Goal: Information Seeking & Learning: Learn about a topic

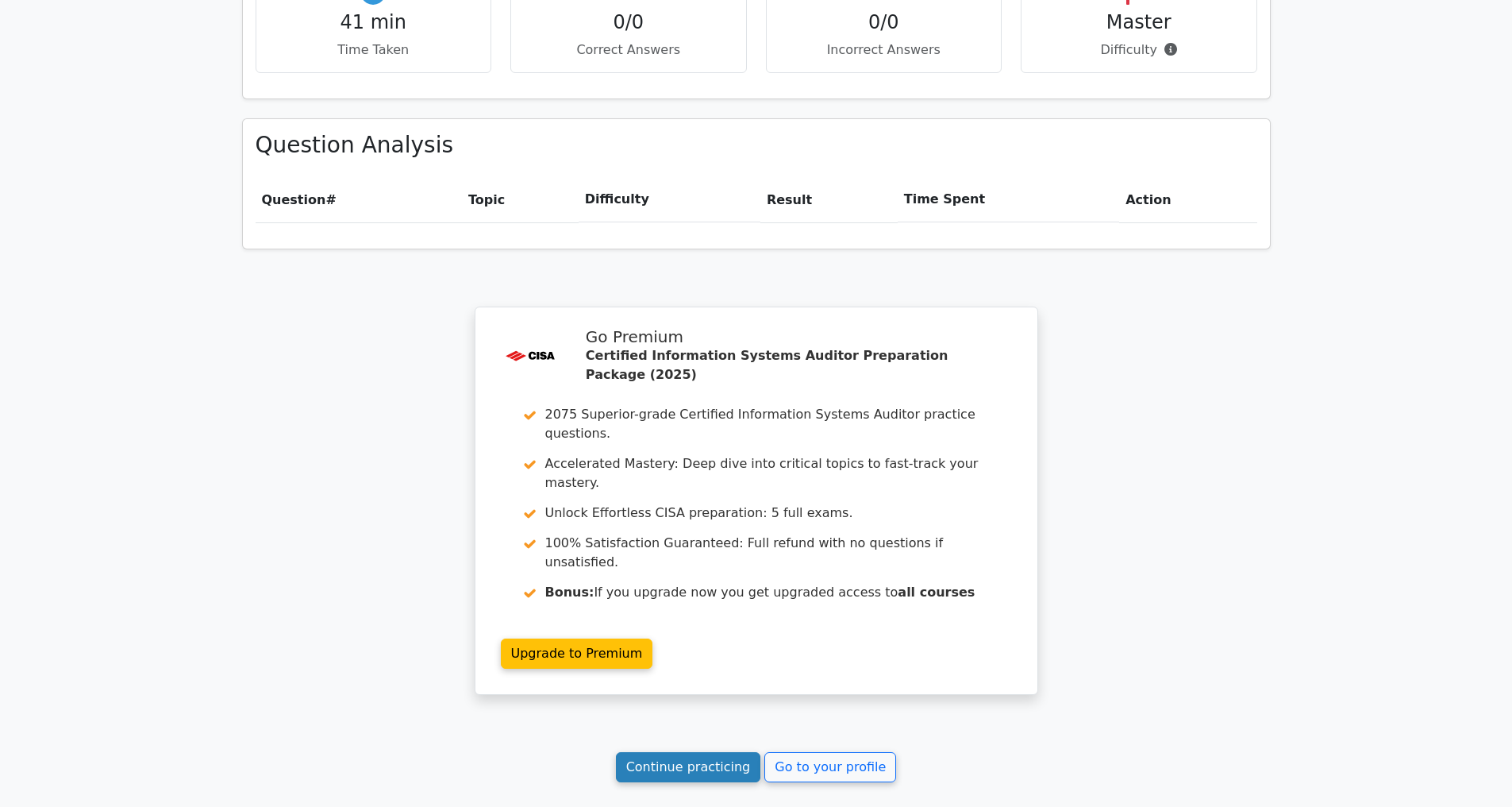
scroll to position [1202, 0]
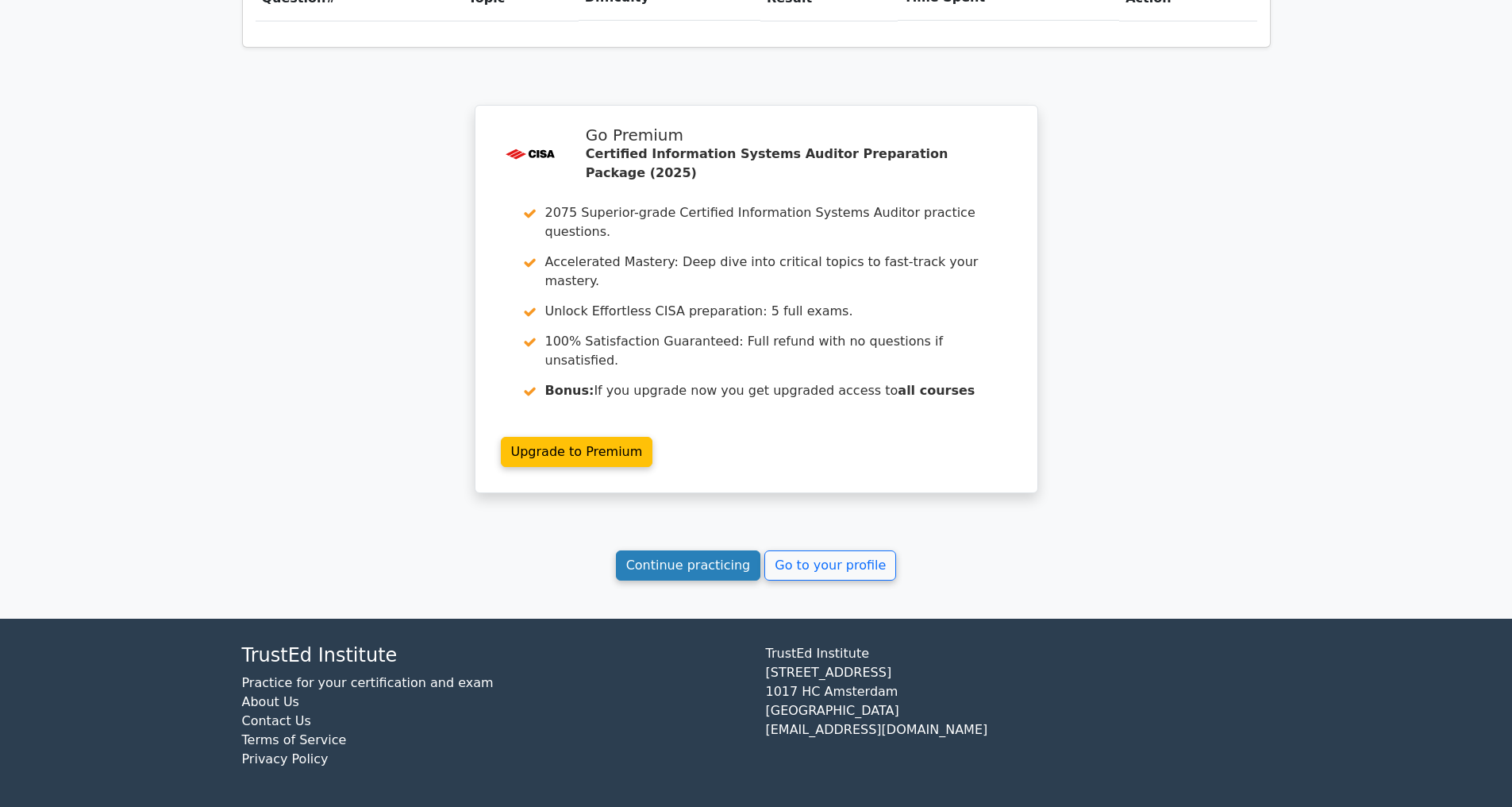
click at [686, 561] on link "Continue practicing" at bounding box center [688, 565] width 145 height 30
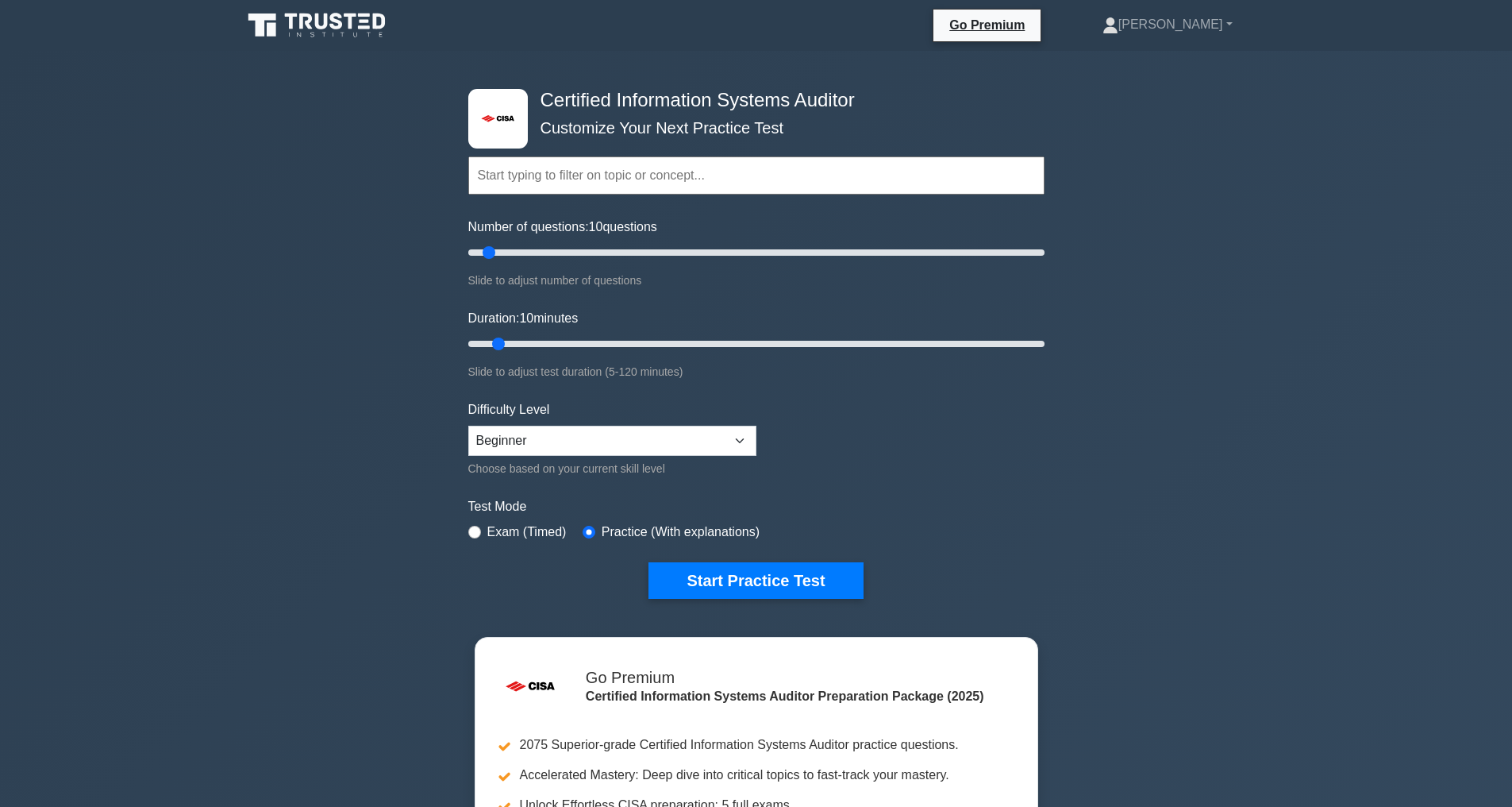
click at [378, 25] on icon at bounding box center [319, 25] width 153 height 30
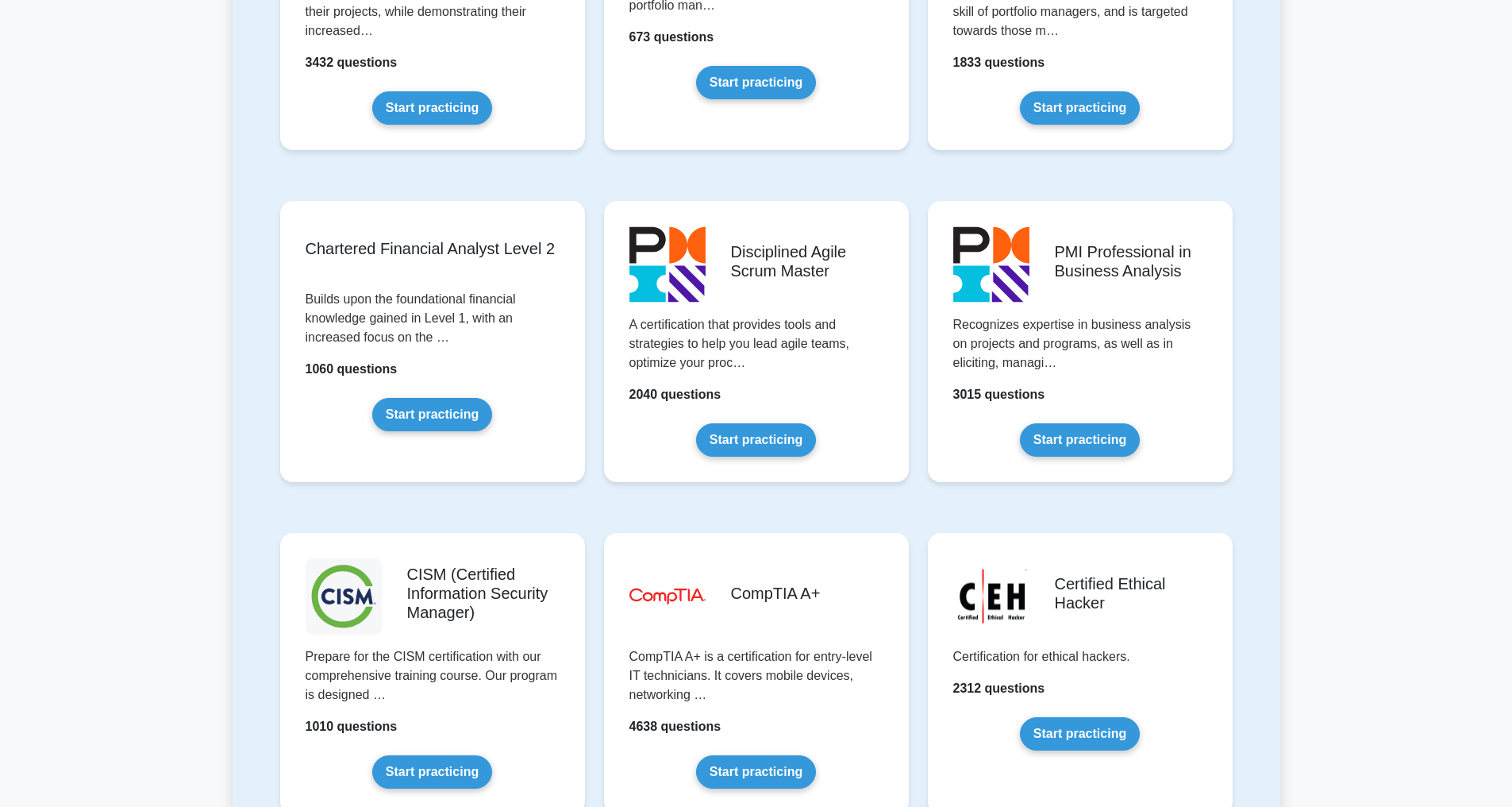
scroll to position [2147, 0]
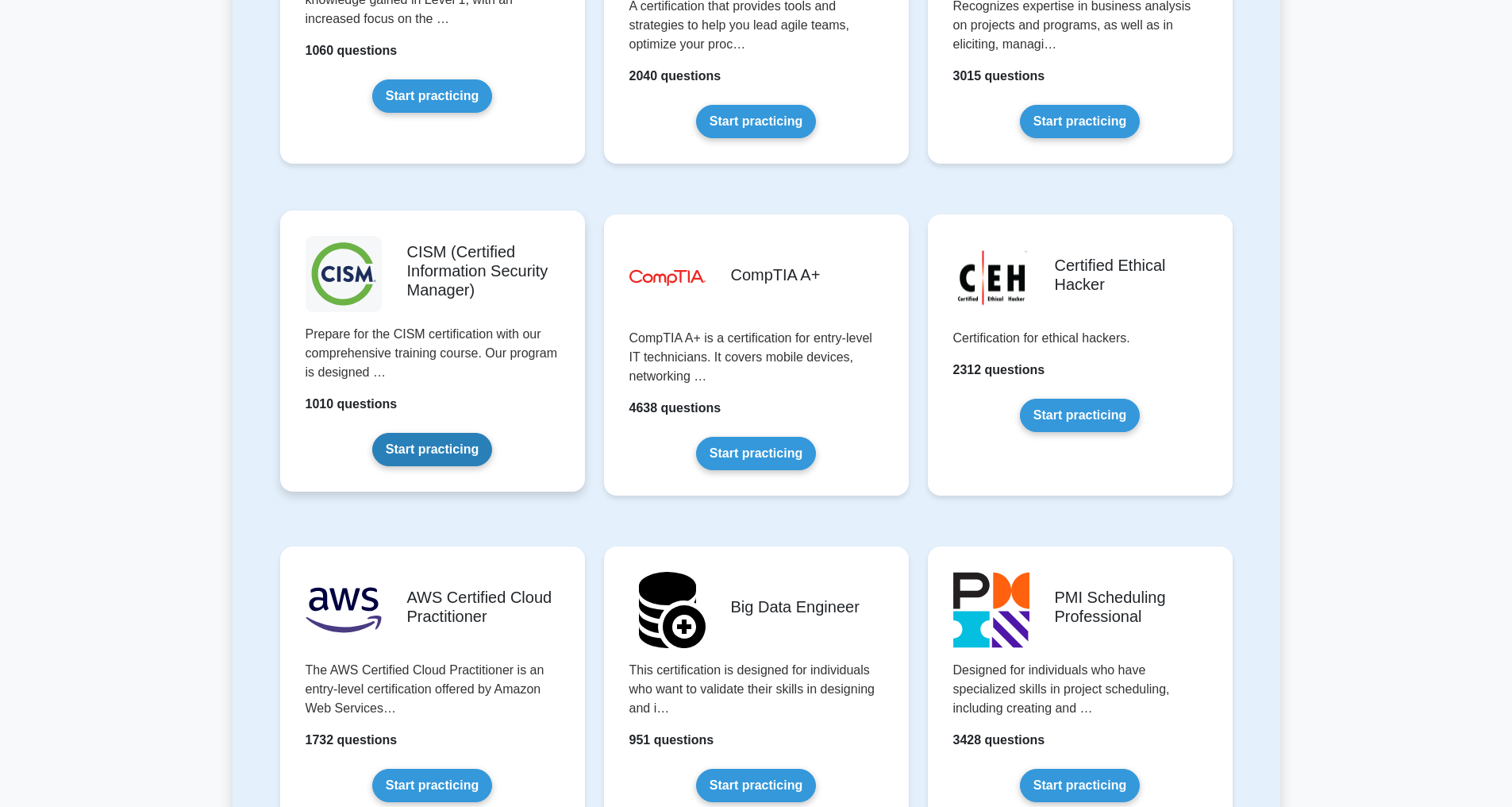
click at [418, 452] on link "Start practicing" at bounding box center [432, 449] width 120 height 33
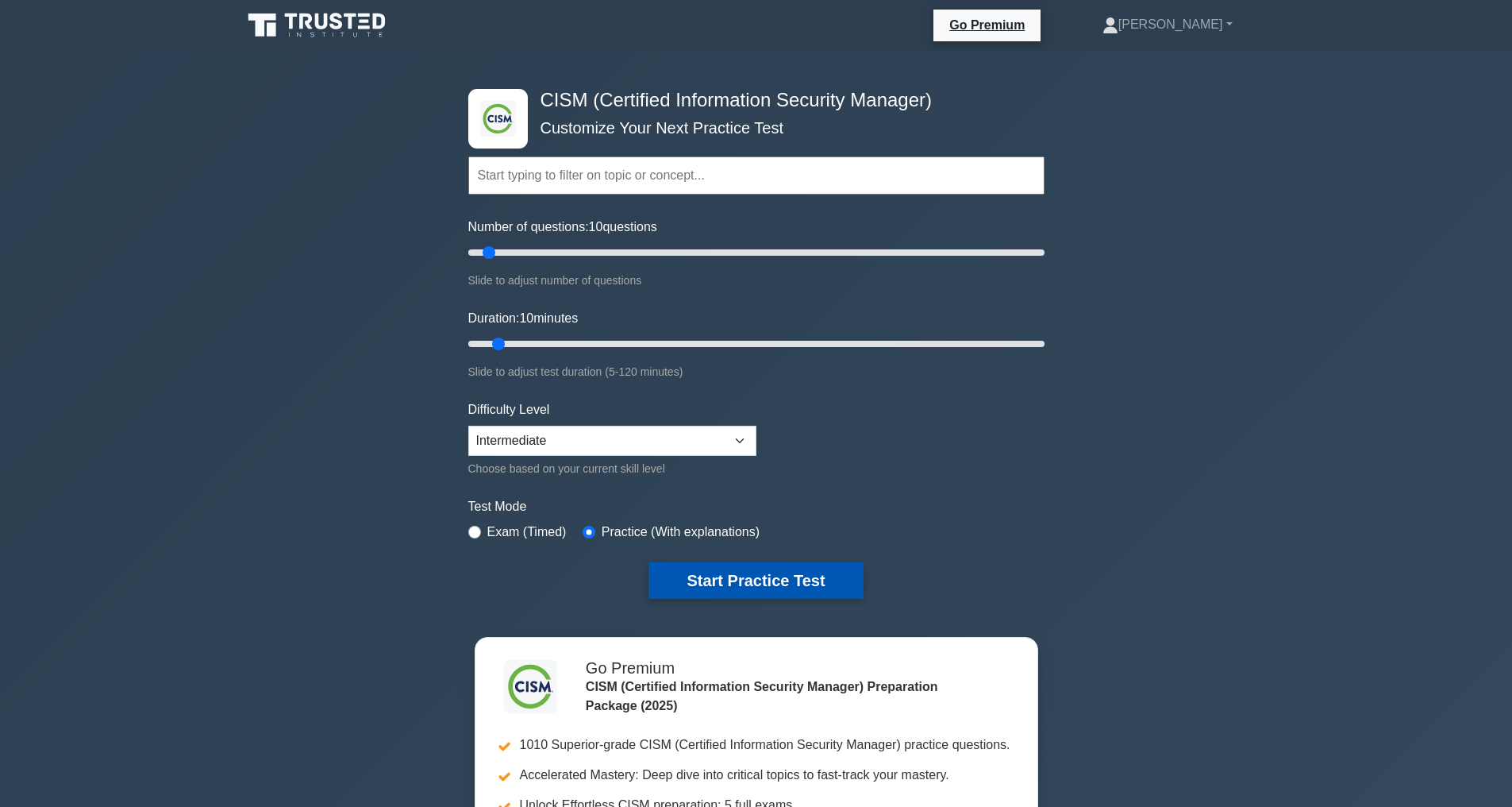
click at [749, 575] on button "Start Practice Test" at bounding box center [756, 580] width 215 height 37
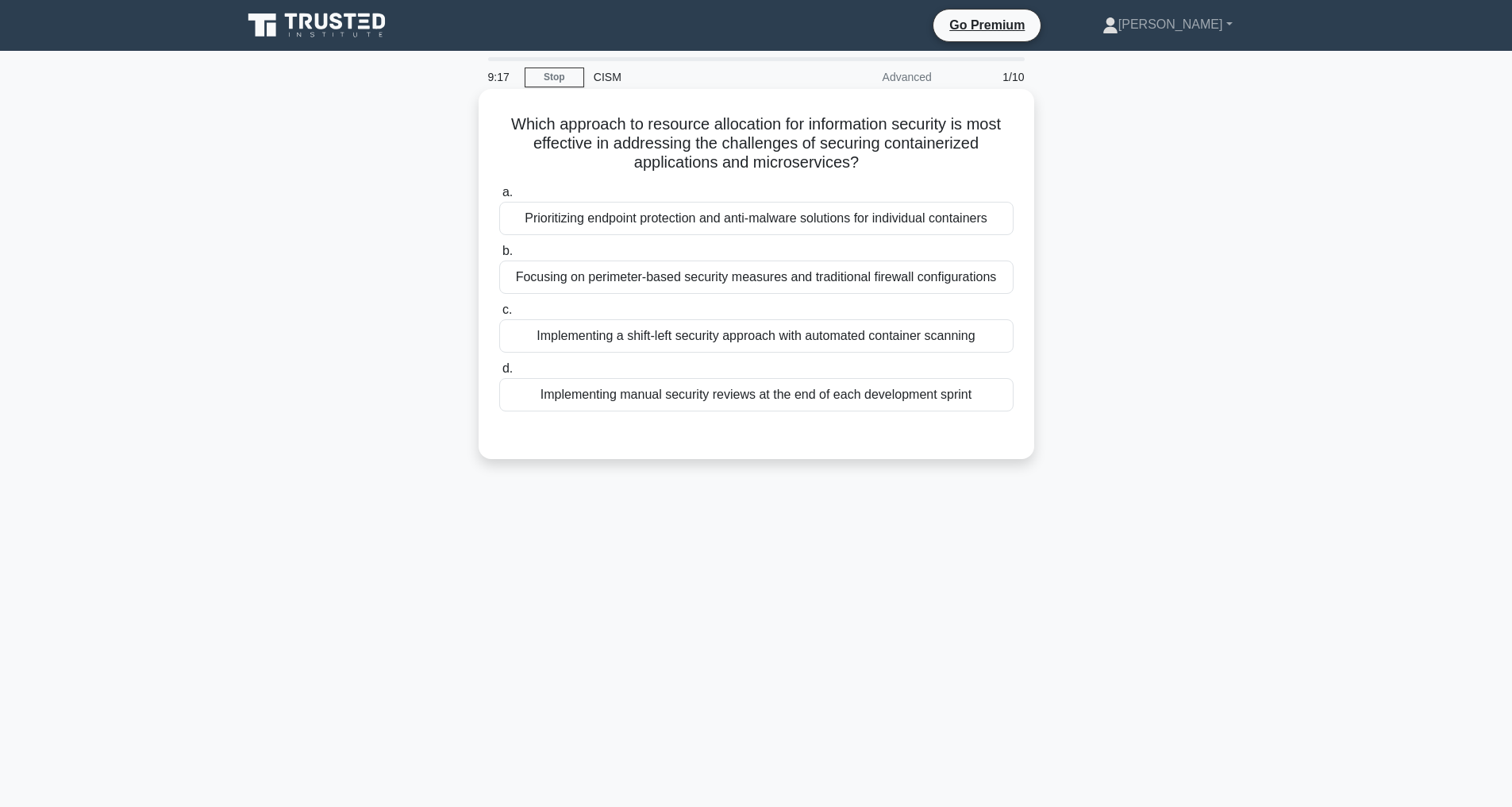
click at [884, 352] on div "Implementing a shift-left security approach with automated container scanning" at bounding box center [756, 336] width 514 height 33
click at [499, 315] on input "c. Implementing a shift-left security approach with automated container scanning" at bounding box center [499, 309] width 0 height 10
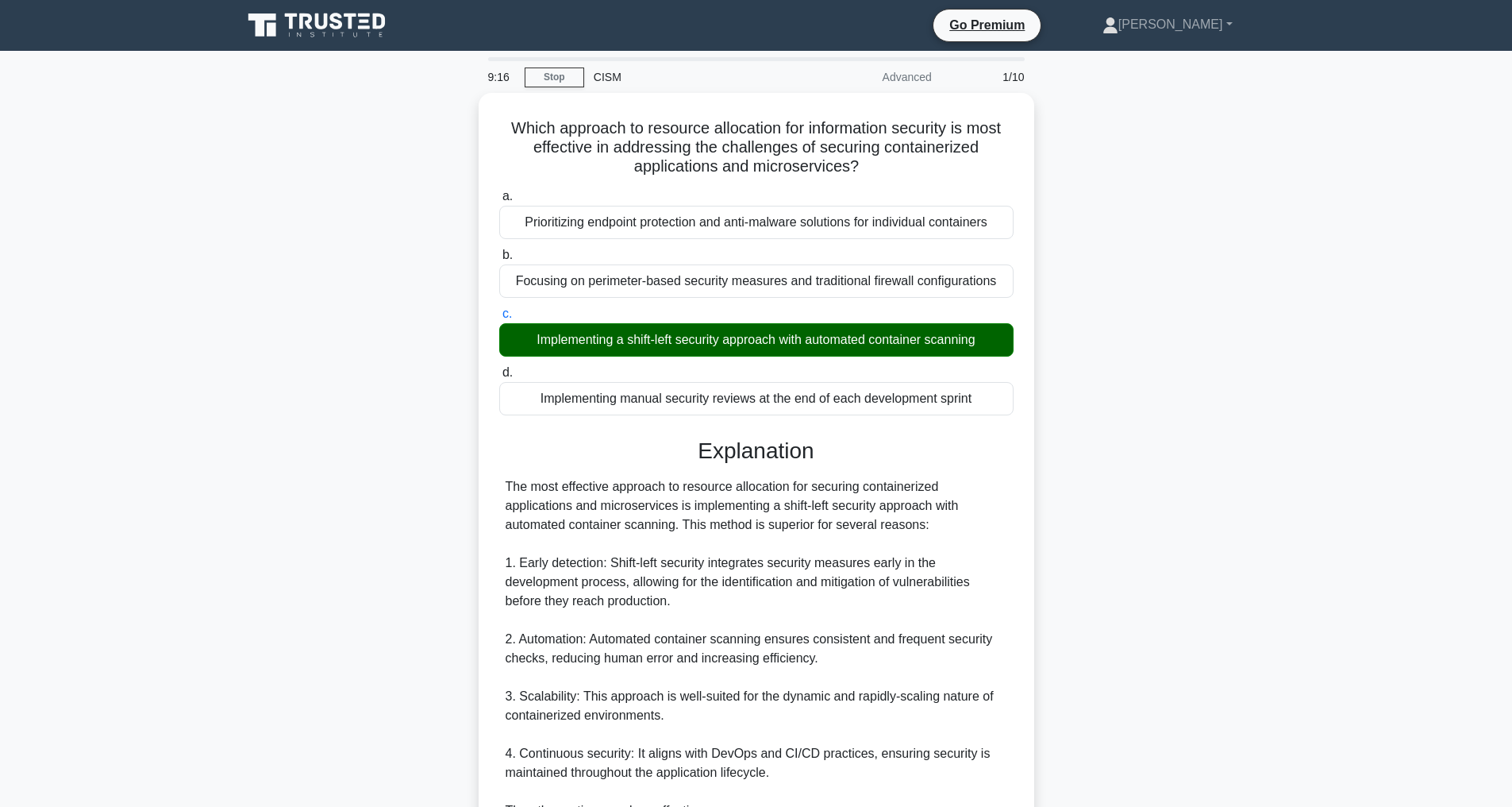
scroll to position [401, 0]
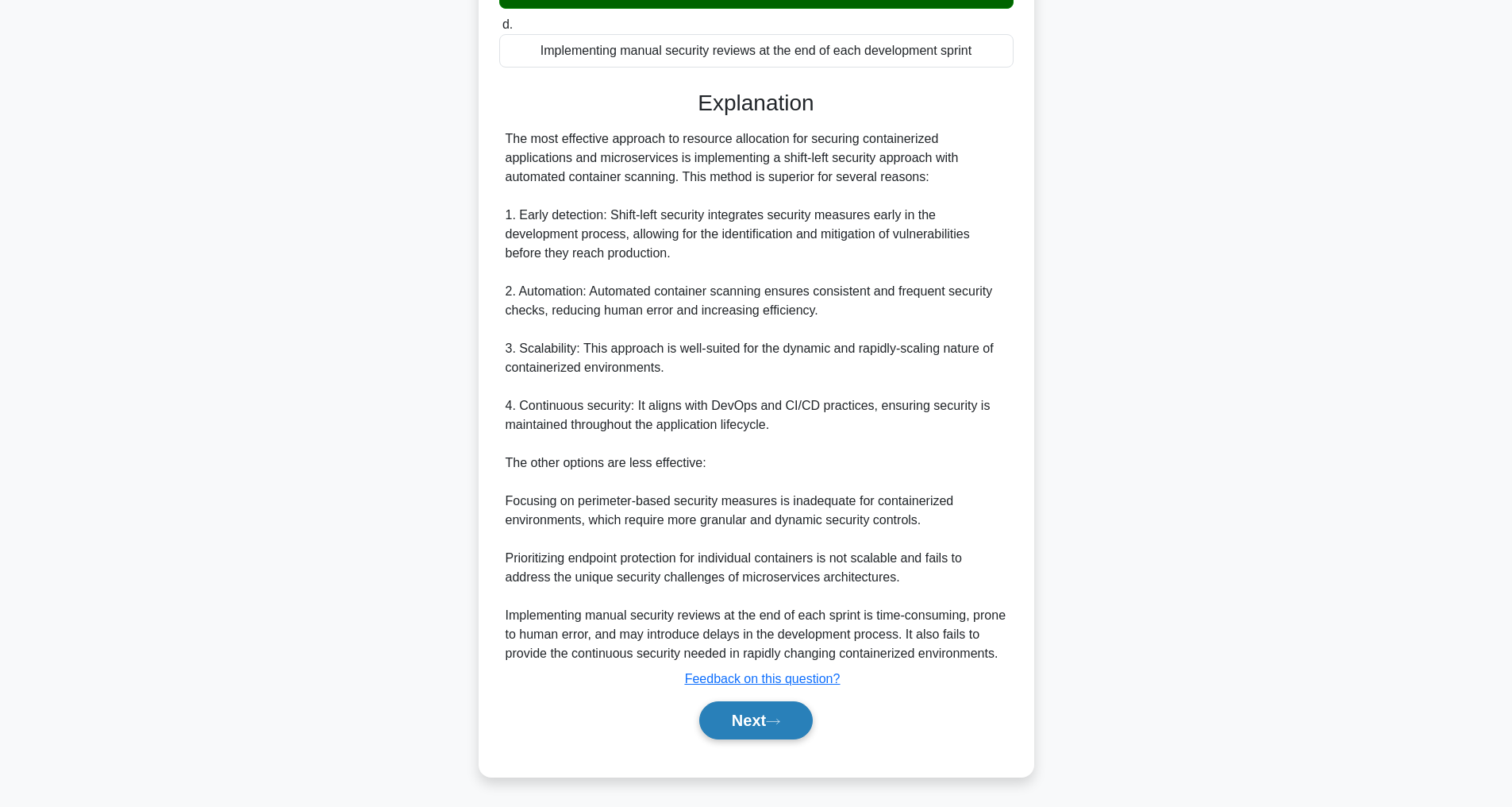
click at [767, 730] on button "Next" at bounding box center [756, 720] width 114 height 38
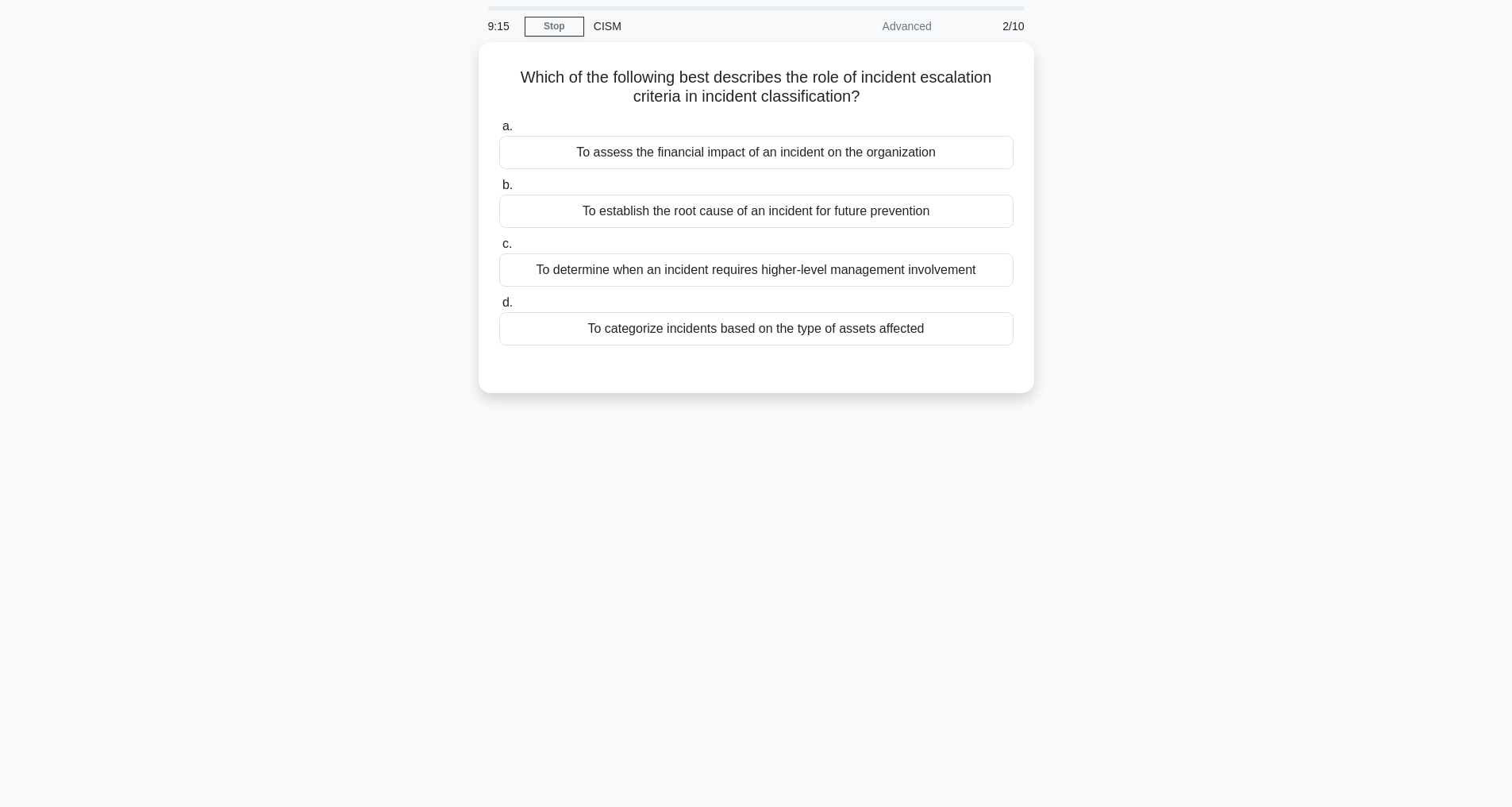
scroll to position [51, 0]
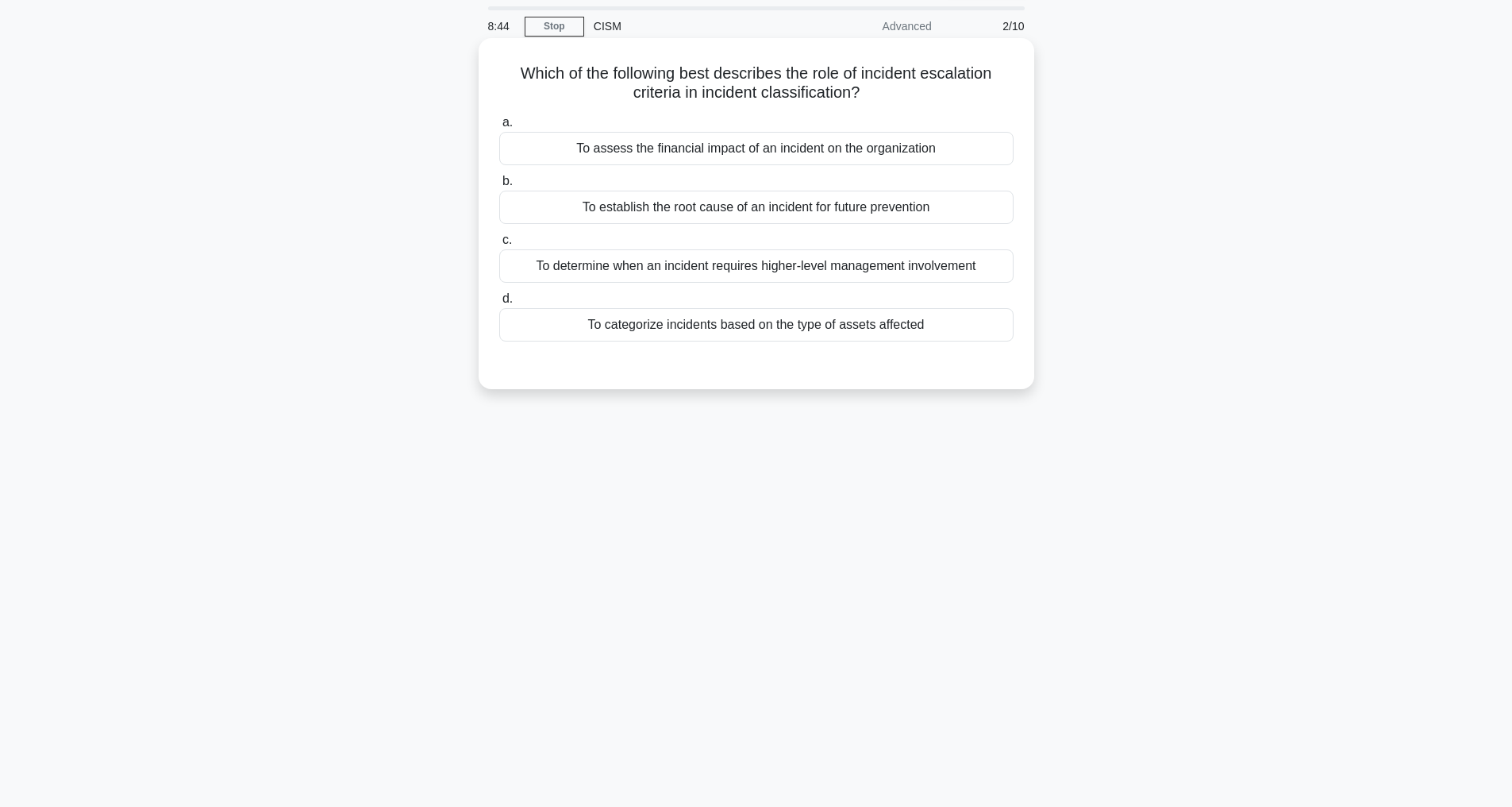
click at [752, 321] on div "To categorize incidents based on the type of assets affected" at bounding box center [756, 324] width 514 height 33
click at [499, 304] on input "d. To categorize incidents based on the type of assets affected" at bounding box center [499, 298] width 0 height 10
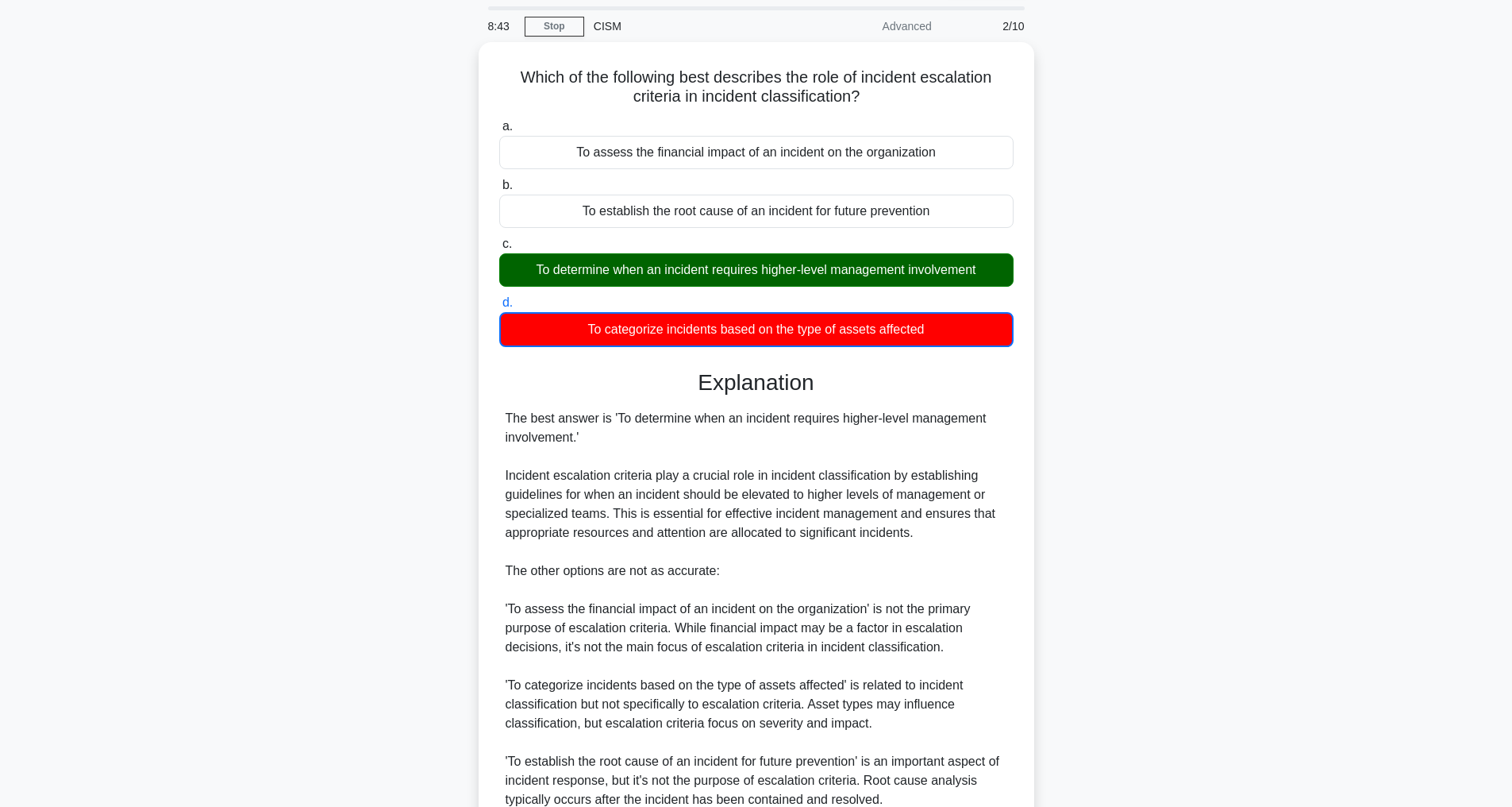
scroll to position [289, 0]
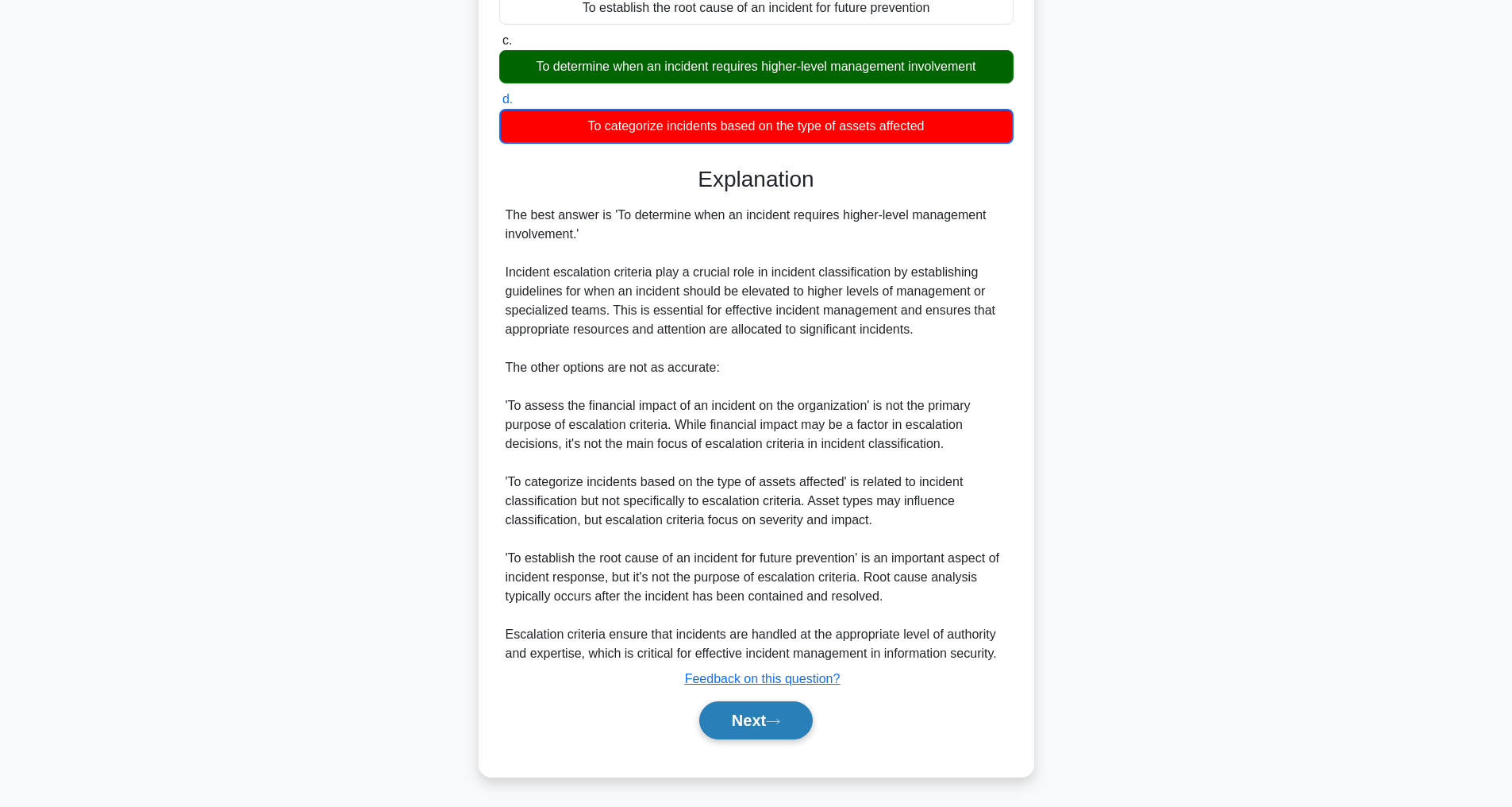
click at [766, 720] on button "Next" at bounding box center [756, 720] width 114 height 38
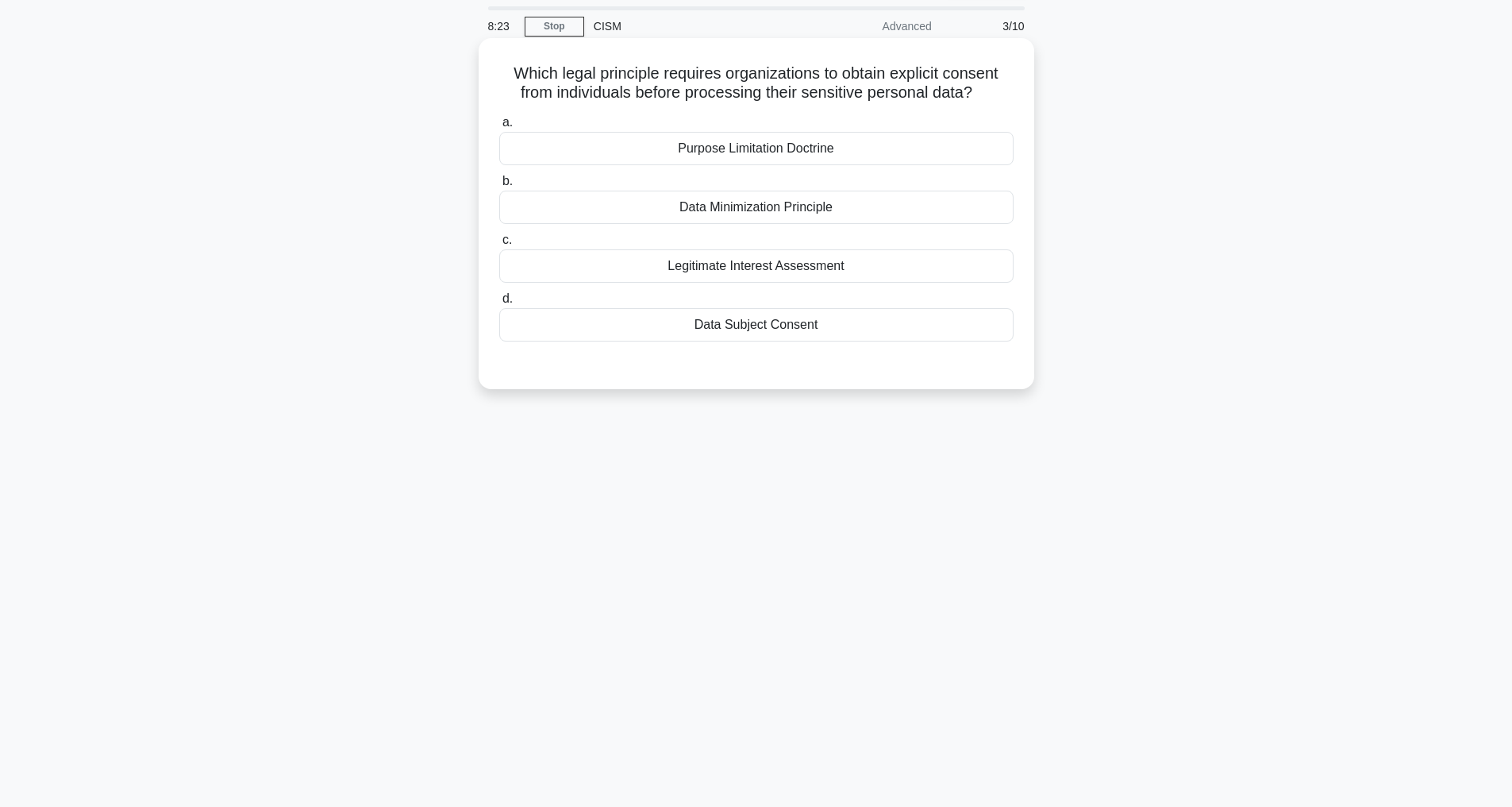
click at [736, 339] on div "Data Subject Consent" at bounding box center [756, 324] width 514 height 33
click at [499, 304] on input "d. Data Subject Consent" at bounding box center [499, 298] width 0 height 10
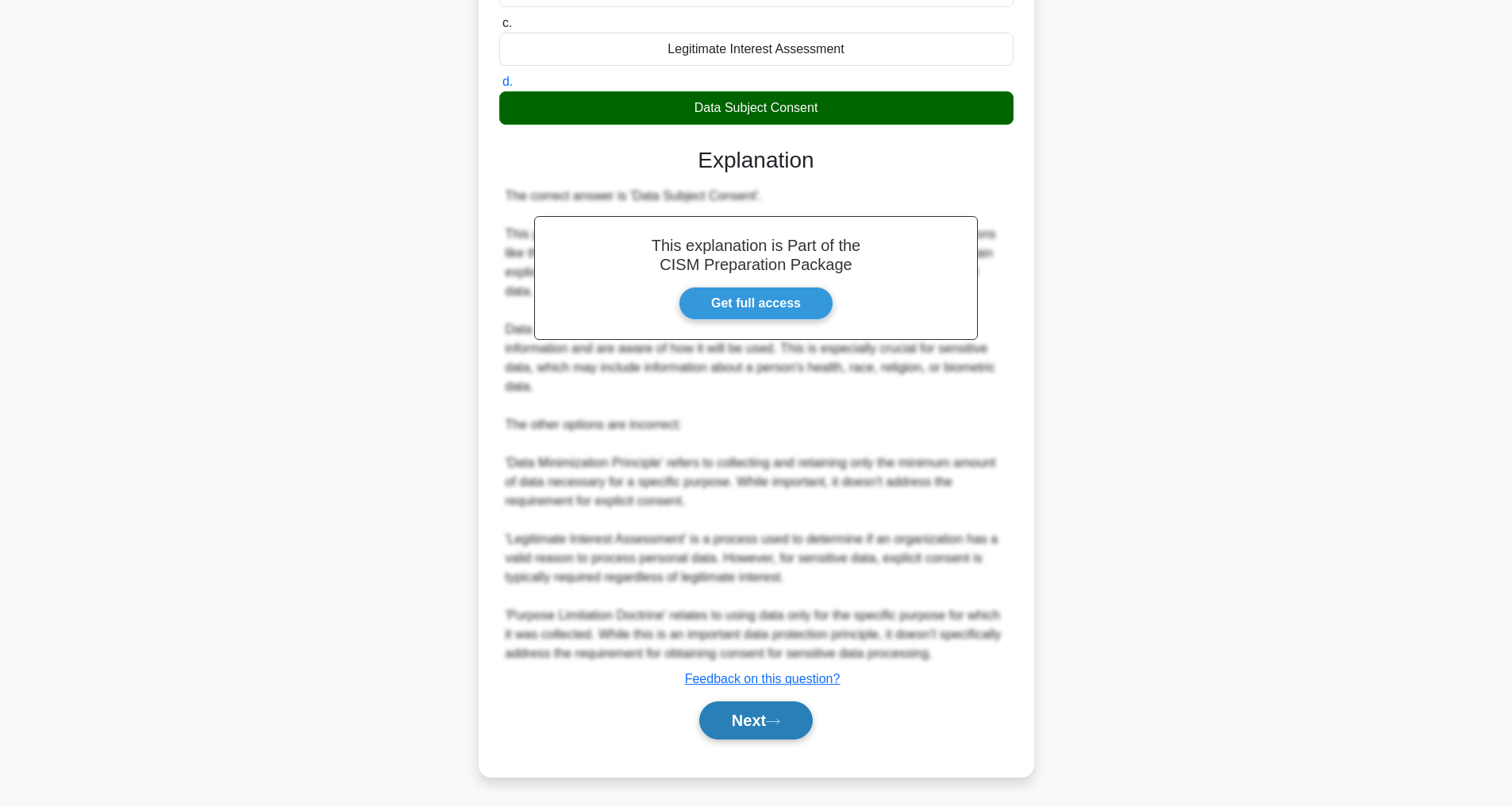
click at [759, 720] on button "Next" at bounding box center [756, 720] width 114 height 38
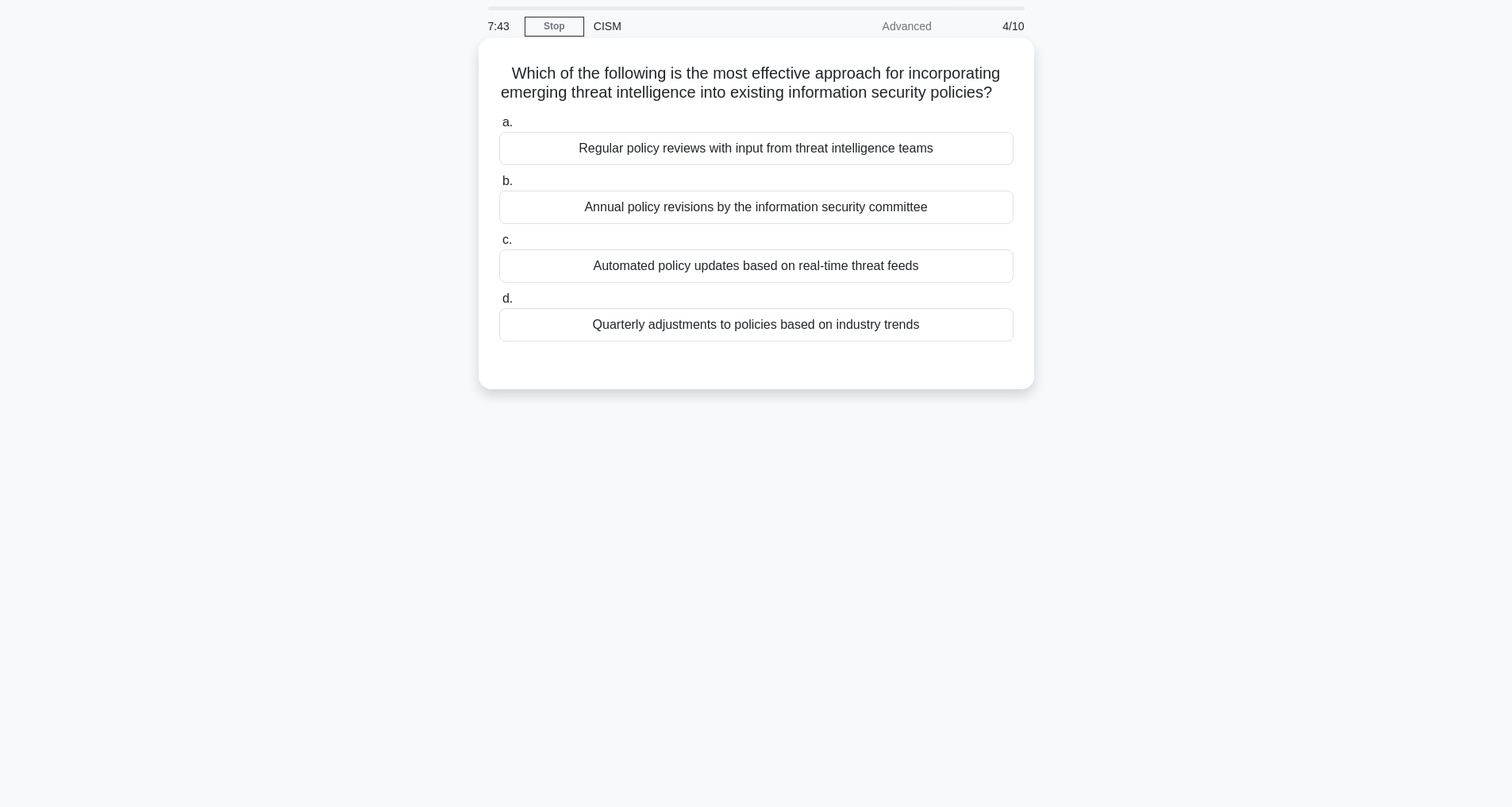
click at [844, 283] on div "Automated policy updates based on real-time threat feeds" at bounding box center [756, 266] width 514 height 33
click at [499, 246] on input "c. Automated policy updates based on real-time threat feeds" at bounding box center [499, 240] width 0 height 10
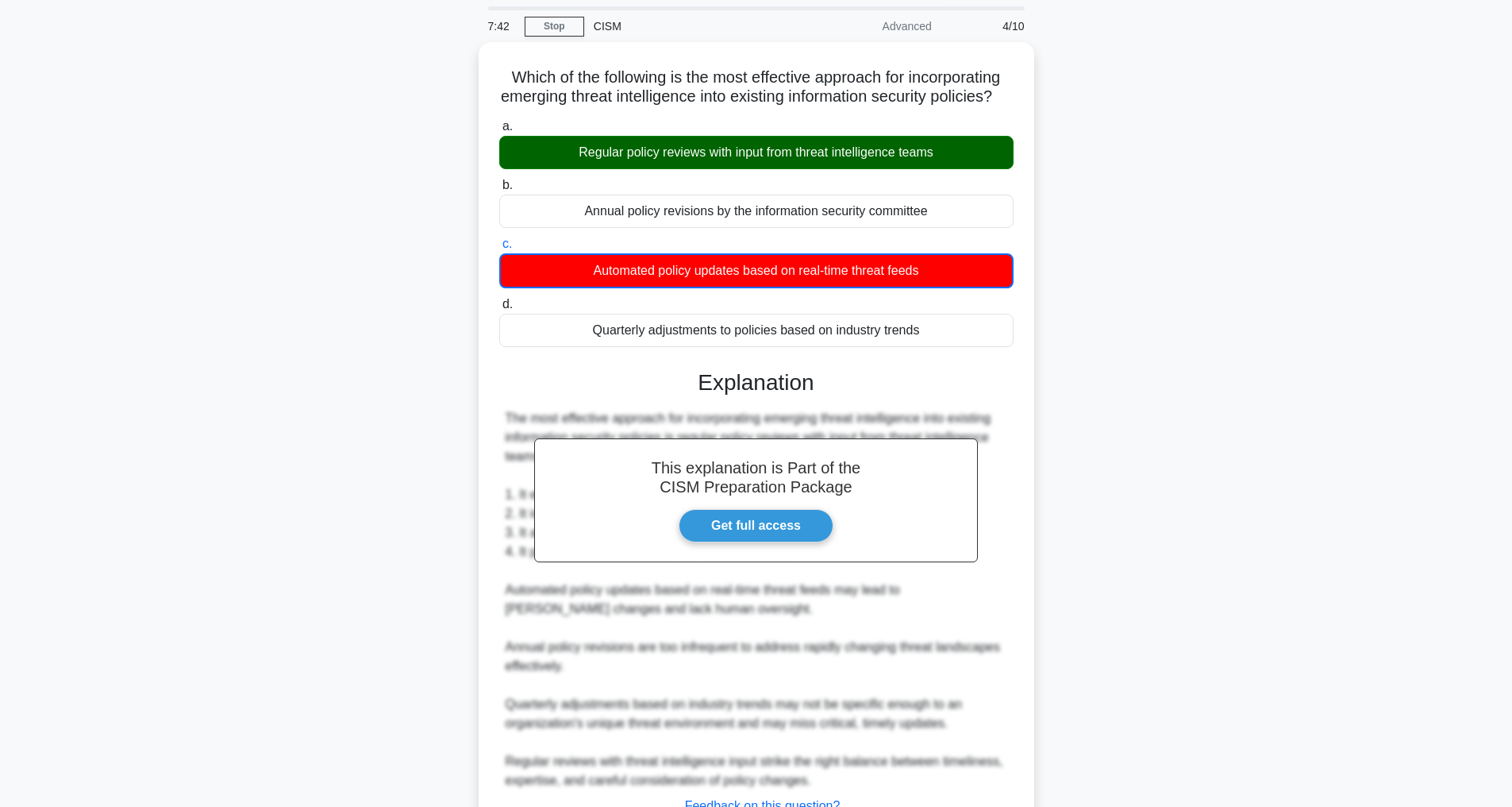
scroll to position [193, 0]
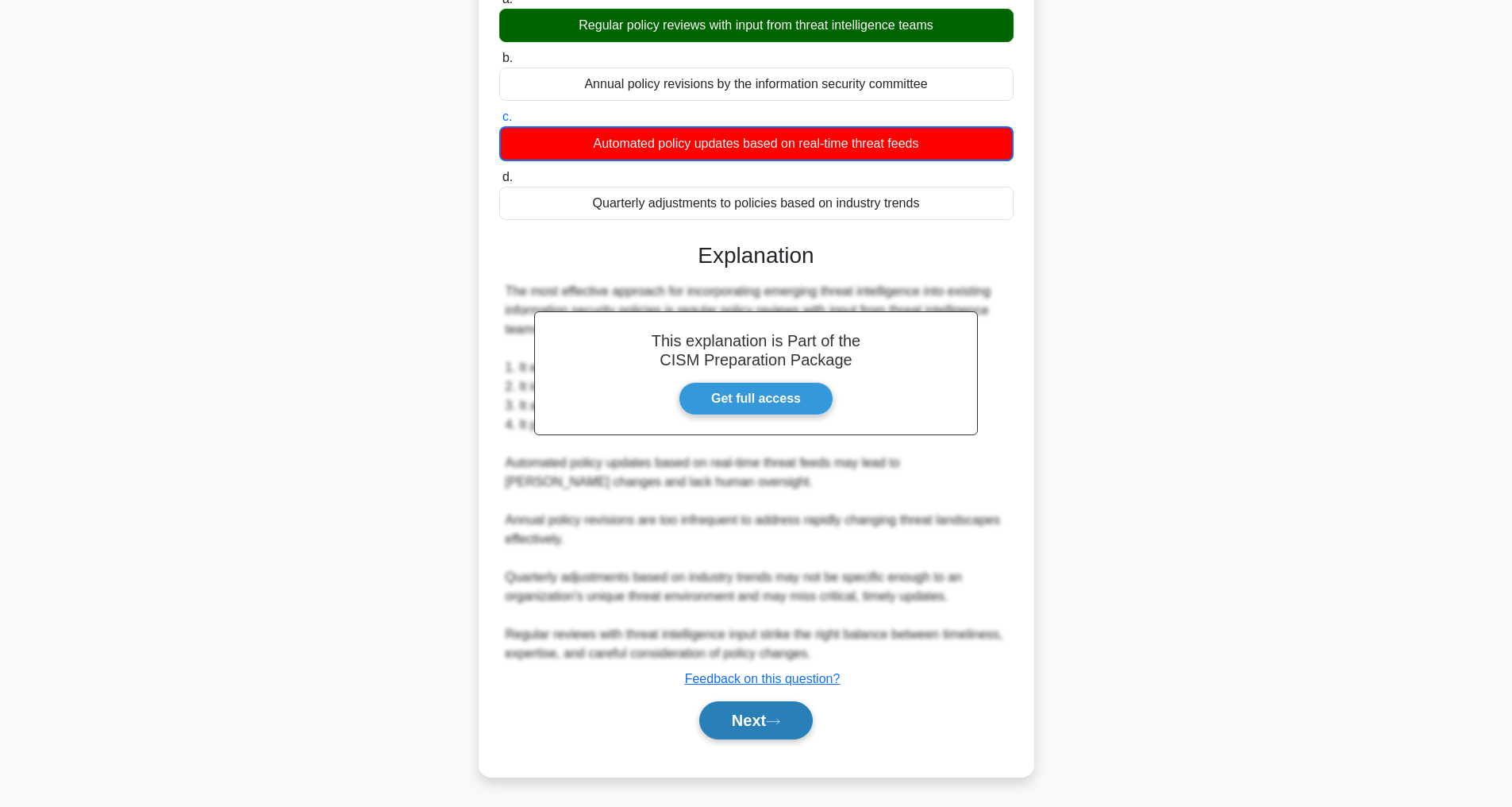
click at [740, 708] on button "Next" at bounding box center [756, 720] width 114 height 38
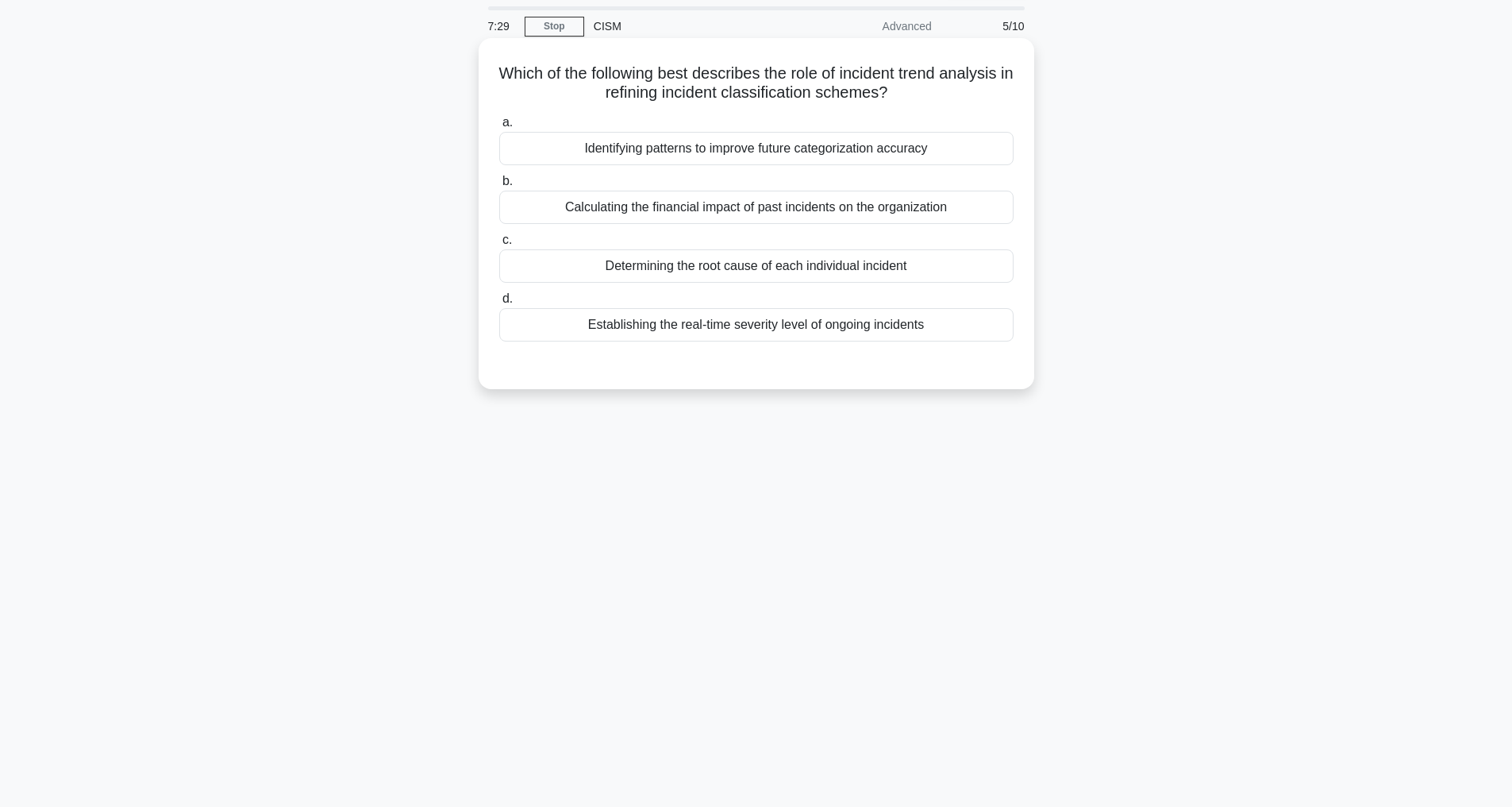
click at [882, 269] on div "Determining the root cause of each individual incident" at bounding box center [756, 266] width 514 height 33
click at [499, 246] on input "c. Determining the root cause of each individual incident" at bounding box center [499, 240] width 0 height 10
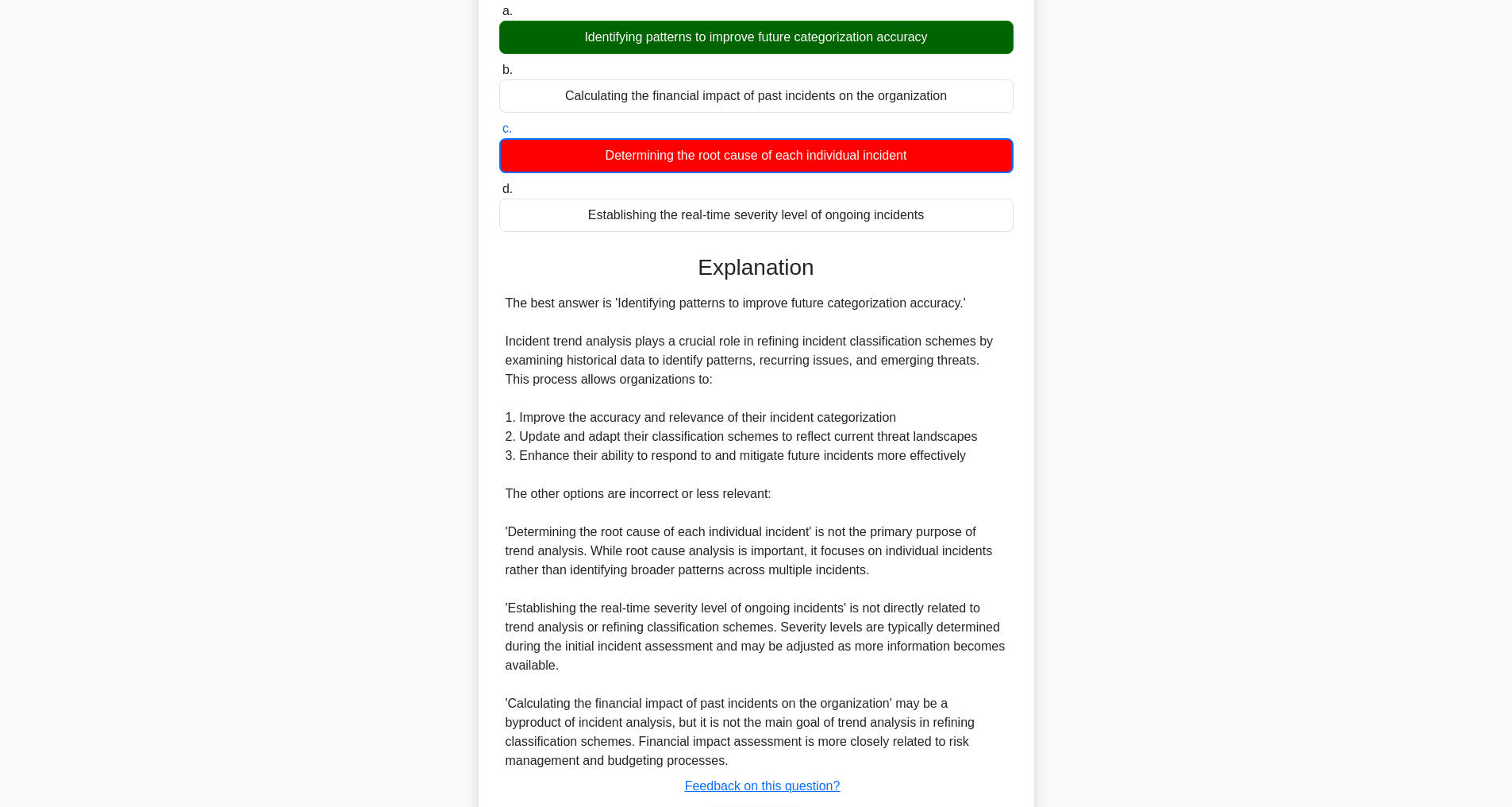
scroll to position [270, 0]
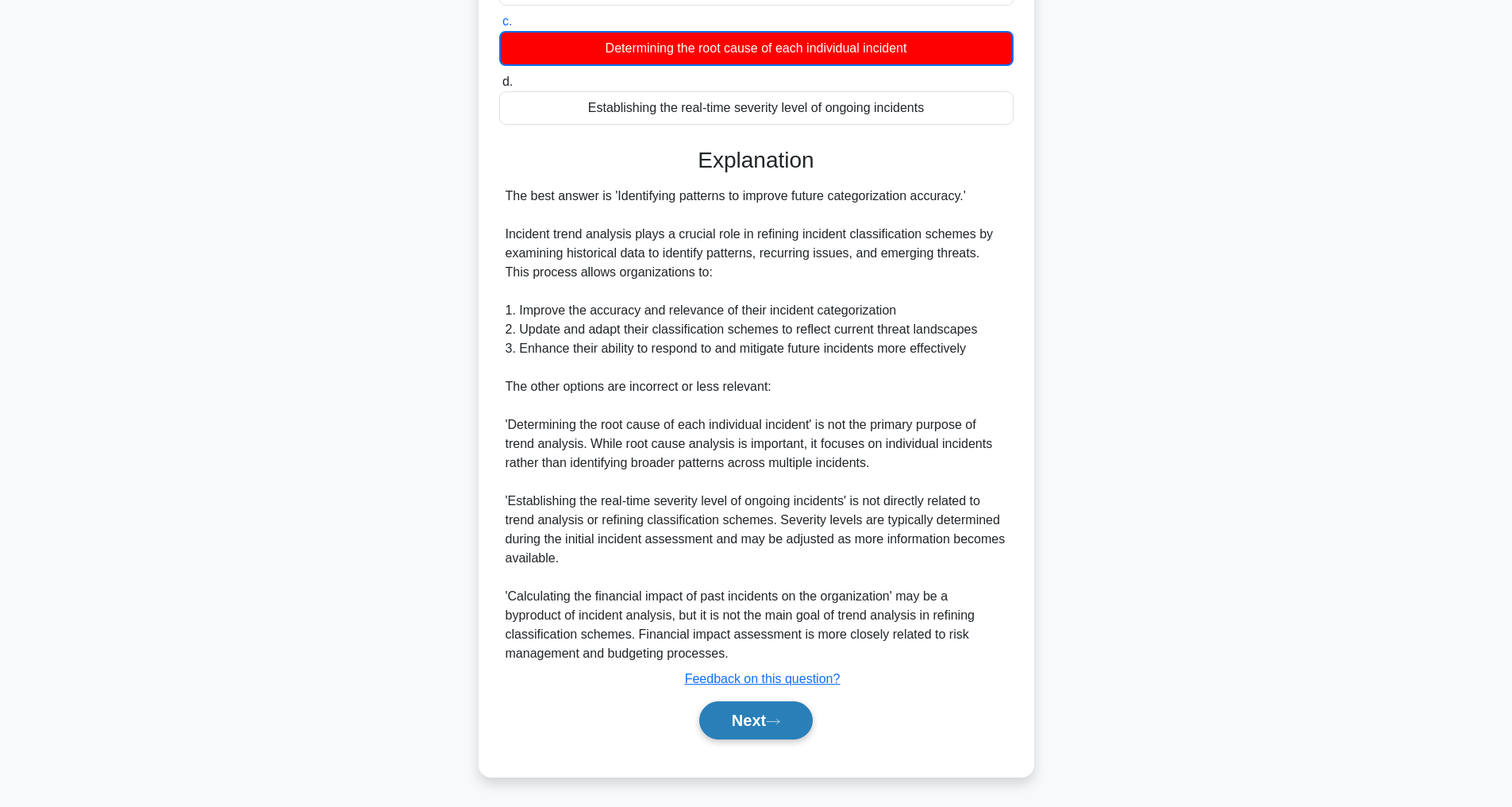
click at [789, 726] on button "Next" at bounding box center [756, 720] width 114 height 38
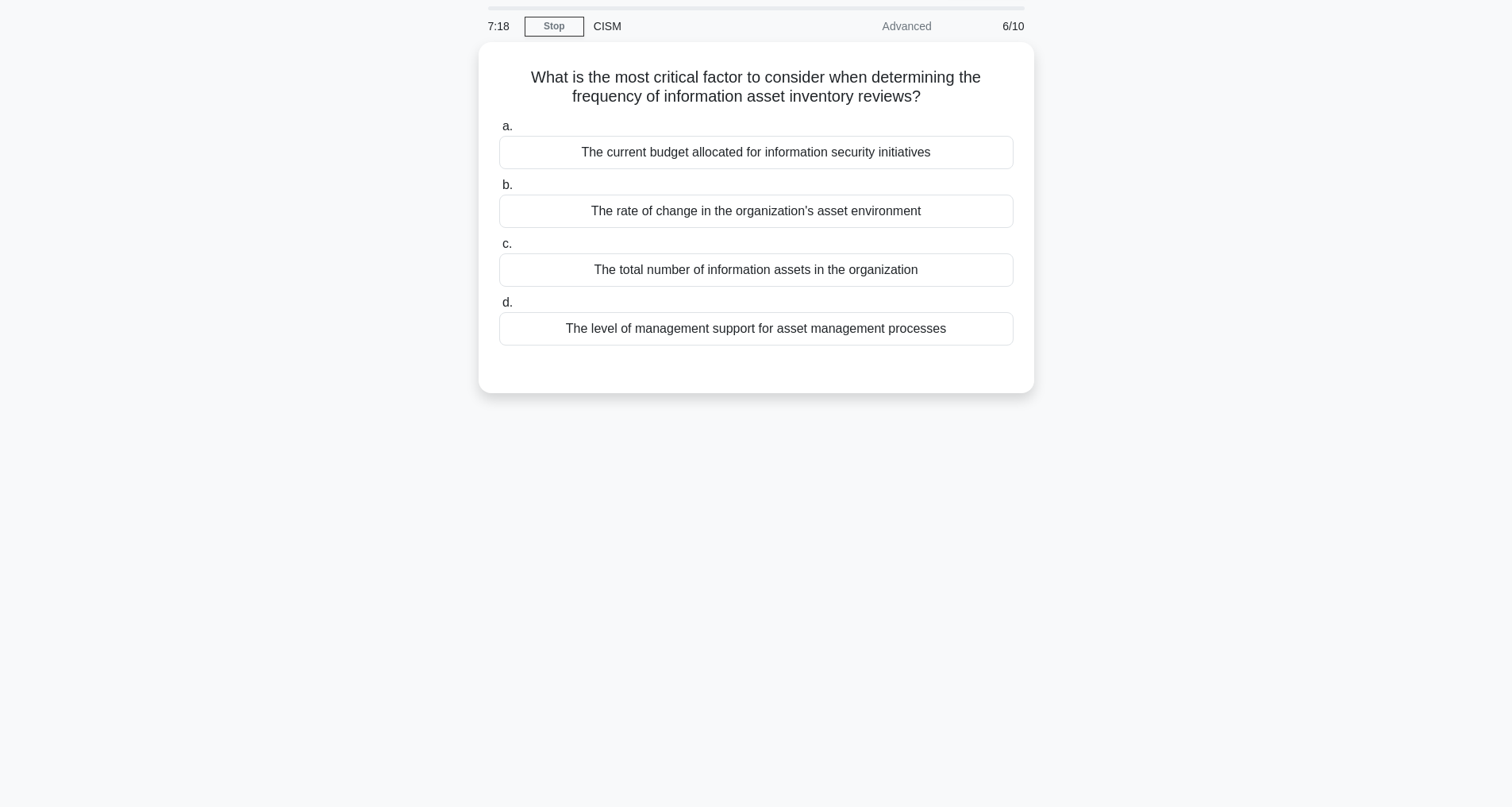
scroll to position [51, 0]
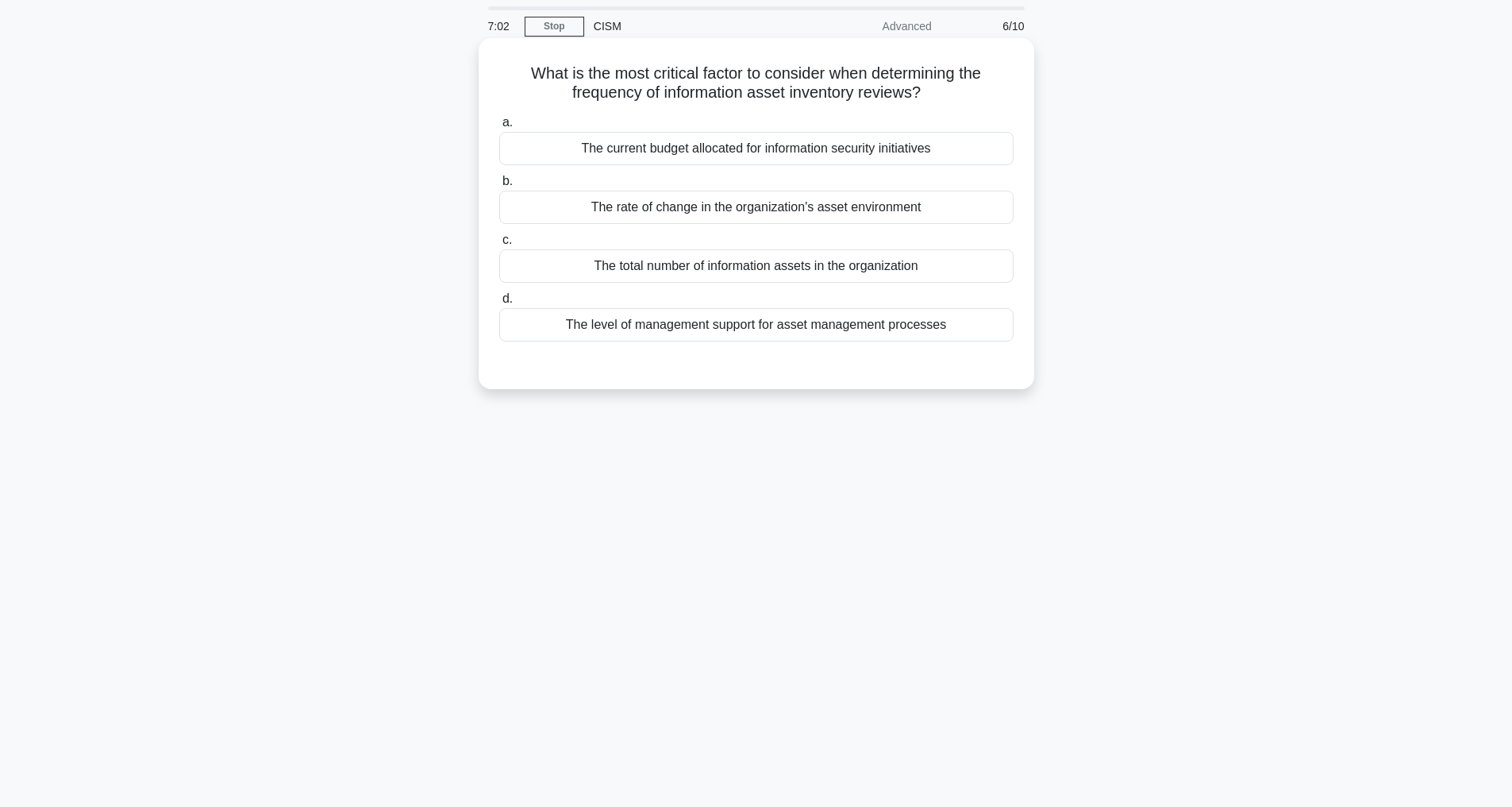
click at [767, 324] on div "The level of management support for asset management processes" at bounding box center [756, 324] width 514 height 33
click at [499, 304] on input "d. The level of management support for asset management processes" at bounding box center [499, 298] width 0 height 10
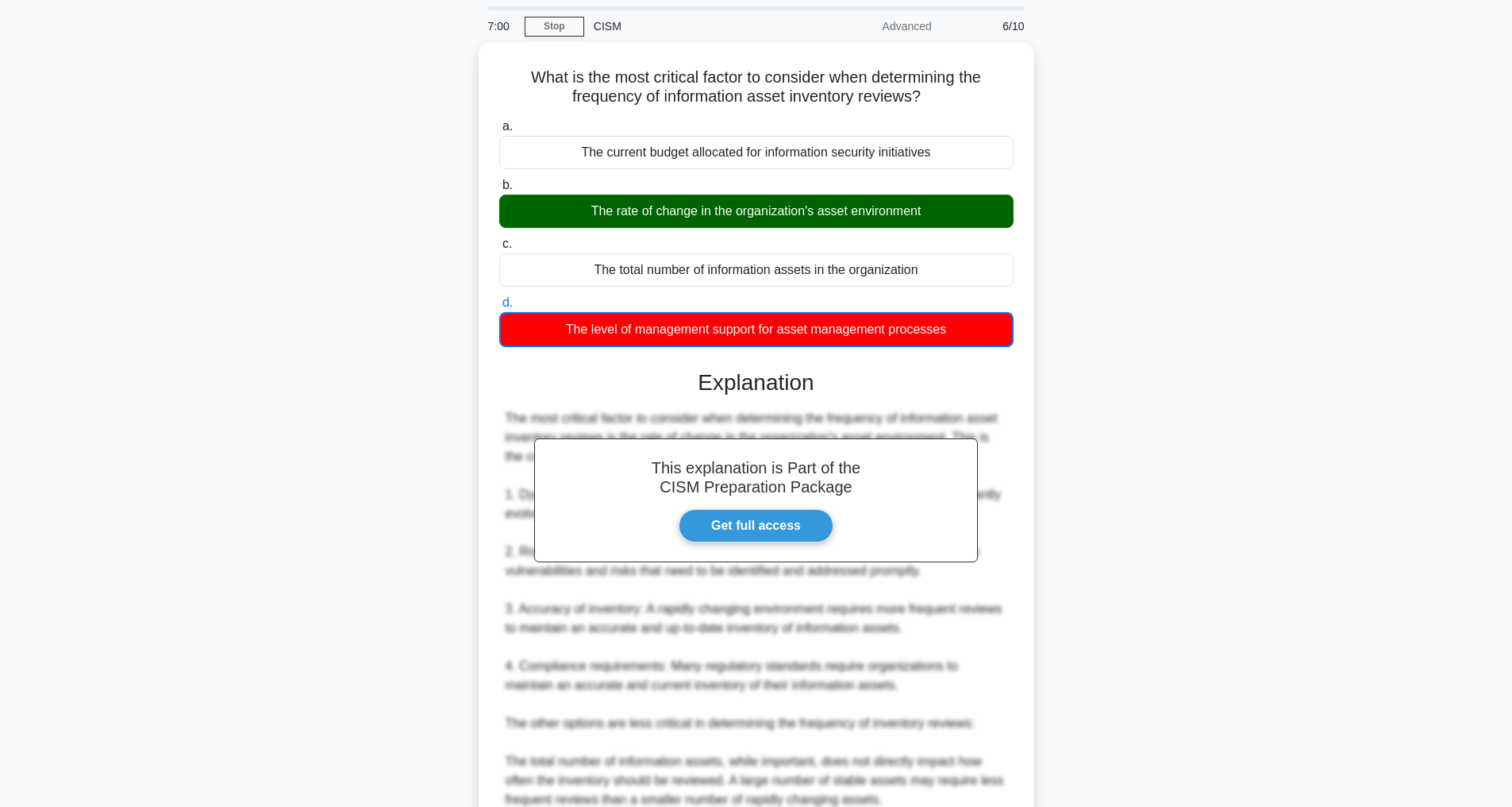
scroll to position [440, 0]
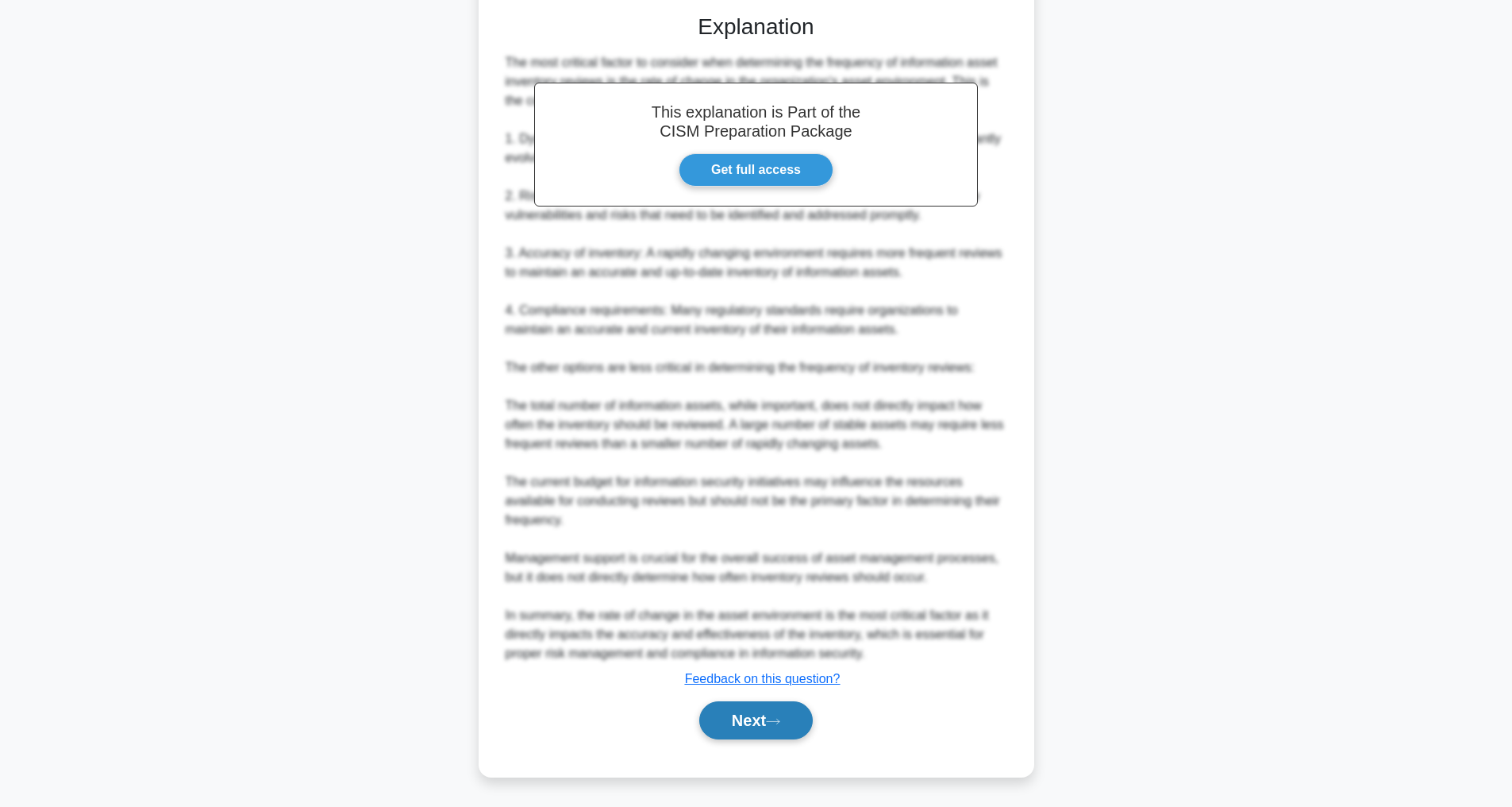
click at [793, 723] on button "Next" at bounding box center [756, 720] width 114 height 38
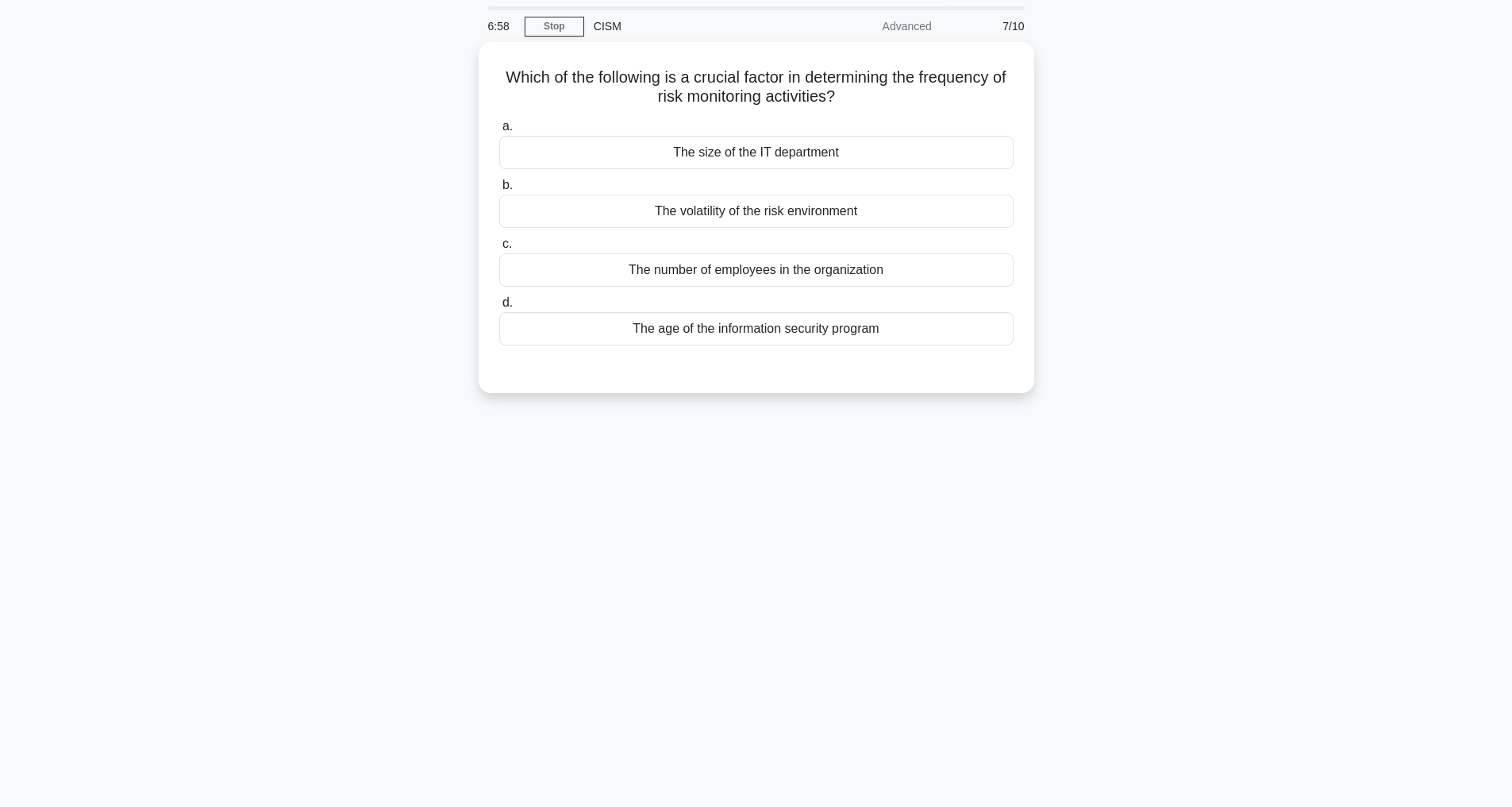
scroll to position [51, 0]
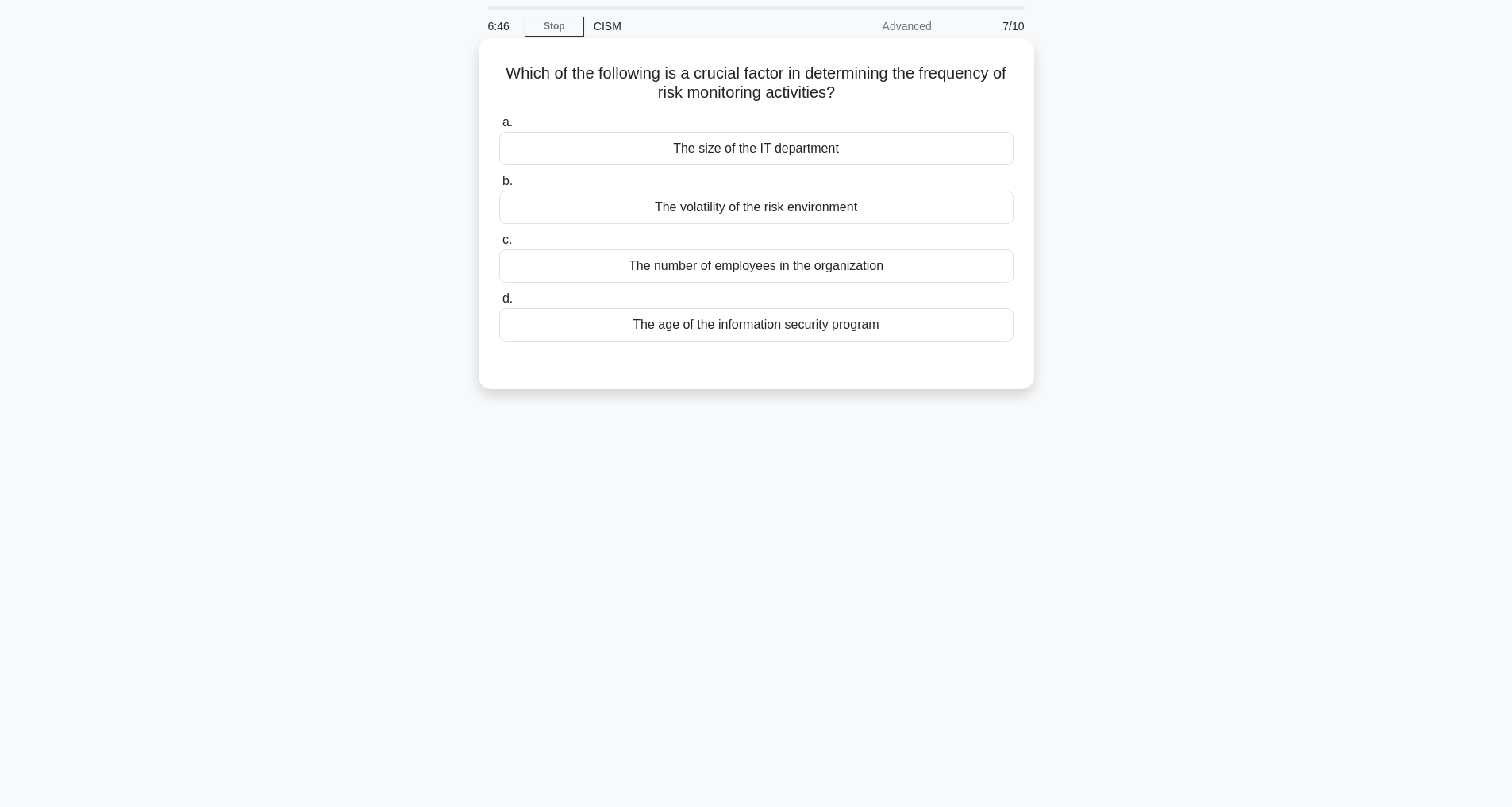
click at [743, 205] on div "The volatility of the risk environment" at bounding box center [756, 208] width 514 height 33
click at [499, 187] on input "b. The volatility of the risk environment" at bounding box center [499, 181] width 0 height 10
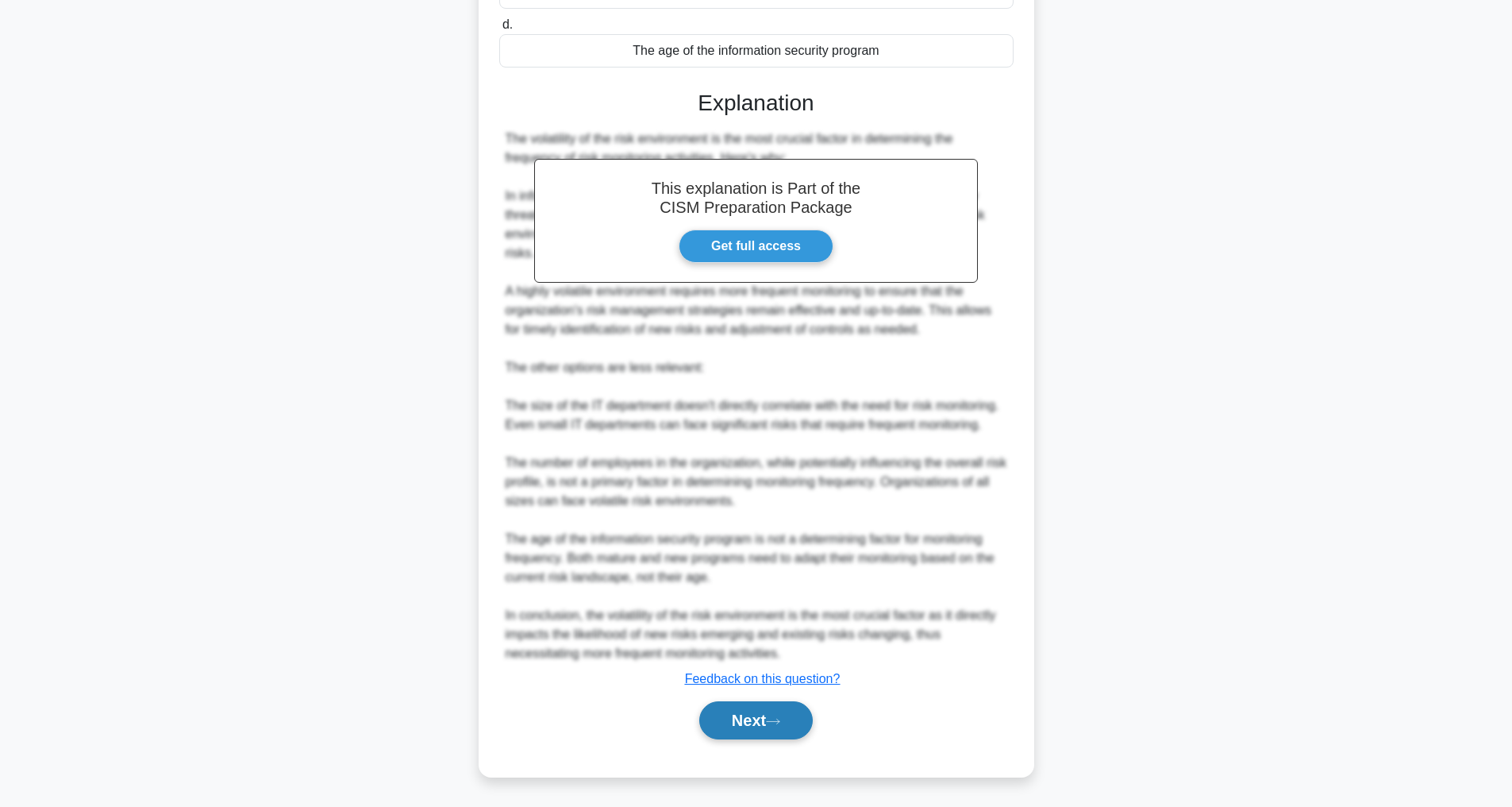
click at [766, 713] on button "Next" at bounding box center [756, 720] width 114 height 38
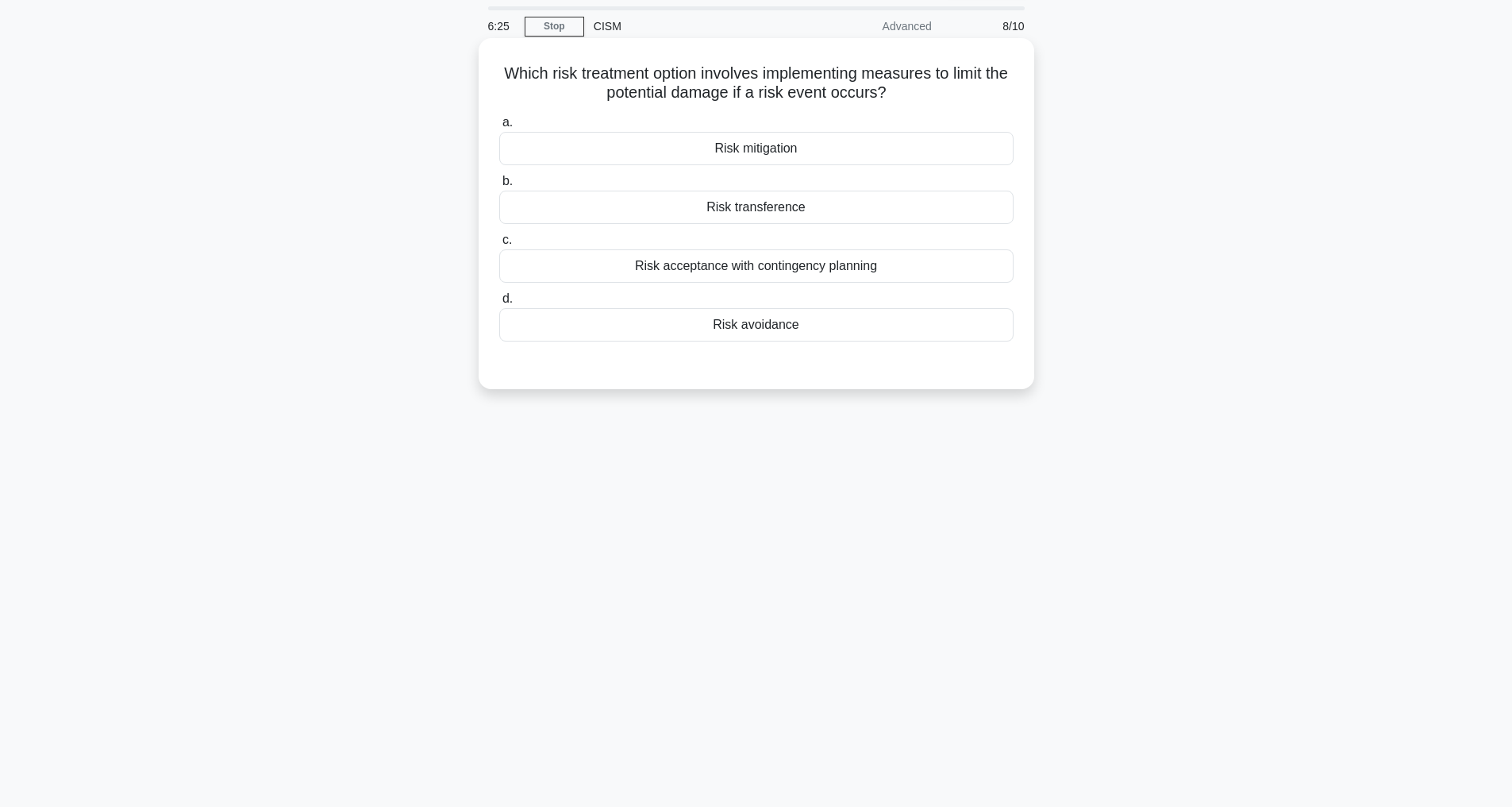
click at [768, 149] on div "Risk mitigation" at bounding box center [756, 149] width 514 height 33
click at [499, 128] on input "a. Risk mitigation" at bounding box center [499, 122] width 0 height 10
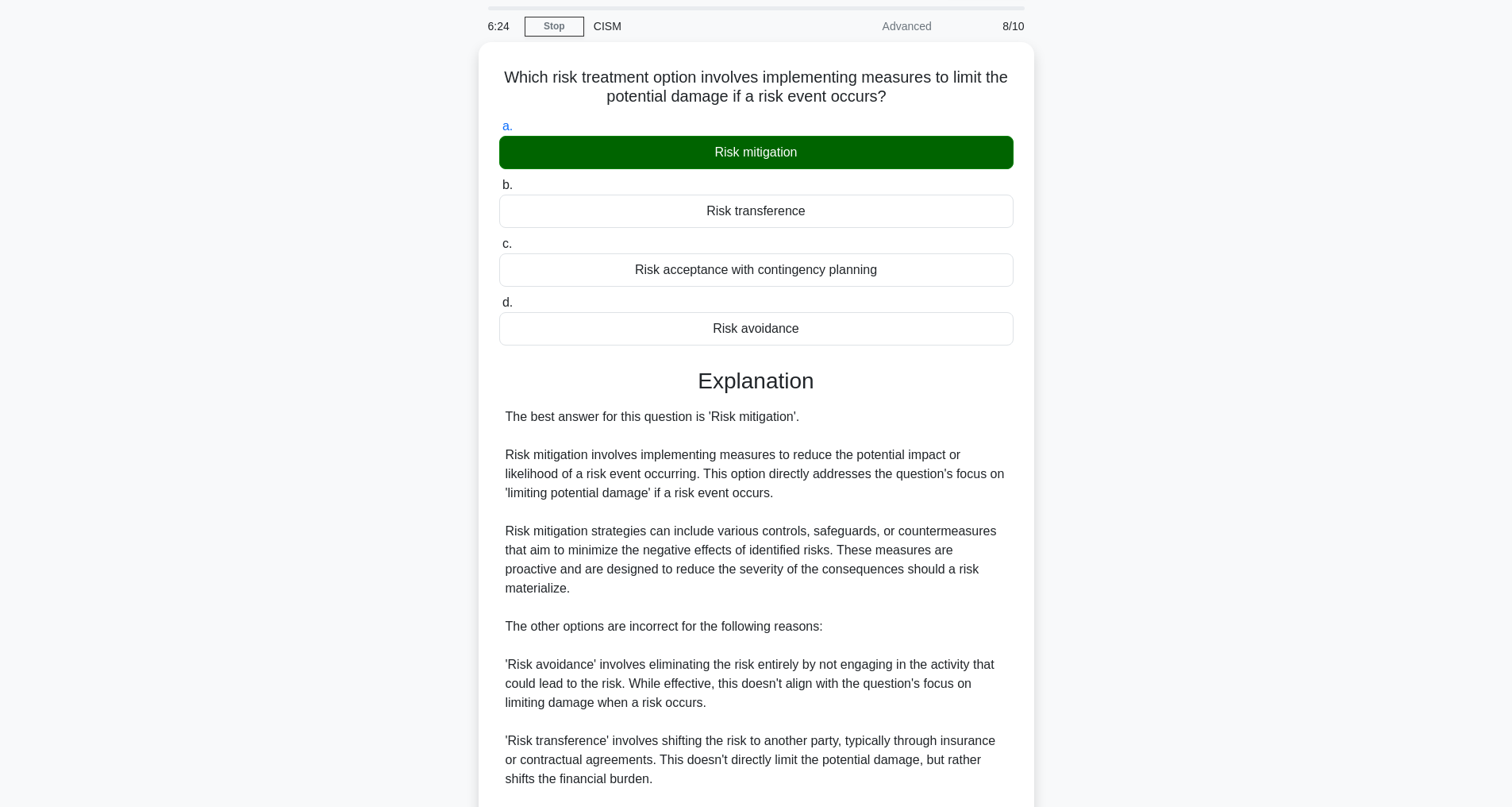
scroll to position [343, 0]
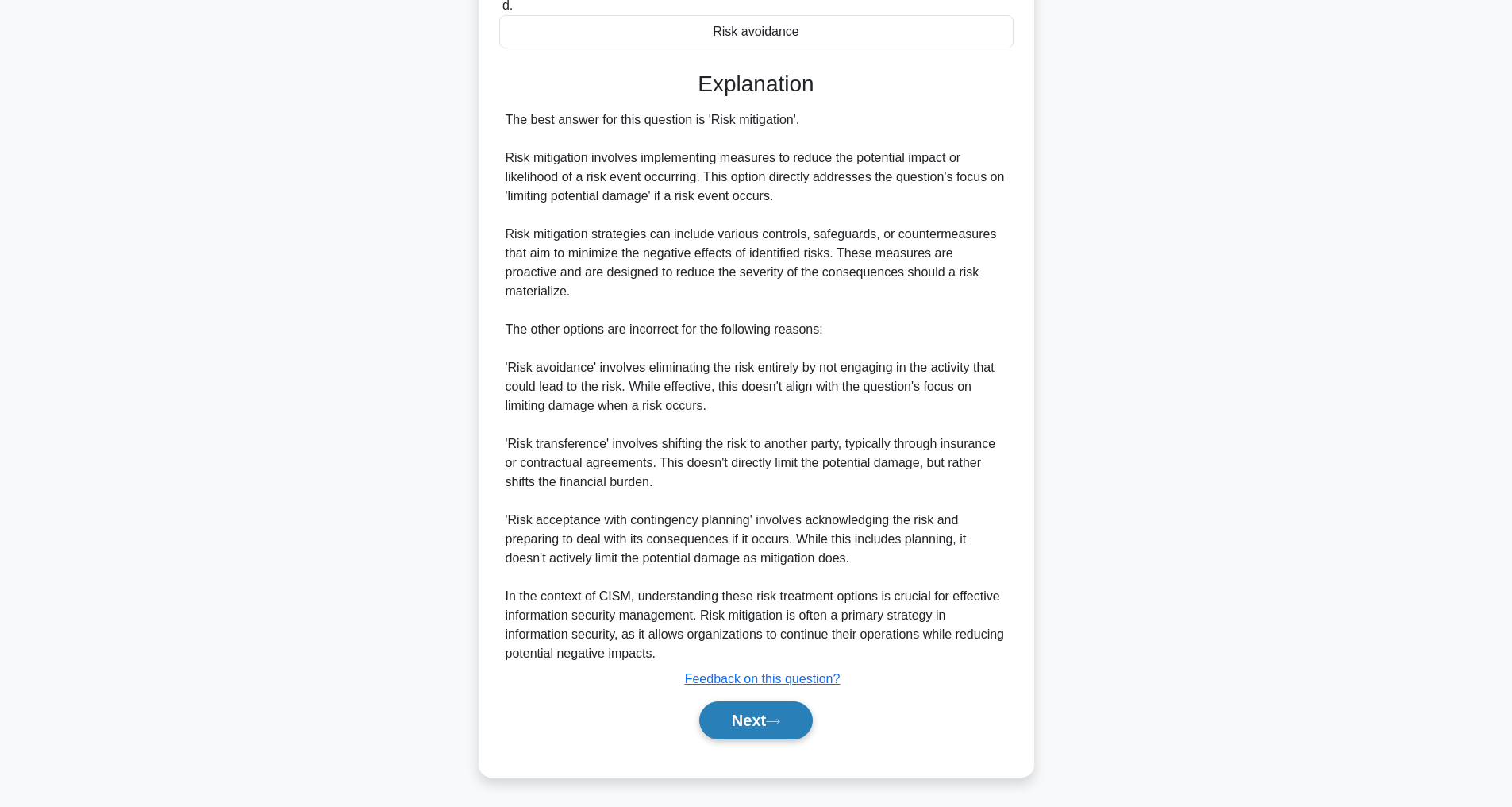
click at [746, 709] on button "Next" at bounding box center [756, 720] width 114 height 38
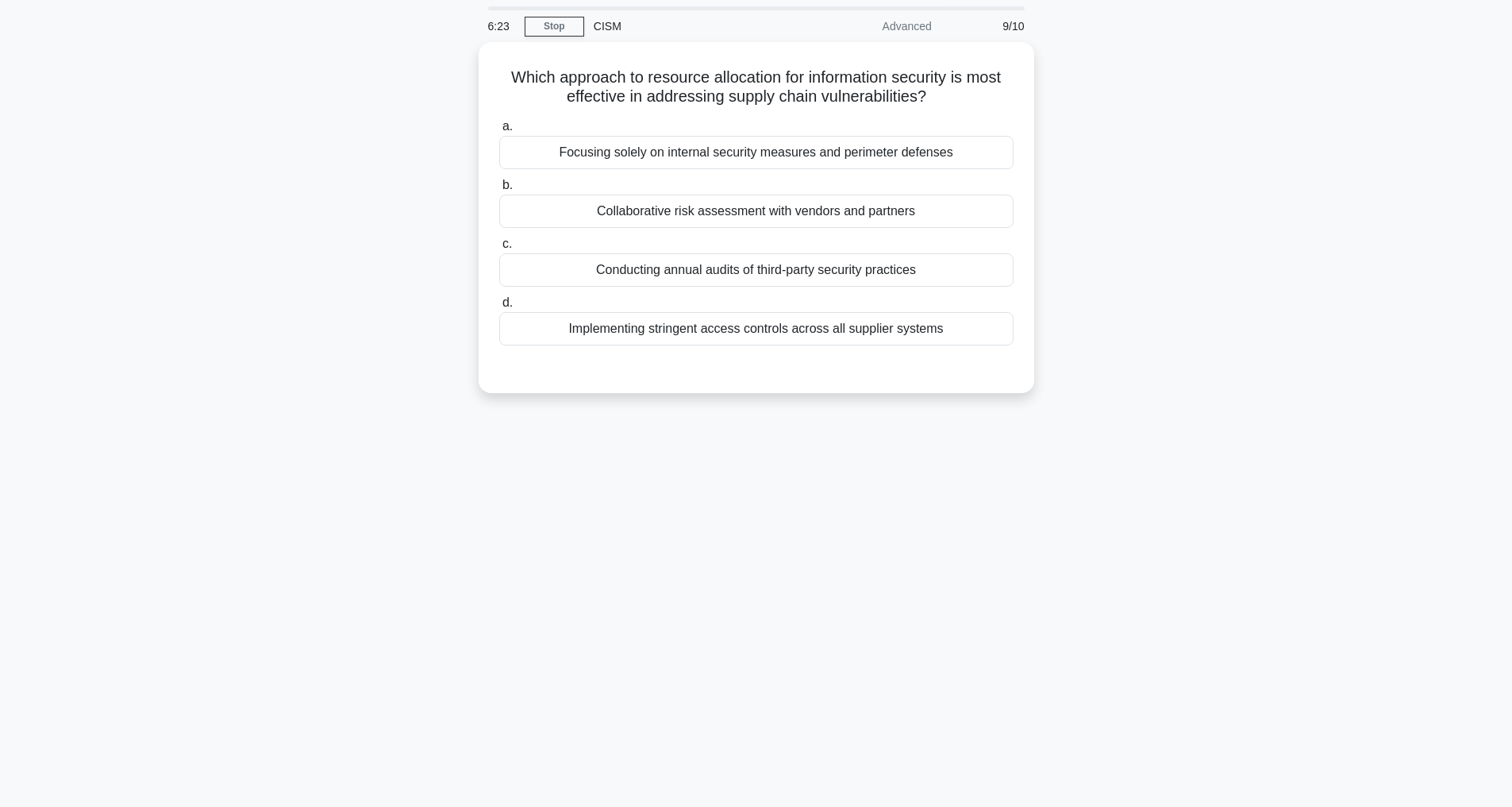
scroll to position [51, 0]
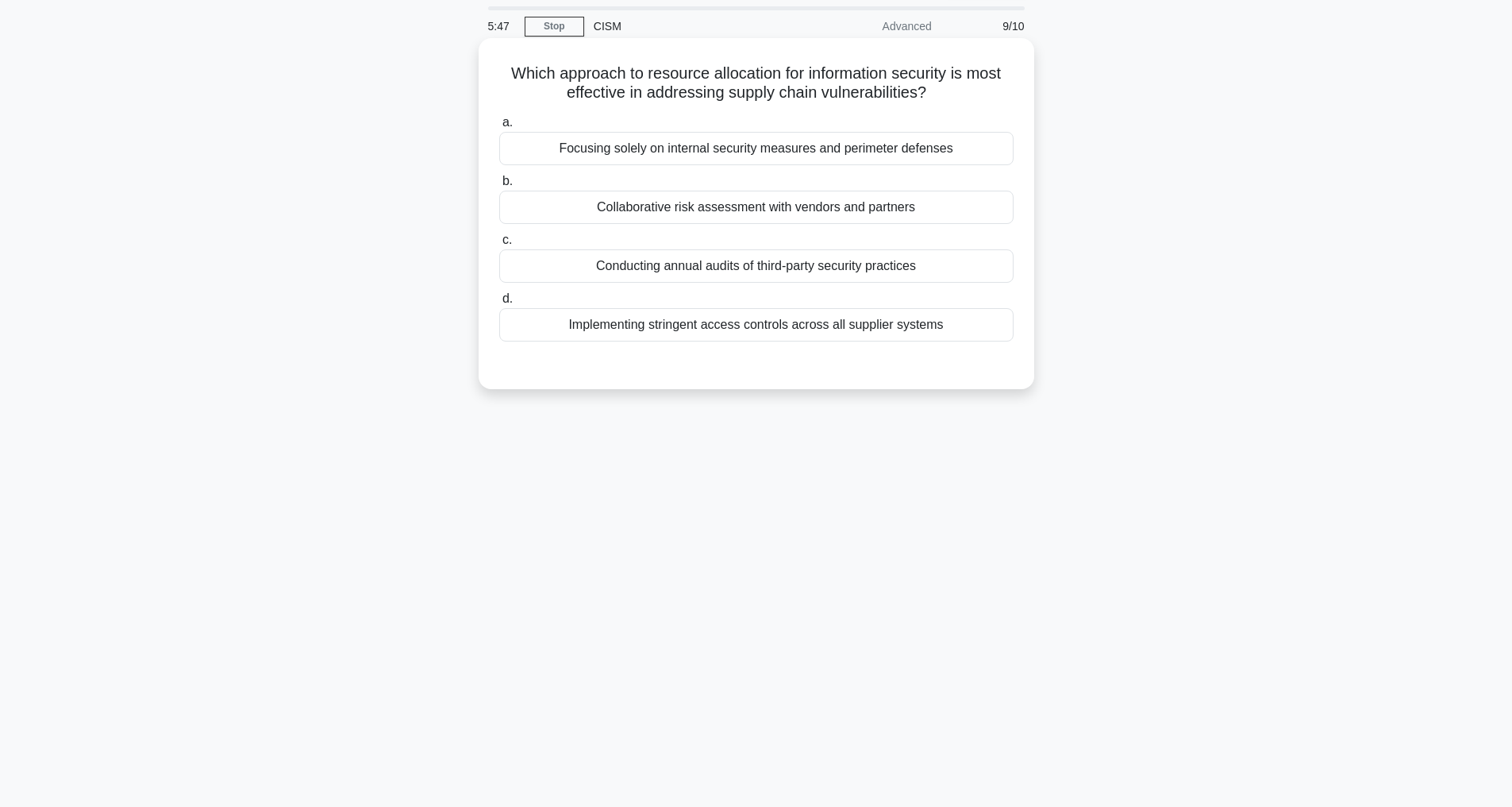
click at [730, 270] on div "Conducting annual audits of third-party security practices" at bounding box center [756, 266] width 514 height 33
click at [499, 246] on input "c. Conducting annual audits of third-party security practices" at bounding box center [499, 240] width 0 height 10
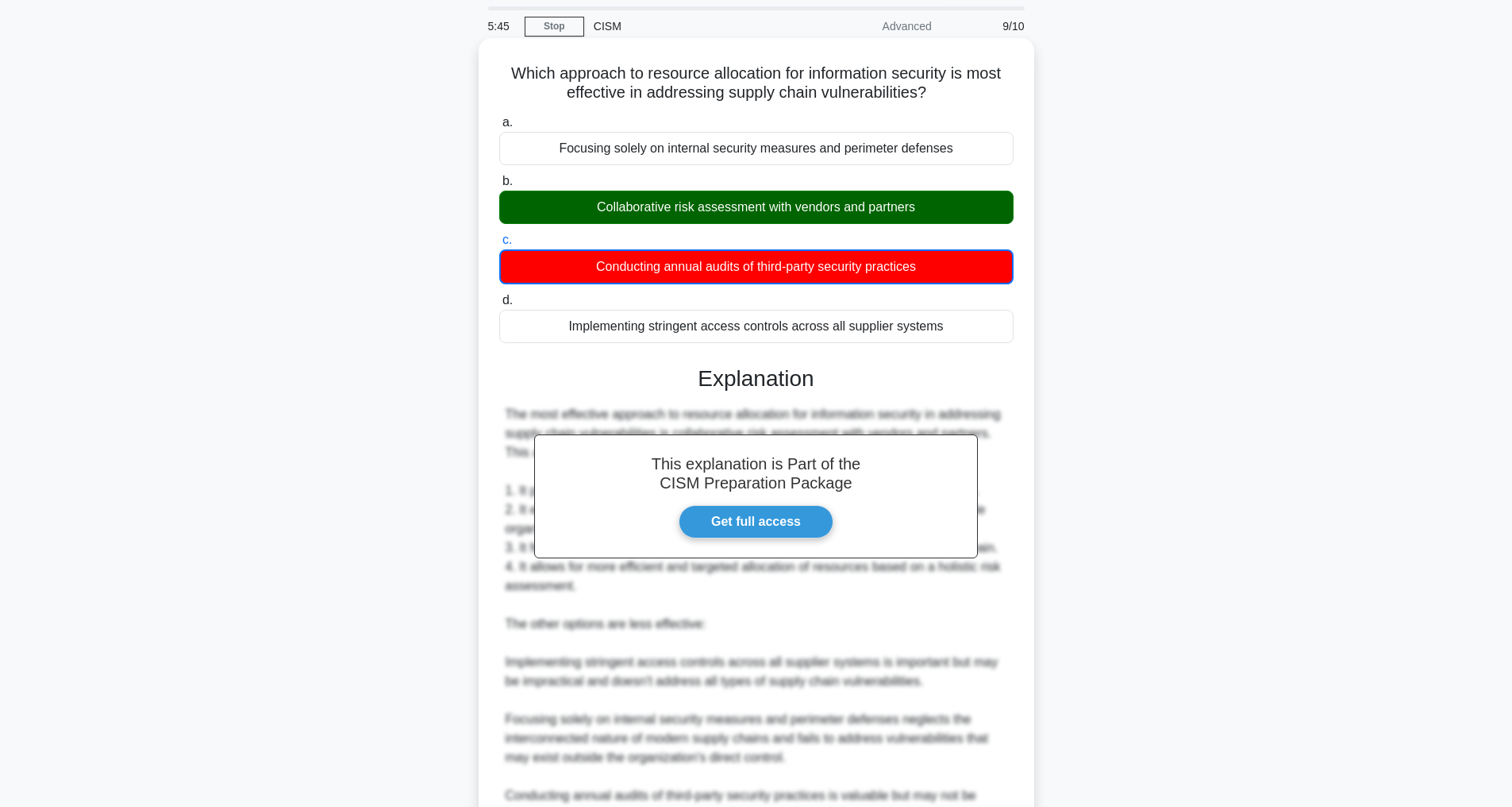
scroll to position [326, 0]
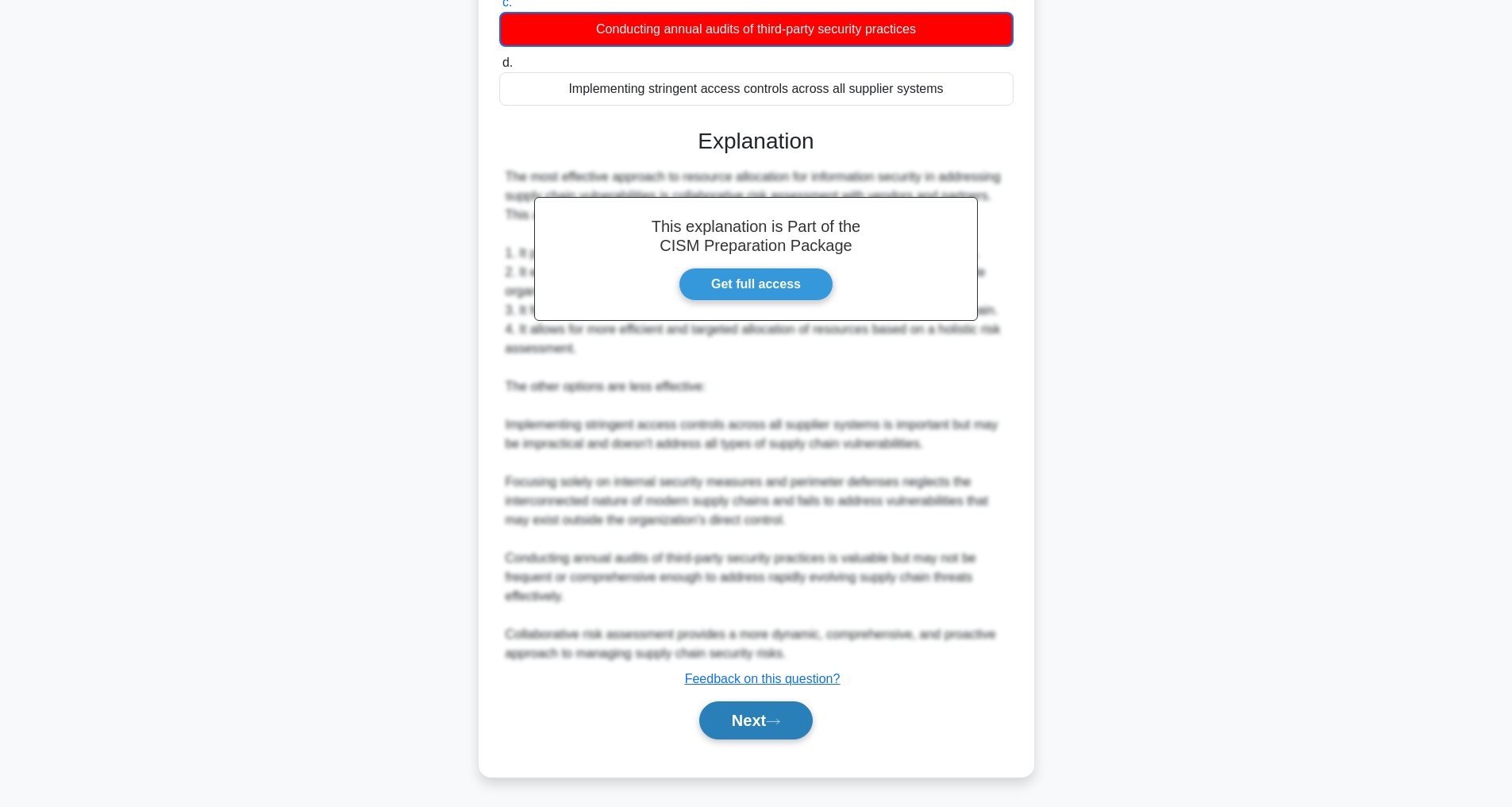
click at [771, 733] on button "Next" at bounding box center [756, 720] width 114 height 38
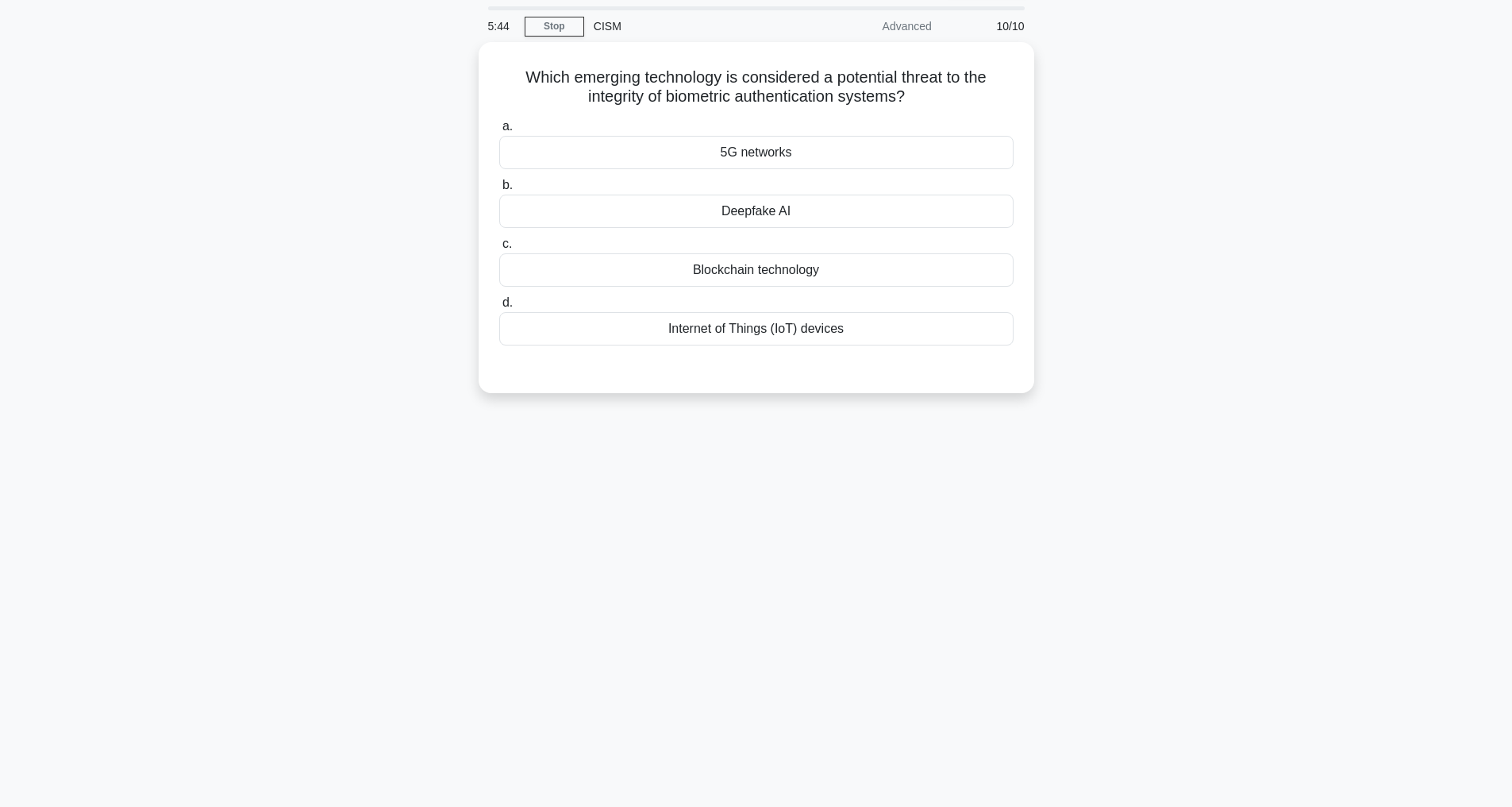
scroll to position [51, 0]
click at [766, 211] on div "Deepfake AI" at bounding box center [756, 208] width 514 height 33
click at [499, 187] on input "b. Deepfake AI" at bounding box center [499, 181] width 0 height 10
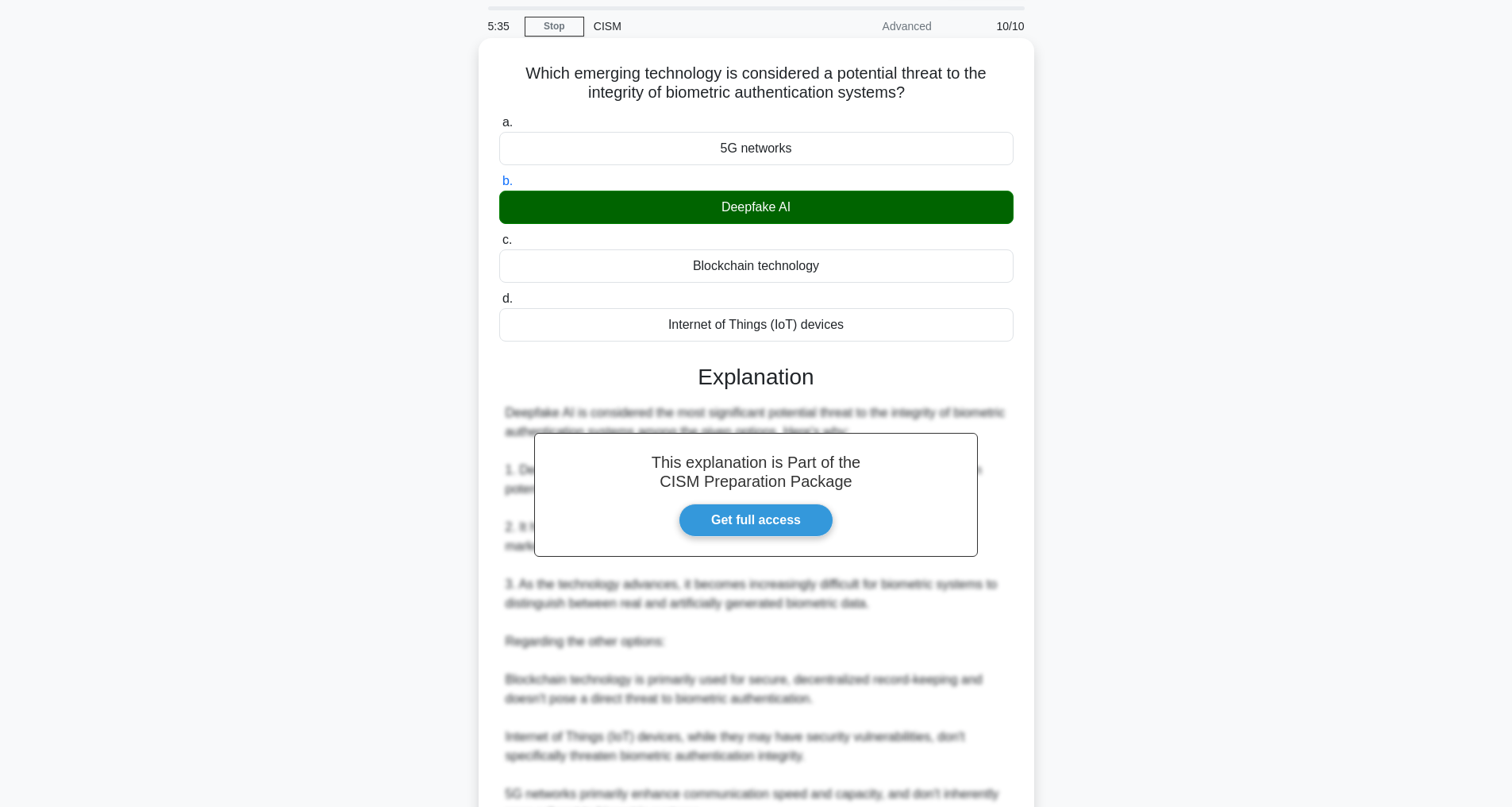
scroll to position [287, 0]
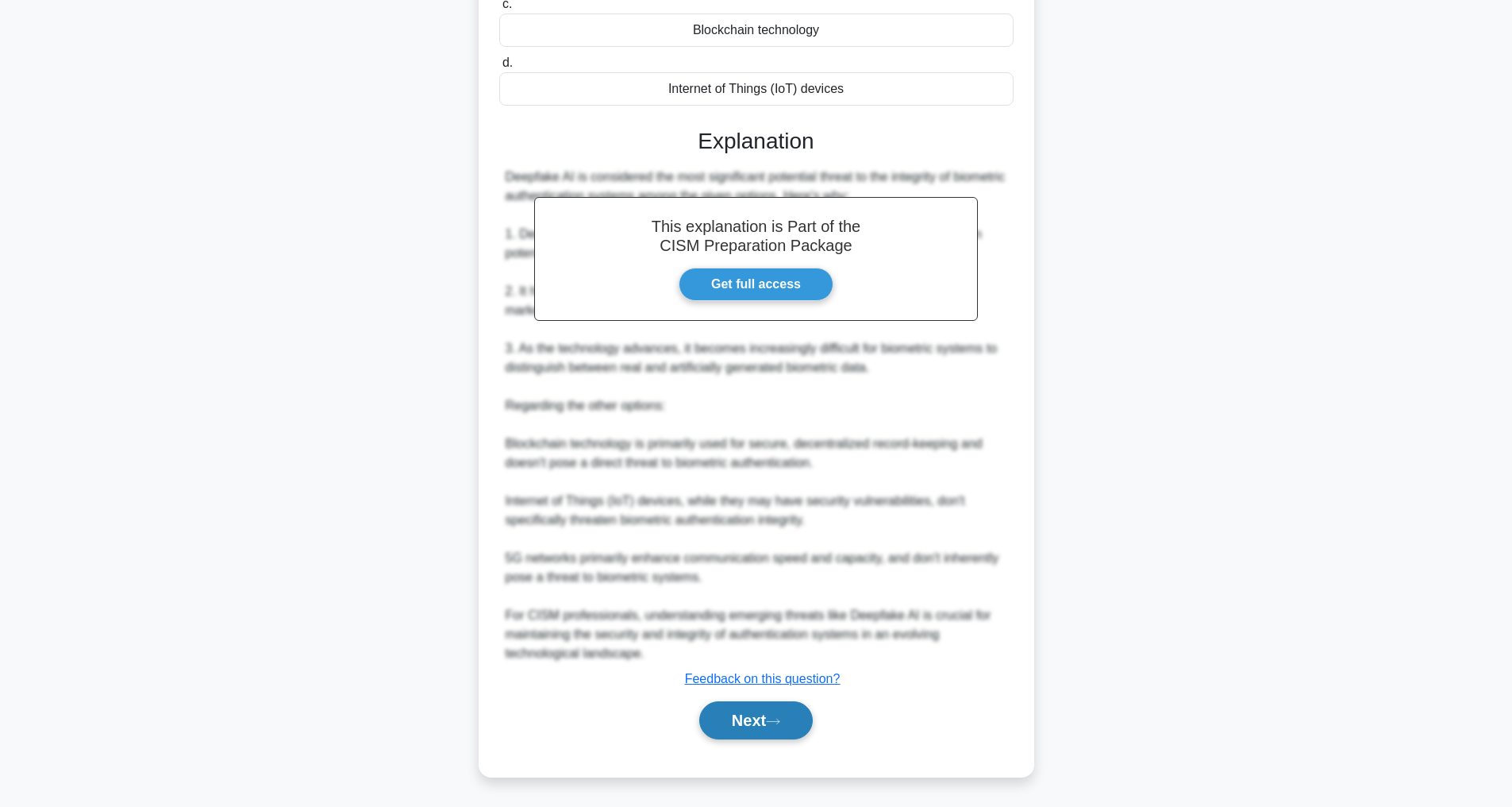
click at [778, 711] on button "Next" at bounding box center [756, 720] width 114 height 38
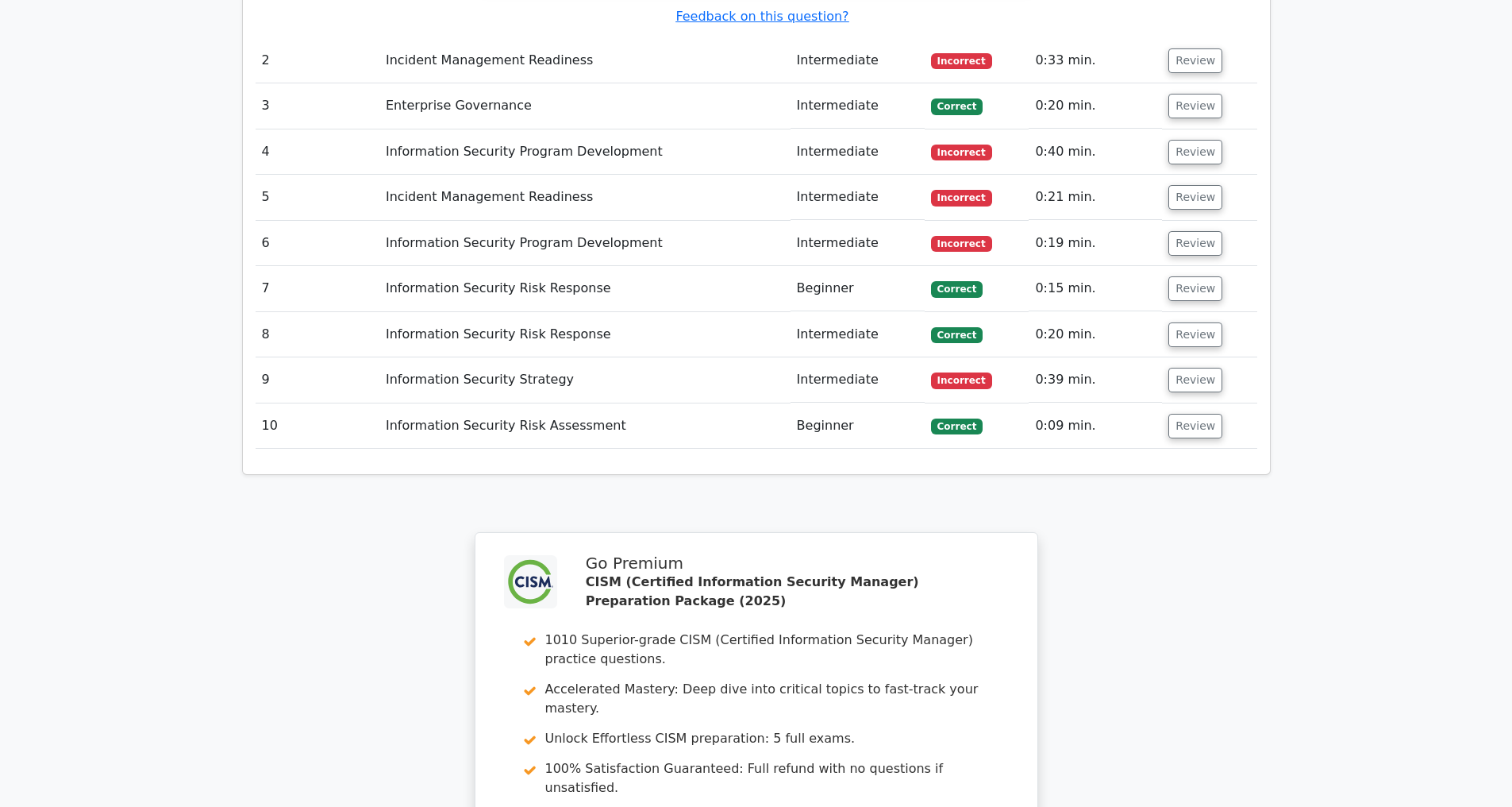
scroll to position [2810, 0]
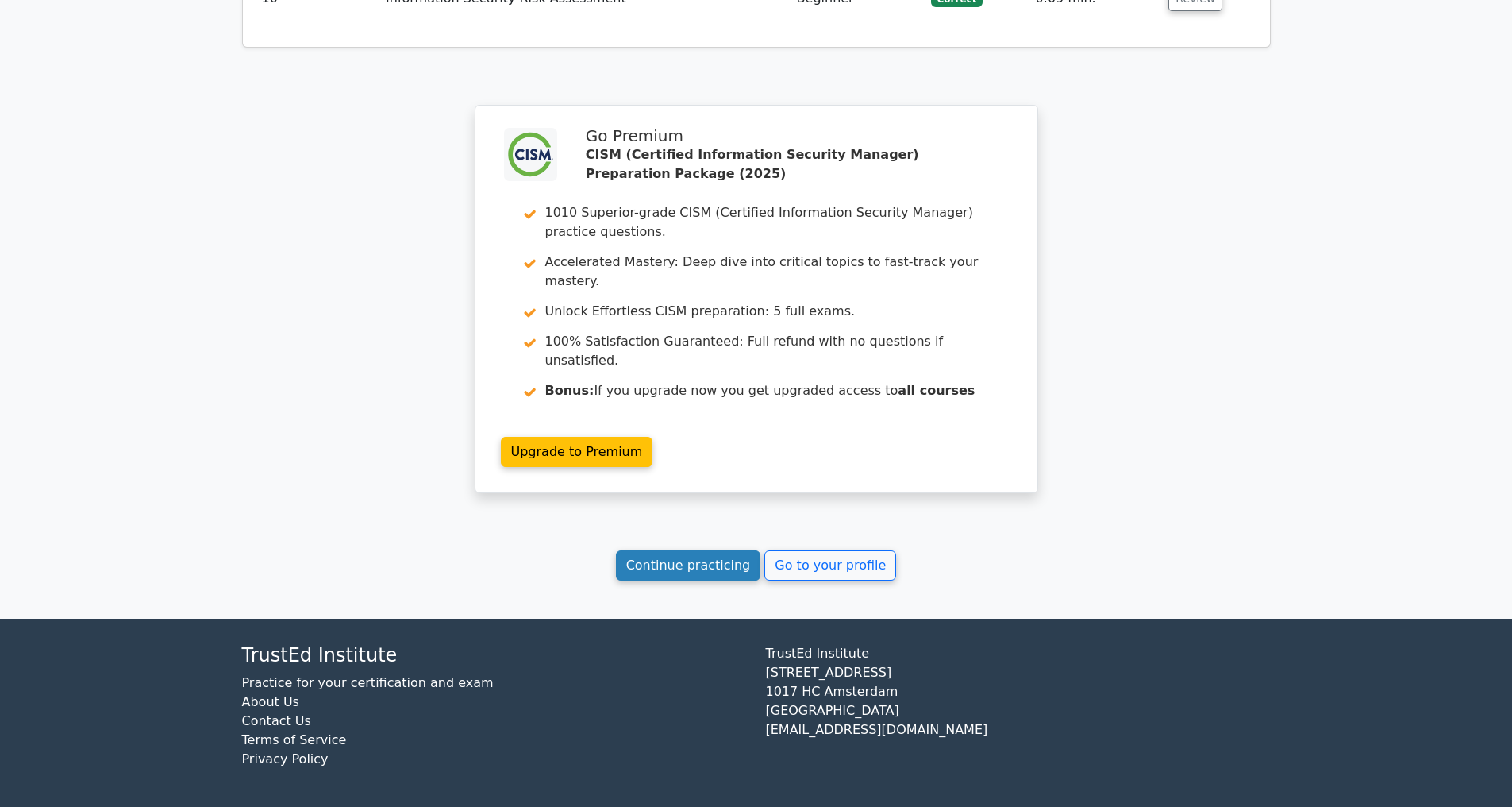
click at [662, 564] on link "Continue practicing" at bounding box center [688, 565] width 145 height 30
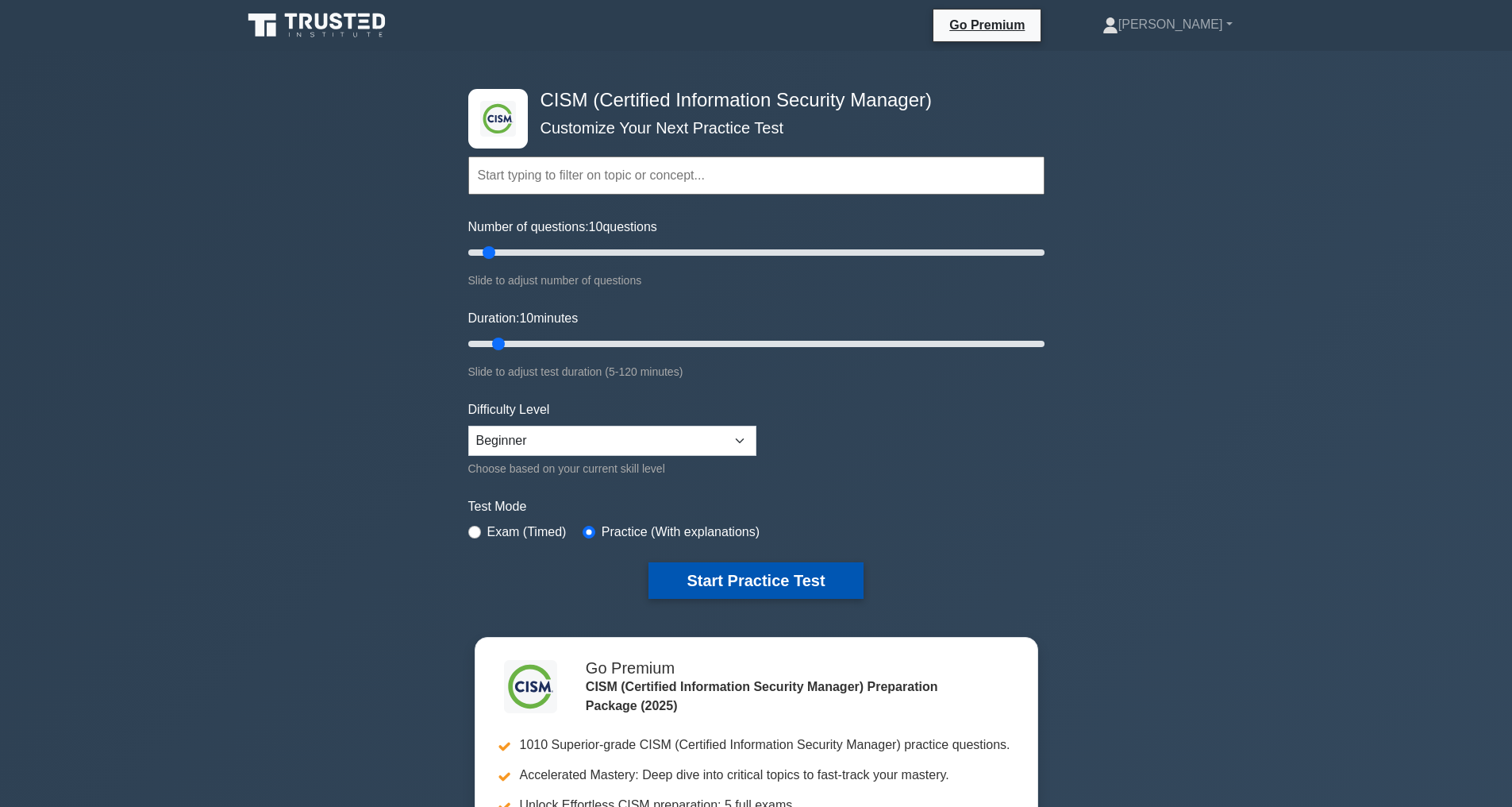
click at [780, 576] on button "Start Practice Test" at bounding box center [756, 580] width 215 height 37
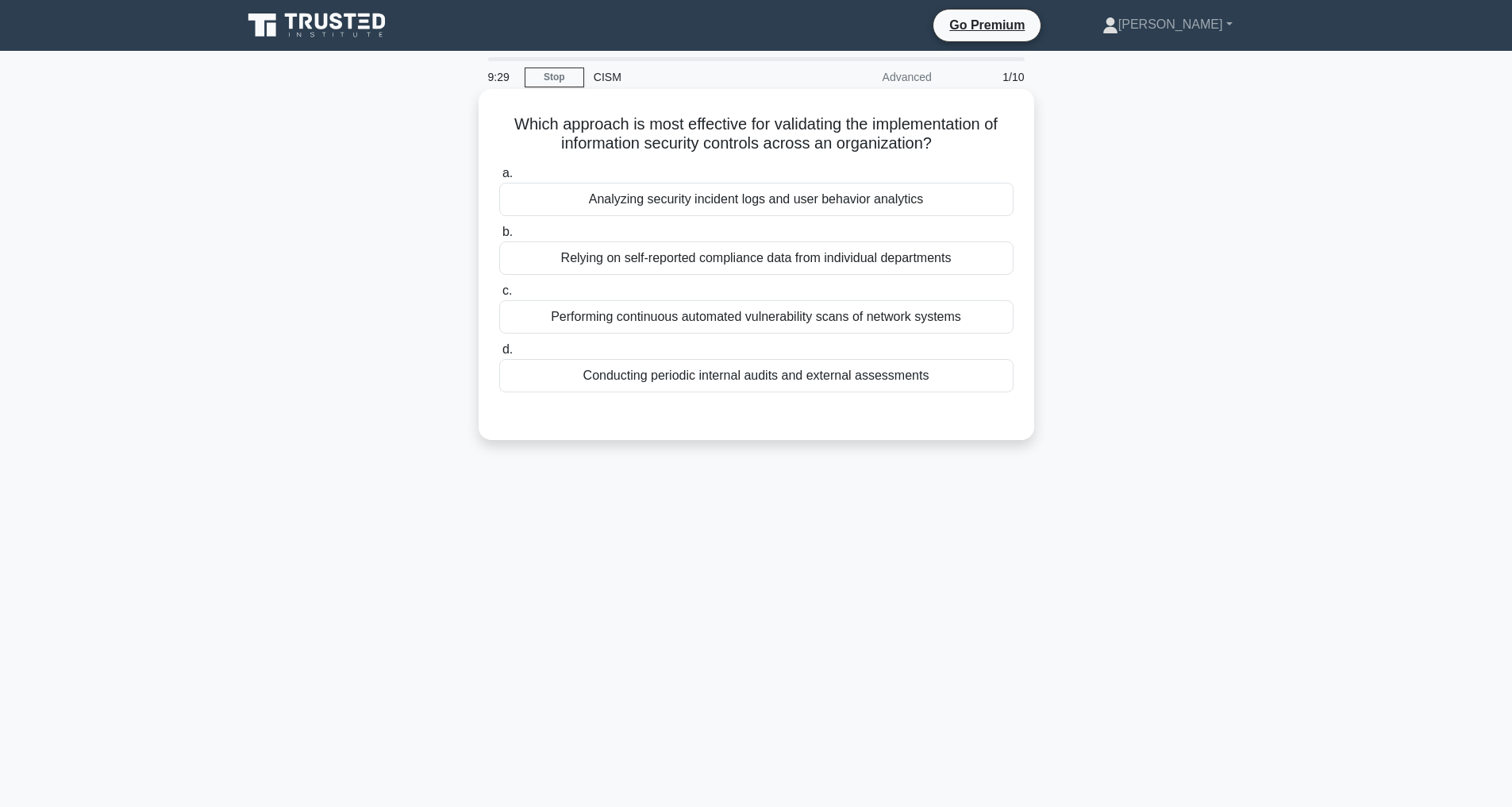
click at [671, 375] on div "Conducting periodic internal audits and external assessments" at bounding box center [756, 375] width 514 height 33
click at [499, 355] on input "d. Conducting periodic internal audits and external assessments" at bounding box center [499, 349] width 0 height 10
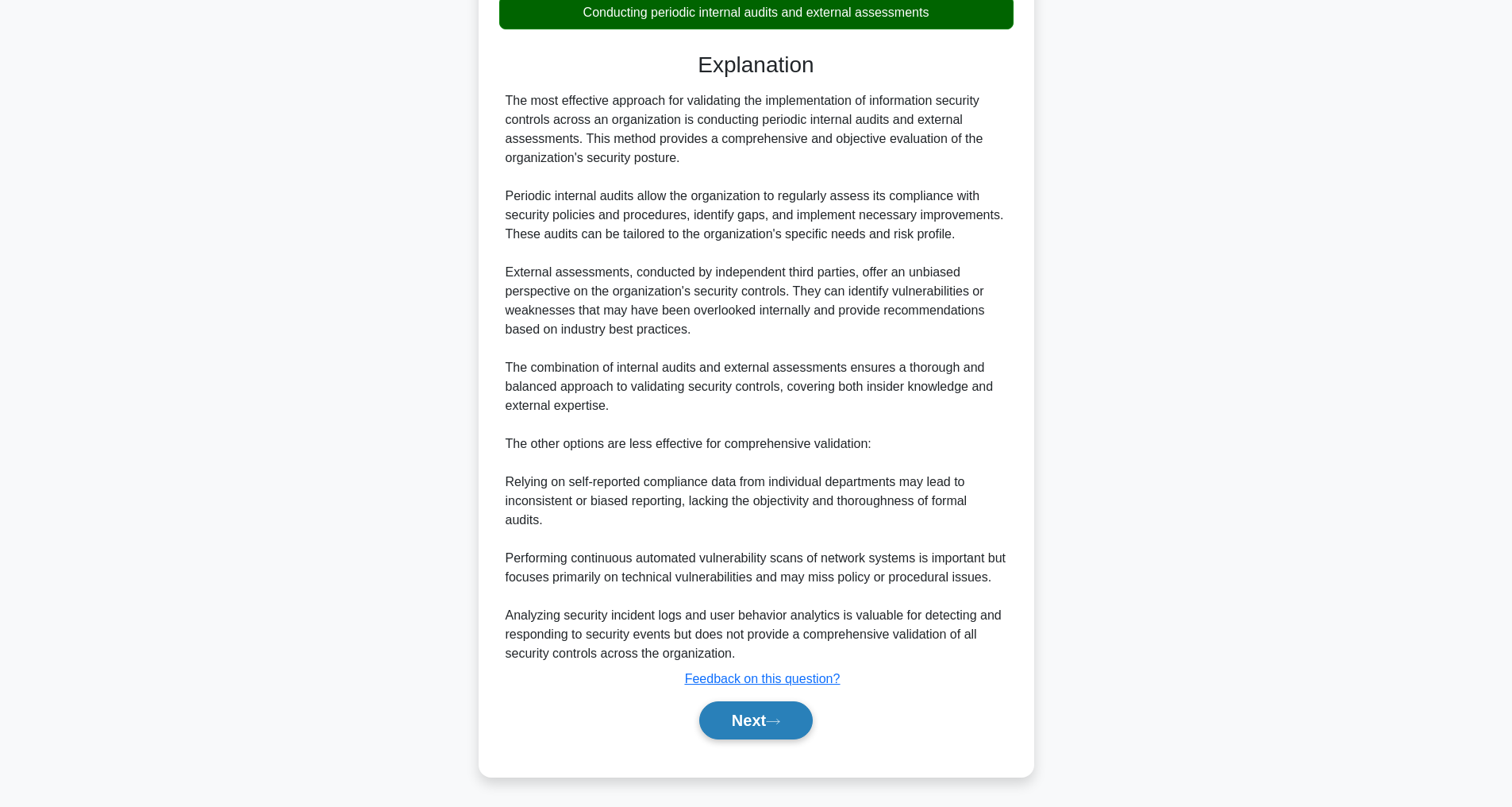
click at [764, 708] on button "Next" at bounding box center [756, 720] width 114 height 38
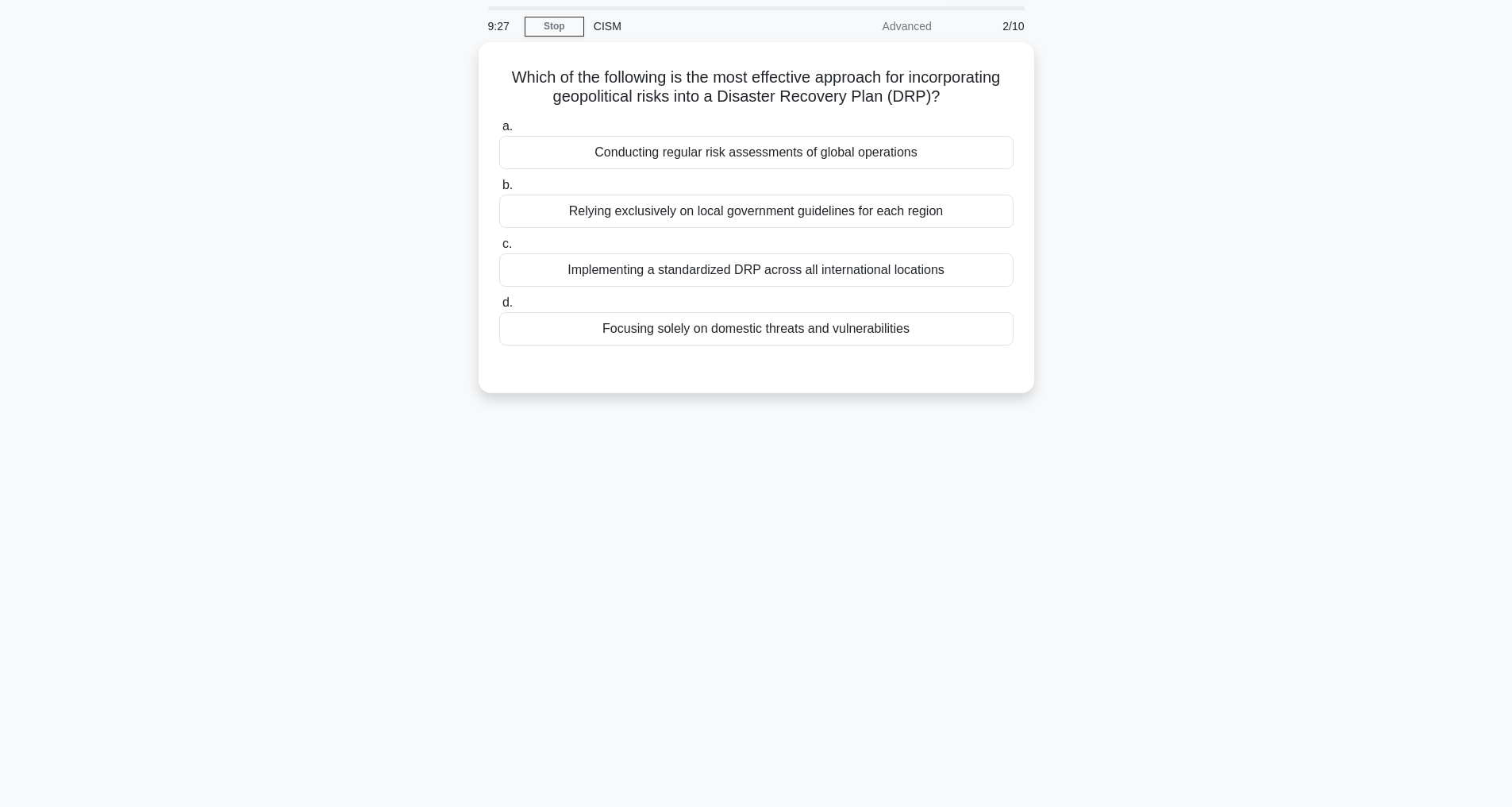
scroll to position [51, 0]
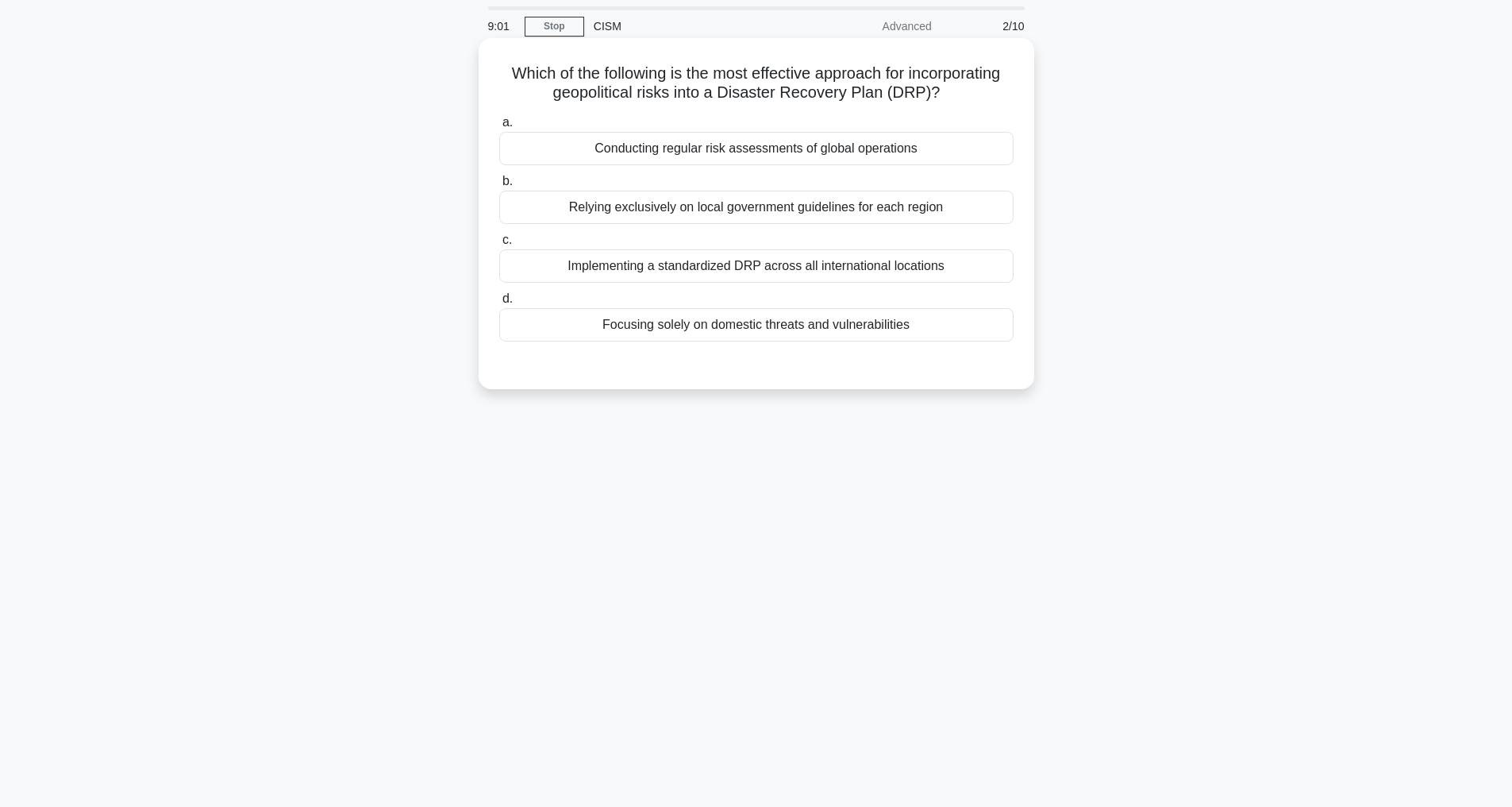
click at [739, 165] on div "Conducting regular risk assessments of global operations" at bounding box center [756, 149] width 514 height 33
click at [499, 128] on input "a. Conducting regular risk assessments of global operations" at bounding box center [499, 122] width 0 height 10
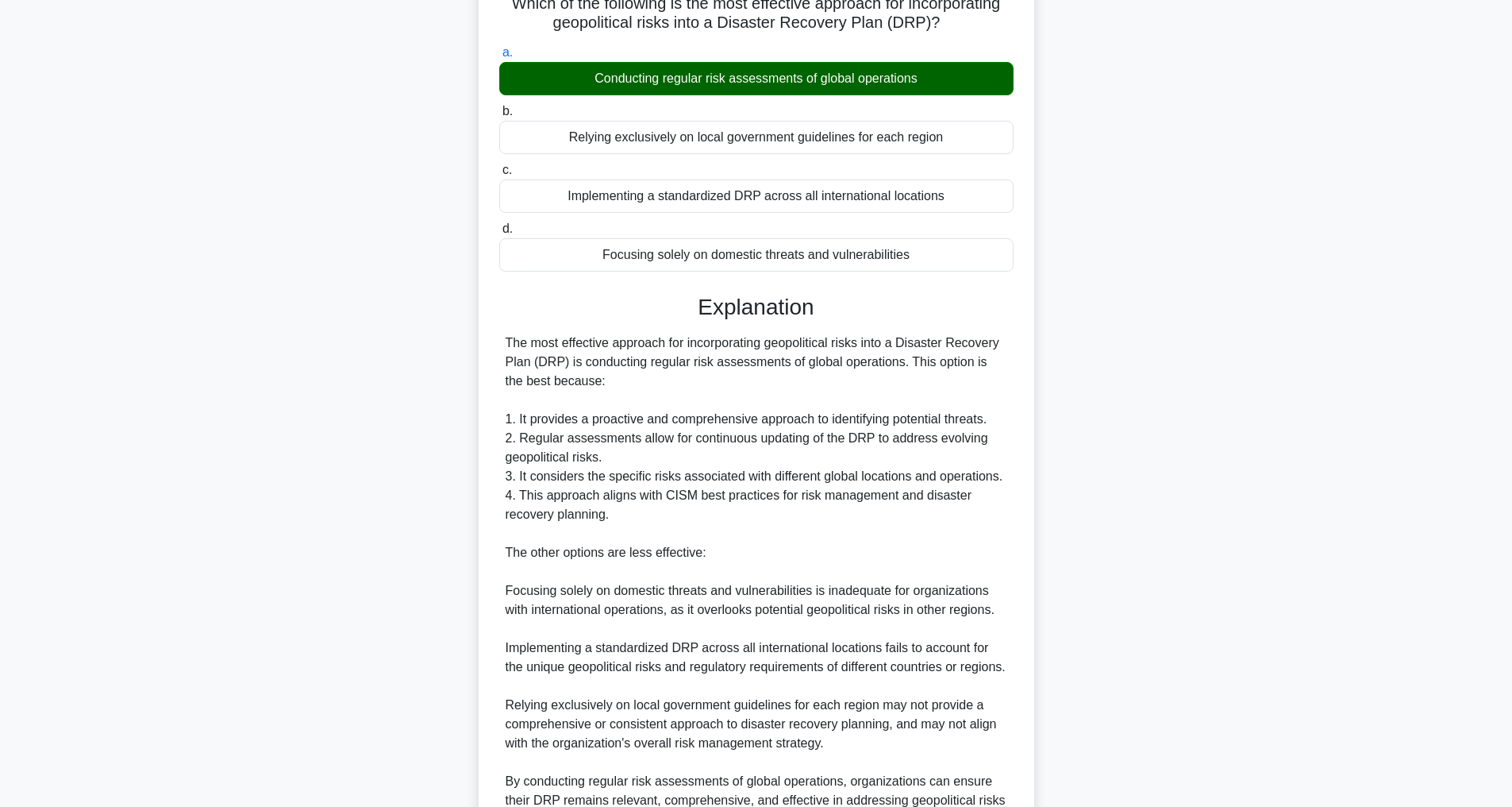
scroll to position [382, 0]
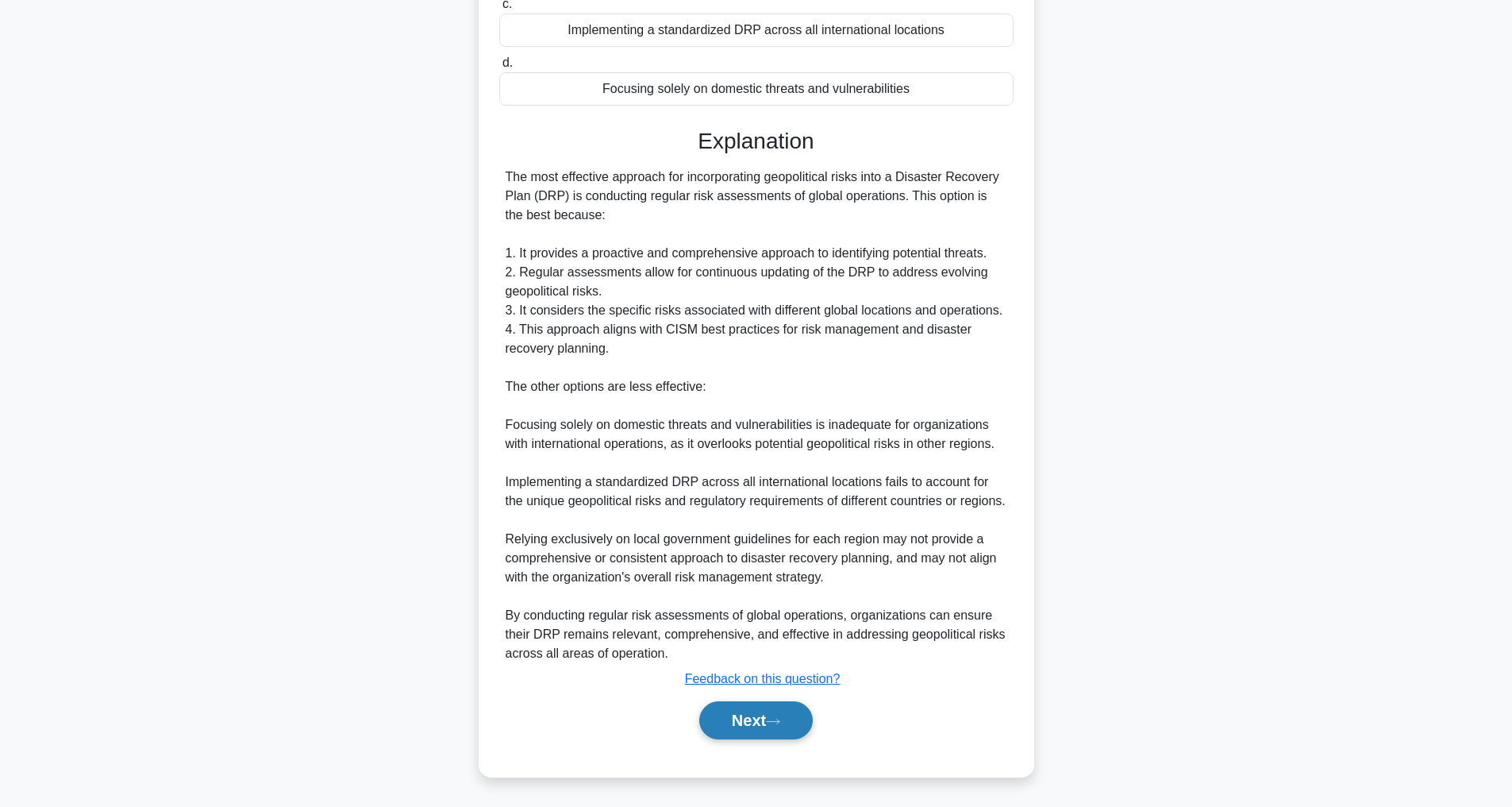
click at [750, 708] on button "Next" at bounding box center [756, 720] width 114 height 38
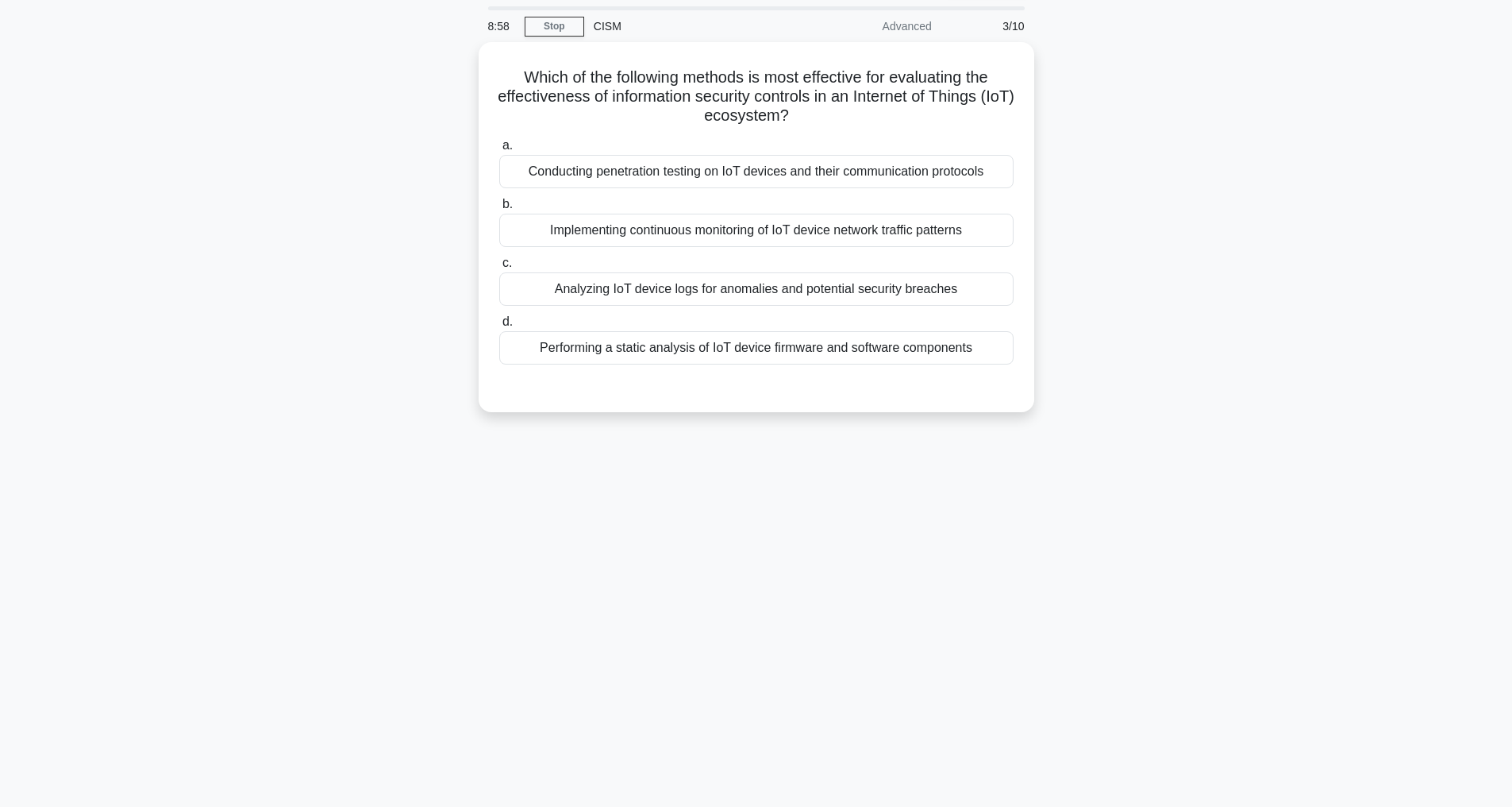
scroll to position [51, 0]
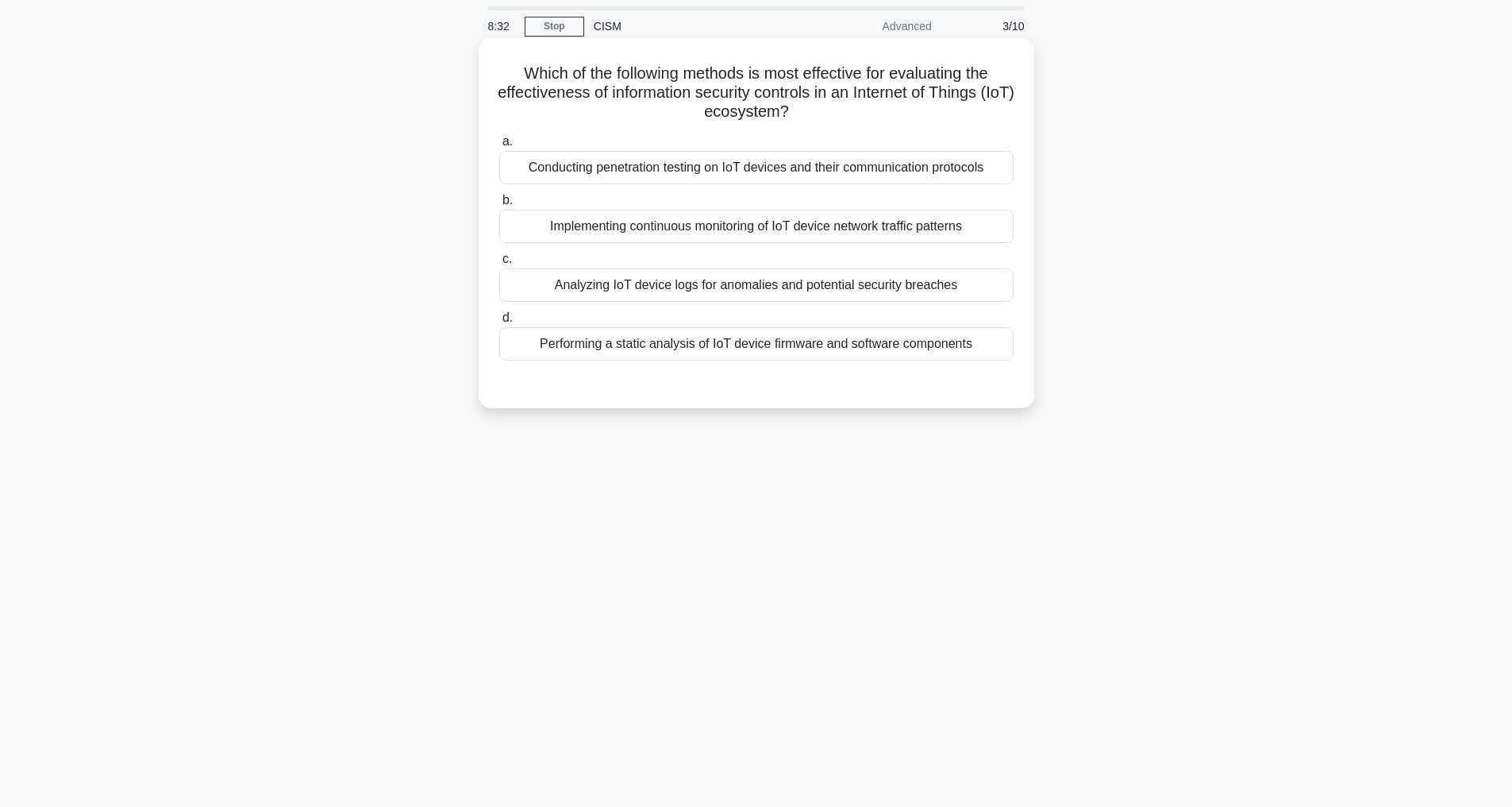
click at [741, 173] on div "Conducting penetration testing on IoT devices and their communication protocols" at bounding box center [756, 168] width 514 height 33
click at [499, 147] on input "a. Conducting penetration testing on IoT devices and their communication protoc…" at bounding box center [499, 142] width 0 height 10
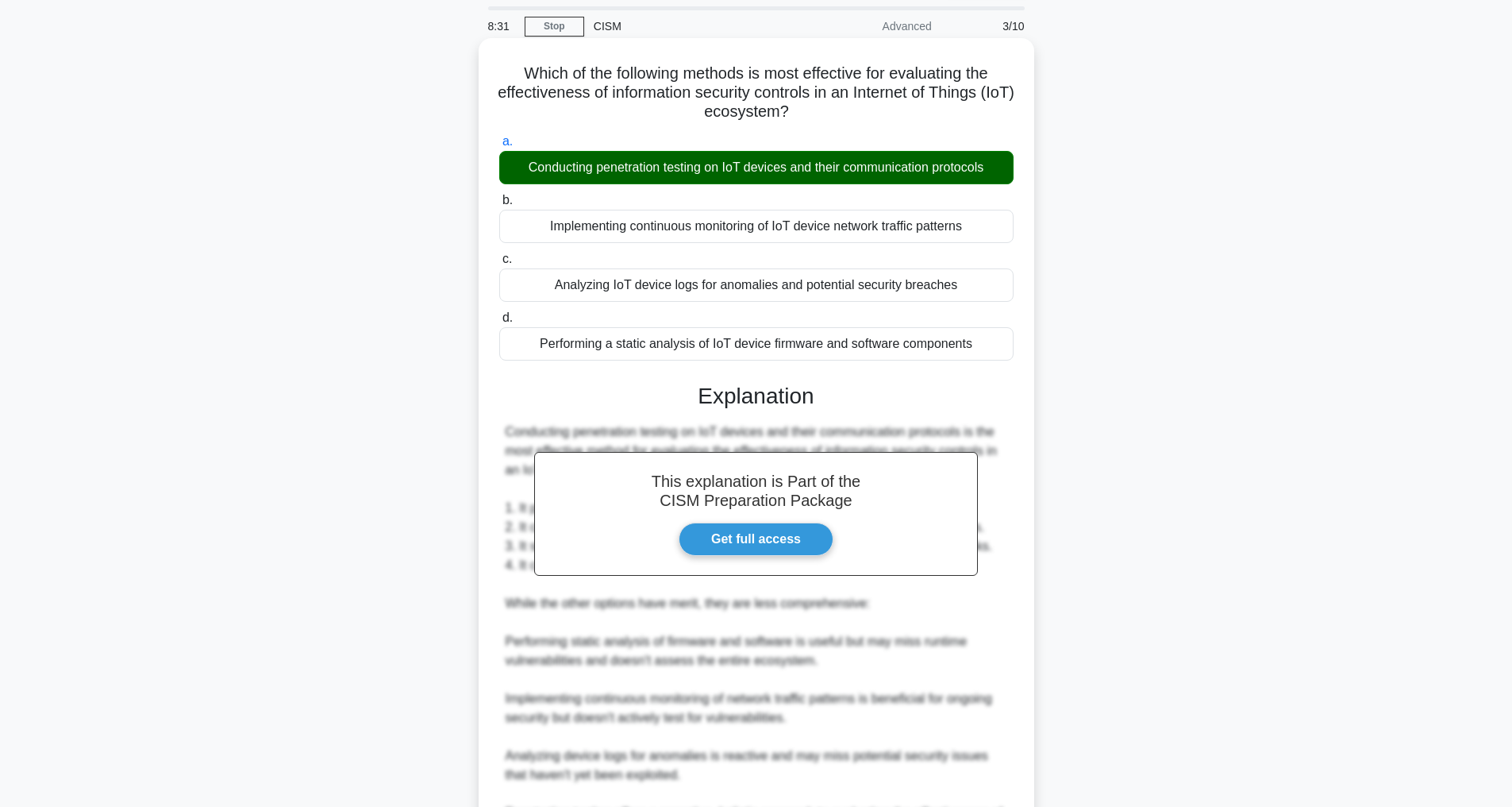
scroll to position [287, 0]
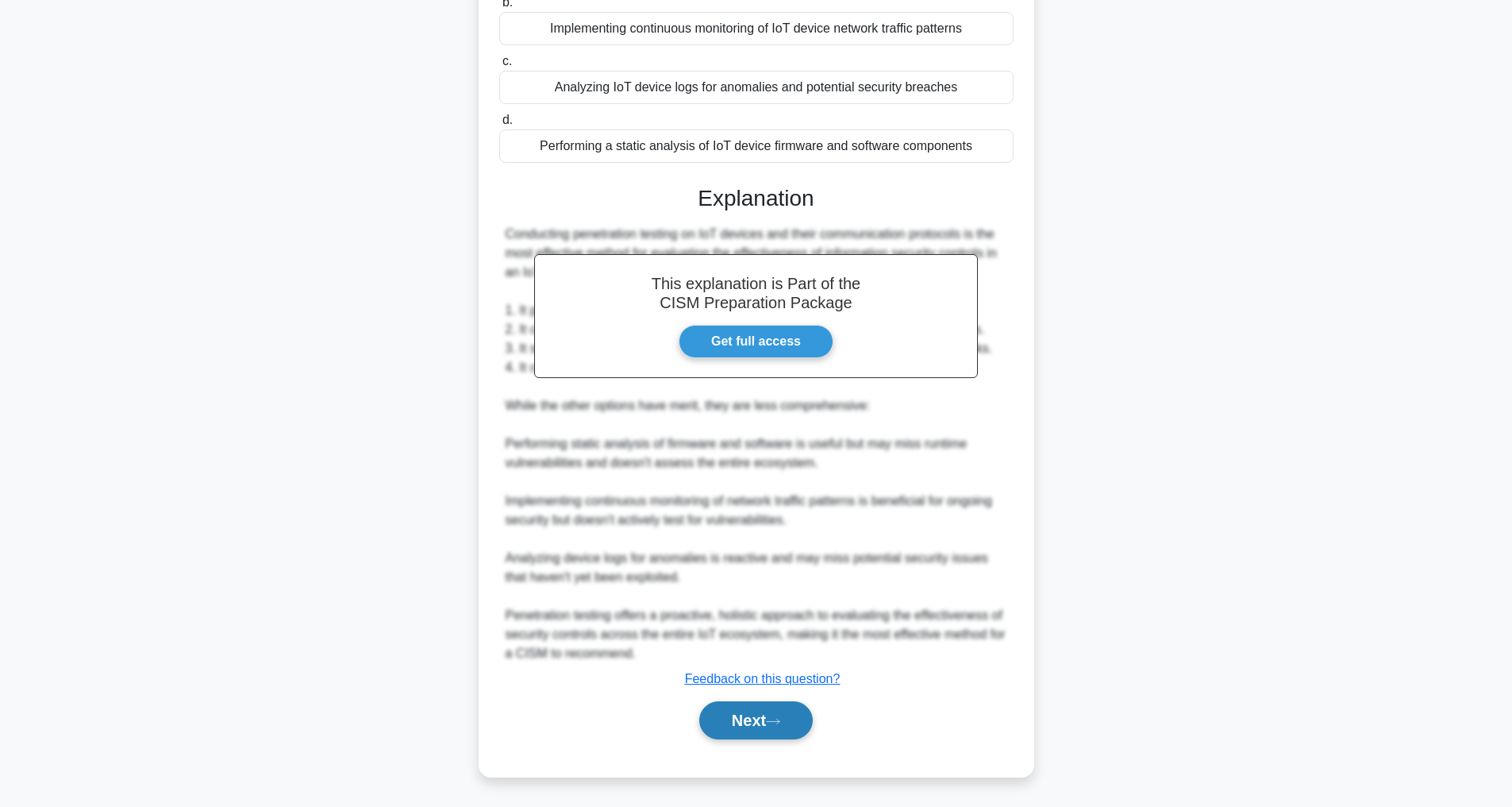
click at [752, 714] on button "Next" at bounding box center [756, 720] width 114 height 38
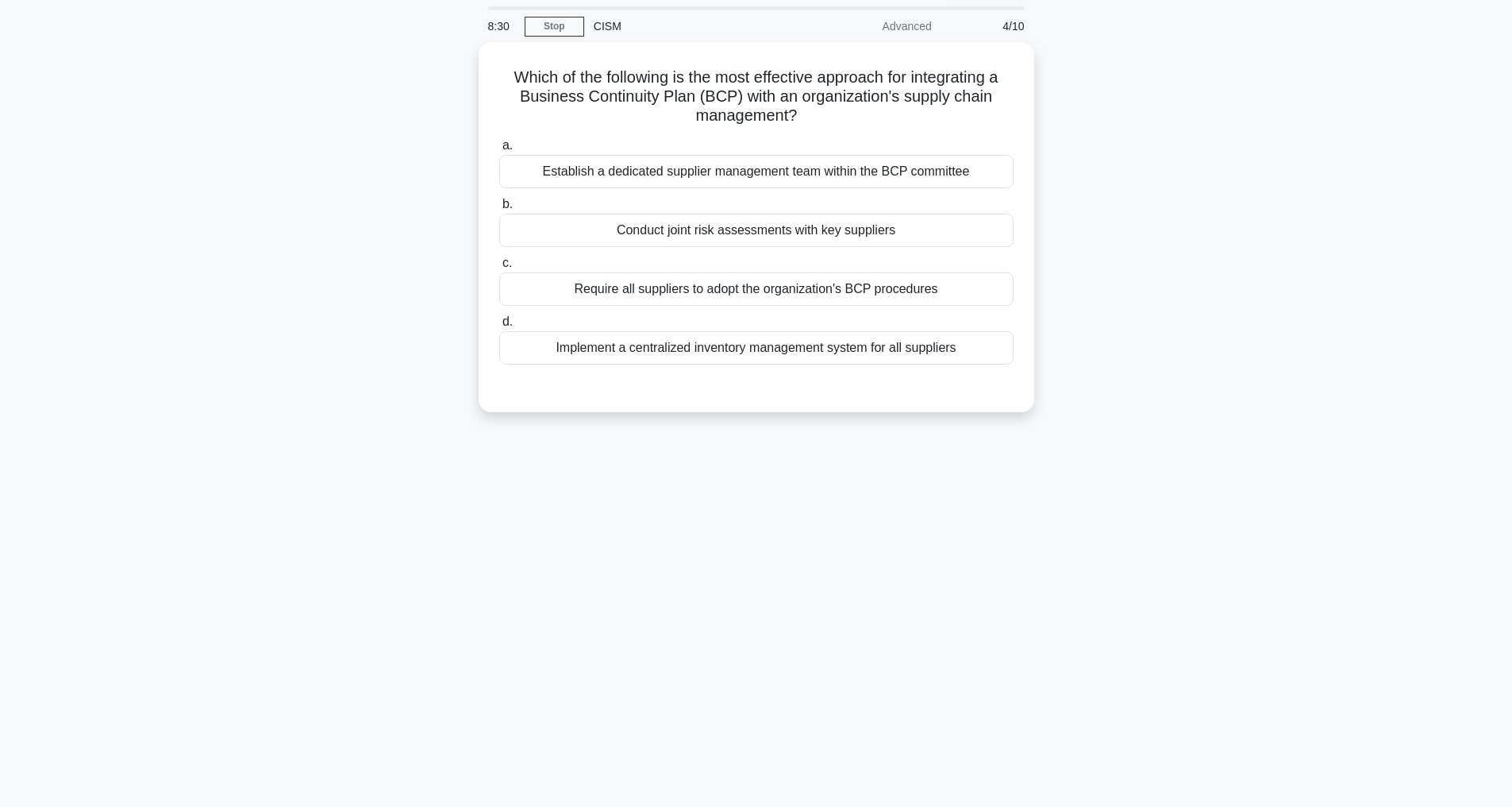
scroll to position [51, 0]
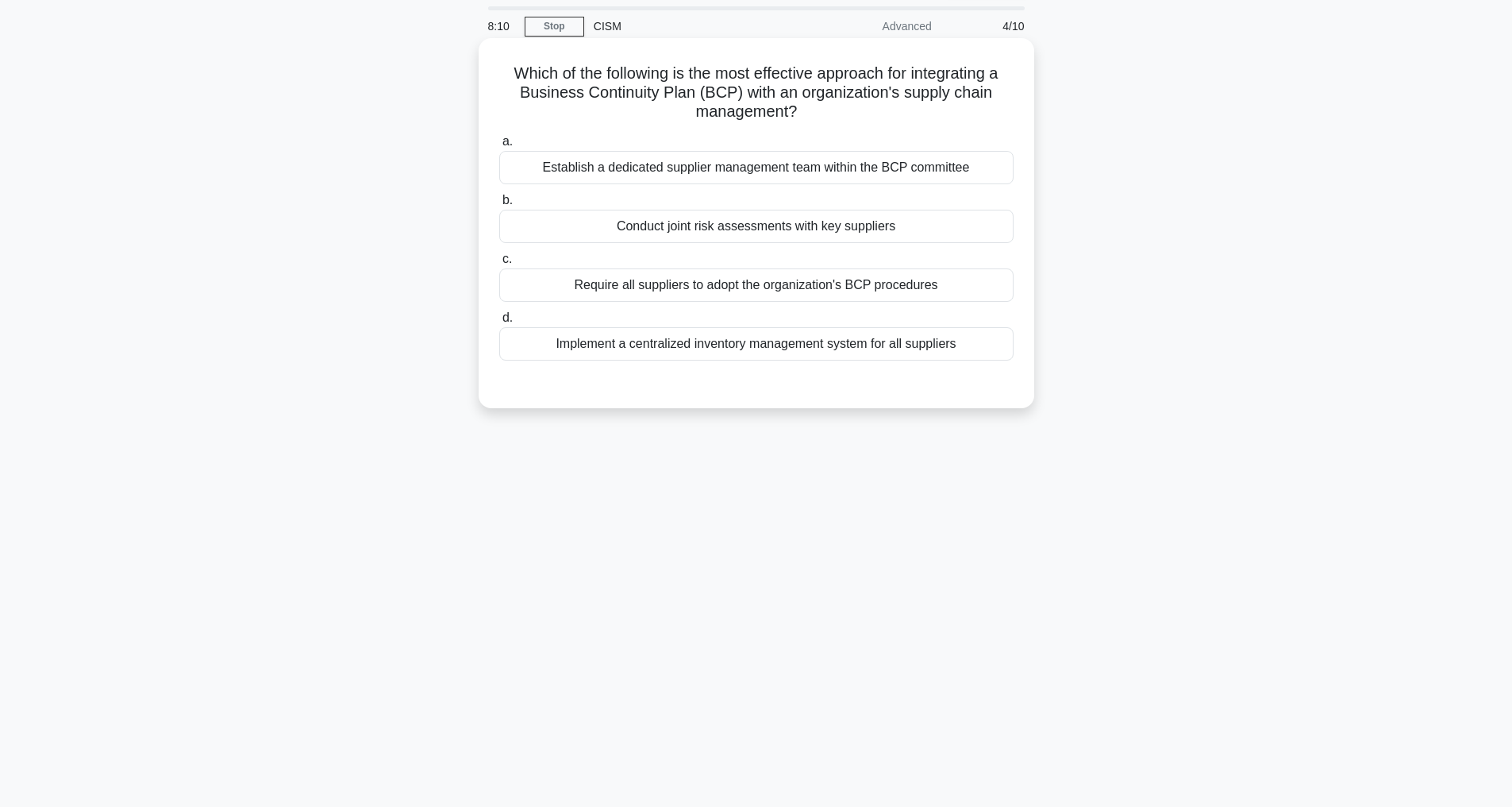
click at [849, 227] on div "Conduct joint risk assessments with key suppliers" at bounding box center [756, 227] width 514 height 33
click at [499, 206] on input "b. Conduct joint risk assessments with key suppliers" at bounding box center [499, 200] width 0 height 10
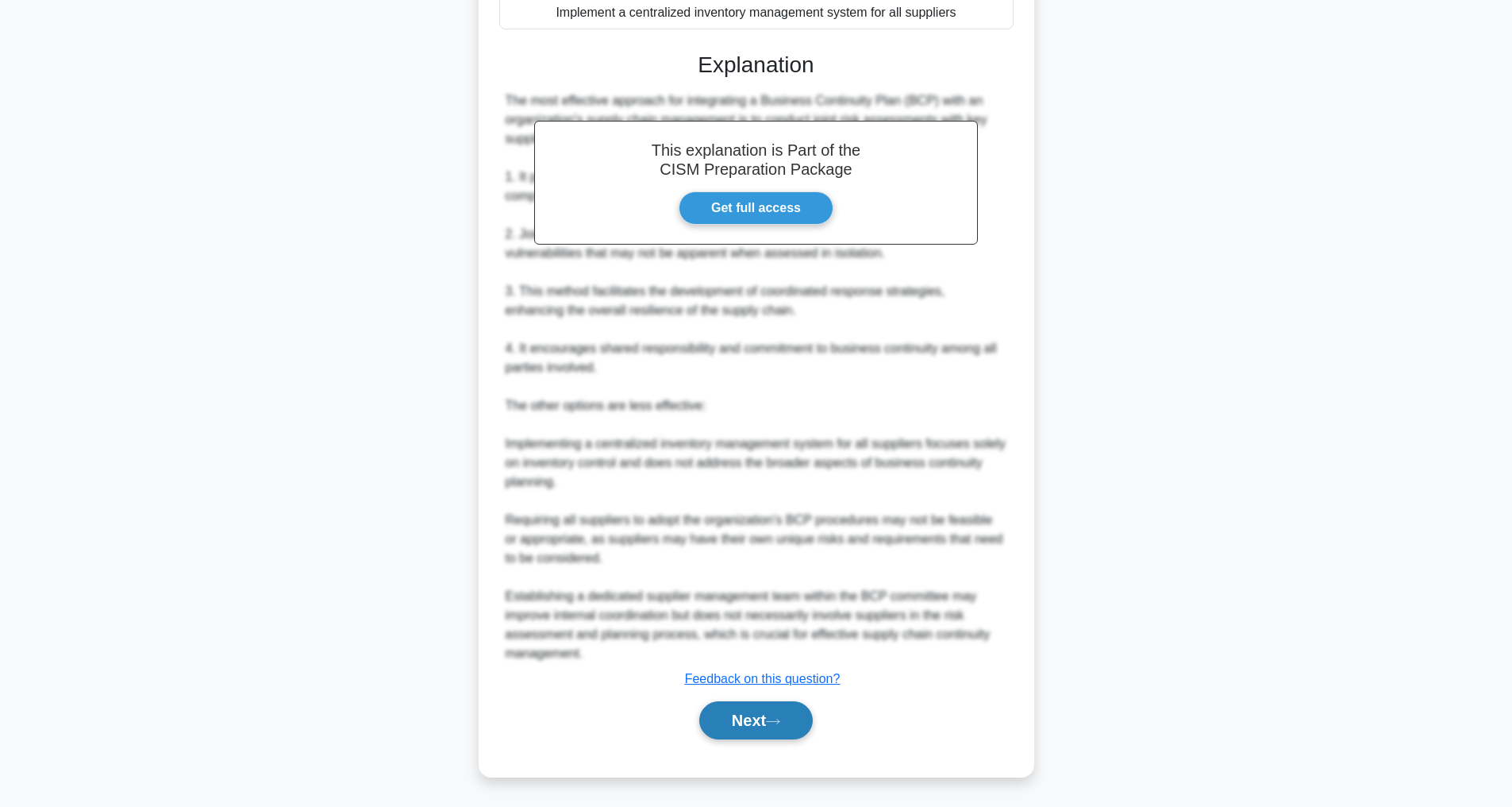
click at [729, 709] on button "Next" at bounding box center [756, 720] width 114 height 38
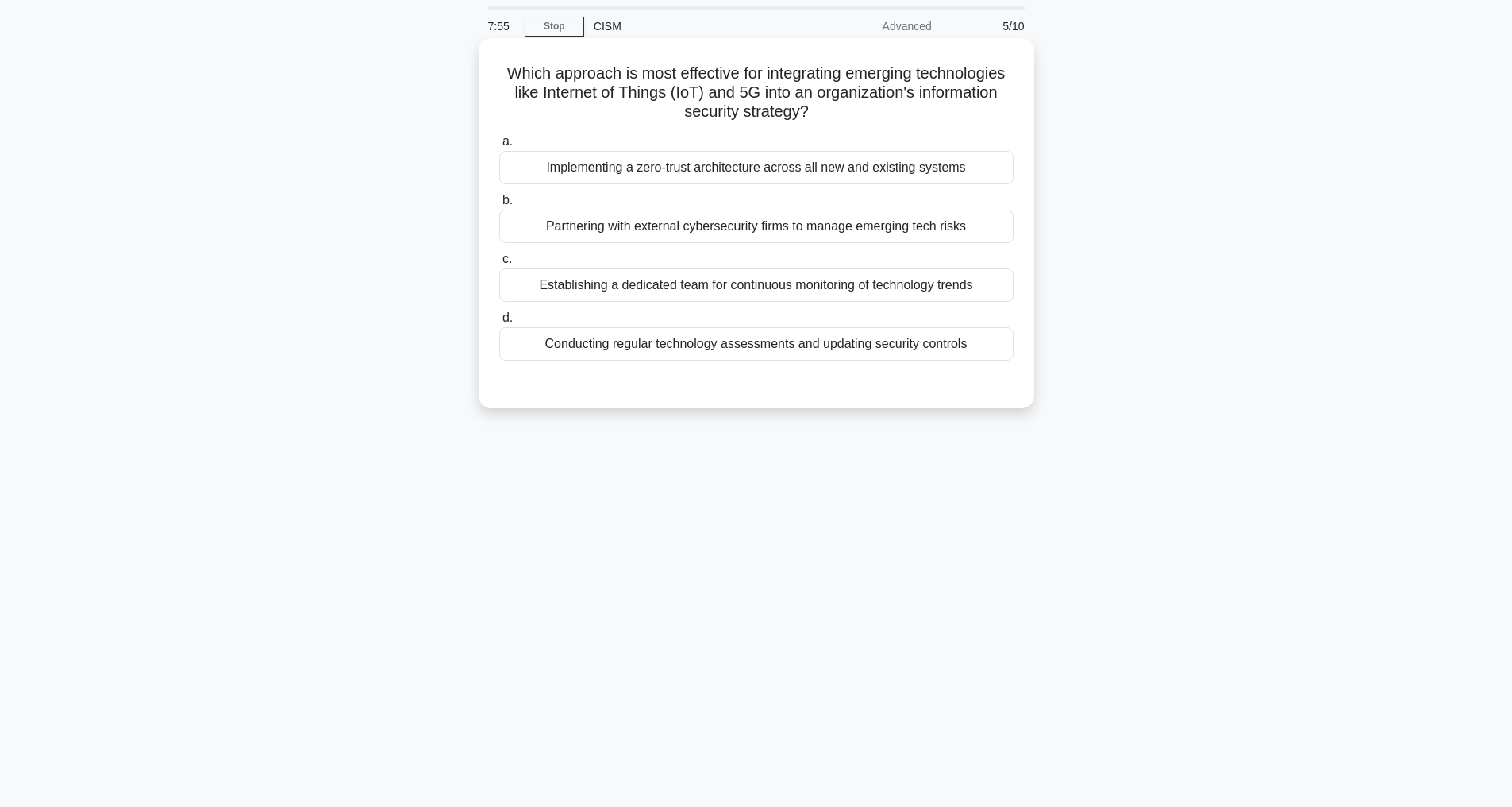
click at [946, 343] on div "Conducting regular technology assessments and updating security controls" at bounding box center [756, 343] width 514 height 33
click at [499, 323] on input "d. Conducting regular technology assessments and updating security controls" at bounding box center [499, 317] width 0 height 10
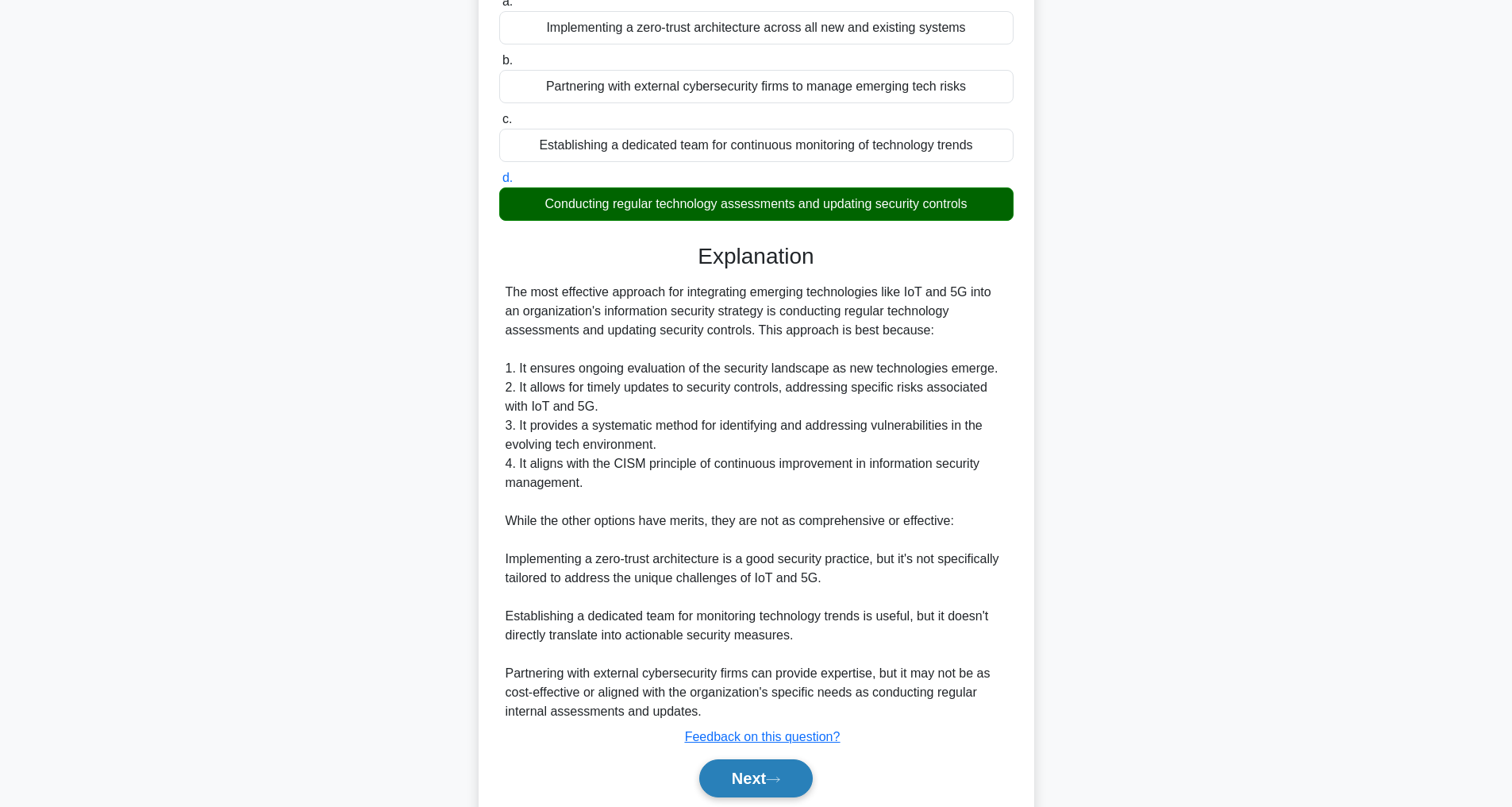
scroll to position [287, 0]
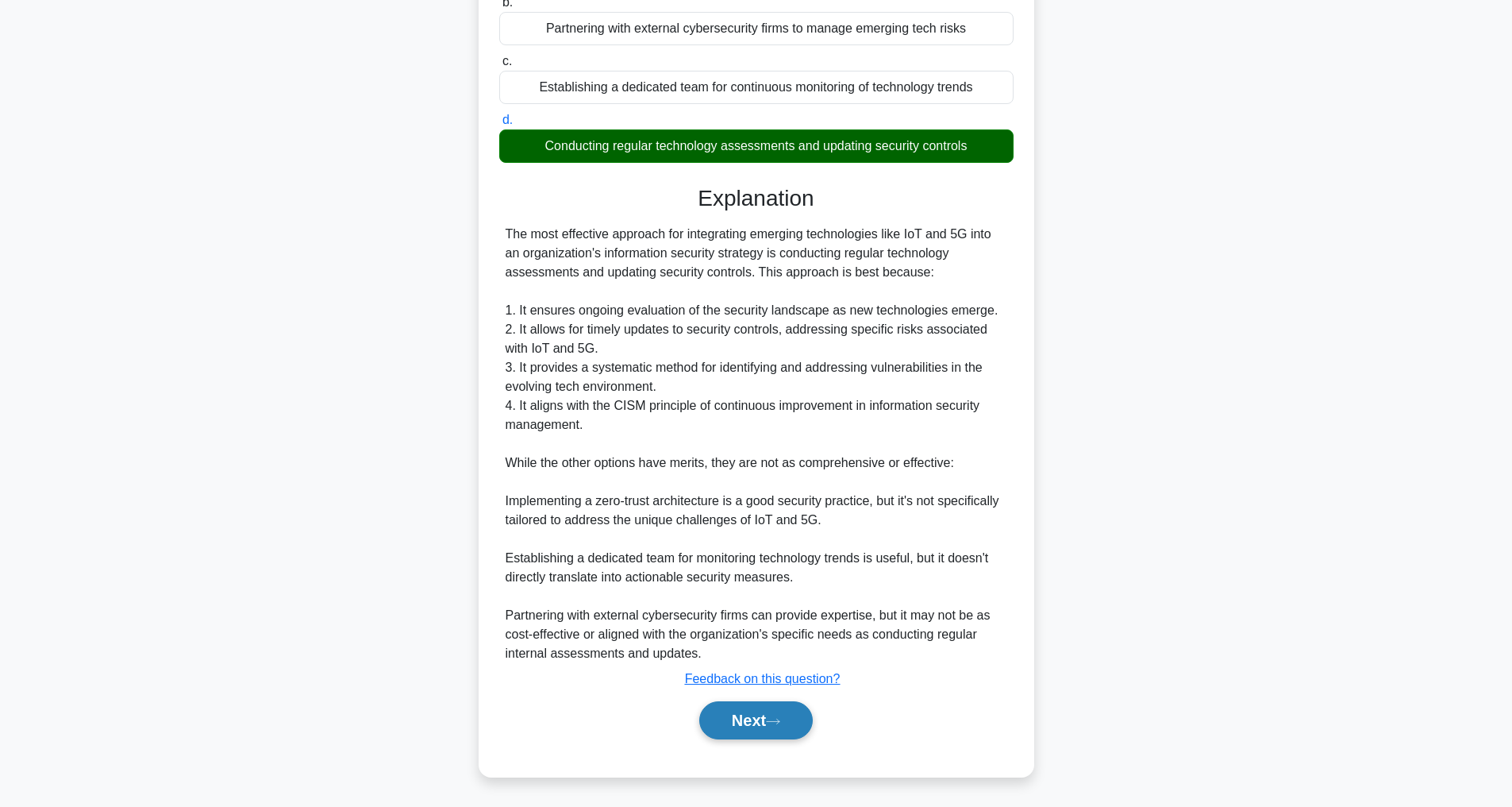
click at [766, 714] on button "Next" at bounding box center [756, 720] width 114 height 38
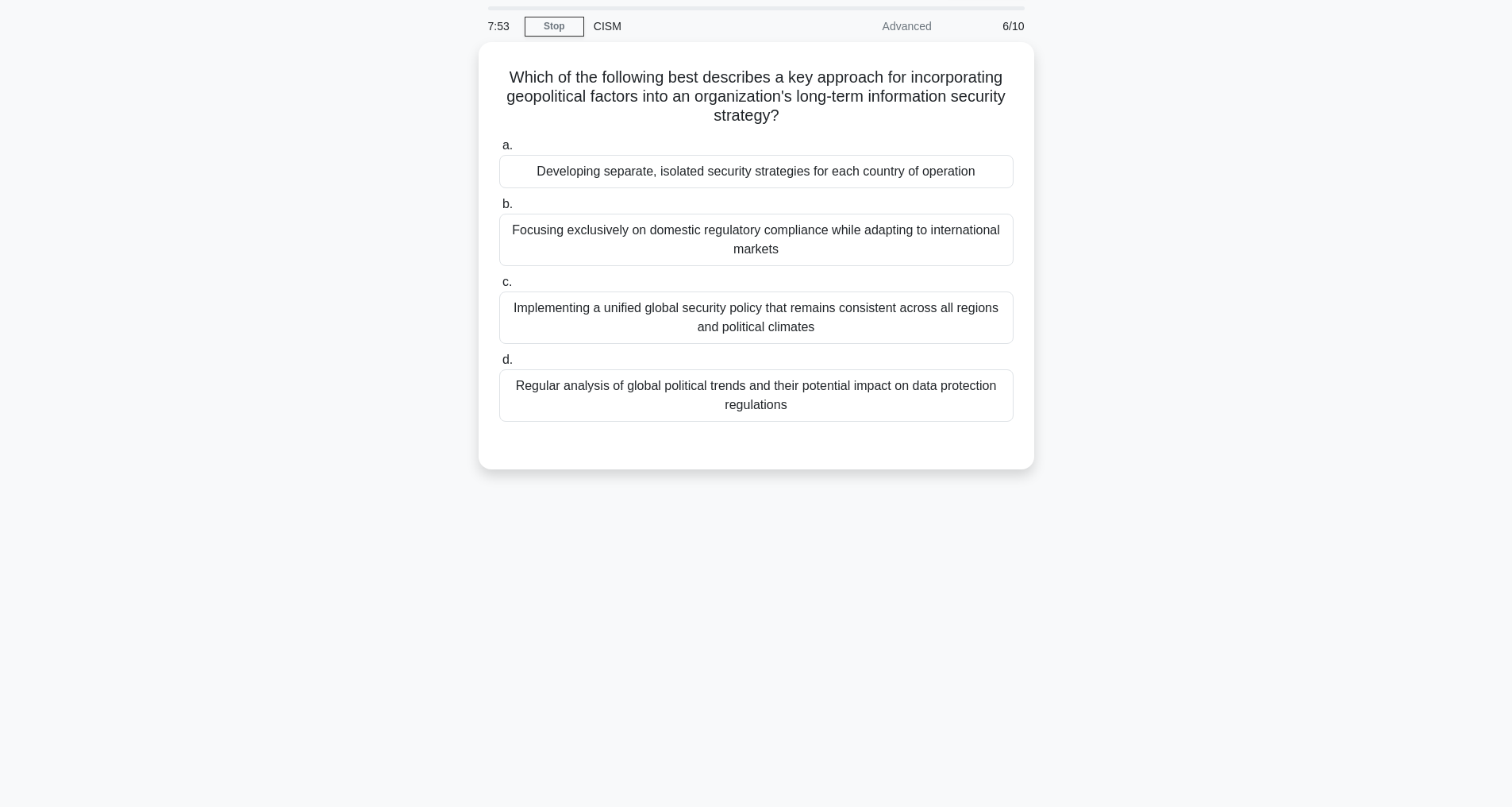
scroll to position [51, 0]
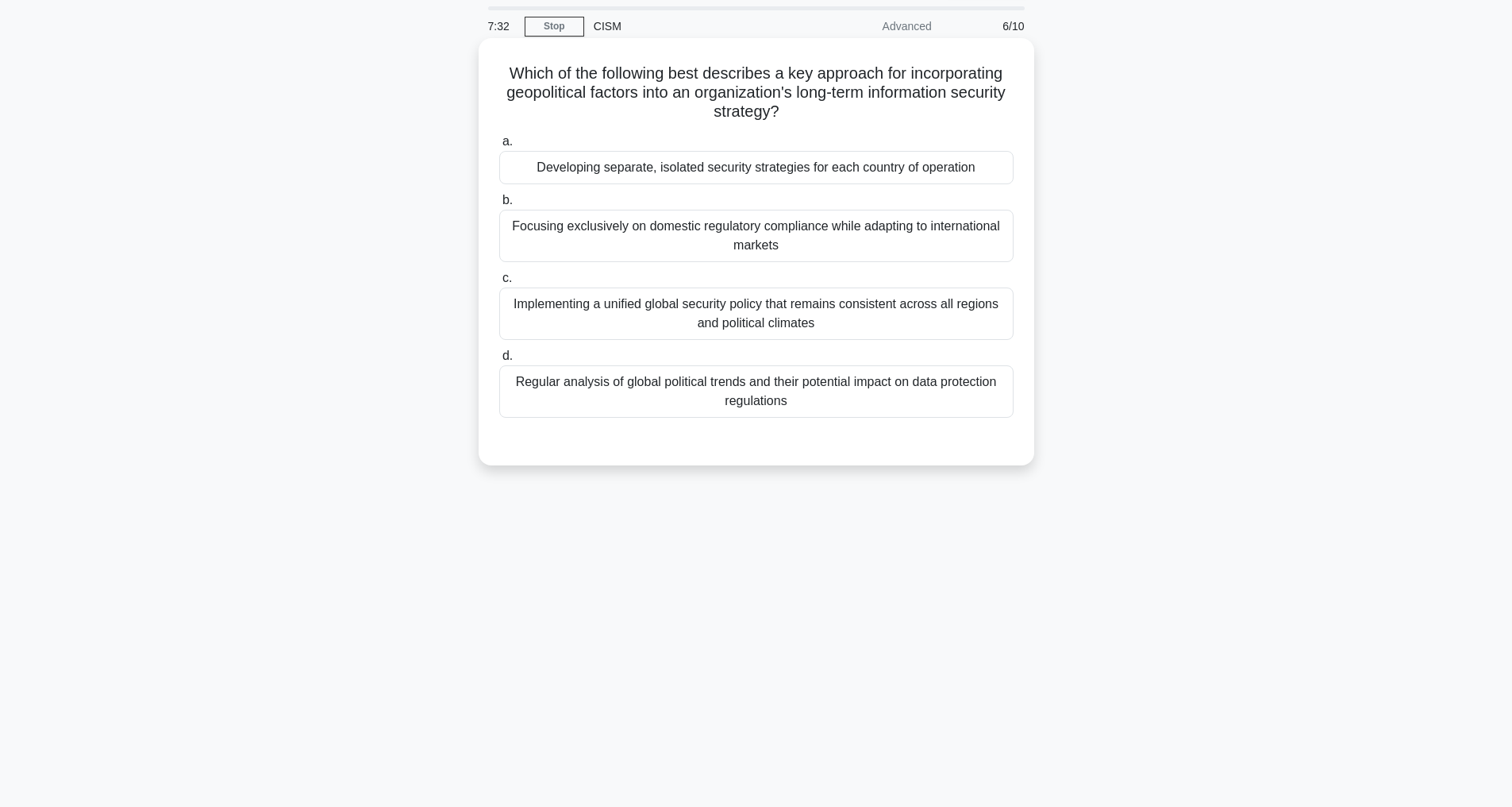
click at [731, 390] on div "Regular analysis of global political trends and their potential impact on data …" at bounding box center [756, 391] width 514 height 52
click at [499, 361] on input "d. Regular analysis of global political trends and their potential impact on da…" at bounding box center [499, 355] width 0 height 10
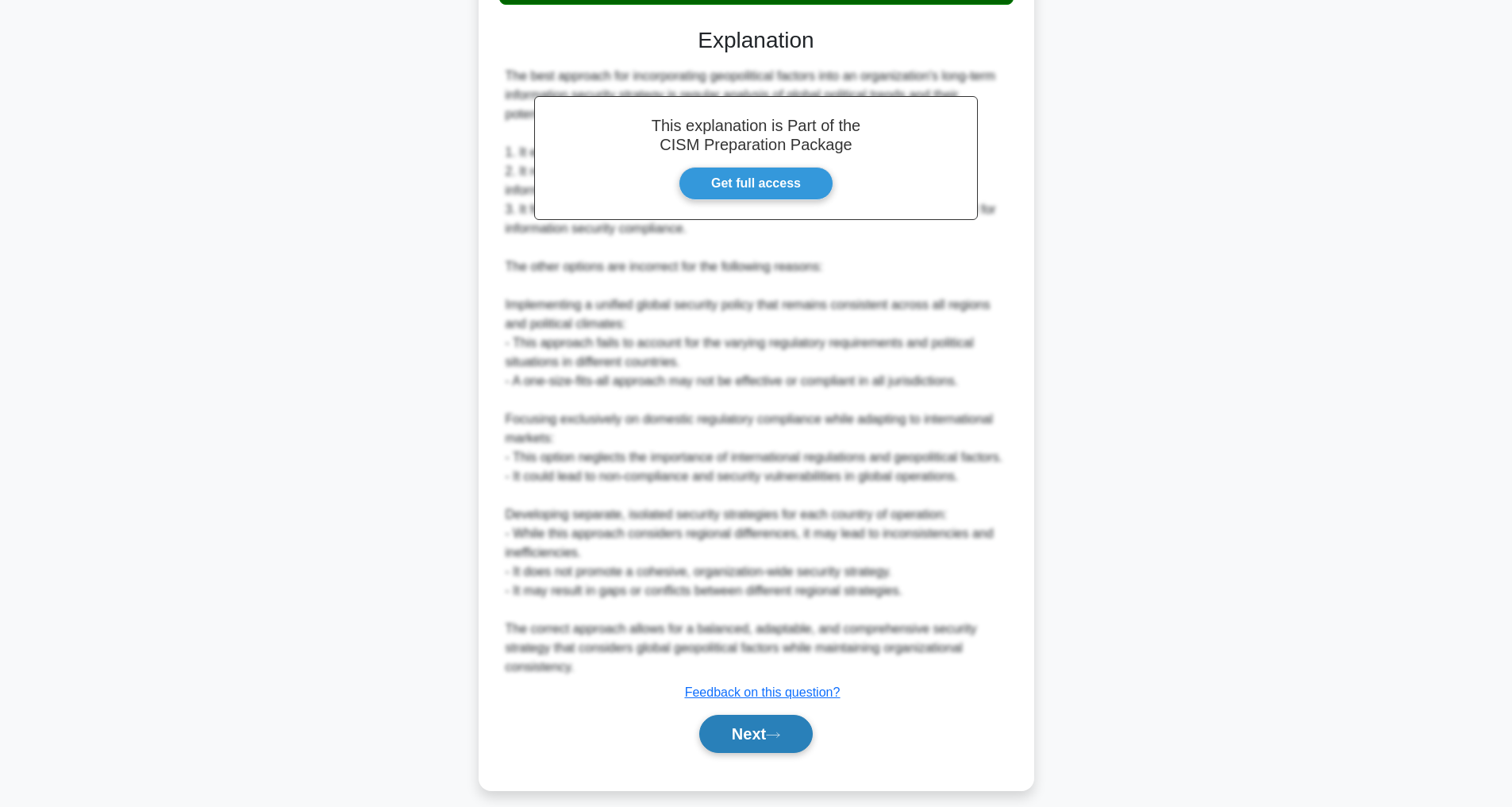
click at [761, 753] on button "Next" at bounding box center [756, 734] width 114 height 38
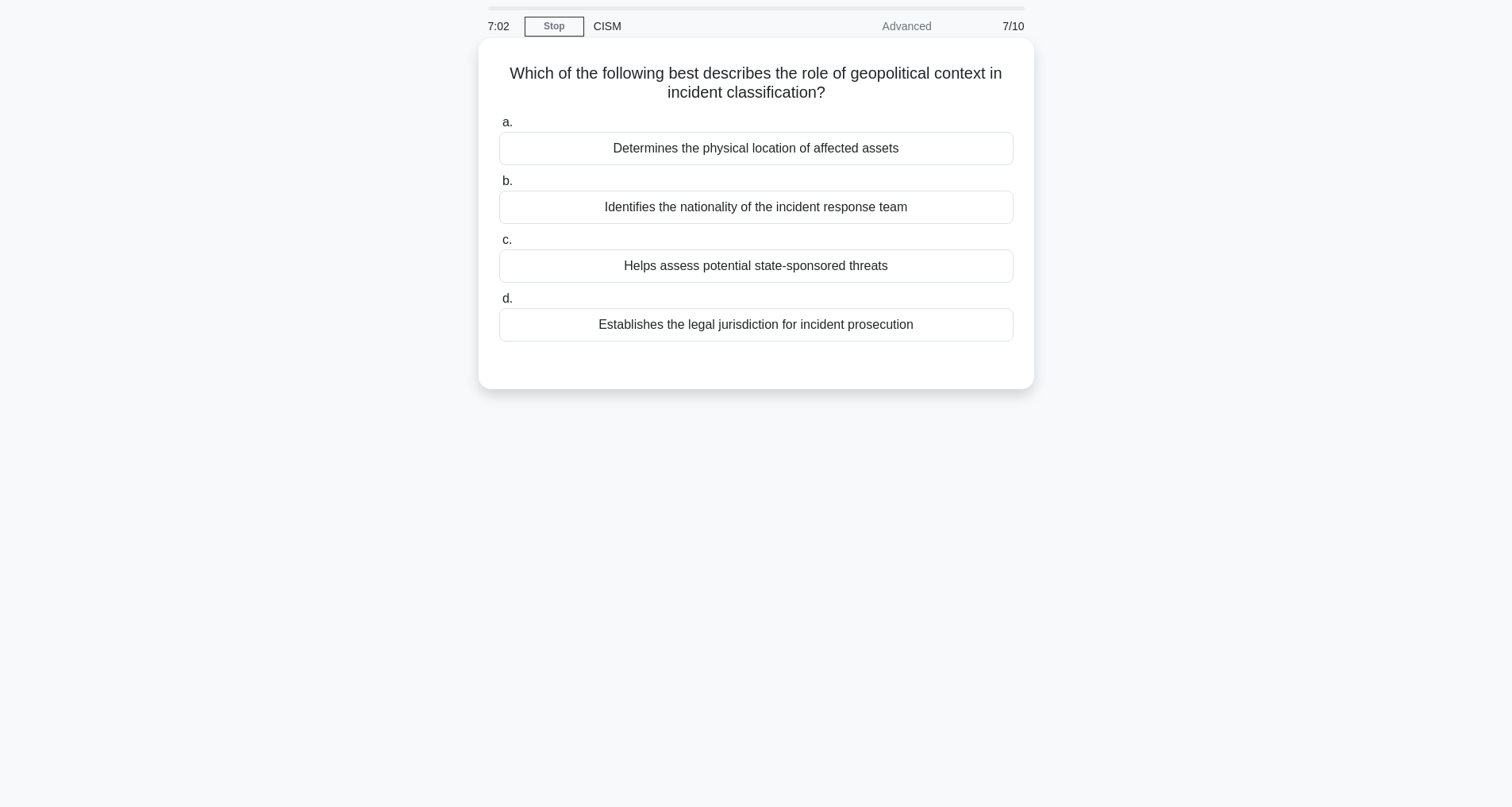
click at [772, 264] on div "Helps assess potential state-sponsored threats" at bounding box center [756, 266] width 514 height 33
click at [499, 246] on input "c. Helps assess potential state-sponsored threats" at bounding box center [499, 240] width 0 height 10
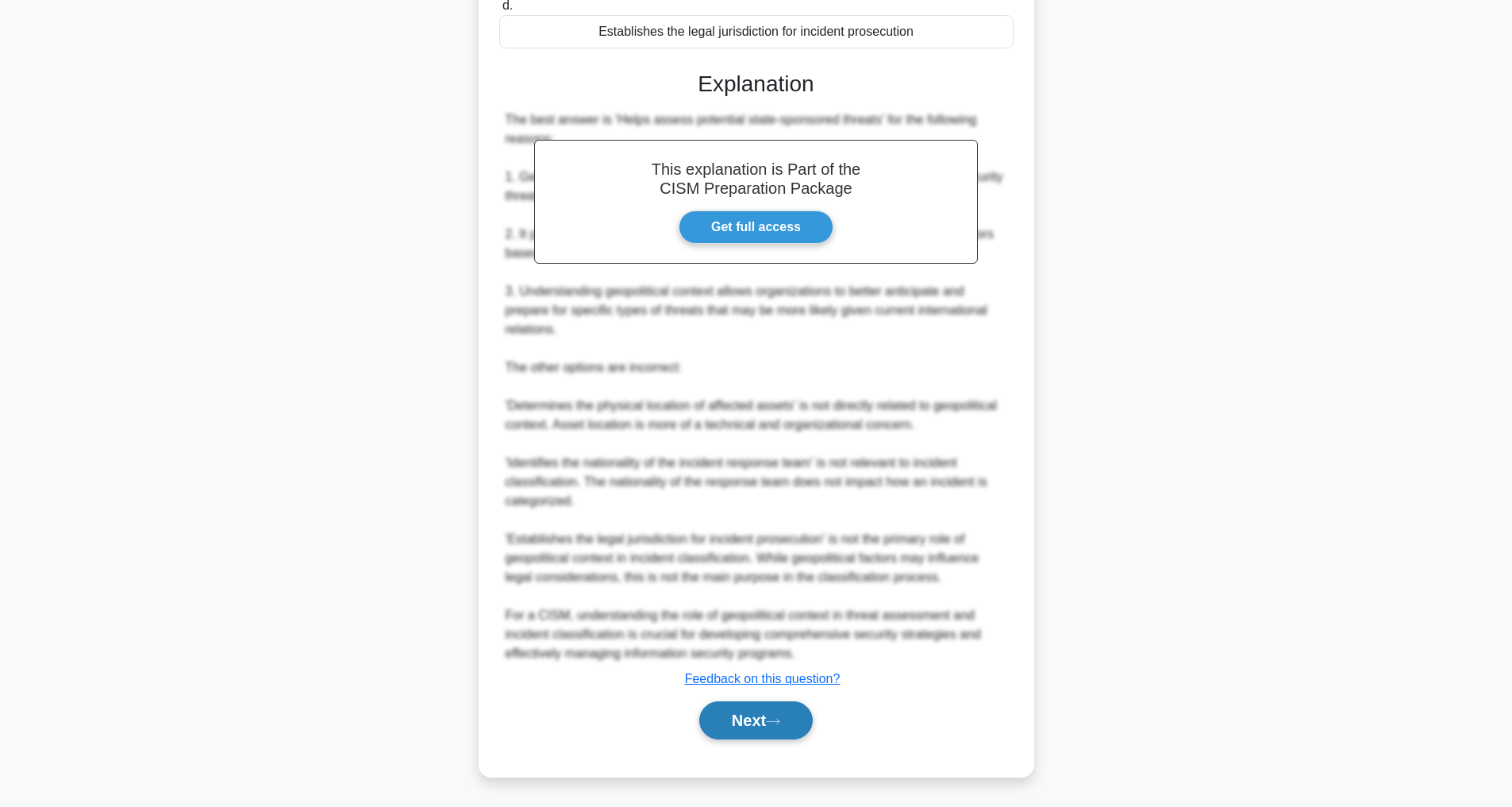
click at [766, 707] on button "Next" at bounding box center [756, 720] width 114 height 38
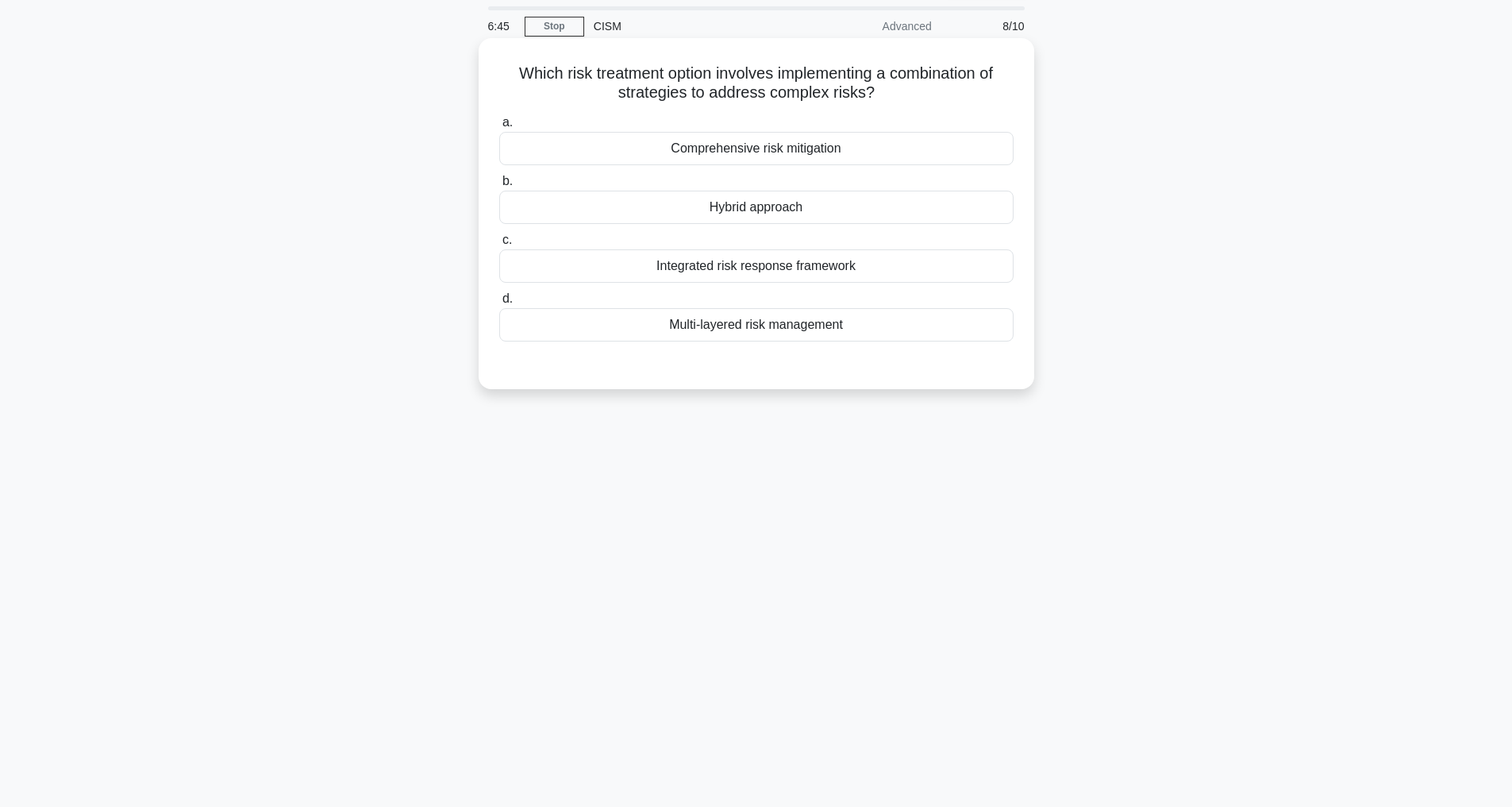
click at [762, 208] on div "Hybrid approach" at bounding box center [756, 208] width 514 height 33
click at [499, 187] on input "b. Hybrid approach" at bounding box center [499, 181] width 0 height 10
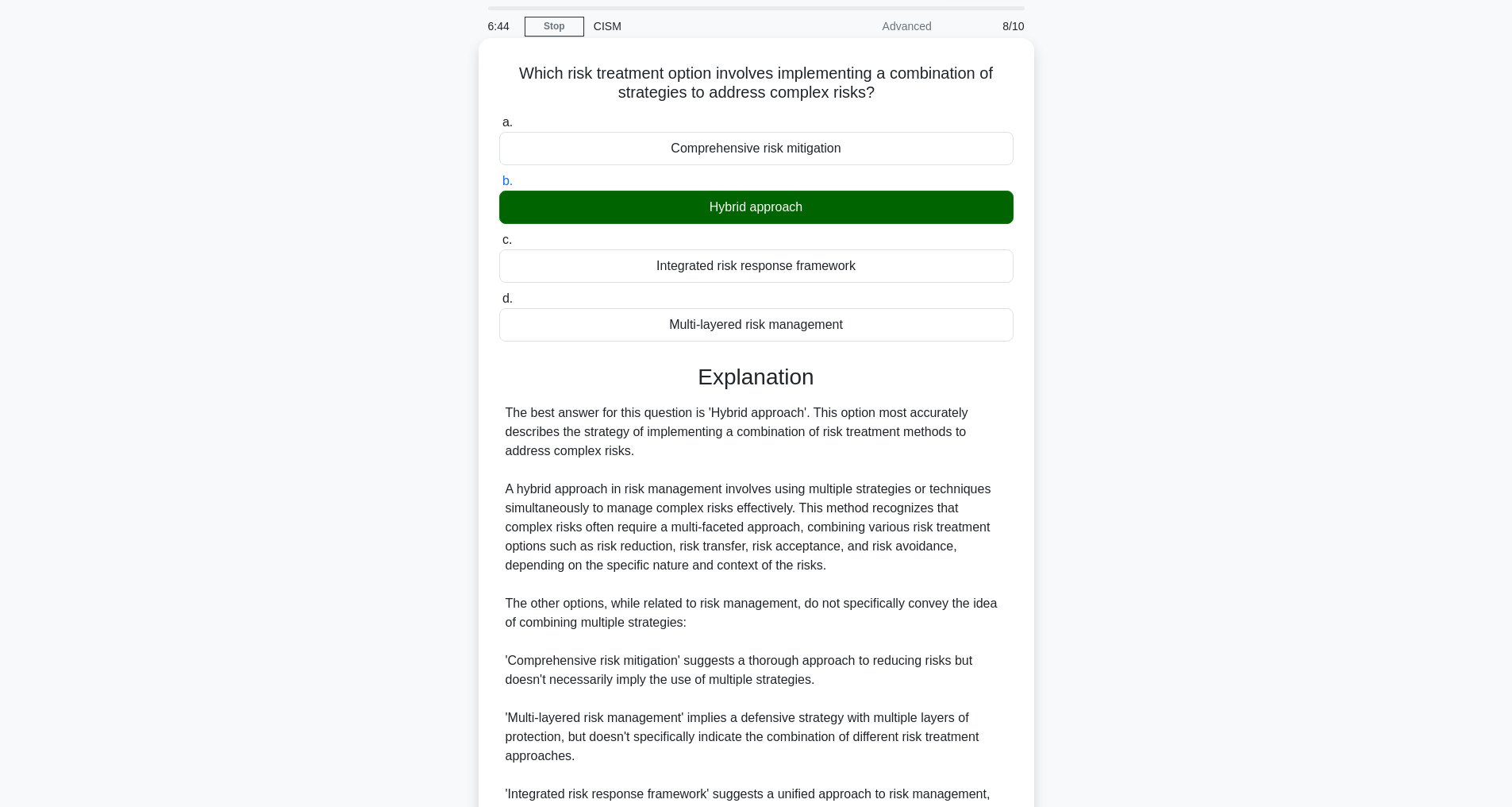
scroll to position [287, 0]
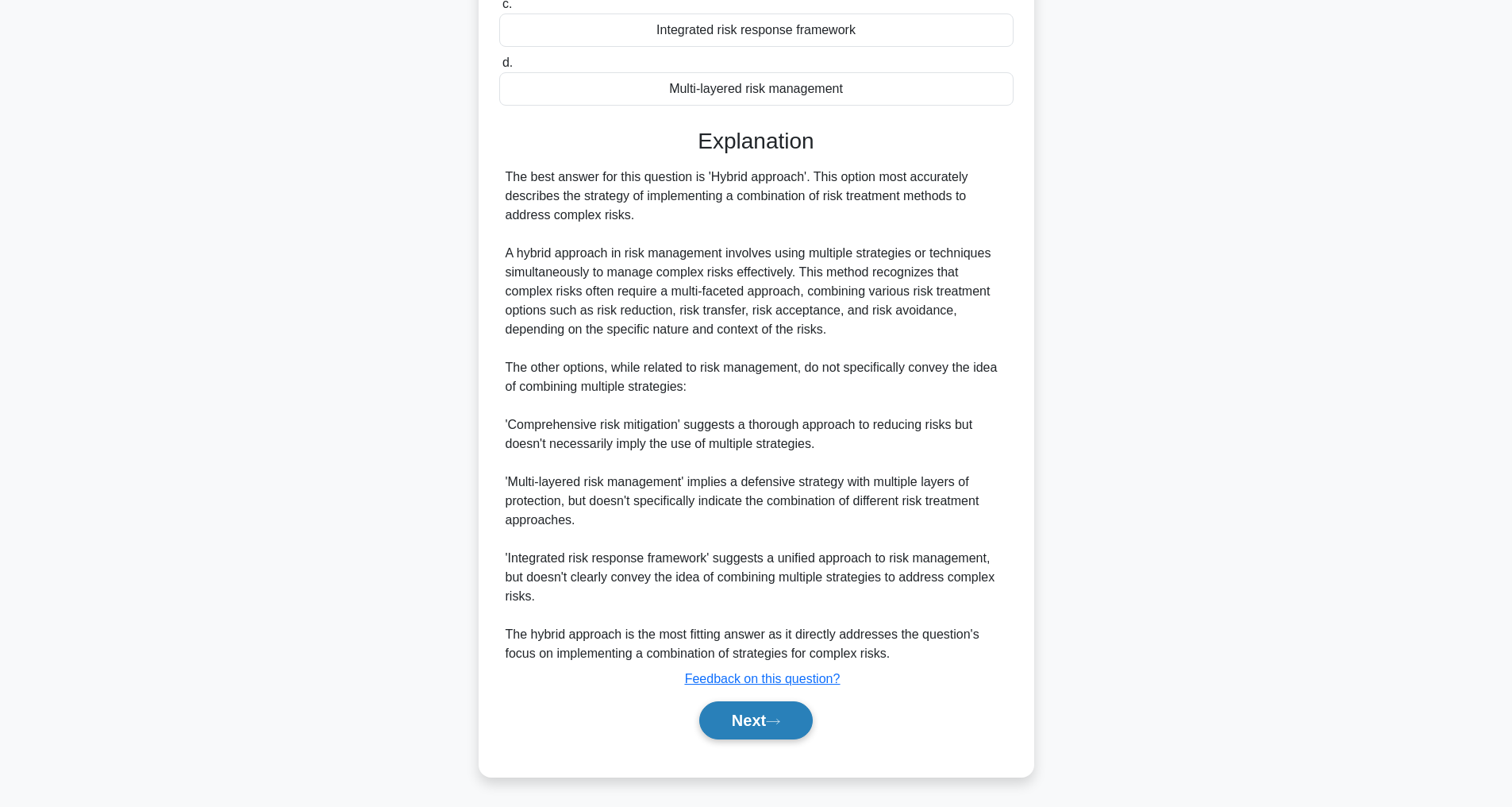
click at [795, 708] on button "Next" at bounding box center [756, 720] width 114 height 38
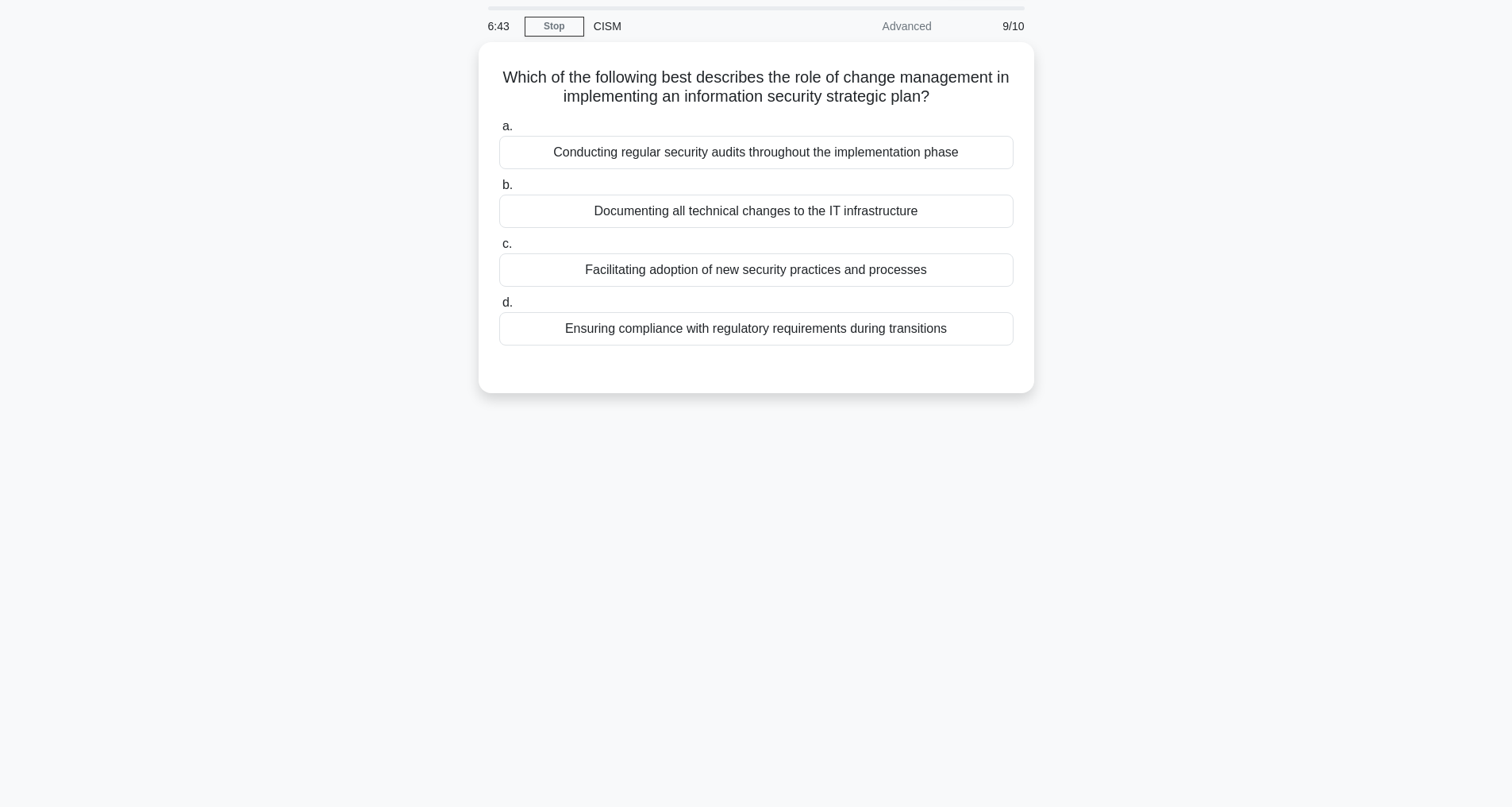
scroll to position [51, 0]
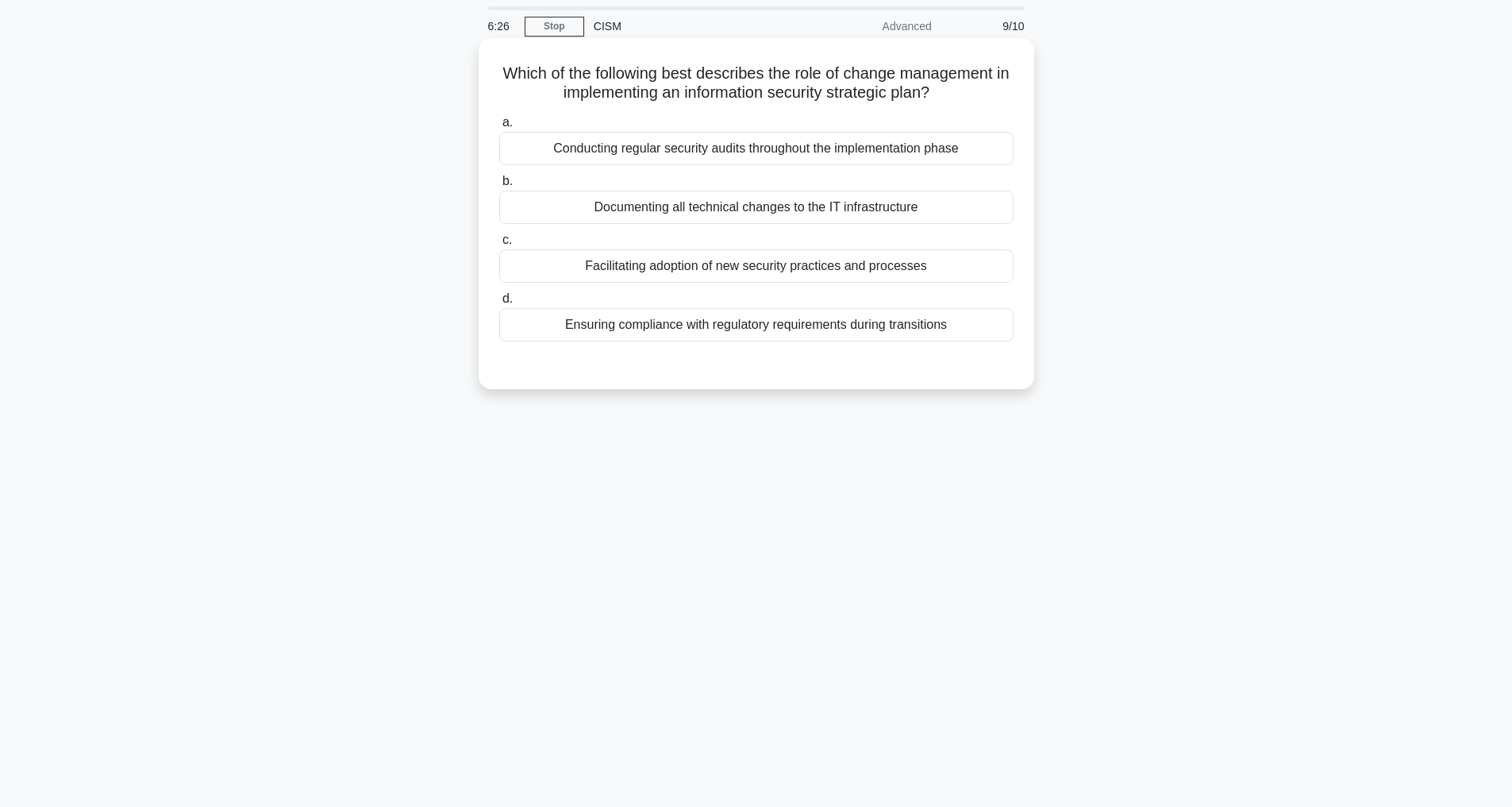
click at [729, 224] on div "Documenting all technical changes to the IT infrastructure" at bounding box center [756, 208] width 514 height 33
click at [499, 187] on input "b. Documenting all technical changes to the IT infrastructure" at bounding box center [499, 181] width 0 height 10
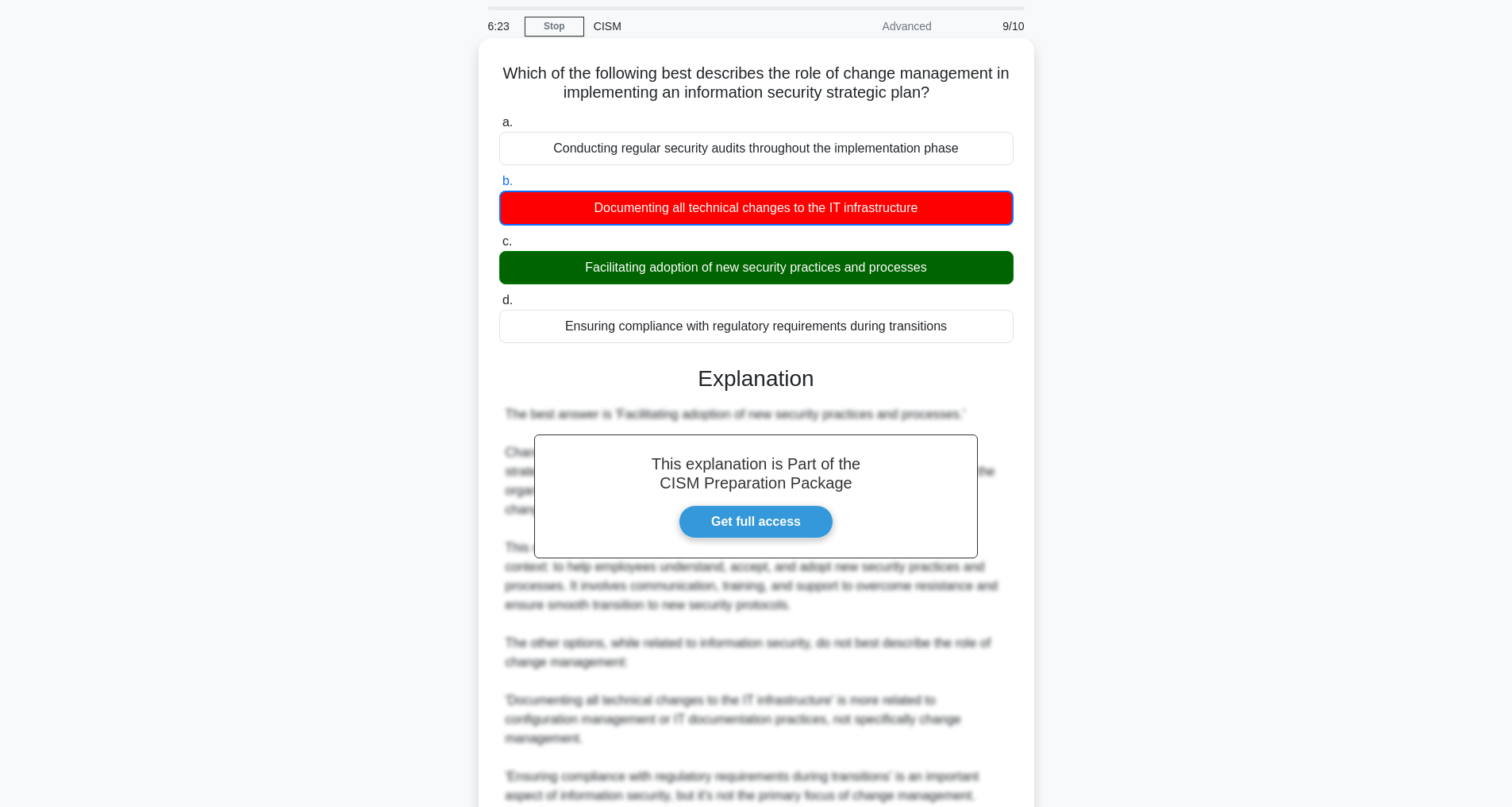
scroll to position [326, 0]
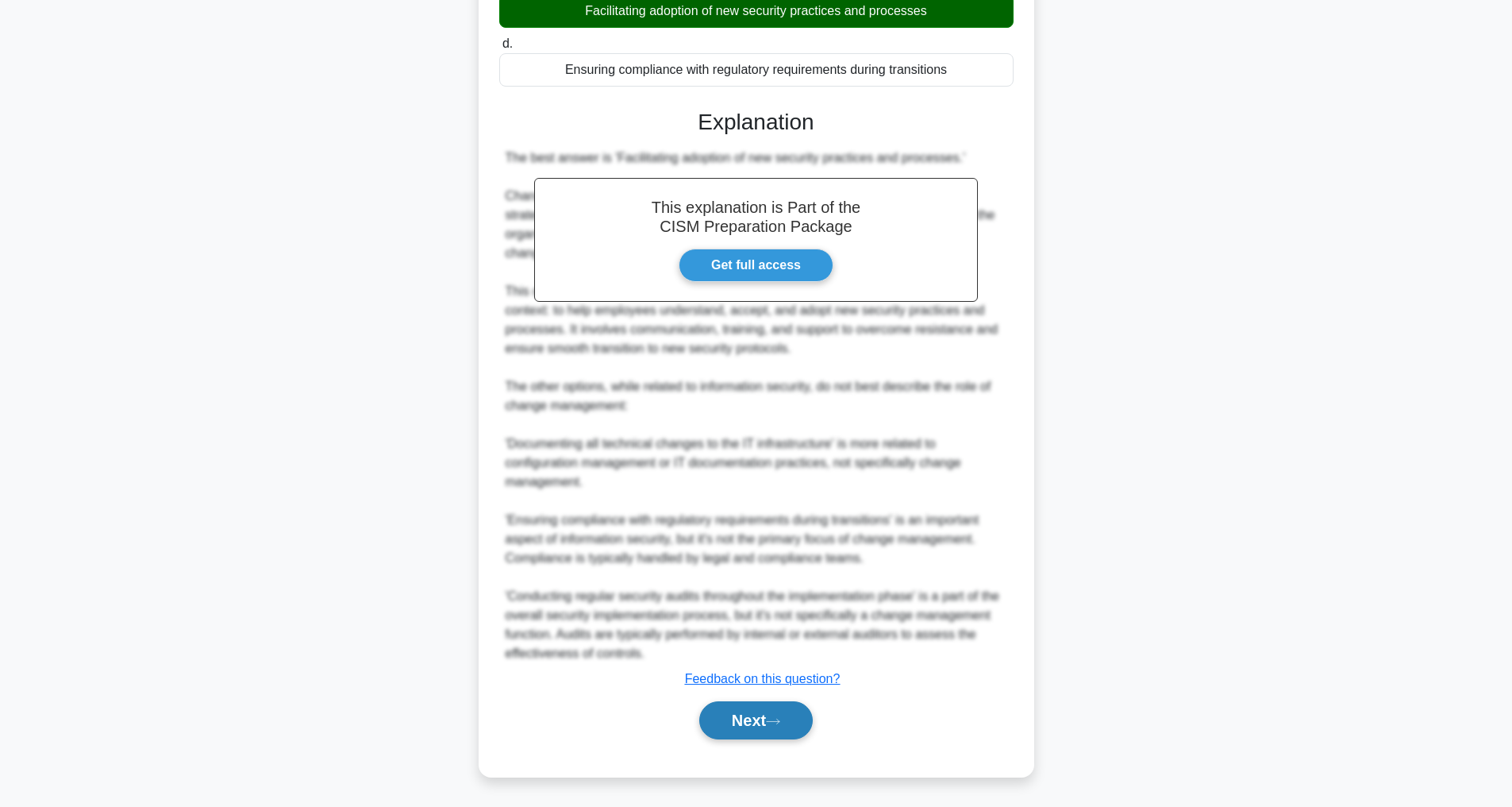
click at [789, 735] on button "Next" at bounding box center [756, 720] width 114 height 38
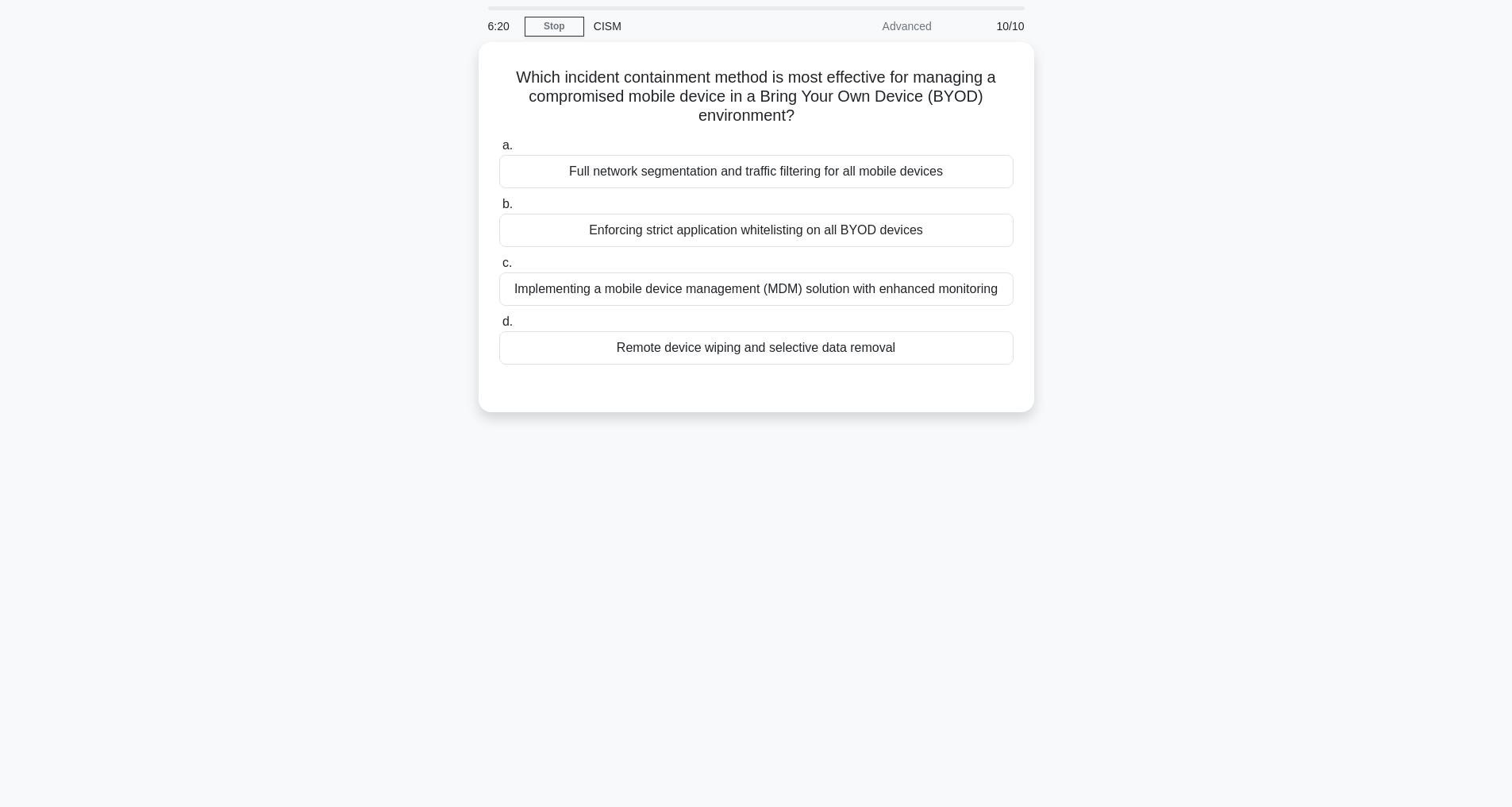
scroll to position [51, 0]
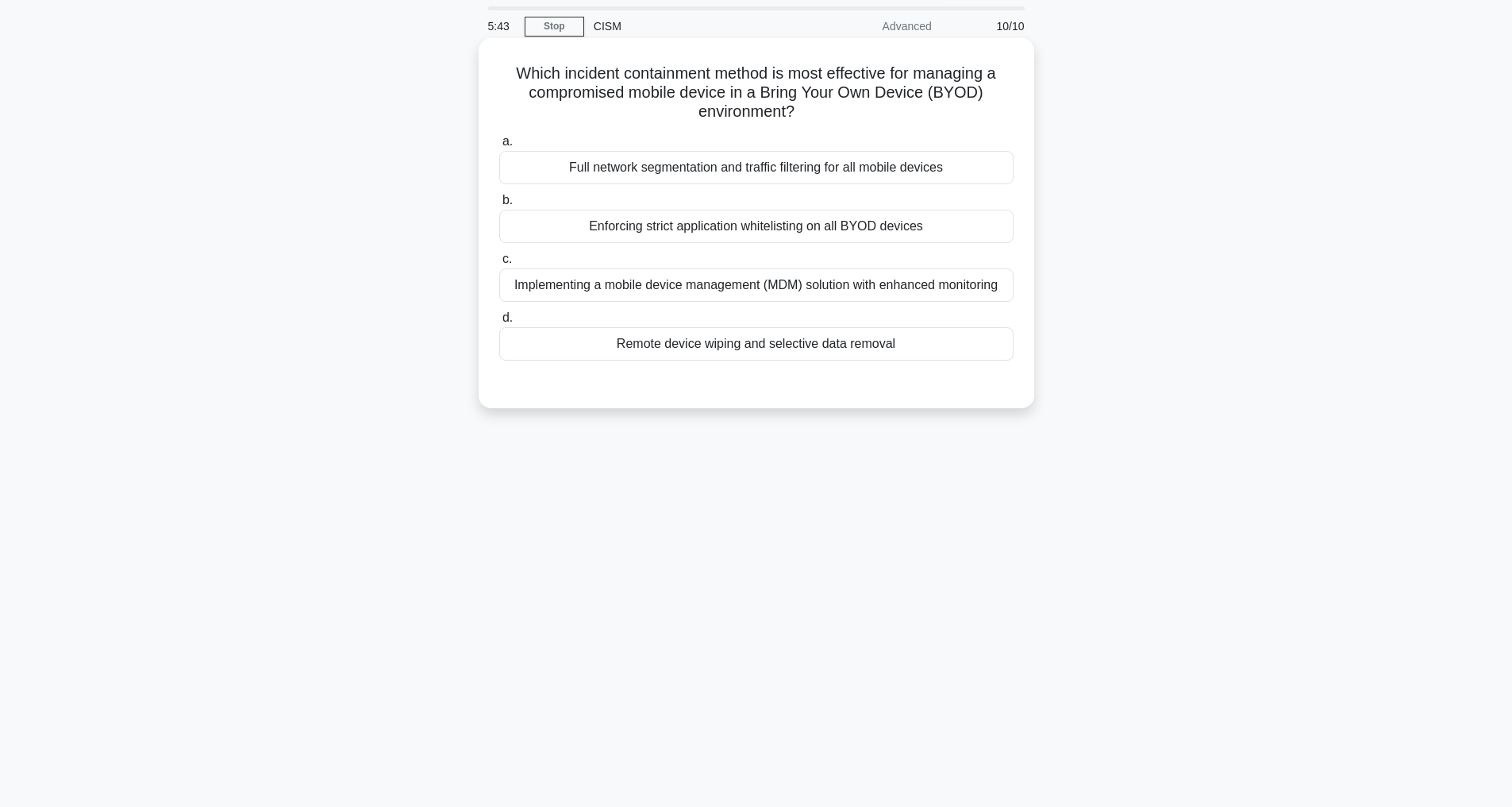
click at [744, 360] on div "Remote device wiping and selective data removal" at bounding box center [756, 343] width 514 height 33
click at [811, 351] on div "Remote device wiping and selective data removal" at bounding box center [756, 343] width 514 height 33
click at [499, 323] on input "d. Remote device wiping and selective data removal" at bounding box center [499, 317] width 0 height 10
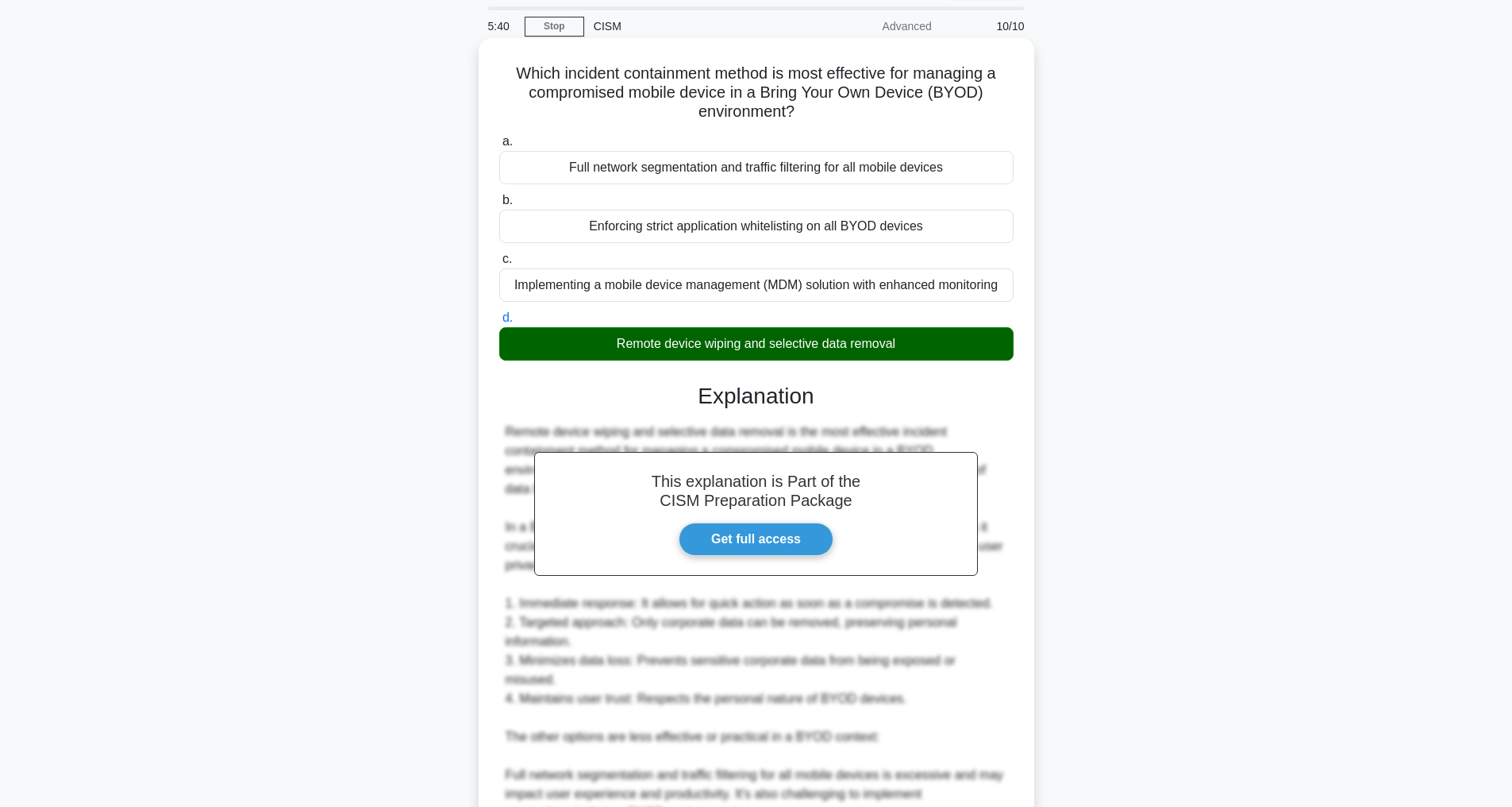
scroll to position [439, 0]
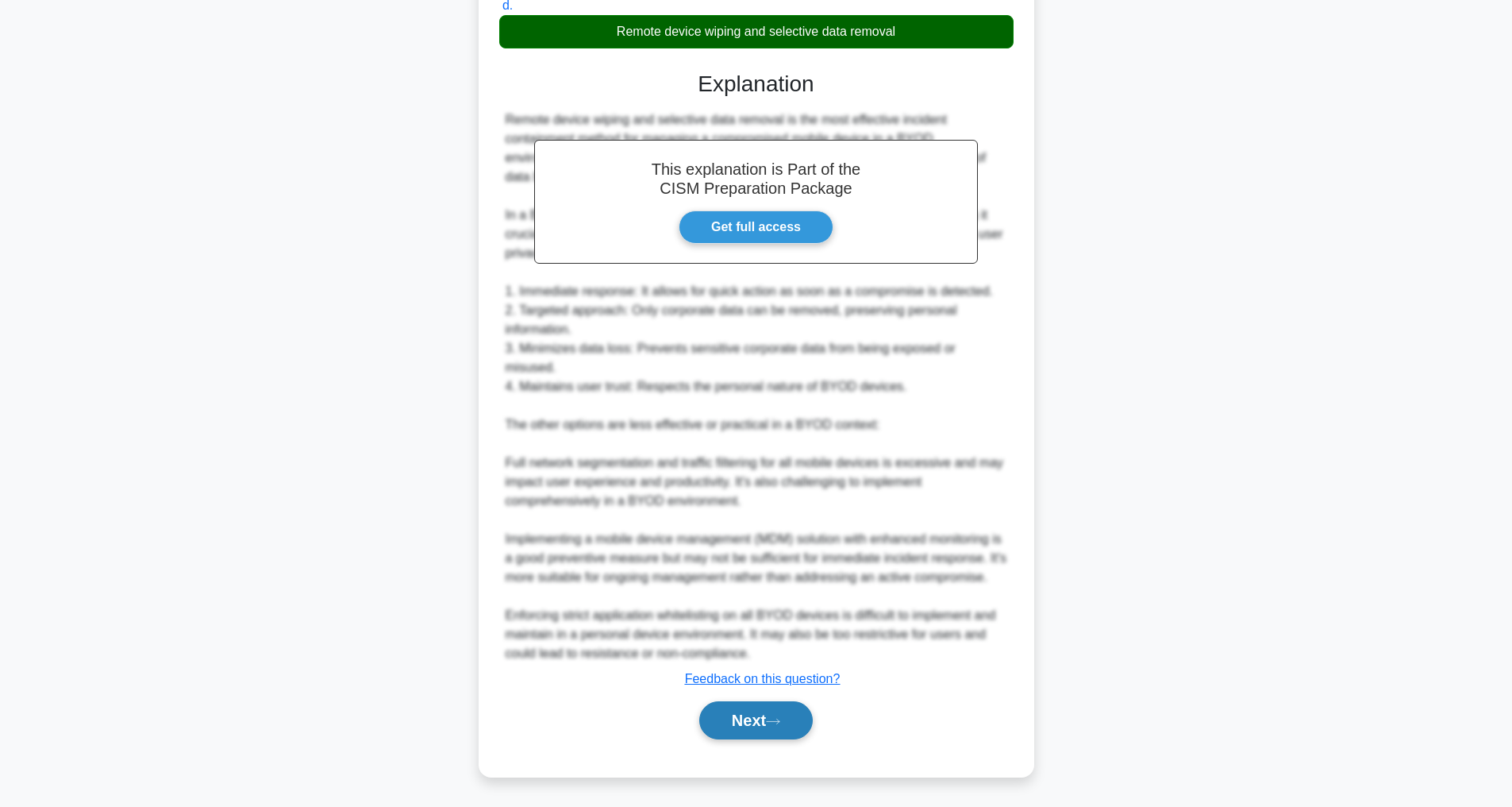
click at [776, 724] on icon at bounding box center [773, 721] width 14 height 9
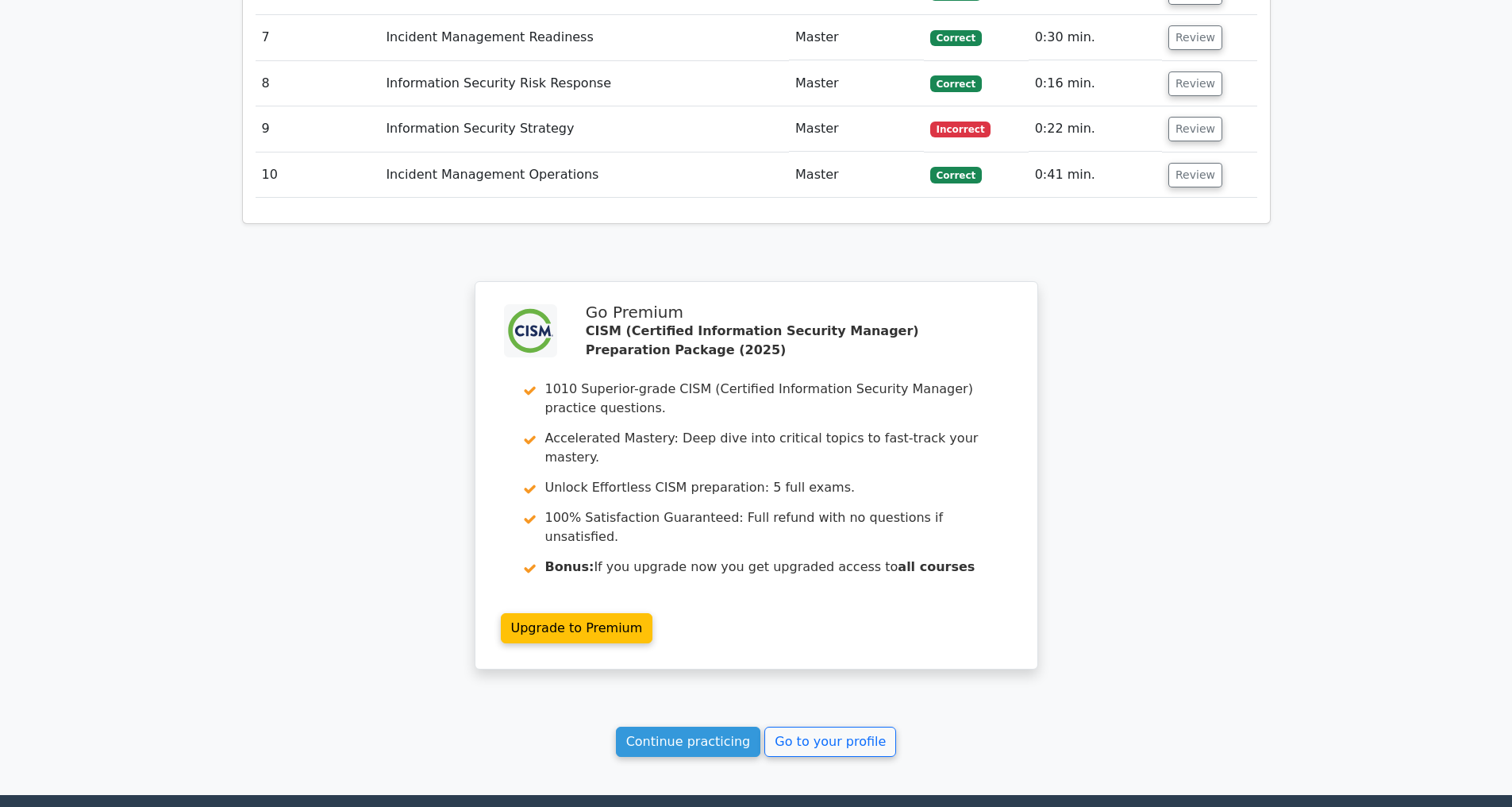
scroll to position [2718, 0]
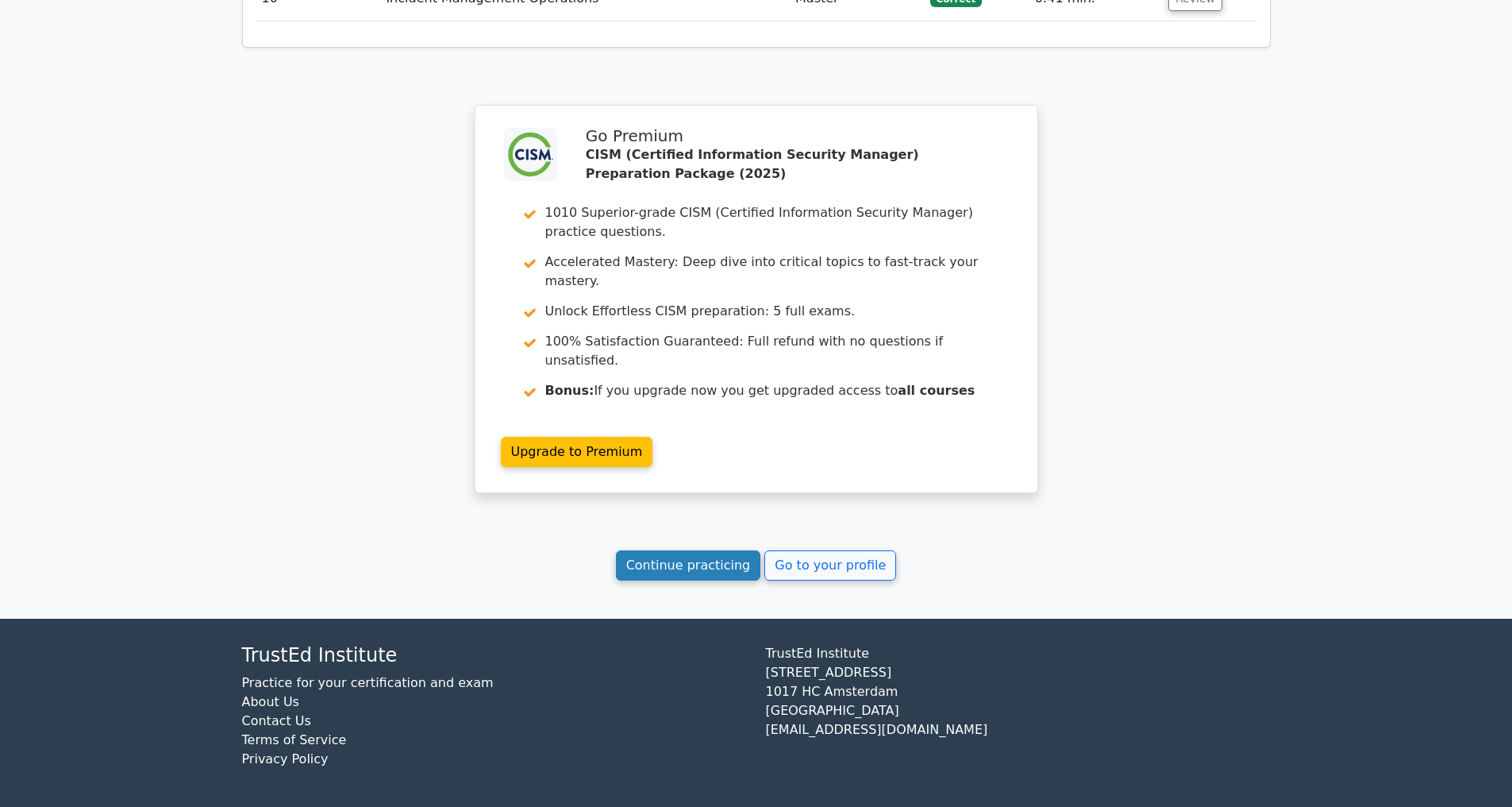
click at [695, 570] on link "Continue practicing" at bounding box center [688, 565] width 145 height 30
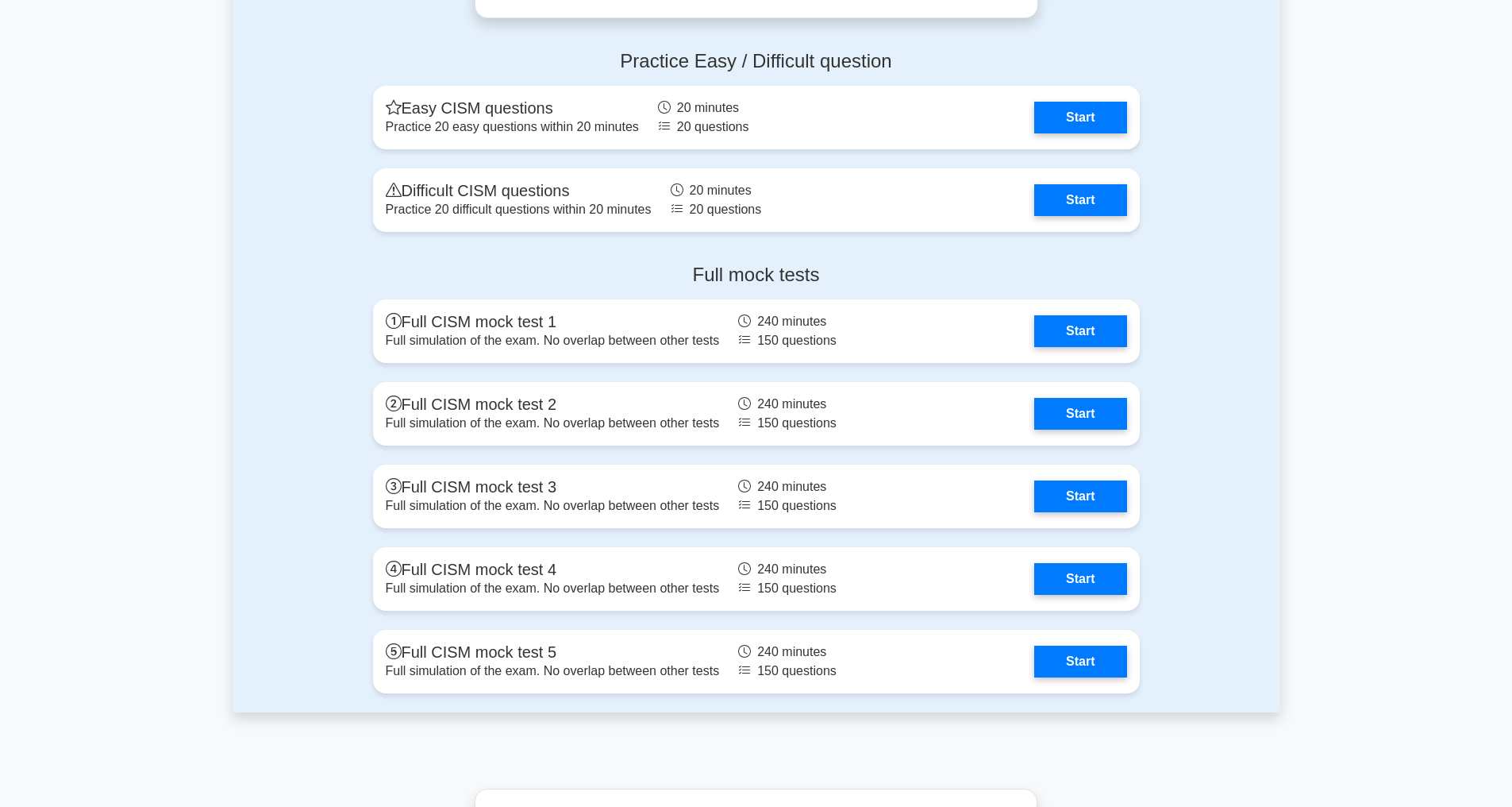
scroll to position [2264, 0]
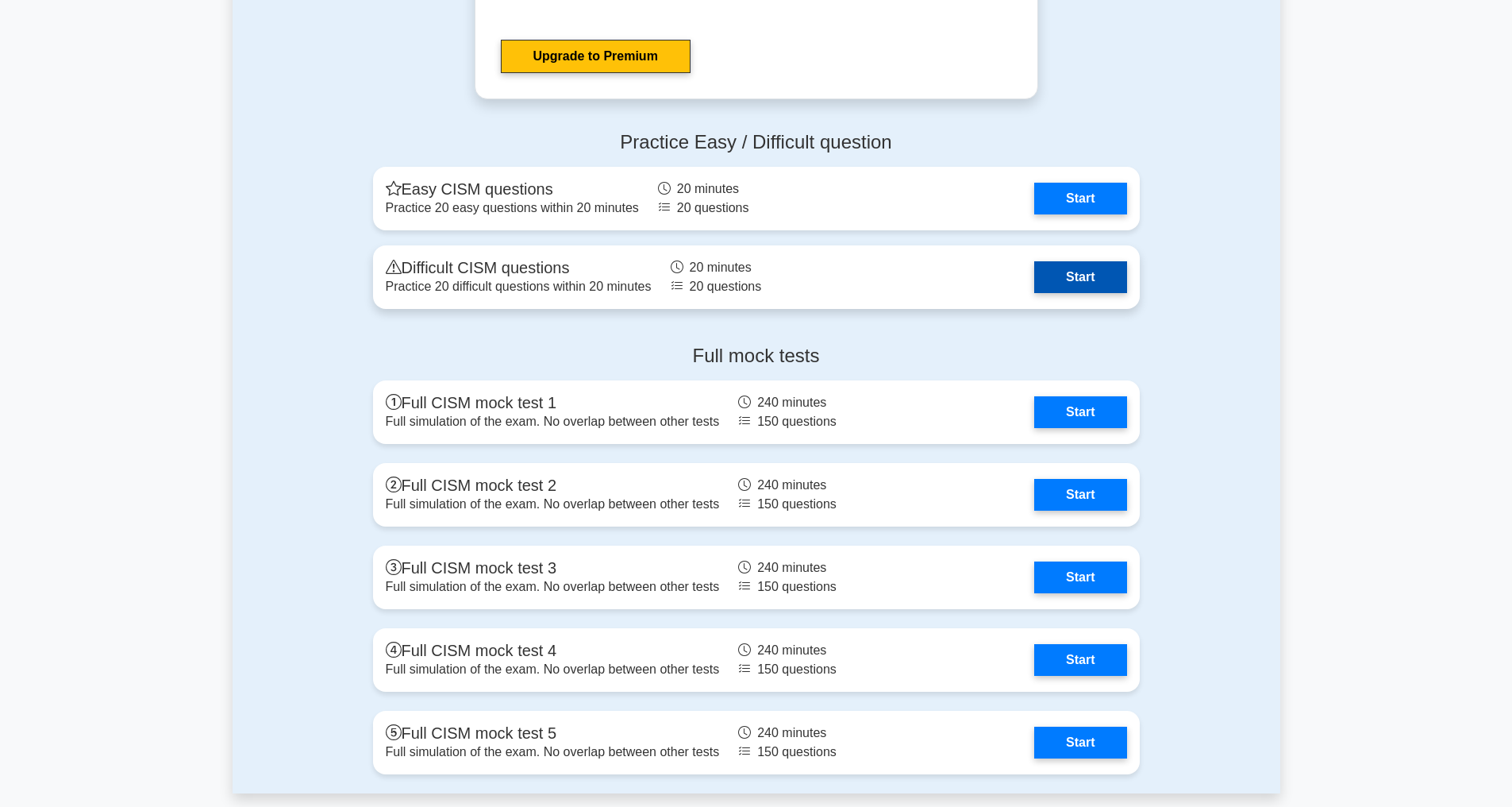
click at [1080, 293] on link "Start" at bounding box center [1080, 277] width 92 height 32
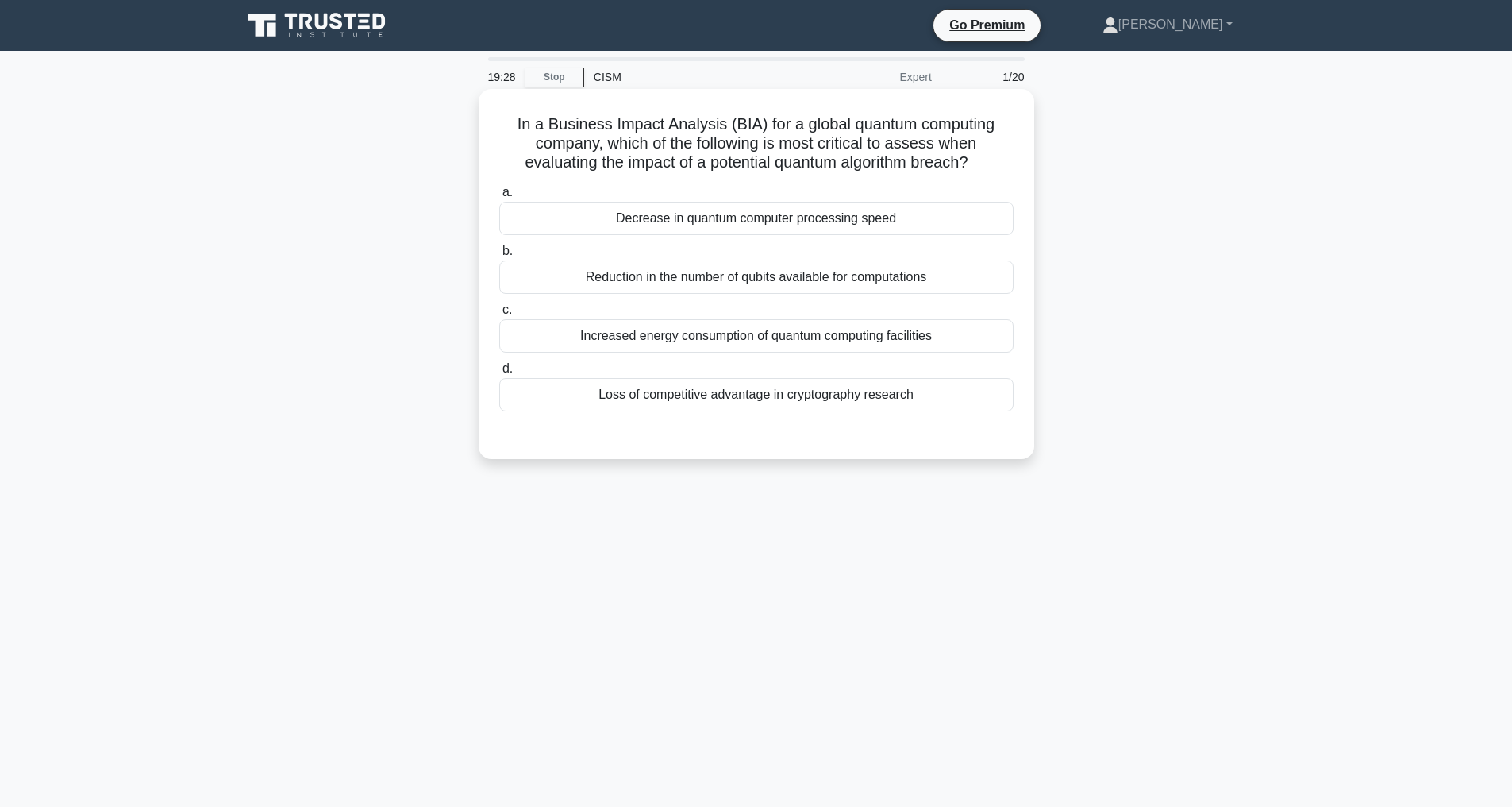
click at [720, 216] on div "Decrease in quantum computer processing speed" at bounding box center [756, 219] width 514 height 33
click at [499, 198] on input "a. Decrease in quantum computer processing speed" at bounding box center [499, 192] width 0 height 10
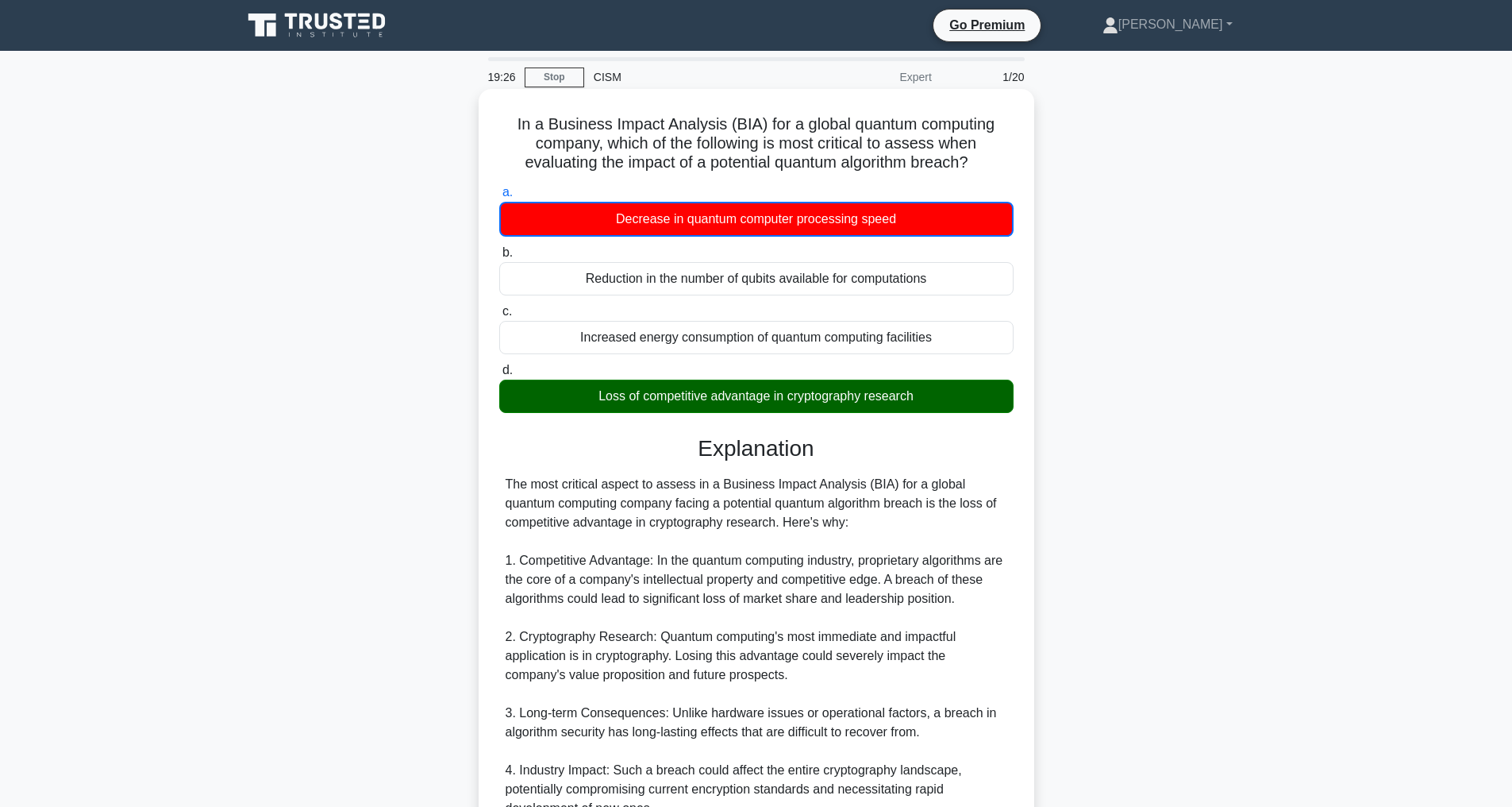
scroll to position [536, 0]
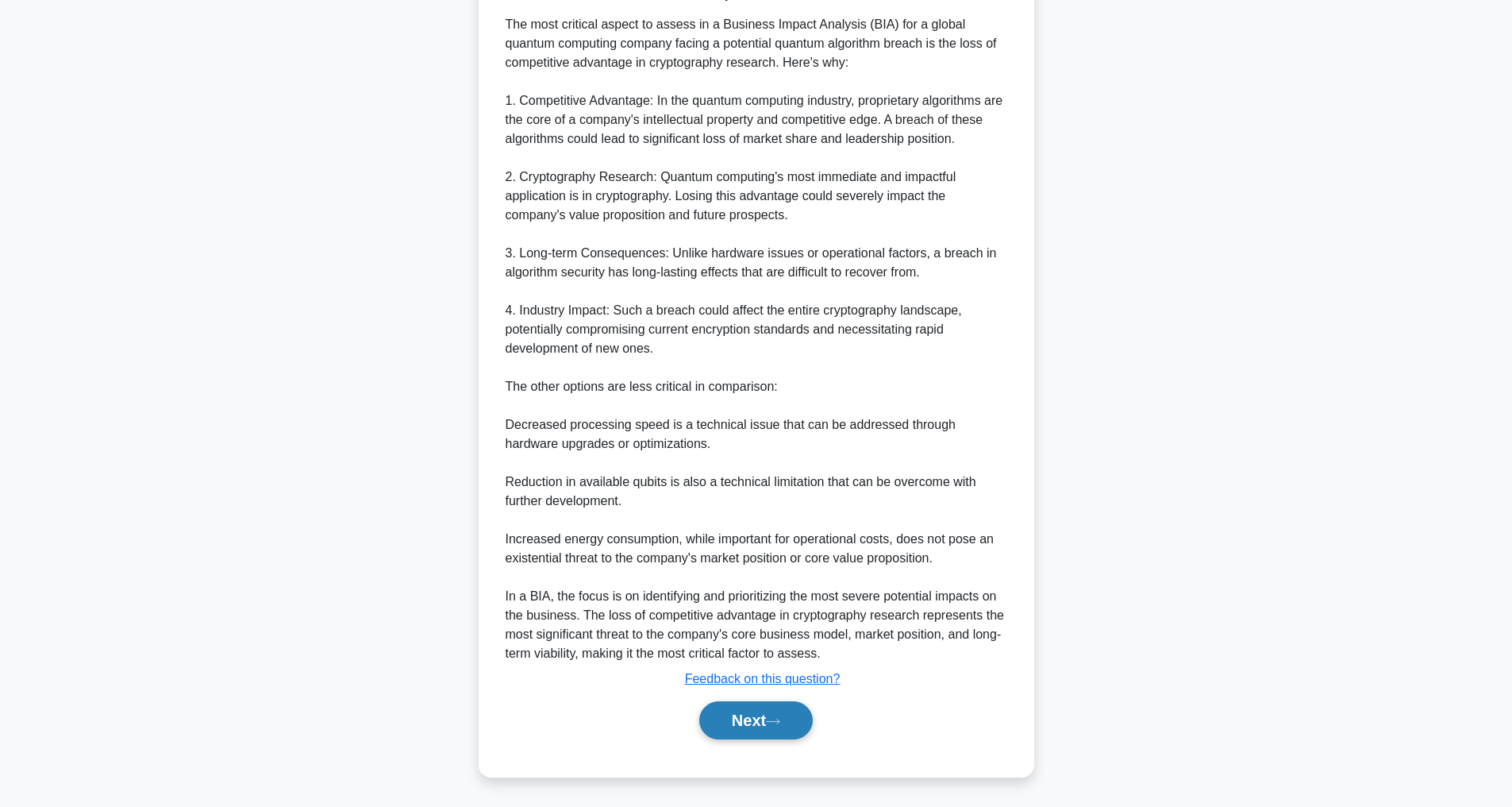
click at [770, 726] on button "Next" at bounding box center [756, 720] width 114 height 38
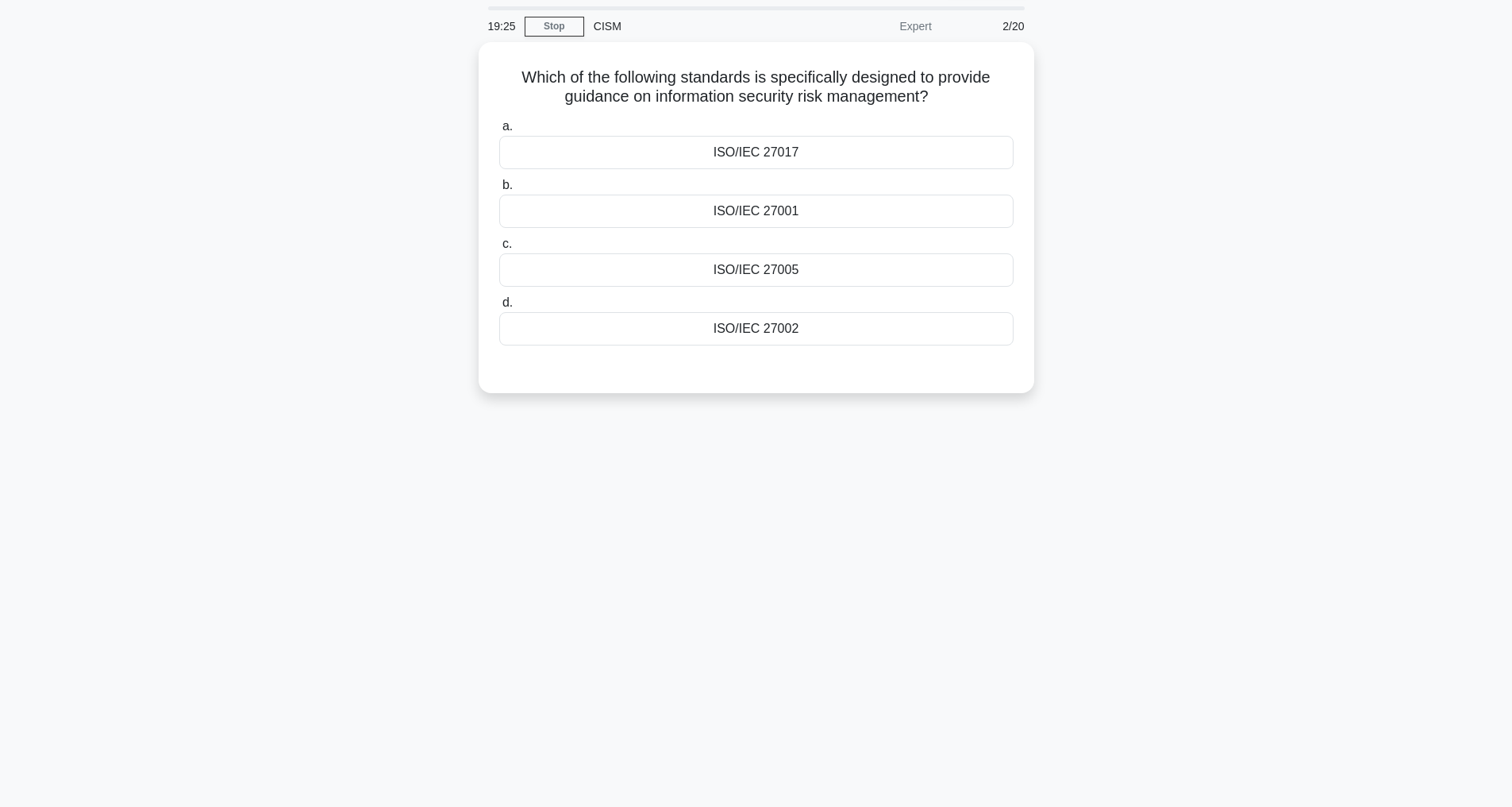
scroll to position [51, 0]
click at [766, 210] on div "ISO/IEC 27001" at bounding box center [756, 208] width 514 height 33
click at [499, 187] on input "b. ISO/IEC 27001" at bounding box center [499, 181] width 0 height 10
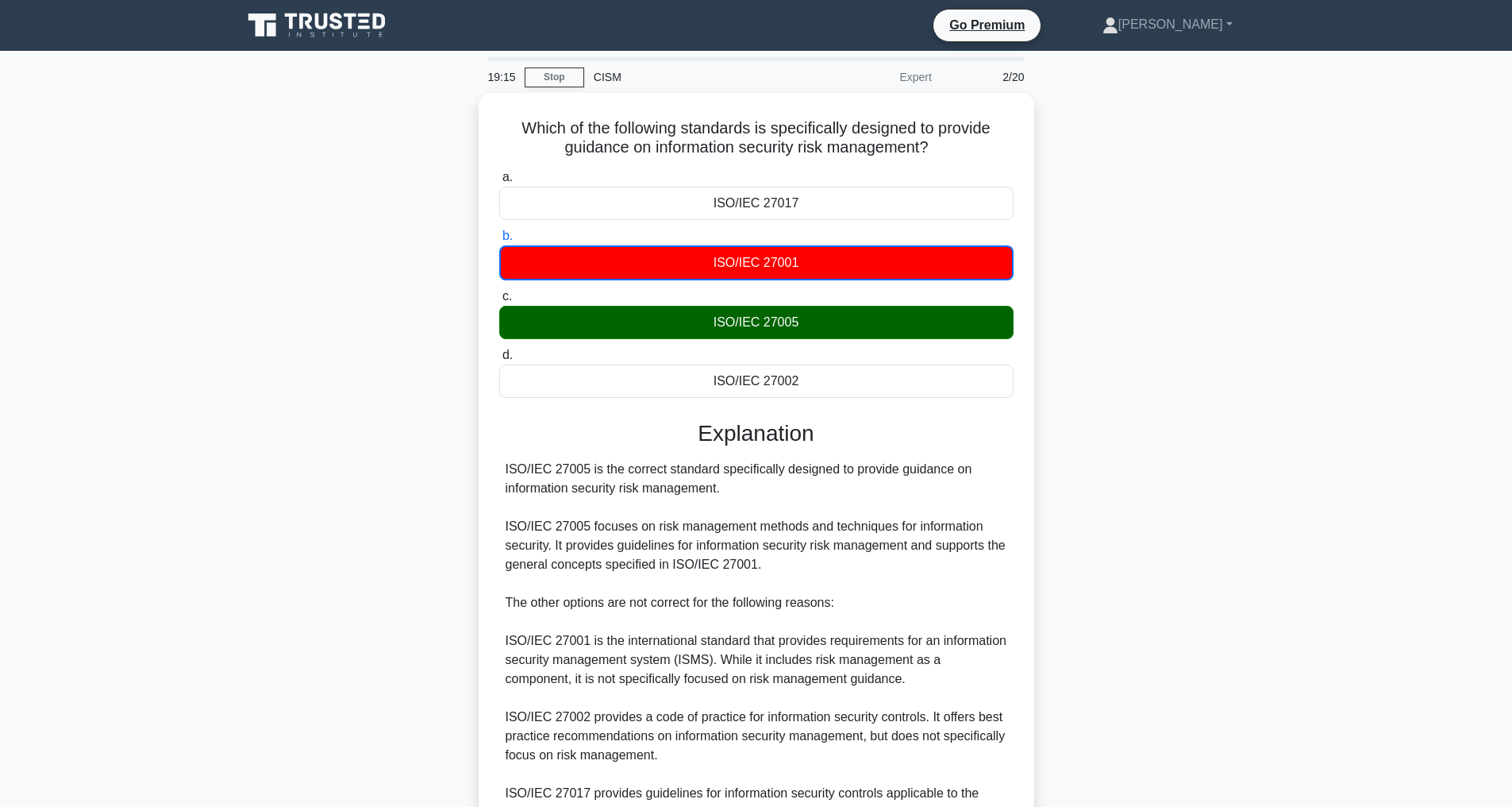
scroll to position [192, 0]
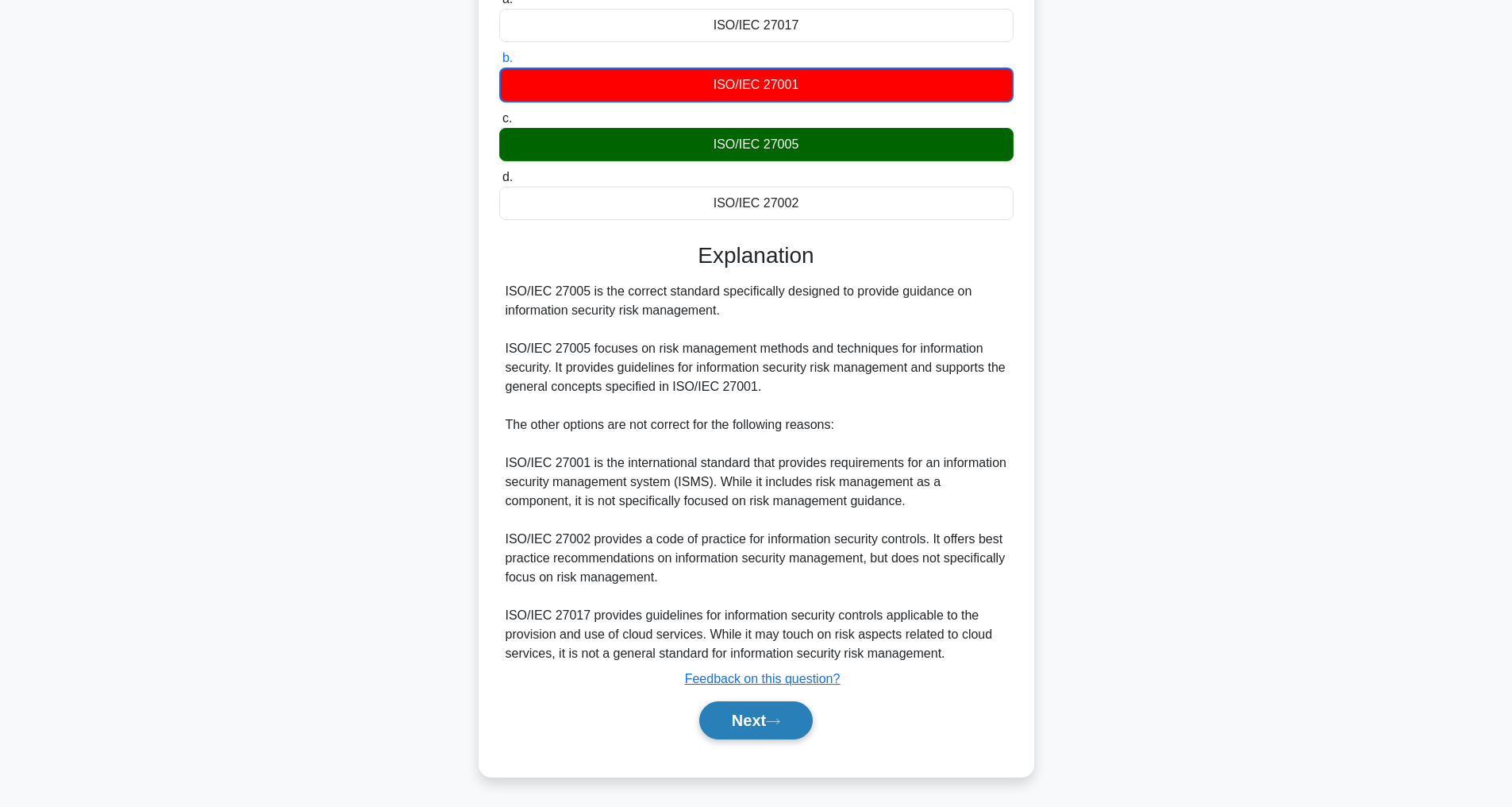
click at [764, 739] on button "Next" at bounding box center [756, 720] width 114 height 38
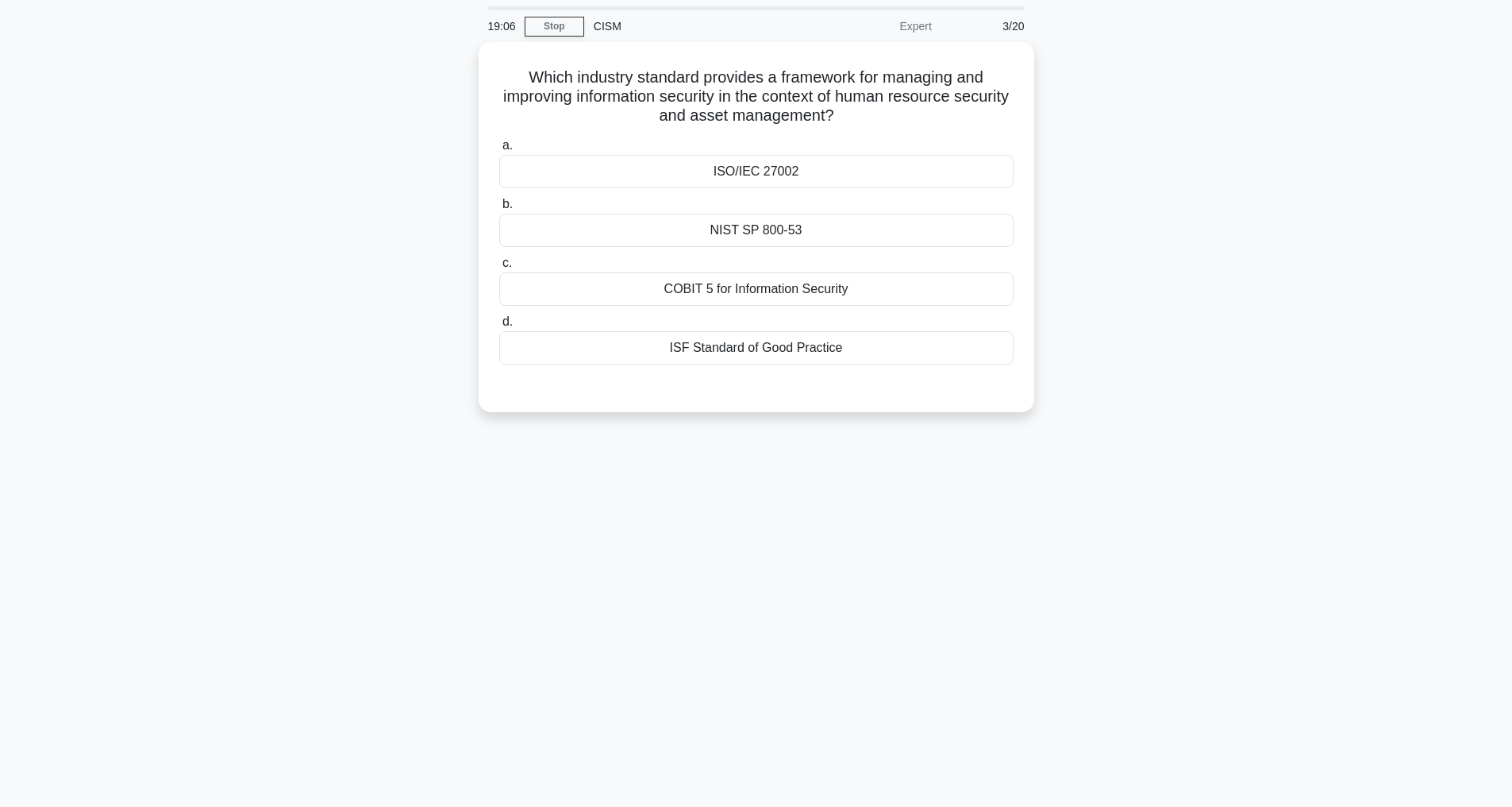
scroll to position [51, 0]
click at [749, 170] on div "ISO/IEC 27002" at bounding box center [756, 168] width 514 height 33
click at [499, 147] on input "a. ISO/IEC 27002" at bounding box center [499, 142] width 0 height 10
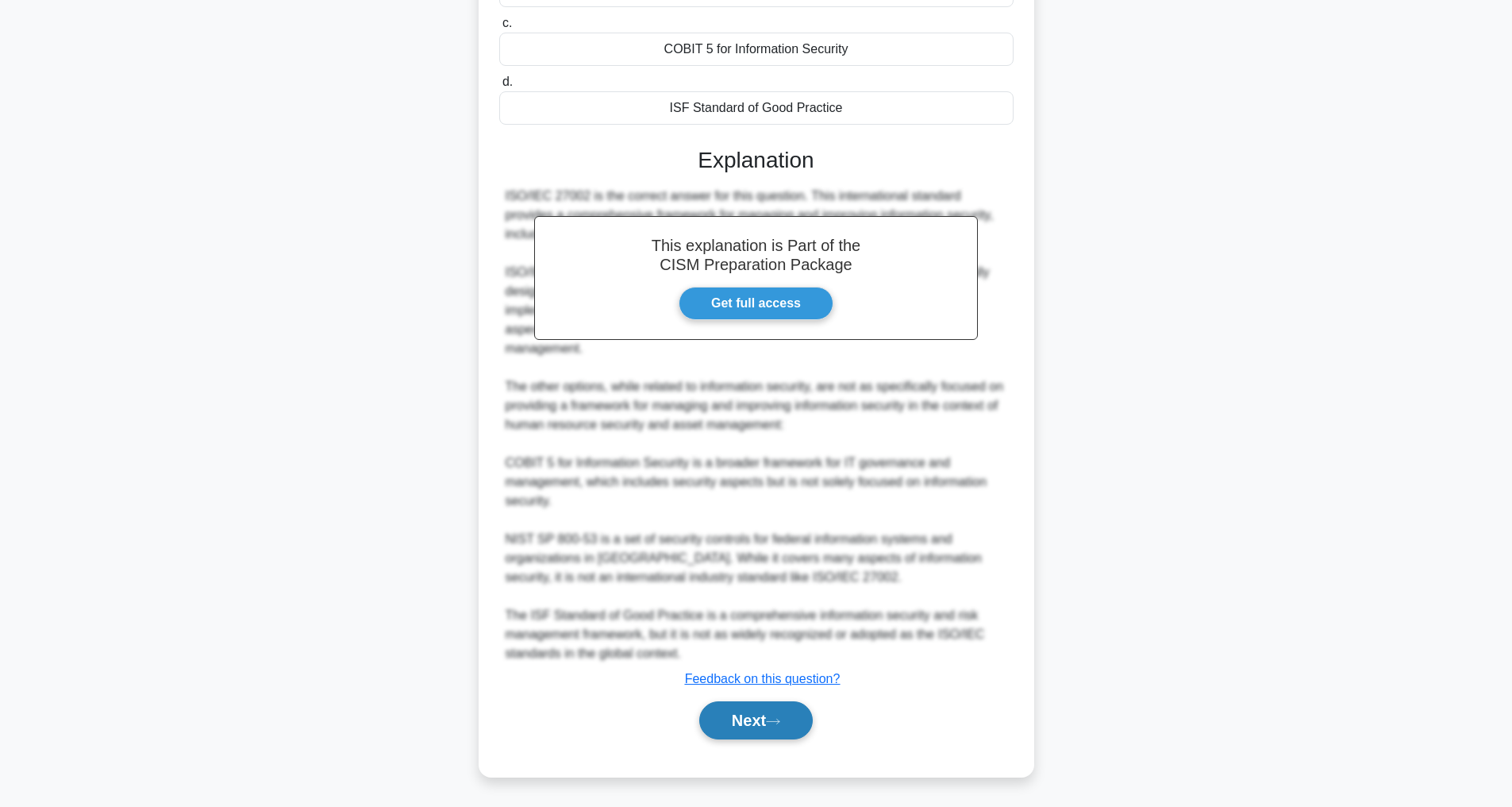
click at [762, 720] on button "Next" at bounding box center [756, 720] width 114 height 38
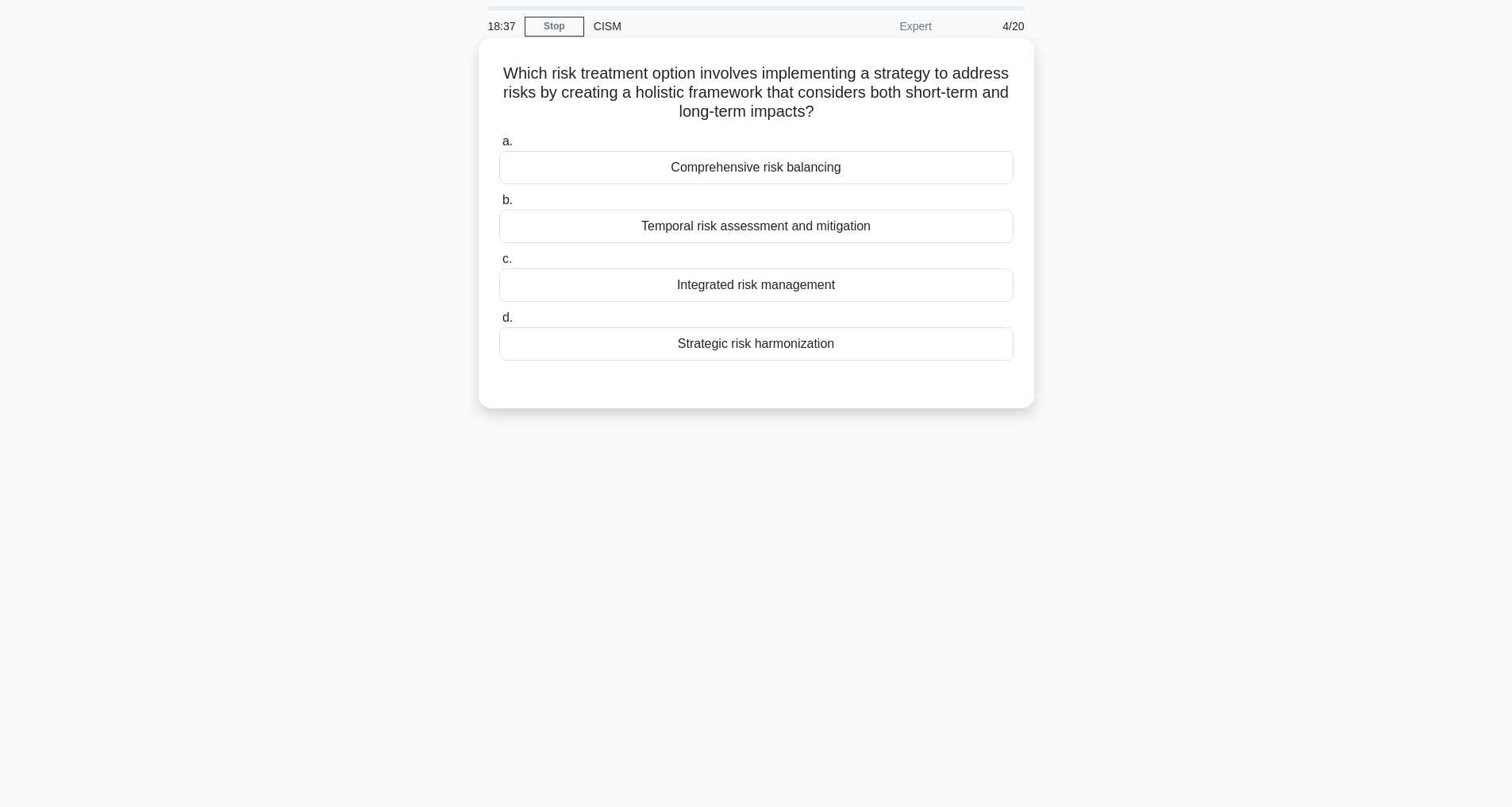
click at [797, 231] on div "Temporal risk assessment and mitigation" at bounding box center [756, 227] width 514 height 33
click at [499, 206] on input "b. Temporal risk assessment and mitigation" at bounding box center [499, 200] width 0 height 10
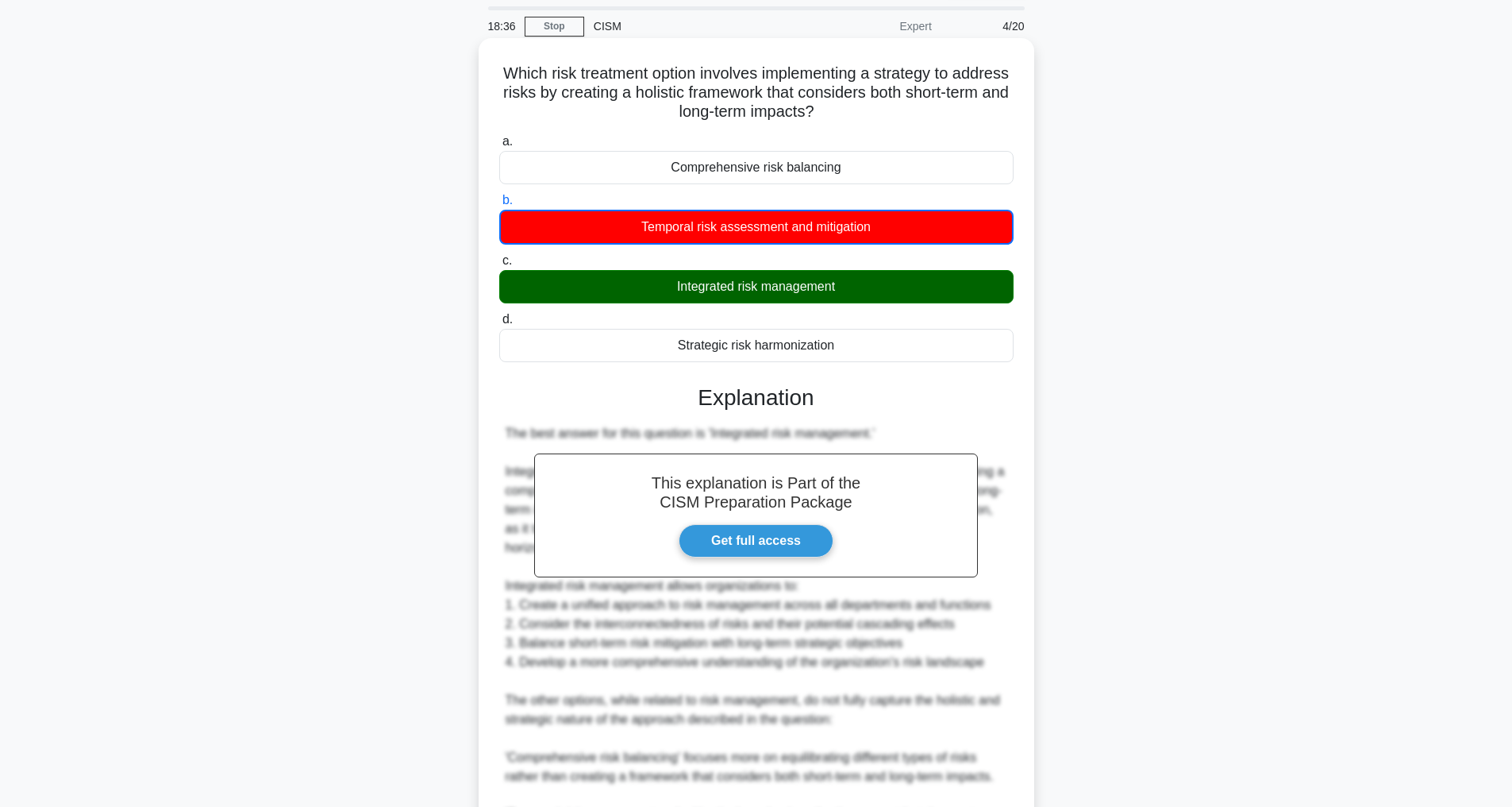
scroll to position [440, 0]
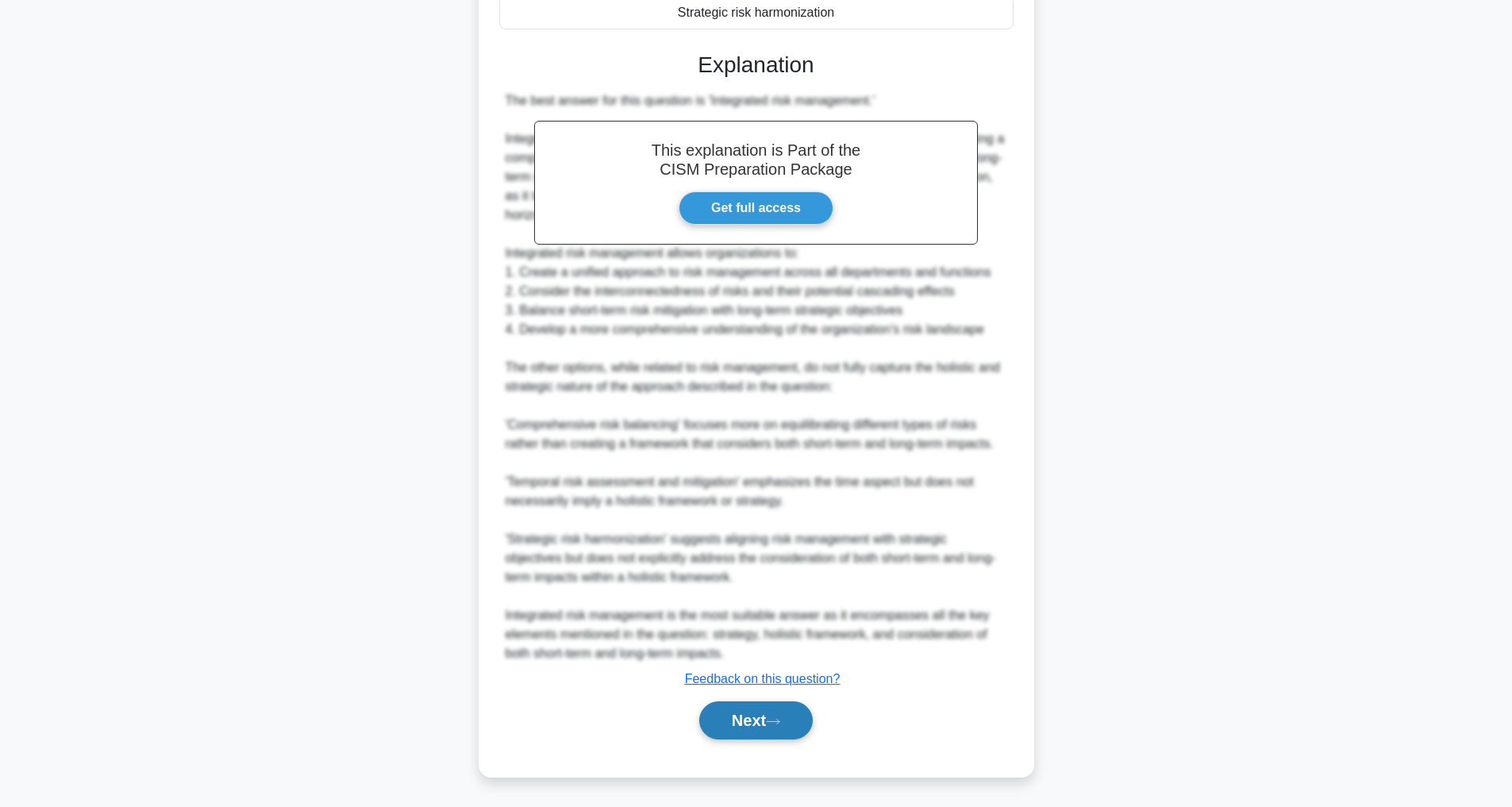
click at [775, 729] on button "Next" at bounding box center [756, 720] width 114 height 38
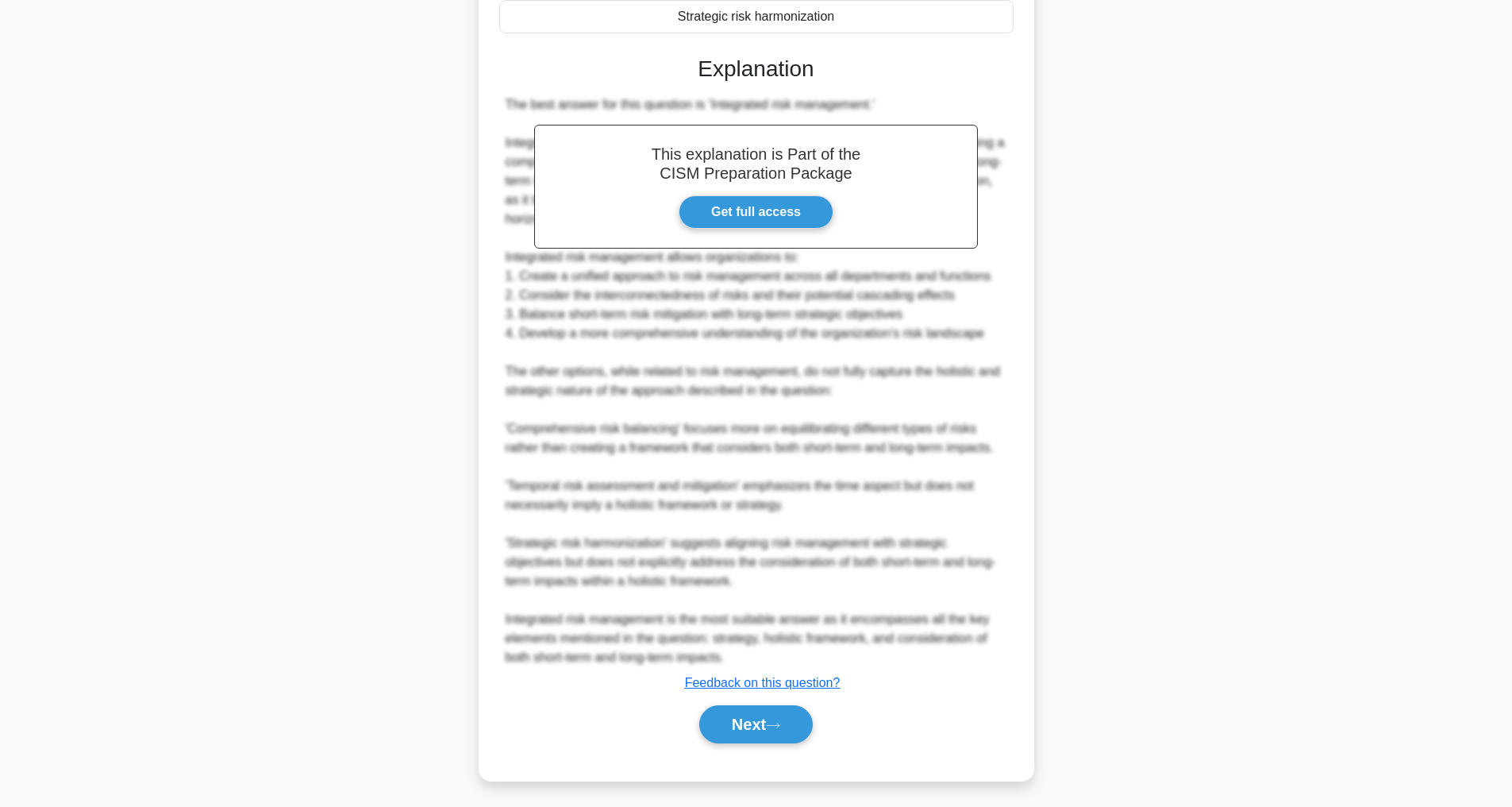
scroll to position [51, 0]
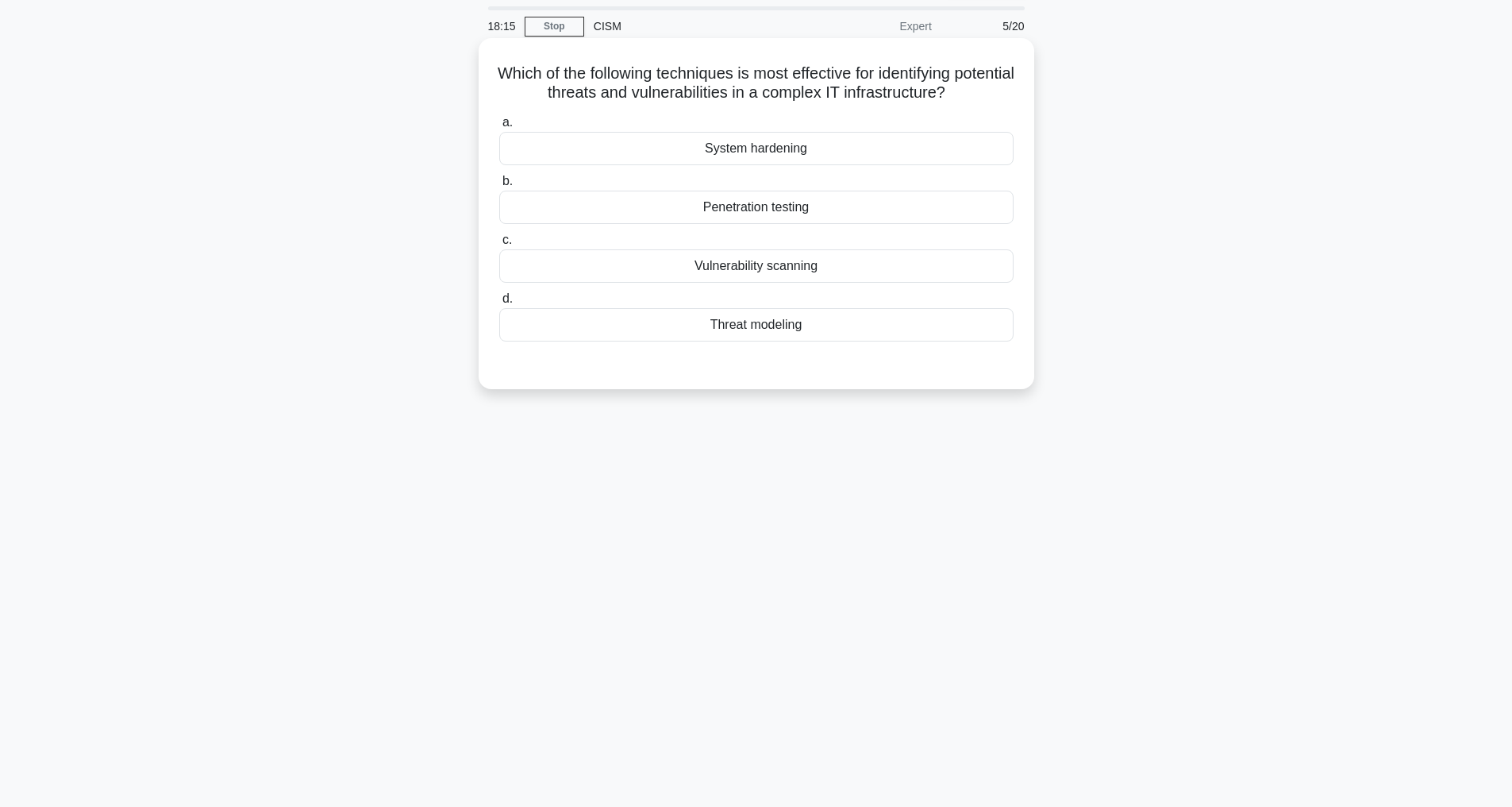
click at [722, 341] on div "Threat modeling" at bounding box center [756, 324] width 514 height 33
click at [499, 304] on input "d. Threat modeling" at bounding box center [499, 298] width 0 height 10
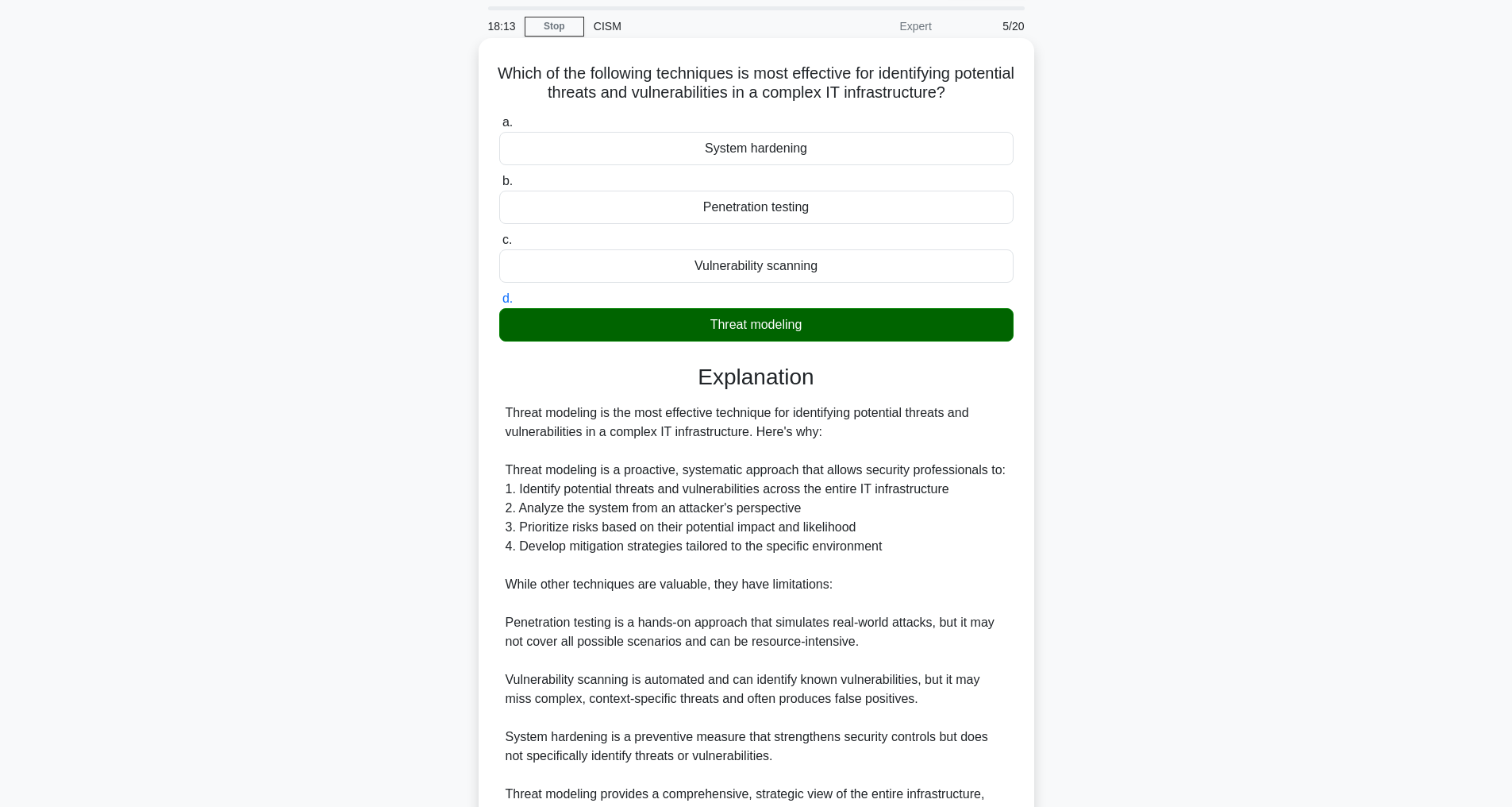
scroll to position [268, 0]
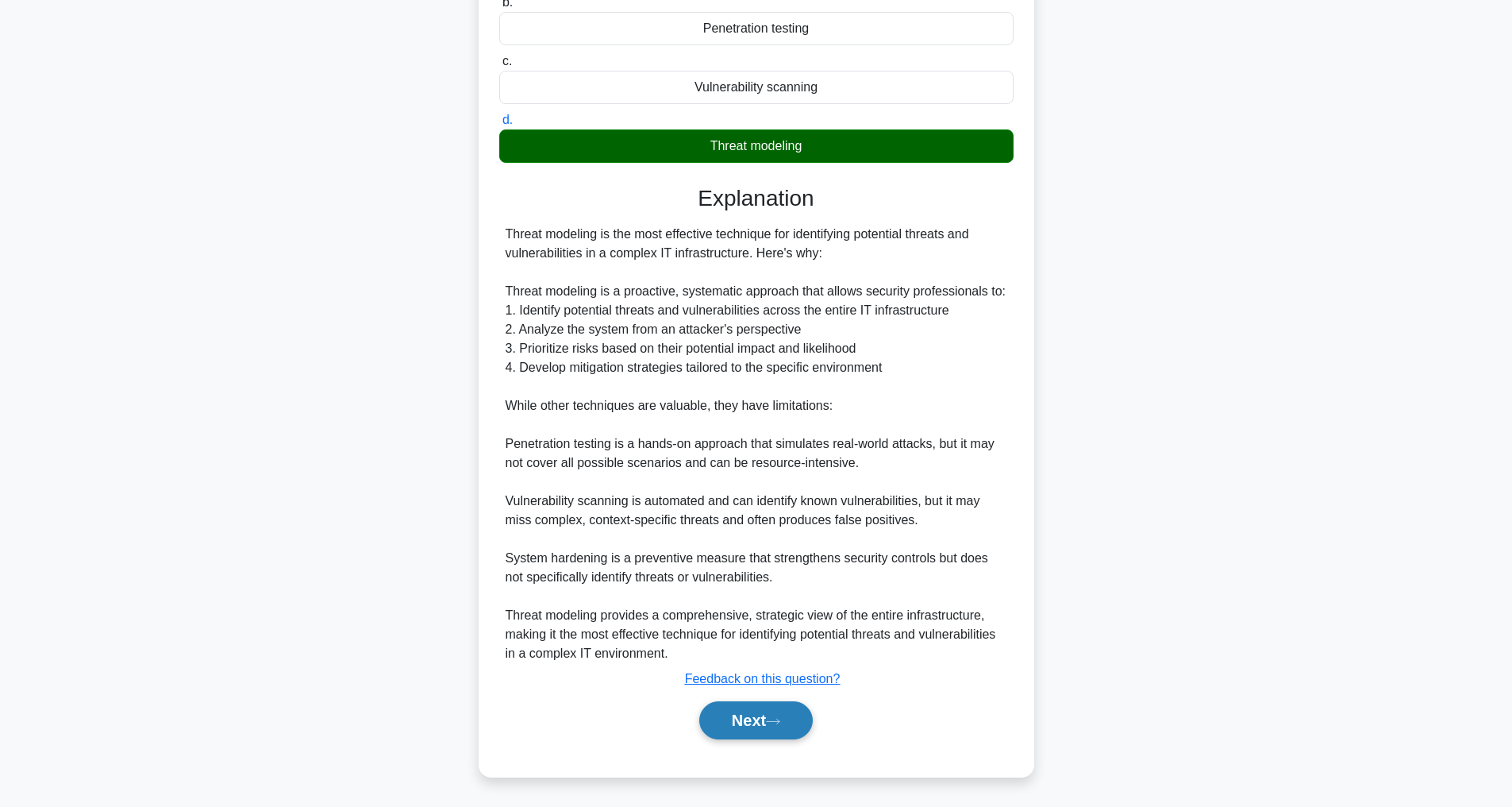
click at [774, 719] on icon at bounding box center [773, 721] width 14 height 9
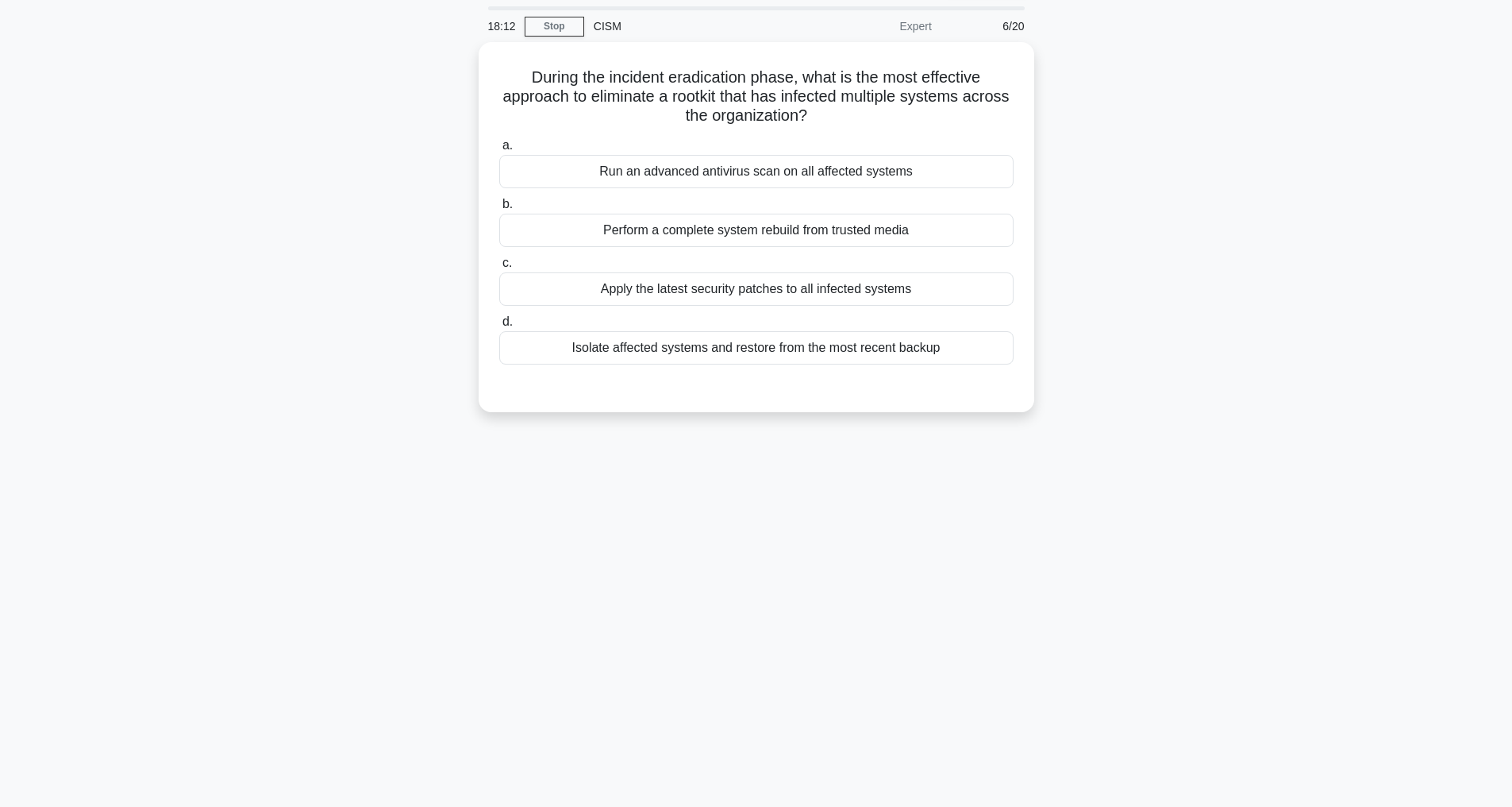
scroll to position [51, 0]
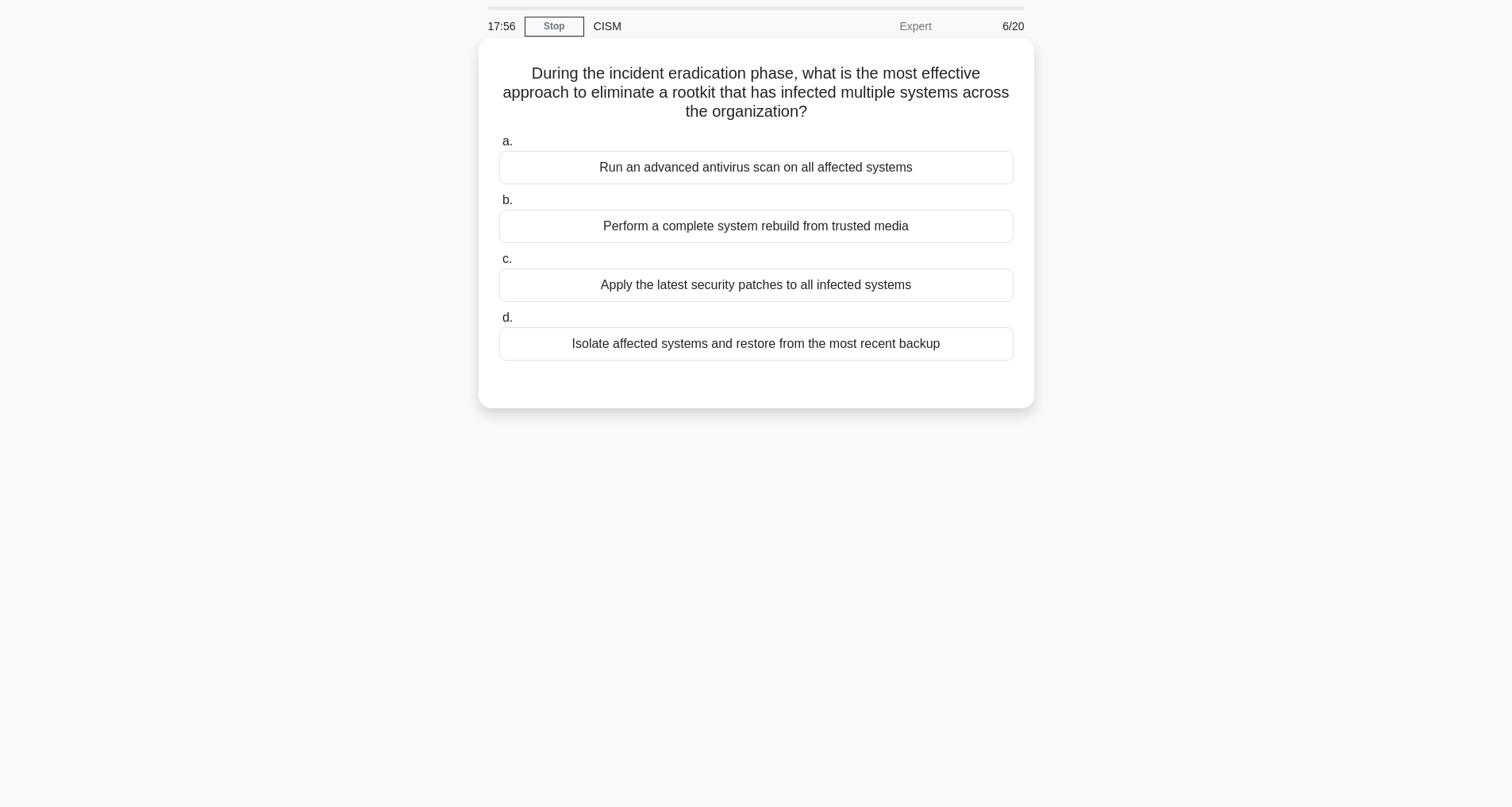
click at [773, 229] on div "Perform a complete system rebuild from trusted media" at bounding box center [756, 227] width 514 height 33
click at [499, 206] on input "b. Perform a complete system rebuild from trusted media" at bounding box center [499, 200] width 0 height 10
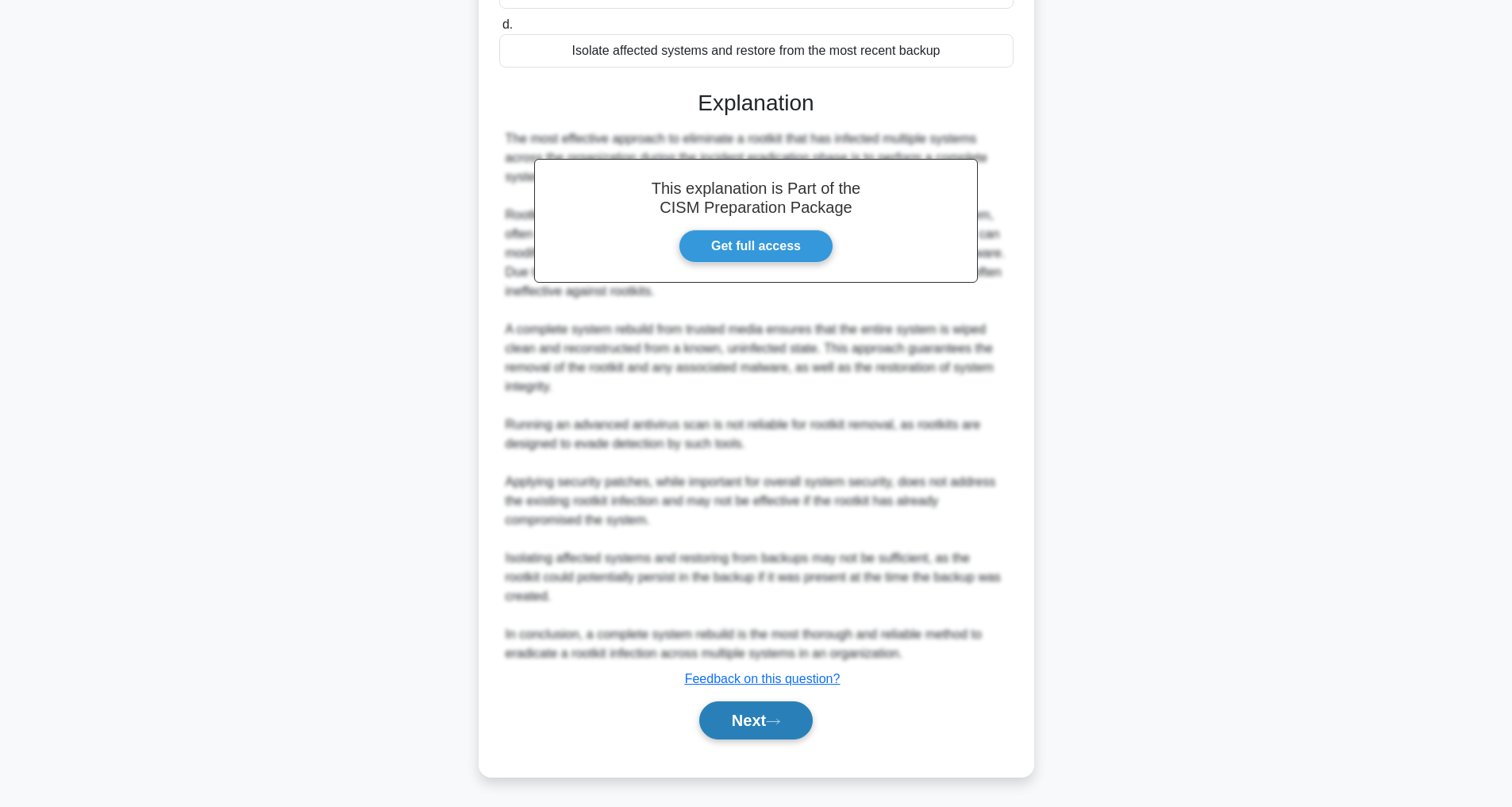
click at [778, 707] on button "Next" at bounding box center [756, 720] width 114 height 38
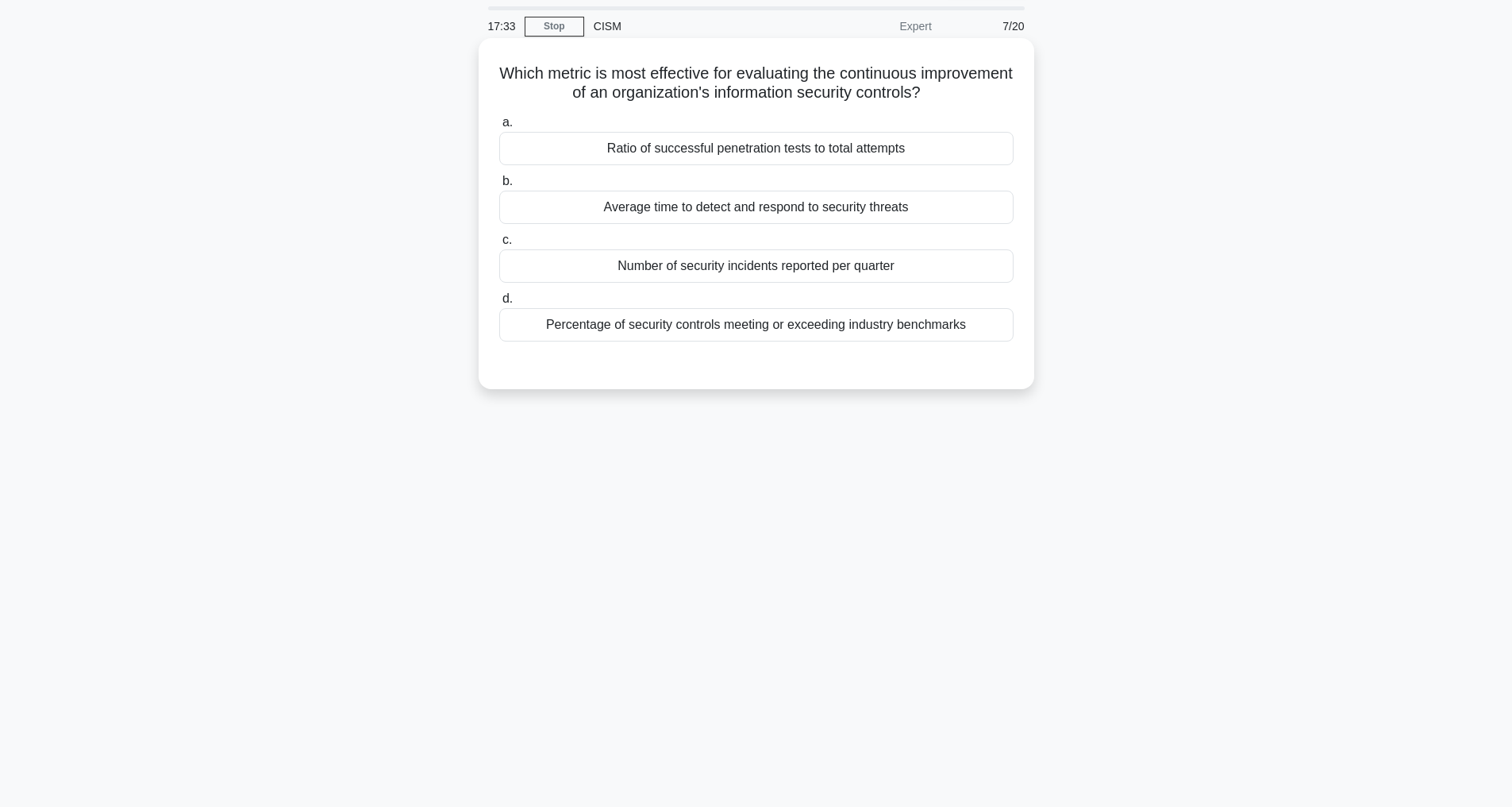
click at [931, 316] on div "Percentage of security controls meeting or exceeding industry benchmarks" at bounding box center [756, 324] width 514 height 33
click at [499, 304] on input "d. Percentage of security controls meeting or exceeding industry benchmarks" at bounding box center [499, 298] width 0 height 10
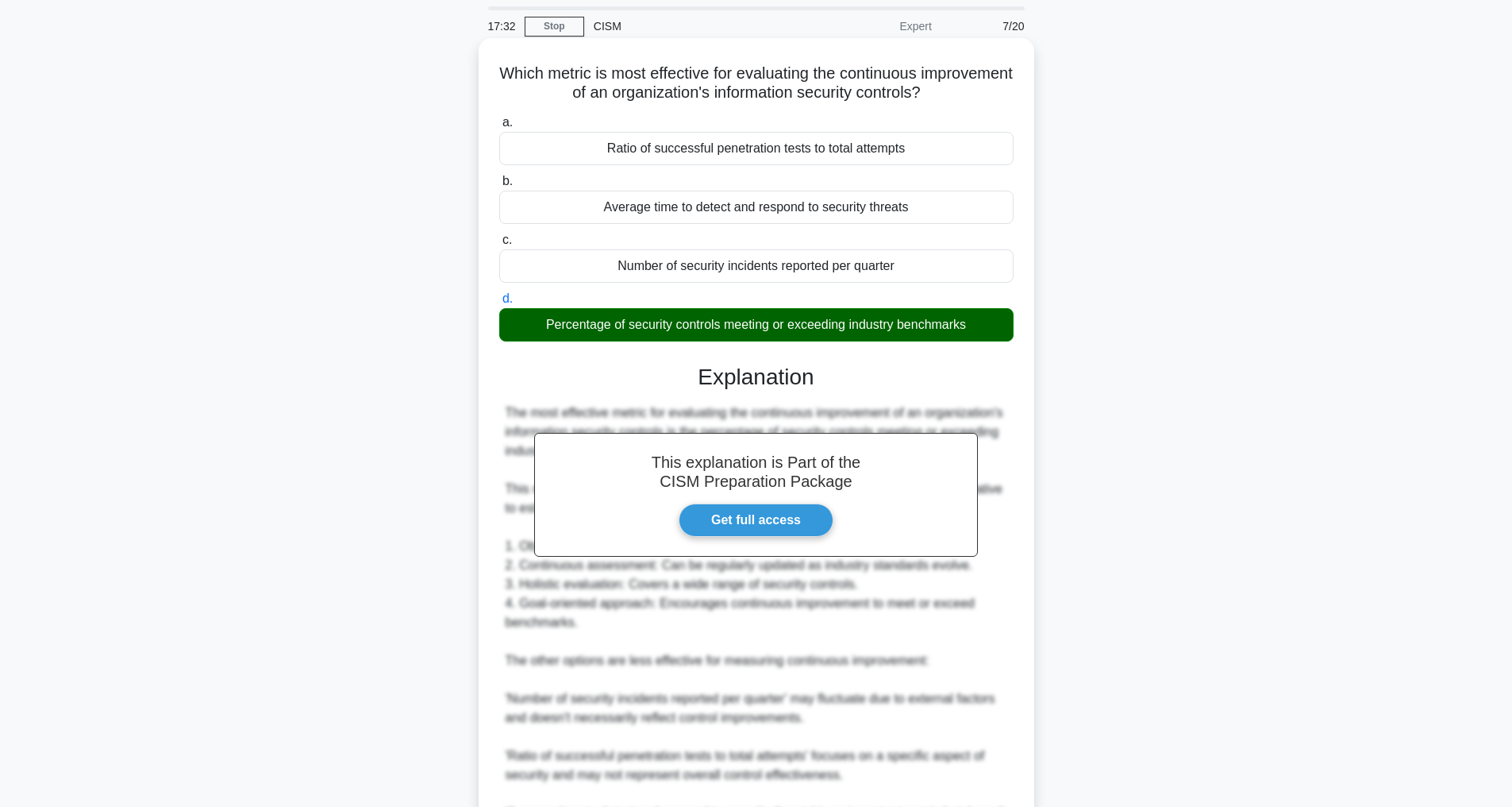
scroll to position [287, 0]
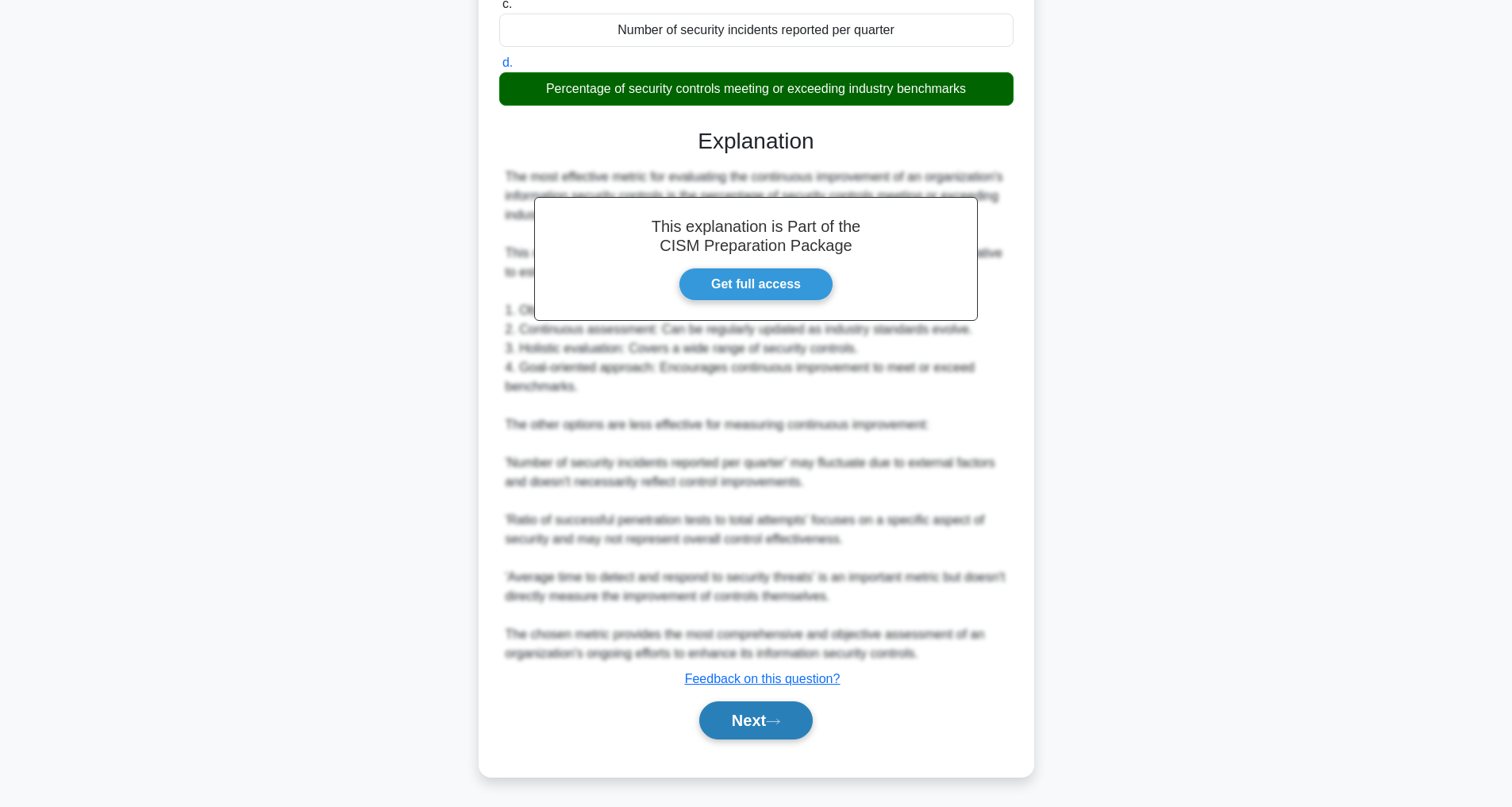
click at [788, 712] on button "Next" at bounding box center [756, 720] width 114 height 38
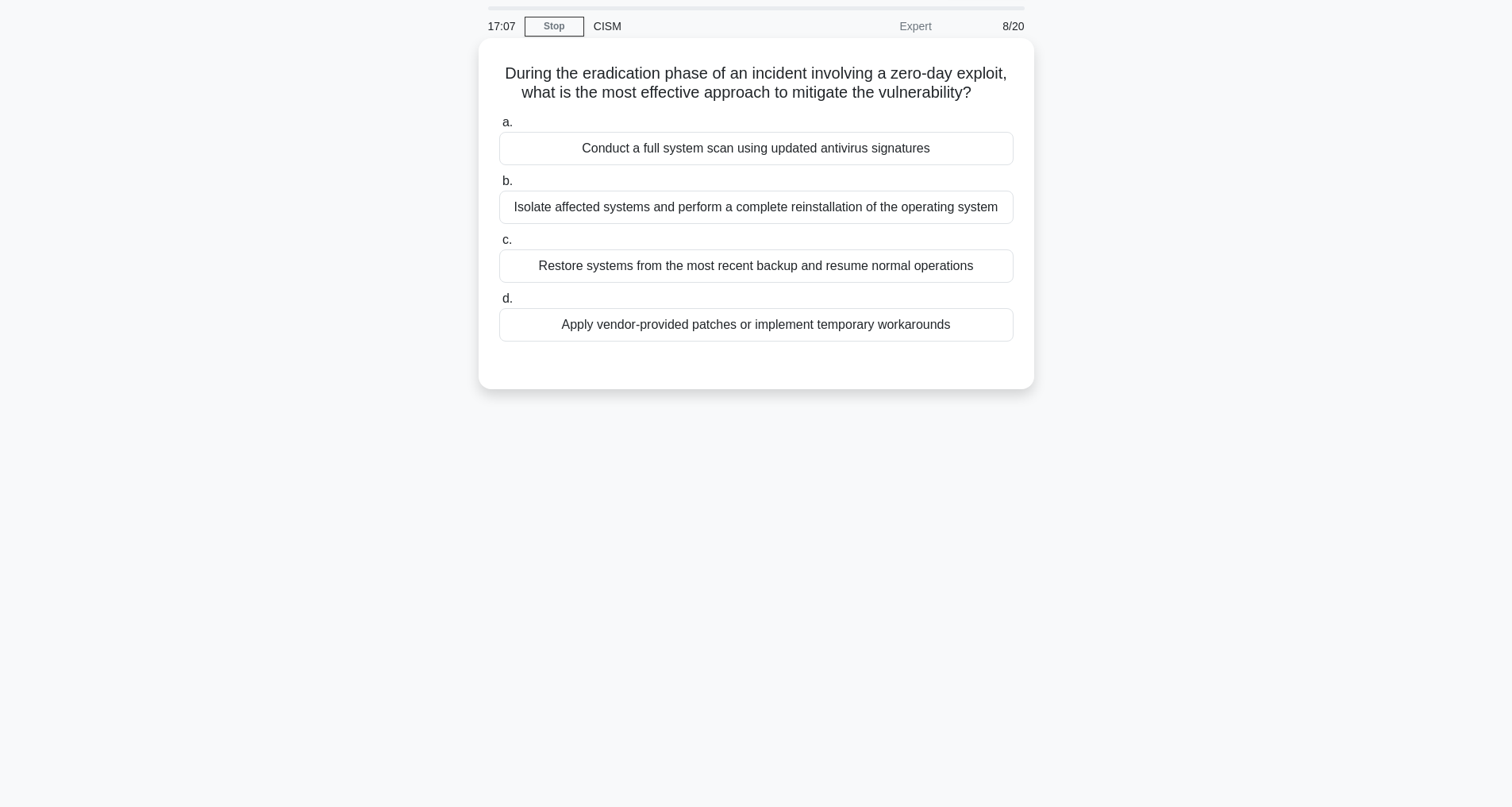
click at [707, 224] on div "Isolate affected systems and perform a complete reinstallation of the operating…" at bounding box center [756, 208] width 514 height 33
click at [499, 187] on input "b. Isolate affected systems and perform a complete reinstallation of the operat…" at bounding box center [499, 181] width 0 height 10
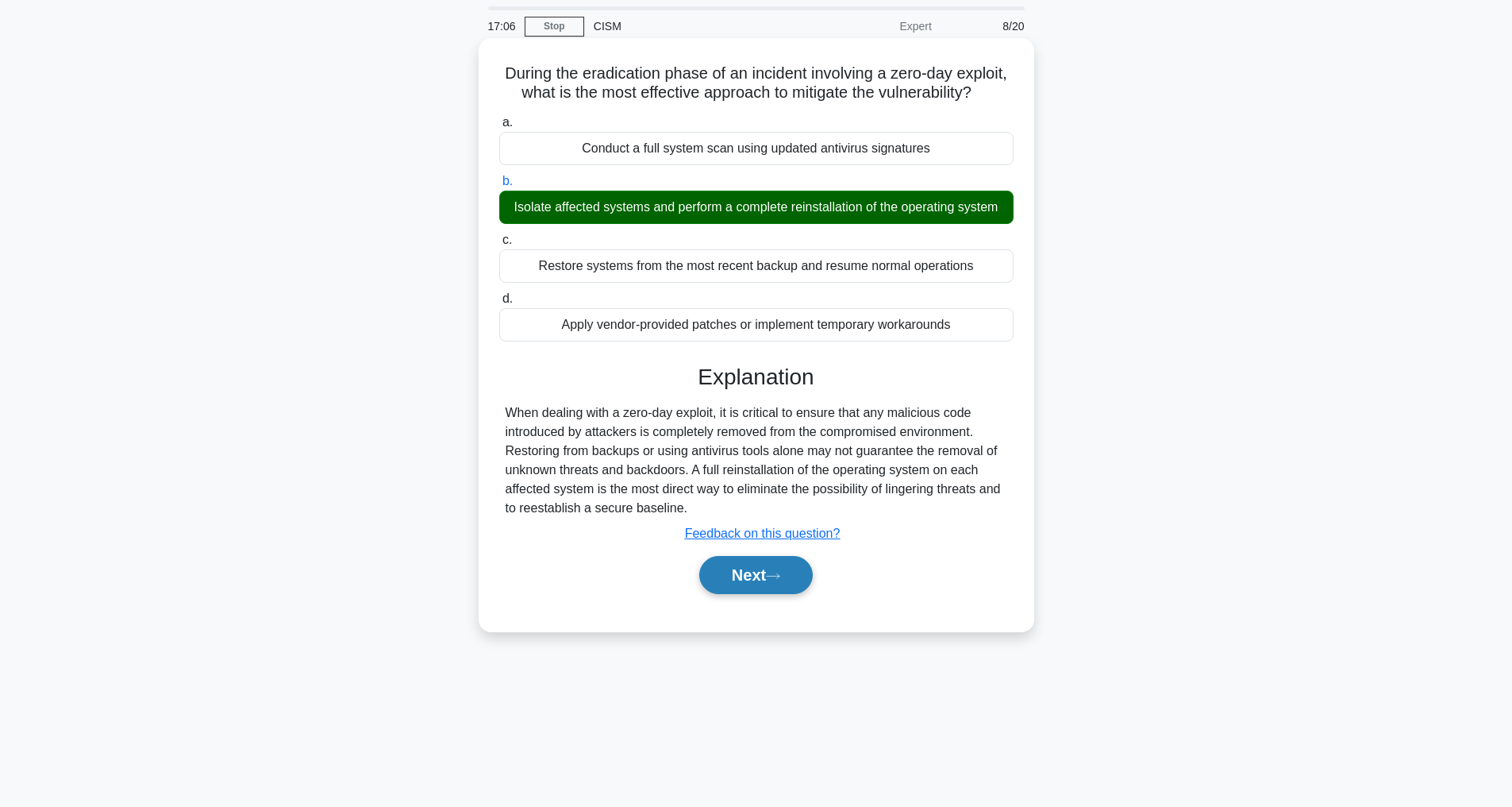
click at [746, 594] on button "Next" at bounding box center [756, 575] width 114 height 38
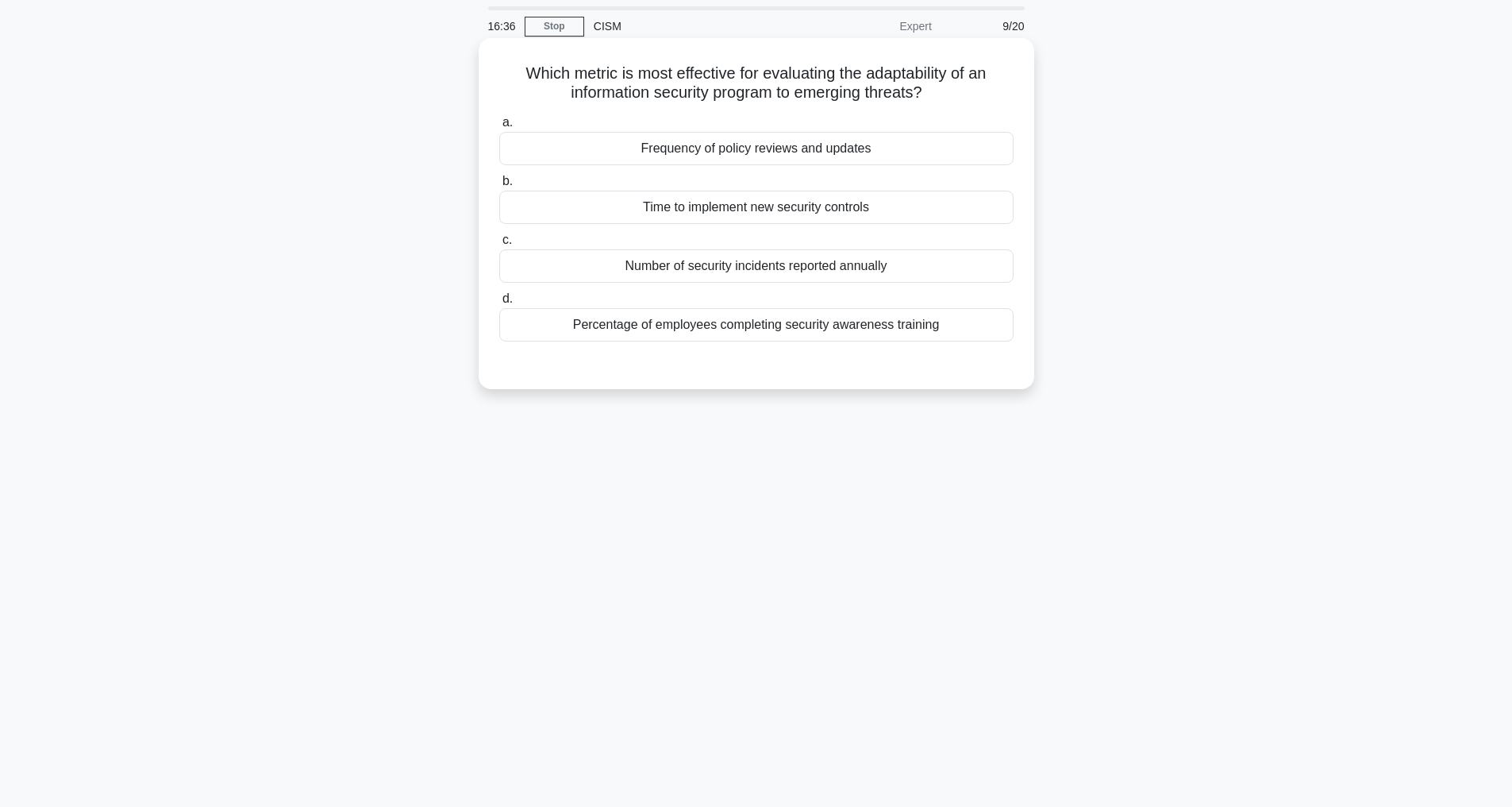
click at [753, 145] on div "Frequency of policy reviews and updates" at bounding box center [756, 149] width 514 height 33
click at [499, 128] on input "a. Frequency of policy reviews and updates" at bounding box center [499, 122] width 0 height 10
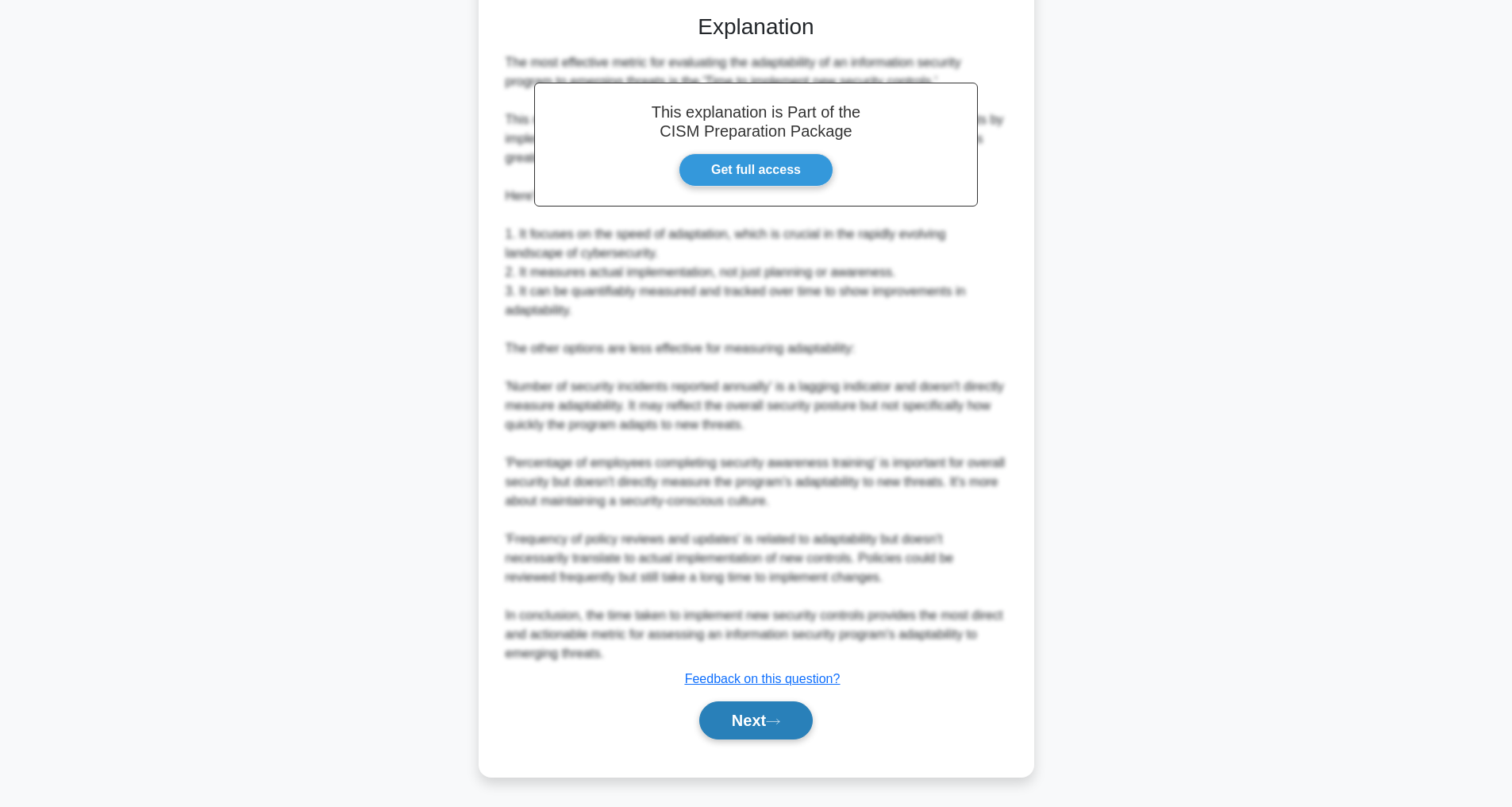
click at [729, 736] on button "Next" at bounding box center [756, 720] width 114 height 38
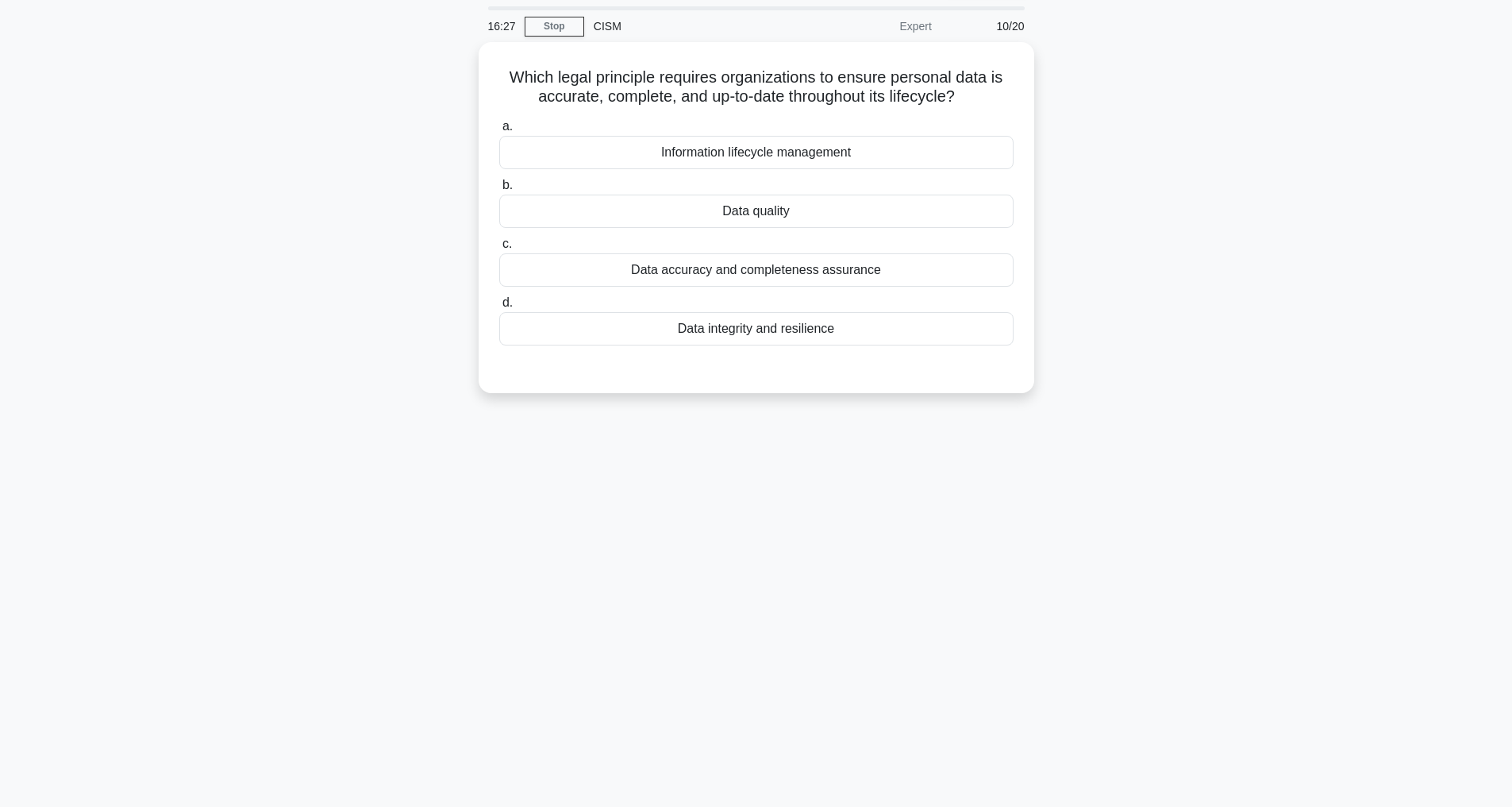
scroll to position [0, 0]
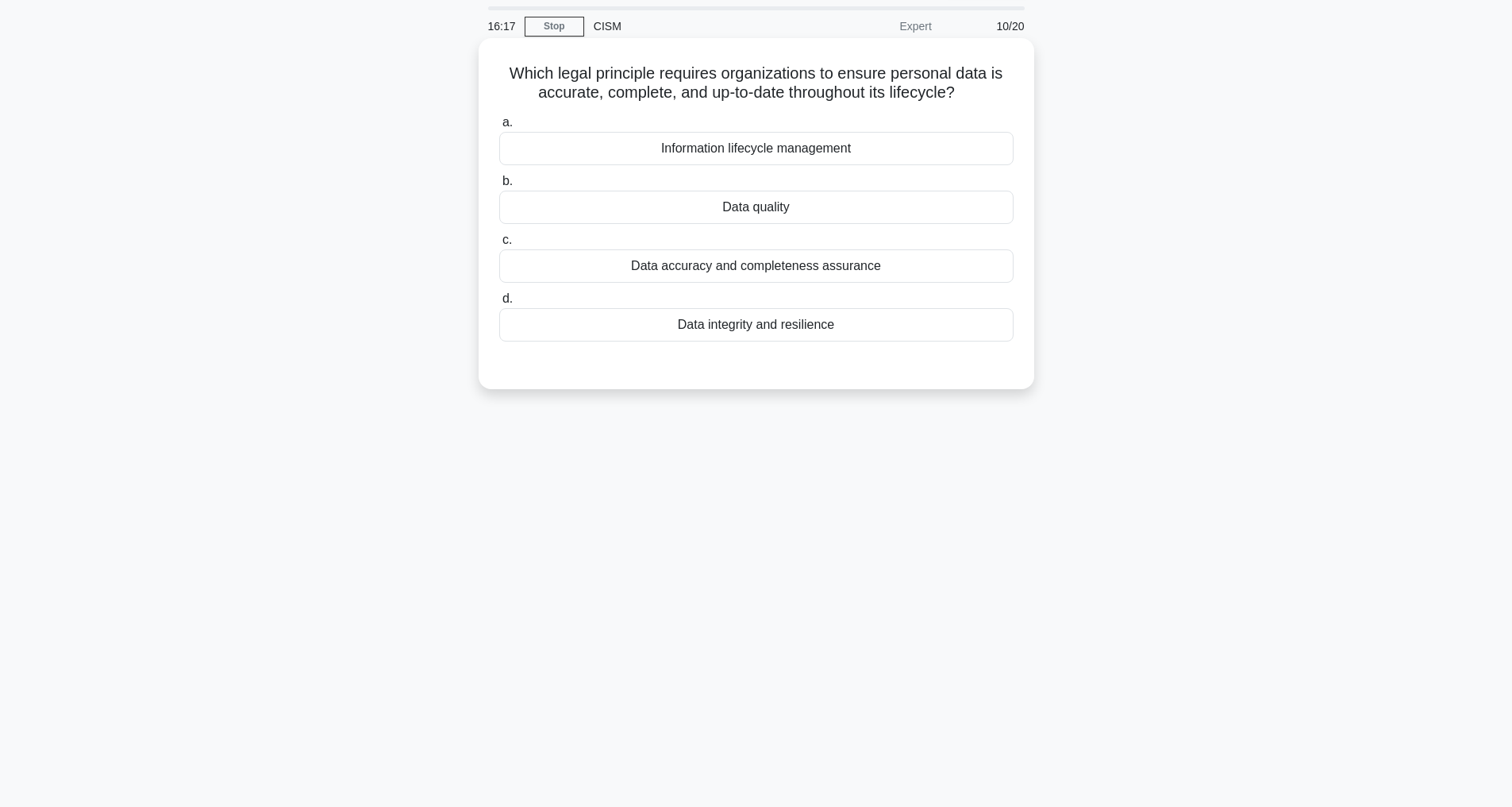
click at [731, 281] on div "Data accuracy and completeness assurance" at bounding box center [756, 266] width 514 height 33
click at [499, 246] on input "c. Data accuracy and completeness assurance" at bounding box center [499, 240] width 0 height 10
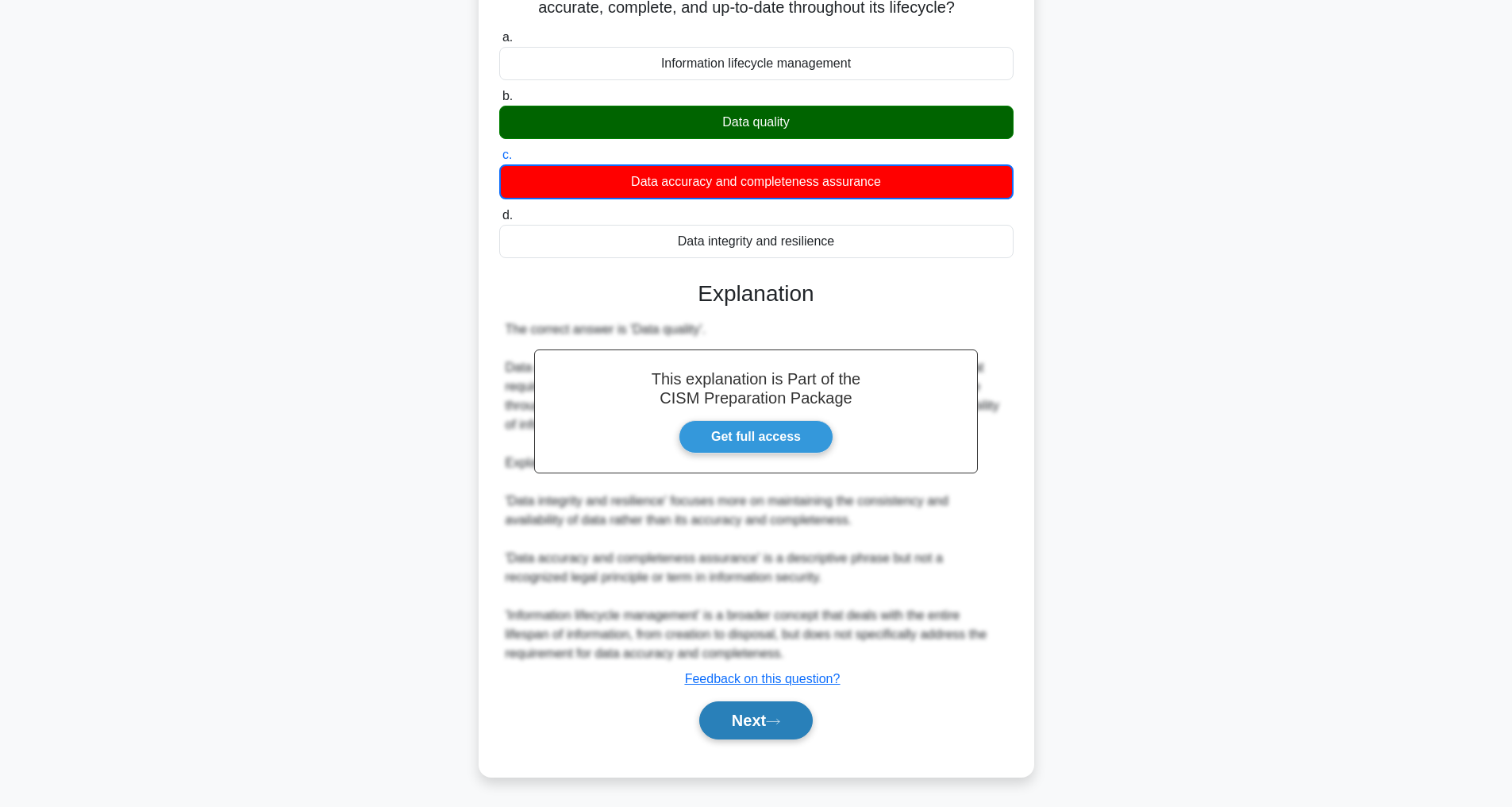
click at [761, 728] on button "Next" at bounding box center [756, 720] width 114 height 38
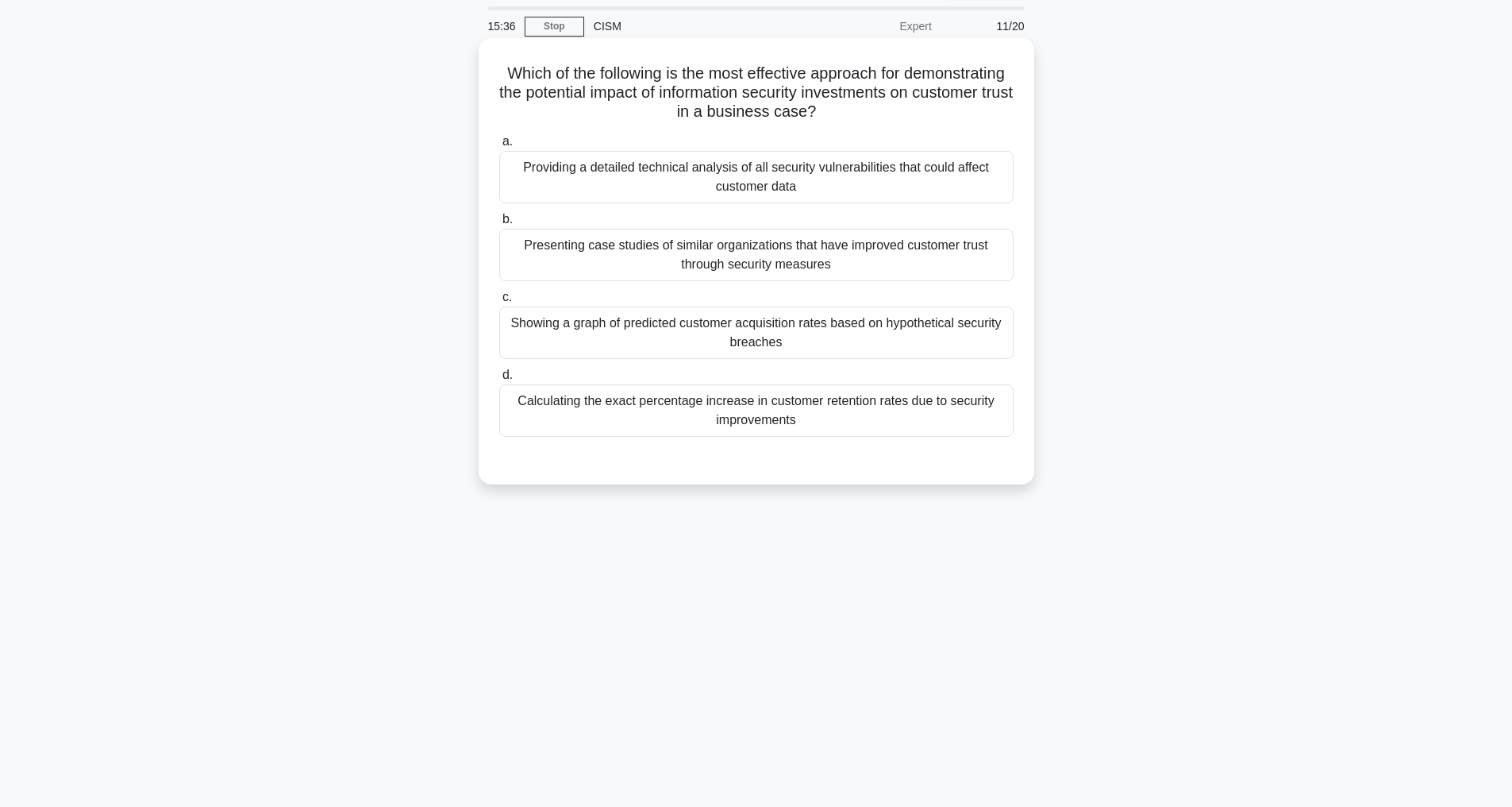
click at [829, 413] on div "Calculating the exact percentage increase in customer retention rates due to se…" at bounding box center [756, 410] width 514 height 52
click at [499, 380] on input "d. Calculating the exact percentage increase in customer retention rates due to…" at bounding box center [499, 374] width 0 height 10
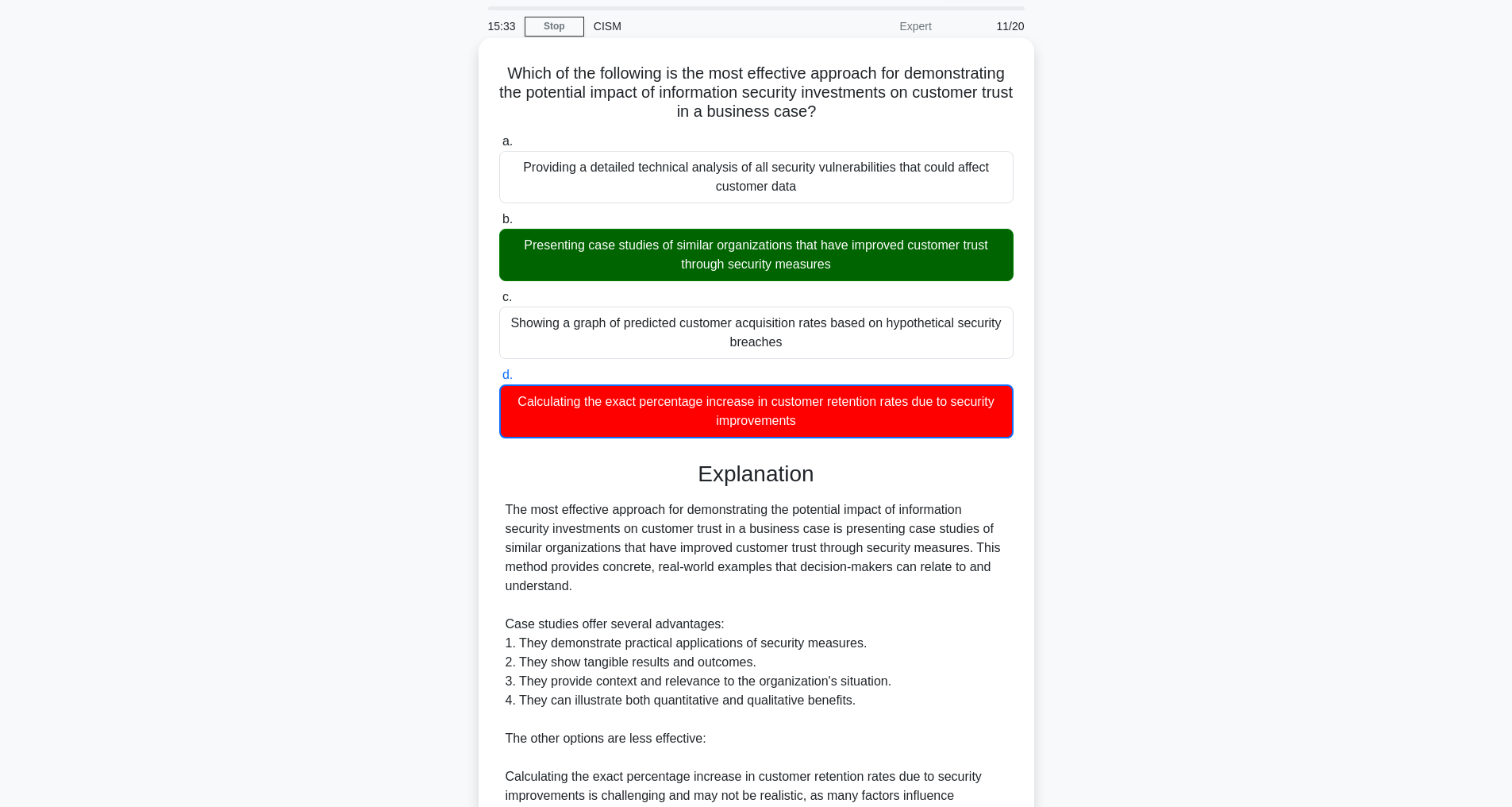
scroll to position [364, 0]
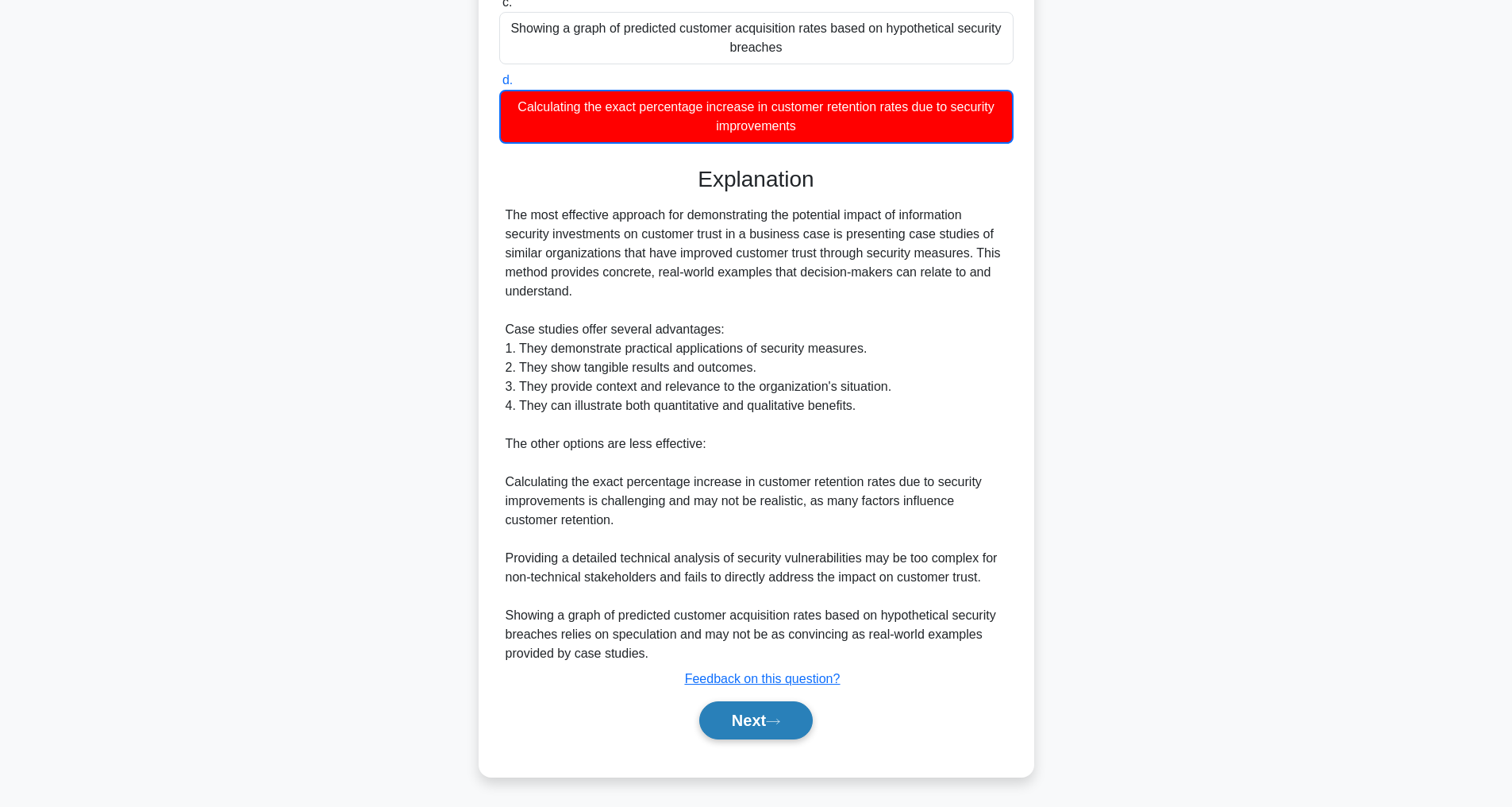
click at [737, 716] on button "Next" at bounding box center [756, 720] width 114 height 38
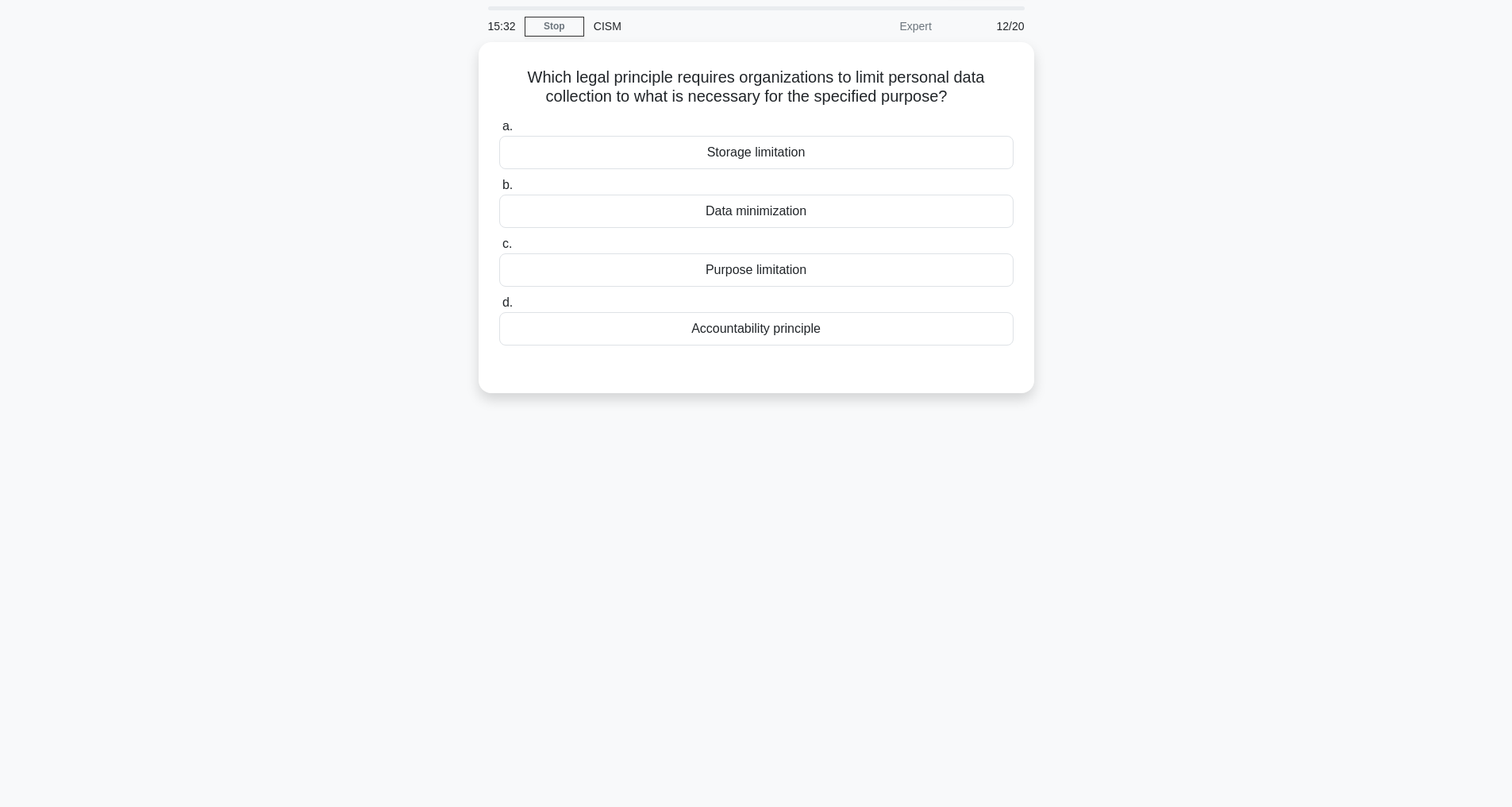
scroll to position [51, 0]
click at [752, 262] on div "Purpose limitation" at bounding box center [756, 266] width 514 height 33
click at [499, 246] on input "c. Purpose limitation" at bounding box center [499, 240] width 0 height 10
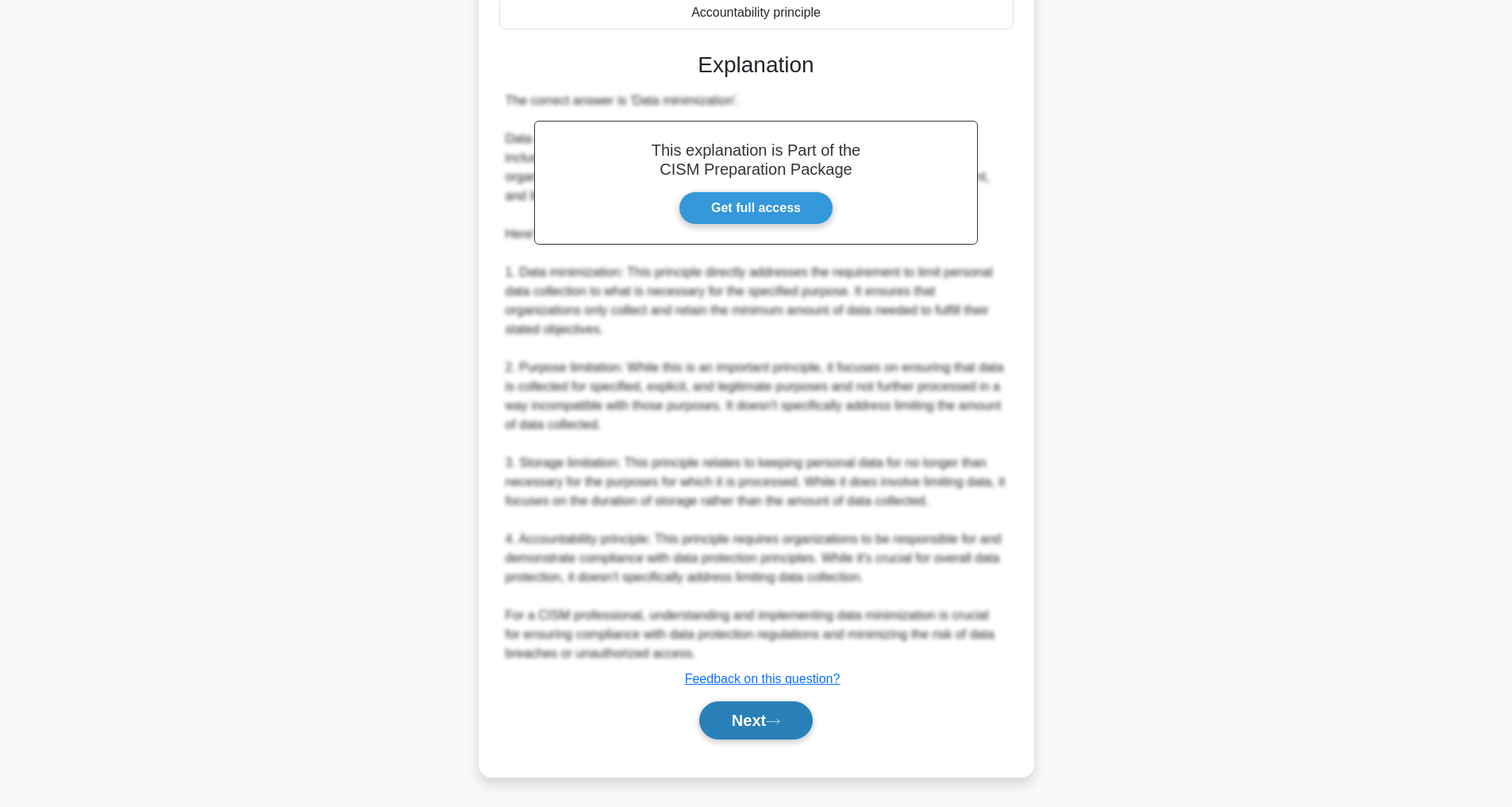
click at [766, 712] on button "Next" at bounding box center [756, 720] width 114 height 38
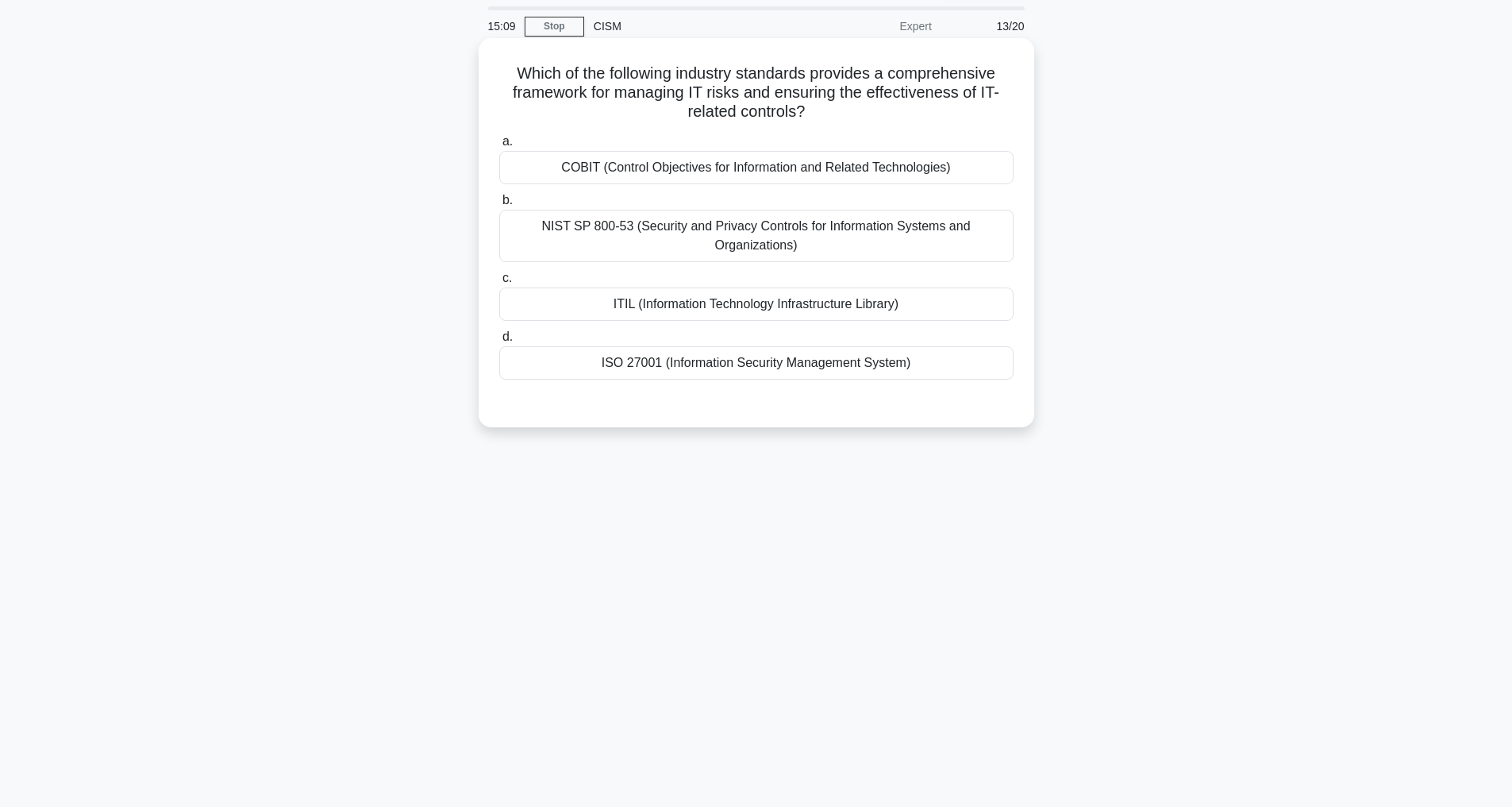
click at [797, 374] on div "ISO 27001 (Information Security Management System)" at bounding box center [756, 363] width 514 height 33
click at [499, 342] on input "d. ISO 27001 (Information Security Management System)" at bounding box center [499, 336] width 0 height 10
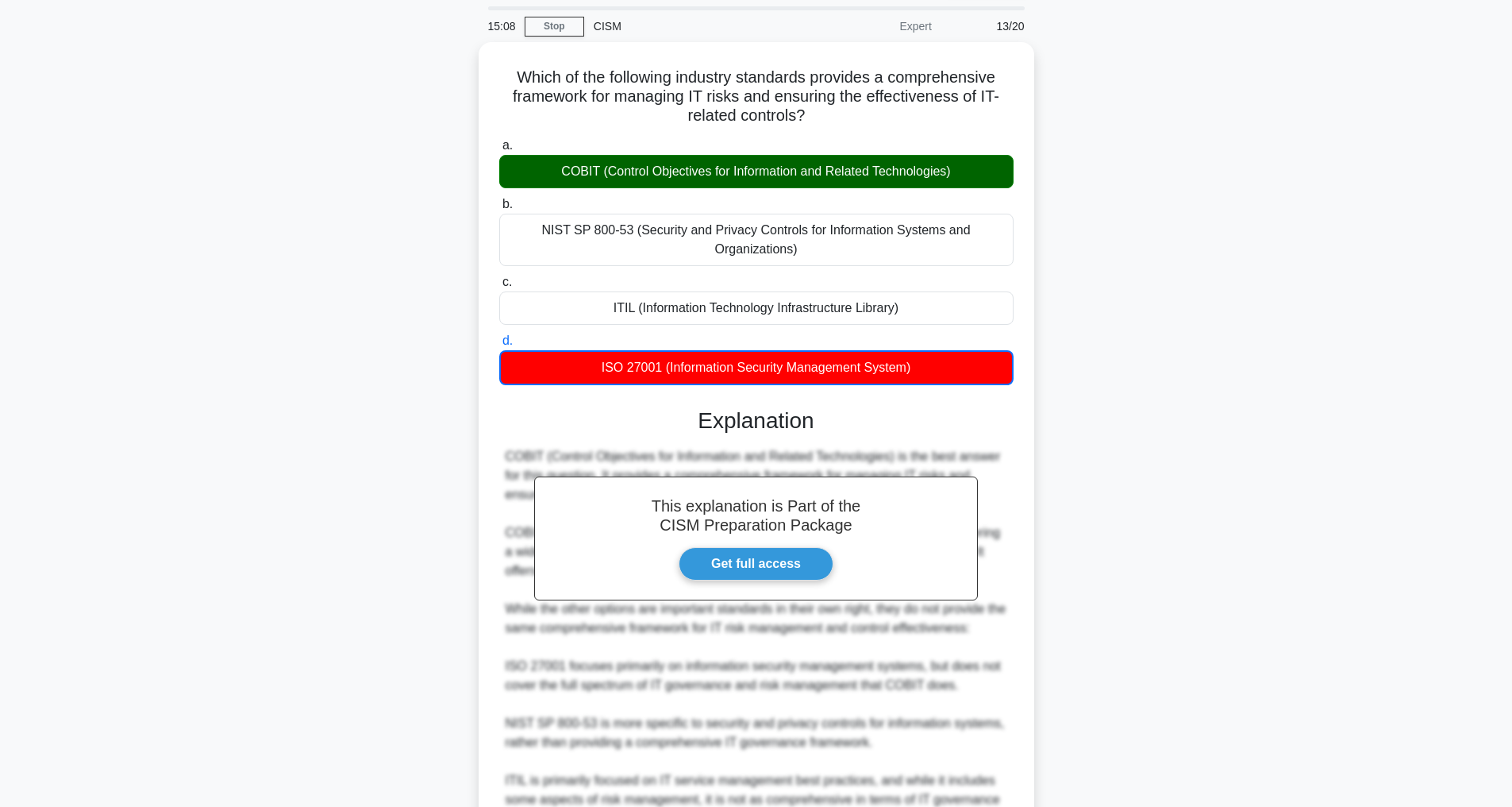
scroll to position [237, 0]
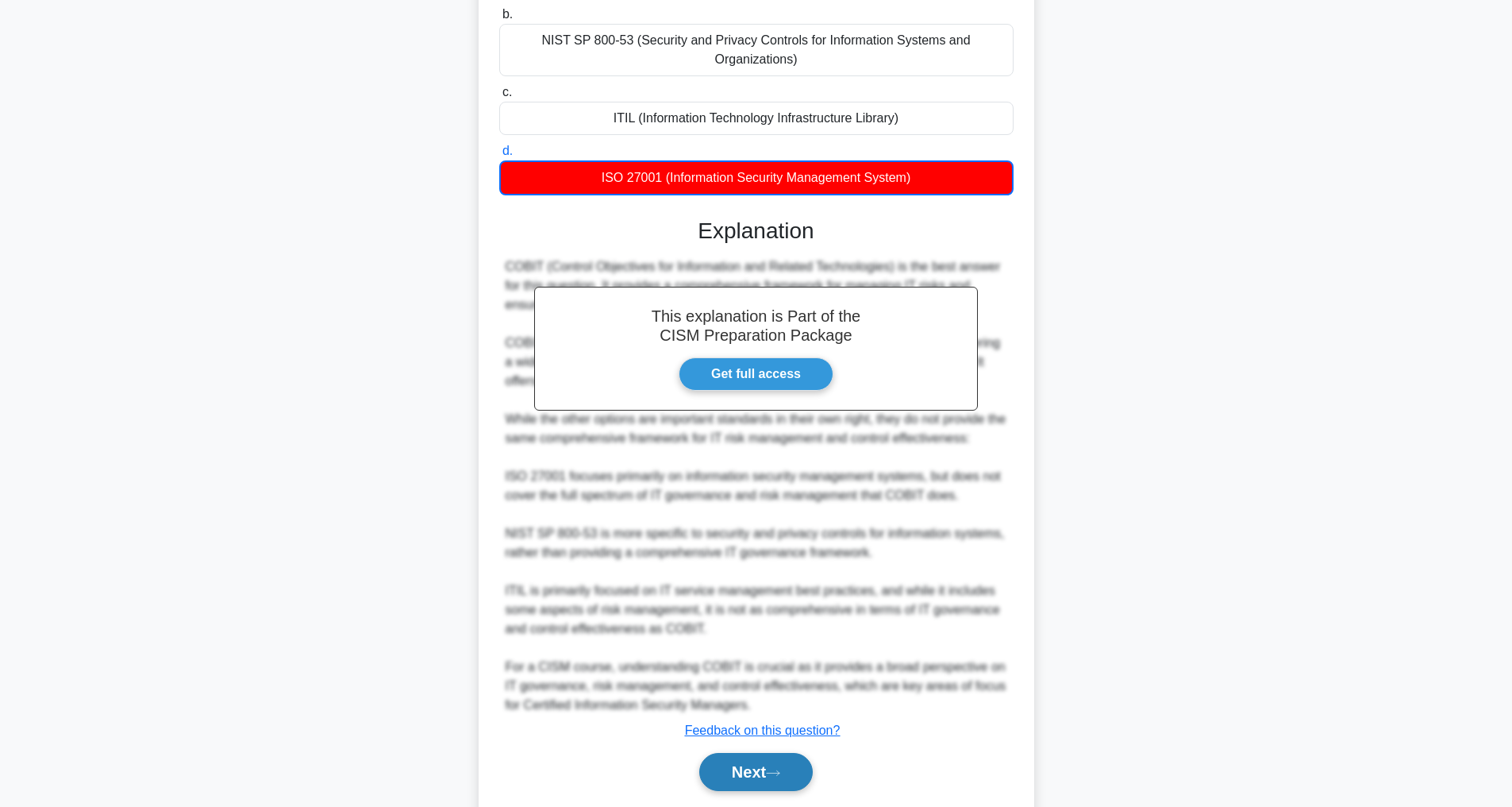
click at [729, 786] on button "Next" at bounding box center [756, 772] width 114 height 38
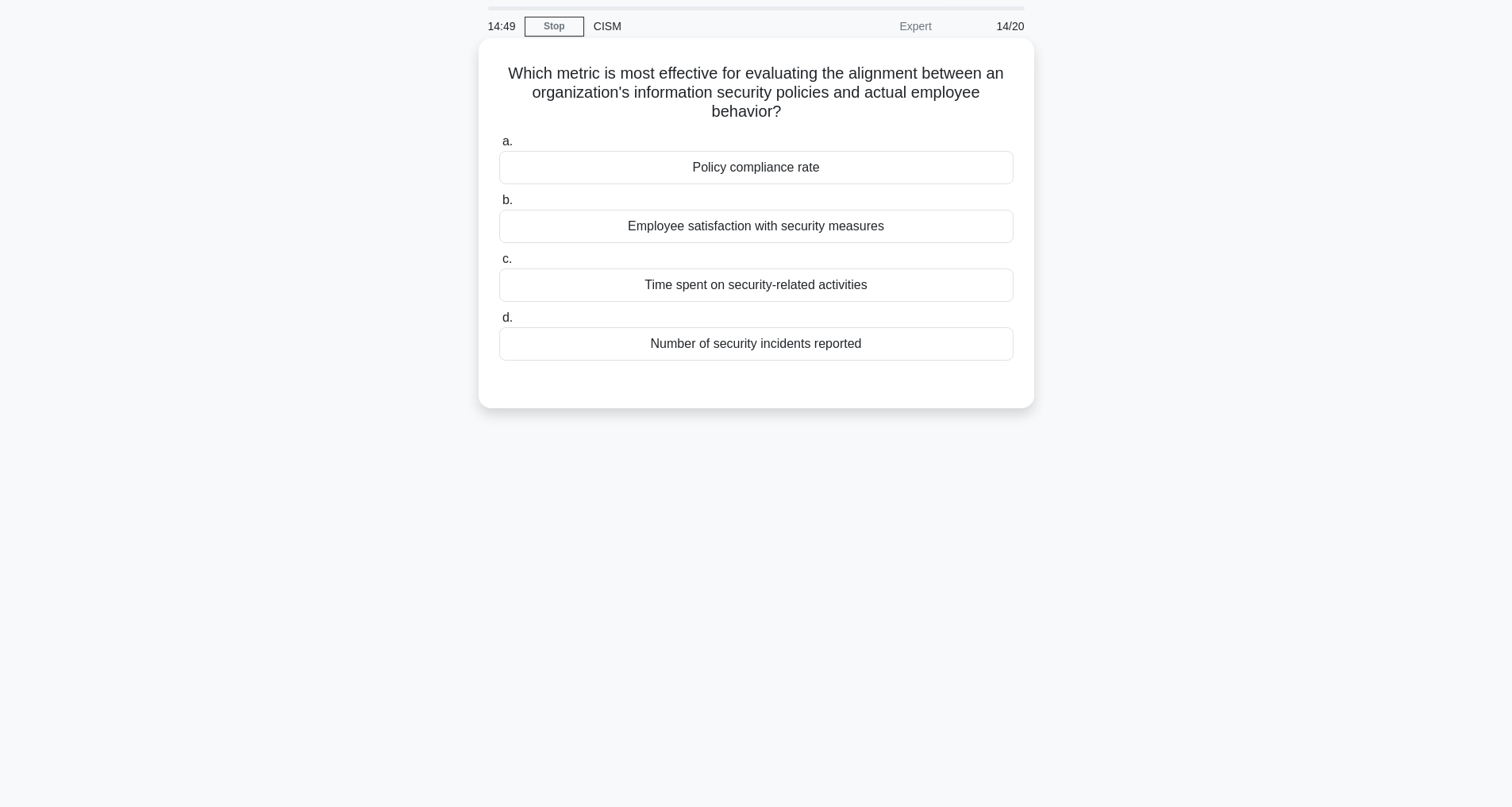
click at [698, 235] on div "Employee satisfaction with security measures" at bounding box center [756, 227] width 514 height 33
click at [499, 206] on input "b. Employee satisfaction with security measures" at bounding box center [499, 200] width 0 height 10
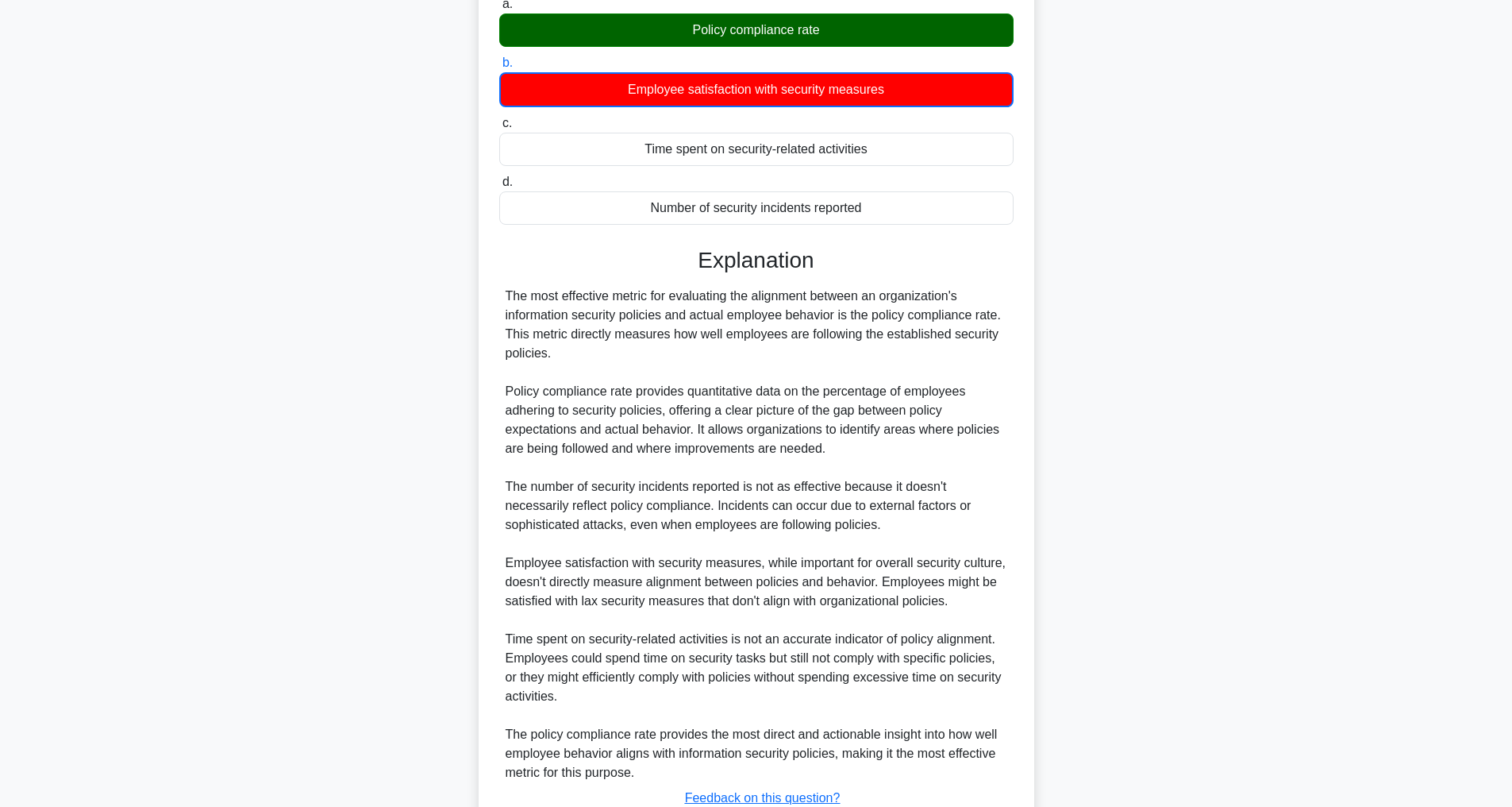
scroll to position [326, 0]
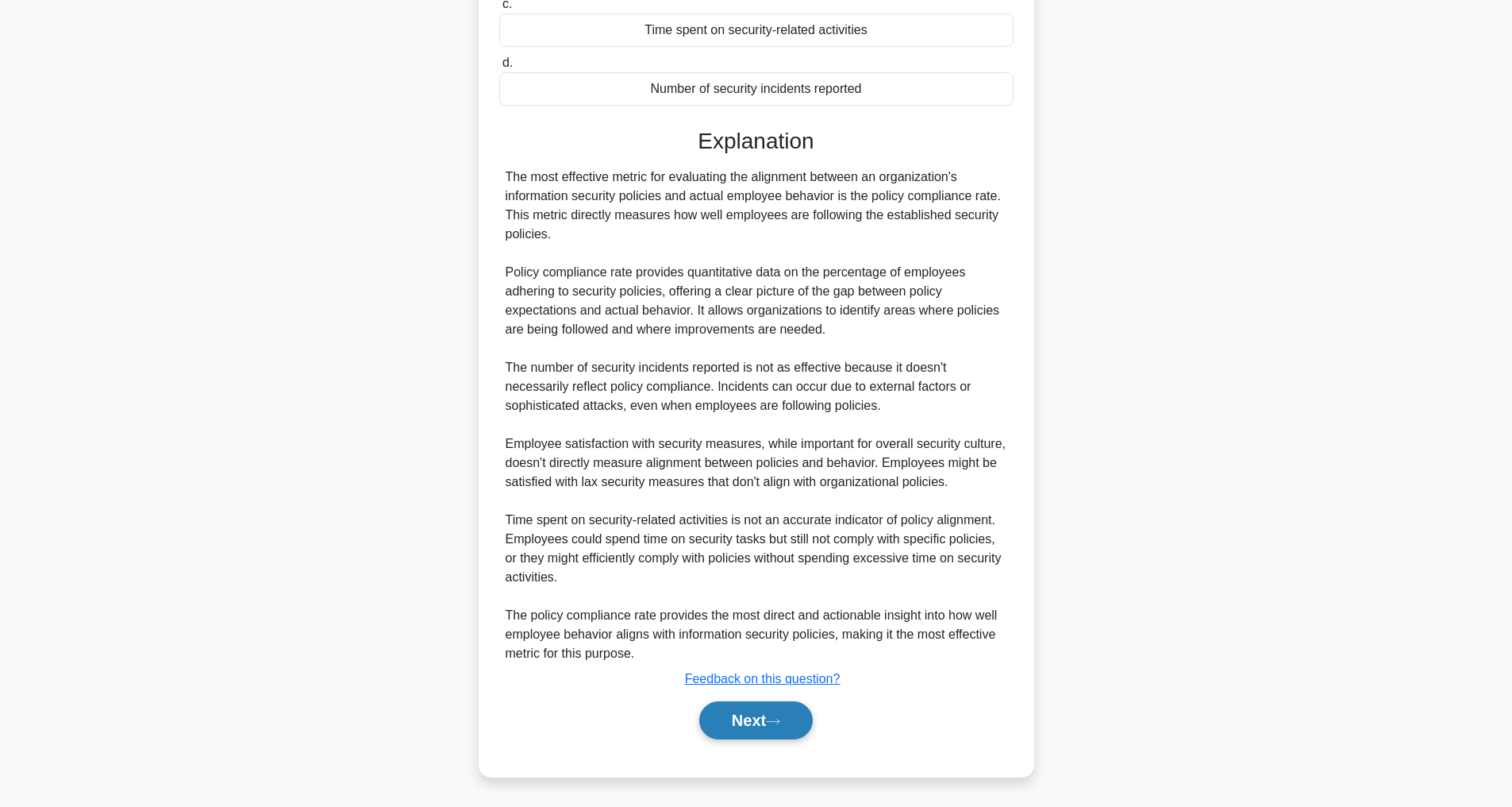
click at [734, 724] on button "Next" at bounding box center [756, 720] width 114 height 38
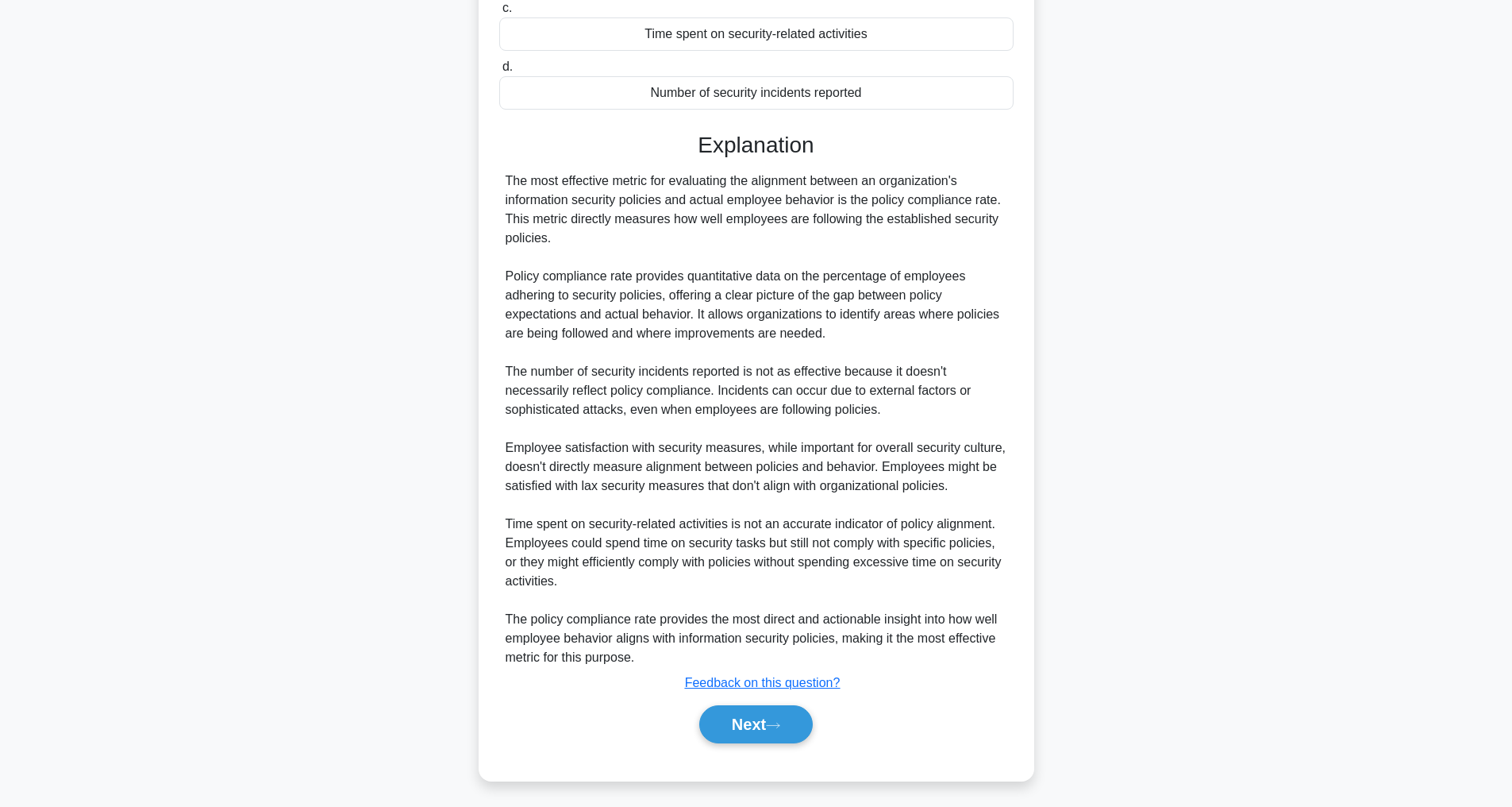
scroll to position [51, 0]
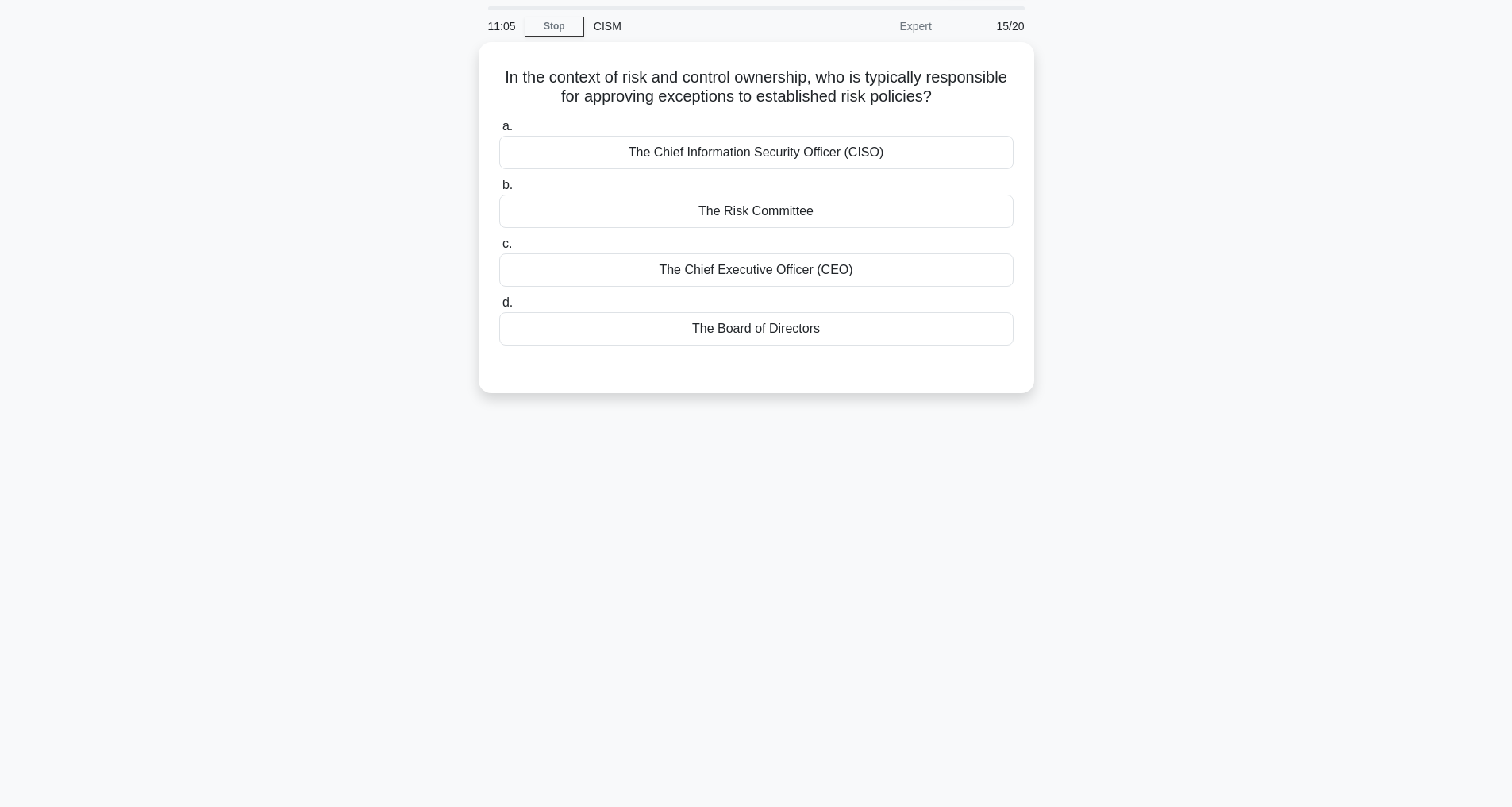
drag, startPoint x: 248, startPoint y: 418, endPoint x: 225, endPoint y: 417, distance: 23.0
click at [415, 112] on div "In the context of risk and control ownership, who is typically responsible for …" at bounding box center [757, 227] width 1048 height 370
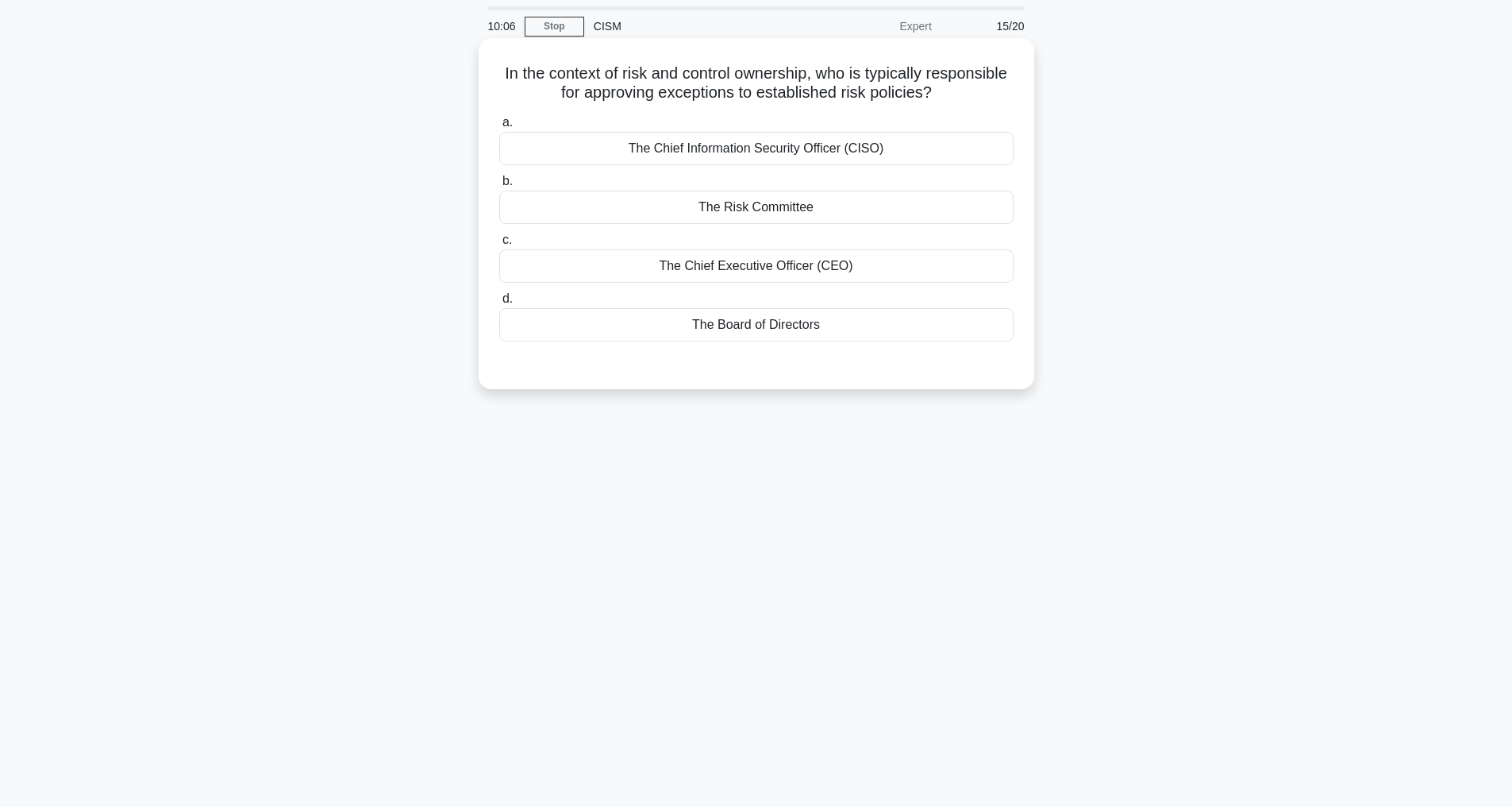
click at [752, 322] on div "The Board of Directors" at bounding box center [756, 324] width 514 height 33
click at [499, 304] on input "d. The Board of Directors" at bounding box center [499, 298] width 0 height 10
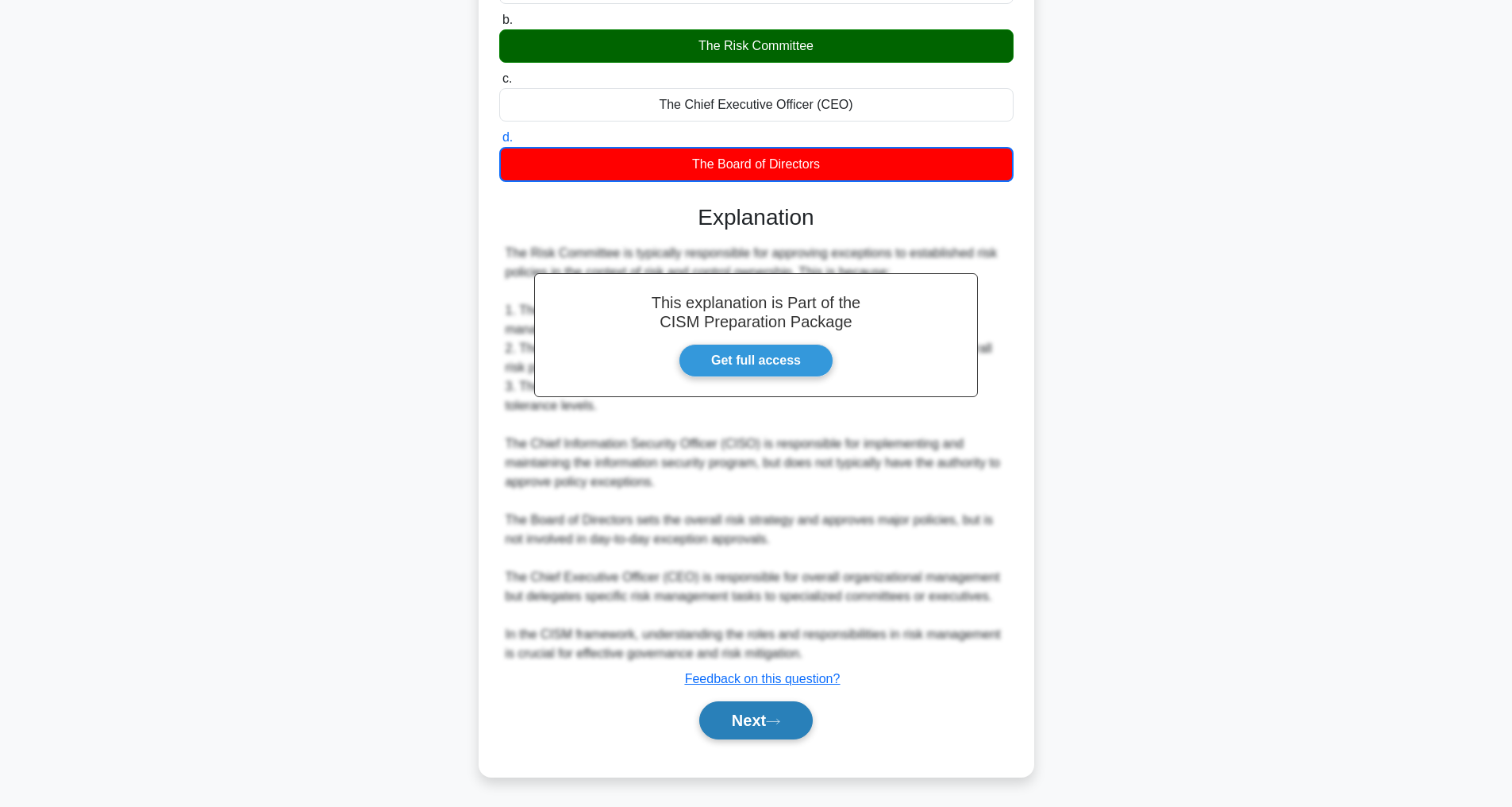
click at [758, 731] on button "Next" at bounding box center [756, 720] width 114 height 38
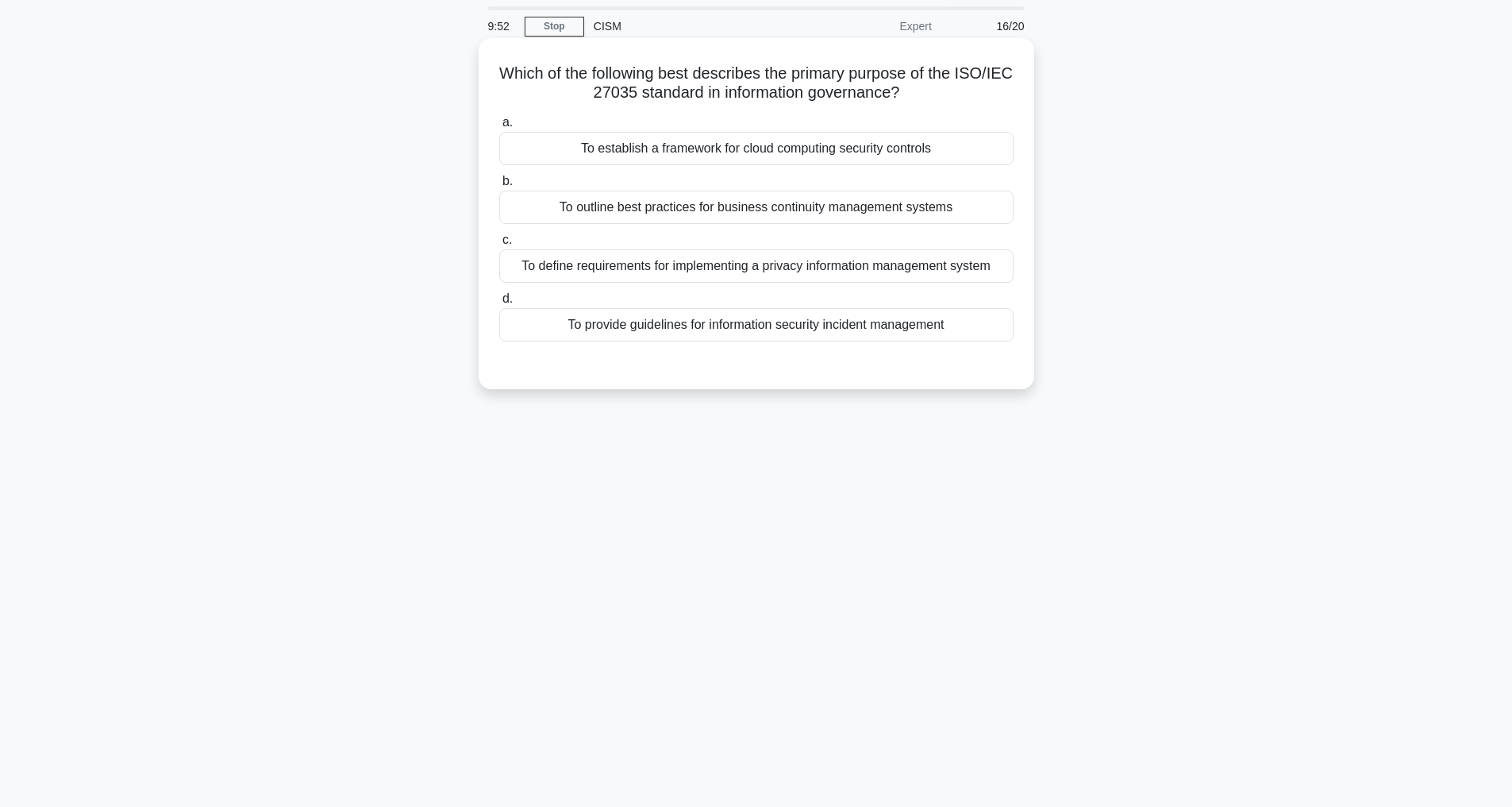
click at [770, 200] on div "To outline best practices for business continuity management systems" at bounding box center [756, 208] width 514 height 33
click at [499, 187] on input "b. To outline best practices for business continuity management systems" at bounding box center [499, 181] width 0 height 10
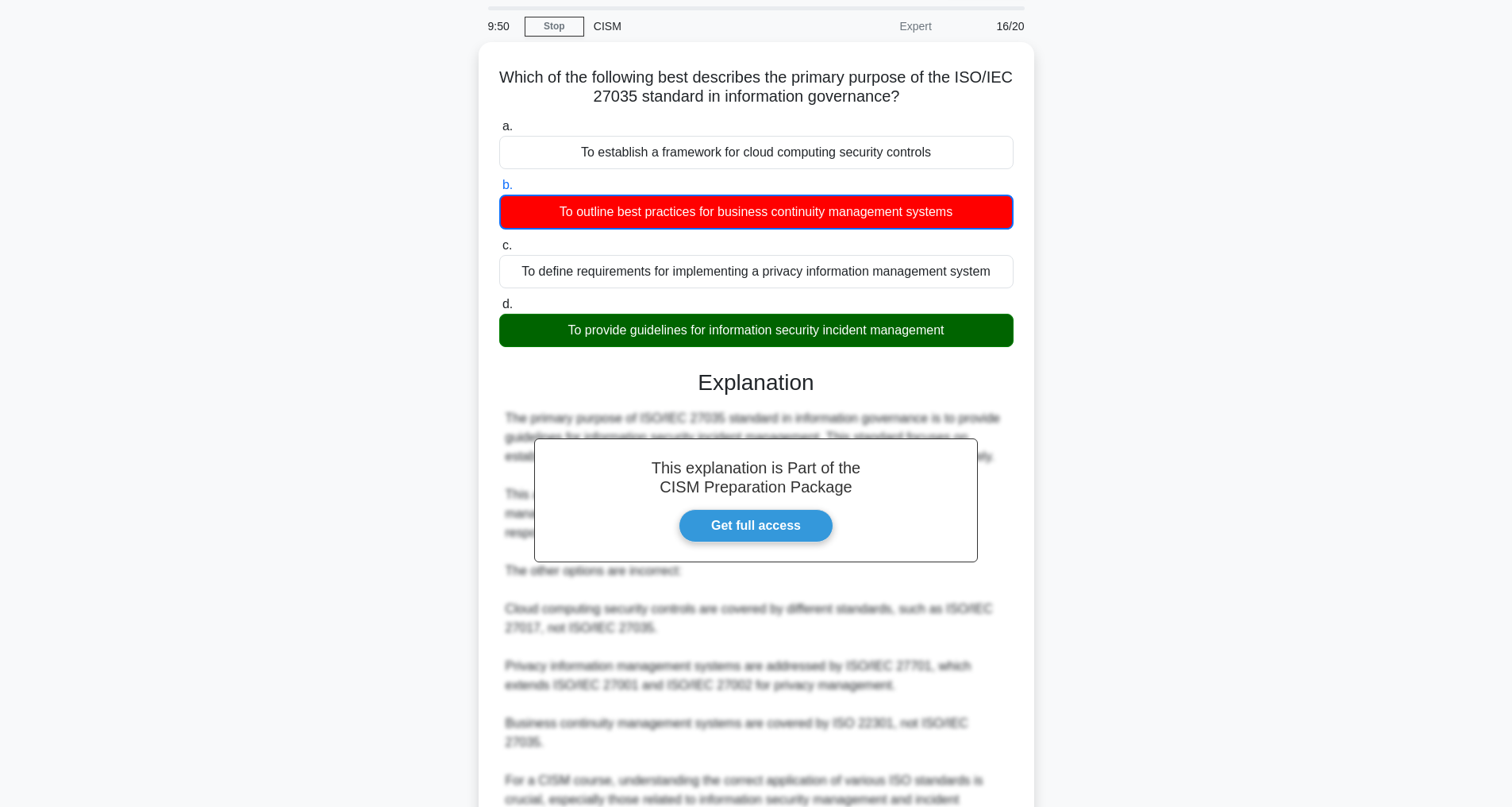
scroll to position [250, 0]
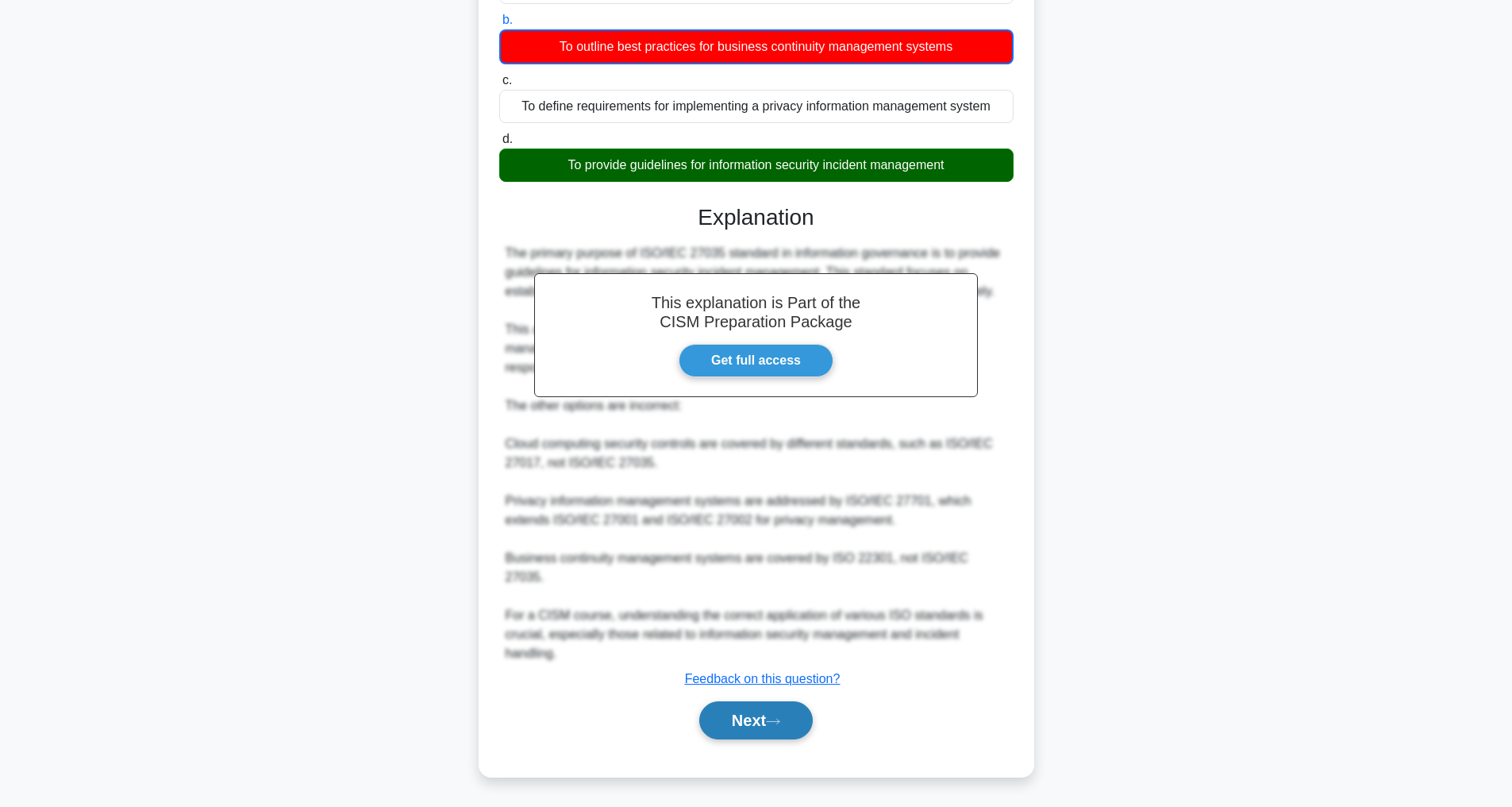
click at [743, 717] on button "Next" at bounding box center [756, 720] width 114 height 38
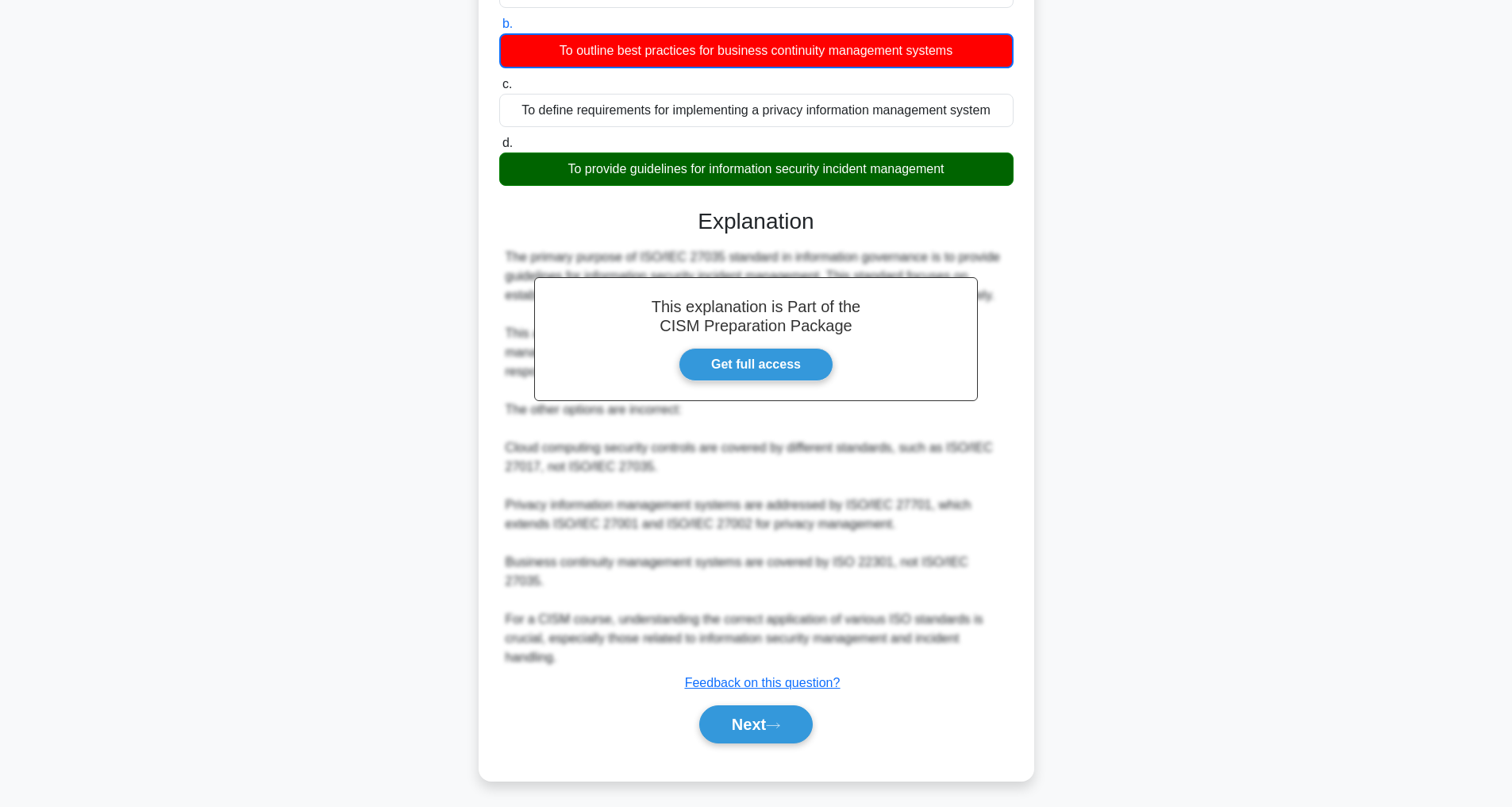
scroll to position [51, 0]
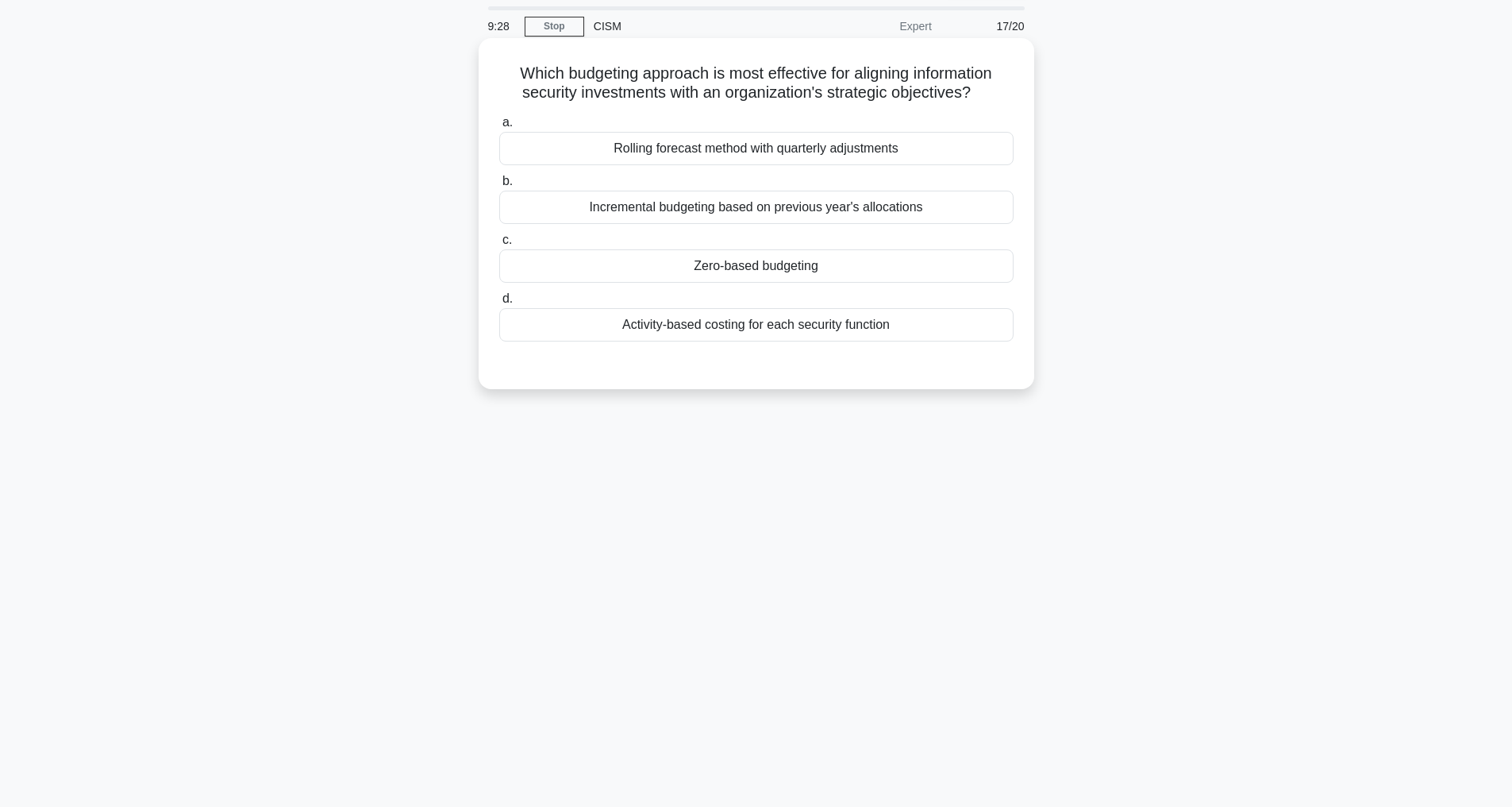
click at [741, 341] on div "Activity-based costing for each security function" at bounding box center [756, 324] width 514 height 33
click at [499, 304] on input "d. Activity-based costing for each security function" at bounding box center [499, 298] width 0 height 10
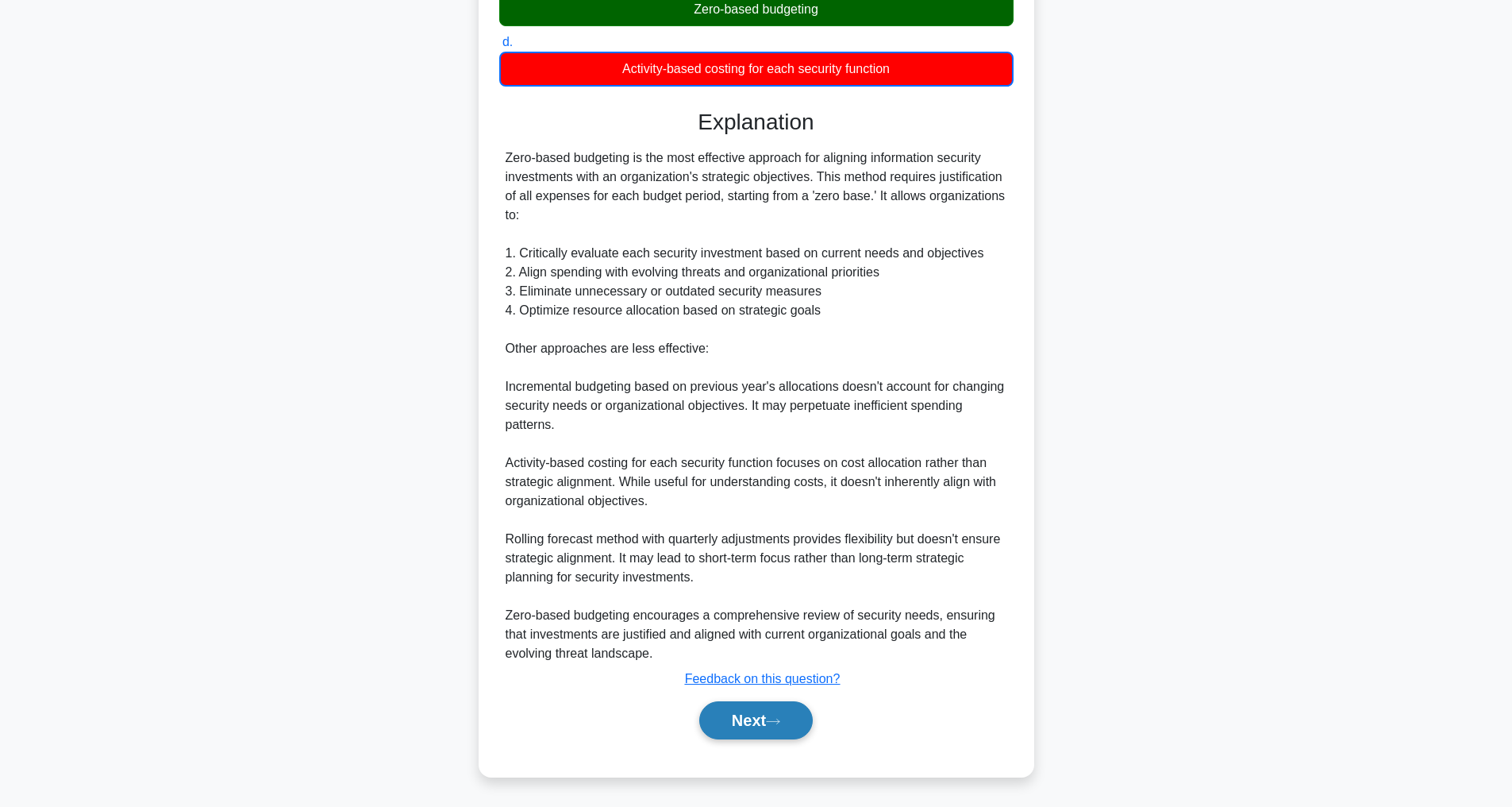
click at [787, 716] on button "Next" at bounding box center [756, 720] width 114 height 38
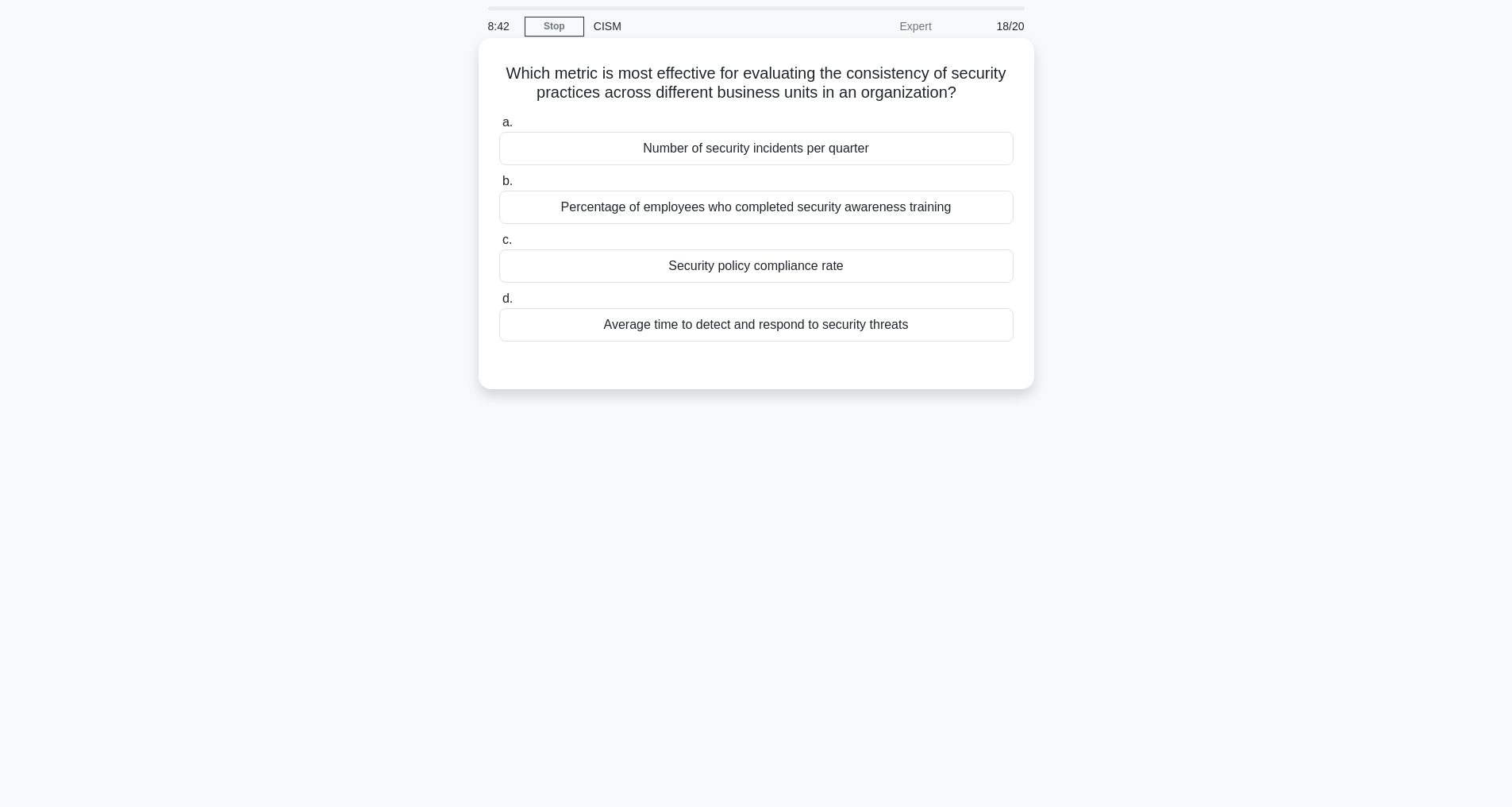
click at [726, 280] on div "Security policy compliance rate" at bounding box center [756, 266] width 514 height 33
click at [499, 246] on input "c. Security policy compliance rate" at bounding box center [499, 240] width 0 height 10
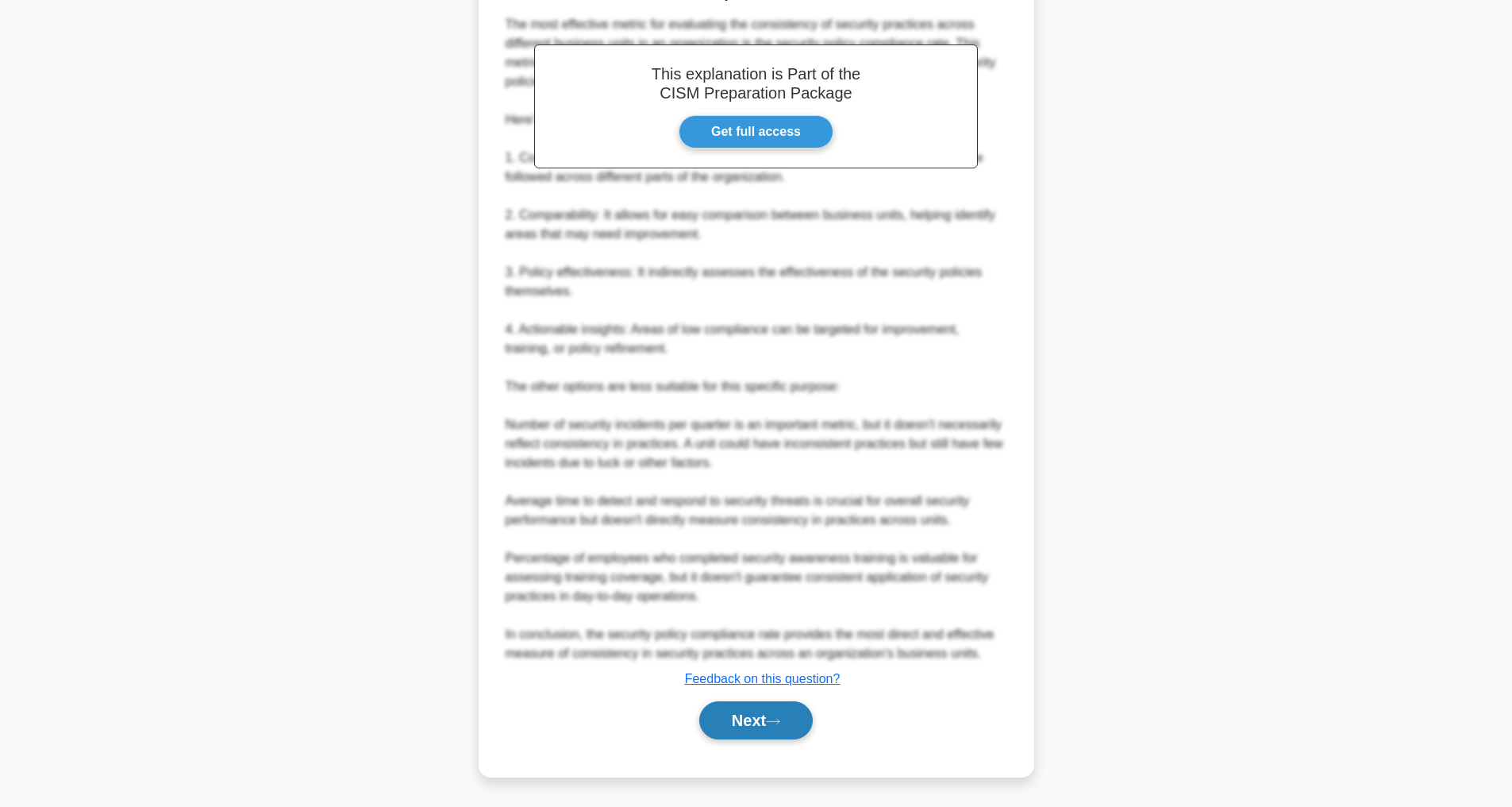
click at [744, 720] on button "Next" at bounding box center [756, 720] width 114 height 38
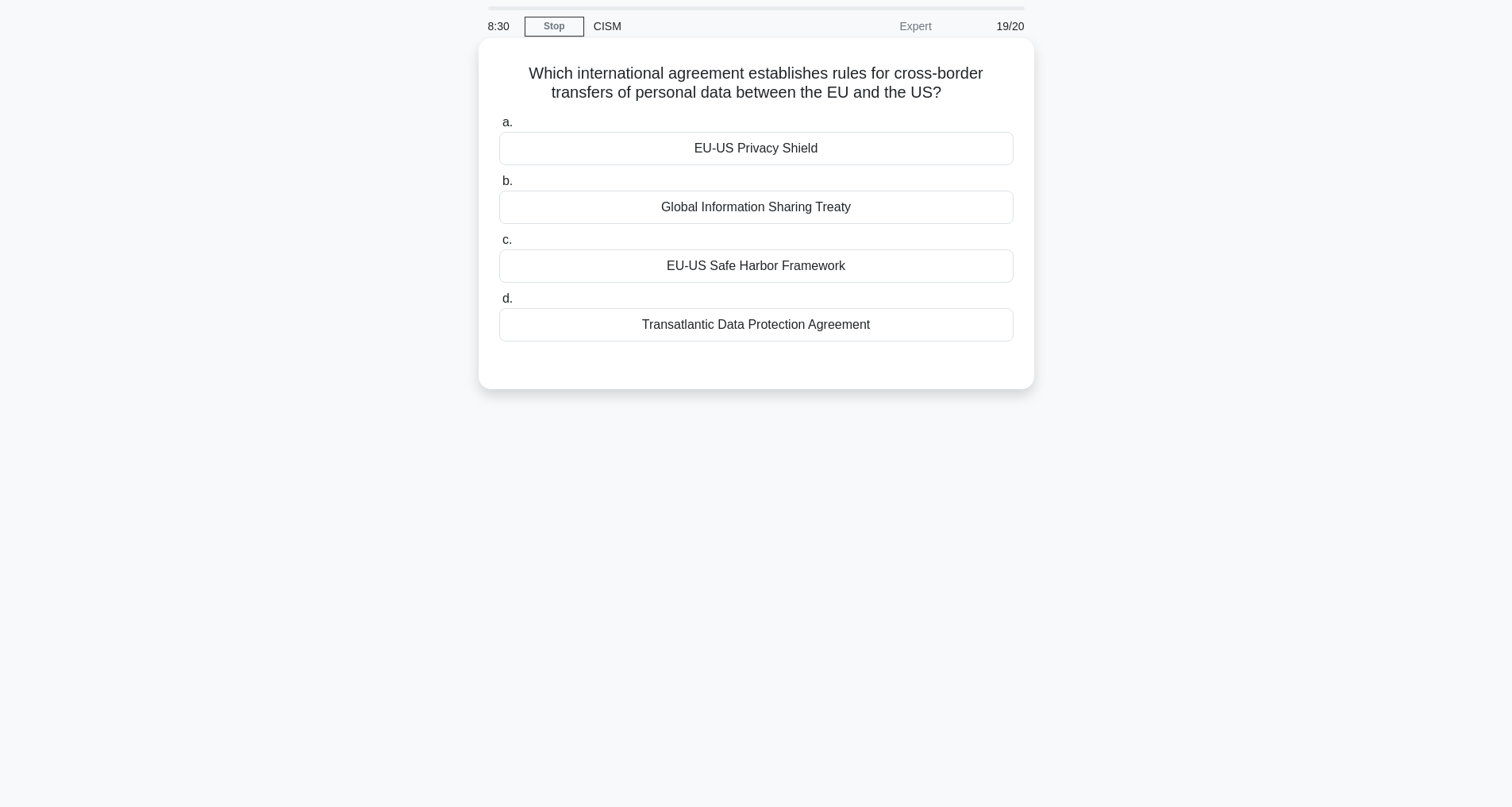
click at [723, 262] on div "EU-US Safe Harbor Framework" at bounding box center [756, 266] width 514 height 33
click at [499, 246] on input "c. EU-US Safe Harbor Framework" at bounding box center [499, 240] width 0 height 10
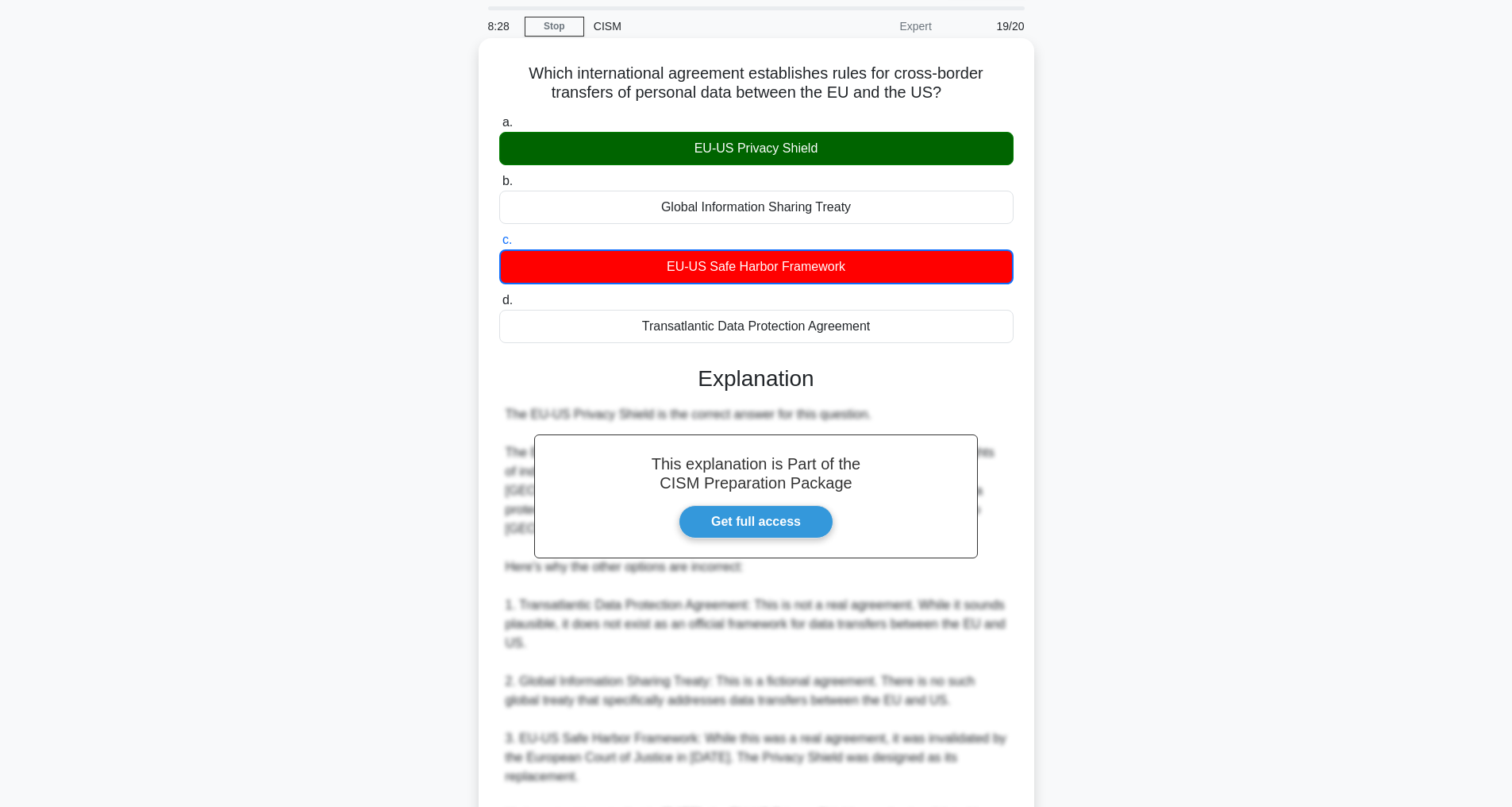
scroll to position [270, 0]
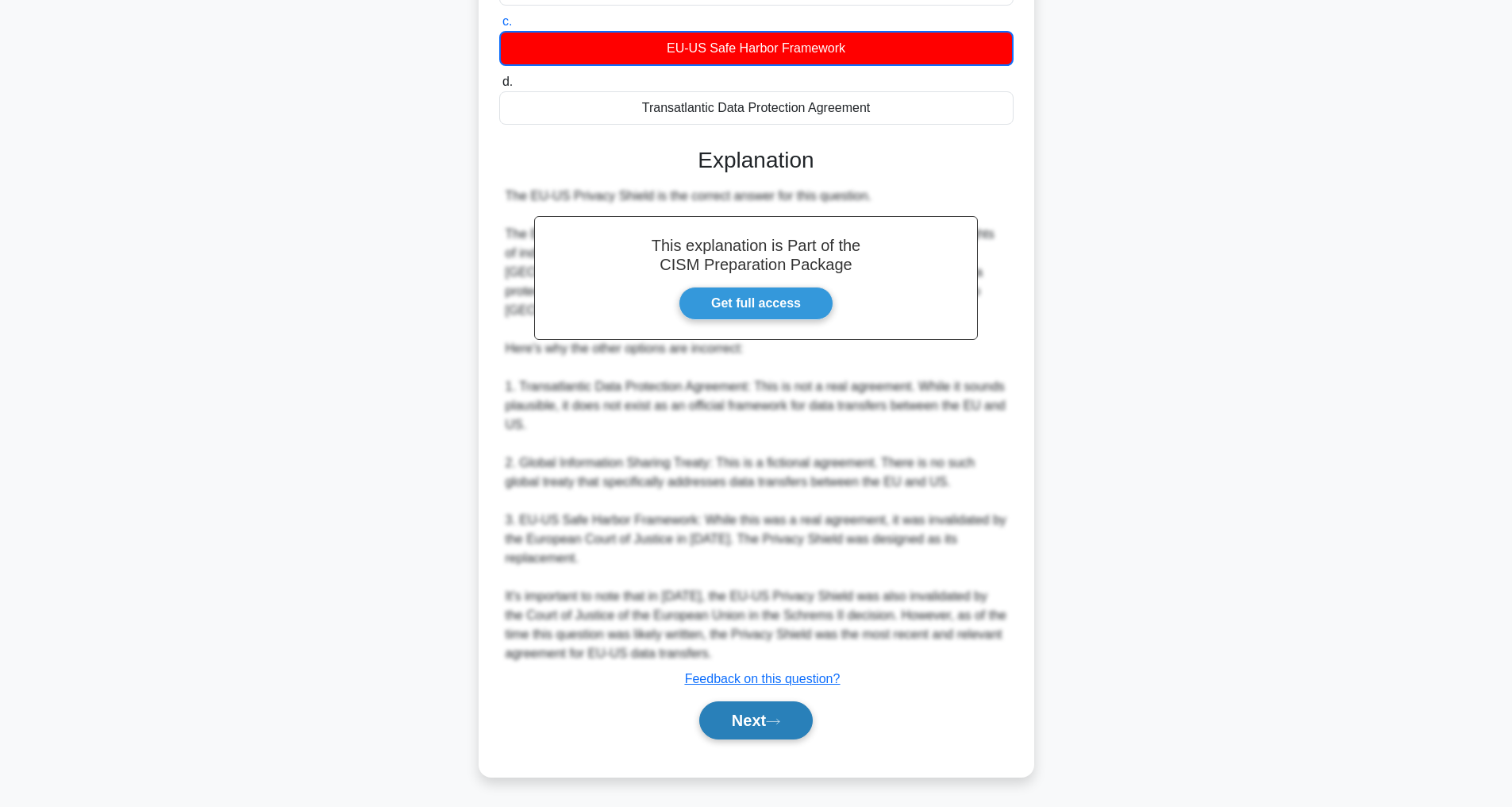
click at [735, 712] on button "Next" at bounding box center [756, 720] width 114 height 38
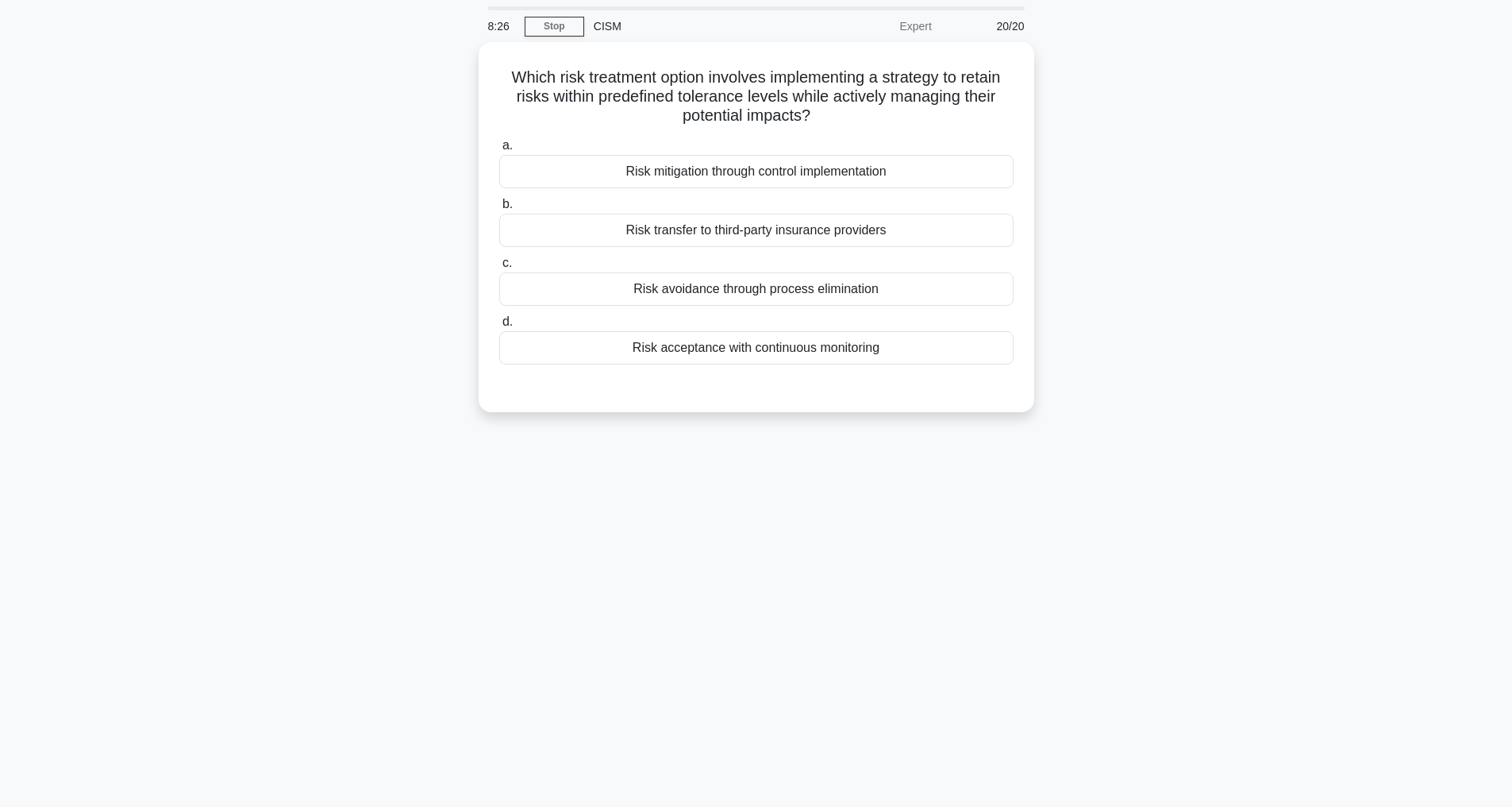
scroll to position [51, 0]
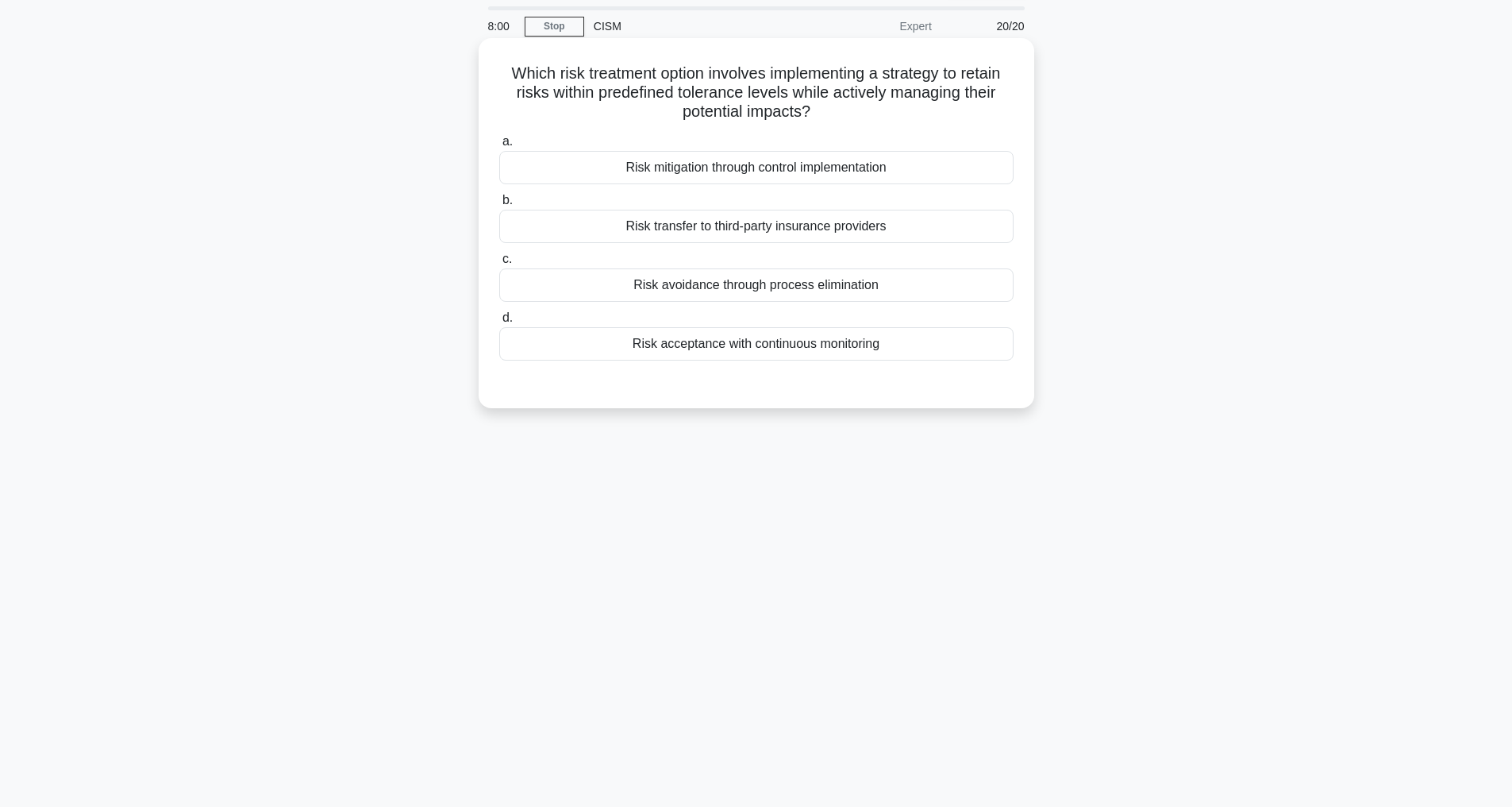
click at [719, 344] on div "Risk acceptance with continuous monitoring" at bounding box center [756, 343] width 514 height 33
click at [499, 323] on input "d. Risk acceptance with continuous monitoring" at bounding box center [499, 317] width 0 height 10
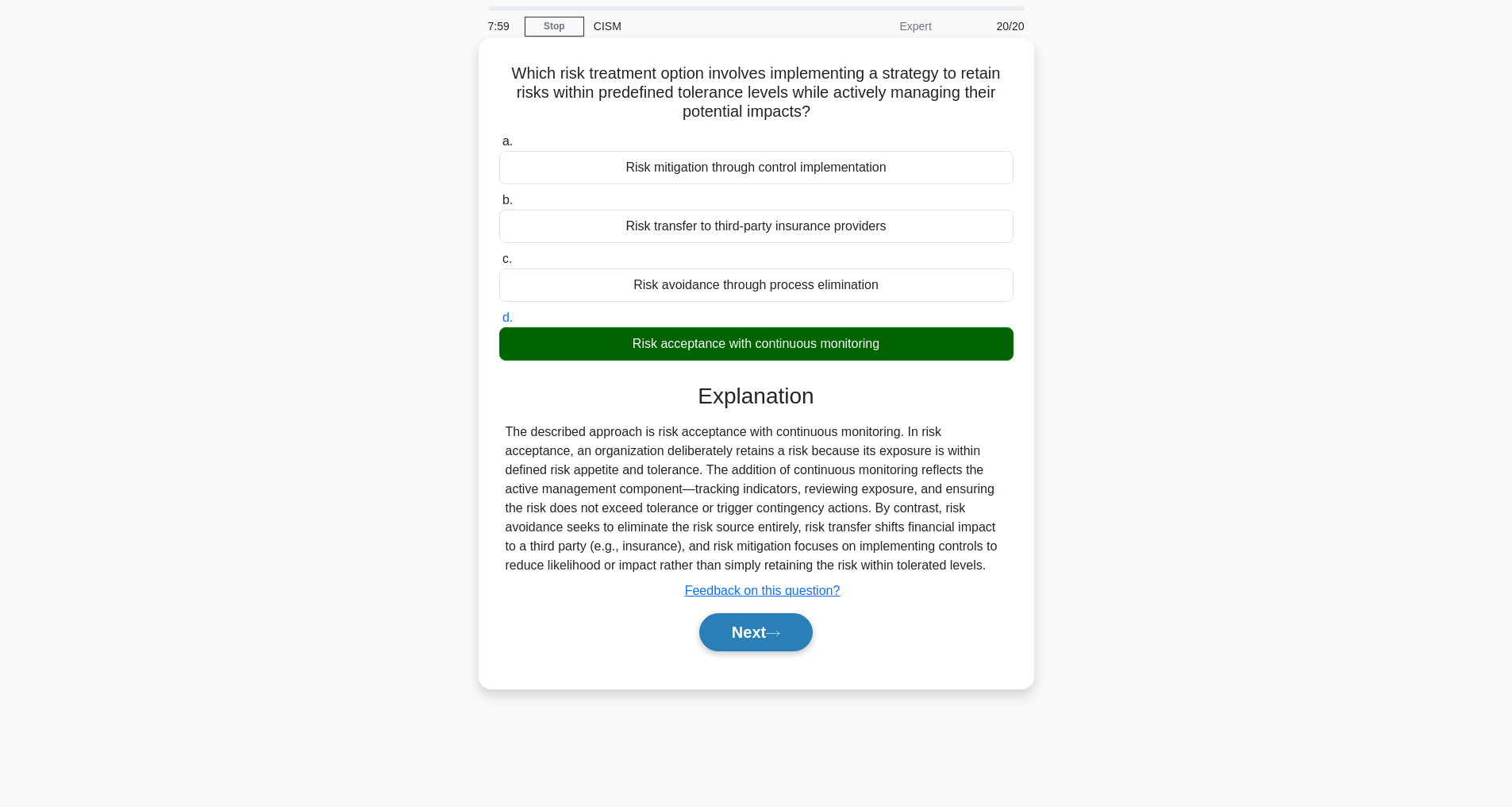
click at [755, 651] on button "Next" at bounding box center [756, 632] width 114 height 38
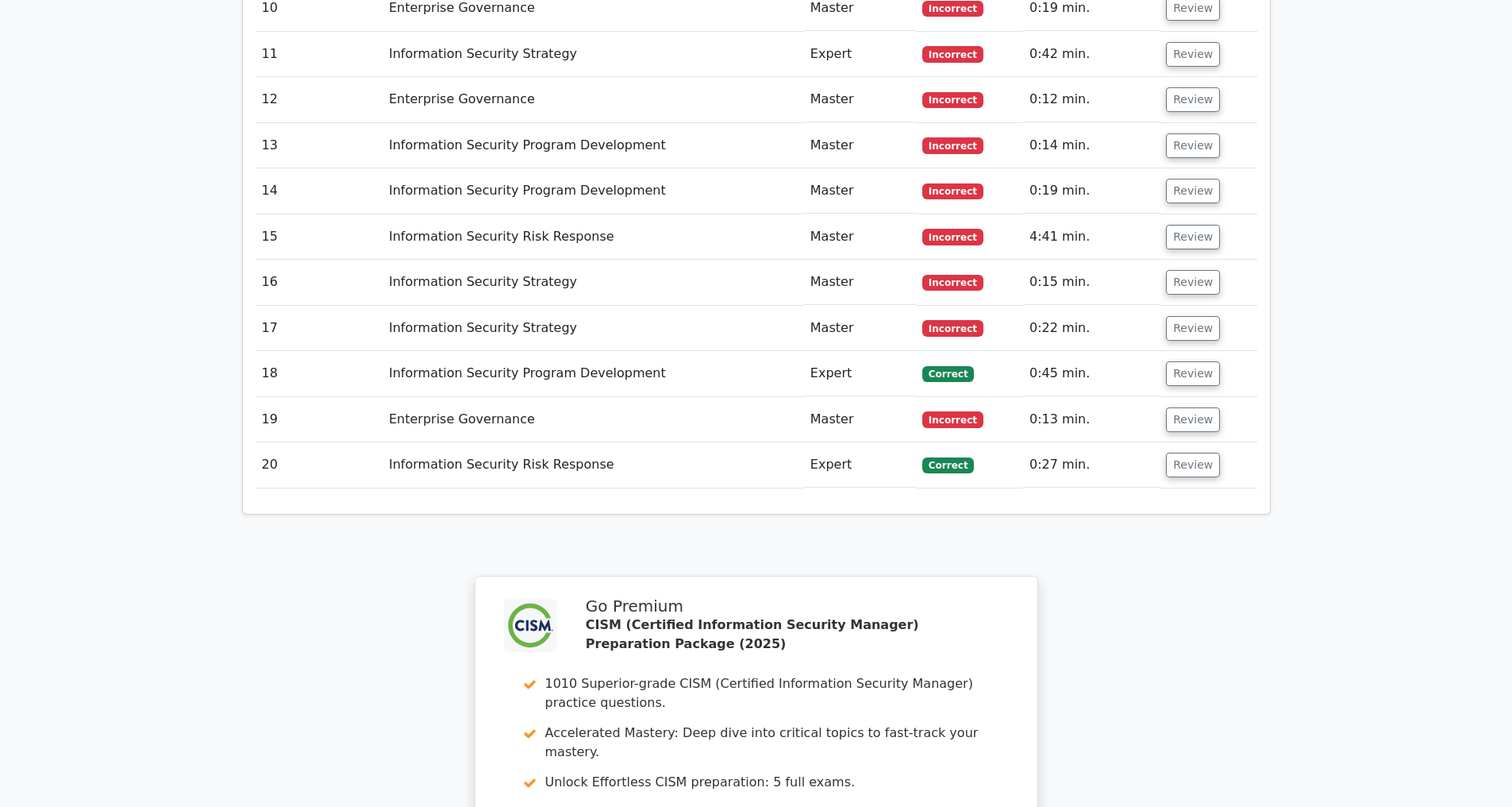
scroll to position [3394, 0]
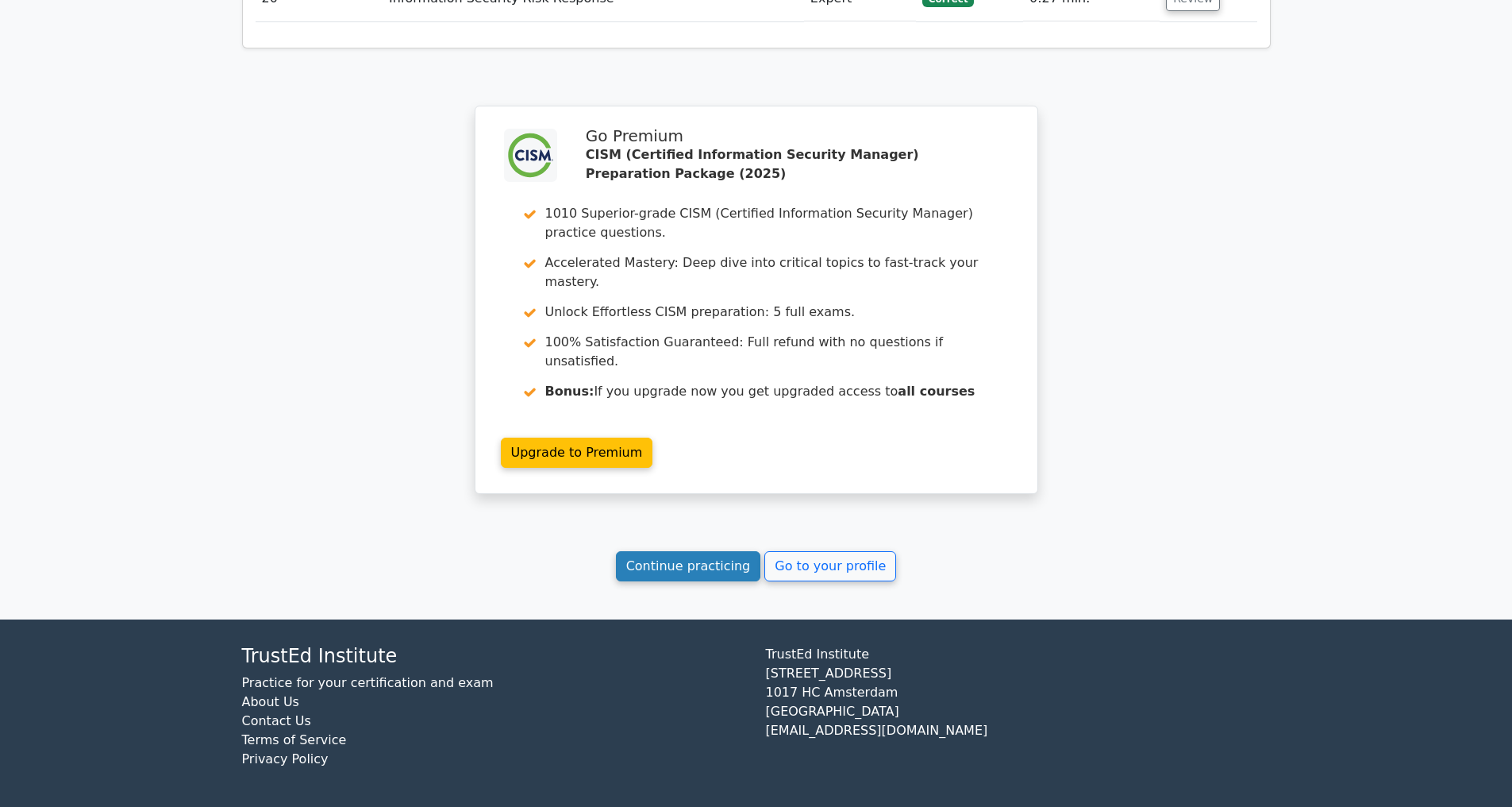
click at [652, 565] on link "Continue practicing" at bounding box center [688, 566] width 145 height 30
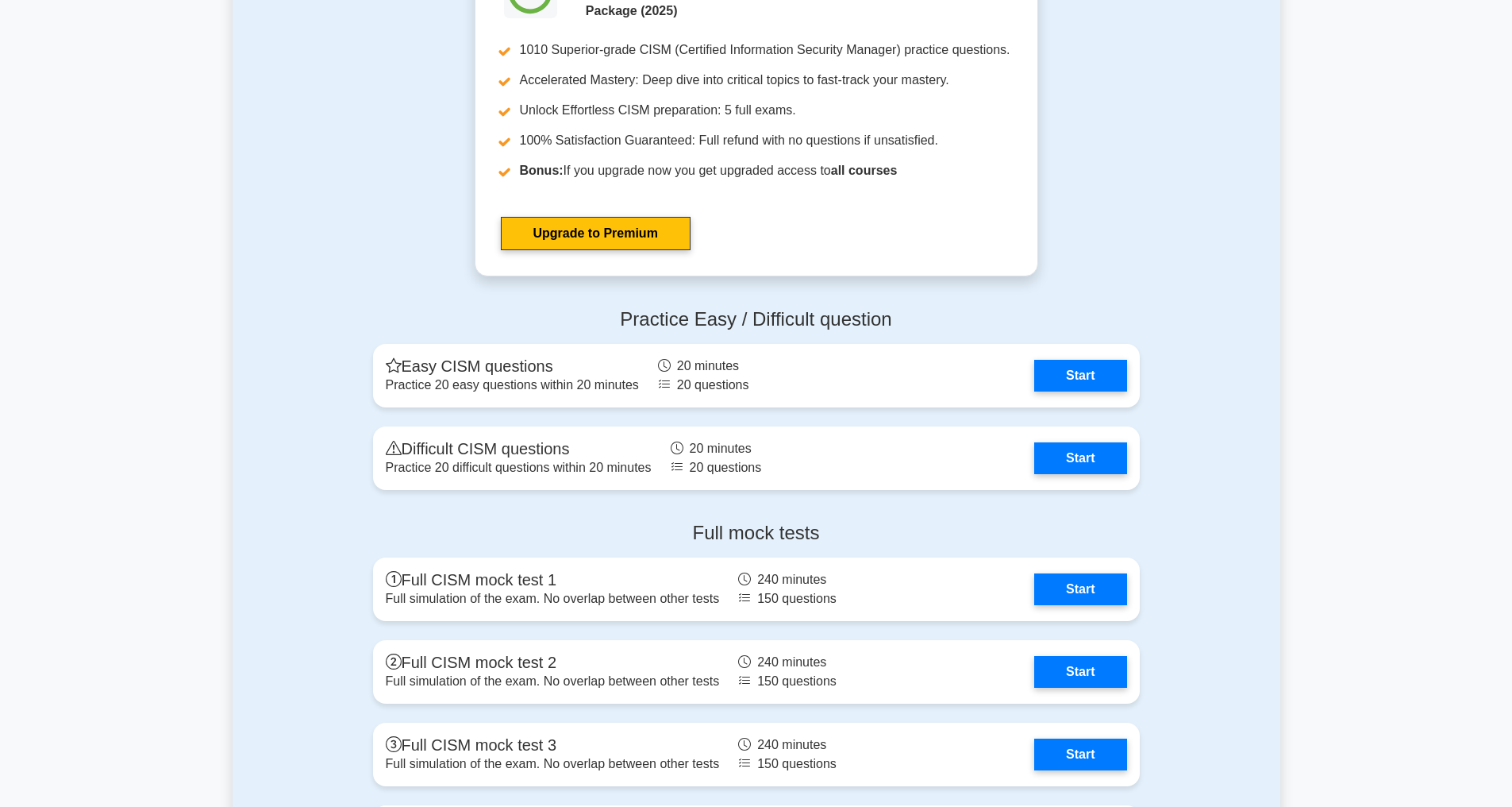
scroll to position [2264, 0]
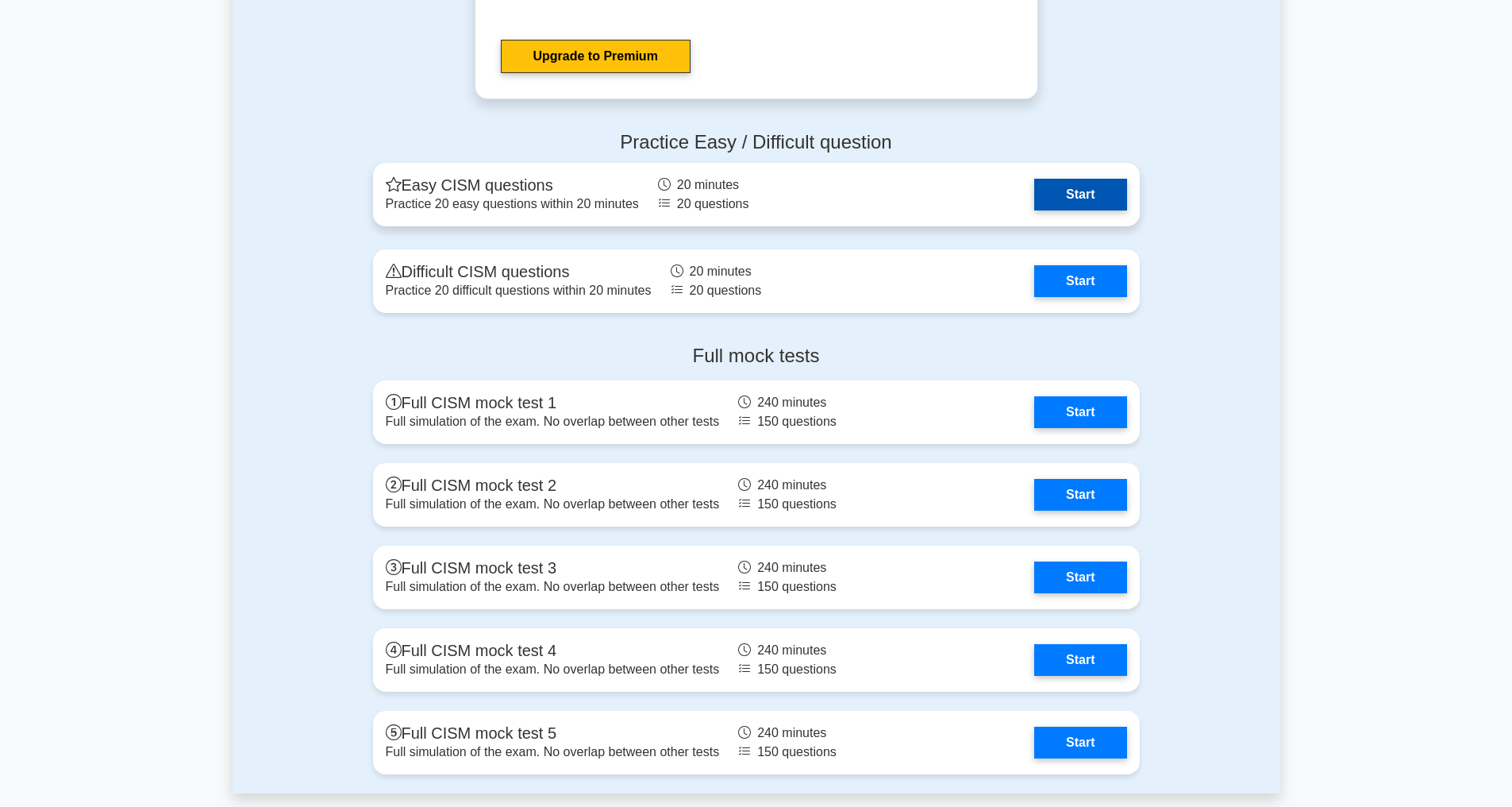
click at [1076, 211] on link "Start" at bounding box center [1080, 195] width 92 height 32
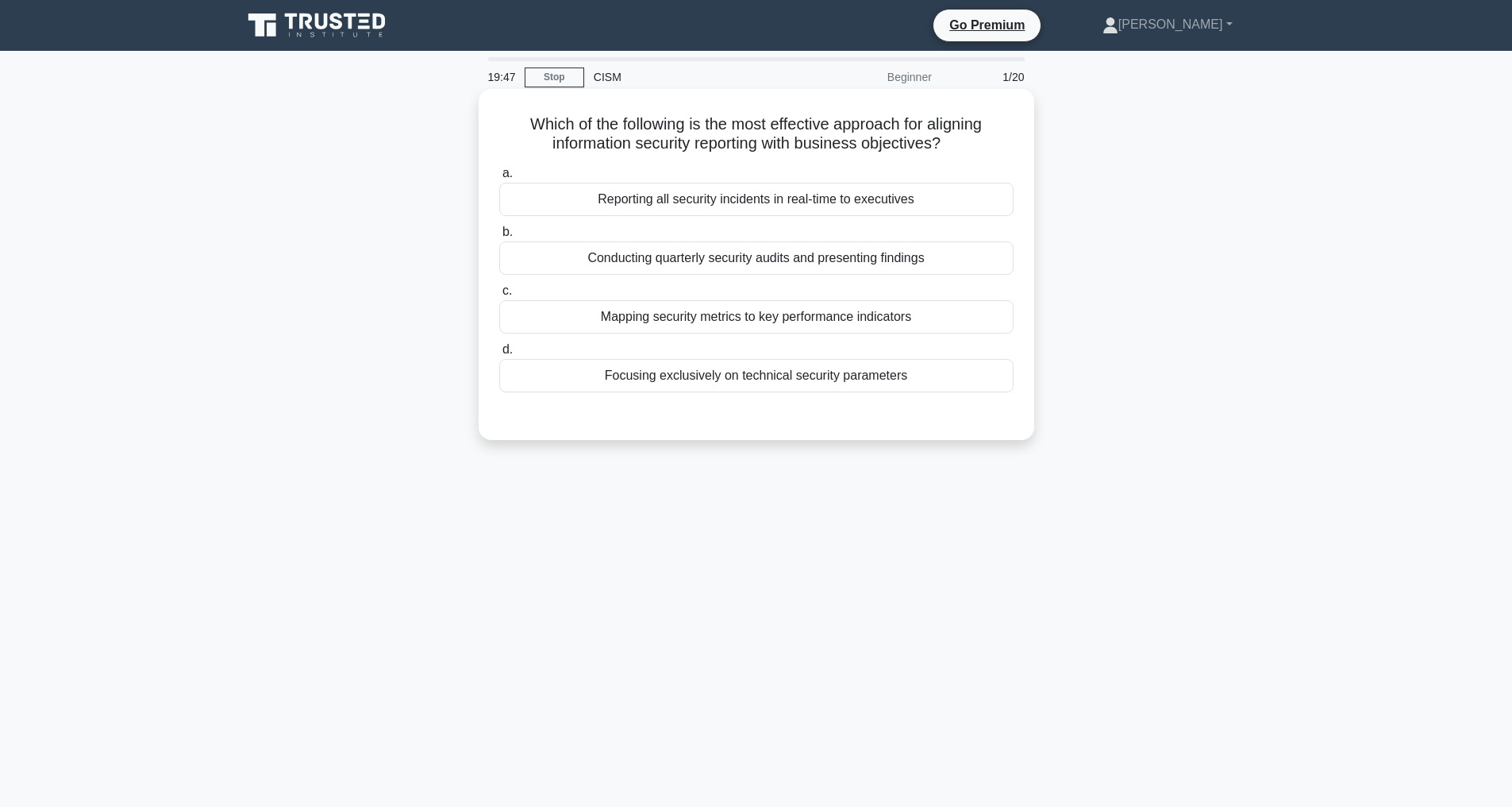
click at [685, 314] on div "Mapping security metrics to key performance indicators" at bounding box center [756, 316] width 514 height 33
click at [499, 296] on input "c. Mapping security metrics to key performance indicators" at bounding box center [499, 291] width 0 height 10
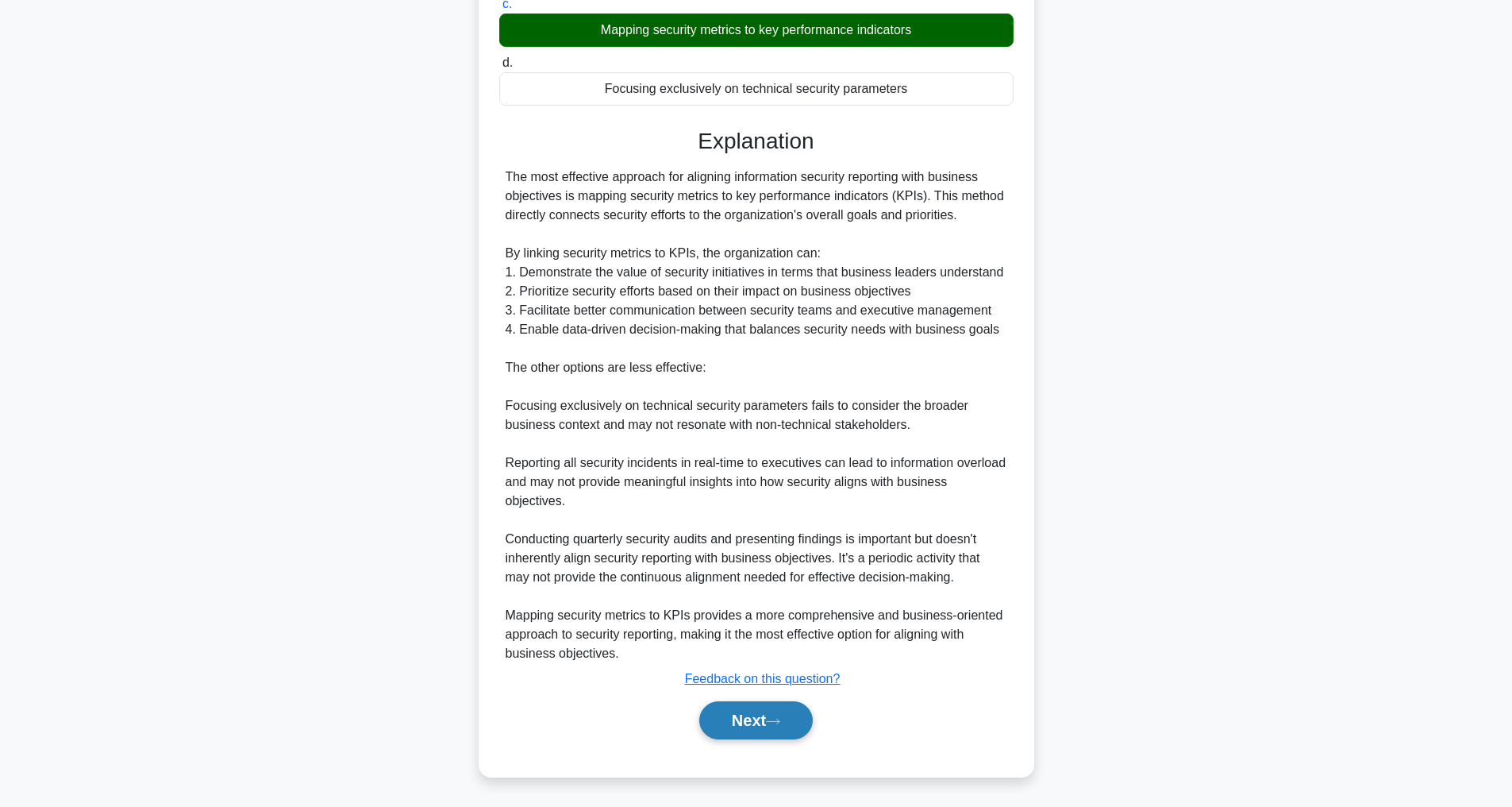
click at [731, 724] on button "Next" at bounding box center [756, 720] width 114 height 38
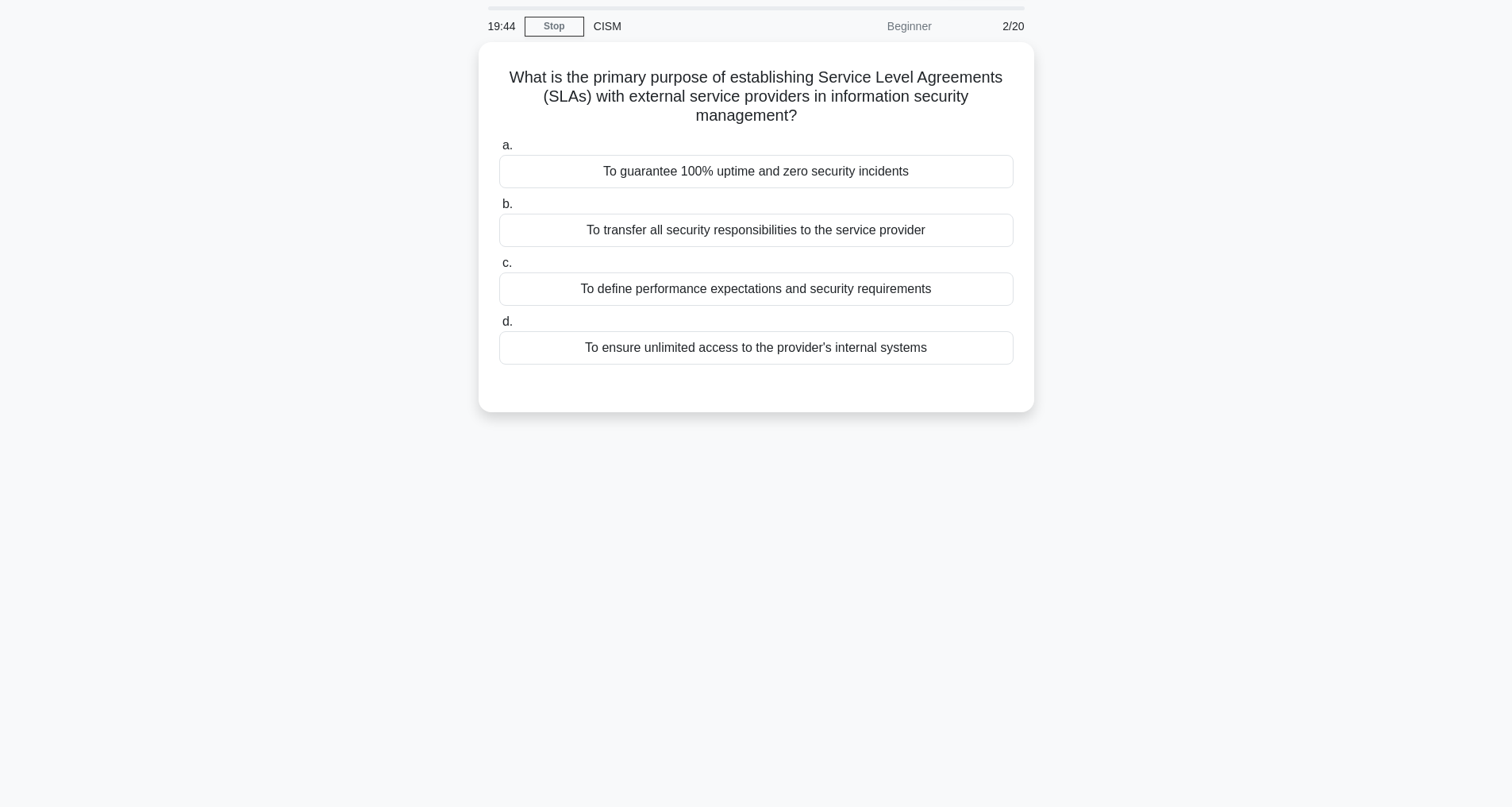
scroll to position [51, 0]
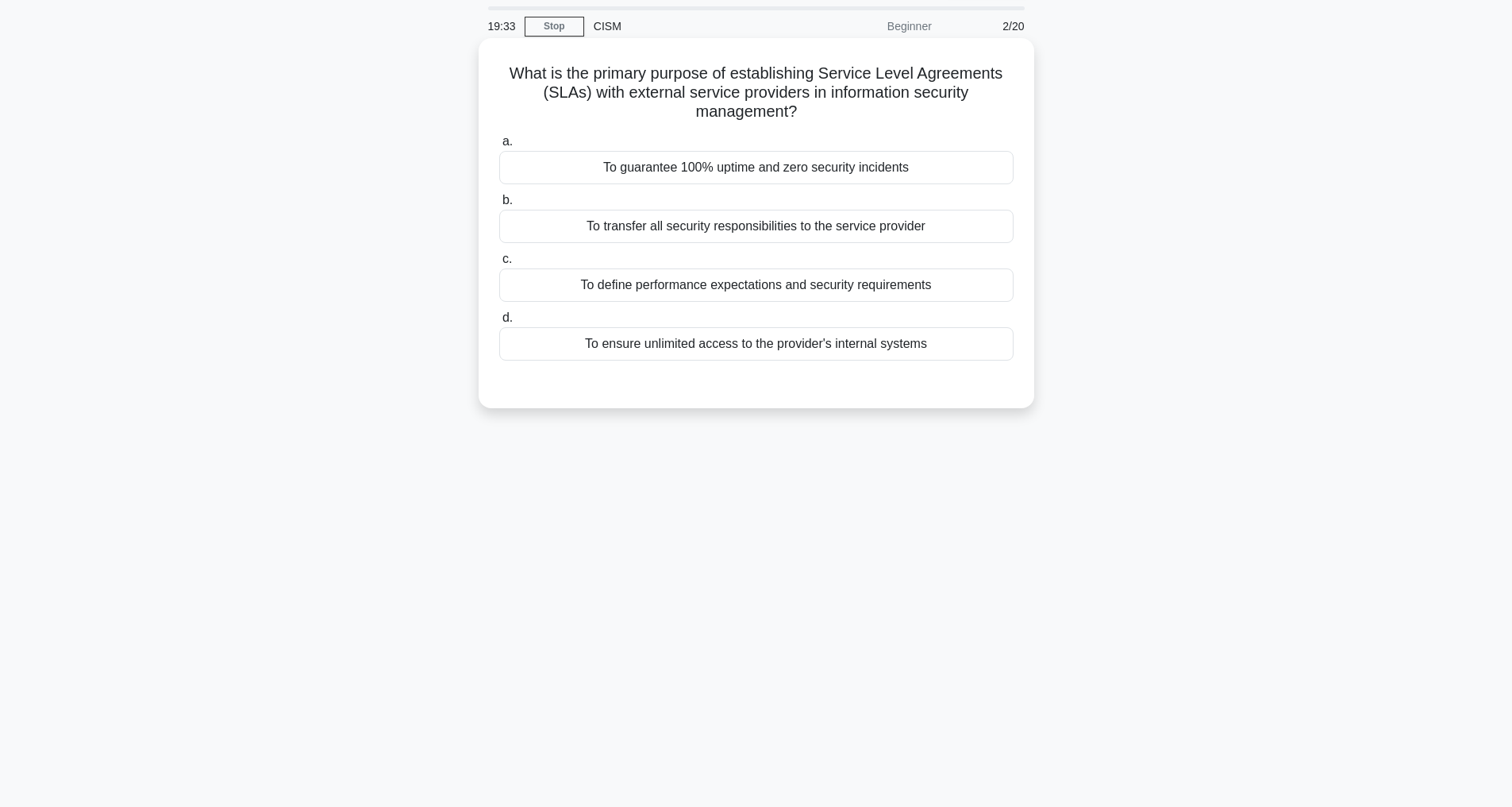
click at [690, 282] on div "To define performance expectations and security requirements" at bounding box center [756, 285] width 514 height 33
click at [499, 265] on input "c. To define performance expectations and security requirements" at bounding box center [499, 259] width 0 height 10
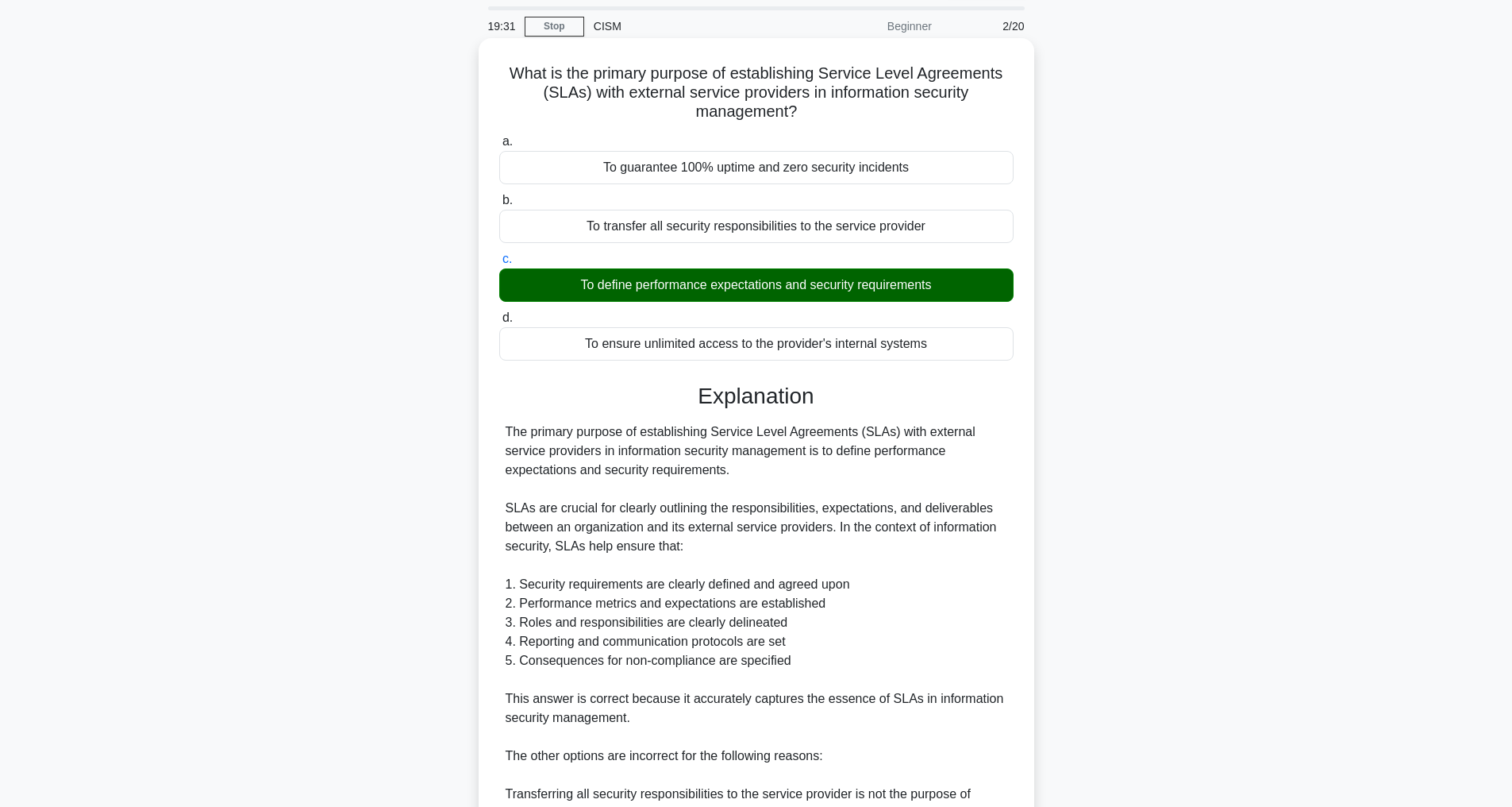
scroll to position [363, 0]
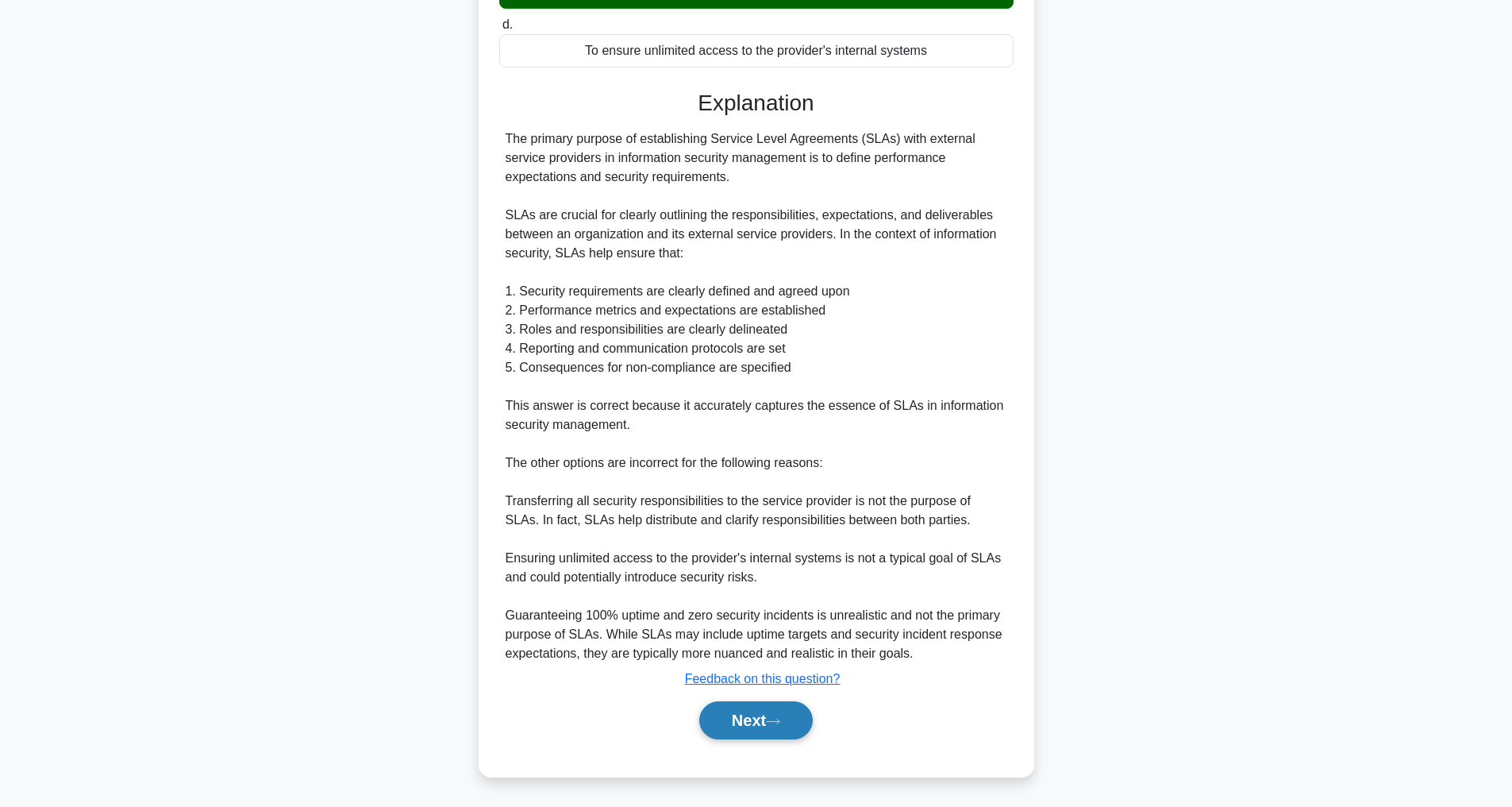
click at [750, 716] on button "Next" at bounding box center [756, 720] width 114 height 38
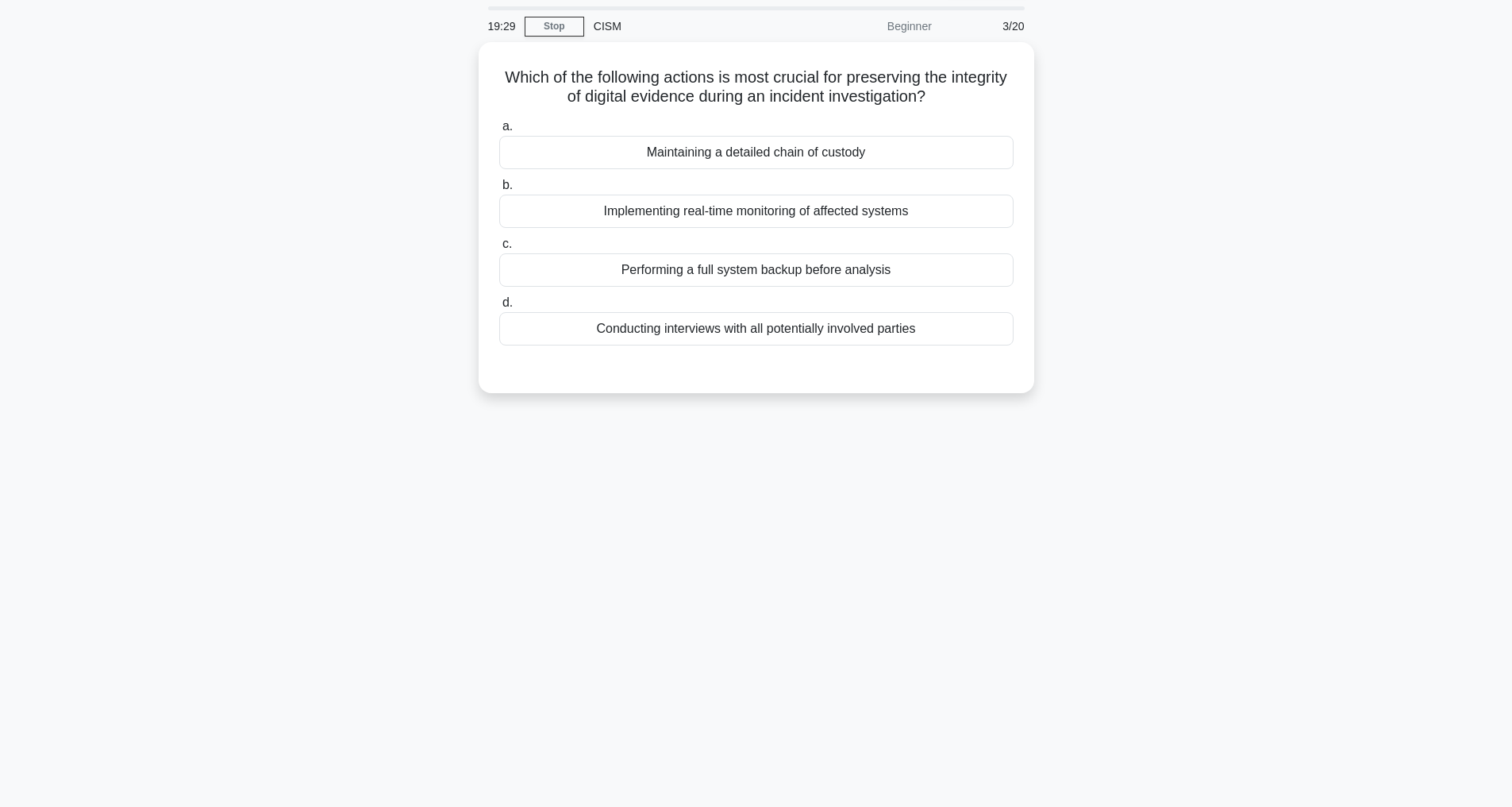
scroll to position [51, 0]
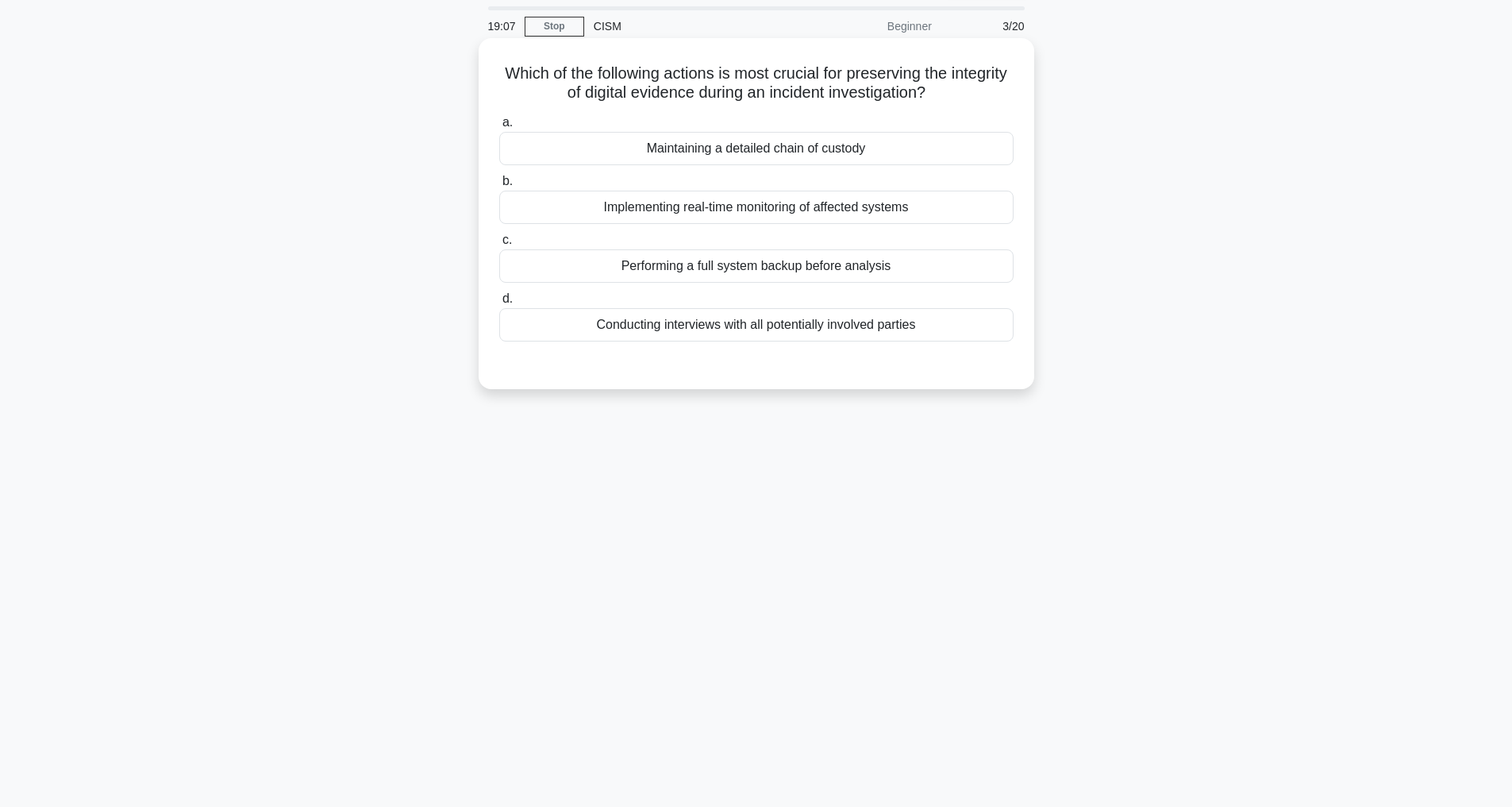
click at [708, 159] on div "Maintaining a detailed chain of custody" at bounding box center [756, 149] width 514 height 33
click at [499, 128] on input "a. Maintaining a detailed chain of custody" at bounding box center [499, 122] width 0 height 10
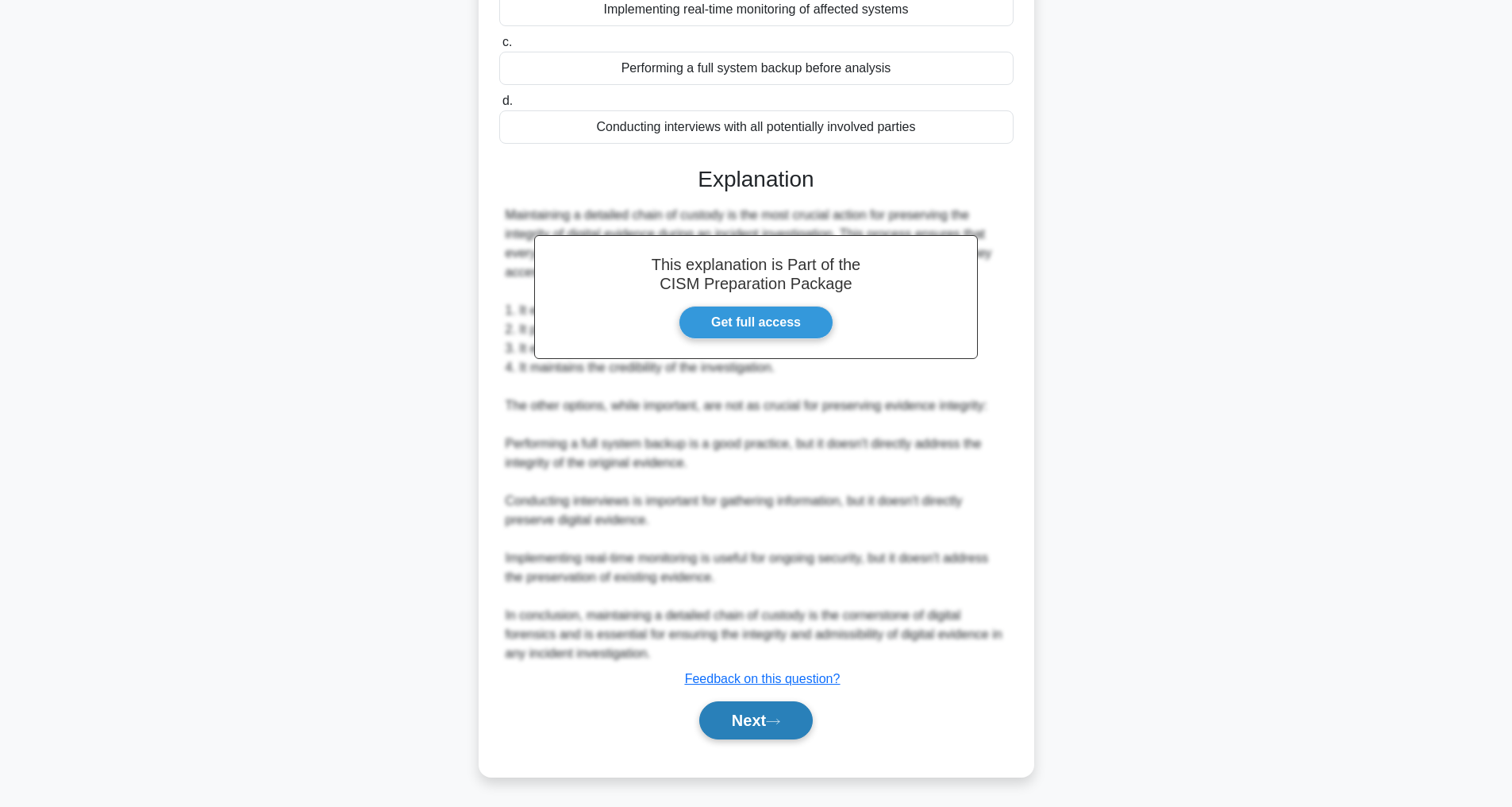
click at [764, 730] on button "Next" at bounding box center [756, 720] width 114 height 38
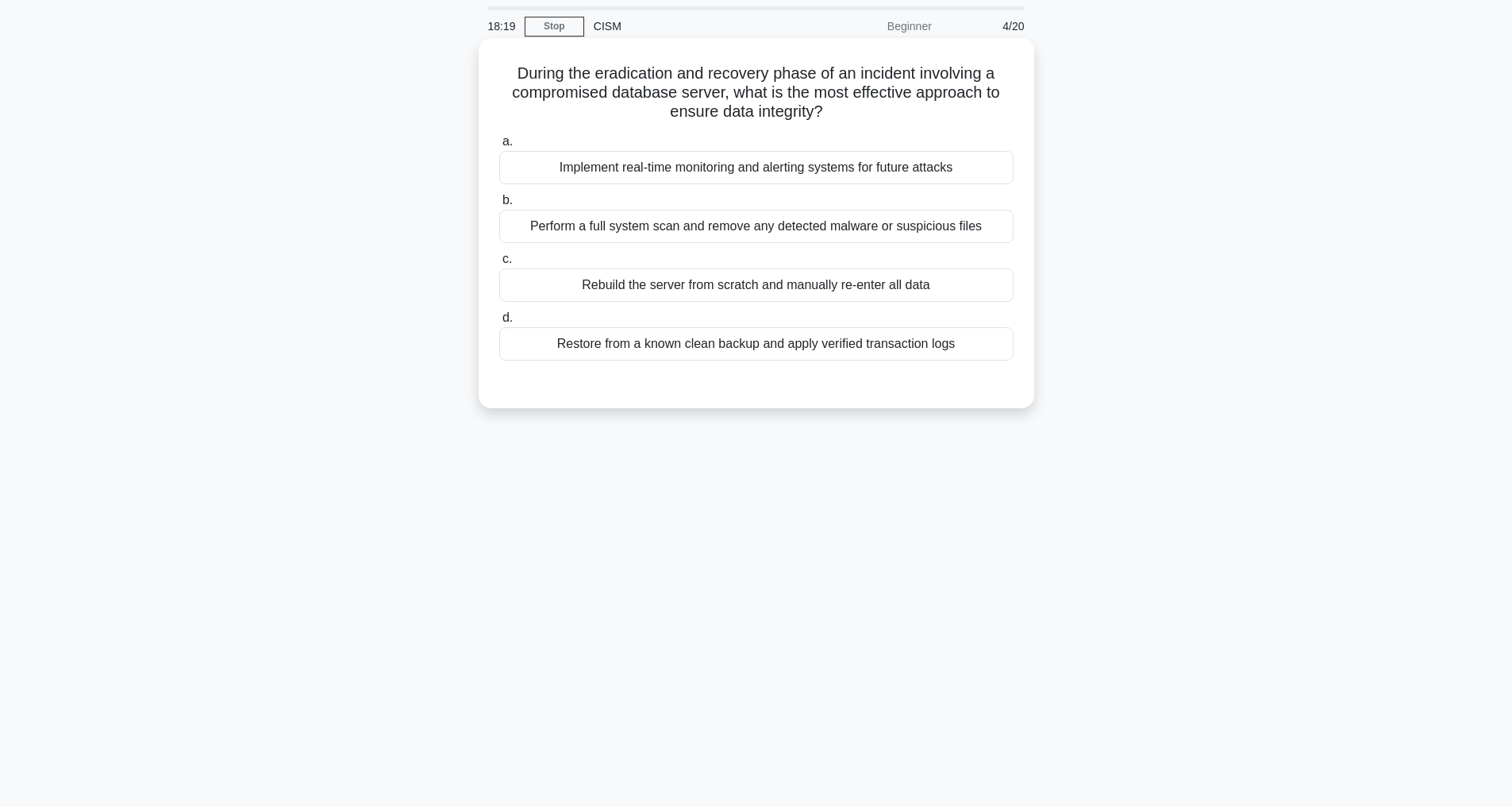
click at [747, 343] on div "Restore from a known clean backup and apply verified transaction logs" at bounding box center [756, 343] width 514 height 33
click at [499, 323] on input "d. Restore from a known clean backup and apply verified transaction logs" at bounding box center [499, 317] width 0 height 10
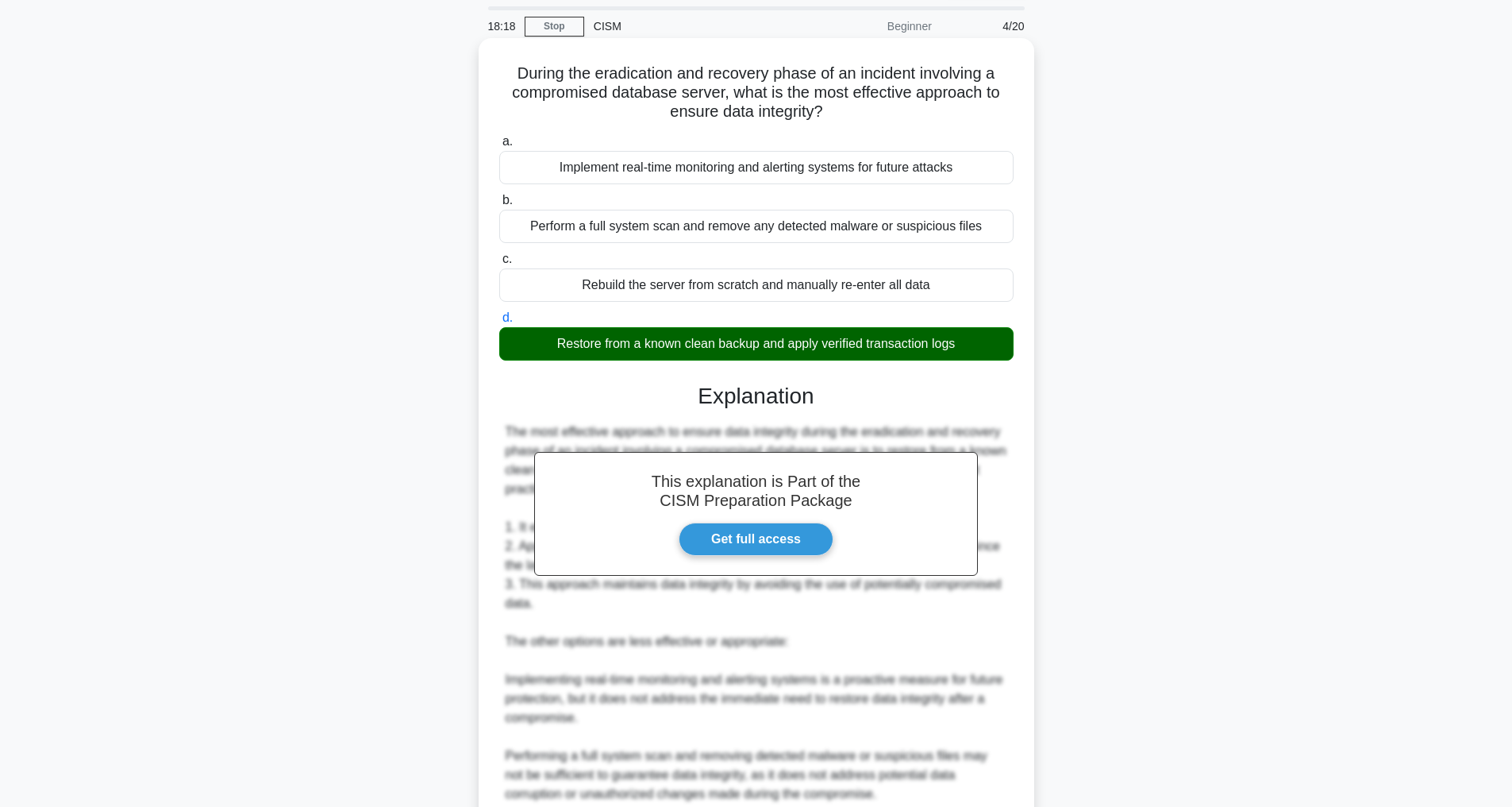
scroll to position [343, 0]
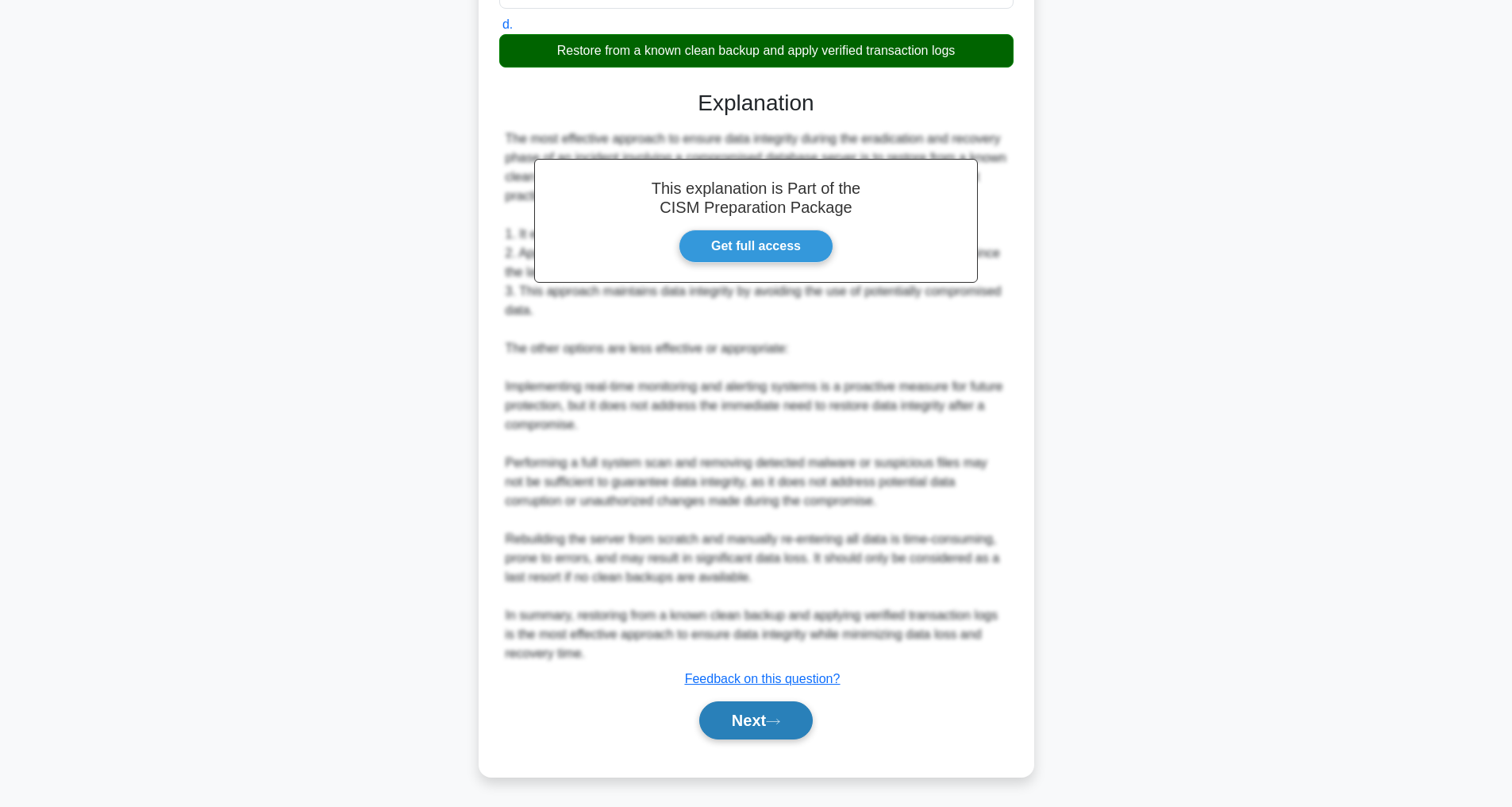
click at [788, 719] on button "Next" at bounding box center [756, 720] width 114 height 38
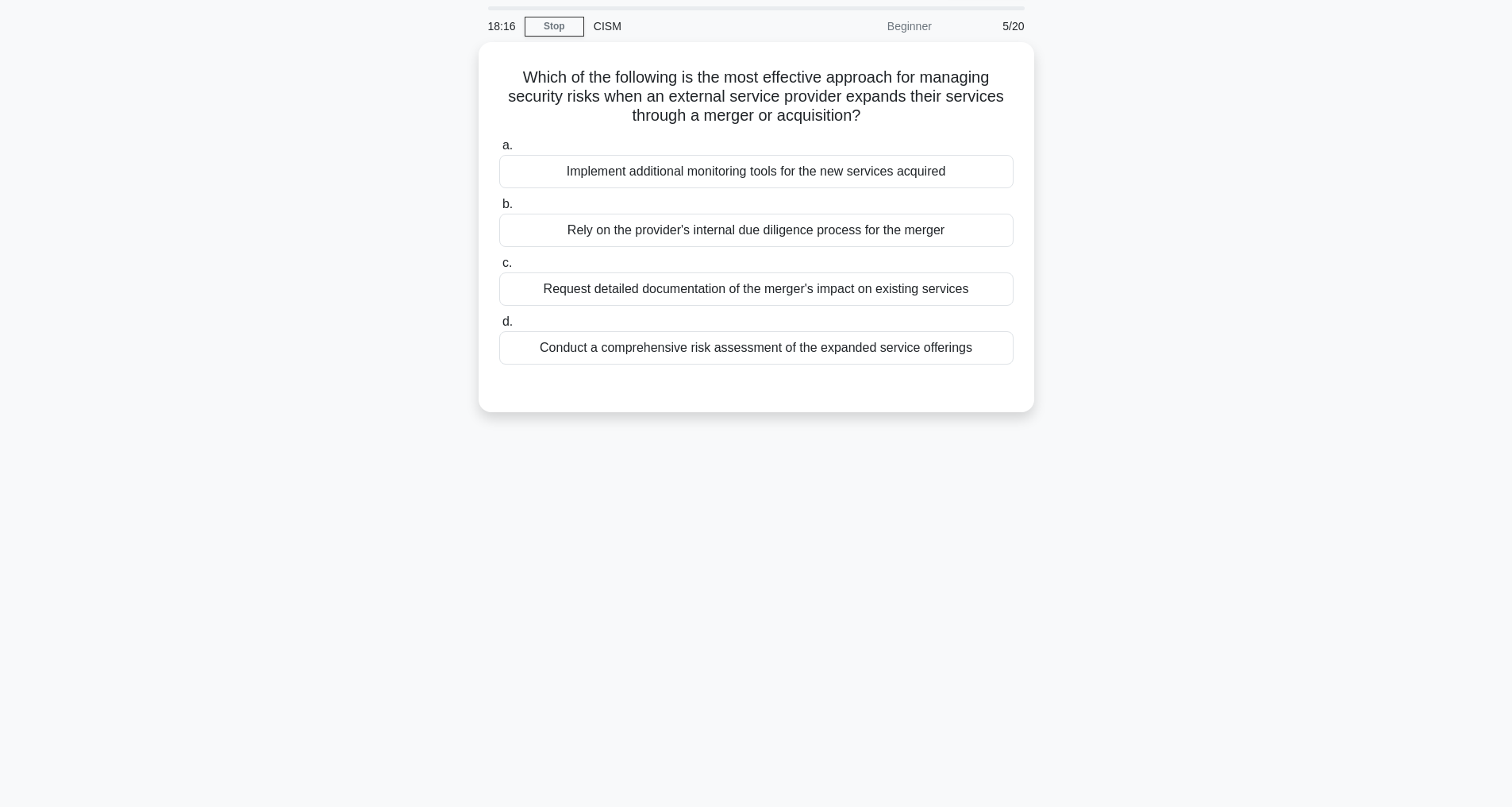
scroll to position [51, 0]
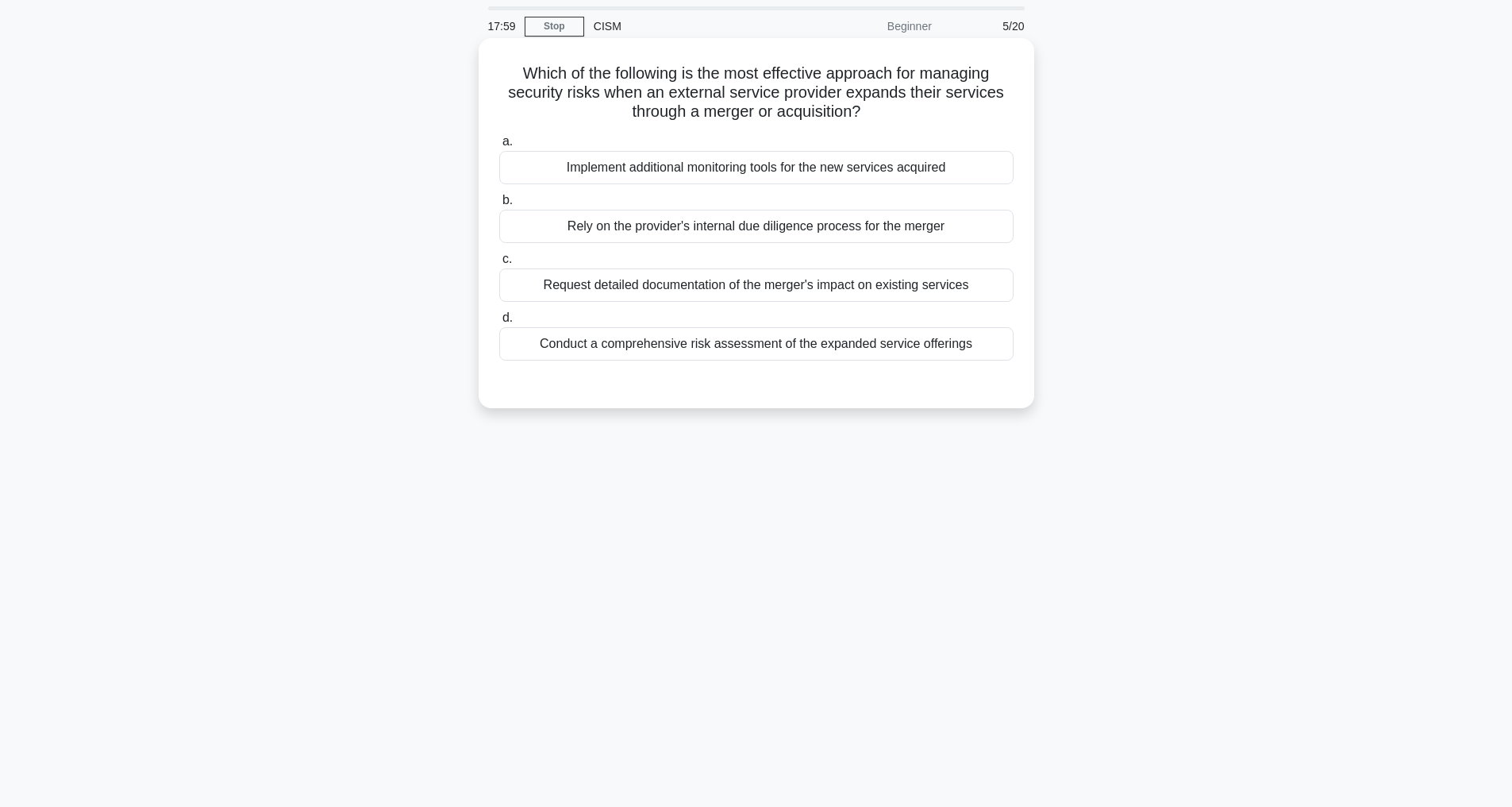
click at [900, 339] on div "Conduct a comprehensive risk assessment of the expanded service offerings" at bounding box center [756, 343] width 514 height 33
click at [499, 323] on input "d. Conduct a comprehensive risk assessment of the expanded service offerings" at bounding box center [499, 317] width 0 height 10
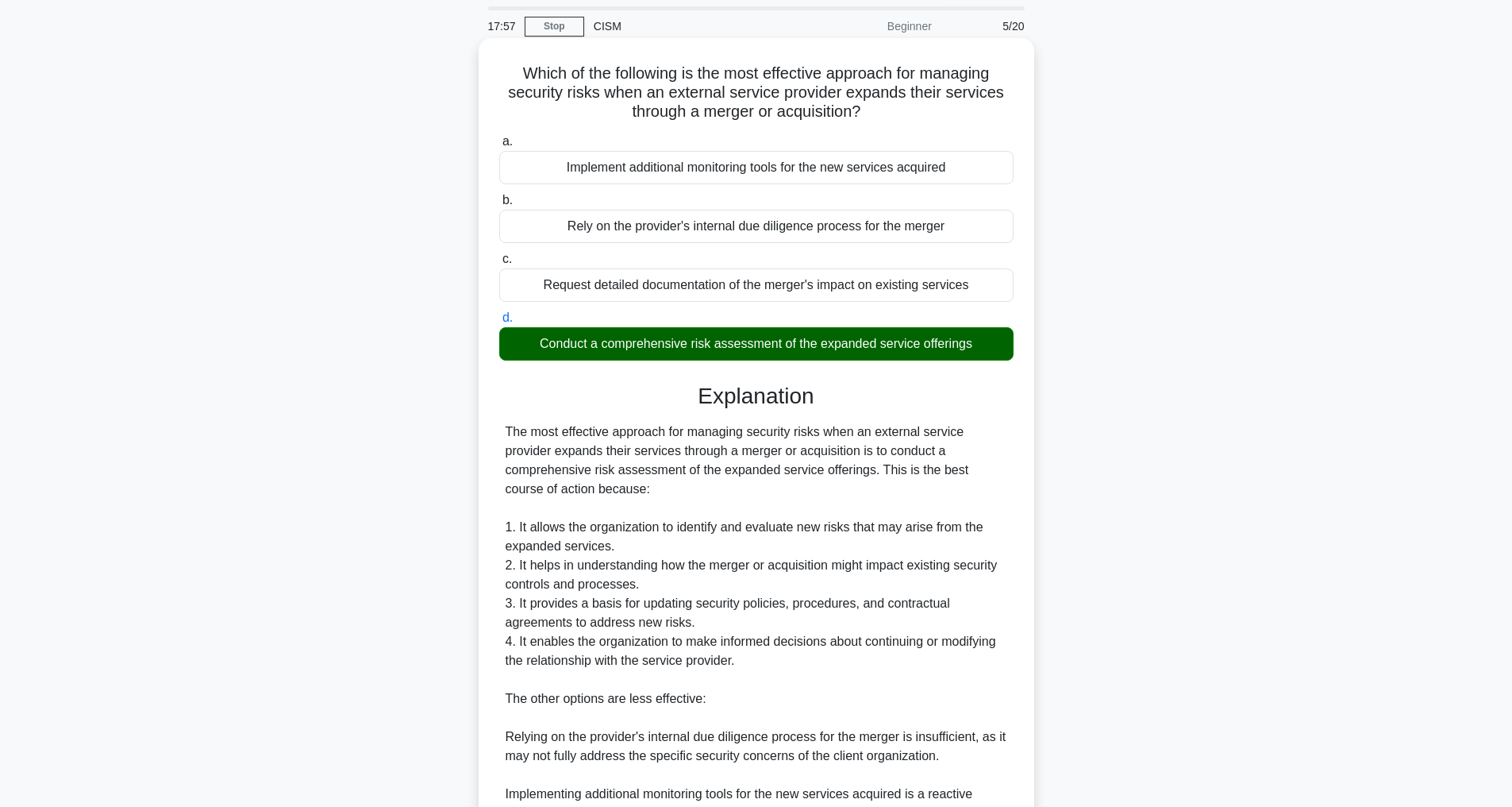
scroll to position [363, 0]
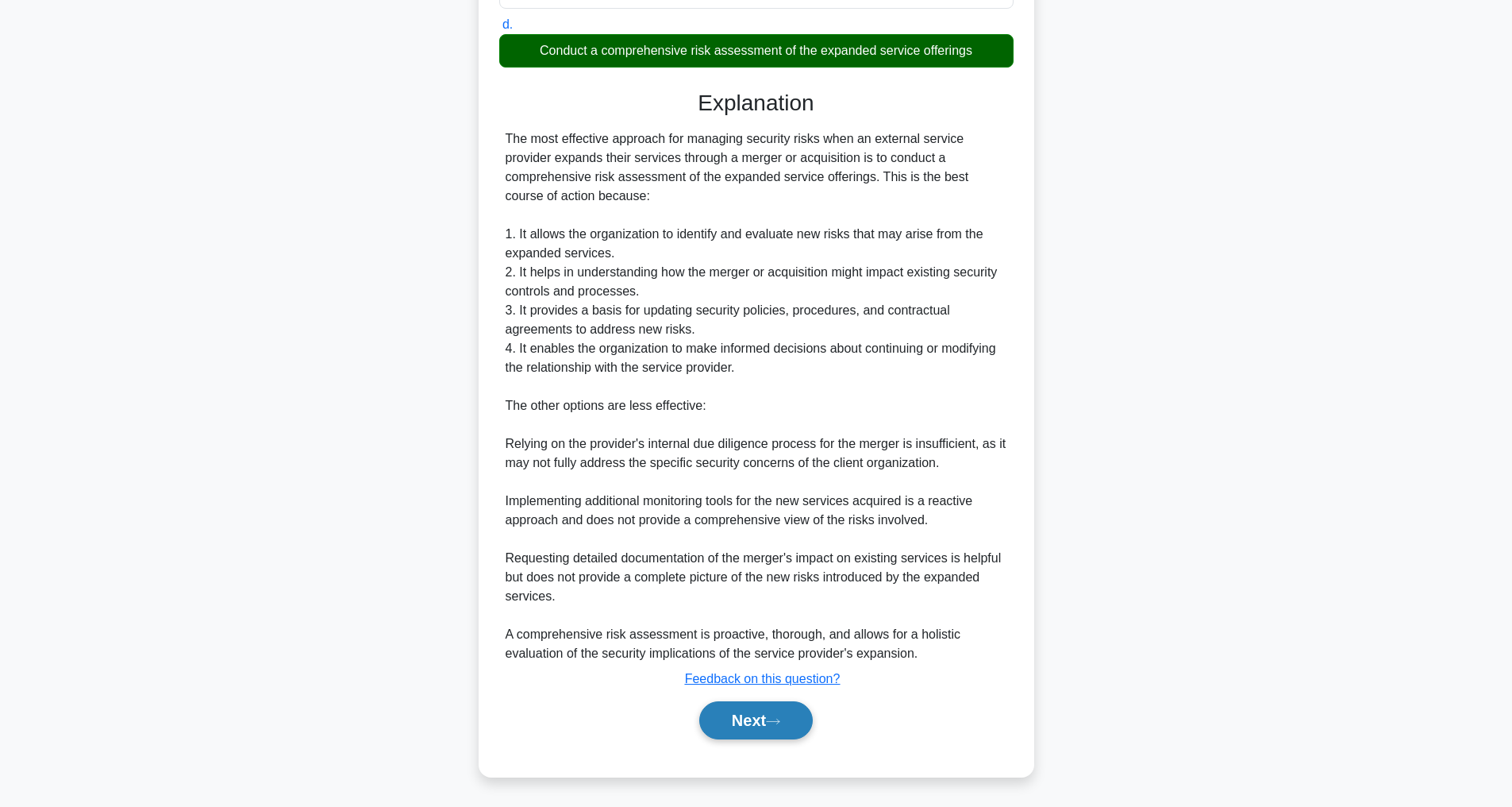
click at [746, 713] on button "Next" at bounding box center [756, 720] width 114 height 38
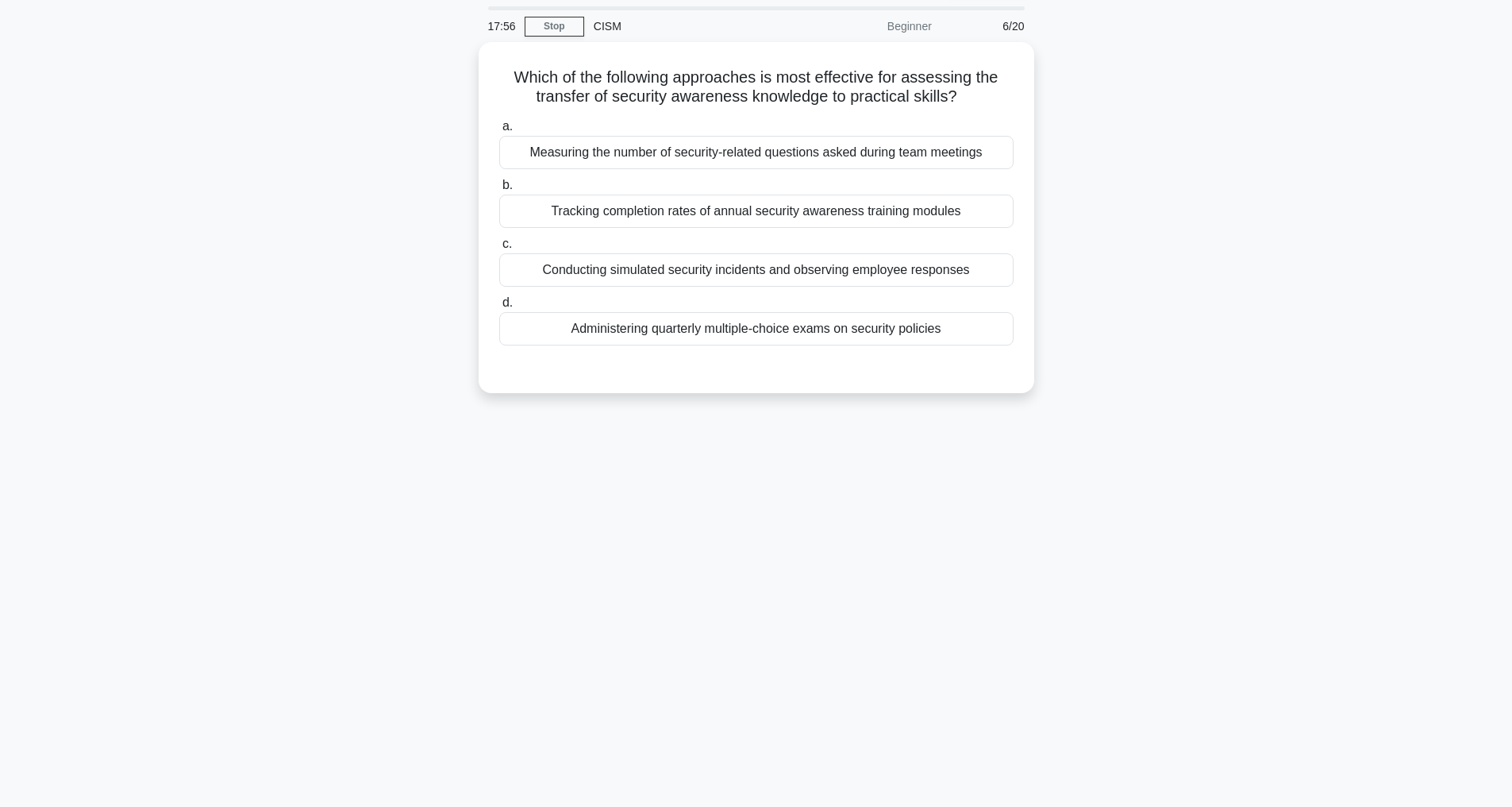
scroll to position [51, 0]
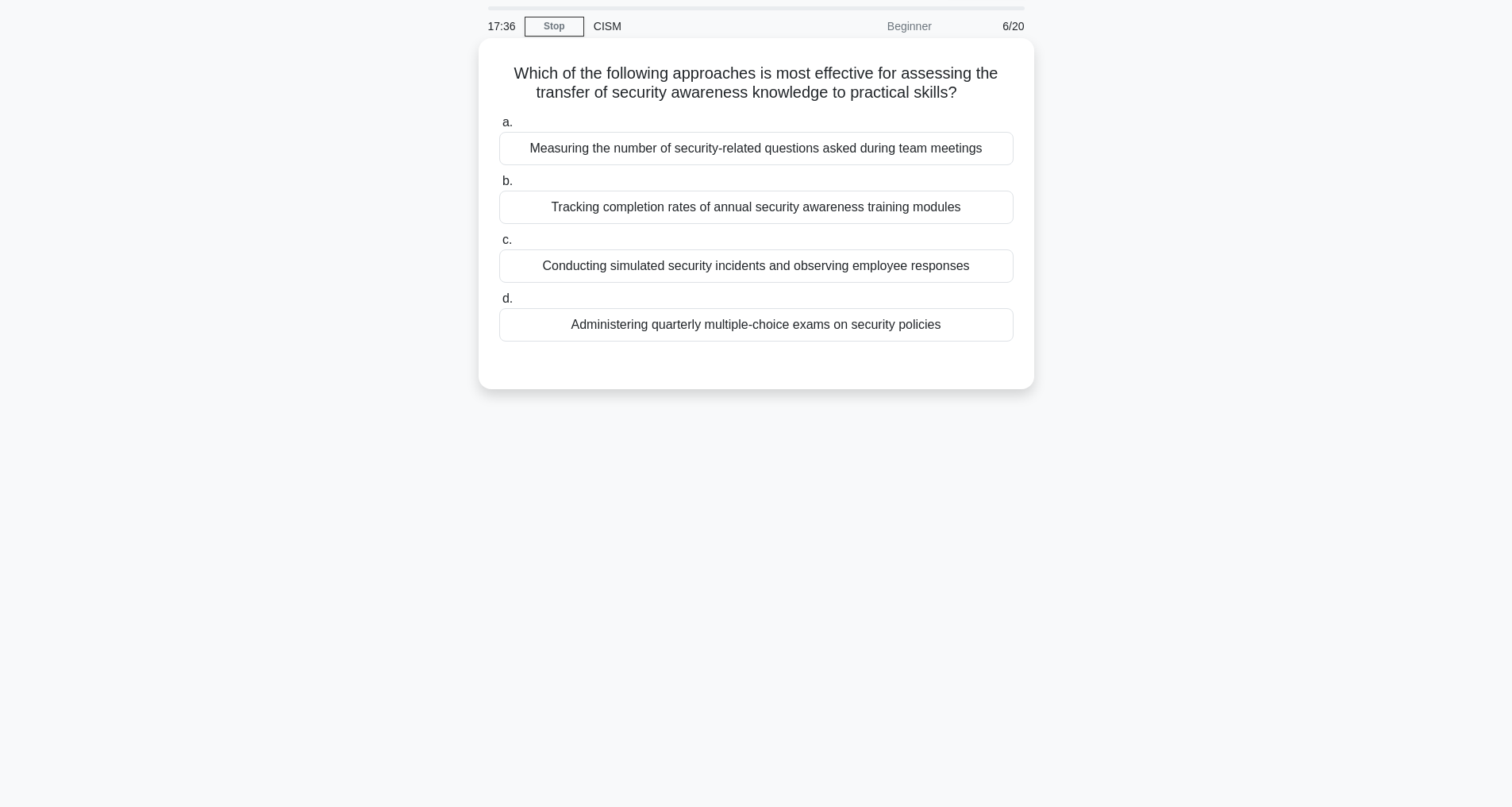
click at [851, 265] on div "Conducting simulated security incidents and observing employee responses" at bounding box center [756, 266] width 514 height 33
click at [499, 246] on input "c. Conducting simulated security incidents and observing employee responses" at bounding box center [499, 240] width 0 height 10
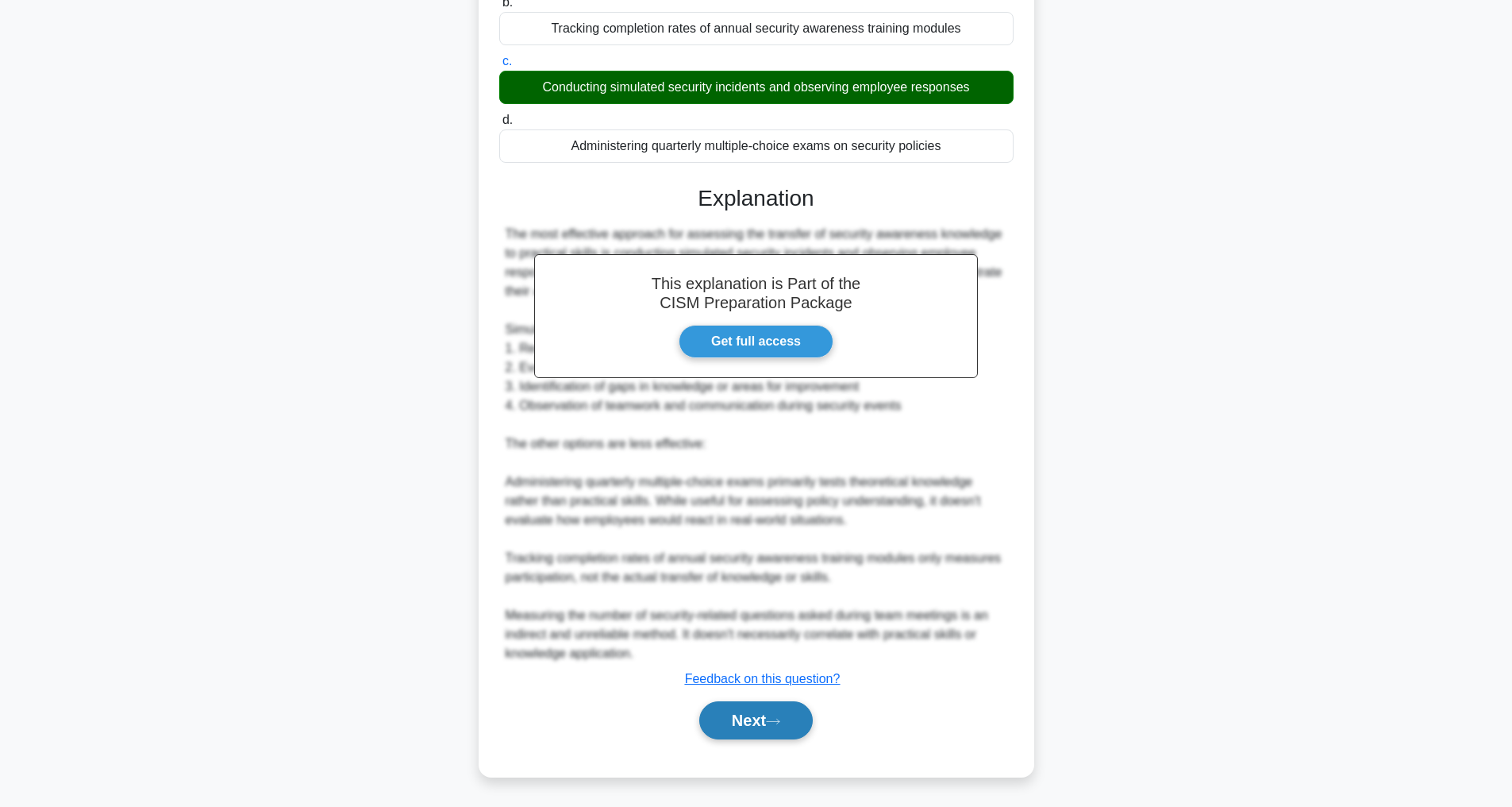
click at [767, 716] on button "Next" at bounding box center [756, 720] width 114 height 38
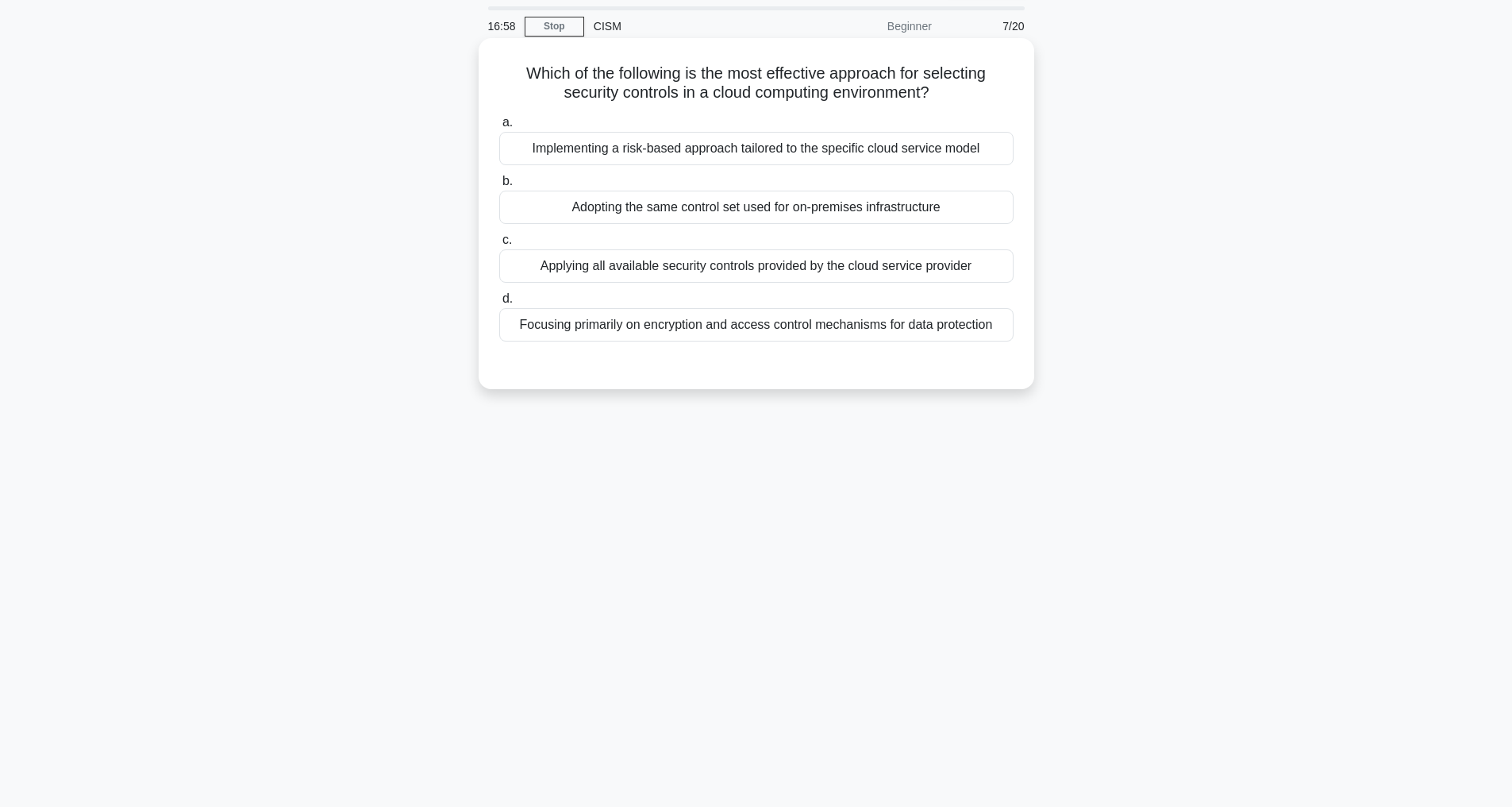
click at [806, 149] on div "Implementing a risk-based approach tailored to the specific cloud service model" at bounding box center [756, 149] width 514 height 33
click at [499, 128] on input "a. Implementing a risk-based approach tailored to the specific cloud service mo…" at bounding box center [499, 122] width 0 height 10
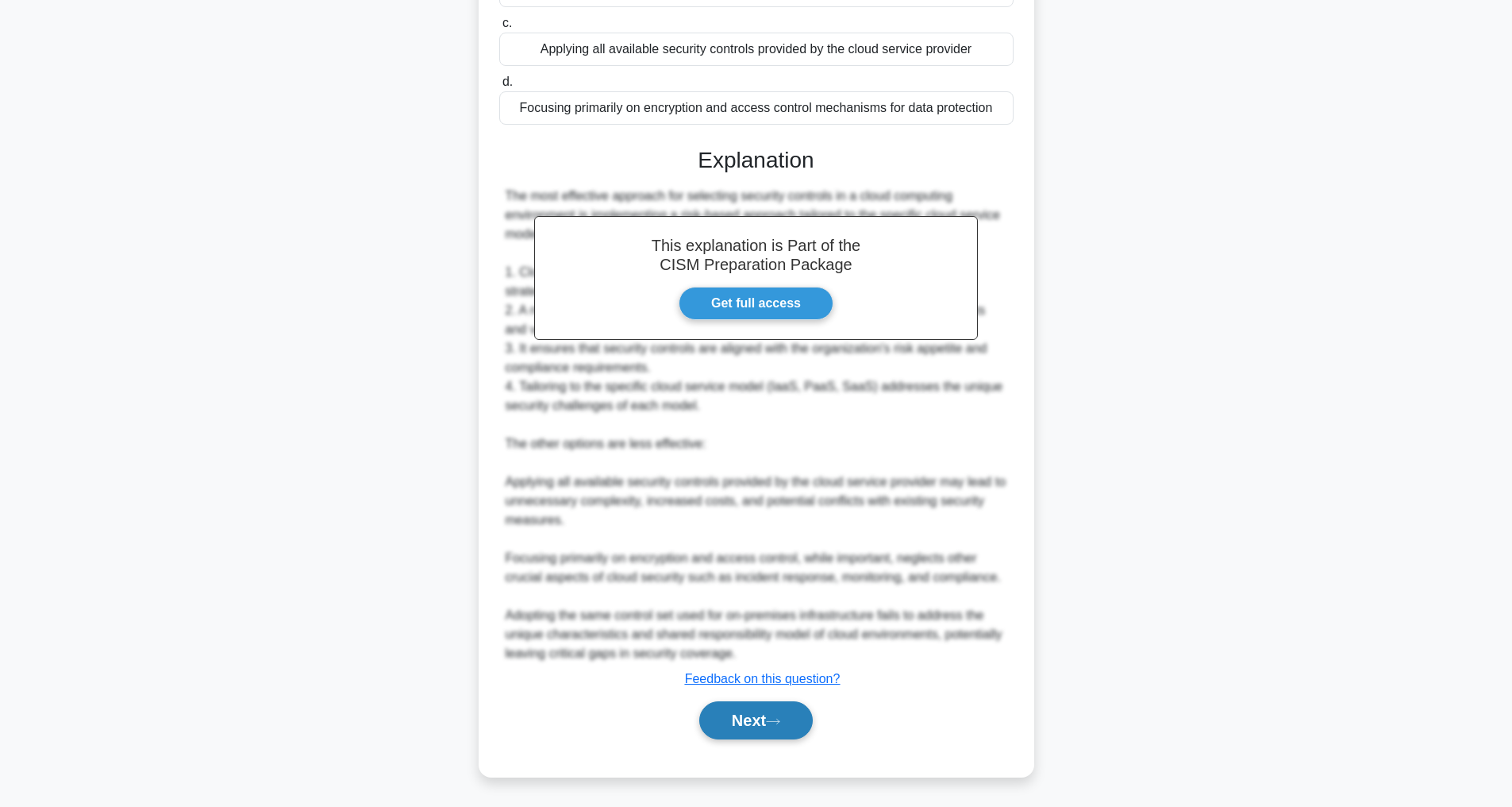
click at [711, 710] on button "Next" at bounding box center [756, 720] width 114 height 38
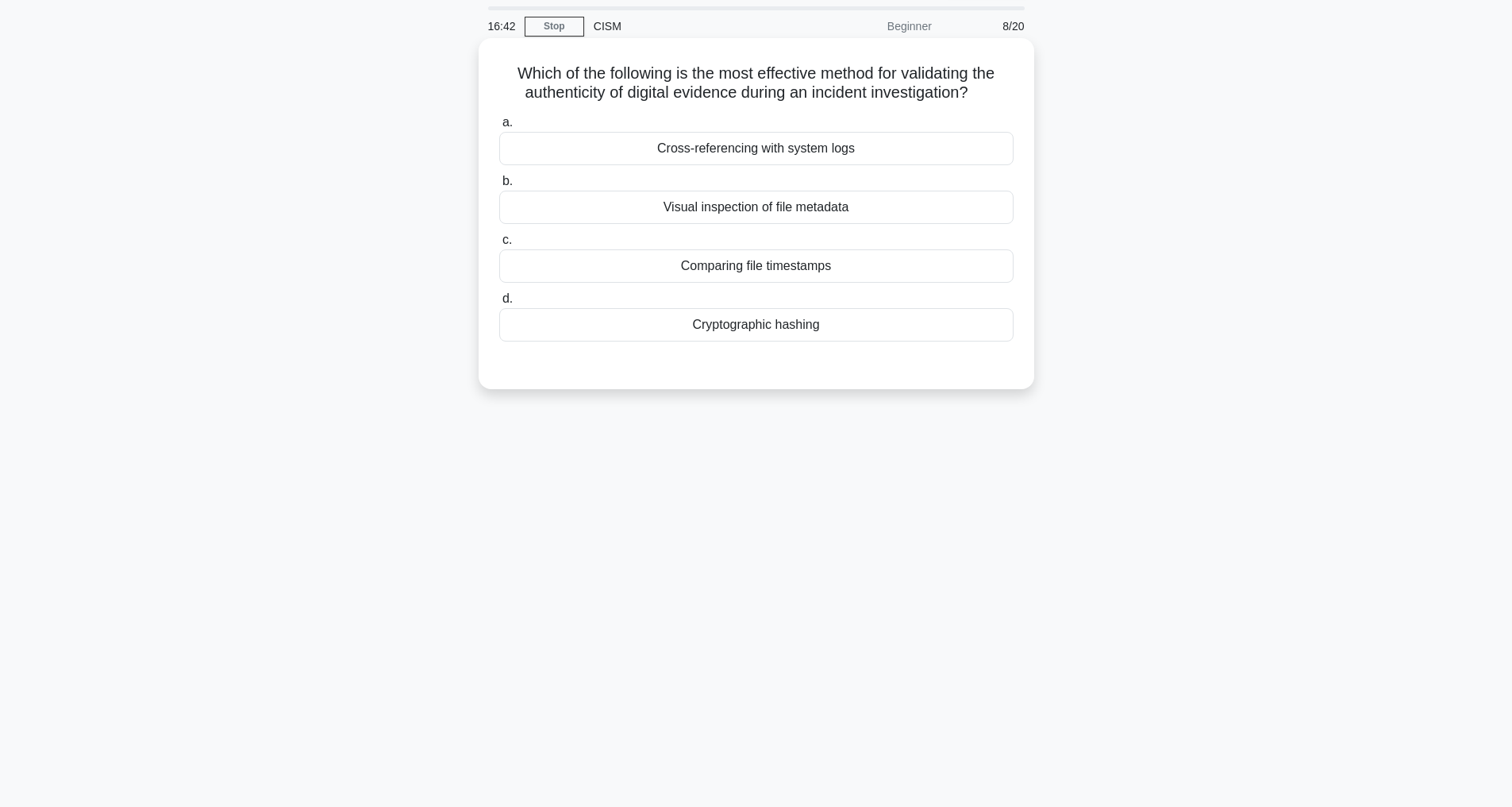
click at [762, 338] on div "Cryptographic hashing" at bounding box center [756, 324] width 514 height 33
click at [499, 304] on input "d. Cryptographic hashing" at bounding box center [499, 298] width 0 height 10
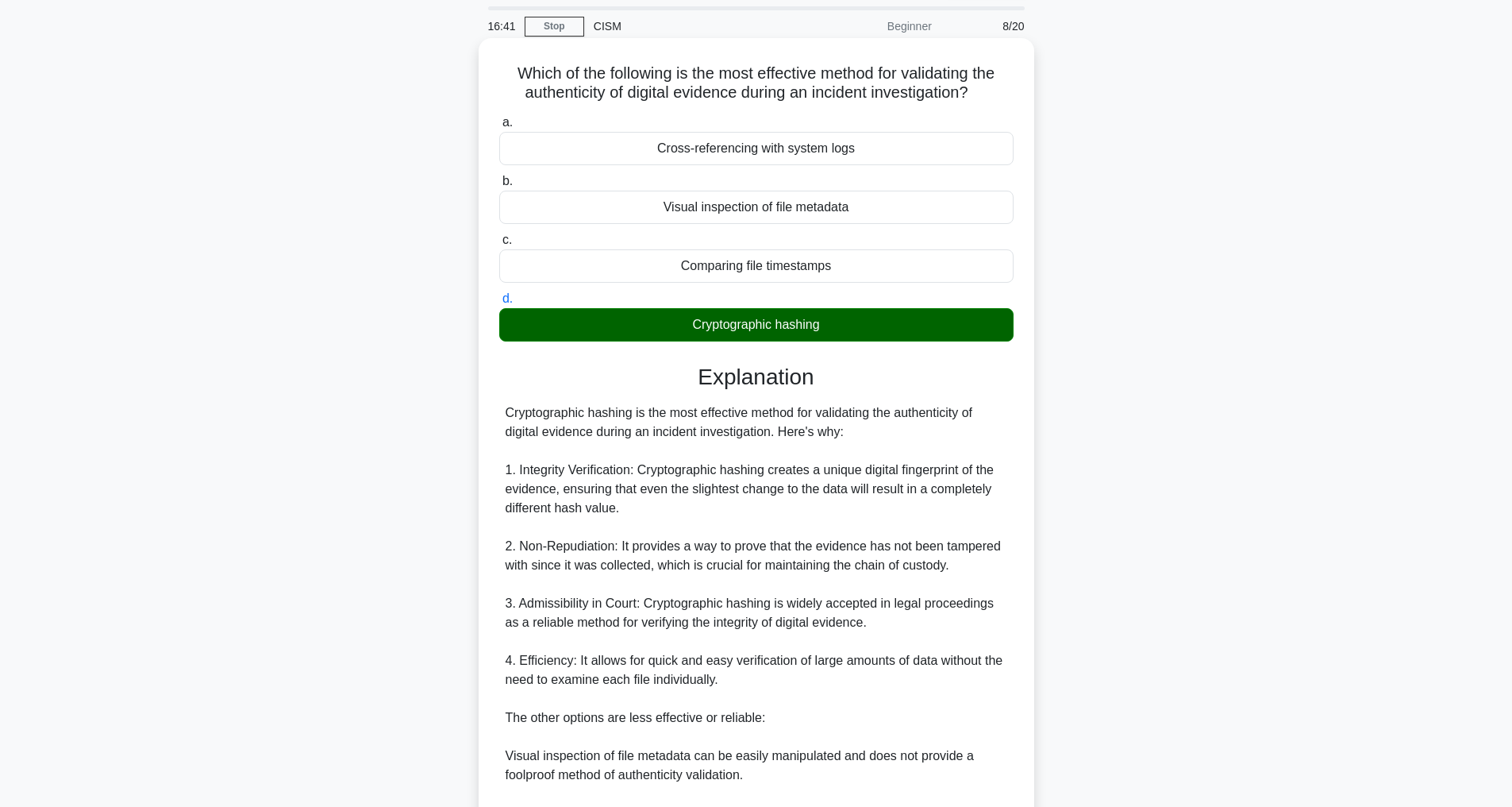
scroll to position [420, 0]
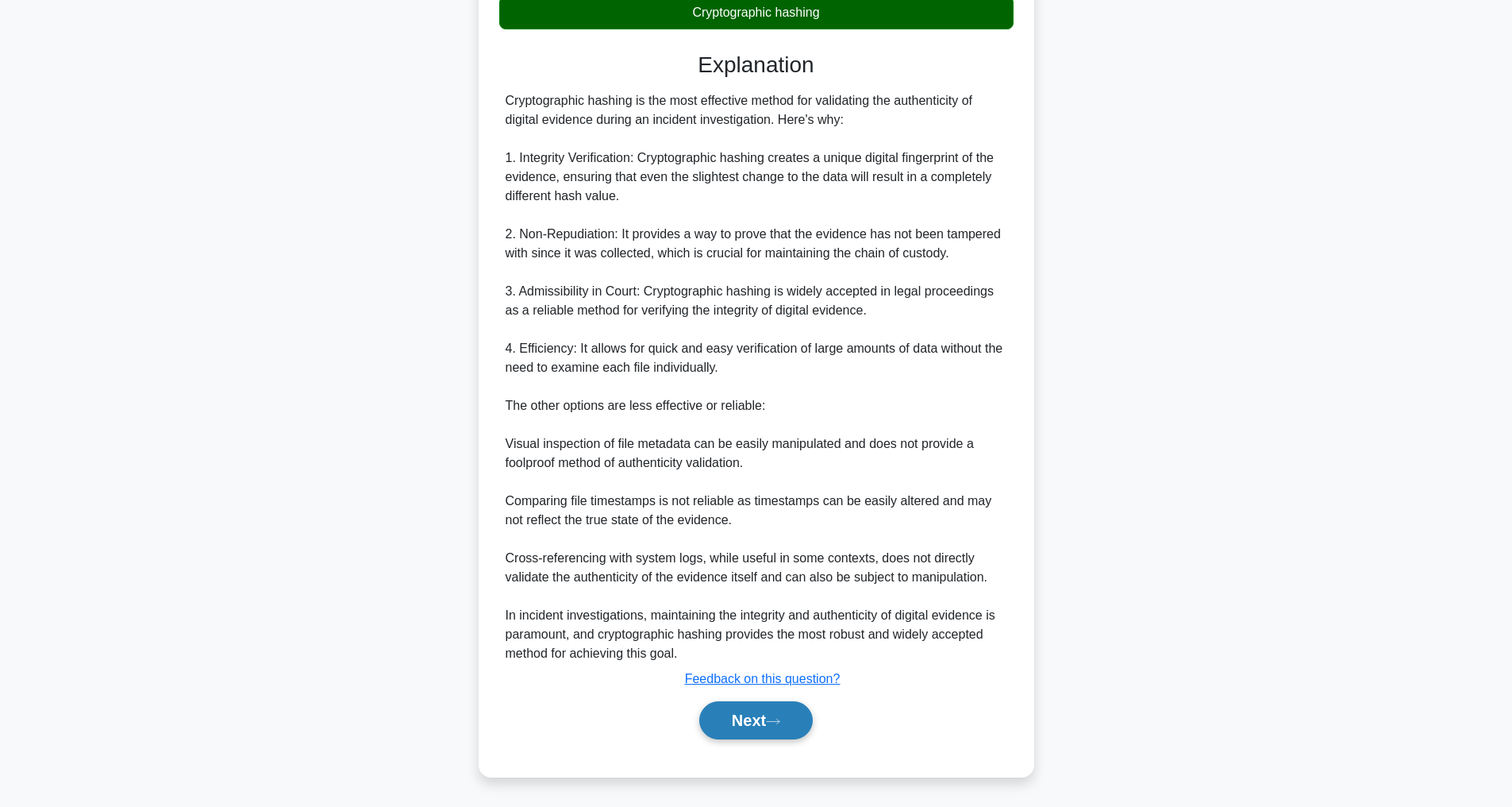
click at [758, 726] on button "Next" at bounding box center [756, 720] width 114 height 38
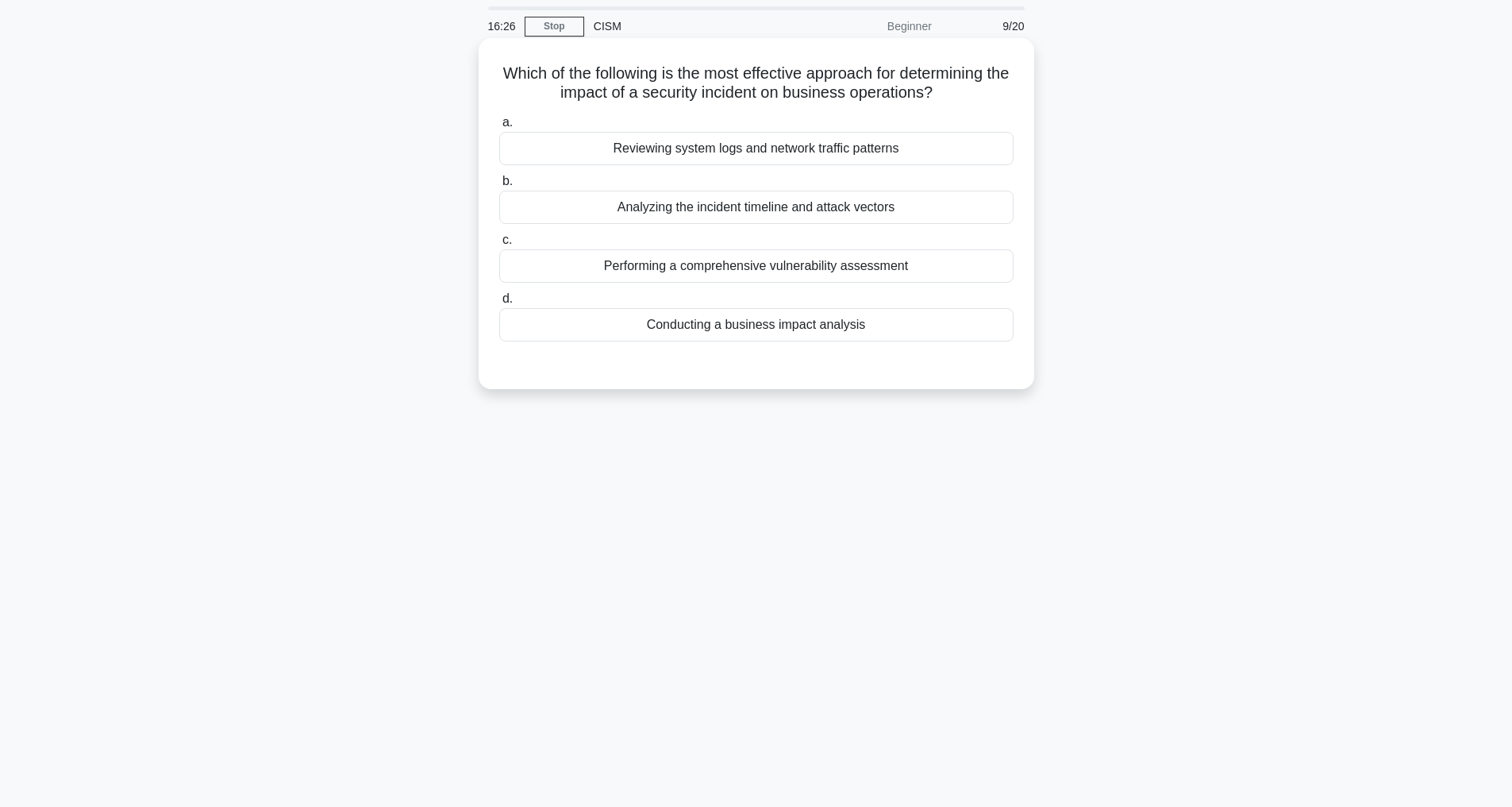
click at [764, 341] on div "Conducting a business impact analysis" at bounding box center [756, 324] width 514 height 33
click at [499, 304] on input "d. Conducting a business impact analysis" at bounding box center [499, 298] width 0 height 10
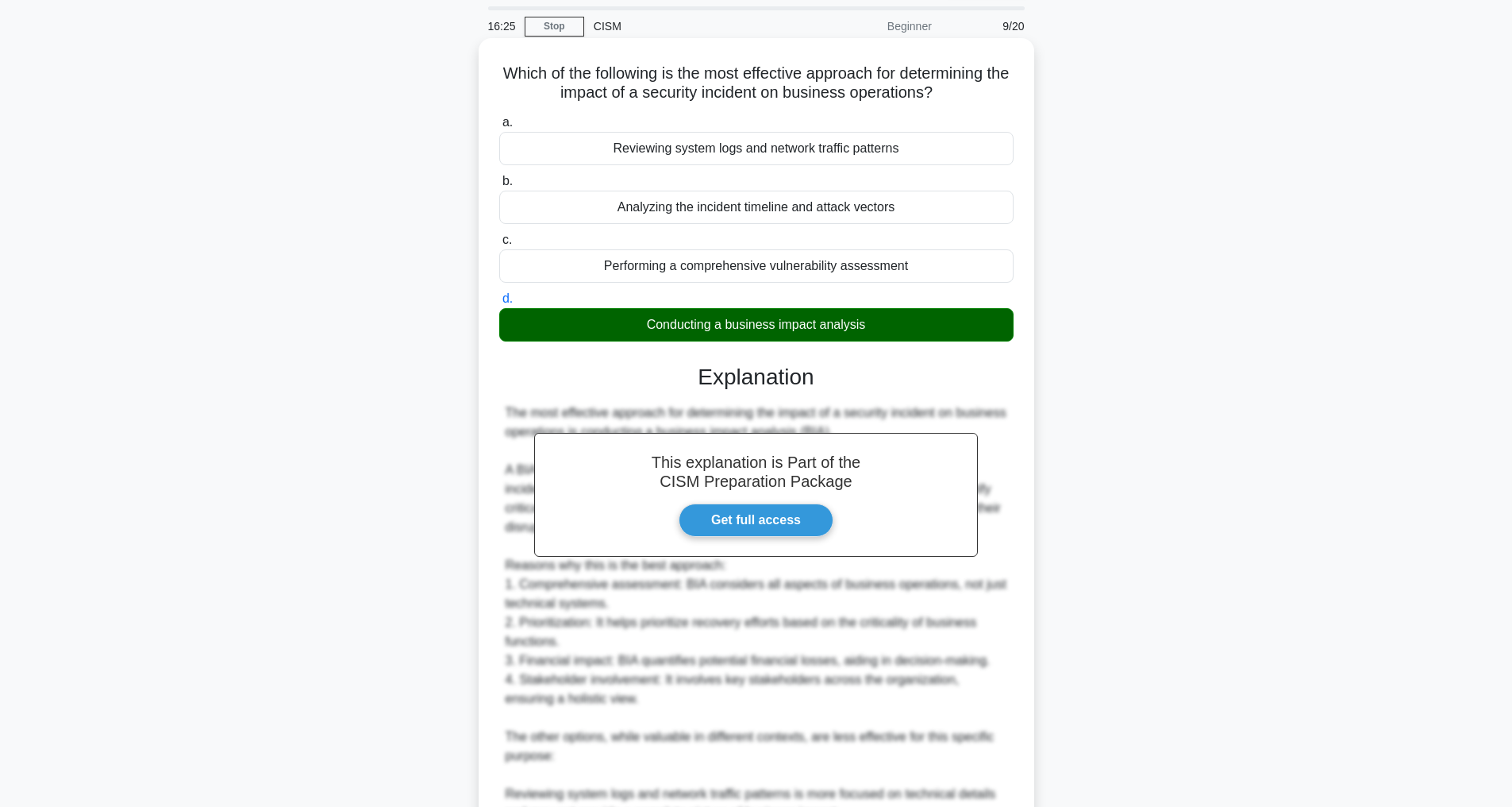
scroll to position [401, 0]
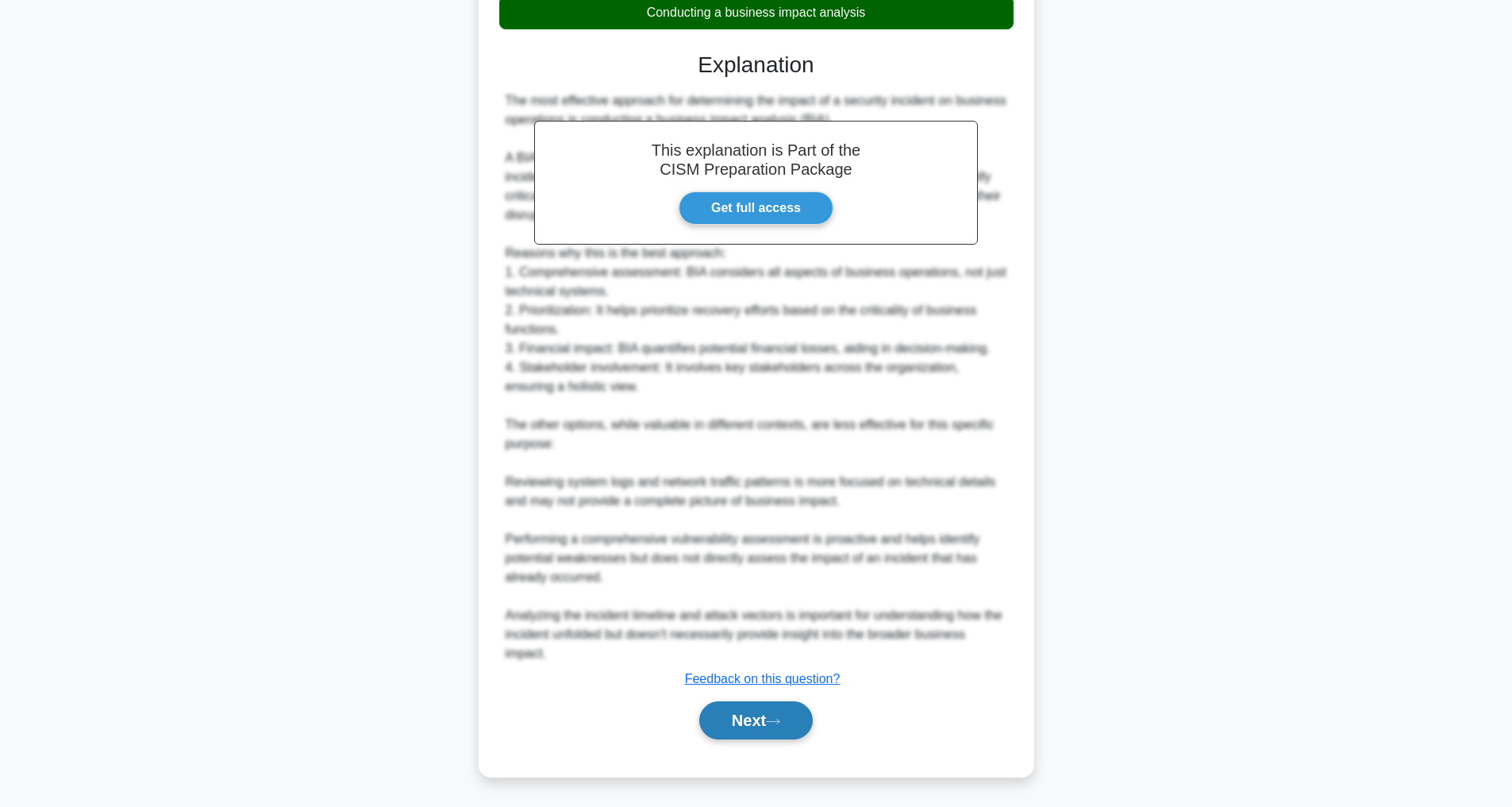
click at [788, 715] on button "Next" at bounding box center [756, 720] width 114 height 38
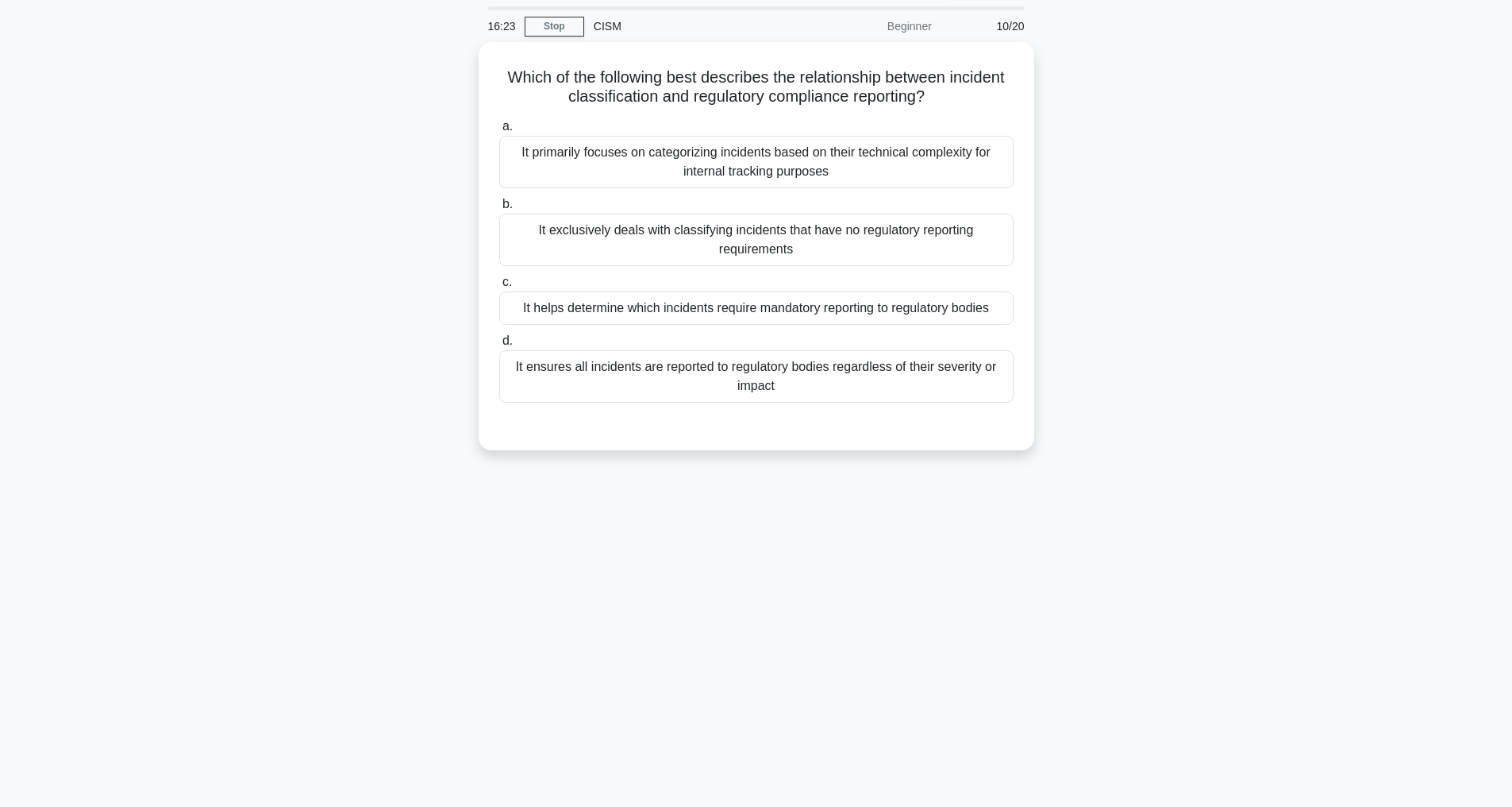
scroll to position [51, 0]
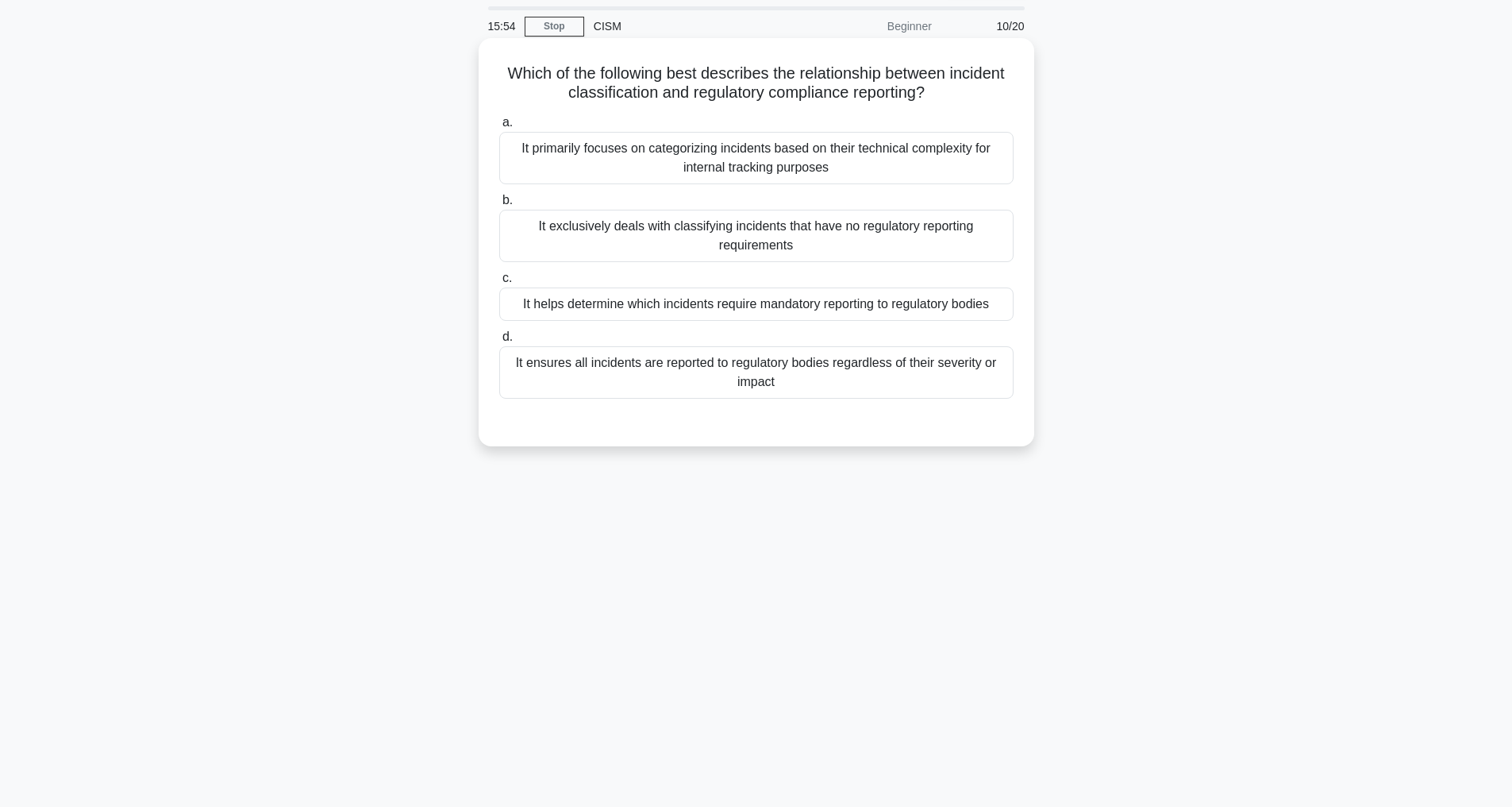
click at [781, 302] on div "It helps determine which incidents require mandatory reporting to regulatory bo…" at bounding box center [756, 305] width 514 height 33
click at [499, 284] on input "c. It helps determine which incidents require mandatory reporting to regulatory…" at bounding box center [499, 278] width 0 height 10
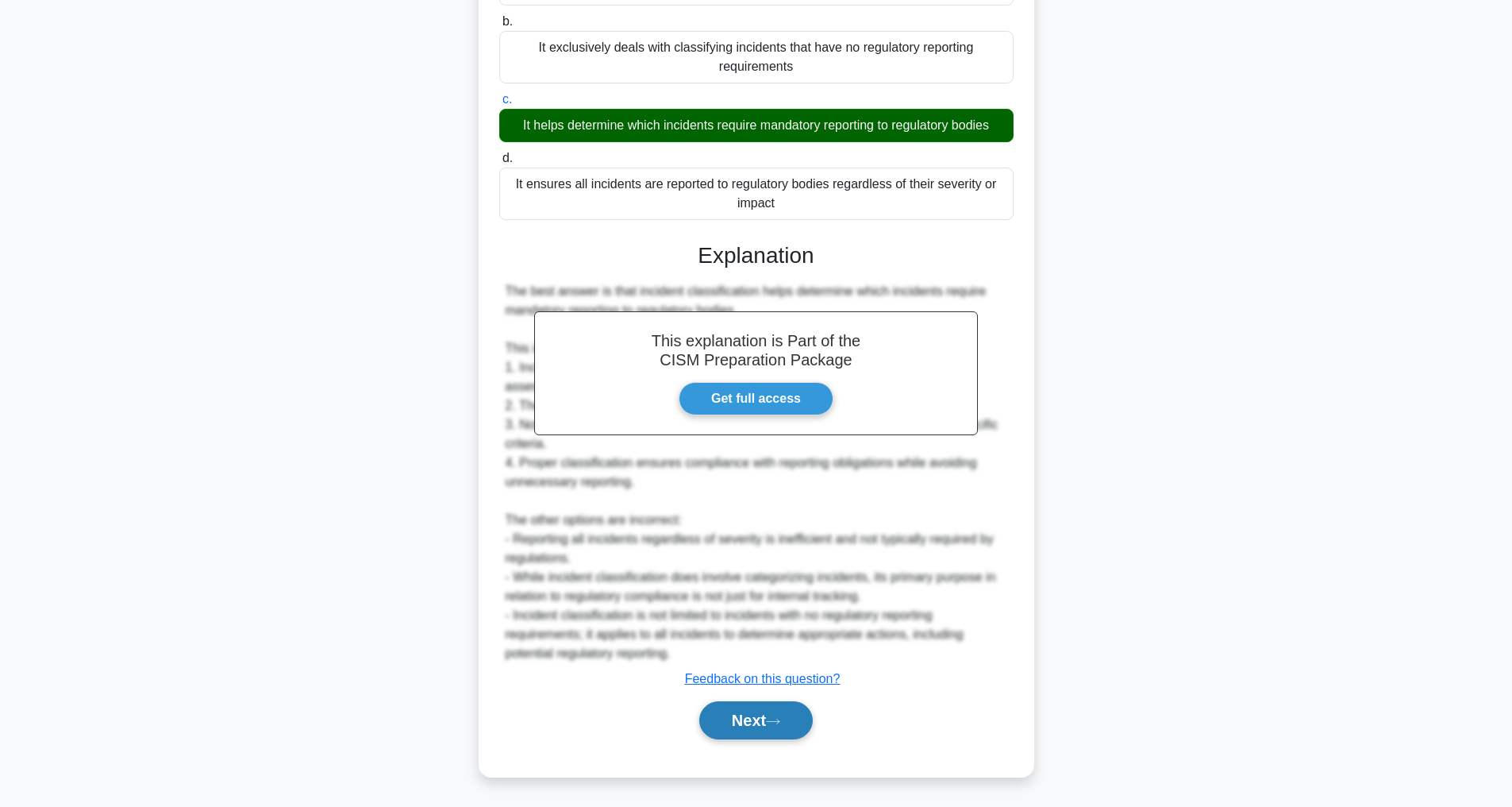
click at [749, 719] on button "Next" at bounding box center [756, 720] width 114 height 38
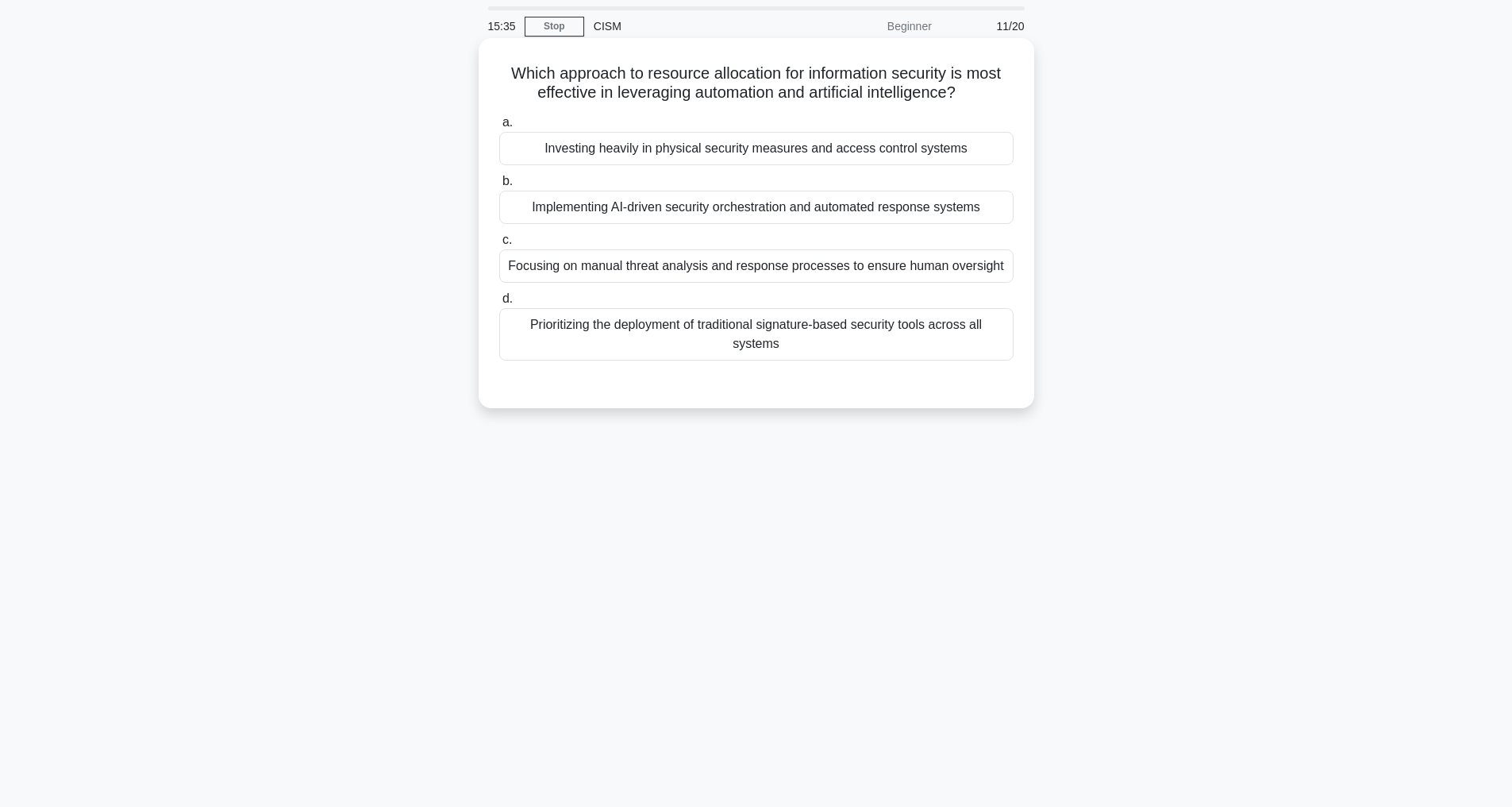
click at [727, 224] on div "Implementing AI-driven security orchestration and automated response systems" at bounding box center [756, 208] width 514 height 33
click at [499, 187] on input "b. Implementing AI-driven security orchestration and automated response systems" at bounding box center [499, 181] width 0 height 10
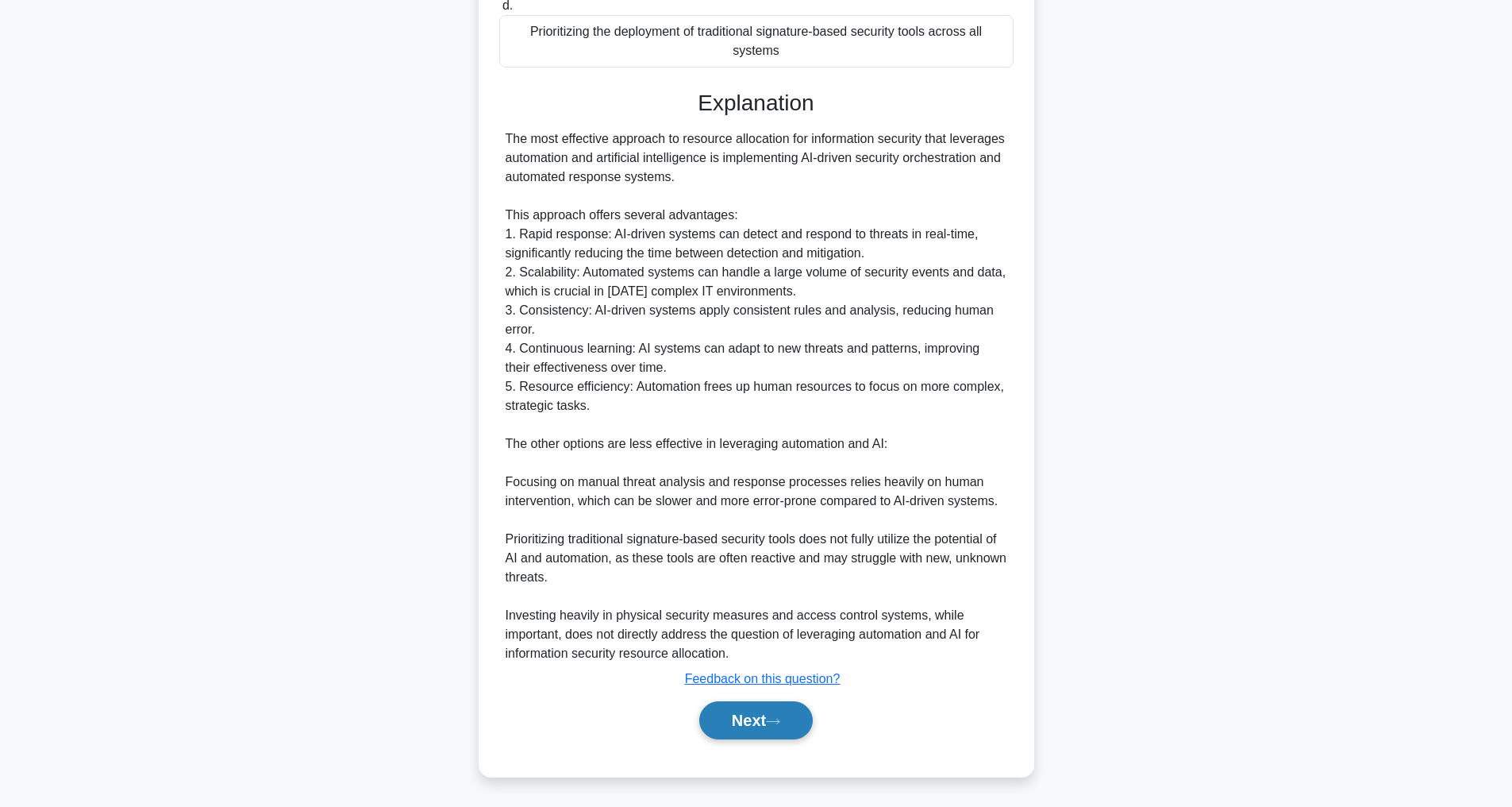
click at [739, 726] on button "Next" at bounding box center [756, 720] width 114 height 38
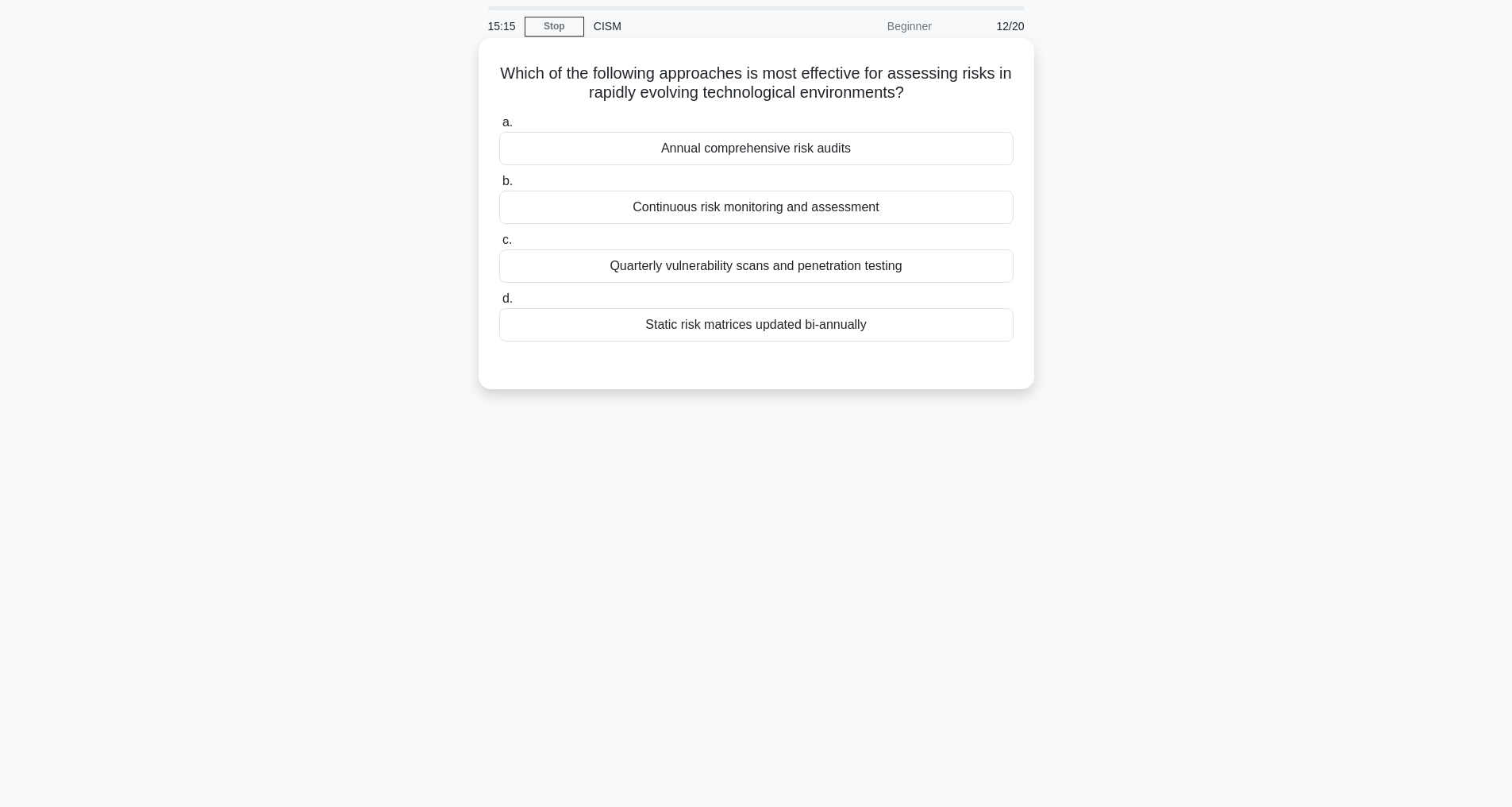
click at [777, 196] on div "Continuous risk monitoring and assessment" at bounding box center [756, 208] width 514 height 33
click at [499, 187] on input "b. Continuous risk monitoring and assessment" at bounding box center [499, 181] width 0 height 10
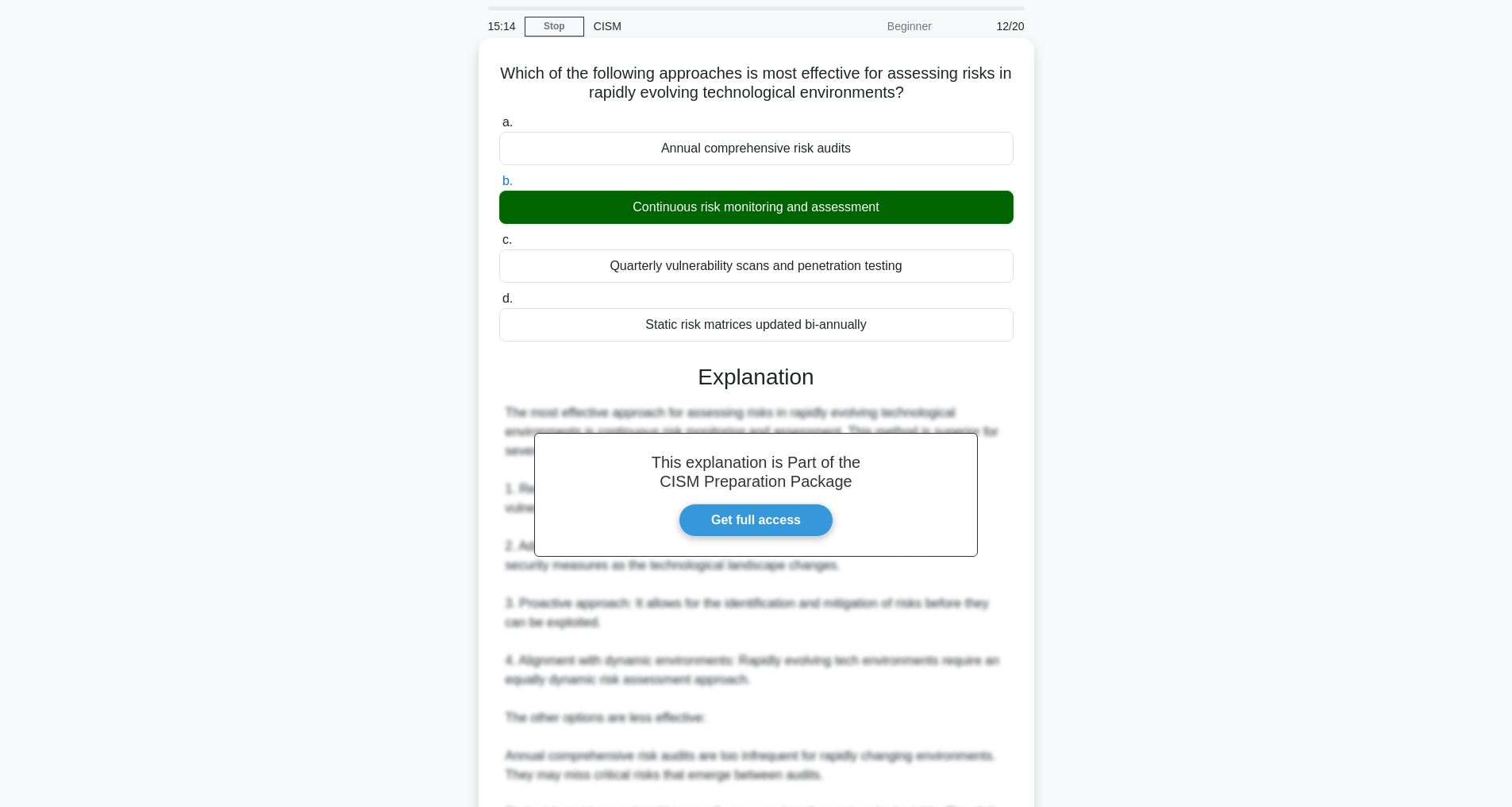
scroll to position [401, 0]
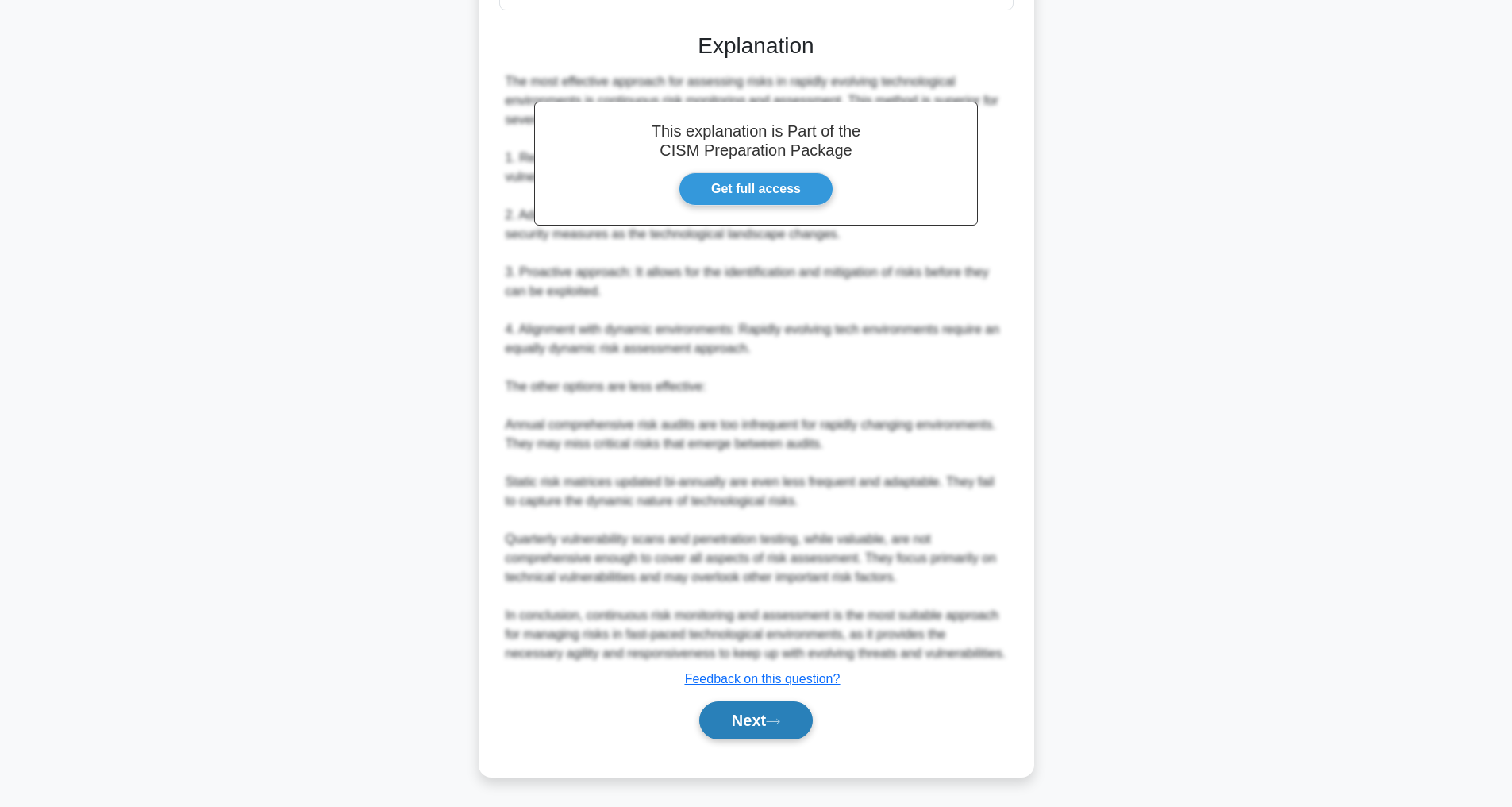
click at [779, 707] on button "Next" at bounding box center [756, 720] width 114 height 38
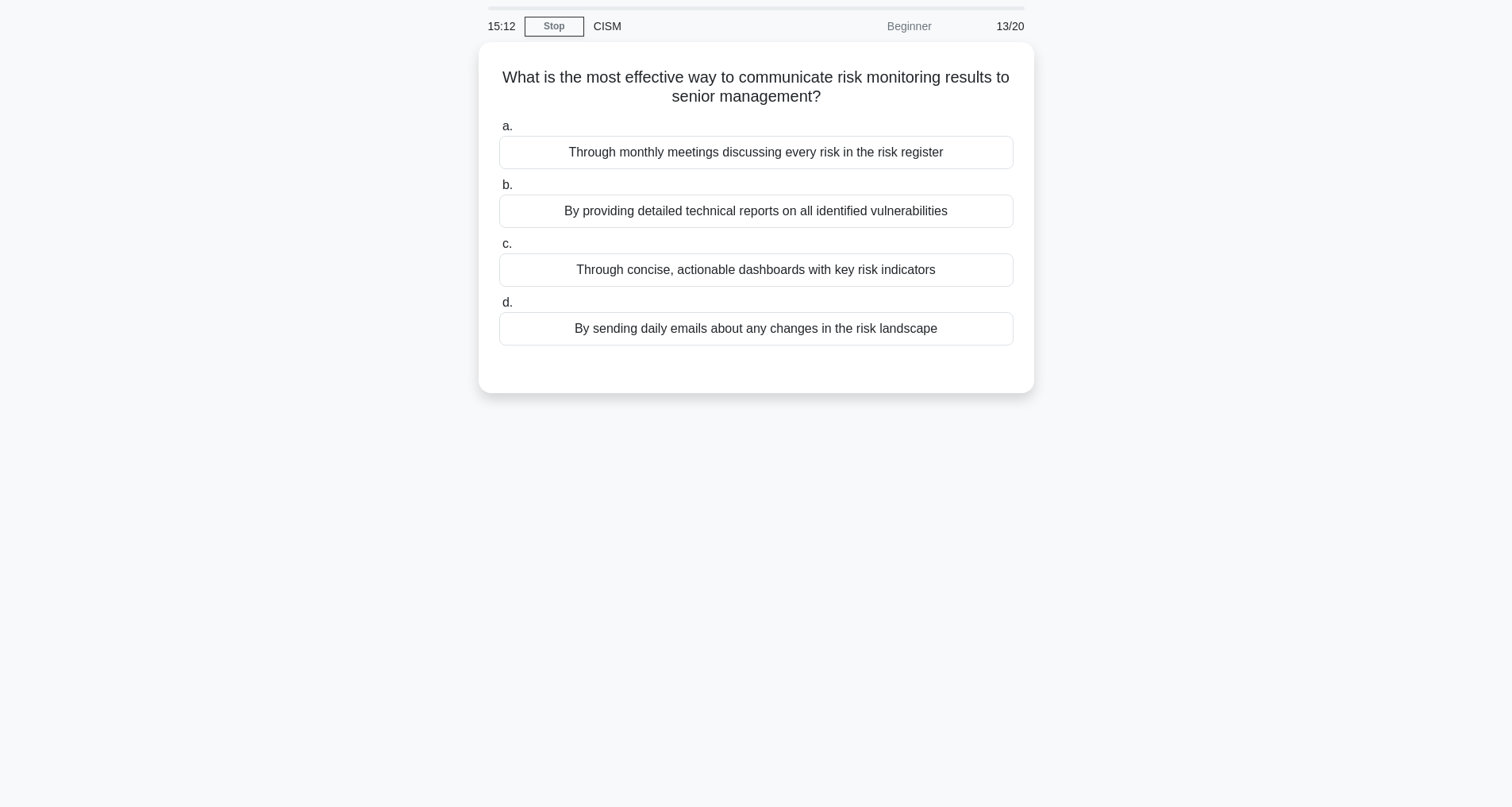
scroll to position [51, 0]
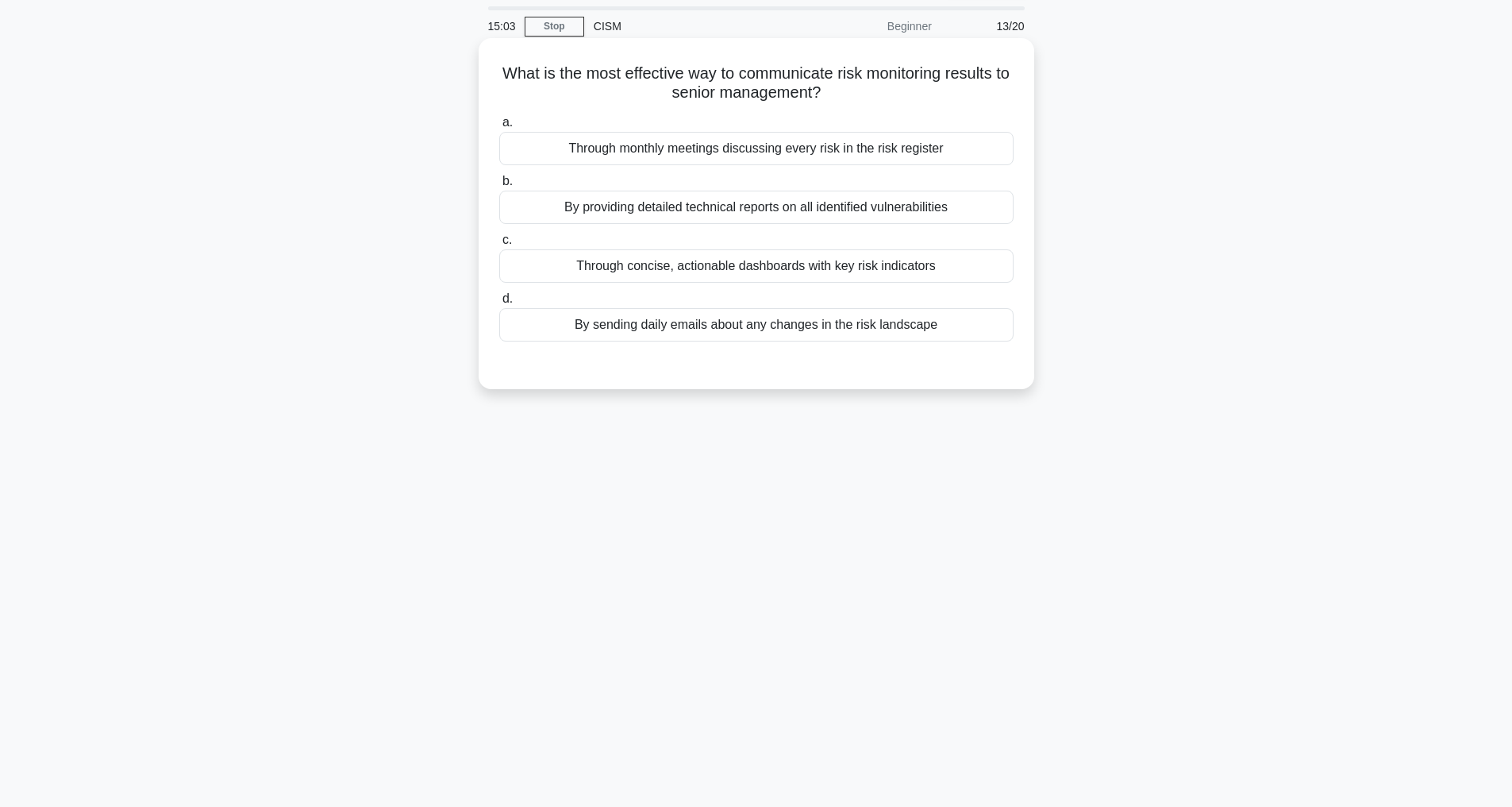
click at [900, 261] on div "Through concise, actionable dashboards with key risk indicators" at bounding box center [756, 266] width 514 height 33
click at [499, 246] on input "c. Through concise, actionable dashboards with key risk indicators" at bounding box center [499, 240] width 0 height 10
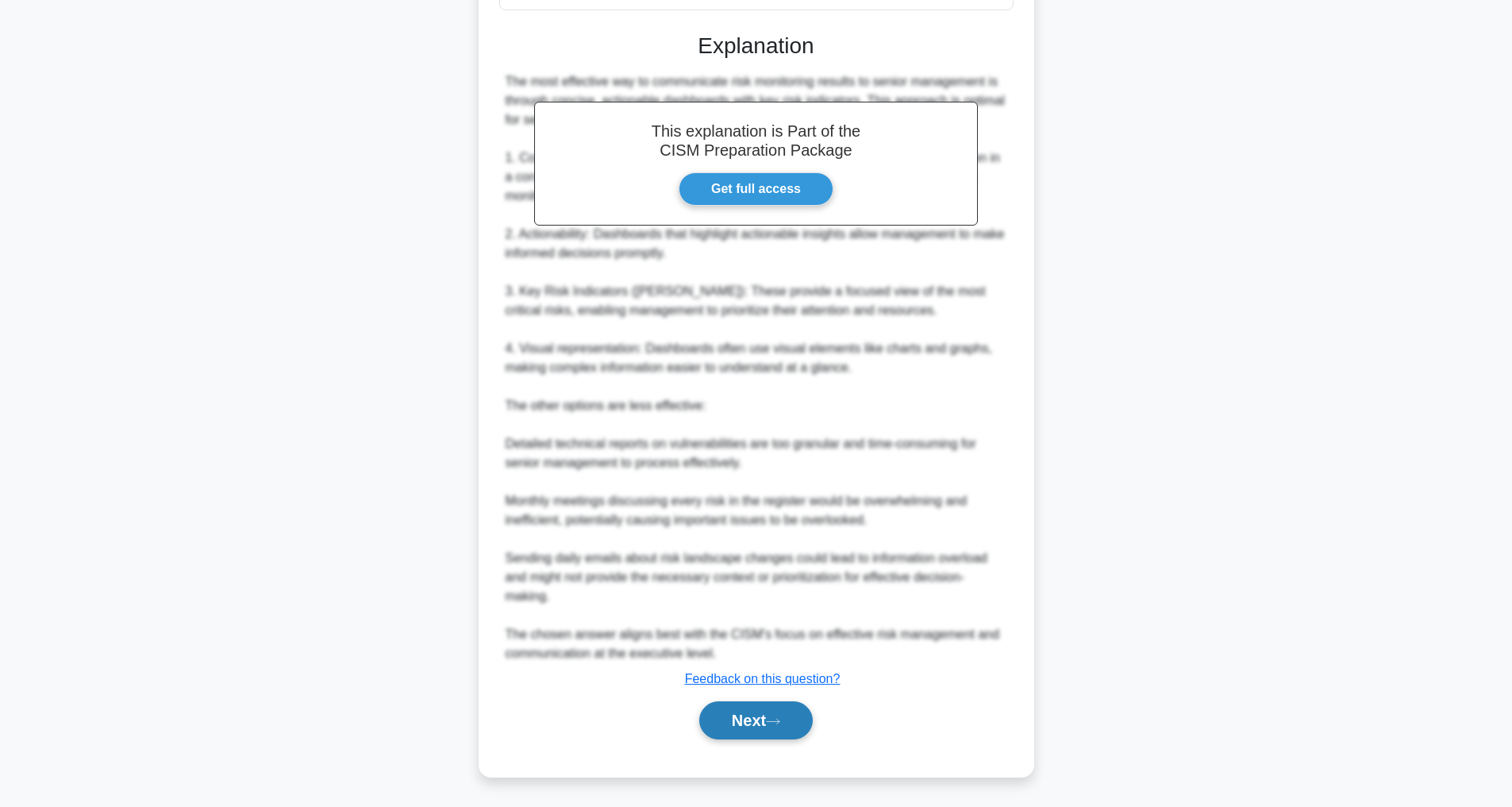
click at [789, 709] on button "Next" at bounding box center [756, 720] width 114 height 38
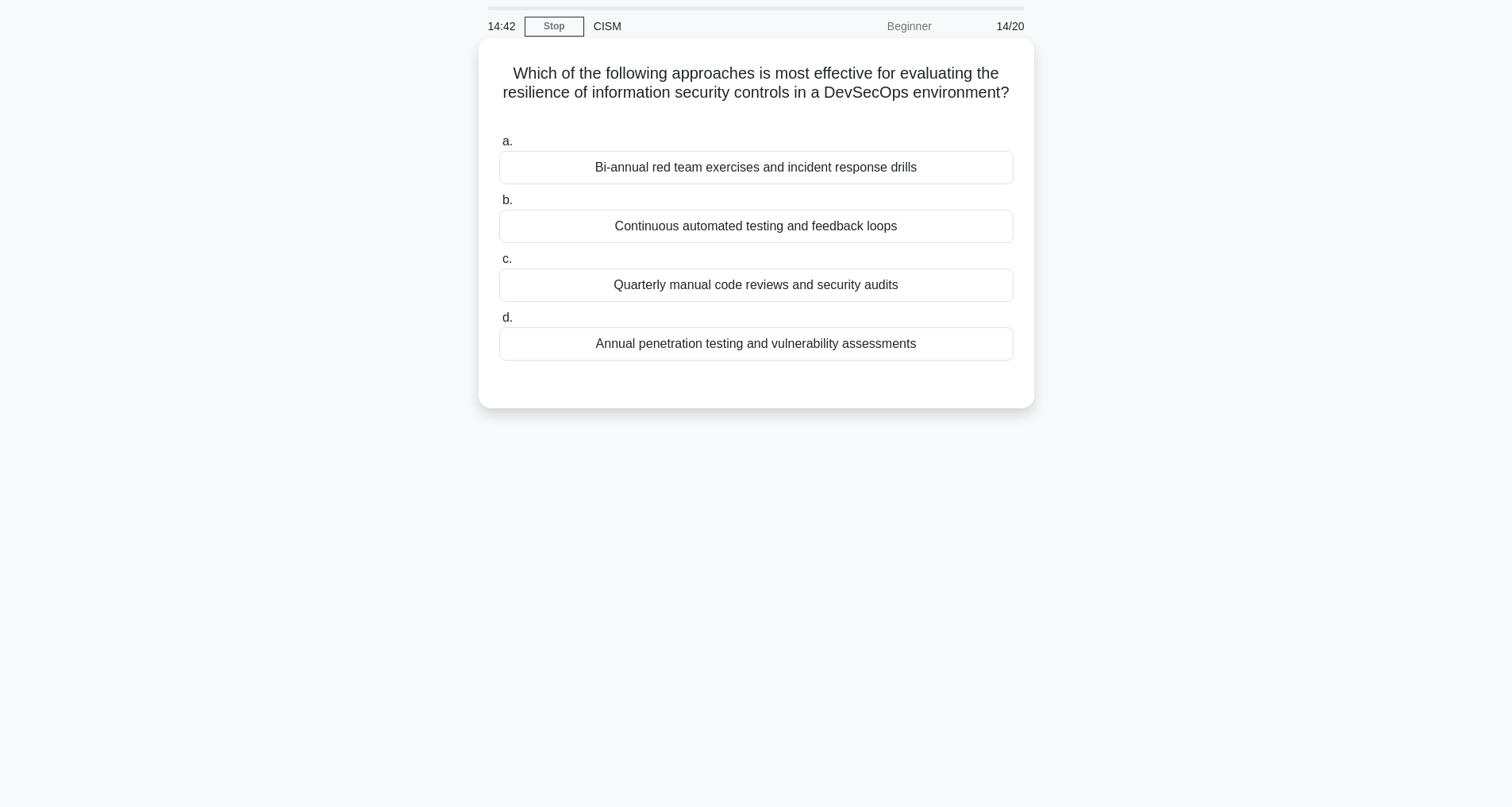
click at [709, 233] on div "Continuous automated testing and feedback loops" at bounding box center [756, 227] width 514 height 33
click at [499, 206] on input "b. Continuous automated testing and feedback loops" at bounding box center [499, 200] width 0 height 10
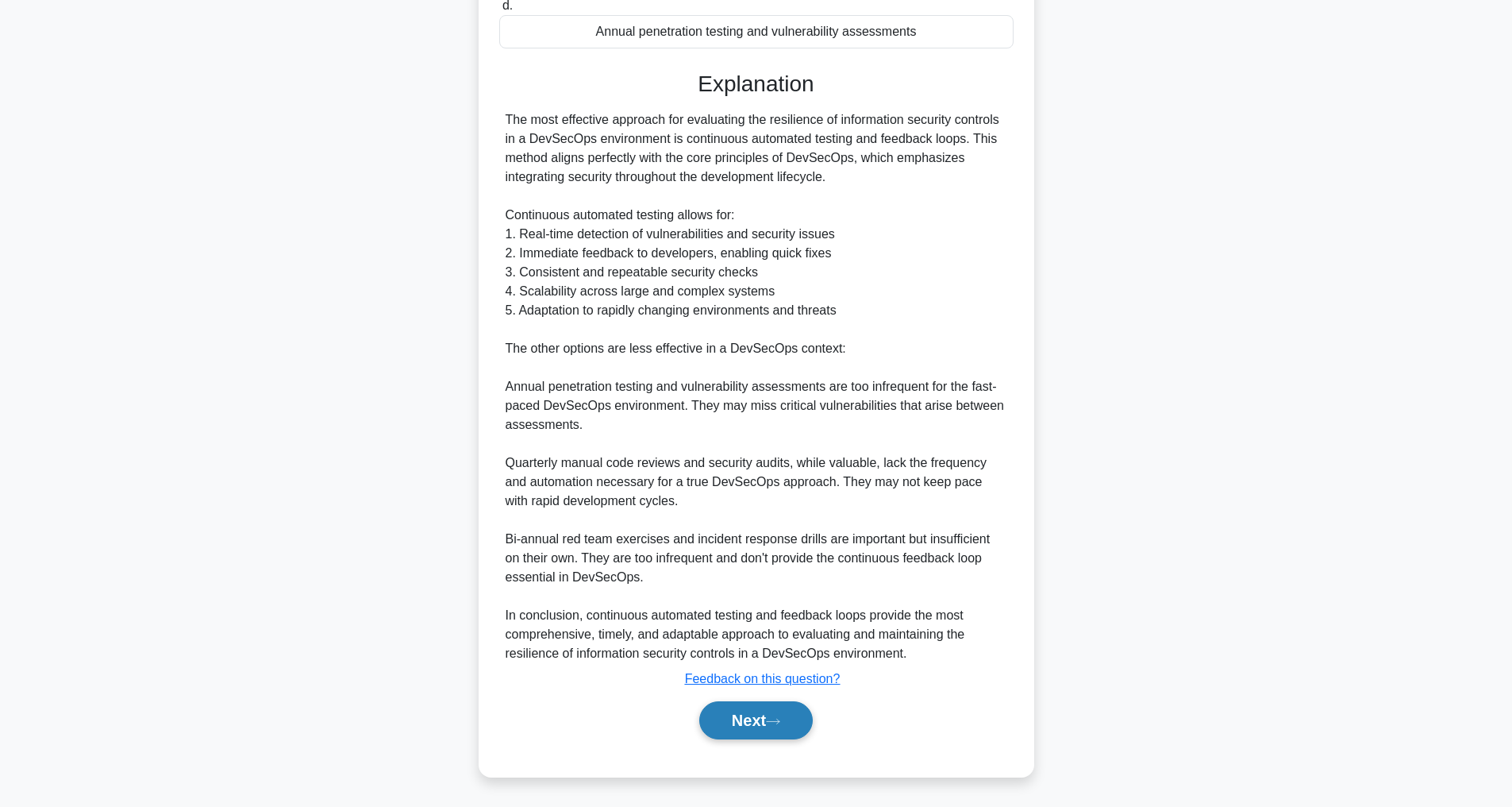
click at [758, 726] on button "Next" at bounding box center [756, 720] width 114 height 38
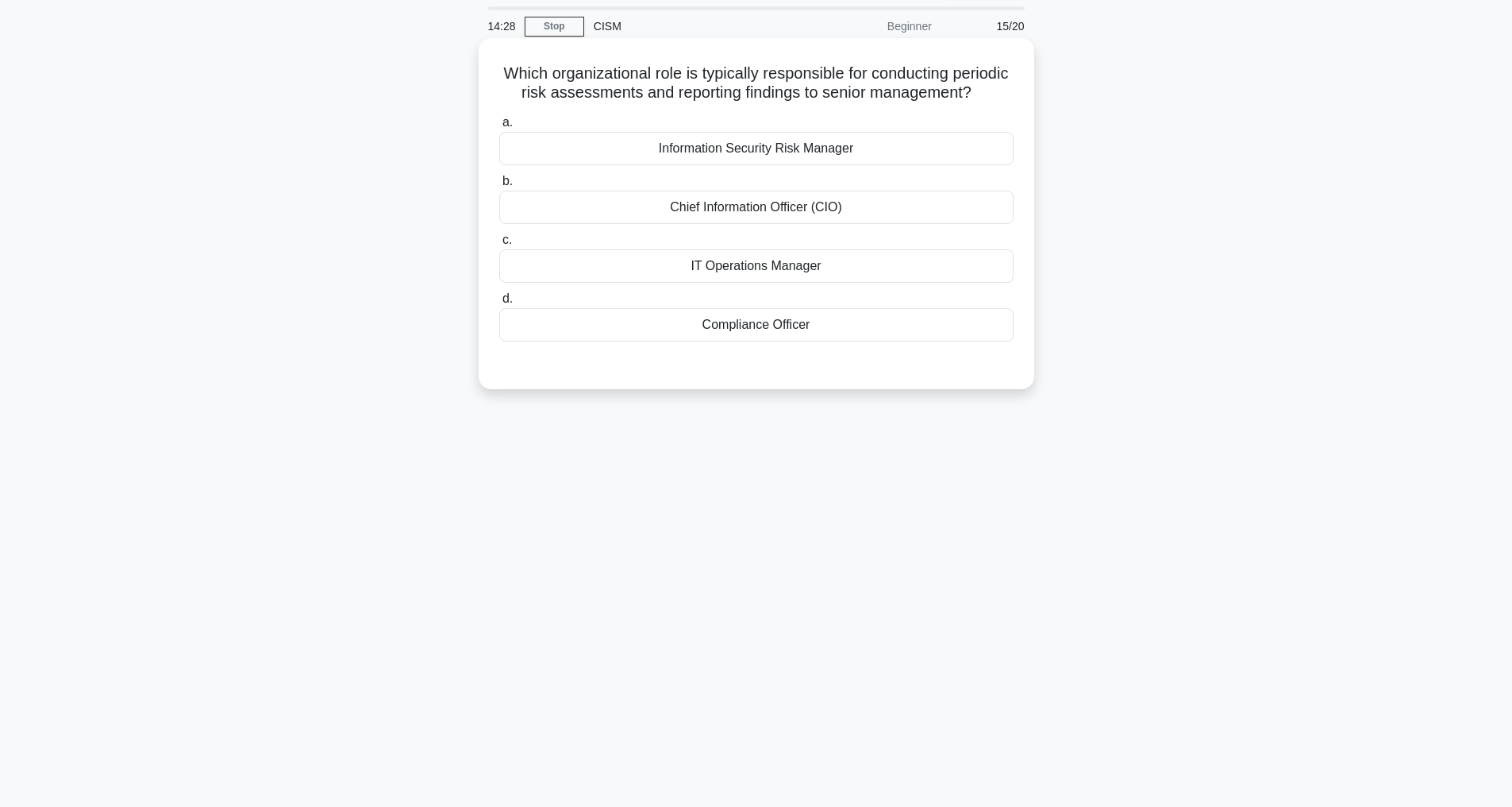
click at [750, 165] on div "Information Security Risk Manager" at bounding box center [756, 149] width 514 height 33
click at [499, 128] on input "a. Information Security Risk Manager" at bounding box center [499, 122] width 0 height 10
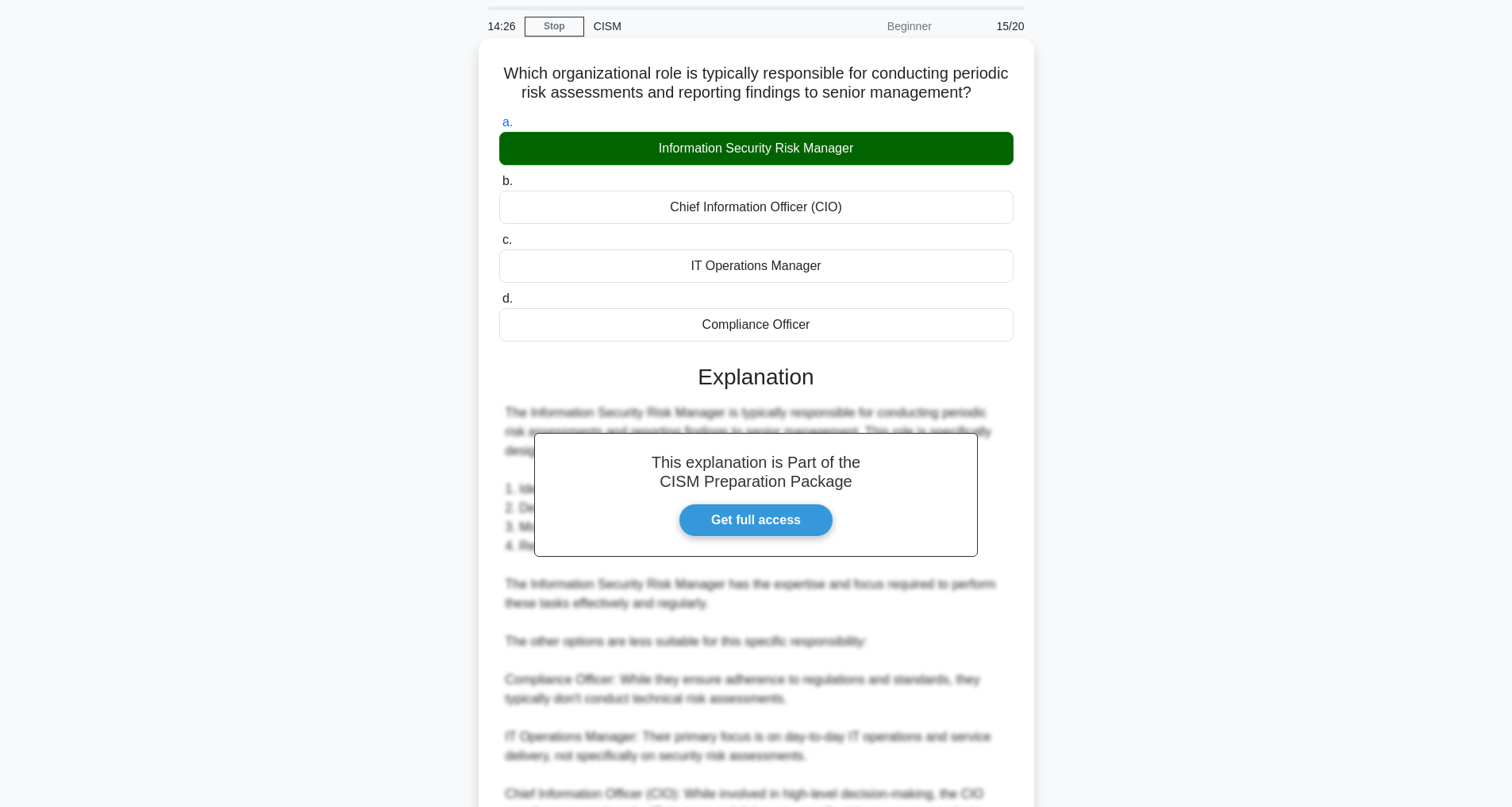
scroll to position [249, 0]
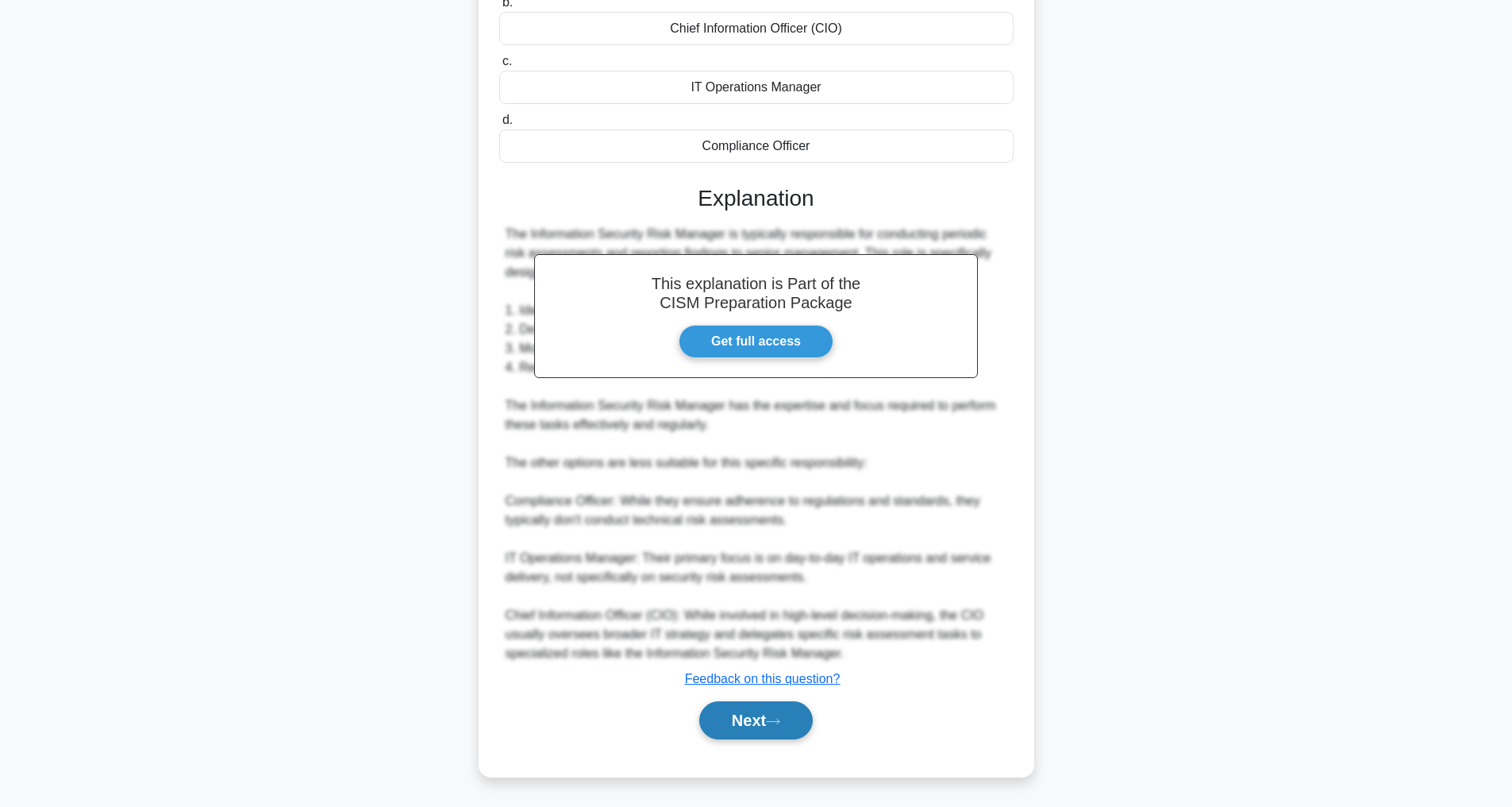
click at [730, 722] on button "Next" at bounding box center [756, 720] width 114 height 38
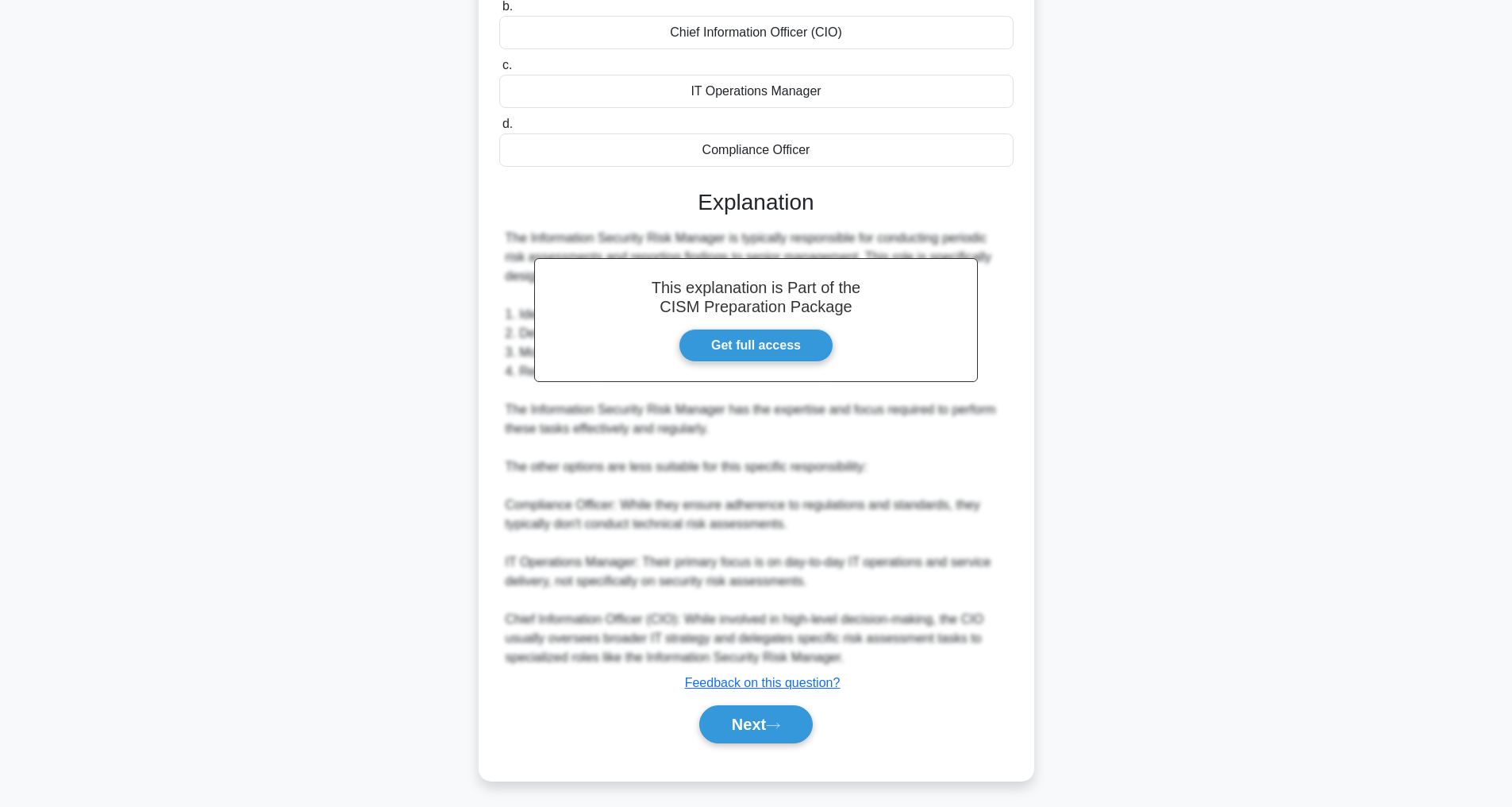
scroll to position [51, 0]
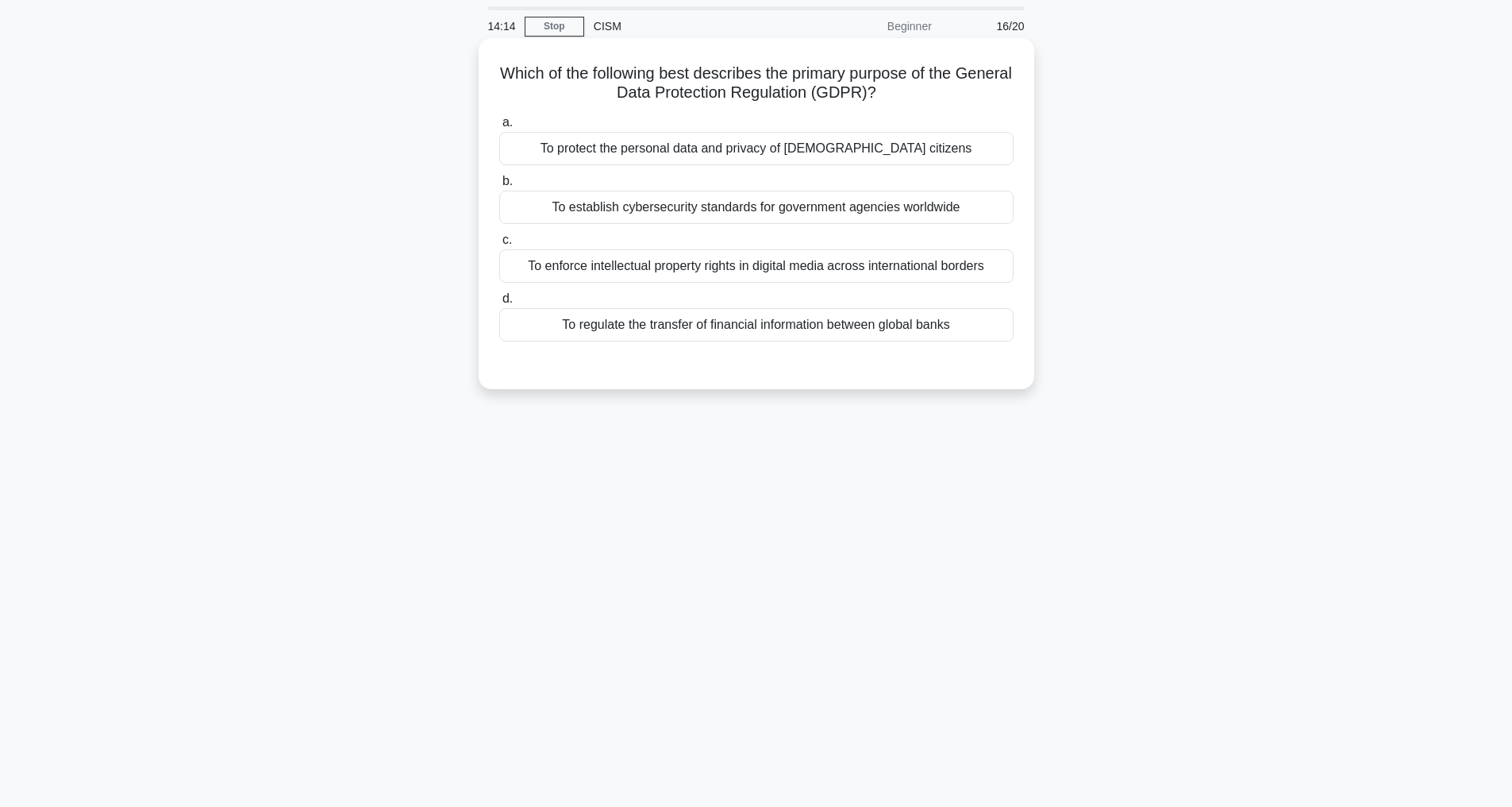
click at [785, 150] on div "To protect the personal data and privacy of EU citizens" at bounding box center [756, 149] width 514 height 33
click at [499, 128] on input "a. To protect the personal data and privacy of EU citizens" at bounding box center [499, 122] width 0 height 10
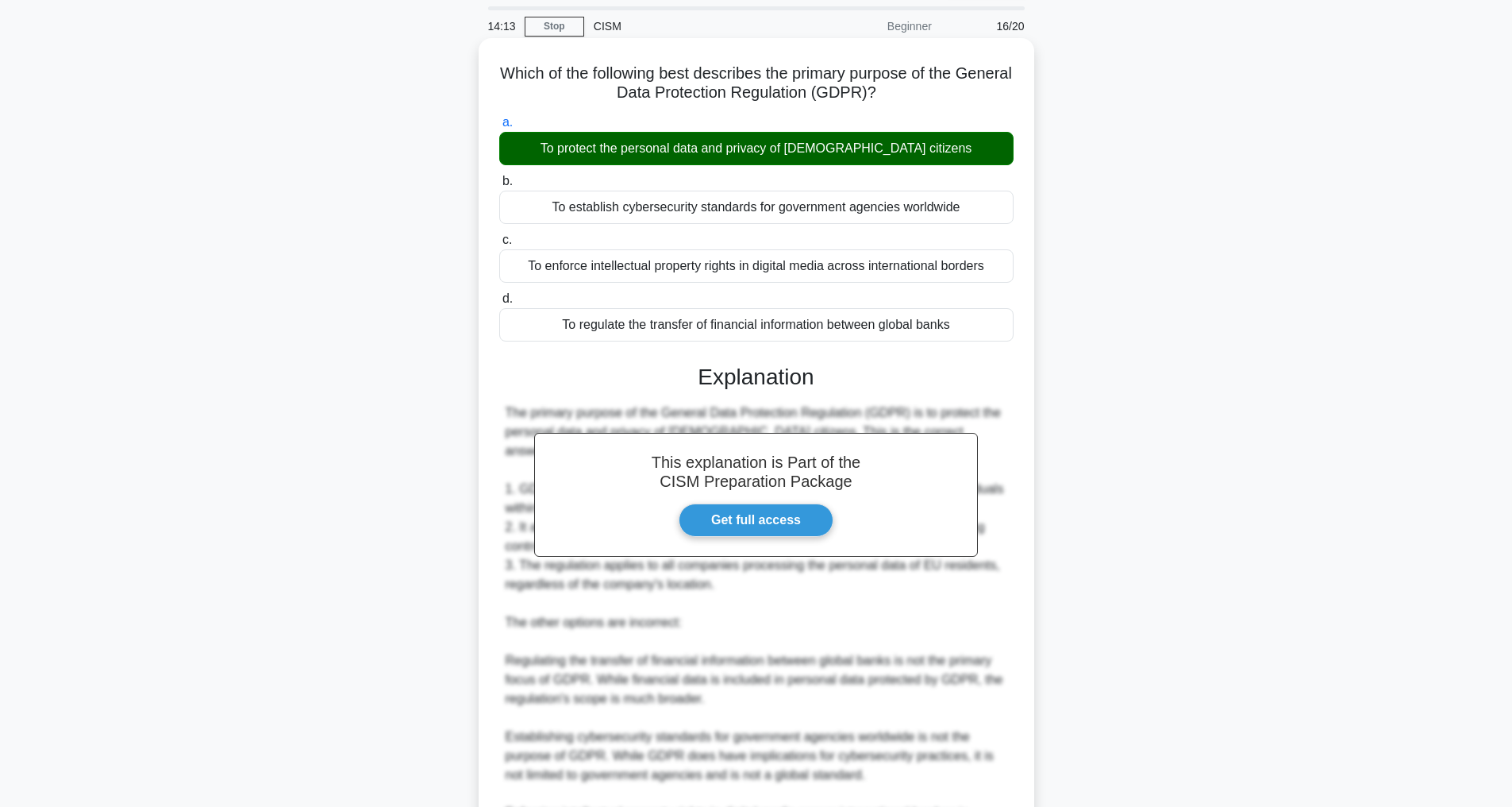
scroll to position [305, 0]
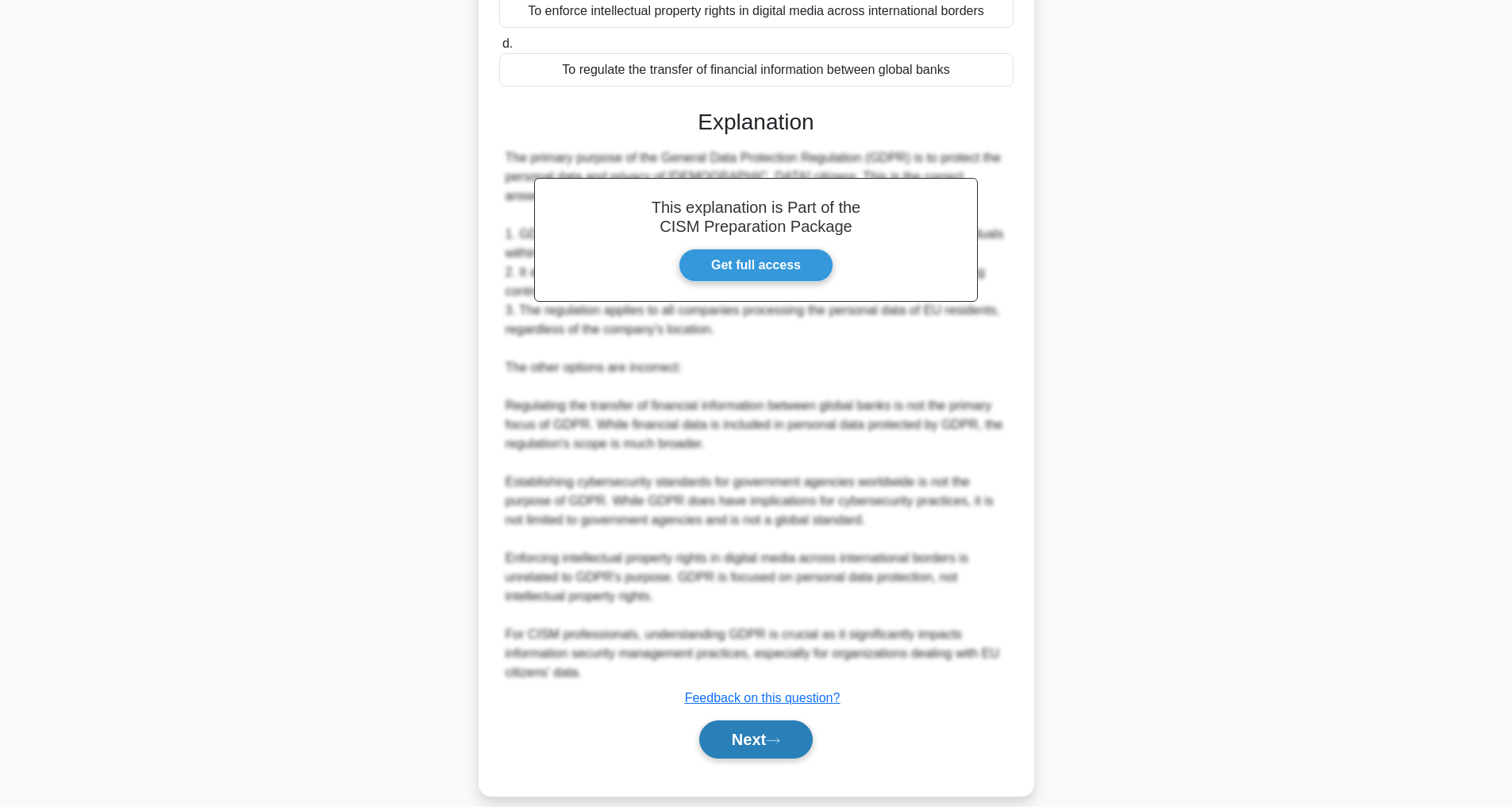
click at [761, 727] on button "Next" at bounding box center [756, 739] width 114 height 38
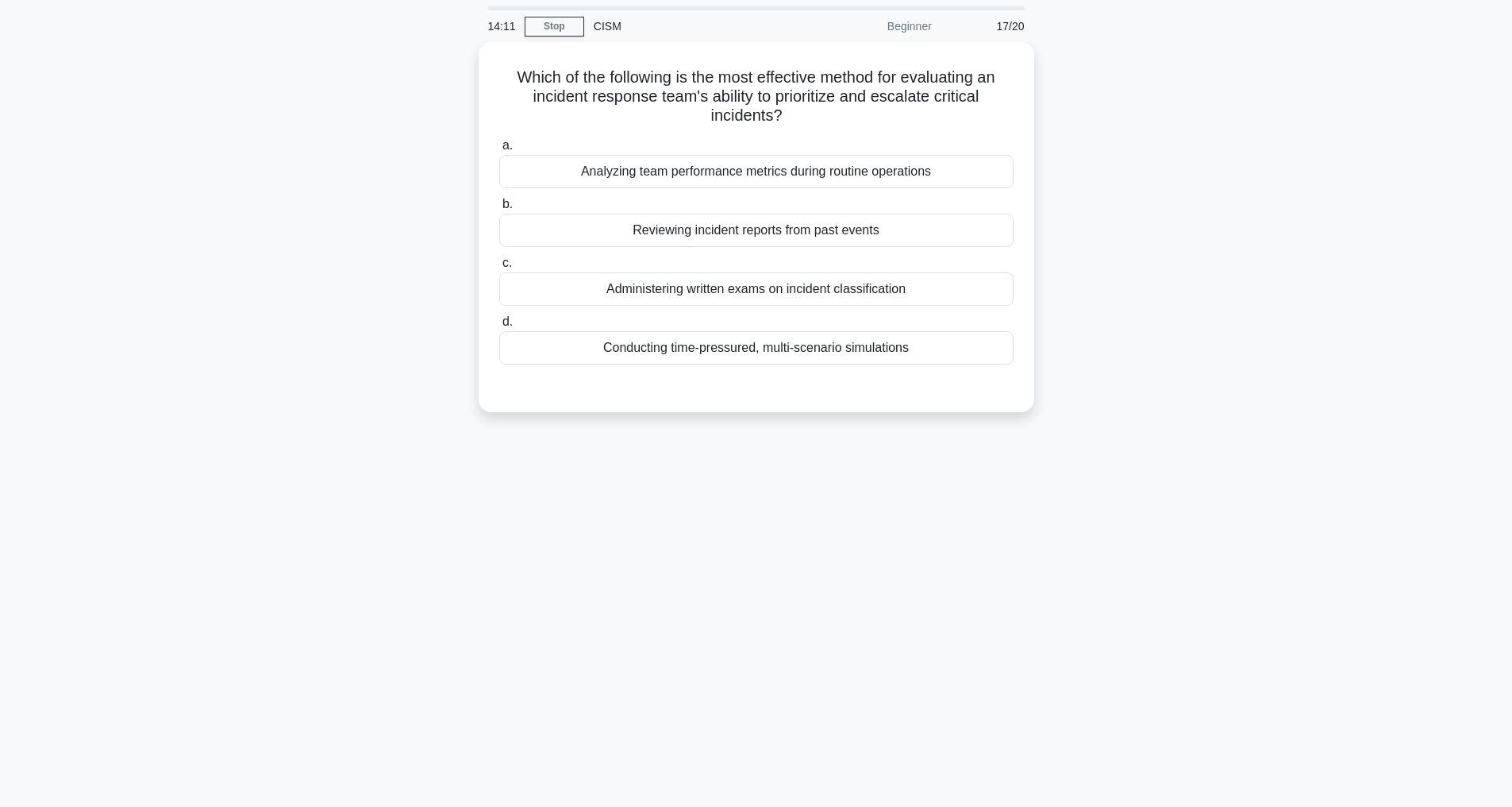
scroll to position [51, 0]
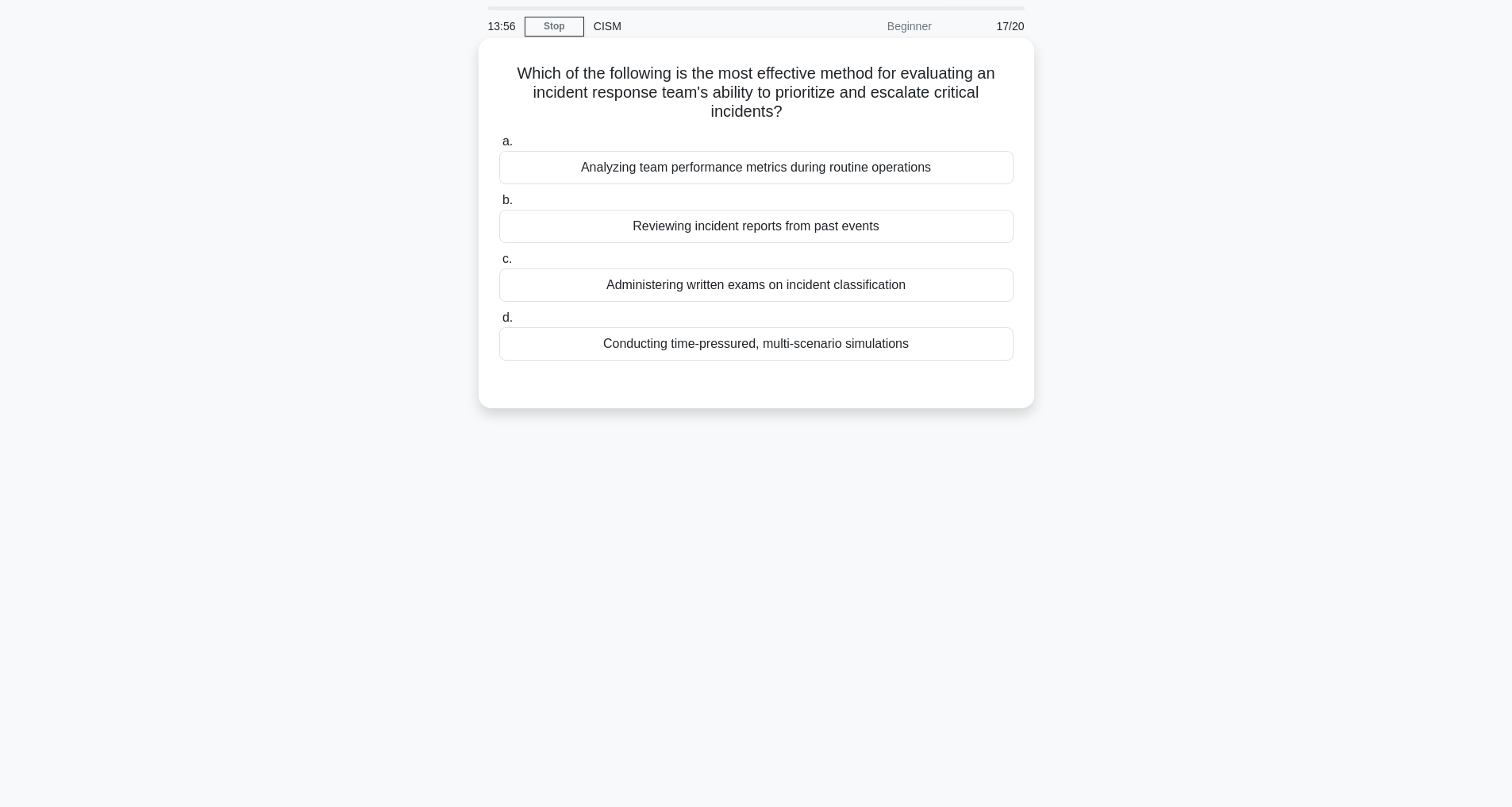
click at [853, 339] on div "Conducting time-pressured, multi-scenario simulations" at bounding box center [756, 343] width 514 height 33
click at [499, 323] on input "d. Conducting time-pressured, multi-scenario simulations" at bounding box center [499, 317] width 0 height 10
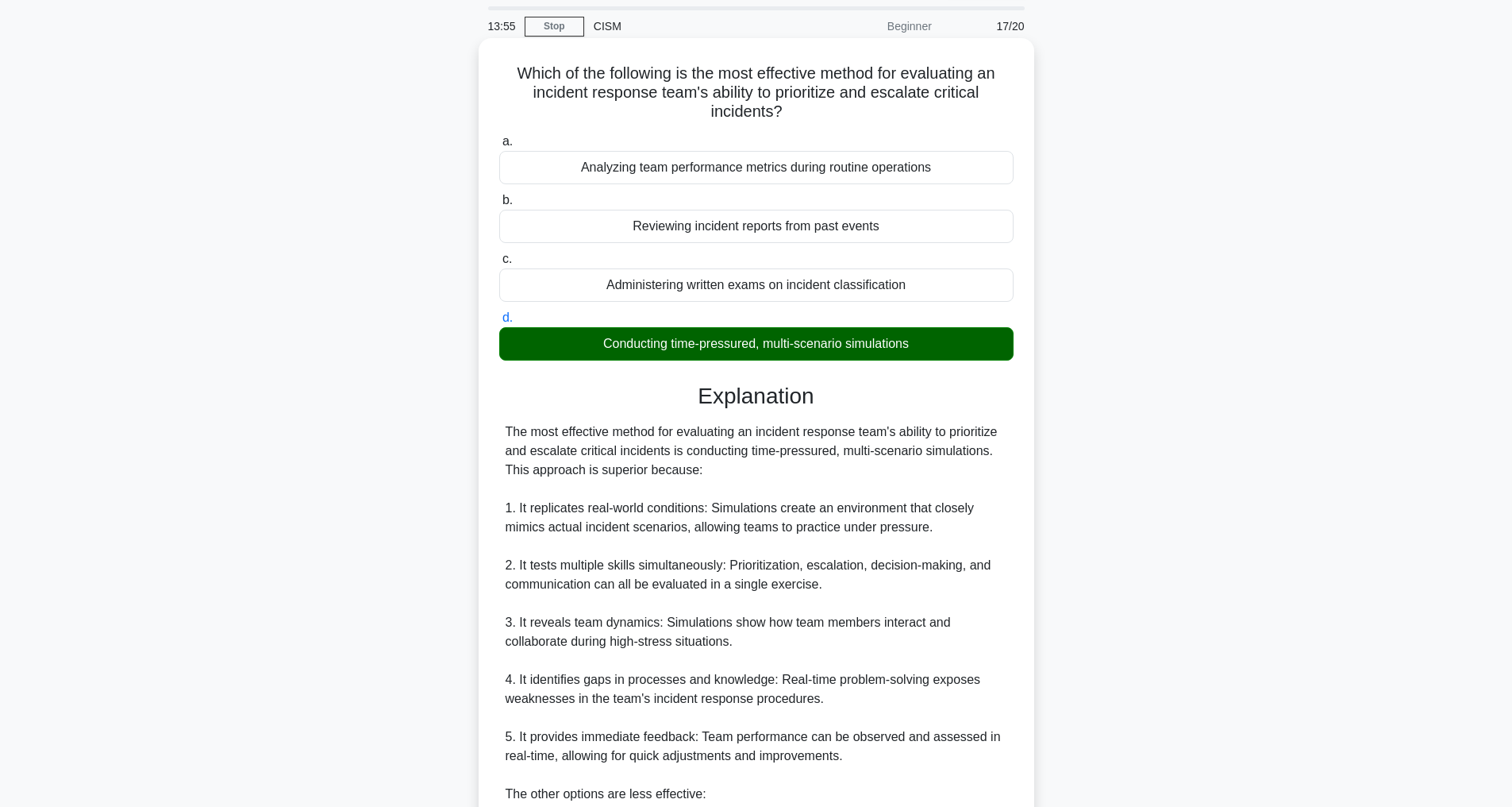
scroll to position [439, 0]
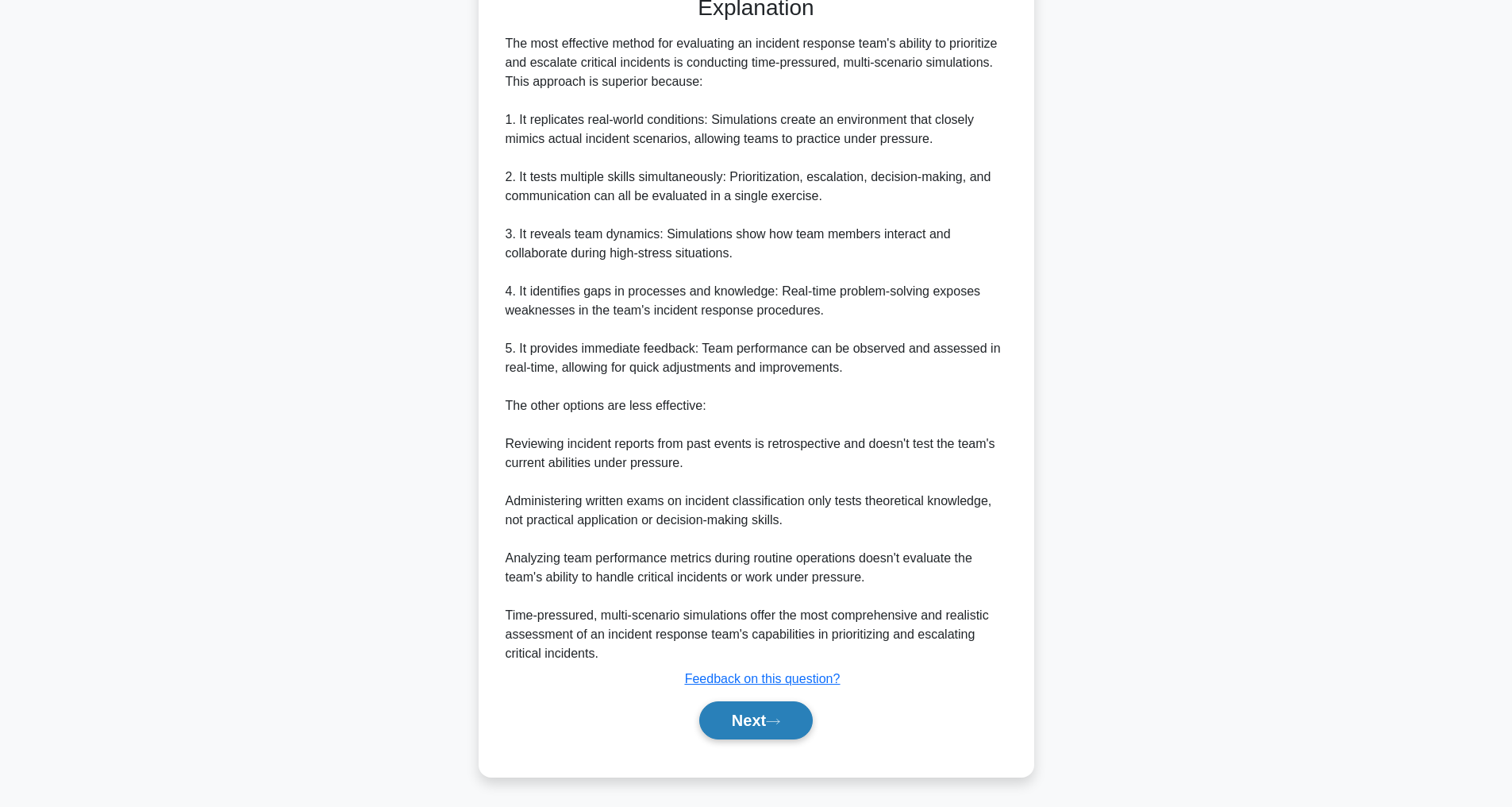
click at [747, 718] on button "Next" at bounding box center [756, 720] width 114 height 38
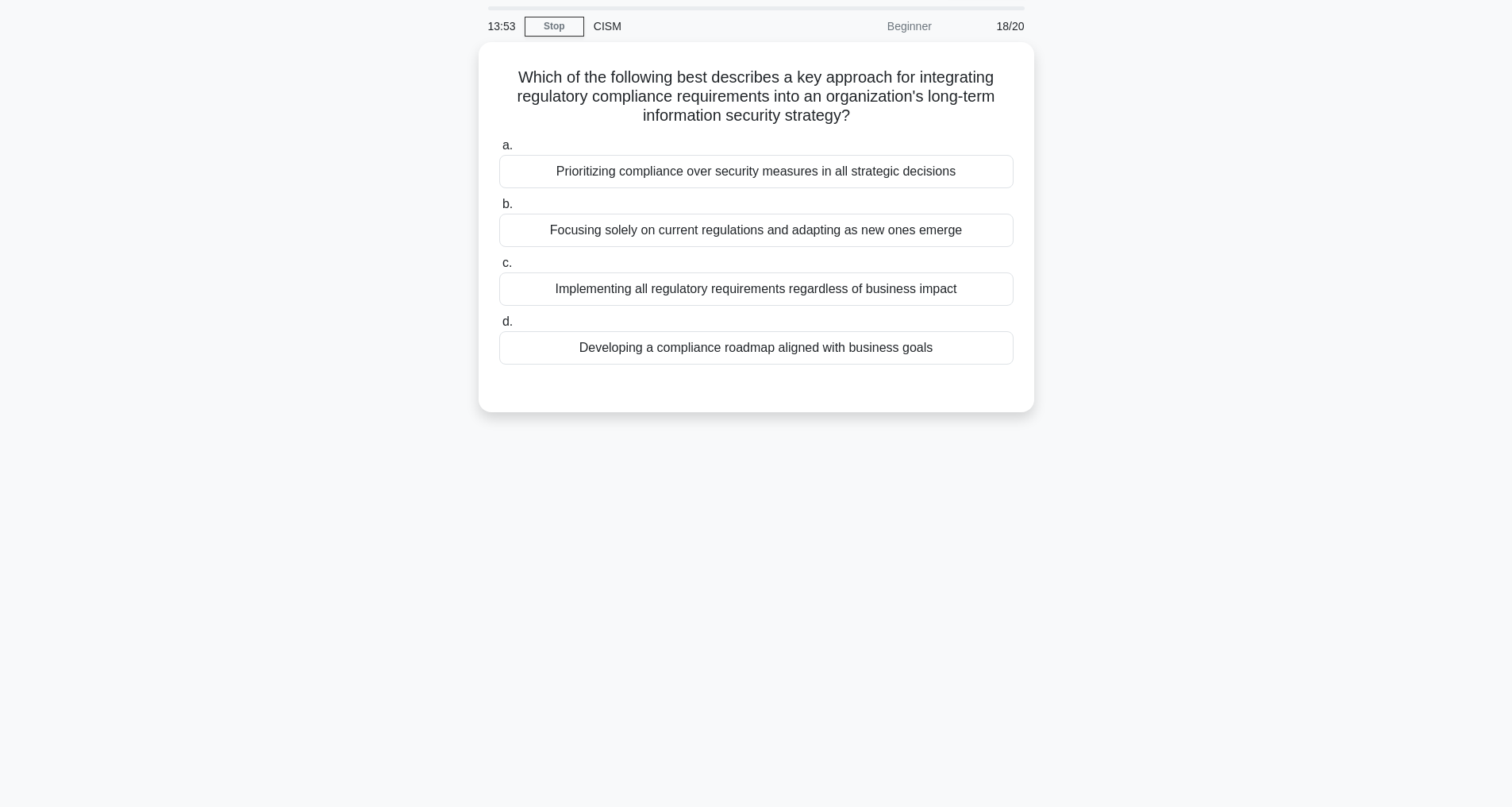
scroll to position [51, 0]
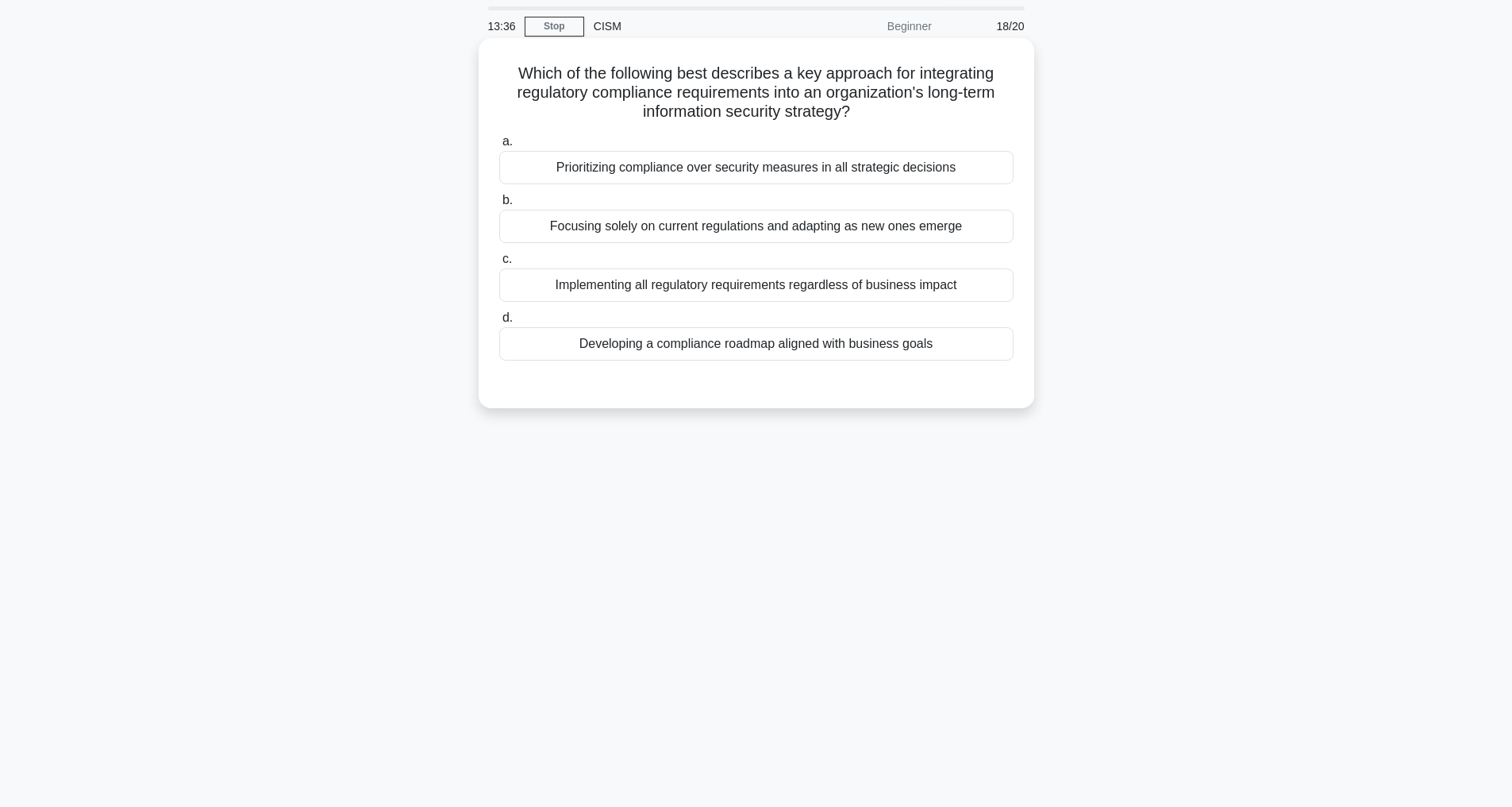
click at [870, 344] on div "Developing a compliance roadmap aligned with business goals" at bounding box center [756, 343] width 514 height 33
click at [499, 323] on input "d. Developing a compliance roadmap aligned with business goals" at bounding box center [499, 317] width 0 height 10
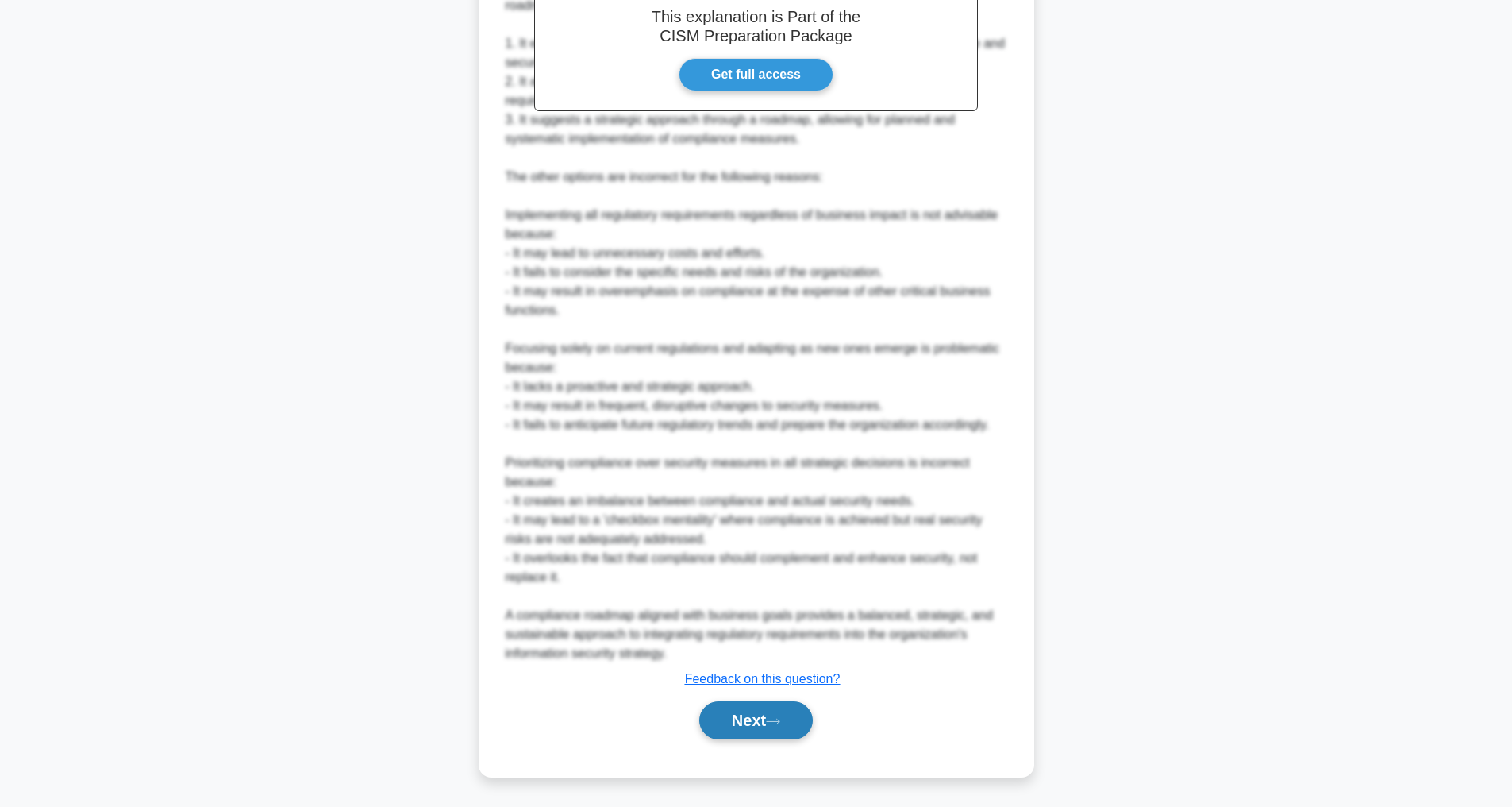
click at [746, 735] on button "Next" at bounding box center [756, 720] width 114 height 38
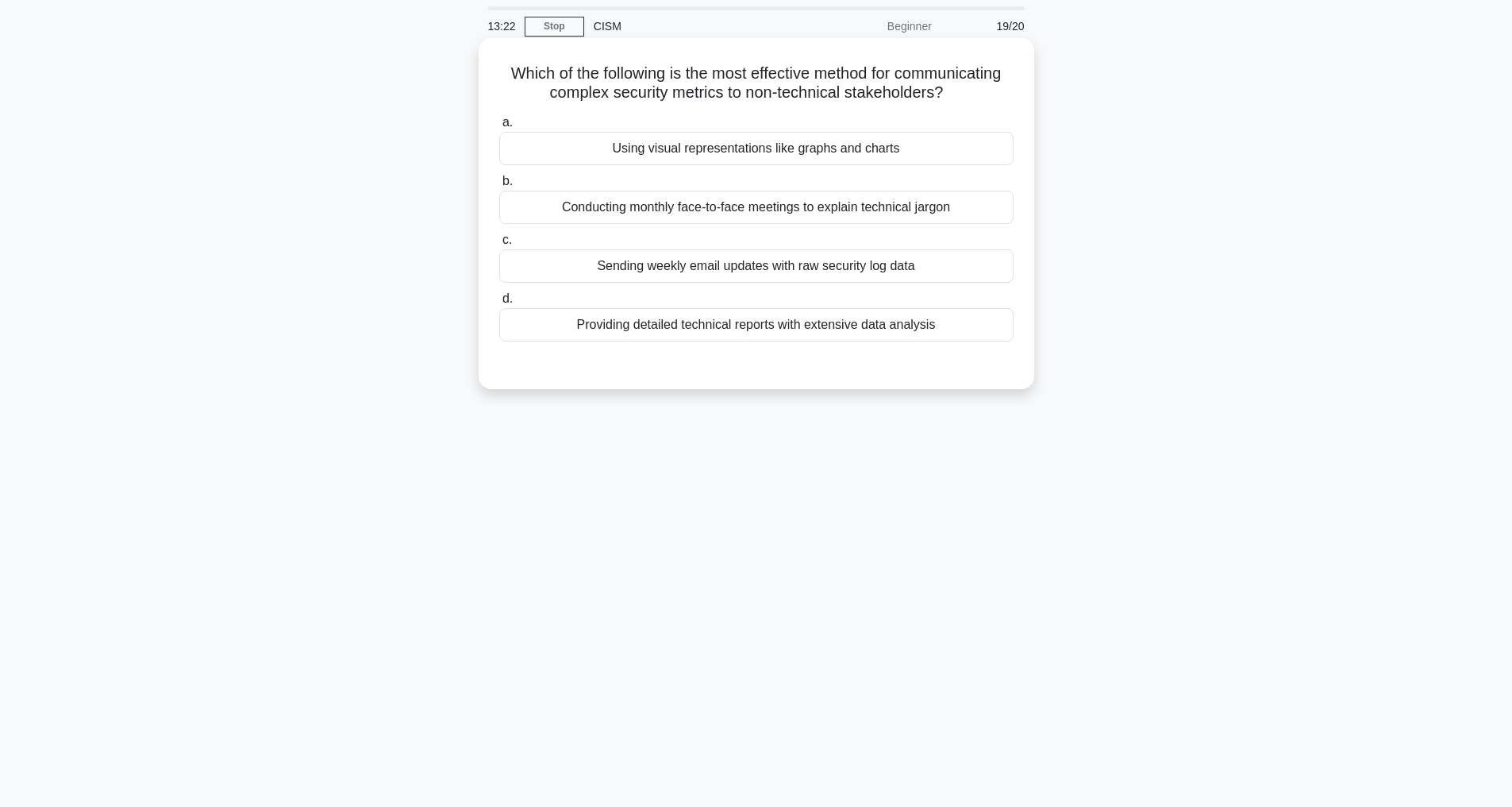
click at [761, 164] on div "Using visual representations like graphs and charts" at bounding box center [756, 149] width 514 height 33
click at [499, 128] on input "a. Using visual representations like graphs and charts" at bounding box center [499, 122] width 0 height 10
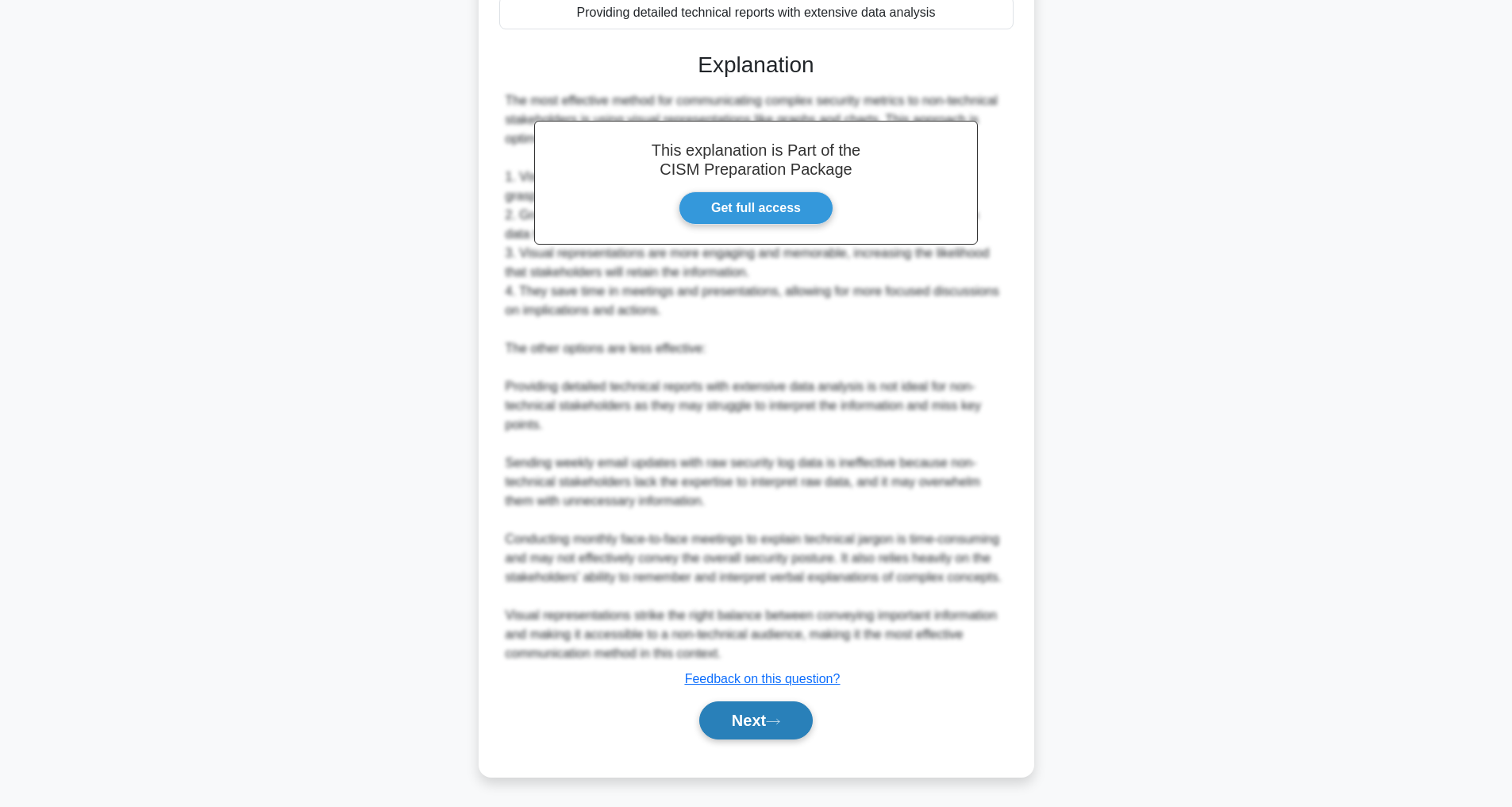
click at [790, 706] on button "Next" at bounding box center [756, 720] width 114 height 38
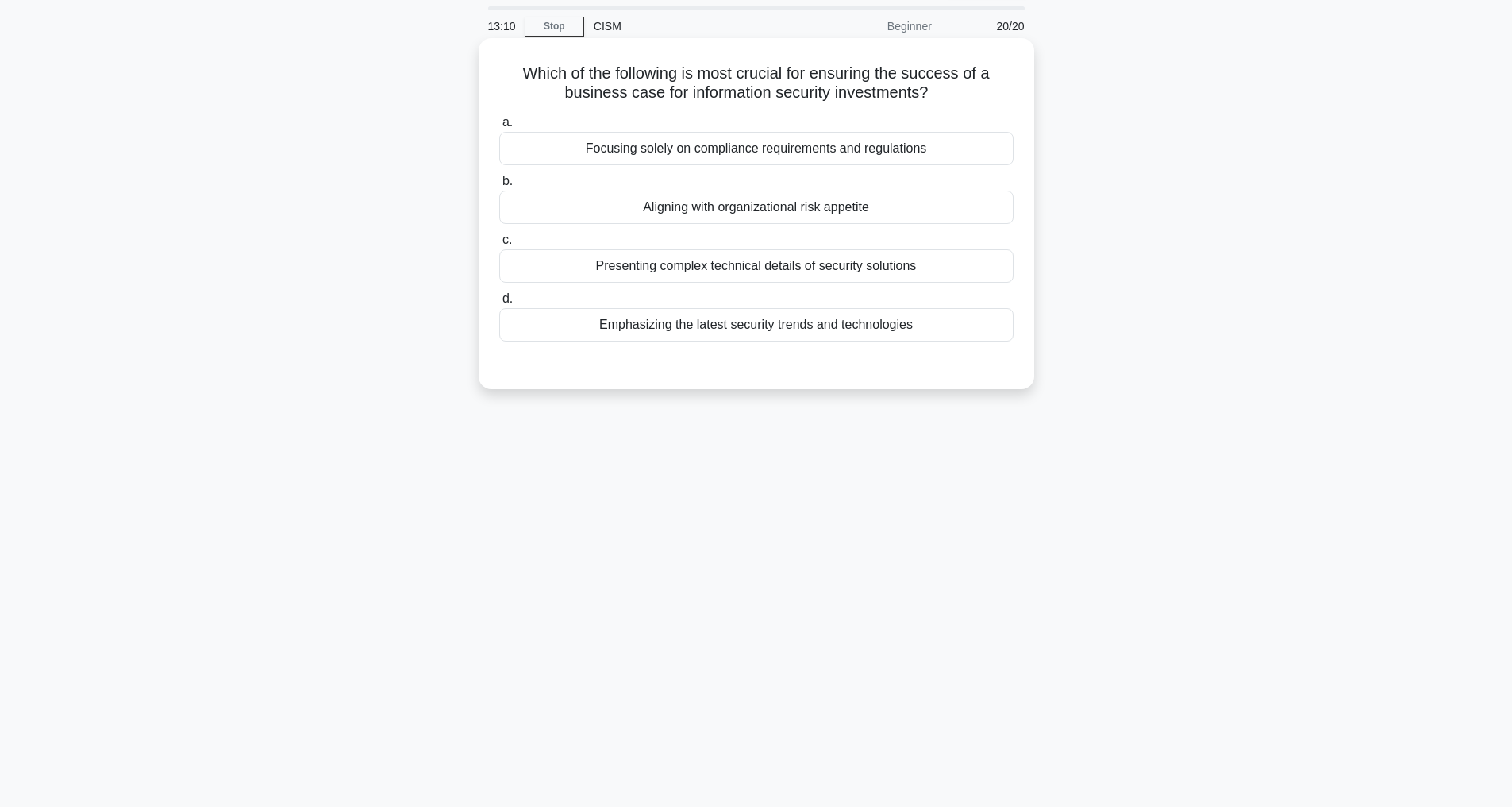
click at [803, 207] on div "Aligning with organizational risk appetite" at bounding box center [756, 208] width 514 height 33
click at [499, 187] on input "b. Aligning with organizational risk appetite" at bounding box center [499, 181] width 0 height 10
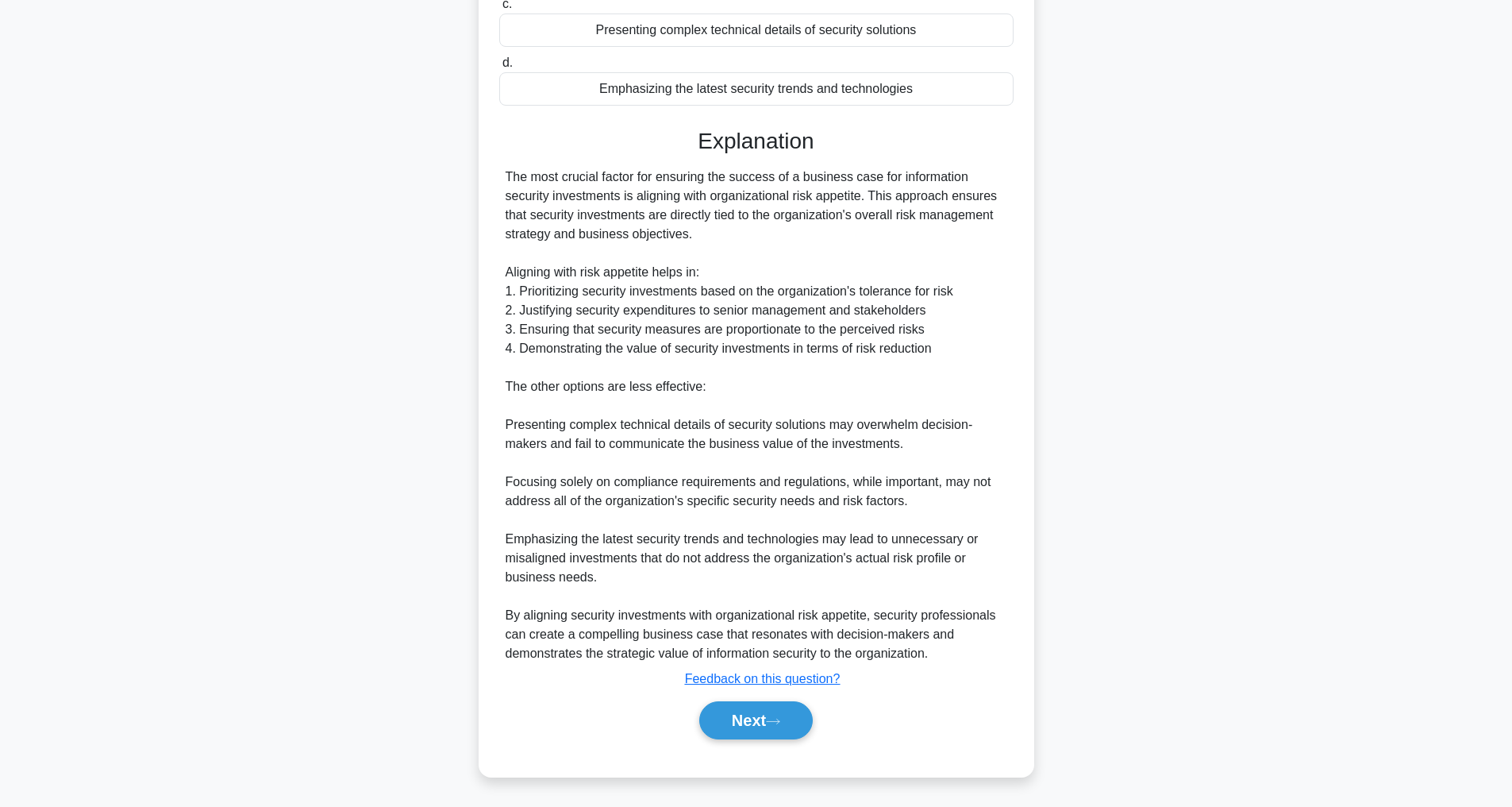
scroll to position [305, 0]
click at [792, 716] on button "Next" at bounding box center [756, 720] width 114 height 38
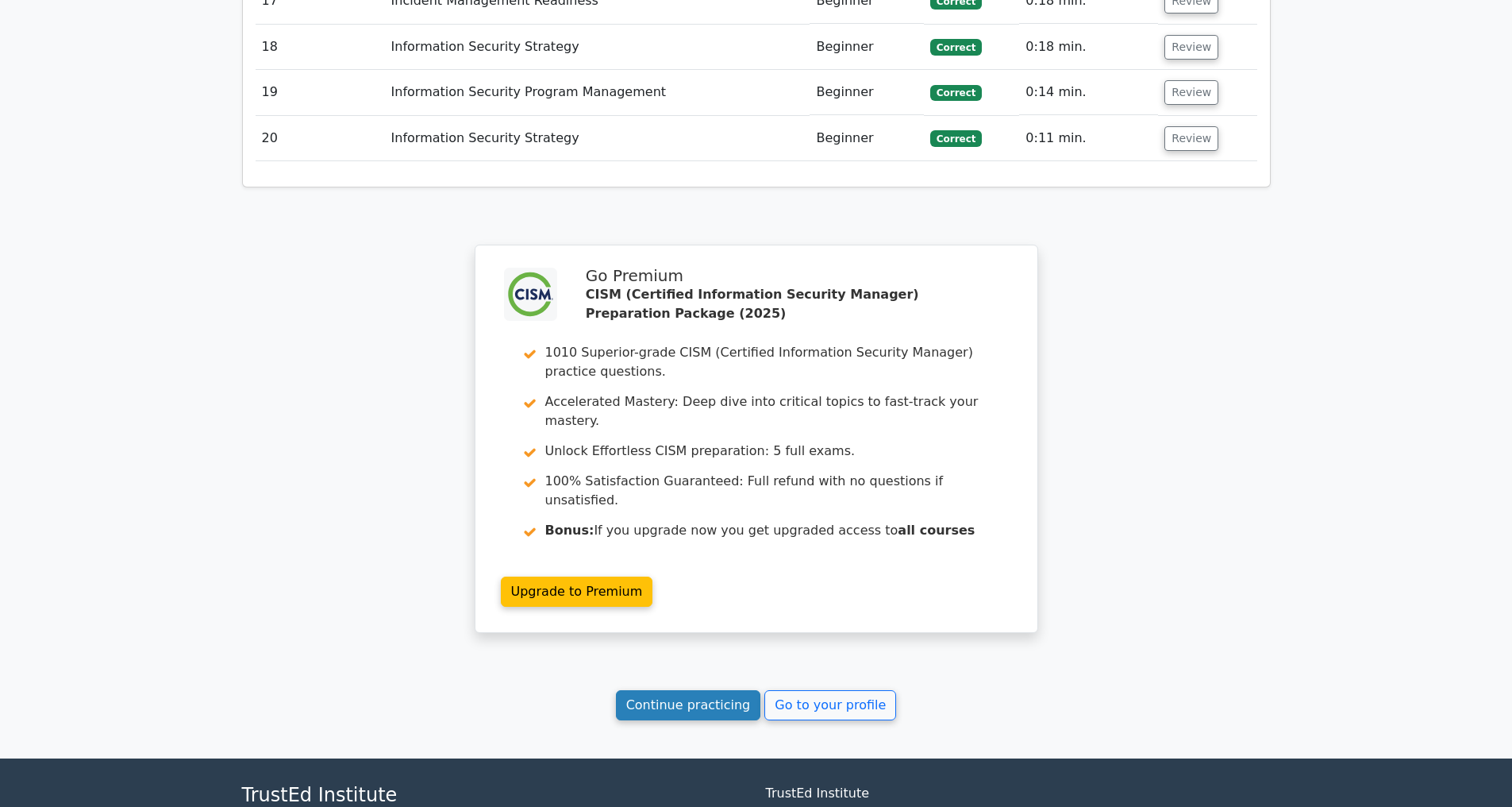
scroll to position [3241, 0]
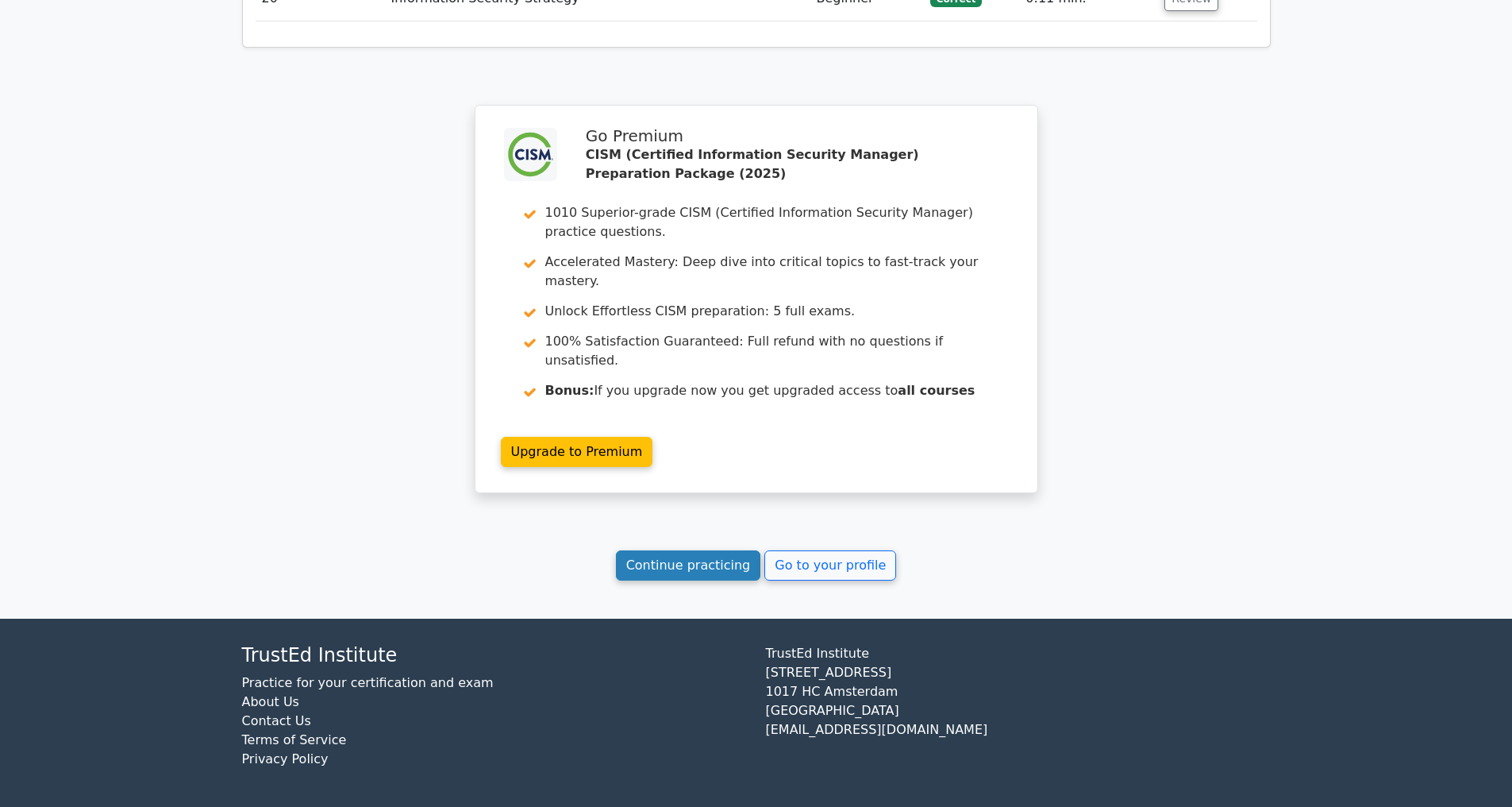
click at [680, 565] on link "Continue practicing" at bounding box center [688, 565] width 145 height 30
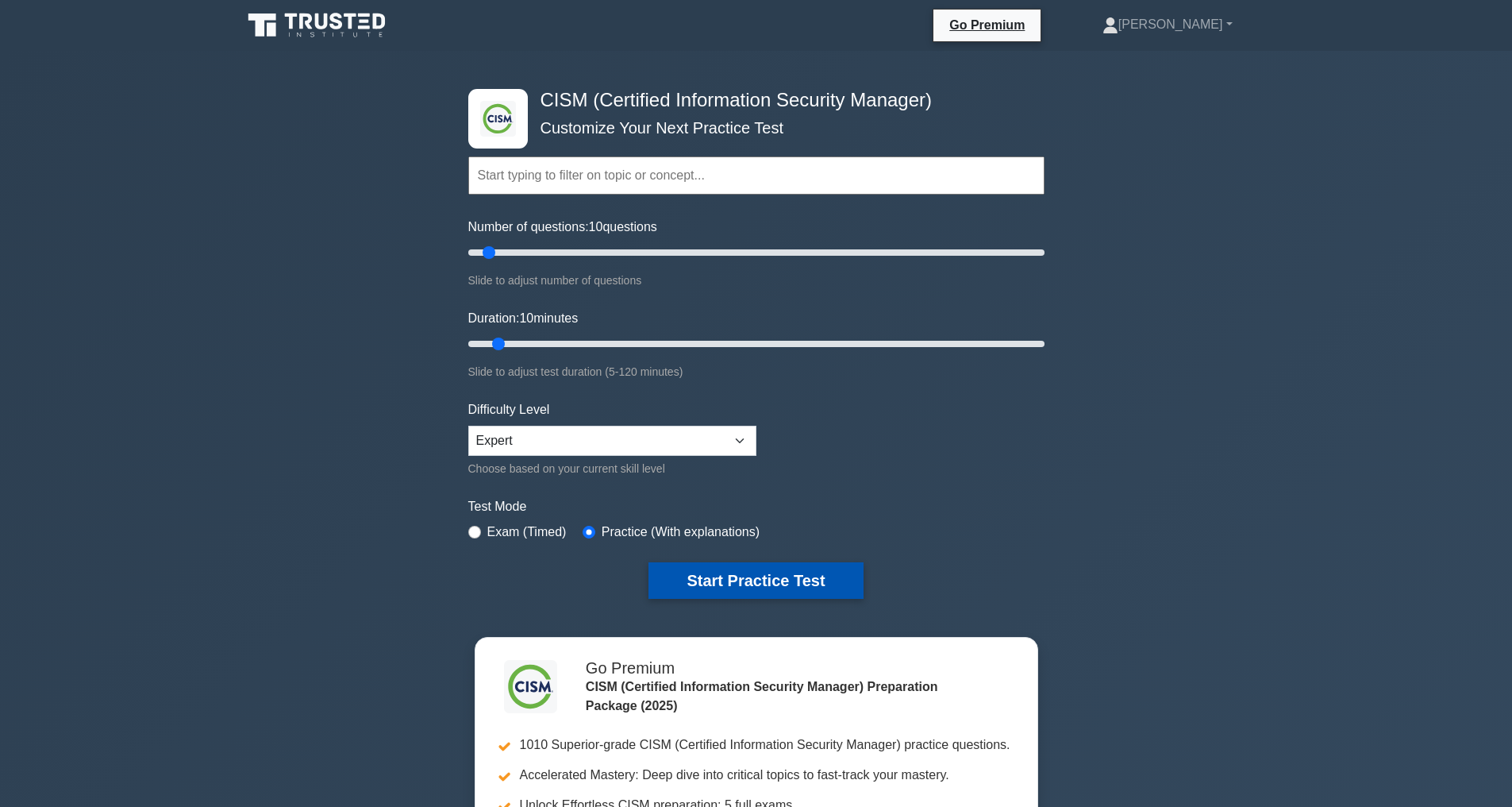
click at [784, 572] on button "Start Practice Test" at bounding box center [756, 580] width 215 height 37
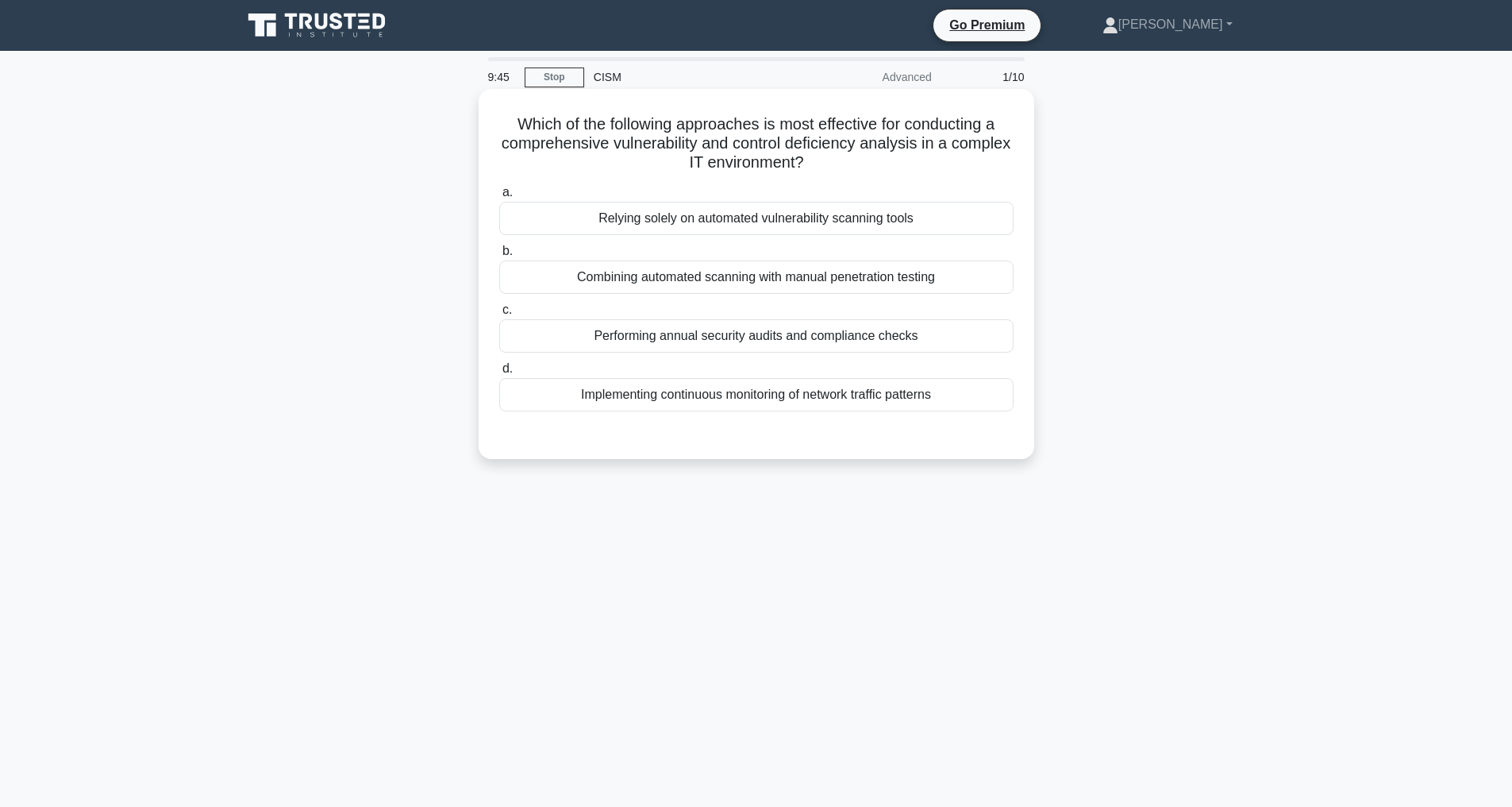
click at [716, 276] on div "Combining automated scanning with manual penetration testing" at bounding box center [756, 277] width 514 height 33
click at [499, 257] on input "b. Combining automated scanning with manual penetration testing" at bounding box center [499, 251] width 0 height 10
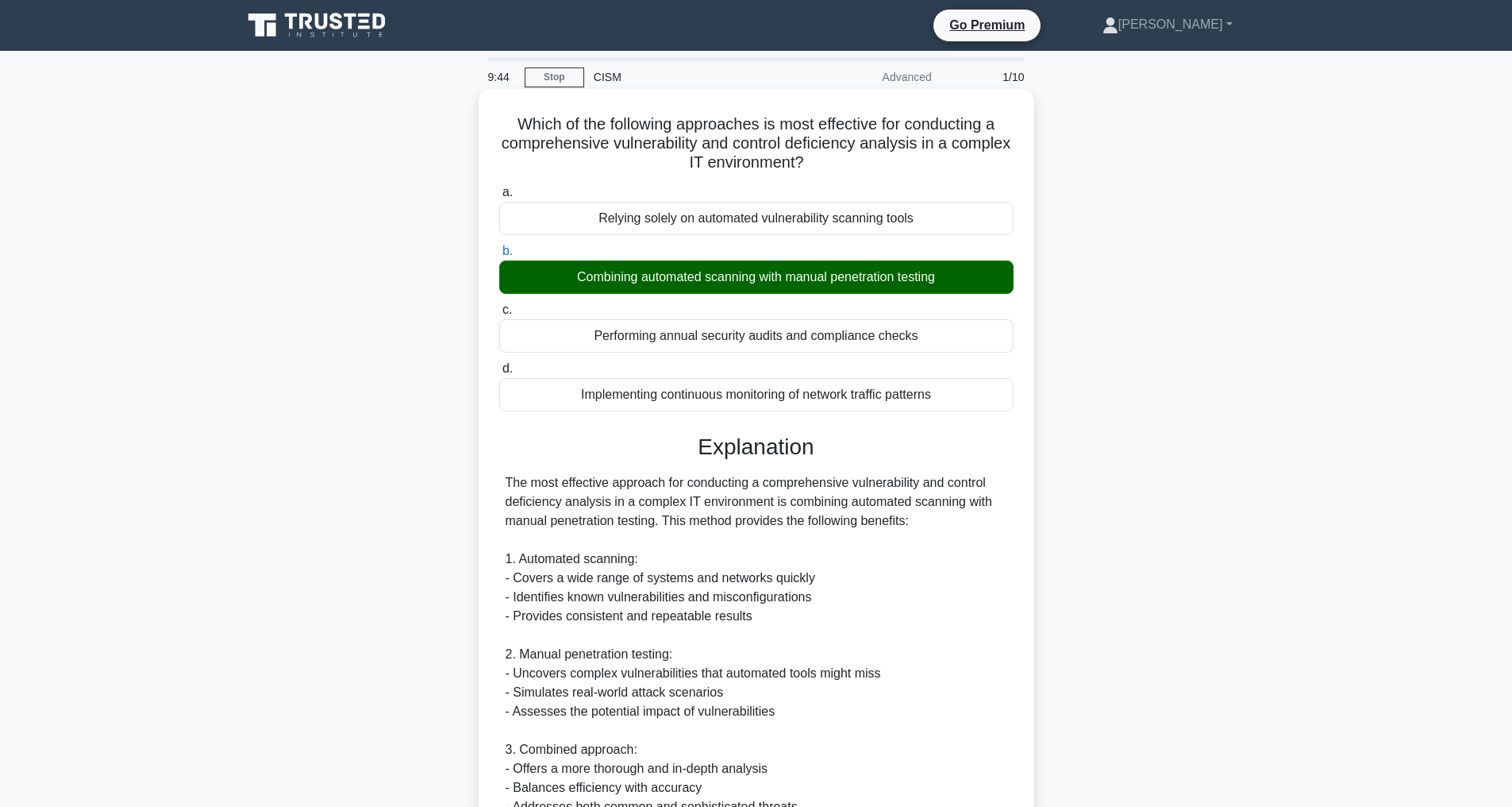
scroll to position [553, 0]
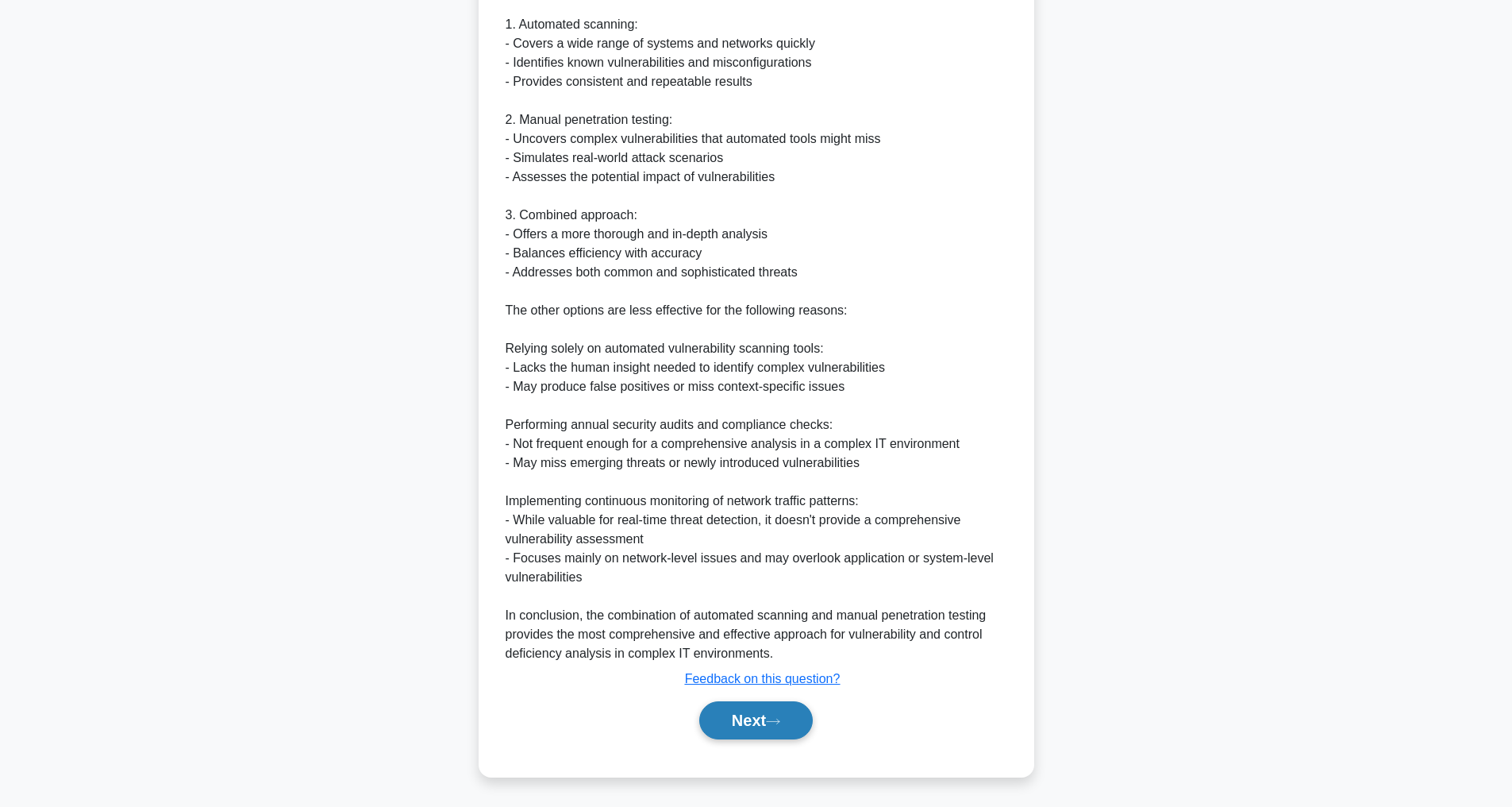
click at [736, 720] on button "Next" at bounding box center [756, 720] width 114 height 38
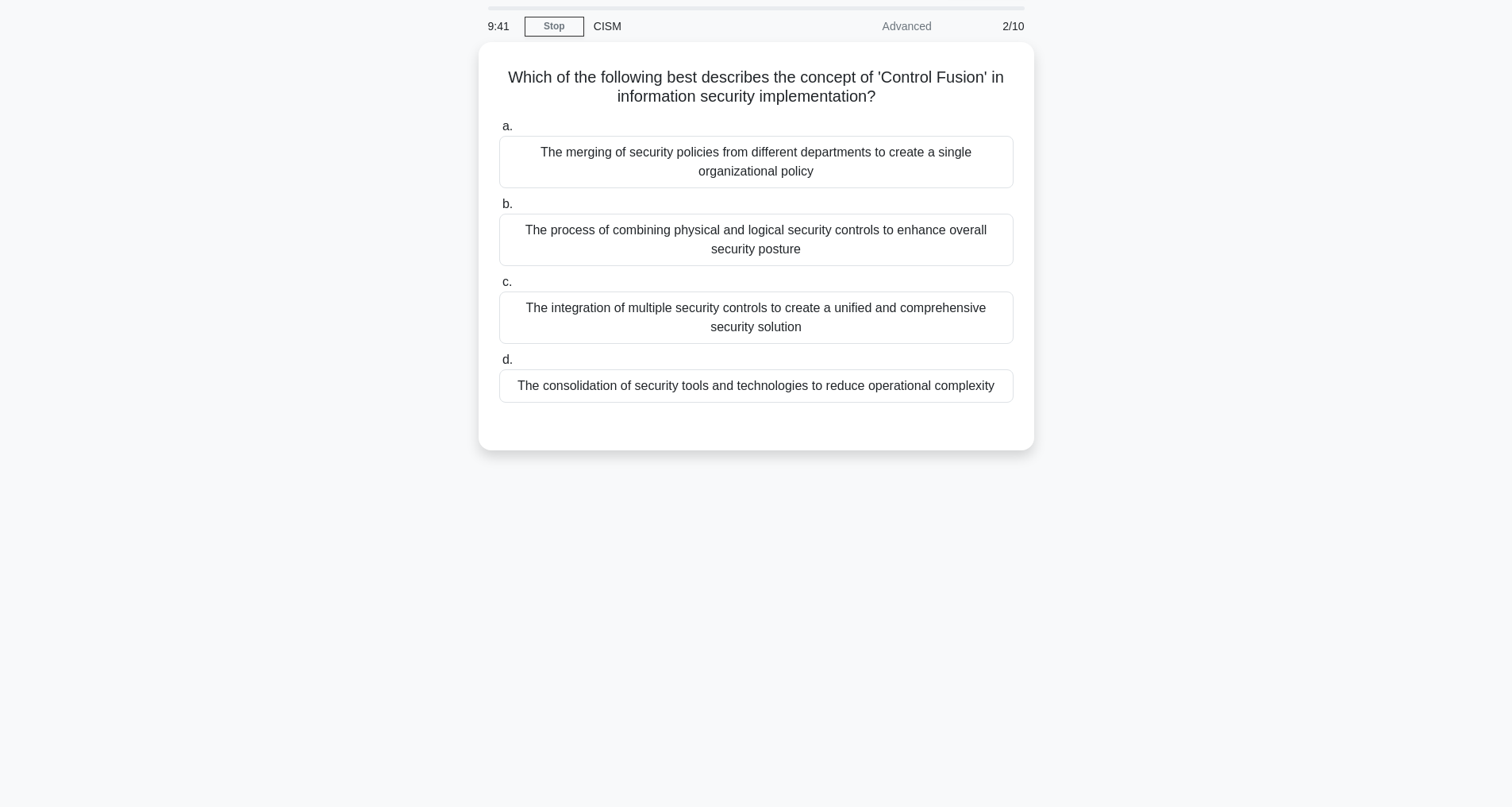
scroll to position [51, 0]
click at [675, 242] on div "The process of combining physical and logical security controls to enhance over…" at bounding box center [756, 236] width 514 height 52
click at [499, 206] on input "b. The process of combining physical and logical security controls to enhance o…" at bounding box center [499, 200] width 0 height 10
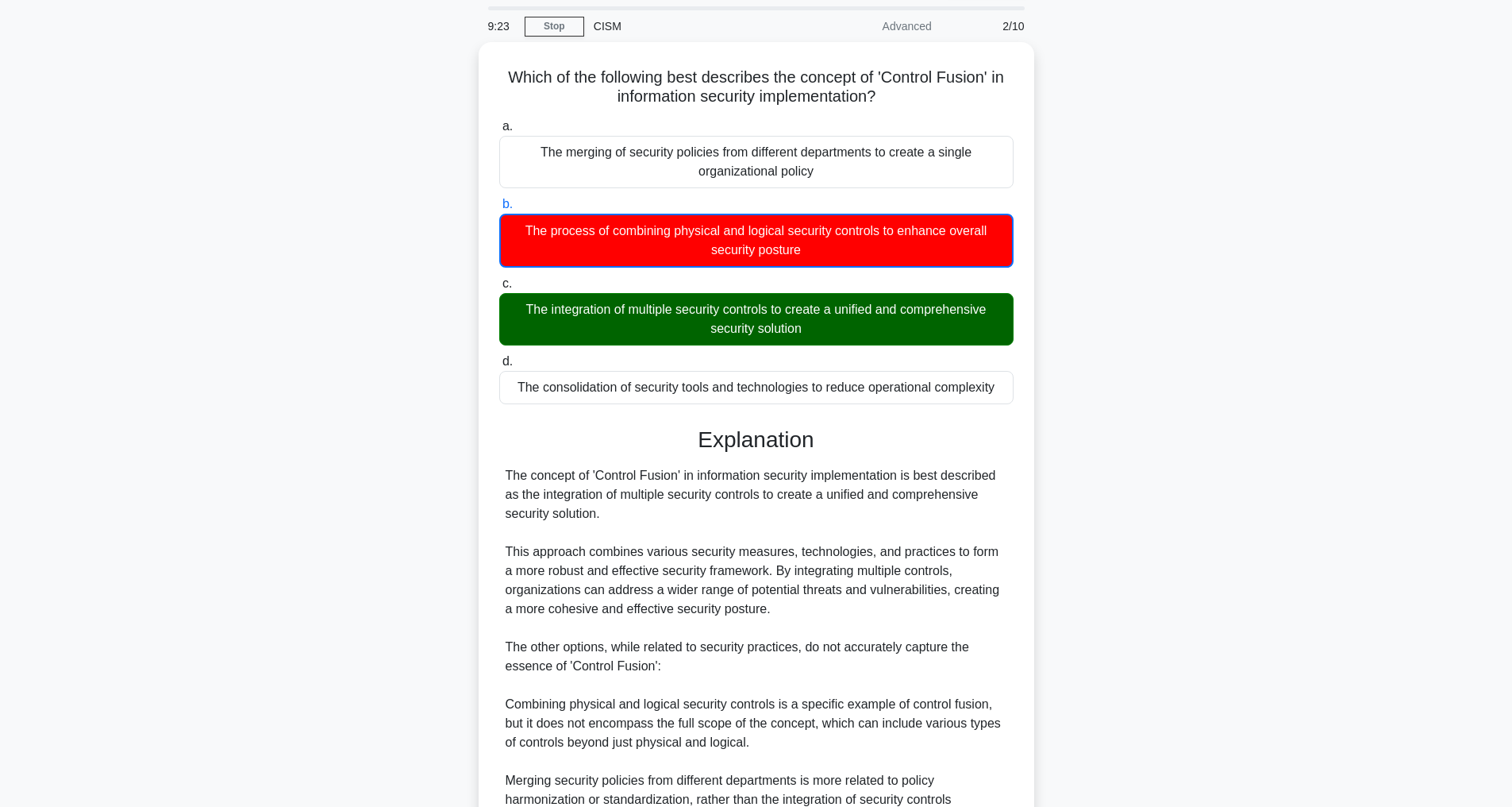
scroll to position [326, 0]
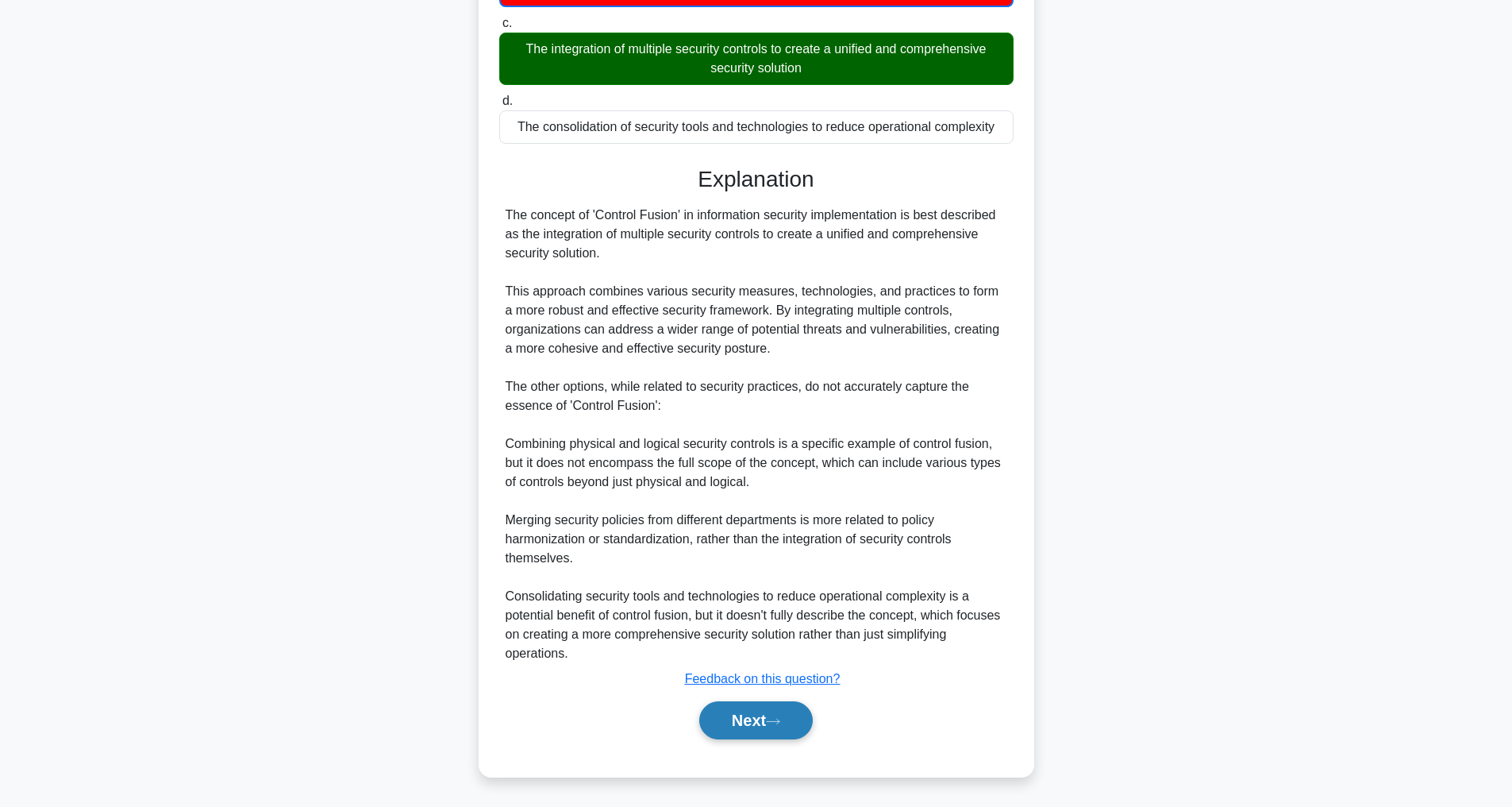
click at [732, 715] on button "Next" at bounding box center [756, 720] width 114 height 38
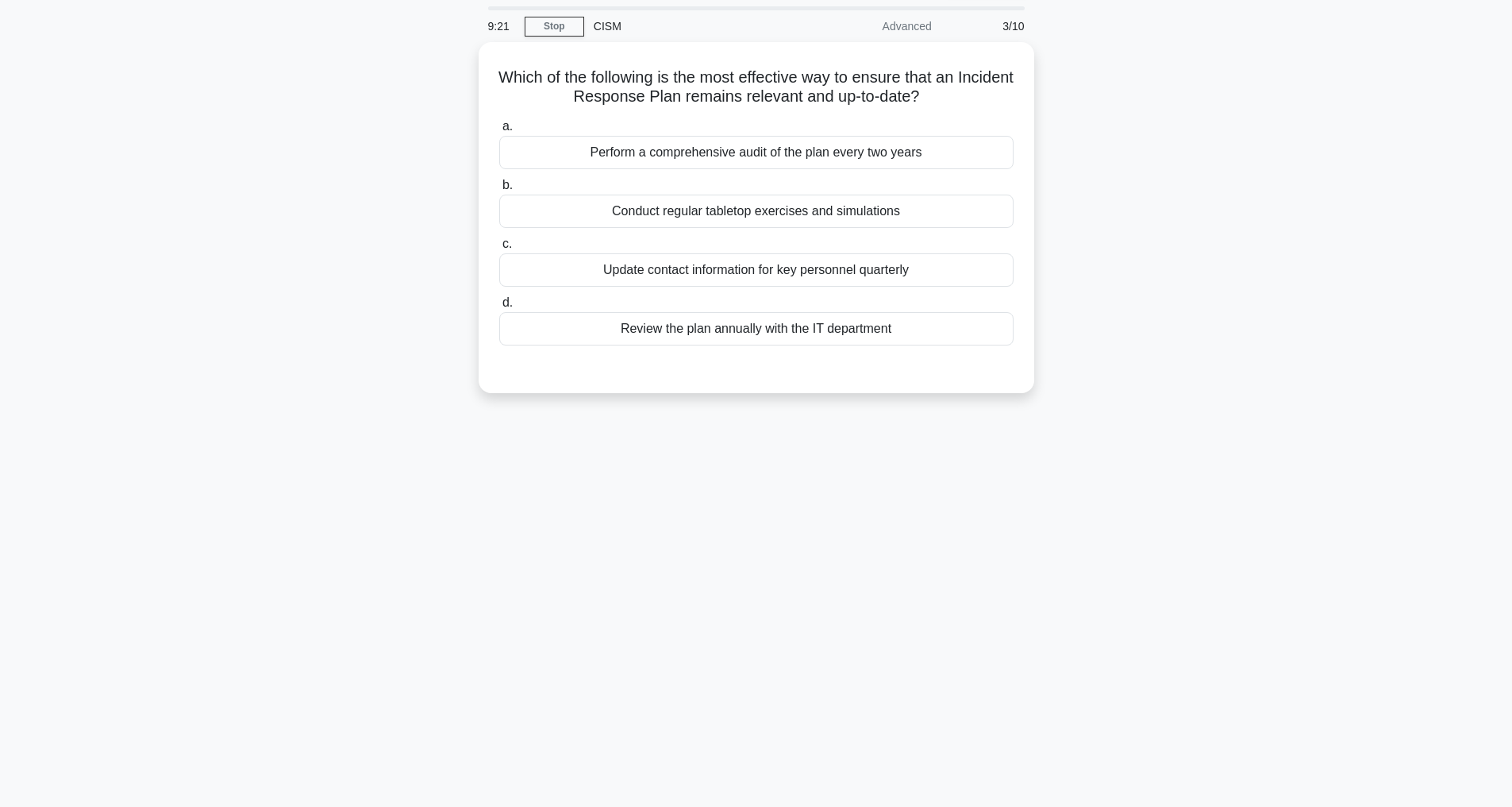
scroll to position [51, 0]
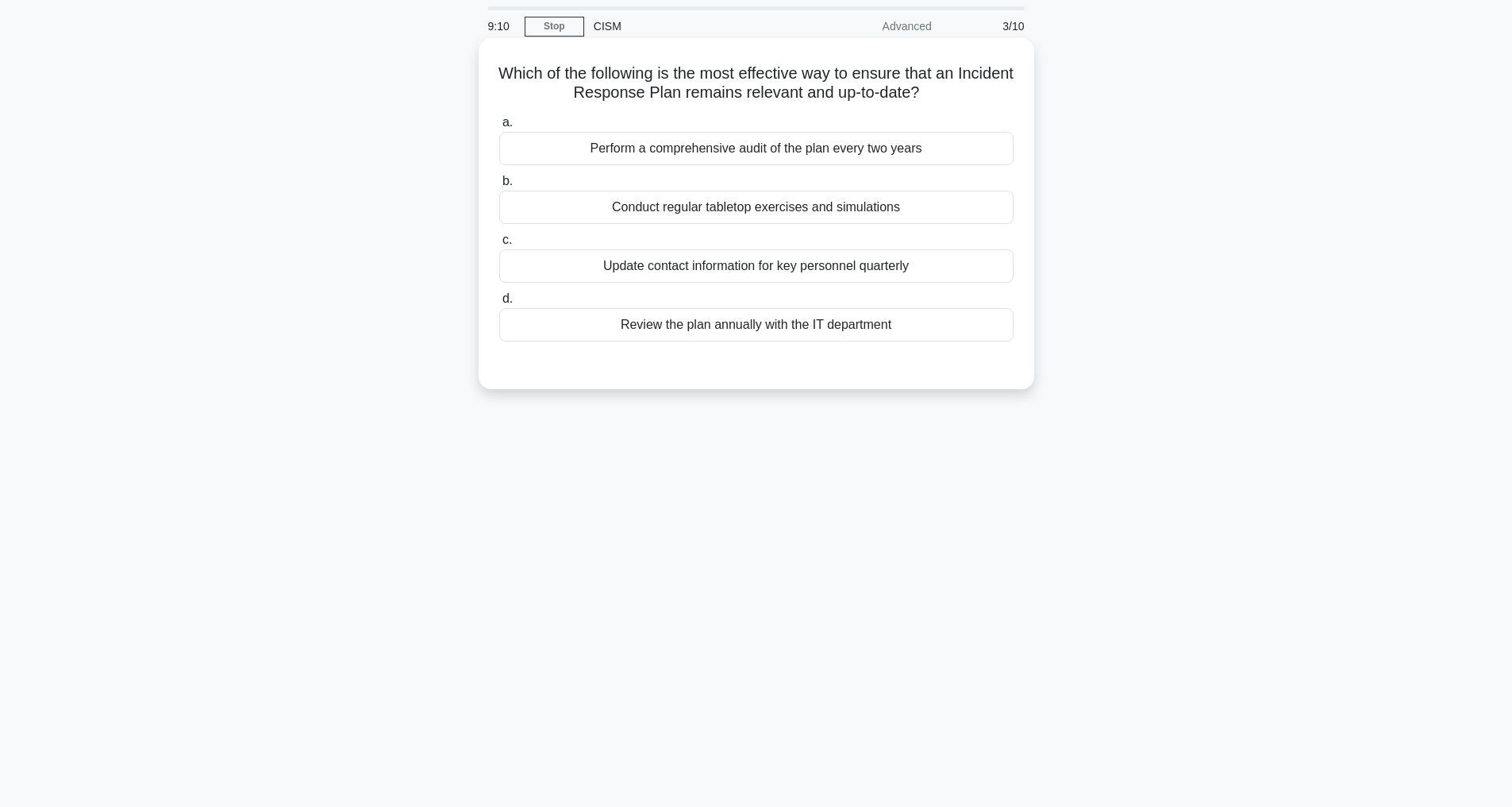
click at [696, 214] on div "Conduct regular tabletop exercises and simulations" at bounding box center [756, 208] width 514 height 33
click at [499, 187] on input "b. Conduct regular tabletop exercises and simulations" at bounding box center [499, 181] width 0 height 10
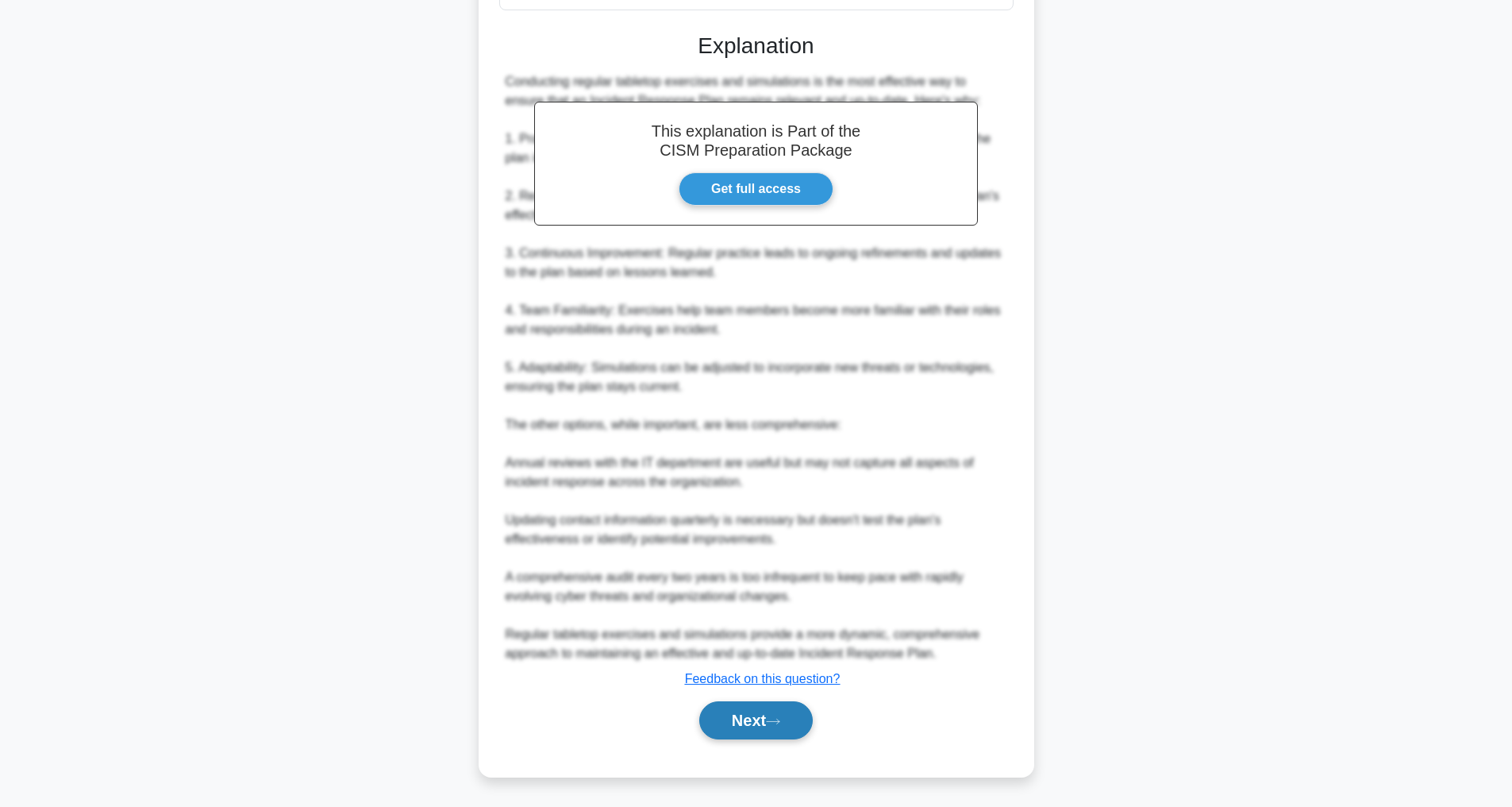
click at [711, 724] on button "Next" at bounding box center [756, 720] width 114 height 38
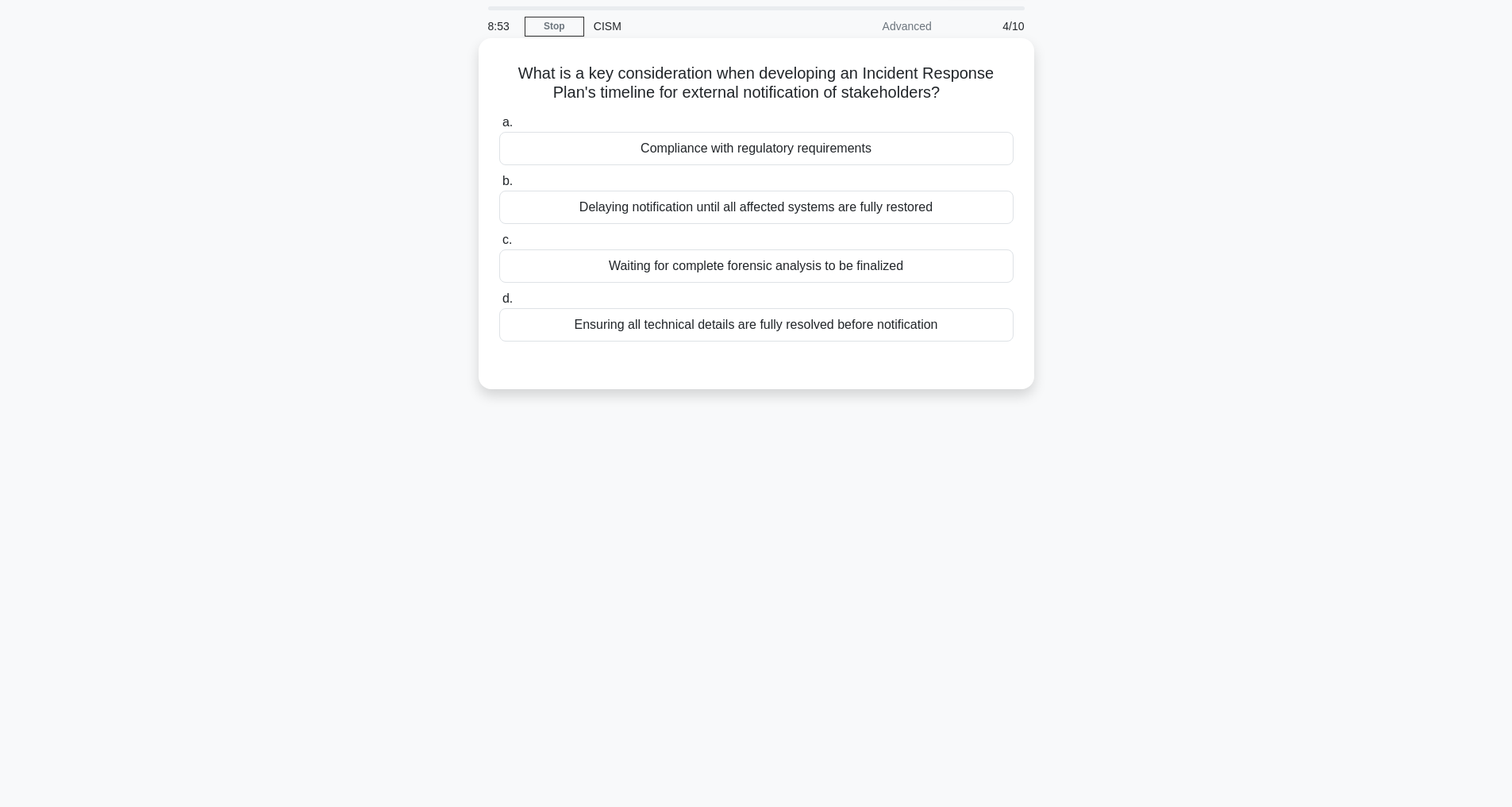
click at [732, 320] on div "Ensuring all technical details are fully resolved before notification" at bounding box center [756, 324] width 514 height 33
click at [499, 304] on input "d. Ensuring all technical details are fully resolved before notification" at bounding box center [499, 298] width 0 height 10
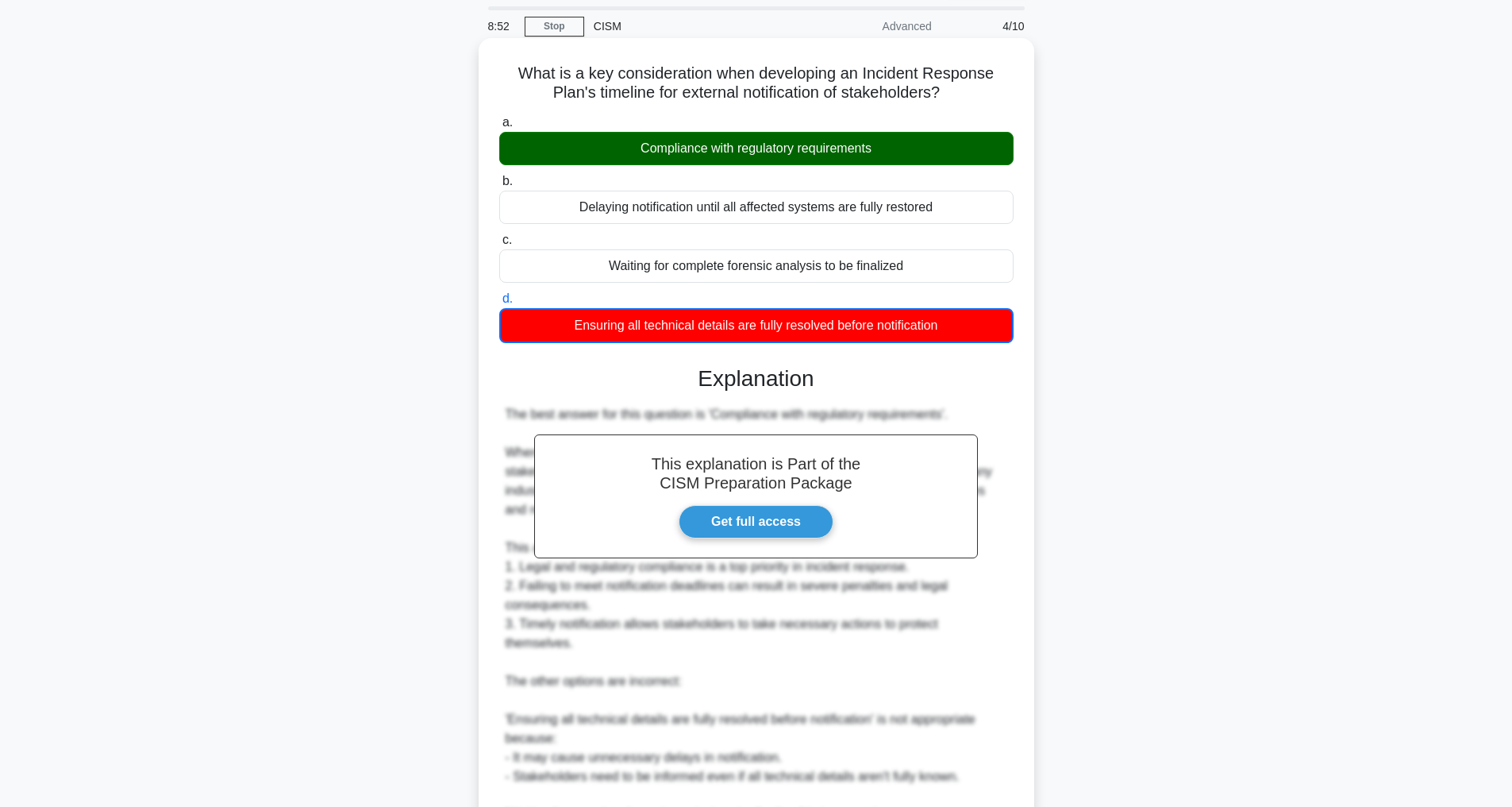
scroll to position [460, 0]
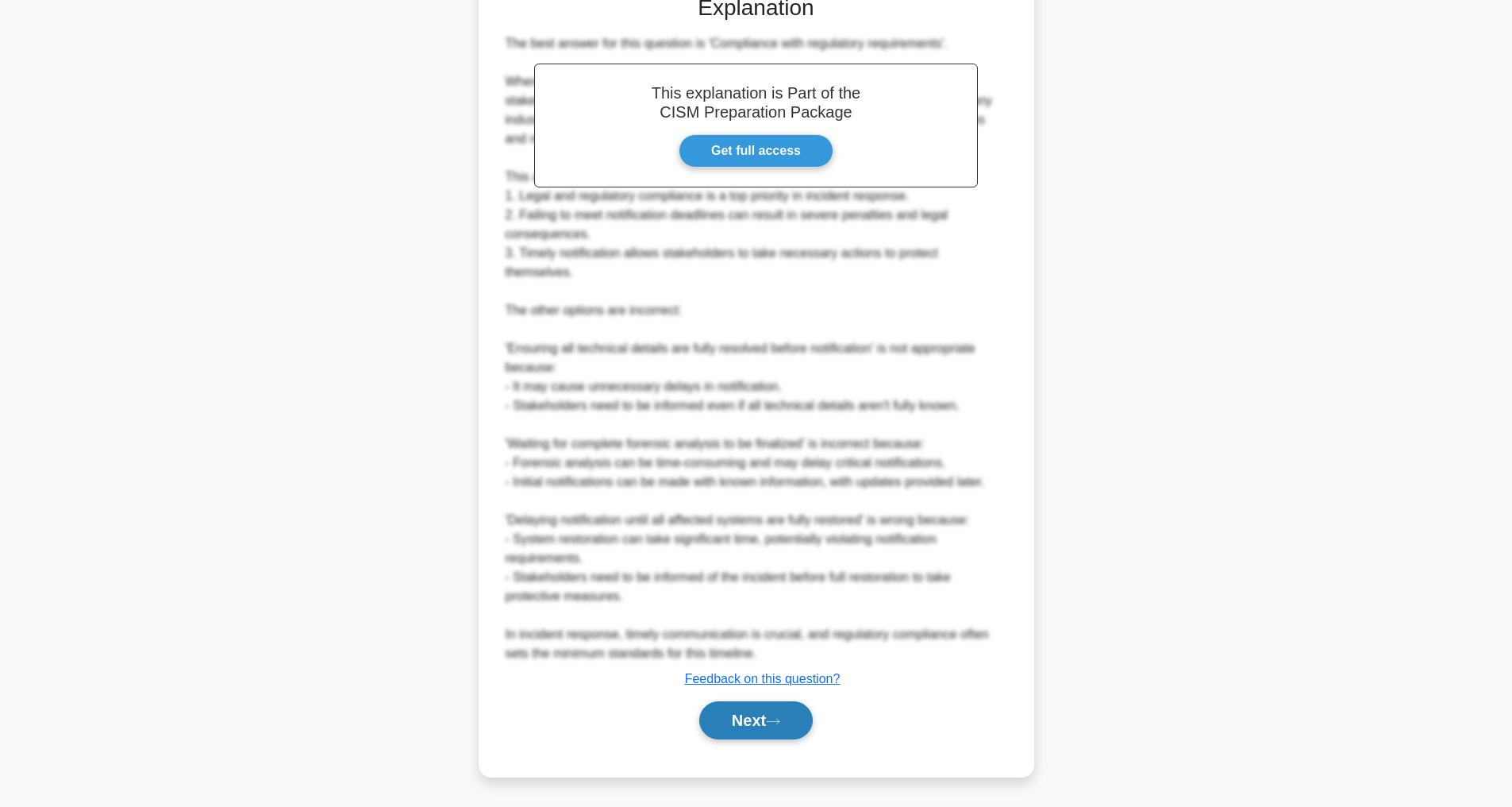
click at [750, 706] on button "Next" at bounding box center [756, 720] width 114 height 38
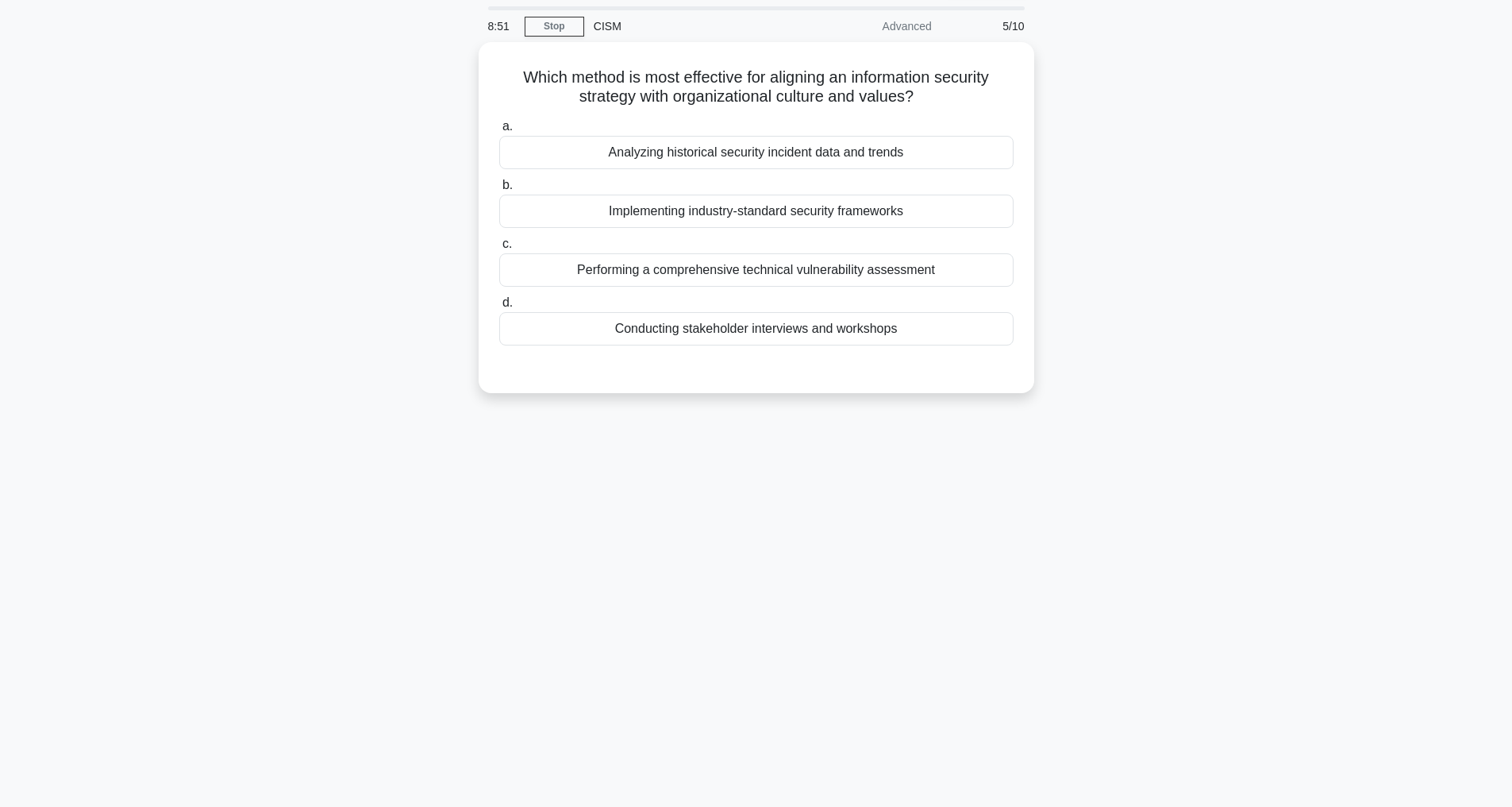
scroll to position [51, 0]
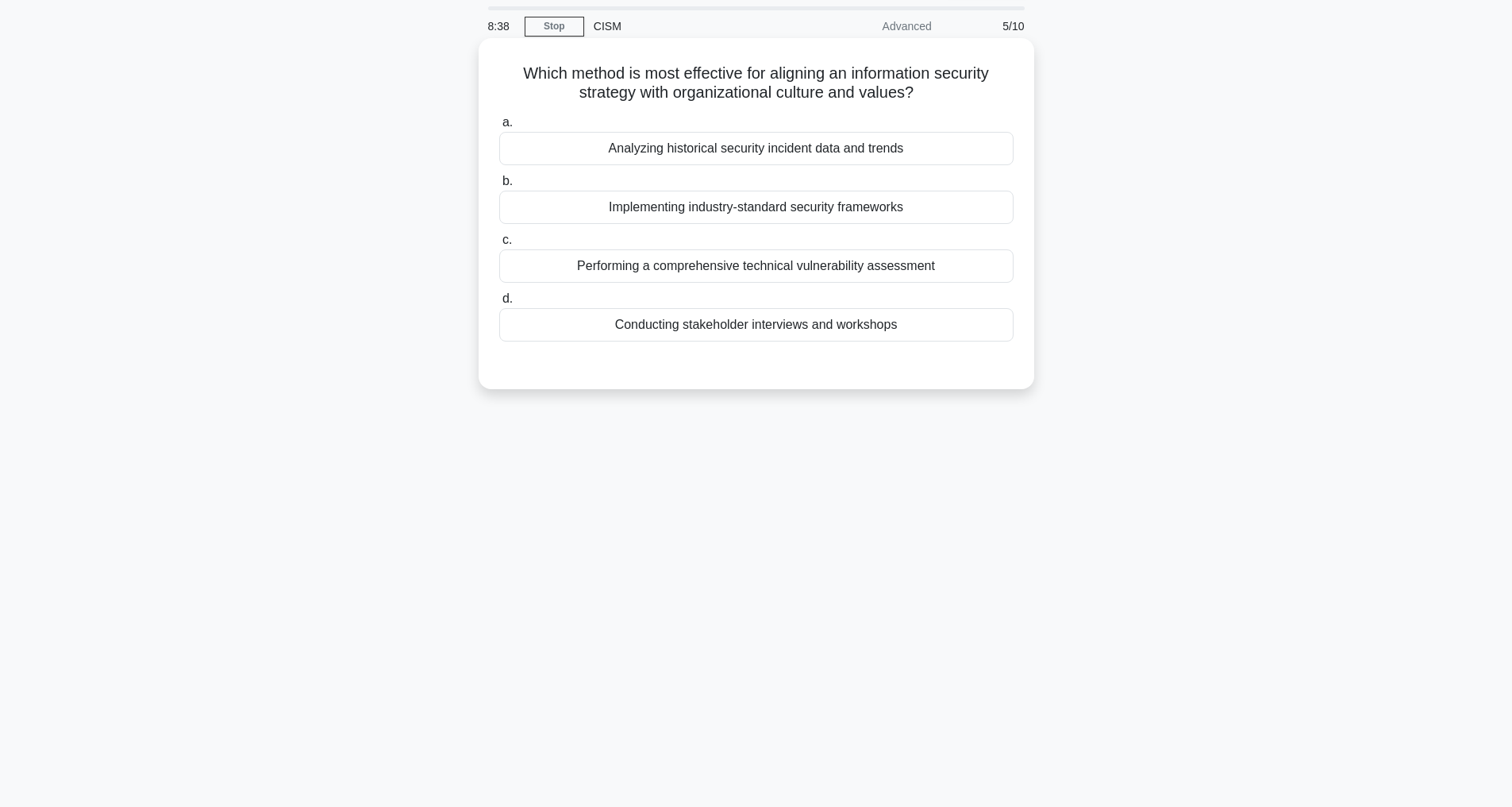
click at [757, 320] on div "Conducting stakeholder interviews and workshops" at bounding box center [756, 324] width 514 height 33
click at [499, 304] on input "d. Conducting stakeholder interviews and workshops" at bounding box center [499, 298] width 0 height 10
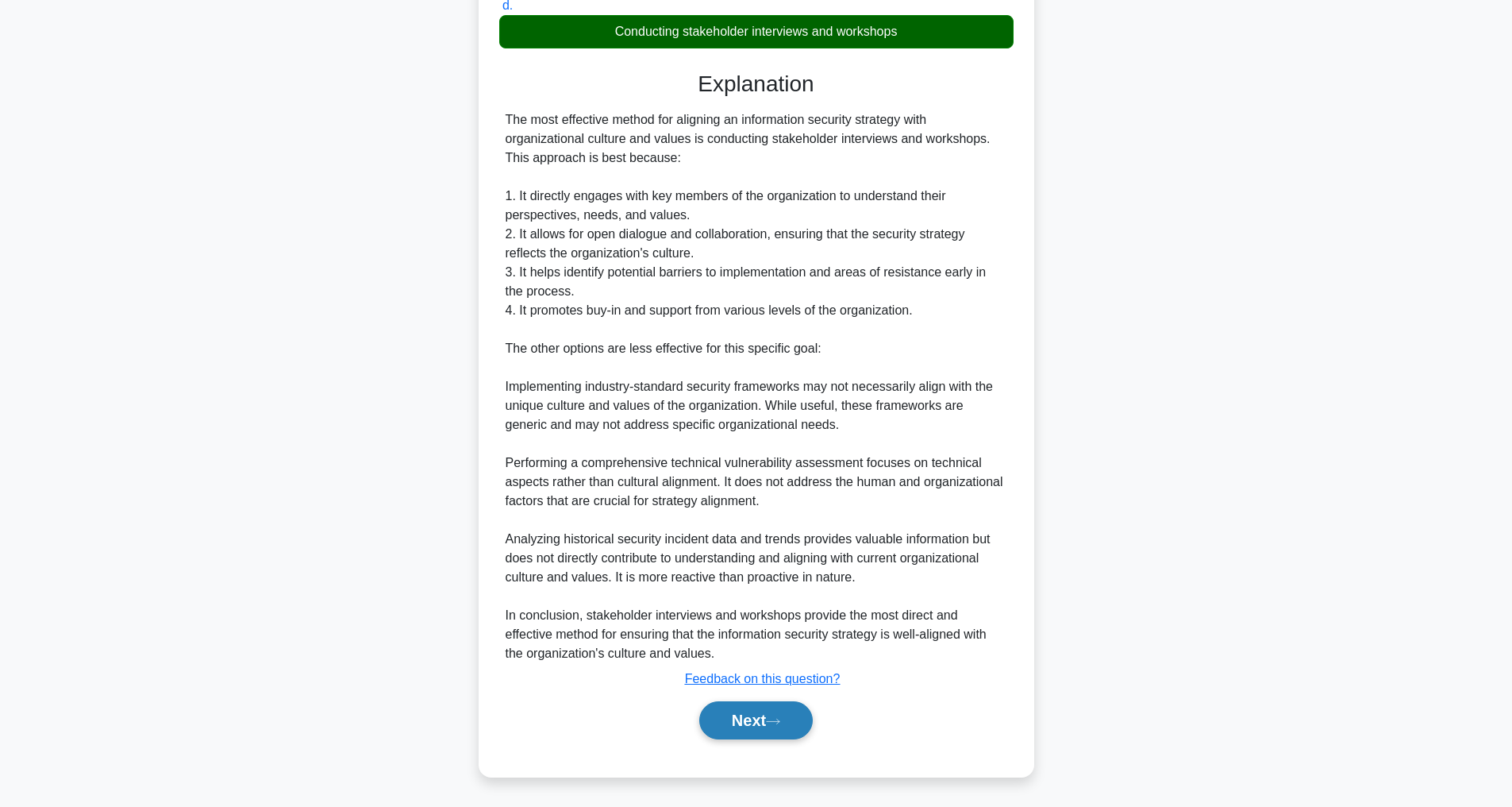
click at [752, 714] on button "Next" at bounding box center [756, 720] width 114 height 38
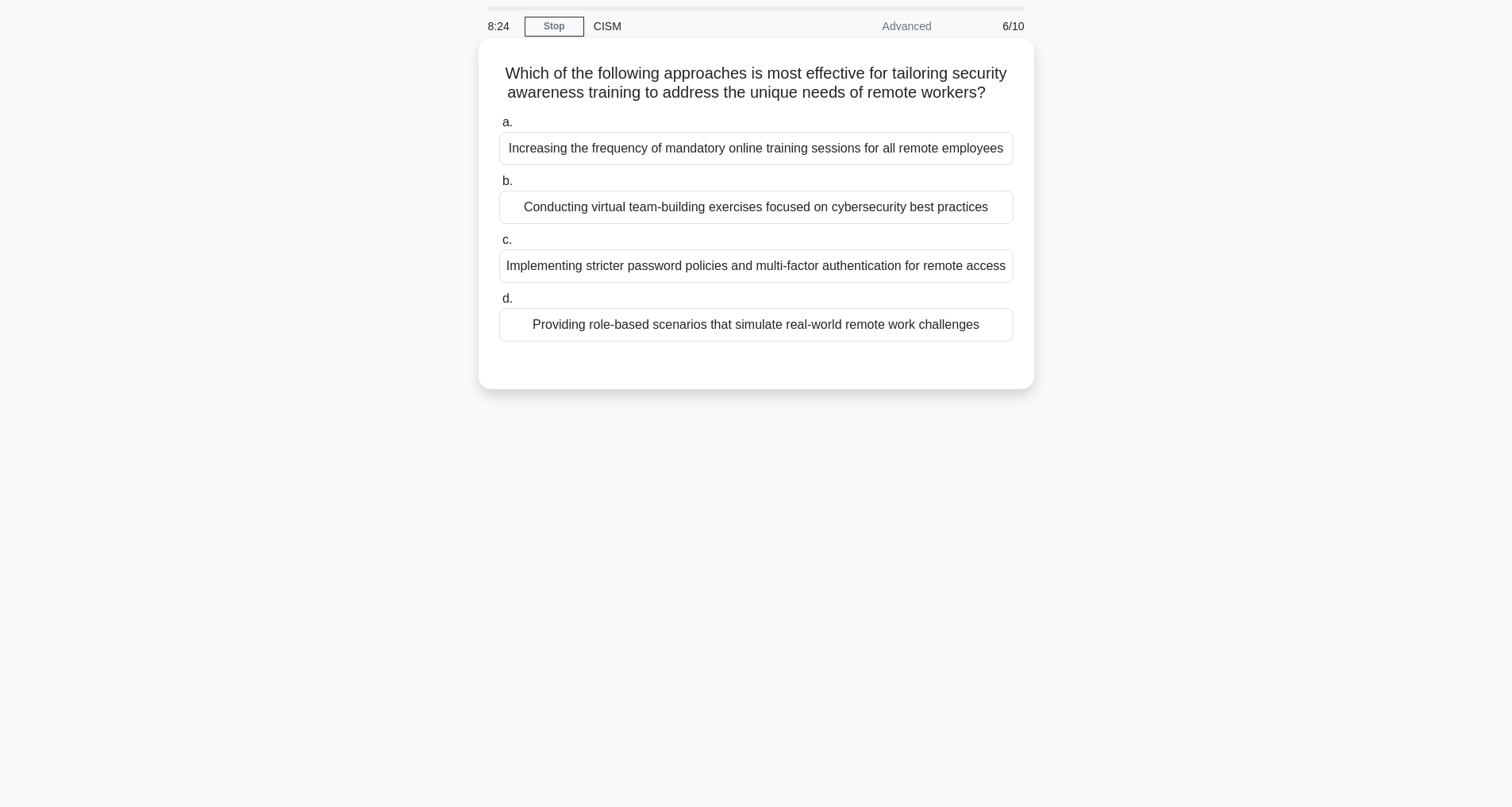
click at [789, 341] on div "Providing role-based scenarios that simulate real-world remote work challenges" at bounding box center [756, 324] width 514 height 33
click at [499, 304] on input "d. Providing role-based scenarios that simulate real-world remote work challeng…" at bounding box center [499, 298] width 0 height 10
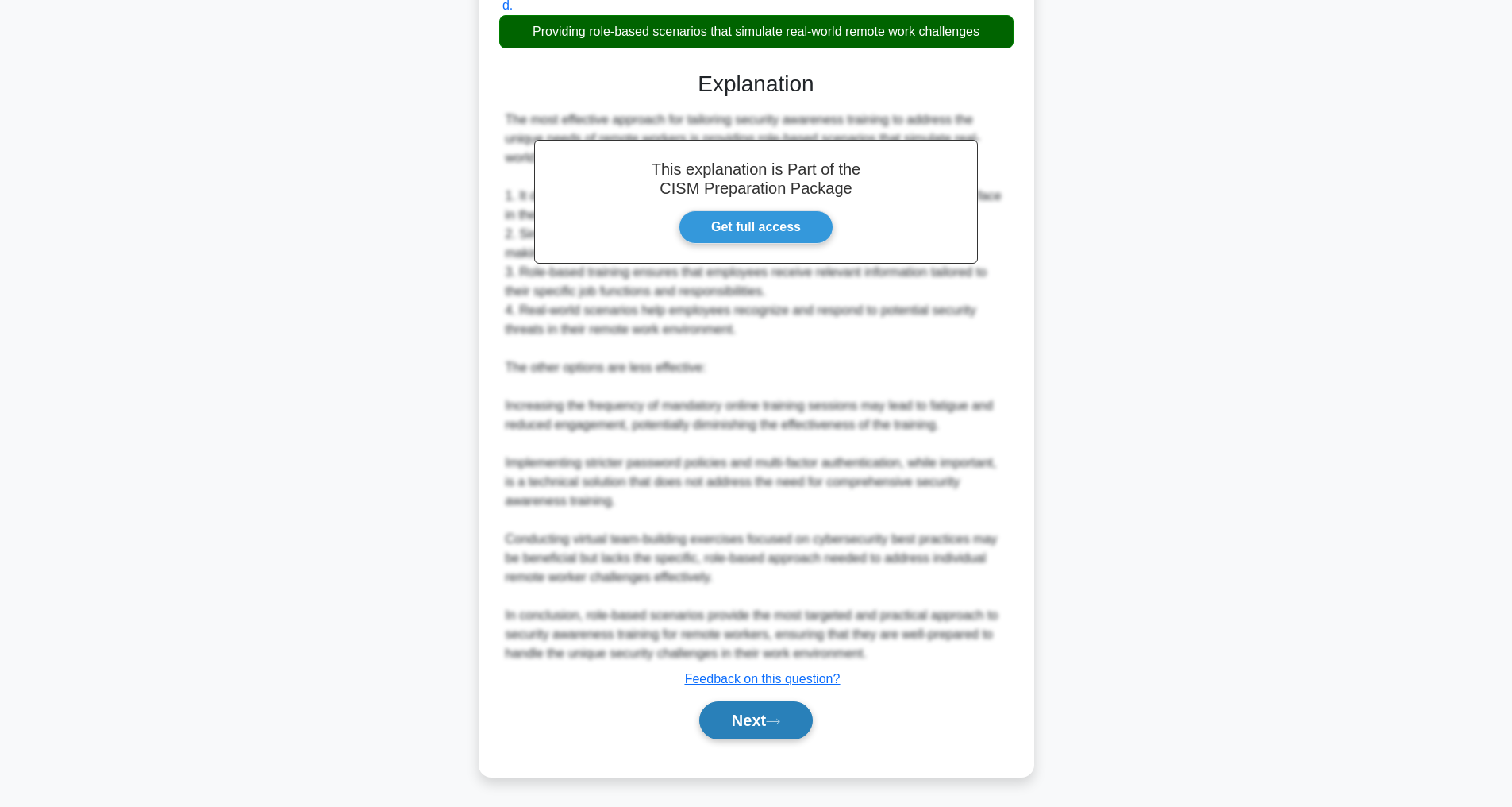
click at [735, 712] on button "Next" at bounding box center [756, 720] width 114 height 38
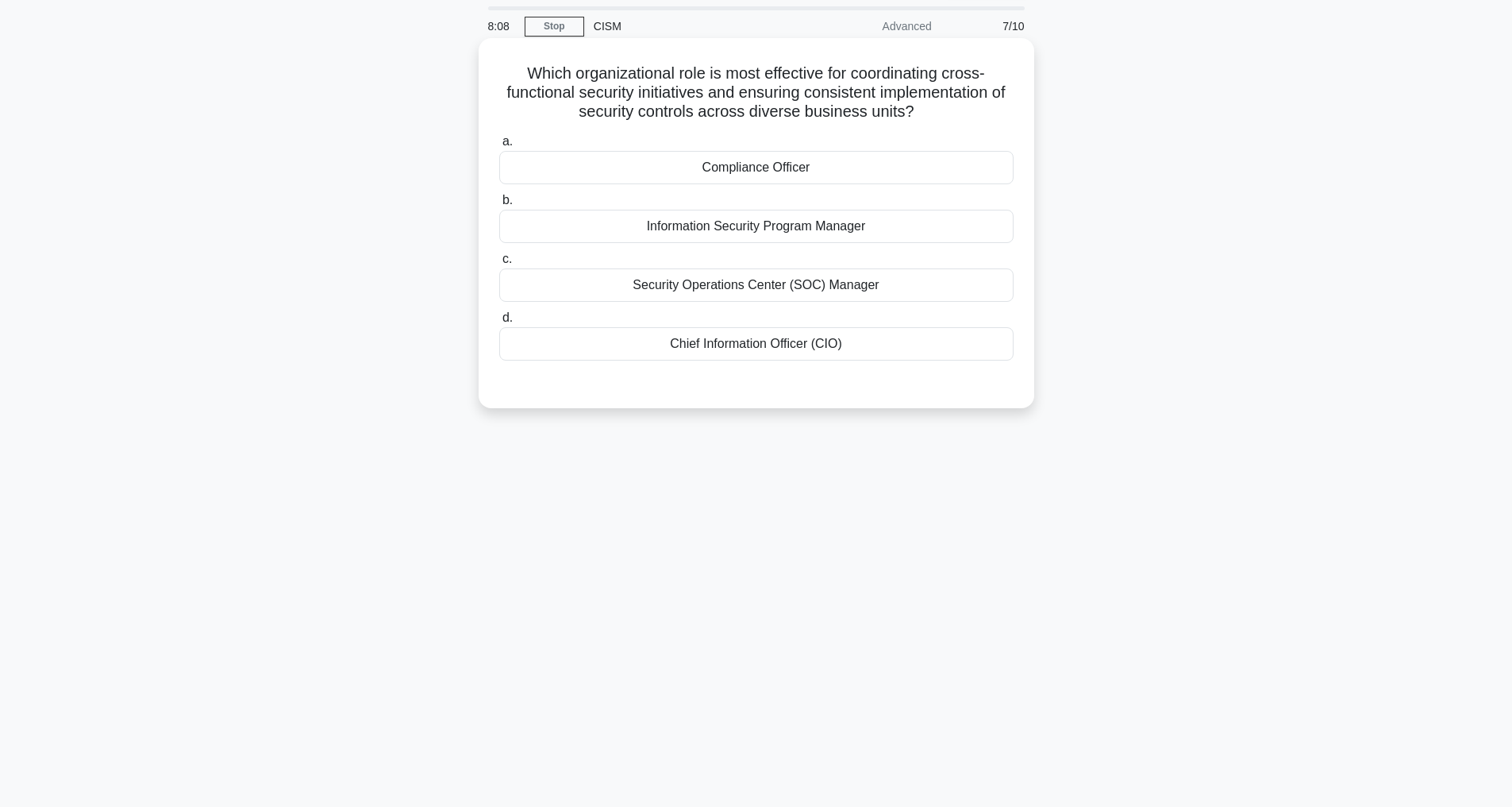
click at [742, 243] on div "Information Security Program Manager" at bounding box center [756, 227] width 514 height 33
click at [499, 206] on input "b. Information Security Program Manager" at bounding box center [499, 200] width 0 height 10
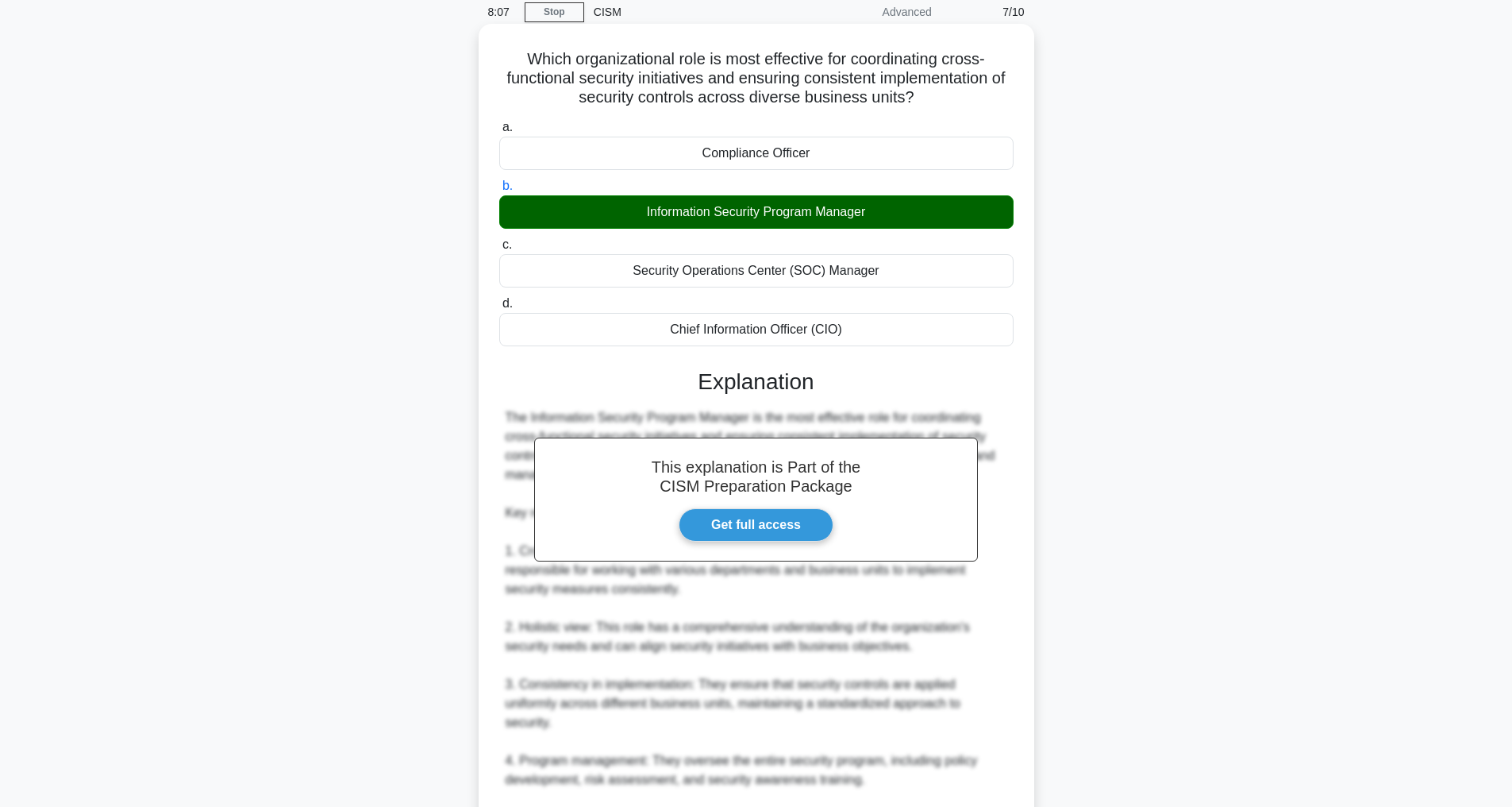
scroll to position [496, 0]
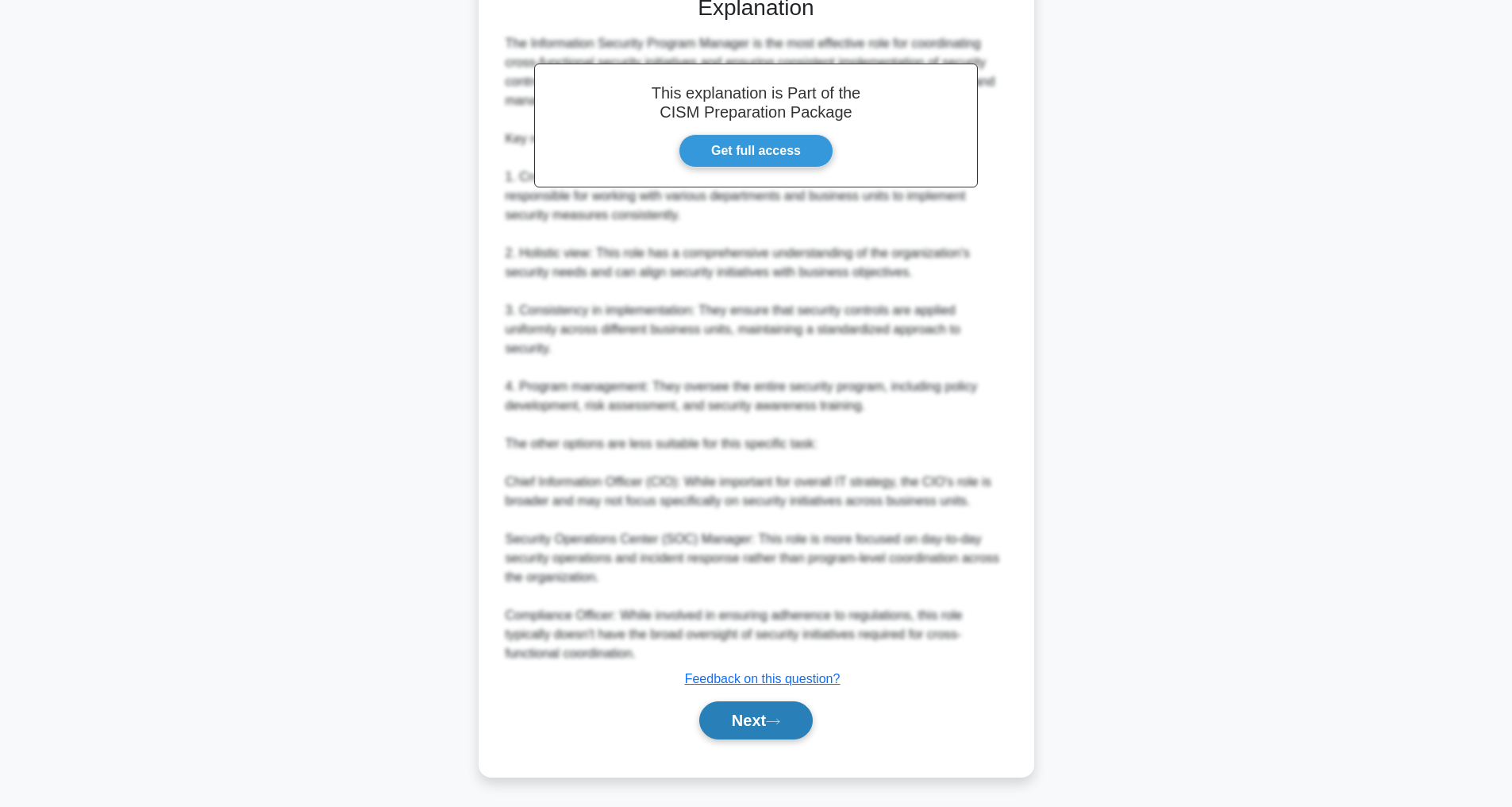
click at [762, 718] on button "Next" at bounding box center [756, 720] width 114 height 38
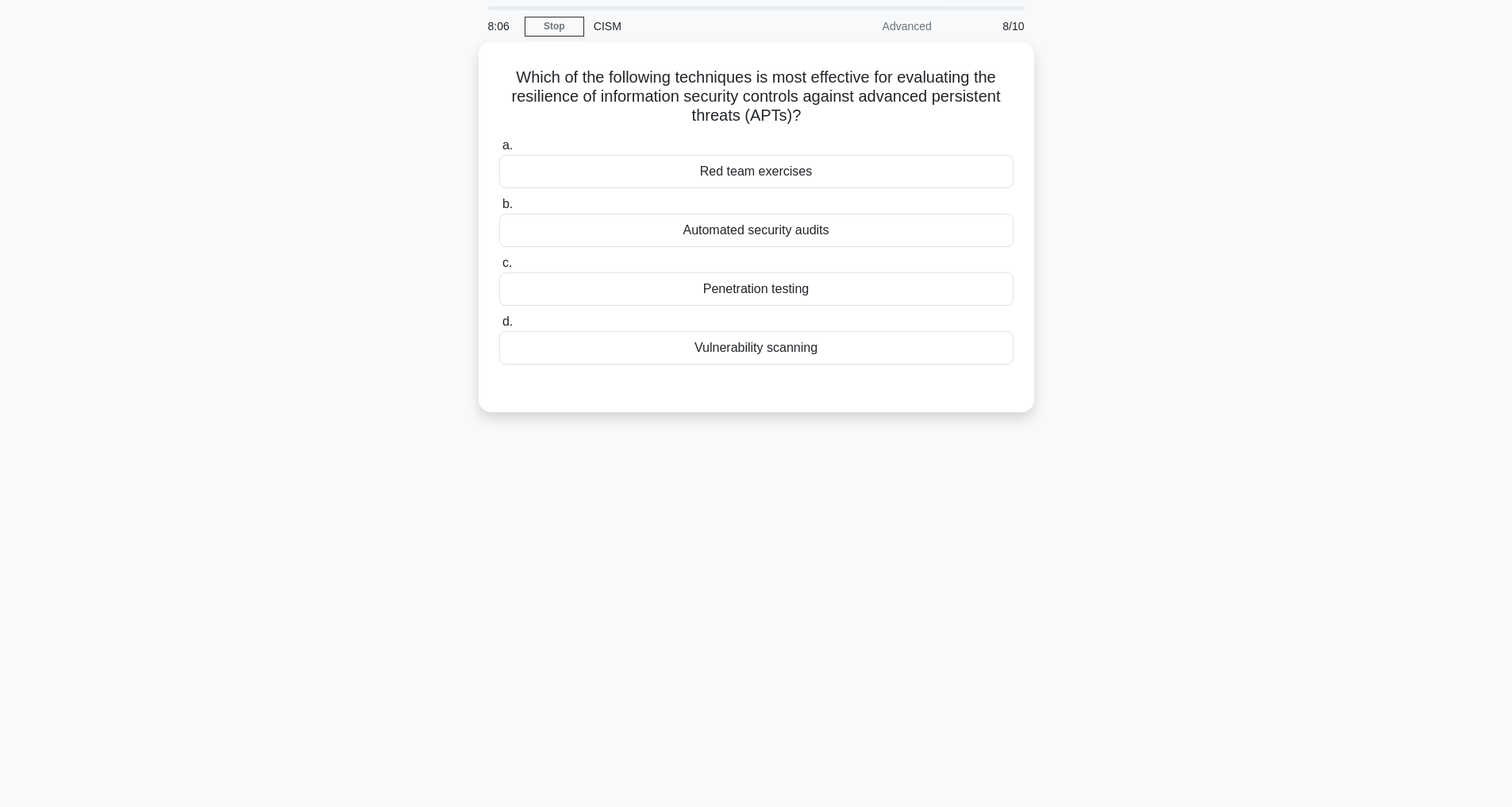
scroll to position [51, 0]
click at [729, 287] on div "Penetration testing" at bounding box center [756, 285] width 514 height 33
click at [499, 265] on input "c. Penetration testing" at bounding box center [499, 259] width 0 height 10
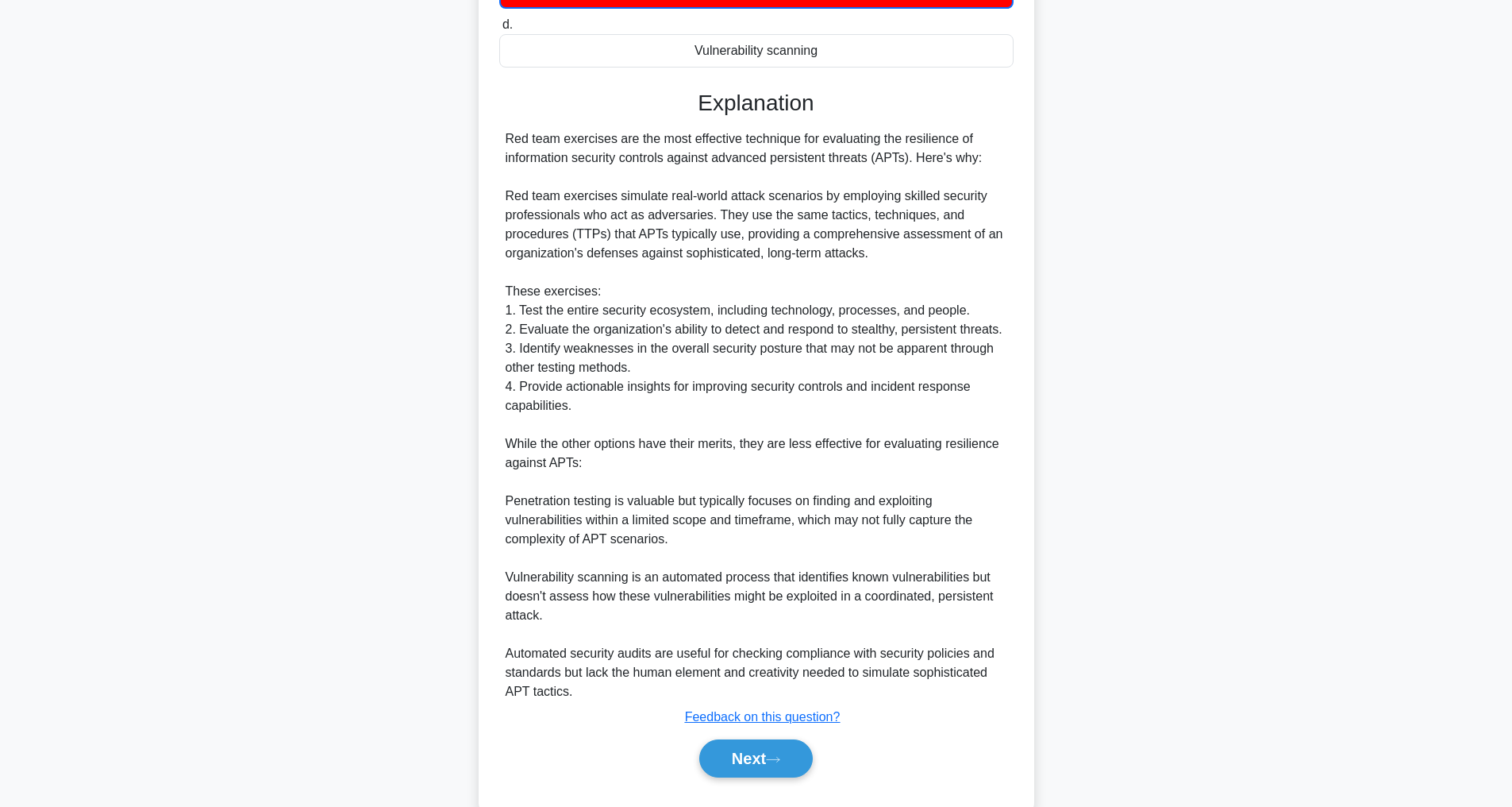
scroll to position [440, 0]
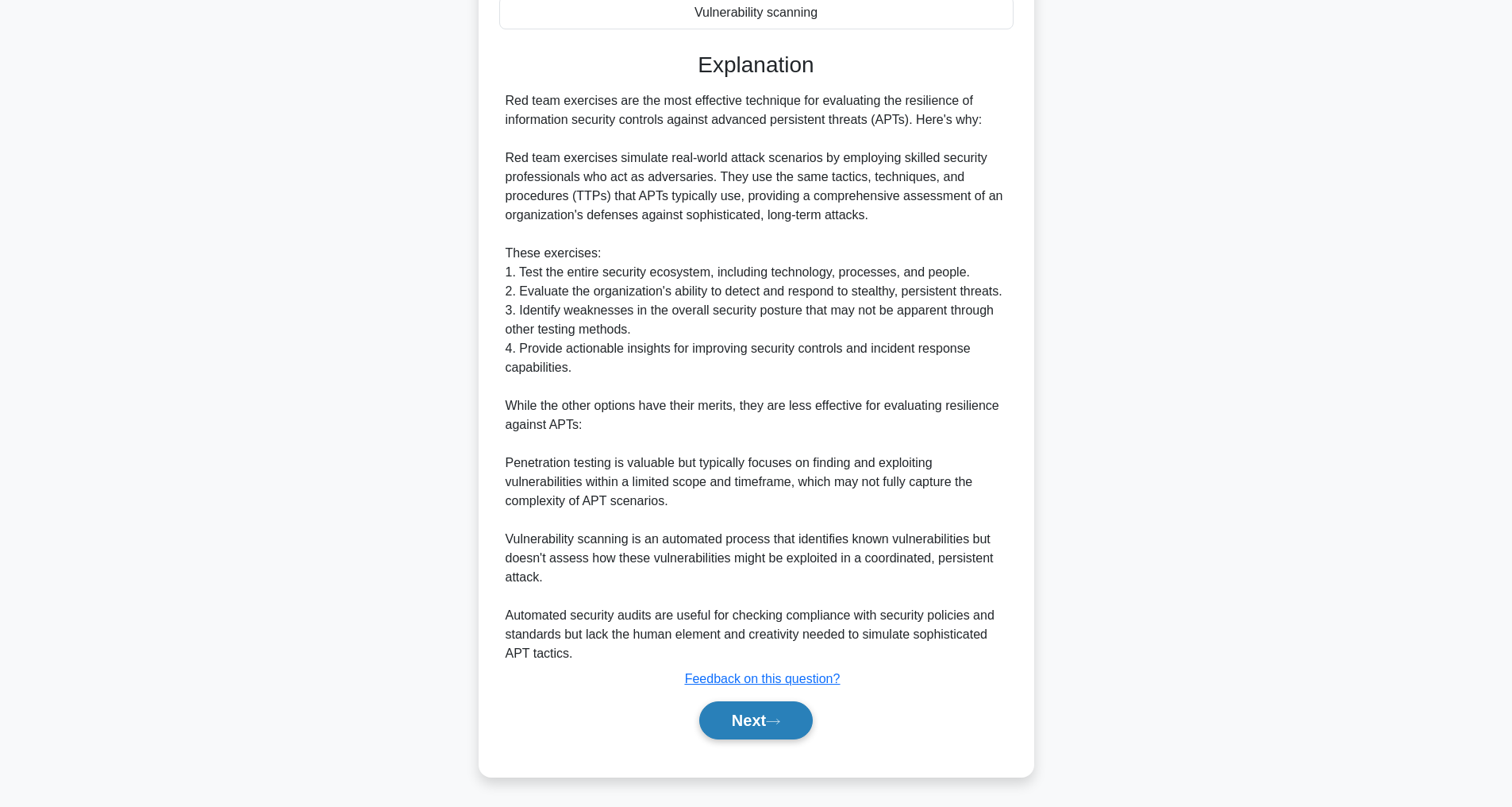
click at [754, 717] on button "Next" at bounding box center [756, 720] width 114 height 38
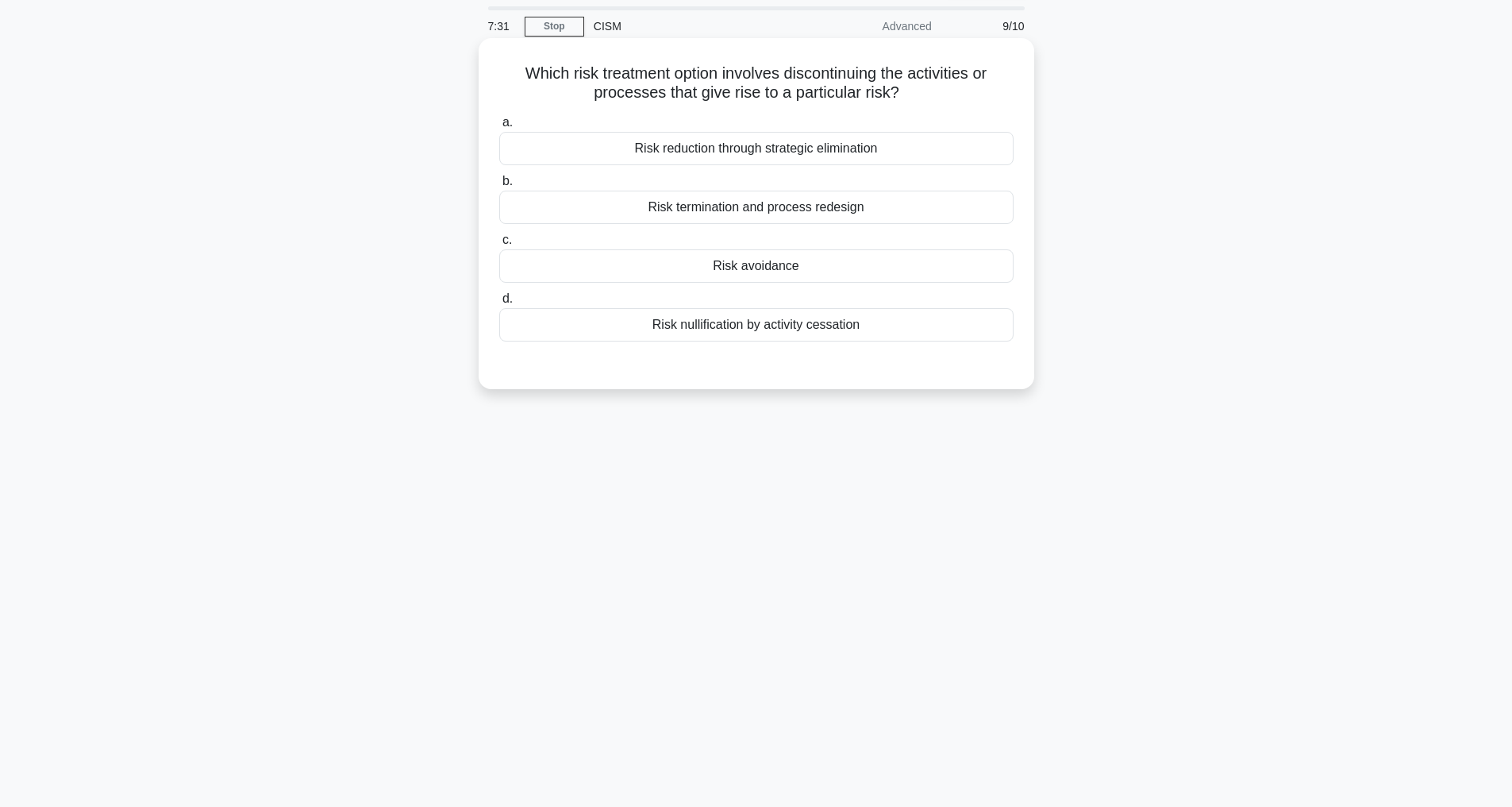
click at [769, 261] on div "Risk avoidance" at bounding box center [756, 266] width 514 height 33
click at [499, 246] on input "c. Risk avoidance" at bounding box center [499, 240] width 0 height 10
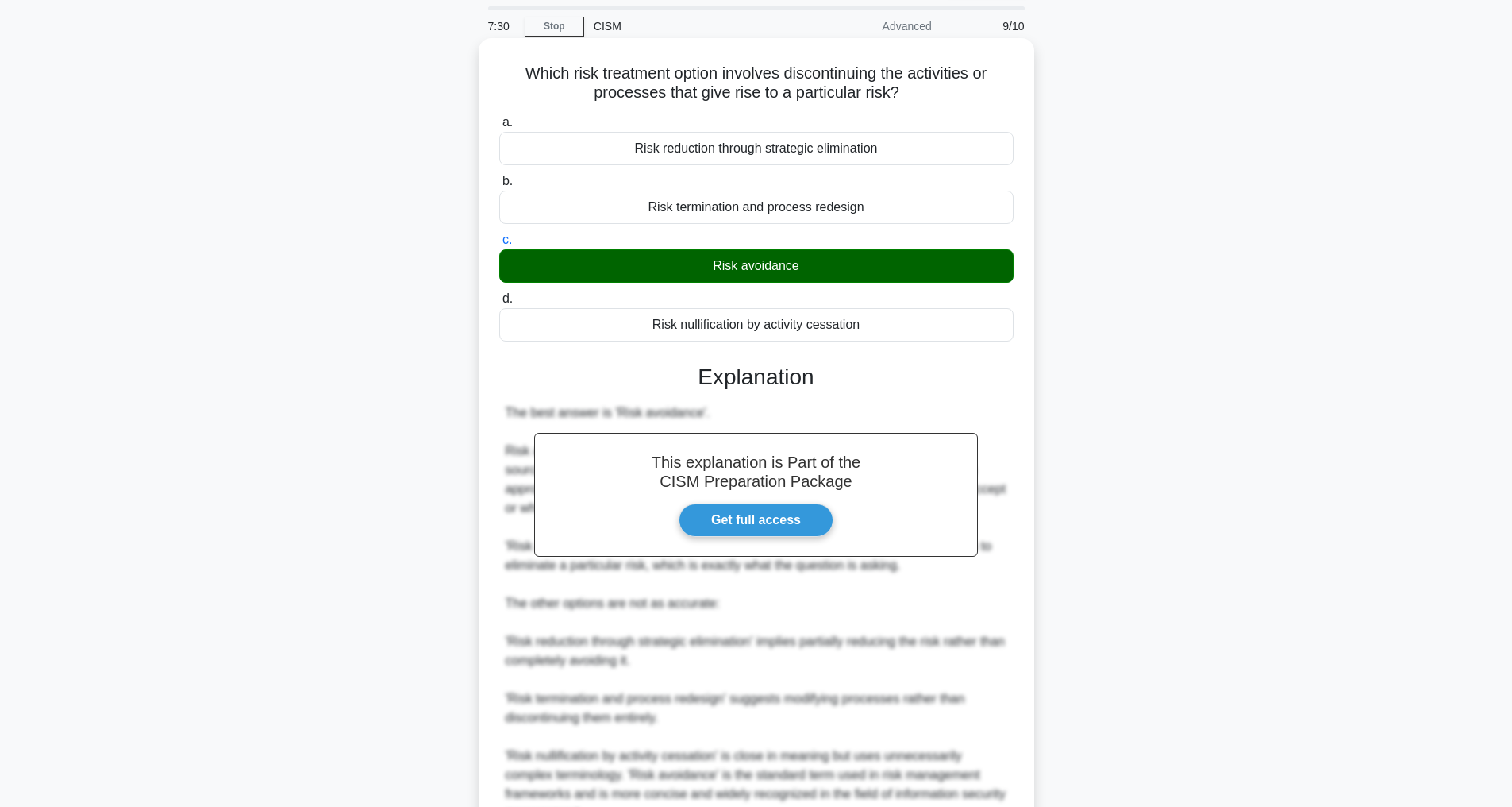
scroll to position [211, 0]
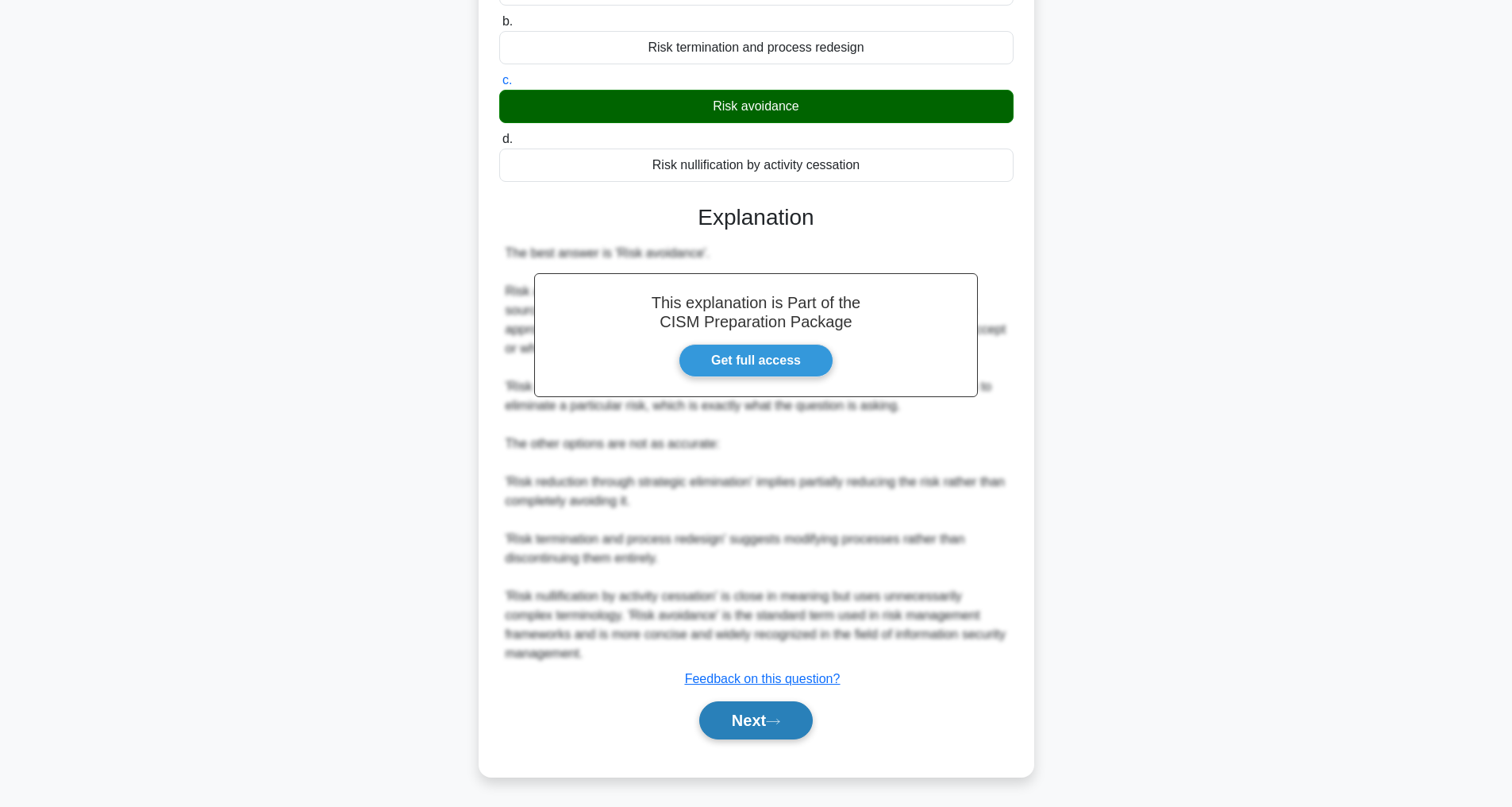
click at [746, 731] on button "Next" at bounding box center [756, 720] width 114 height 38
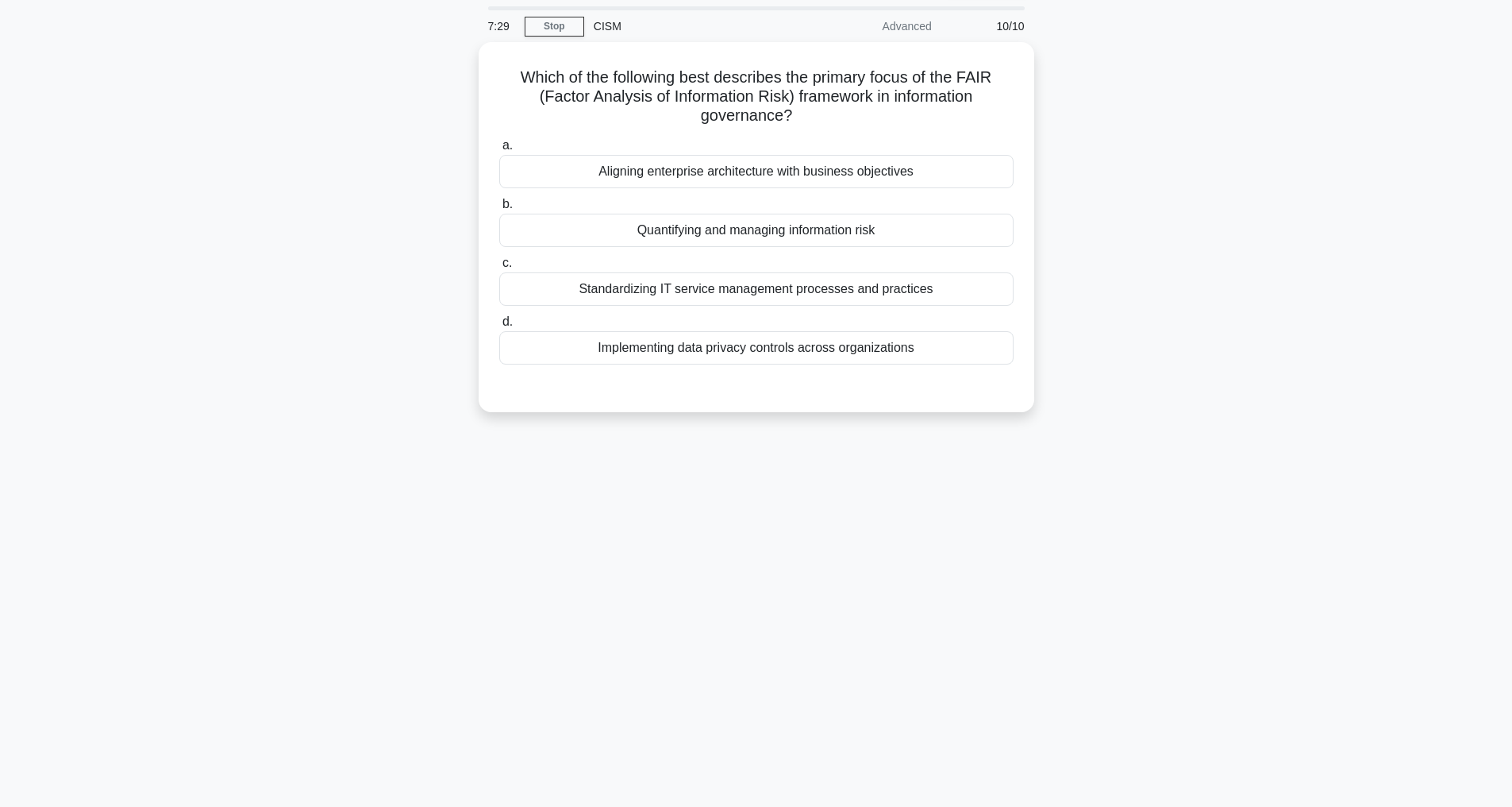
scroll to position [51, 0]
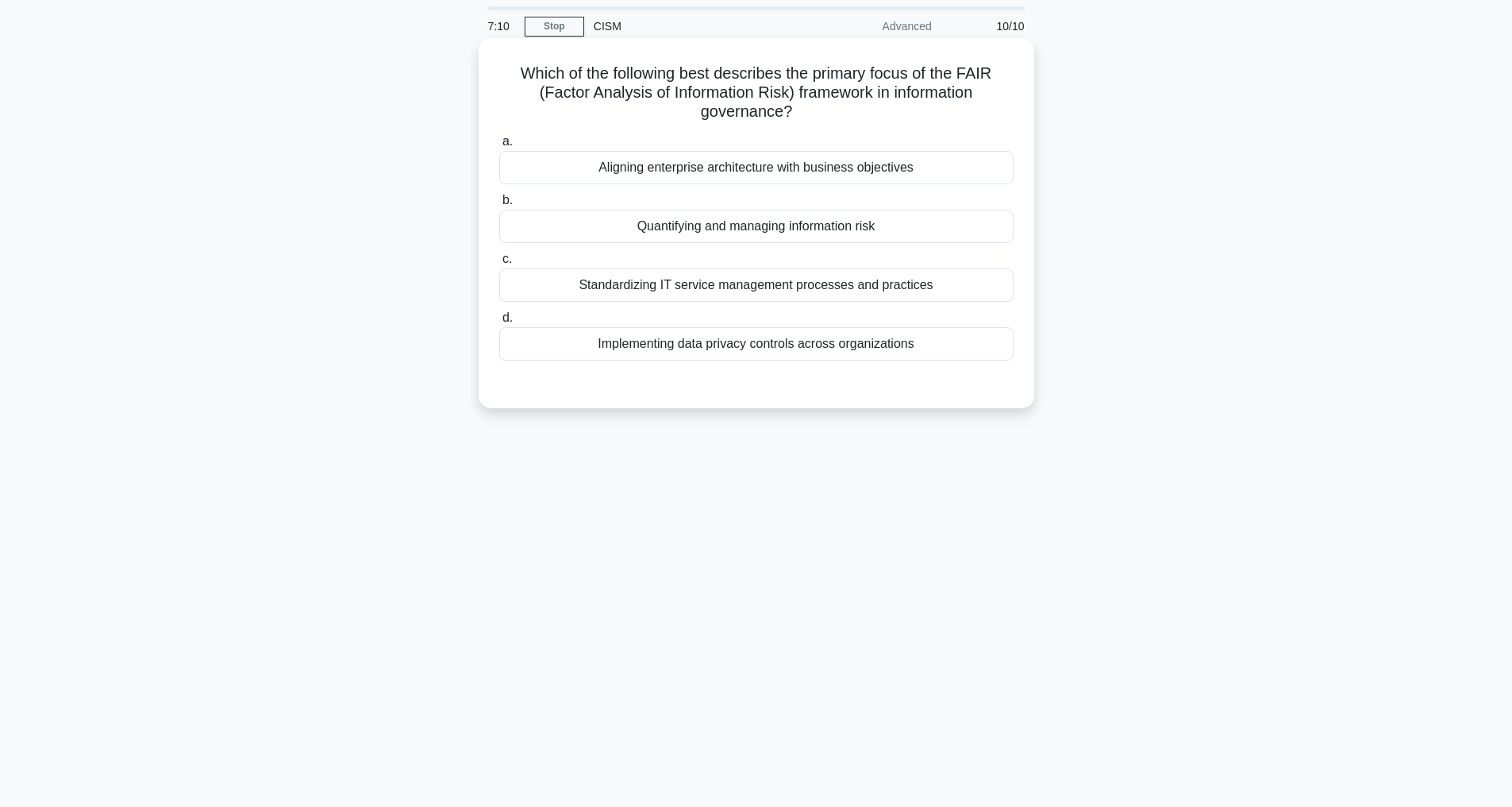
click at [766, 229] on div "Quantifying and managing information risk" at bounding box center [756, 227] width 514 height 33
click at [499, 206] on input "b. Quantifying and managing information risk" at bounding box center [499, 200] width 0 height 10
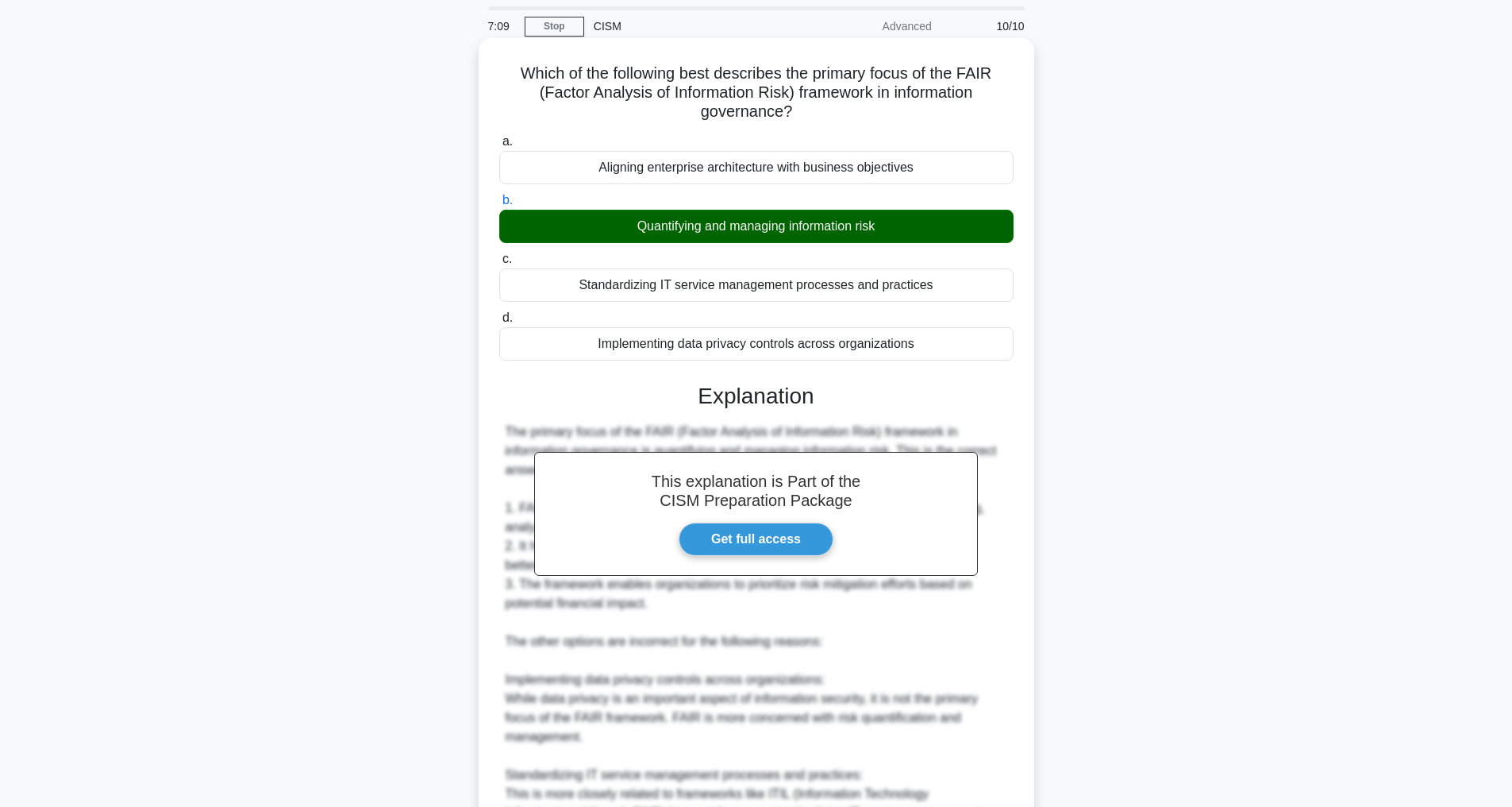
scroll to position [401, 0]
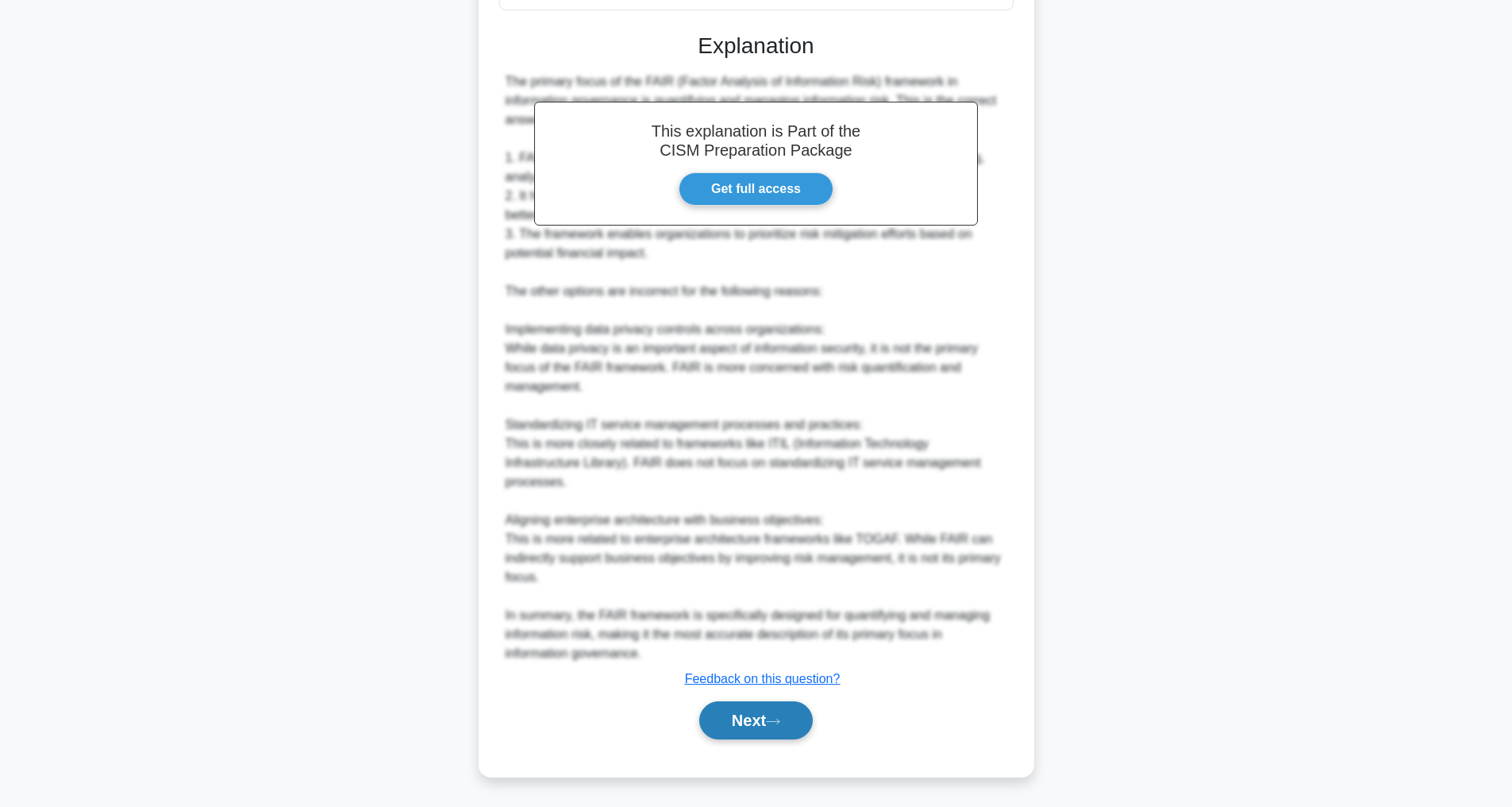
click at [748, 714] on button "Next" at bounding box center [756, 720] width 114 height 38
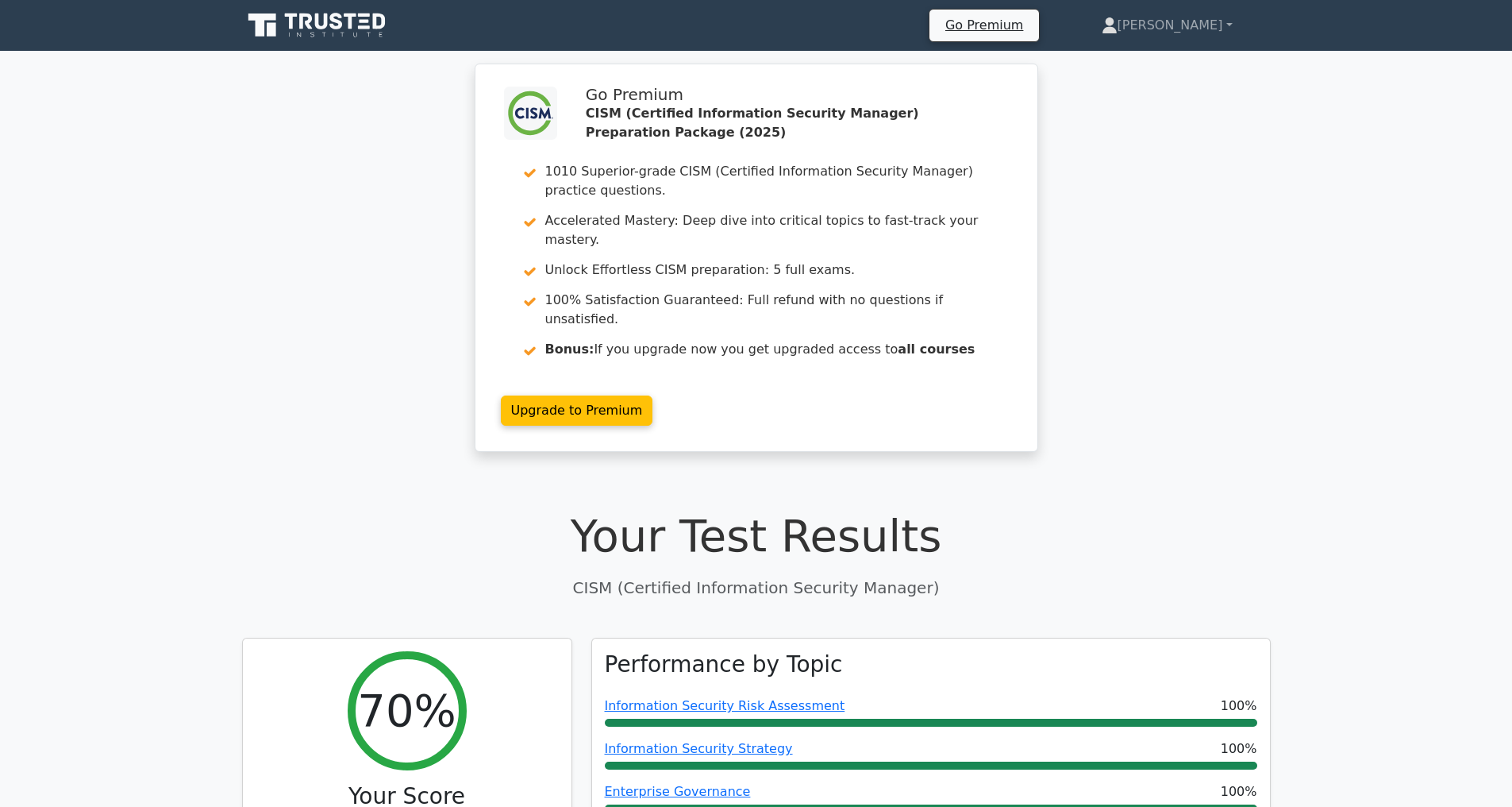
click at [1295, 325] on div ".clsa-1{fill:#f6f7f8;}.clsa-2{fill:#6bb345;}.clsa-3{fill:#1d2e5c;} Go Premium C…" at bounding box center [756, 267] width 1512 height 407
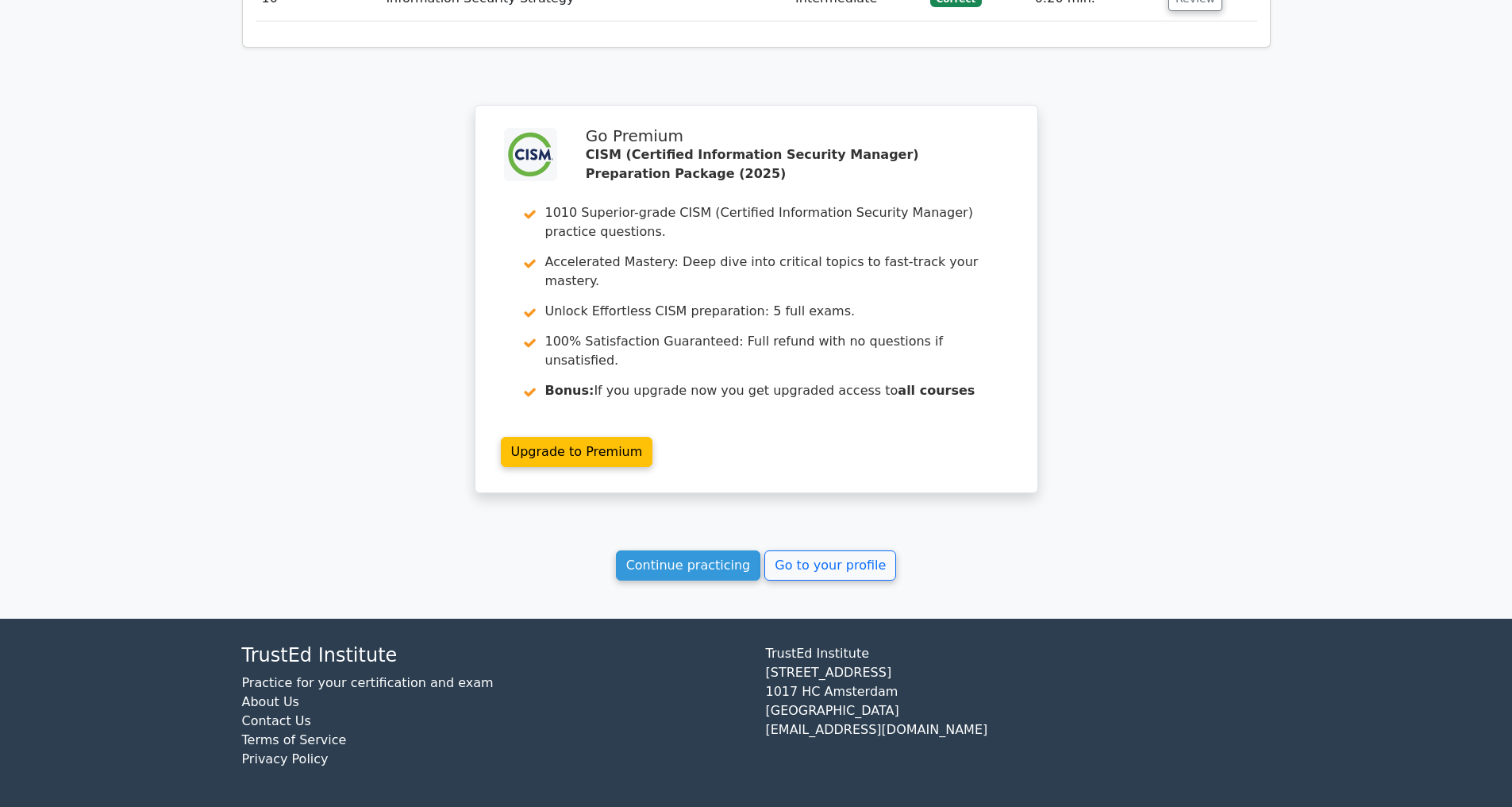
scroll to position [2892, 0]
click at [657, 558] on link "Continue practicing" at bounding box center [688, 565] width 145 height 30
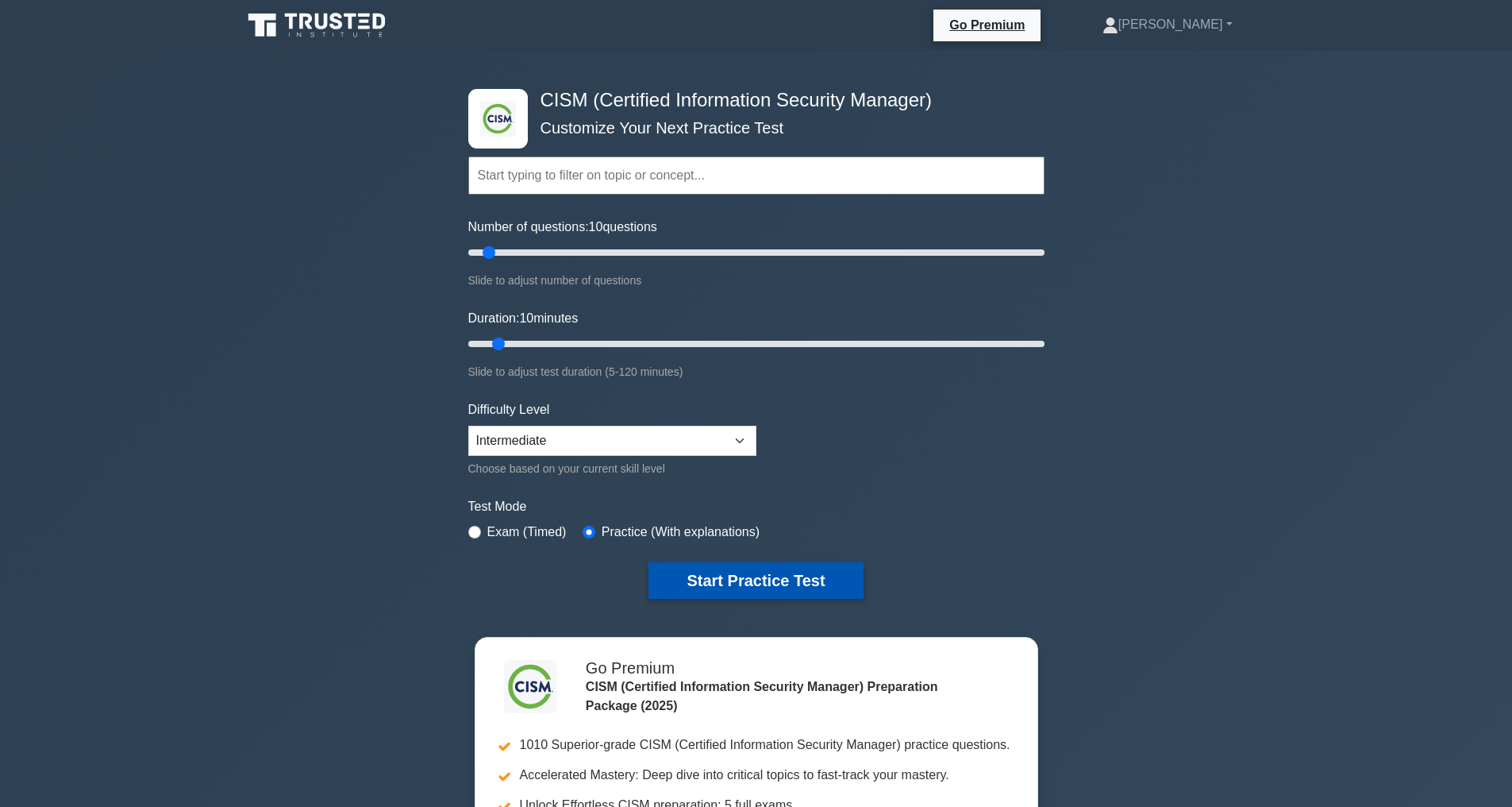
click at [732, 577] on button "Start Practice Test" at bounding box center [756, 580] width 215 height 37
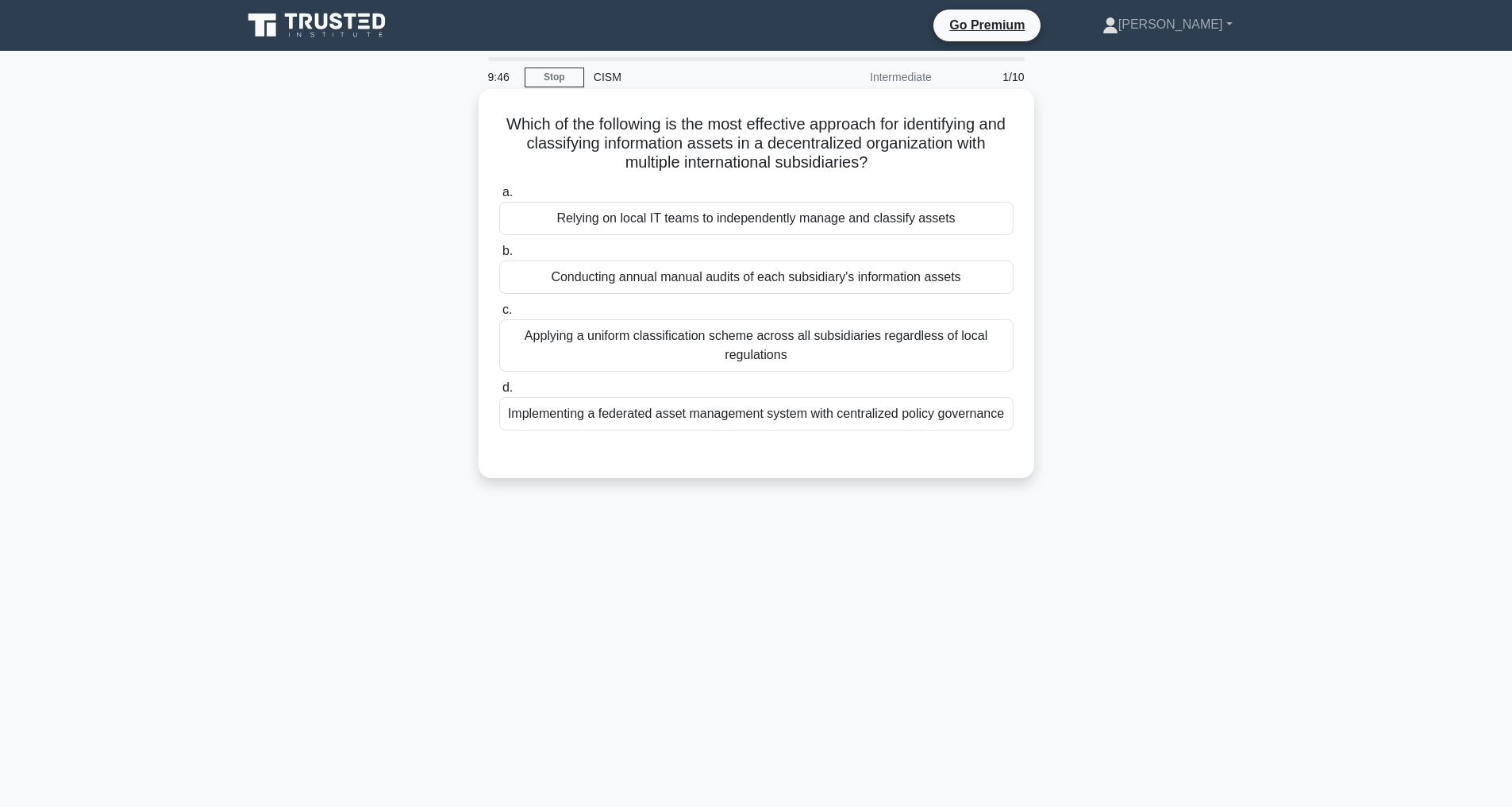
click at [901, 414] on div "Implementing a federated asset management system with centralized policy govern…" at bounding box center [756, 413] width 514 height 33
click at [499, 393] on input "d. Implementing a federated asset management system with centralized policy gov…" at bounding box center [499, 387] width 0 height 10
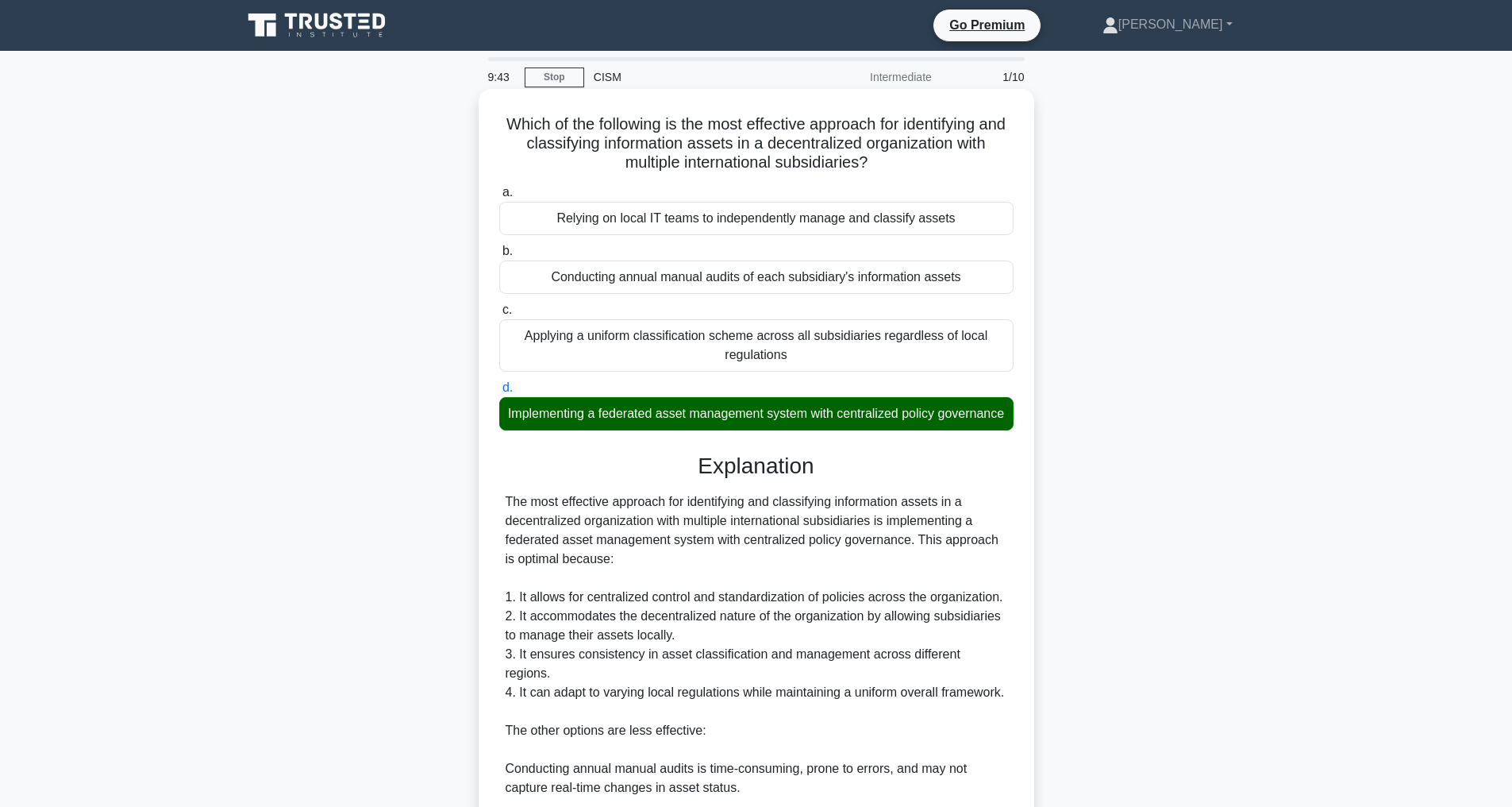
scroll to position [343, 0]
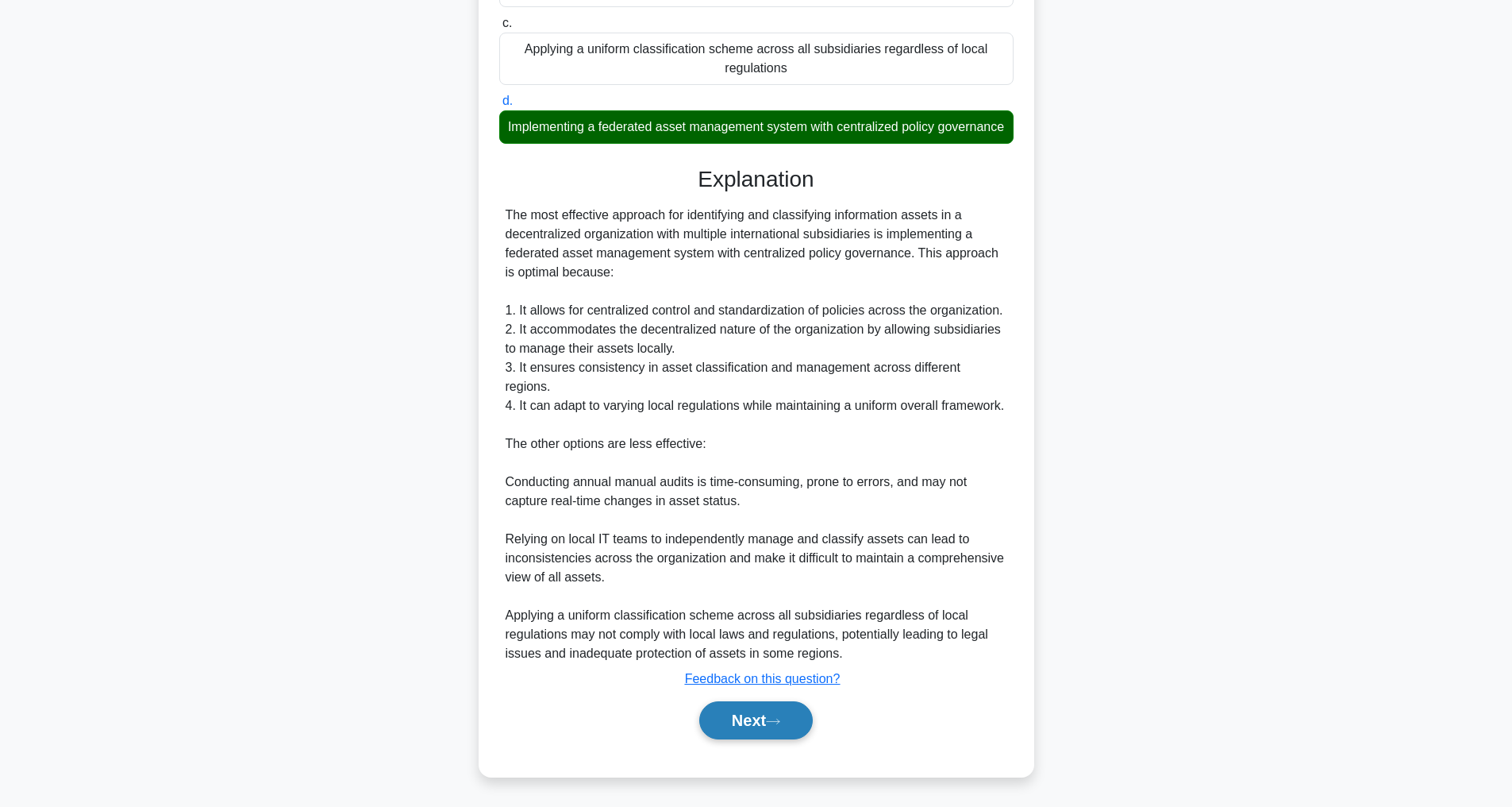
click at [759, 728] on button "Next" at bounding box center [756, 720] width 114 height 38
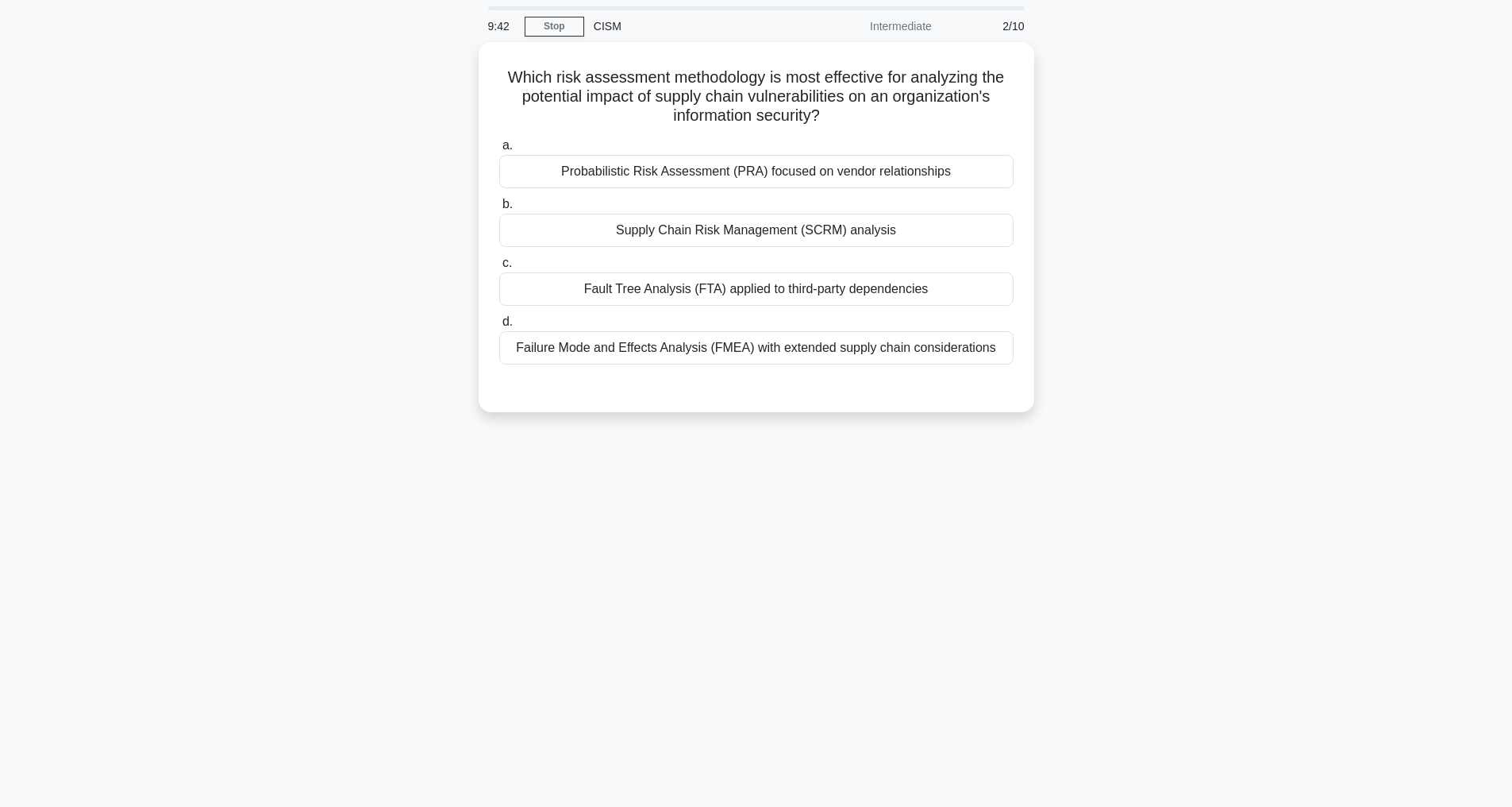
scroll to position [51, 0]
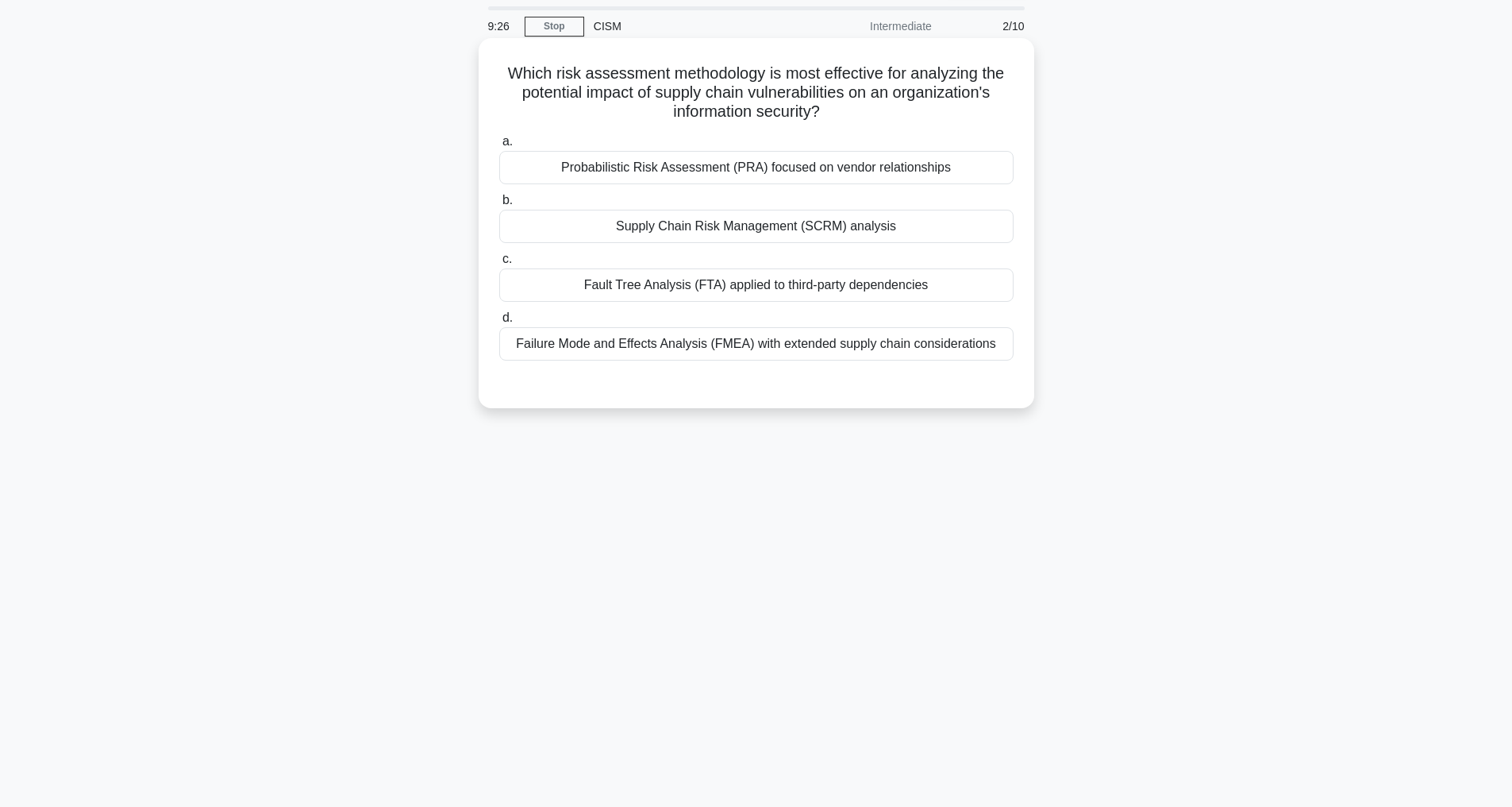
click at [811, 225] on div "Supply Chain Risk Management (SCRM) analysis" at bounding box center [756, 227] width 514 height 33
click at [499, 206] on input "b. Supply Chain Risk Management (SCRM) analysis" at bounding box center [499, 200] width 0 height 10
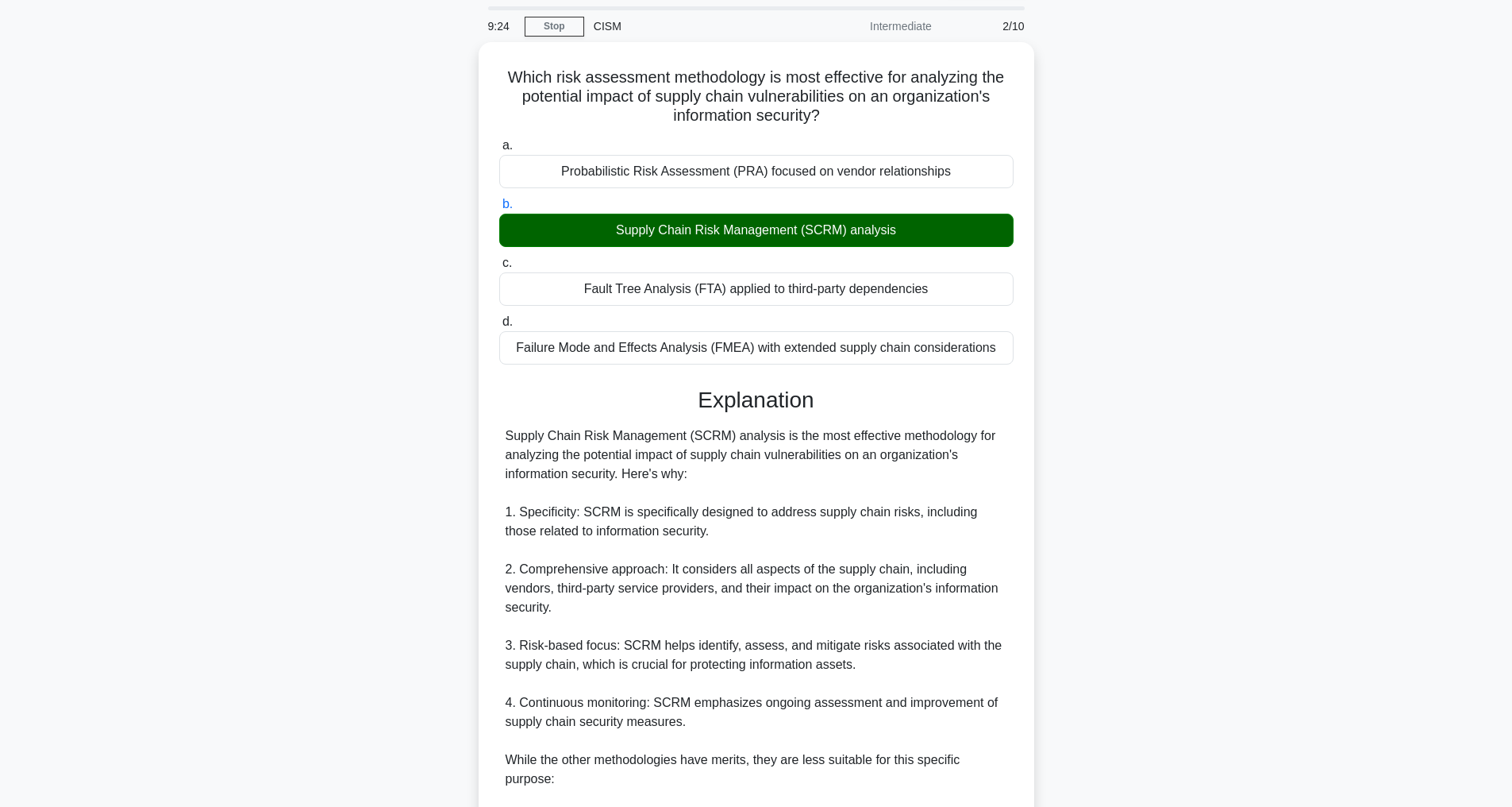
scroll to position [420, 0]
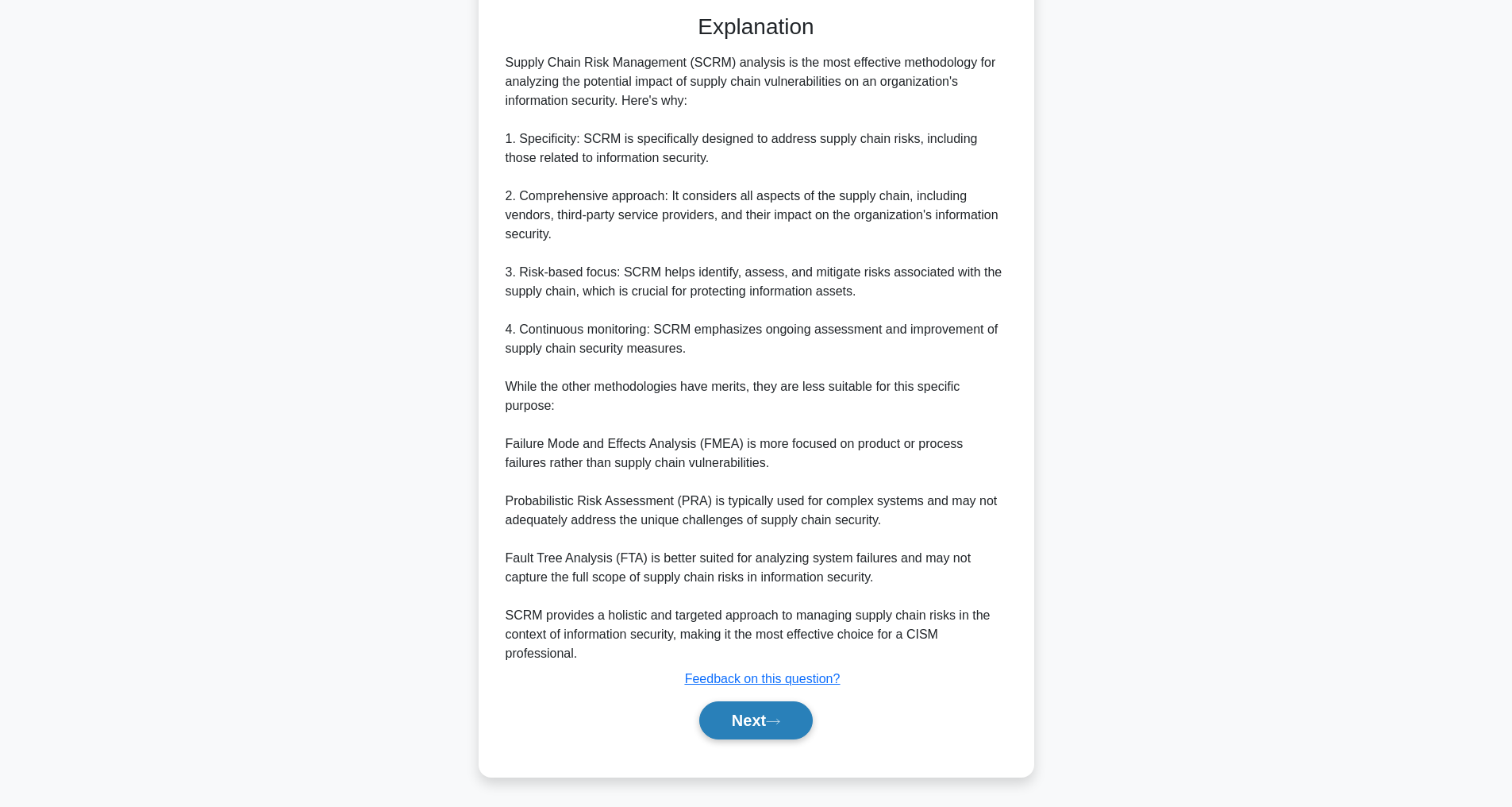
click at [746, 720] on button "Next" at bounding box center [756, 720] width 114 height 38
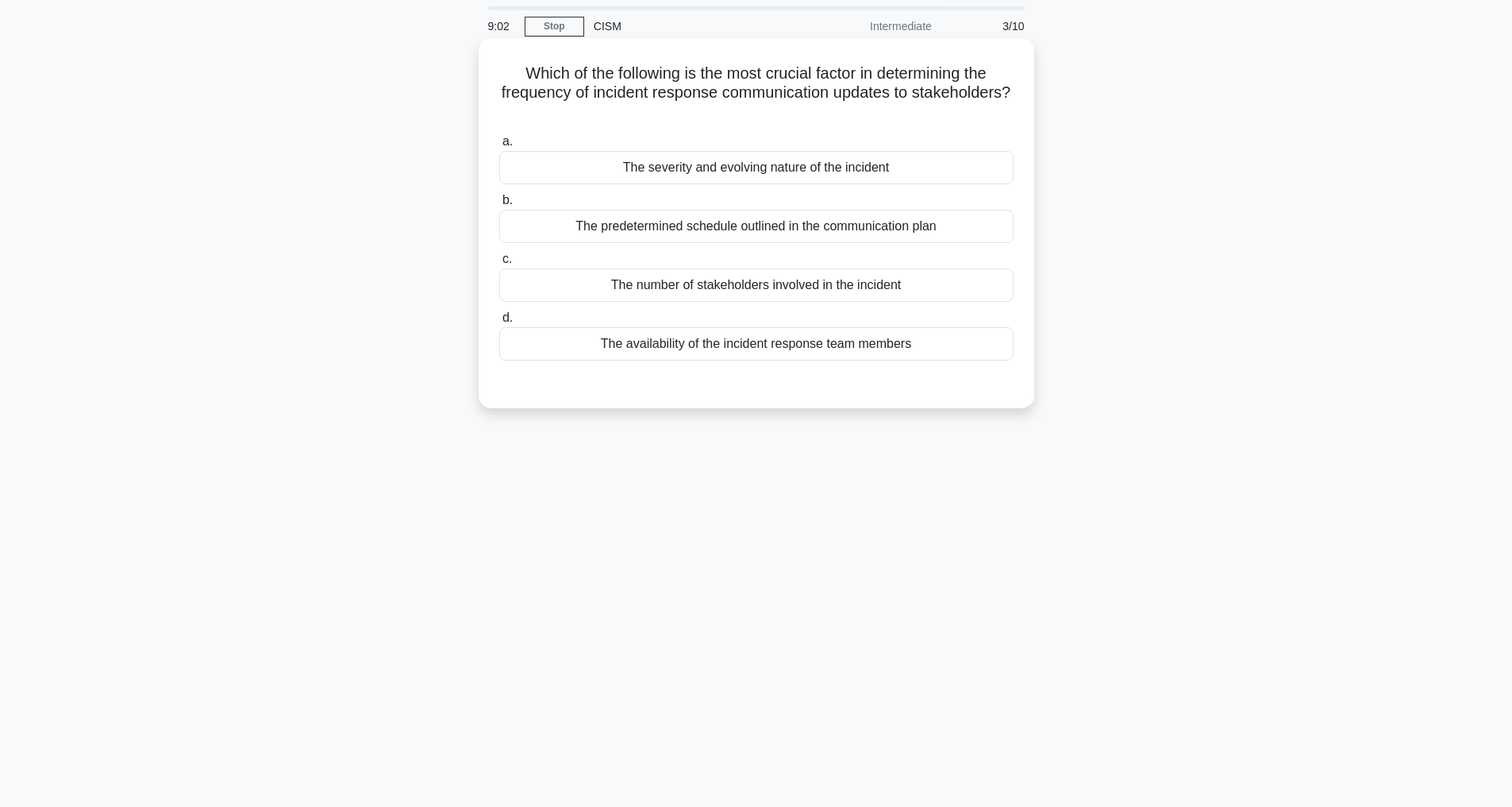
click at [773, 171] on div "The severity and evolving nature of the incident" at bounding box center [756, 168] width 514 height 33
click at [499, 147] on input "a. The severity and evolving nature of the incident" at bounding box center [499, 142] width 0 height 10
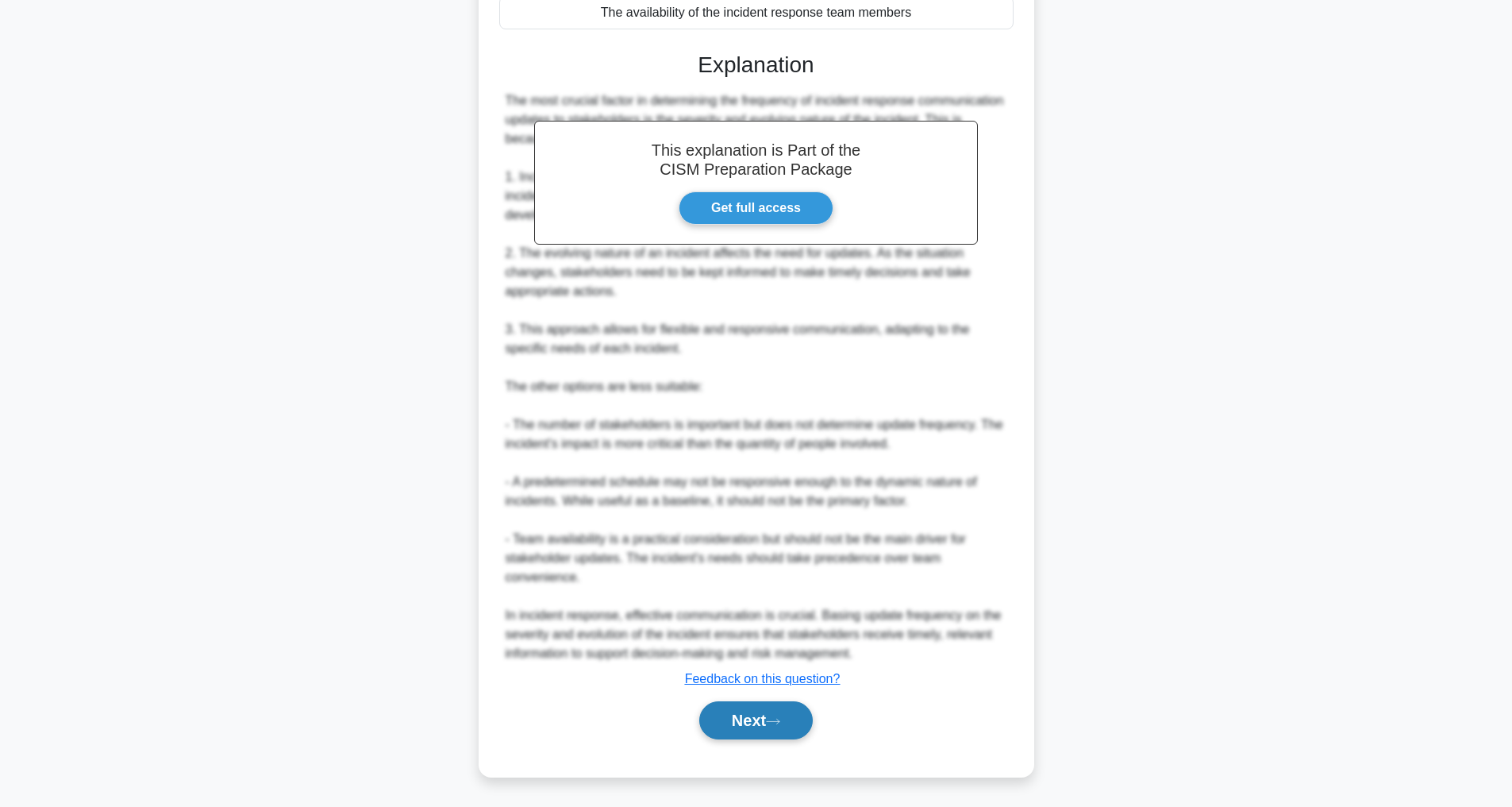
click at [734, 724] on button "Next" at bounding box center [756, 720] width 114 height 38
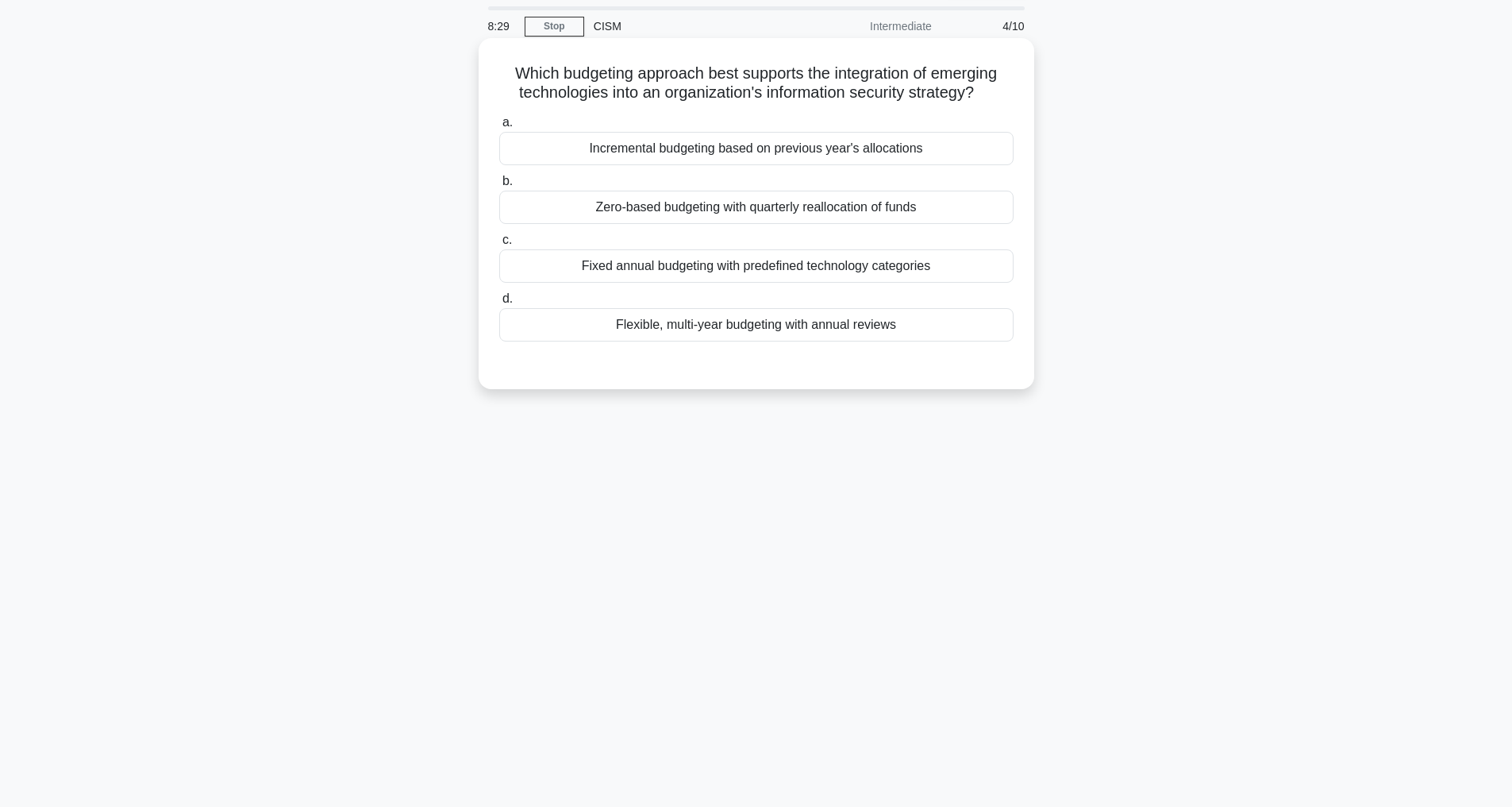
click at [808, 341] on div "Flexible, multi-year budgeting with annual reviews" at bounding box center [756, 324] width 514 height 33
click at [499, 304] on input "d. Flexible, multi-year budgeting with annual reviews" at bounding box center [499, 298] width 0 height 10
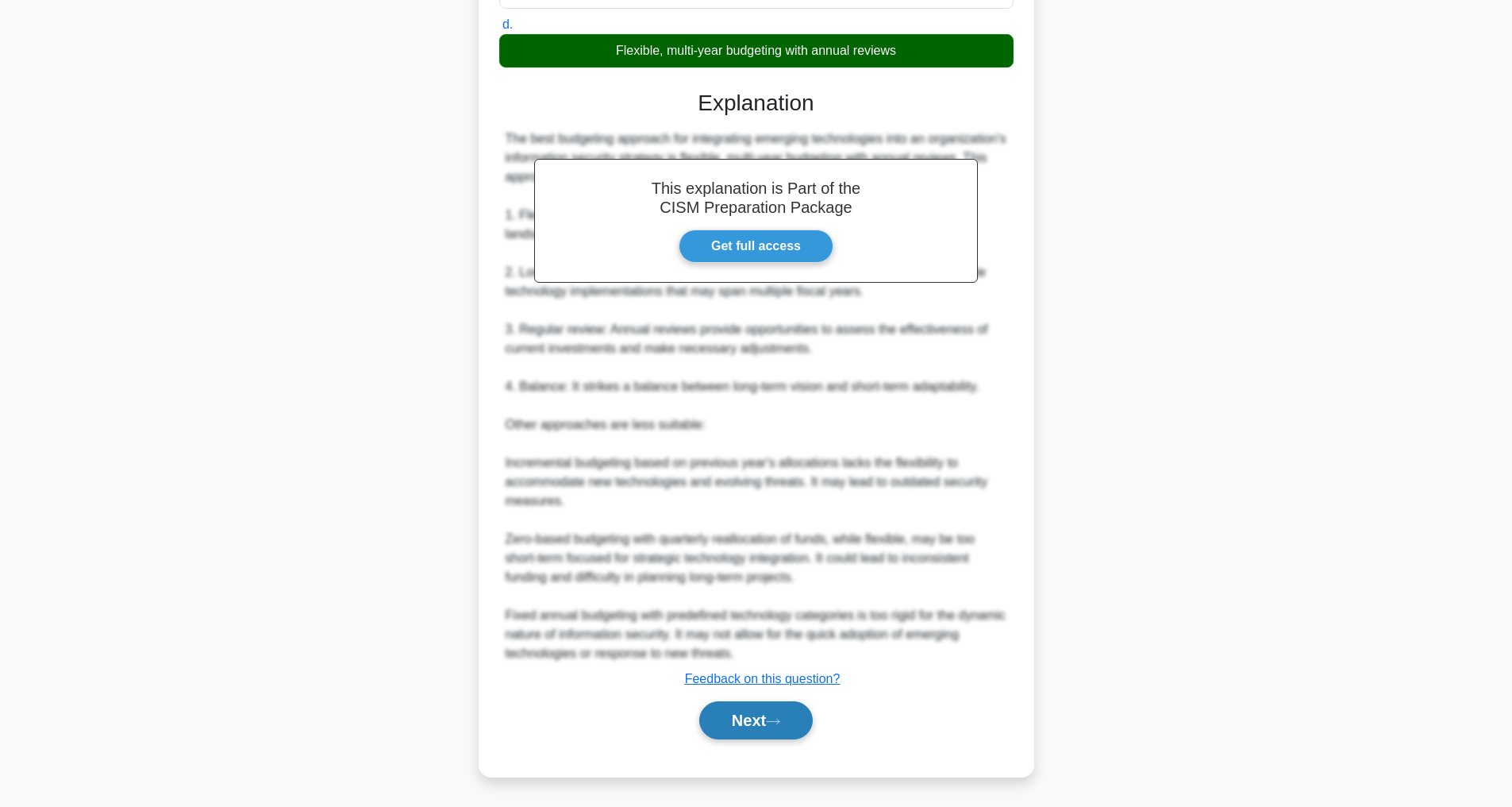
click at [752, 719] on button "Next" at bounding box center [756, 720] width 114 height 38
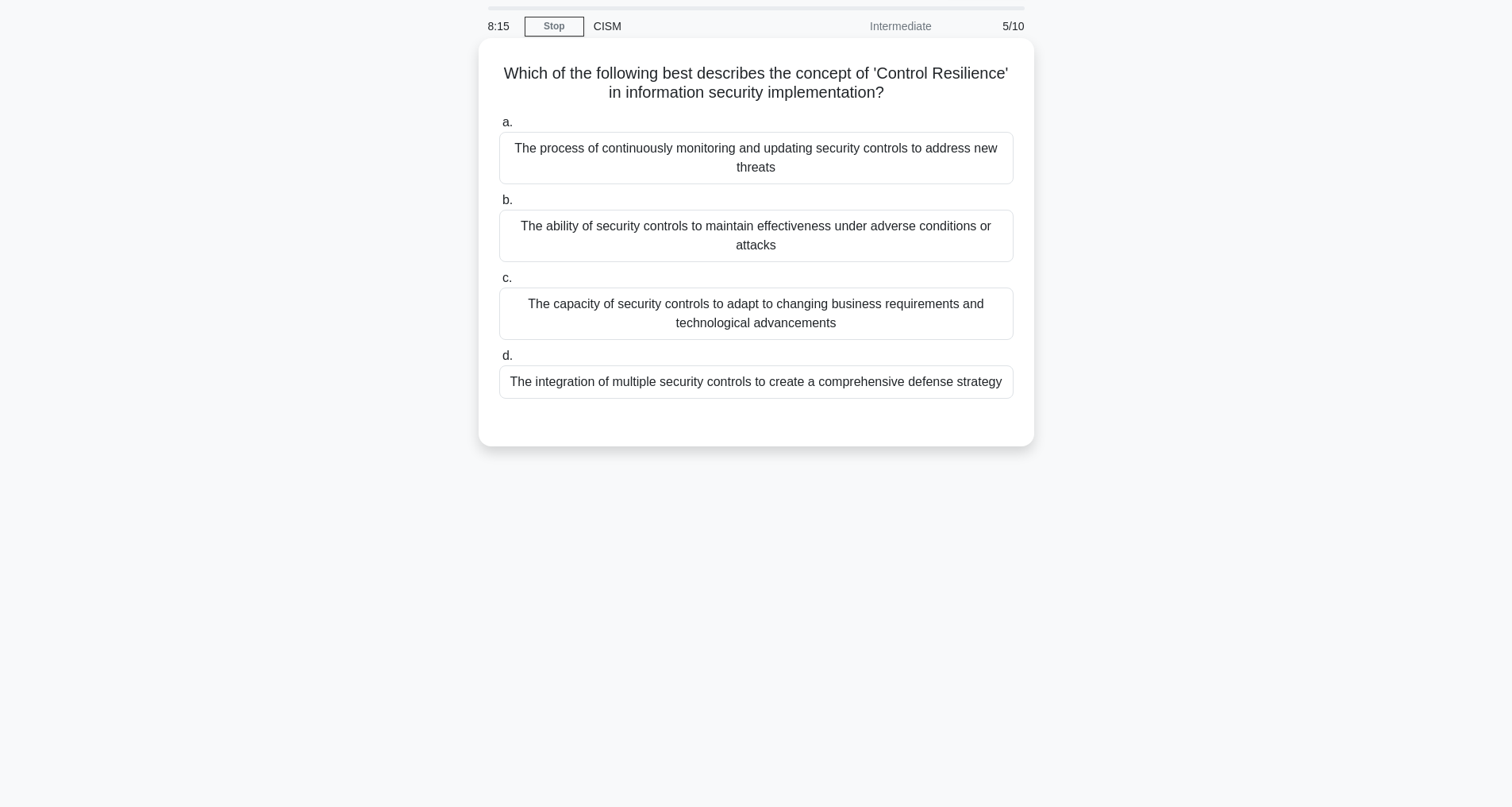
click at [775, 224] on div "The ability of security controls to maintain effectiveness under adverse condit…" at bounding box center [756, 236] width 514 height 52
click at [499, 206] on input "b. The ability of security controls to maintain effectiveness under adverse con…" at bounding box center [499, 200] width 0 height 10
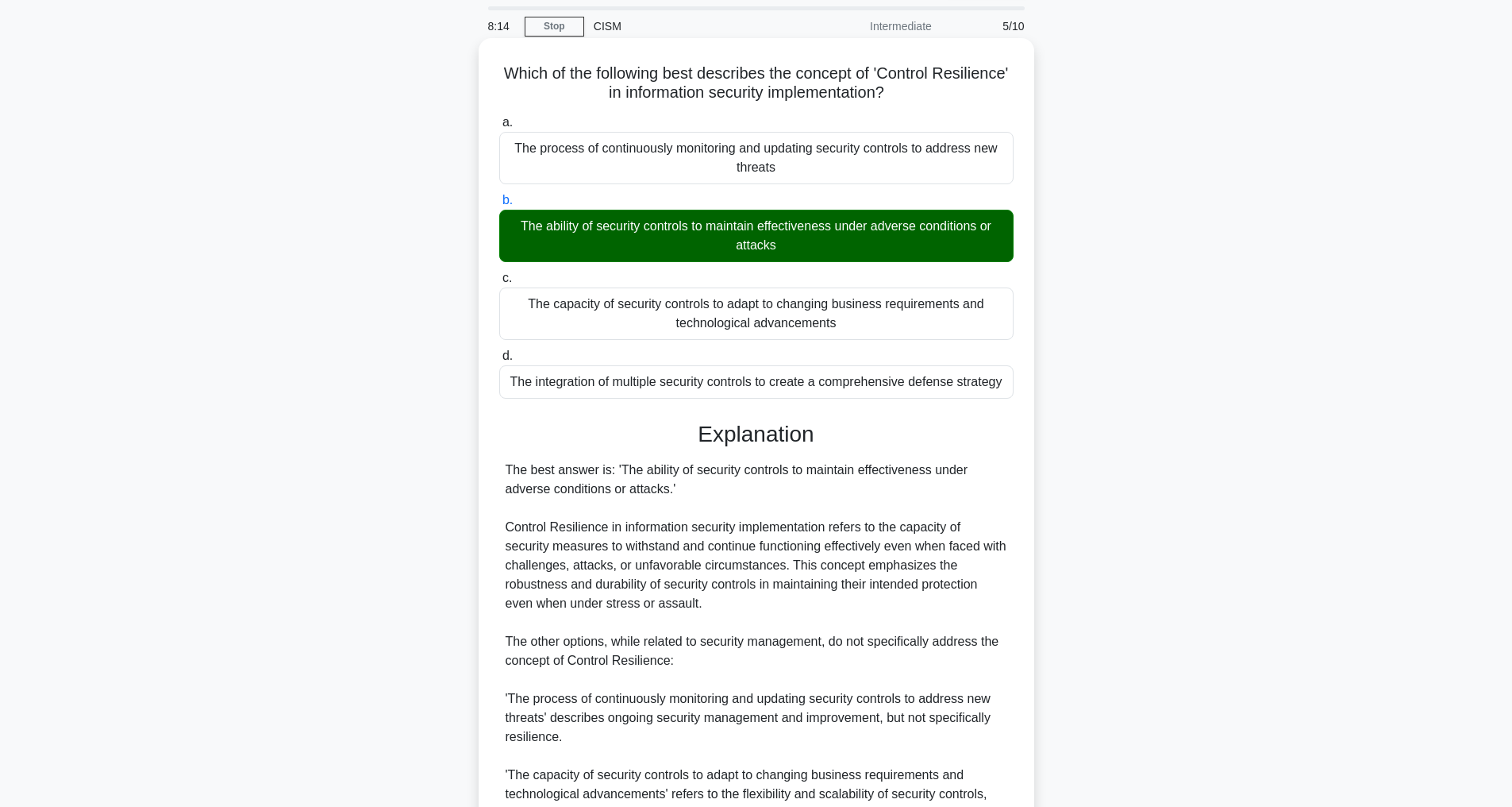
scroll to position [382, 0]
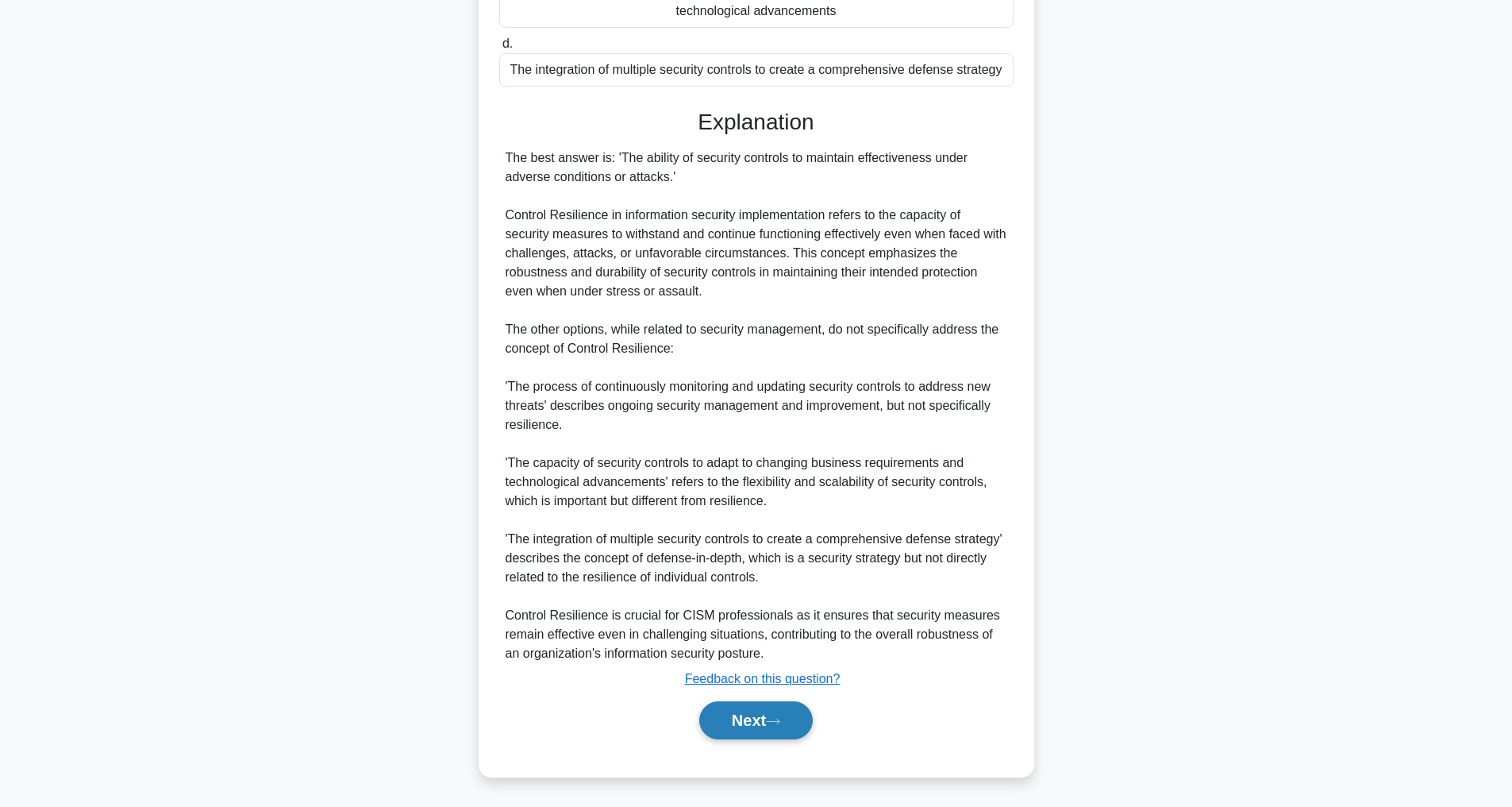
click at [758, 725] on button "Next" at bounding box center [756, 720] width 114 height 38
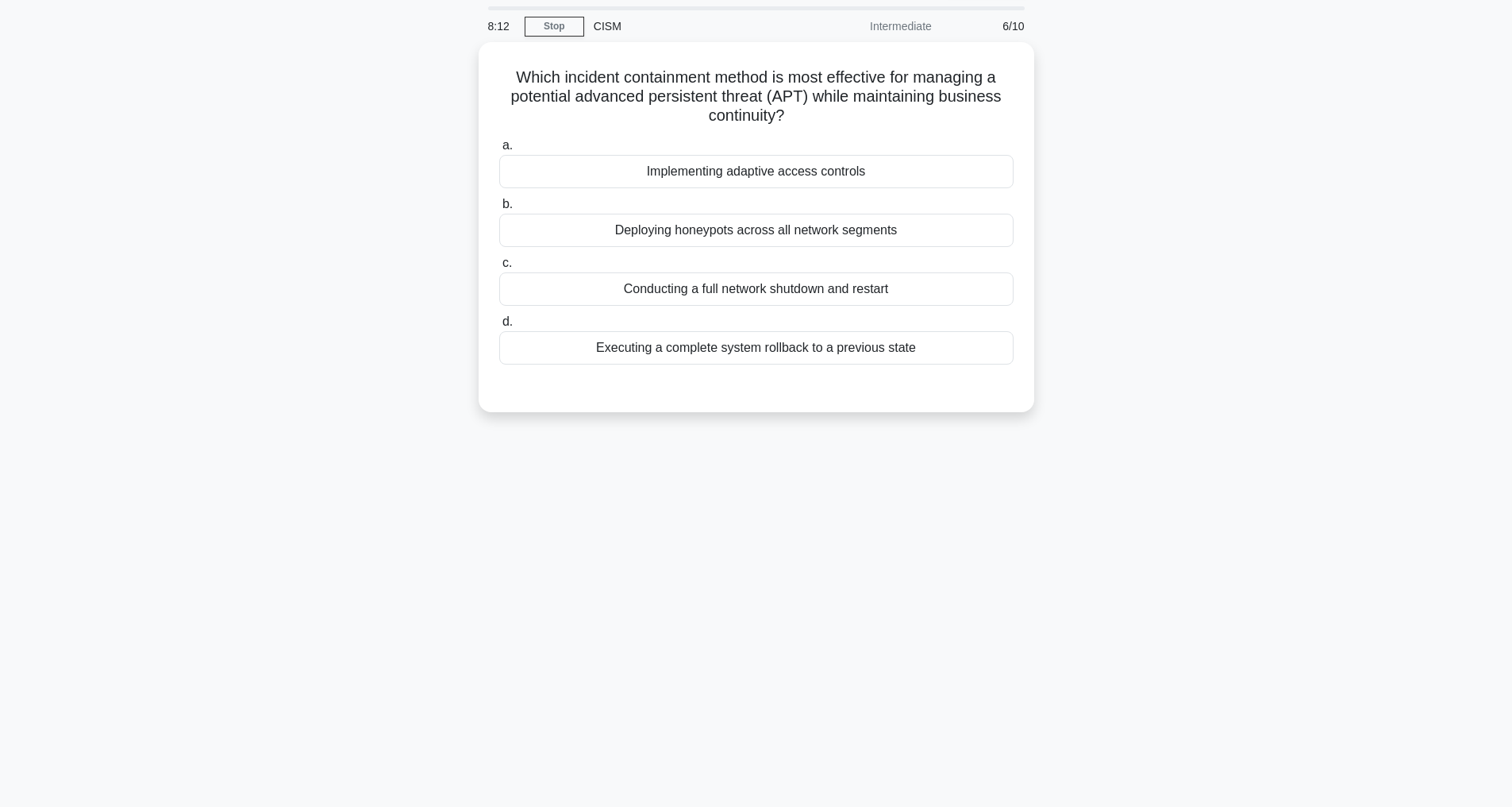
scroll to position [51, 0]
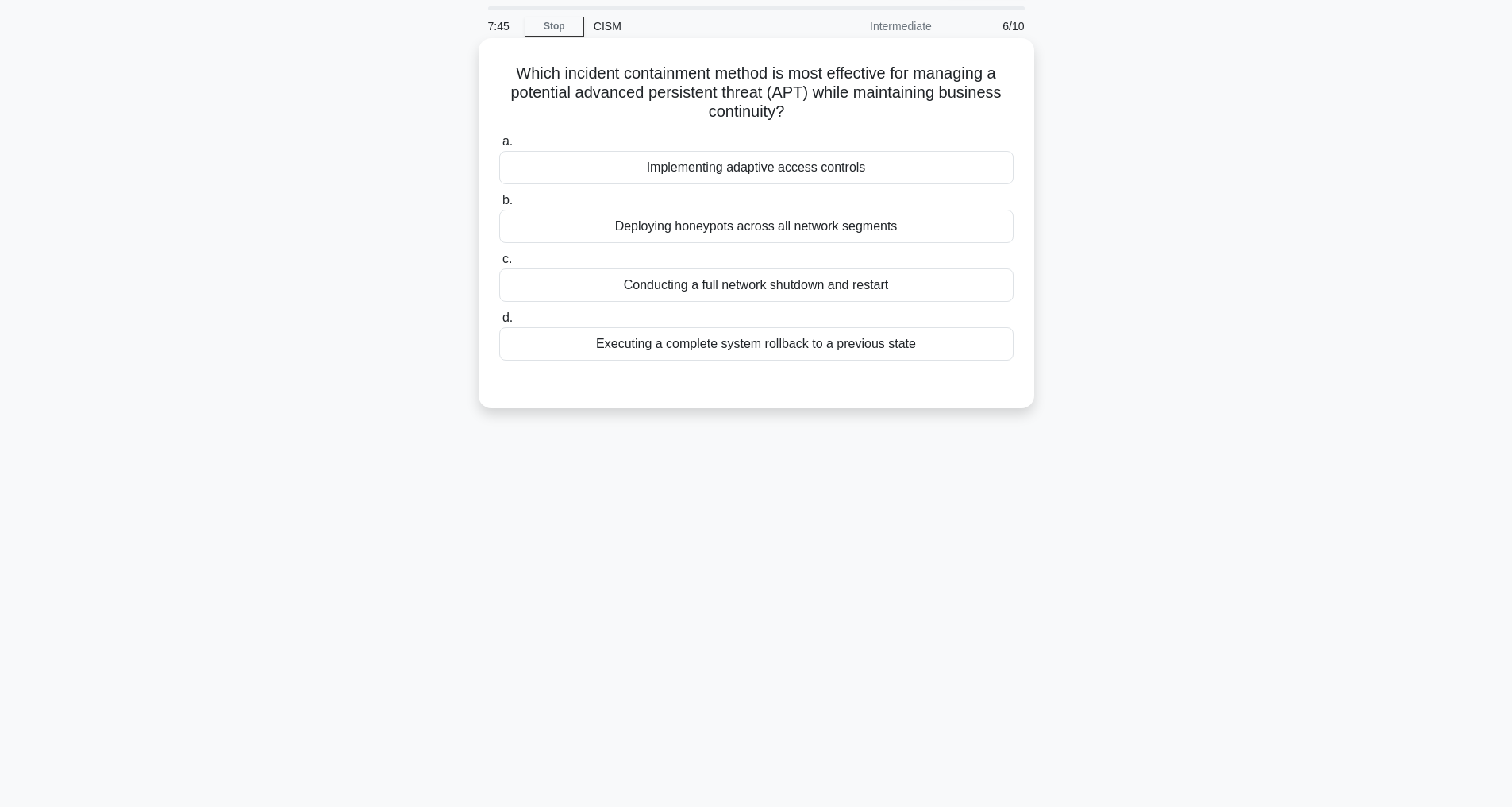
click at [783, 166] on div "Implementing adaptive access controls" at bounding box center [756, 168] width 514 height 33
click at [499, 147] on input "a. Implementing adaptive access controls" at bounding box center [499, 142] width 0 height 10
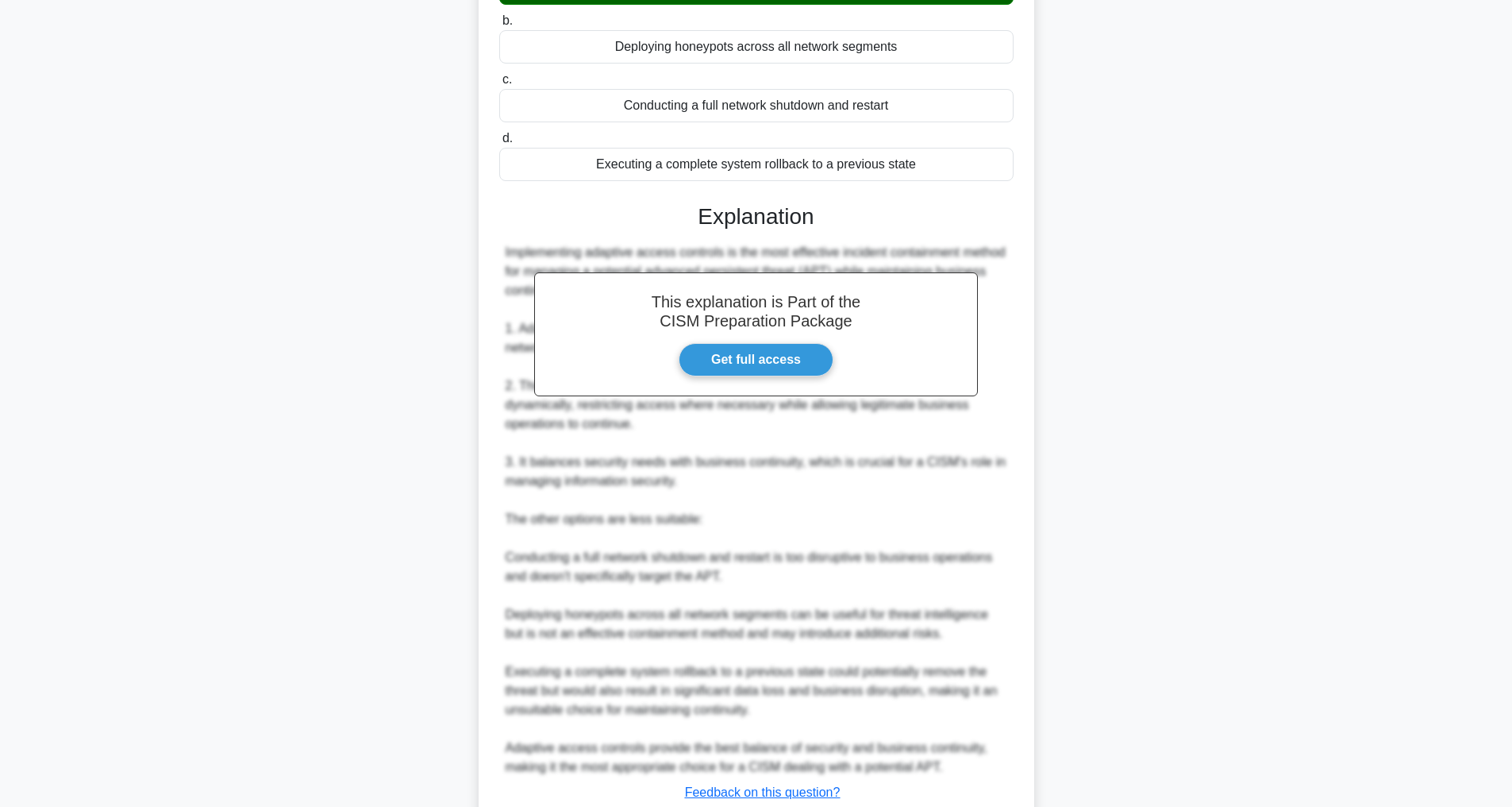
scroll to position [382, 0]
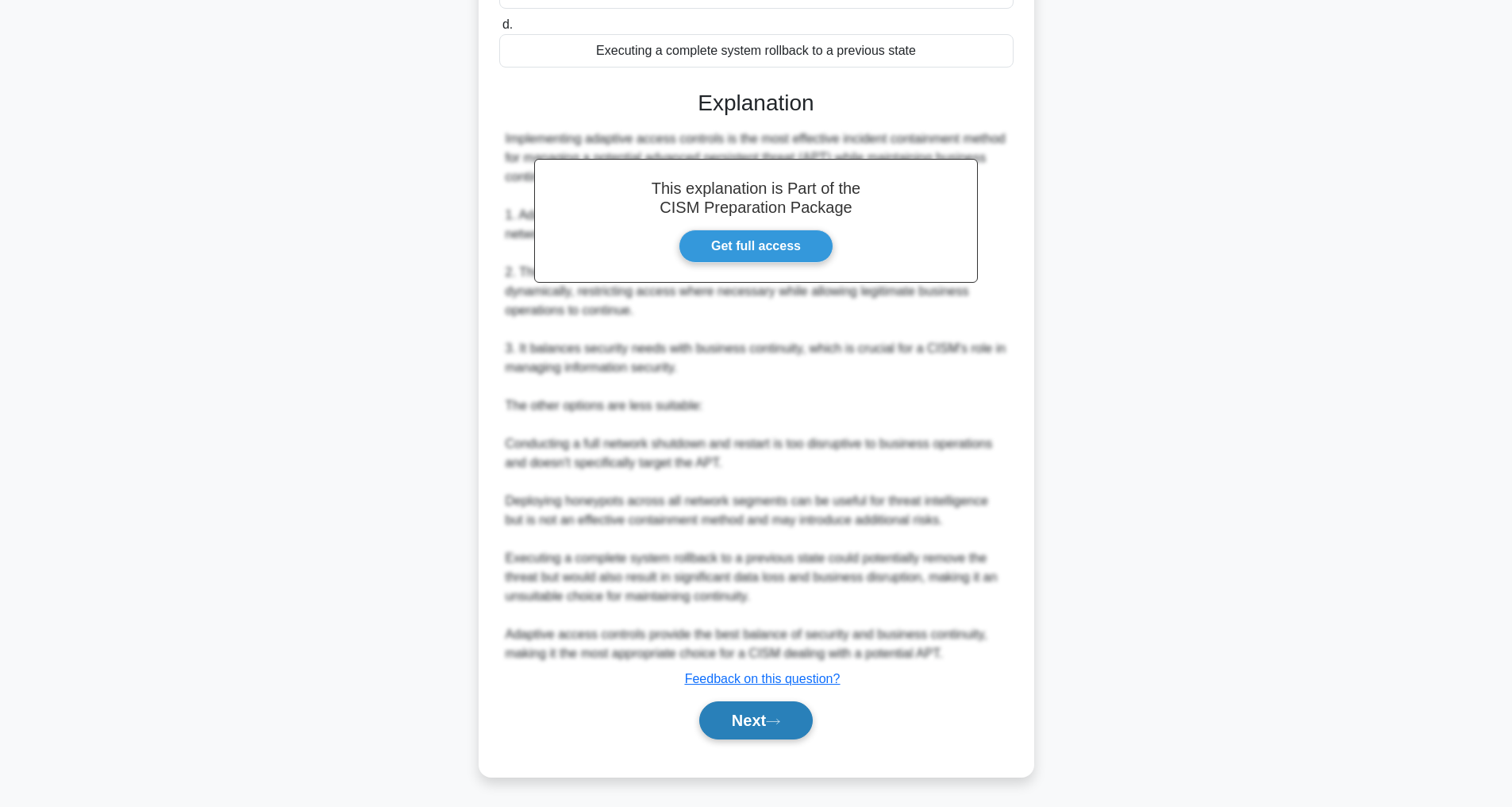
click at [731, 718] on button "Next" at bounding box center [756, 720] width 114 height 38
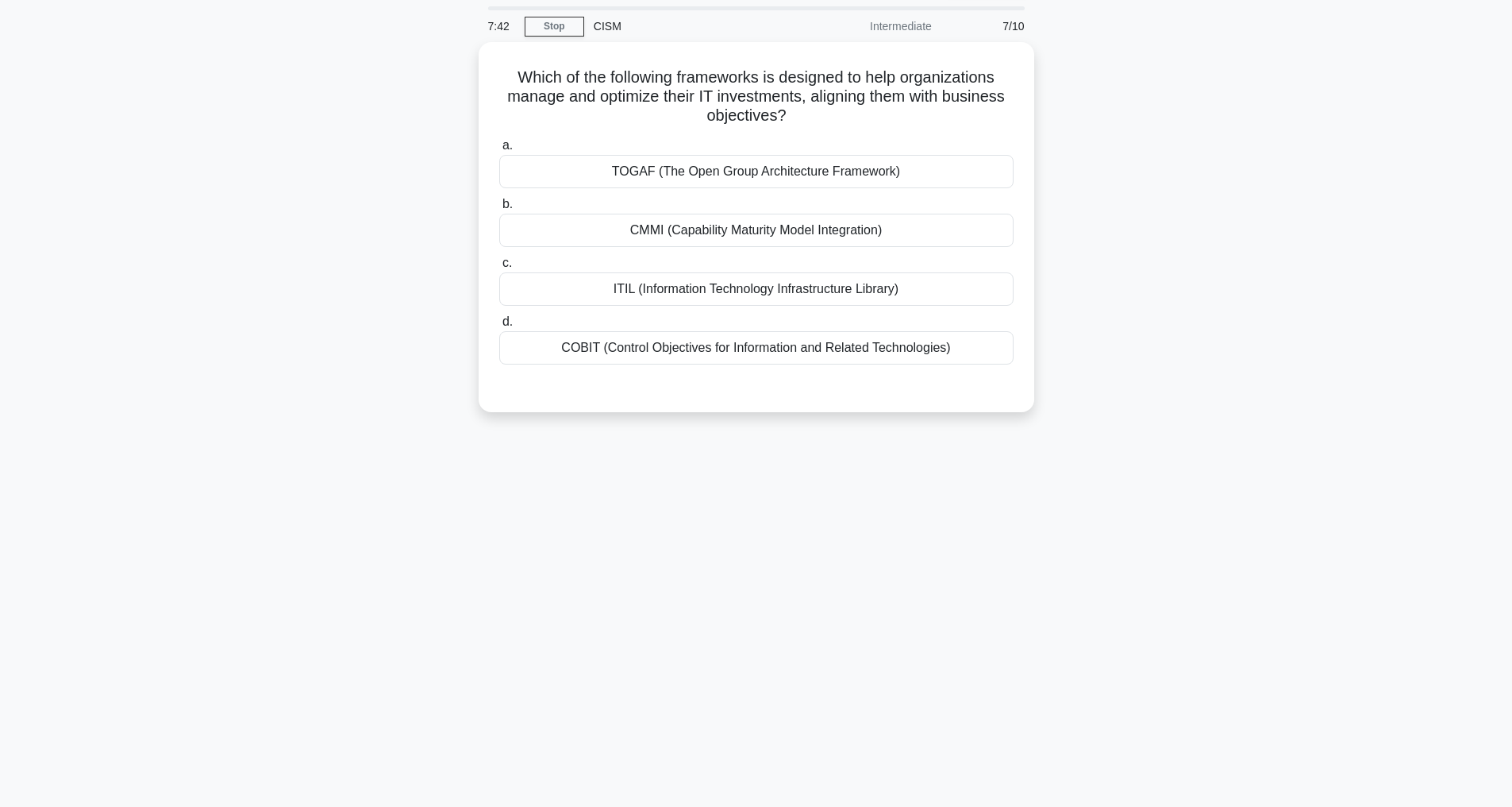
scroll to position [51, 0]
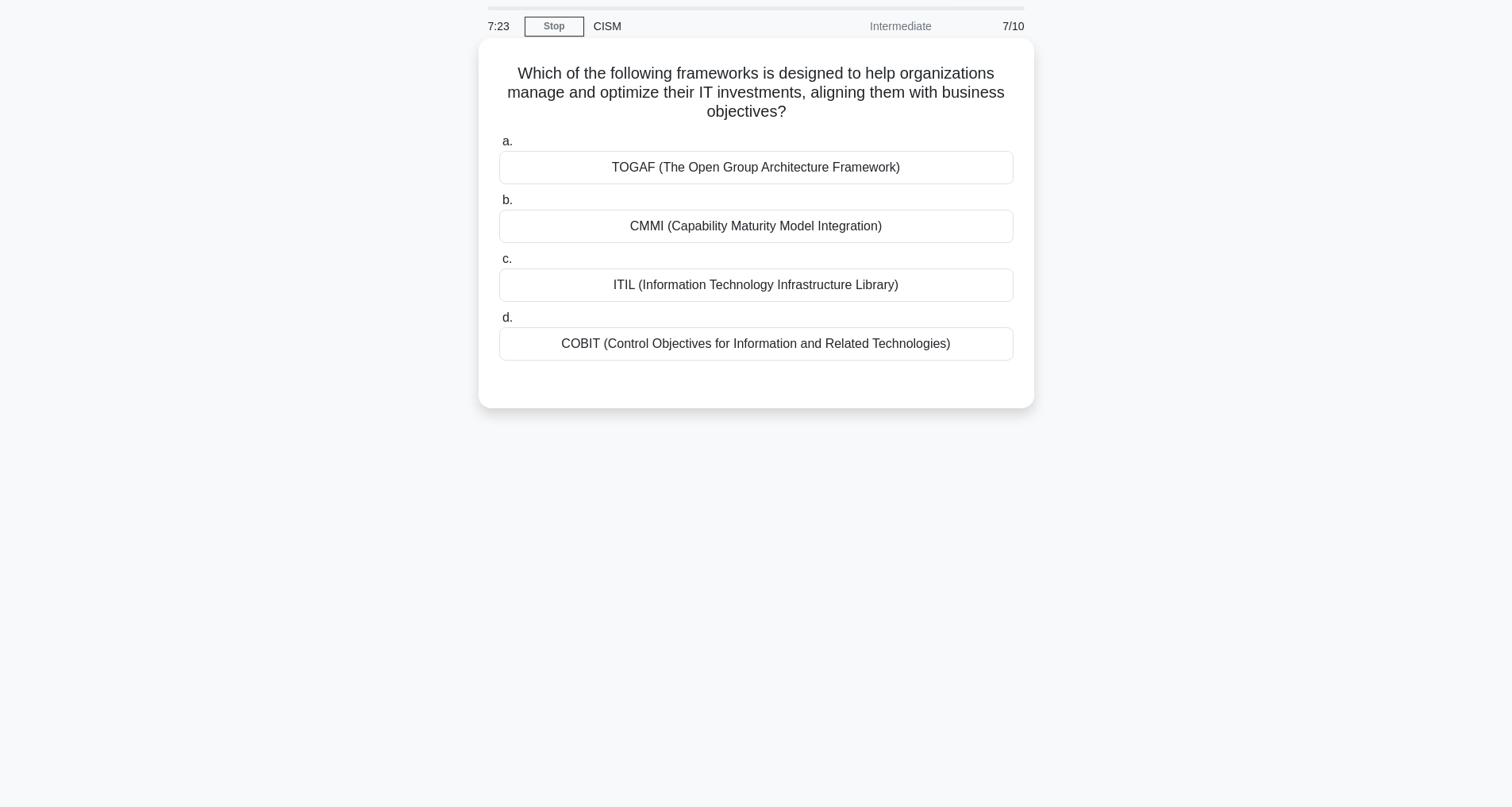
click at [786, 170] on div "TOGAF (The Open Group Architecture Framework)" at bounding box center [756, 168] width 514 height 33
click at [499, 147] on input "a. TOGAF (The Open Group Architecture Framework)" at bounding box center [499, 142] width 0 height 10
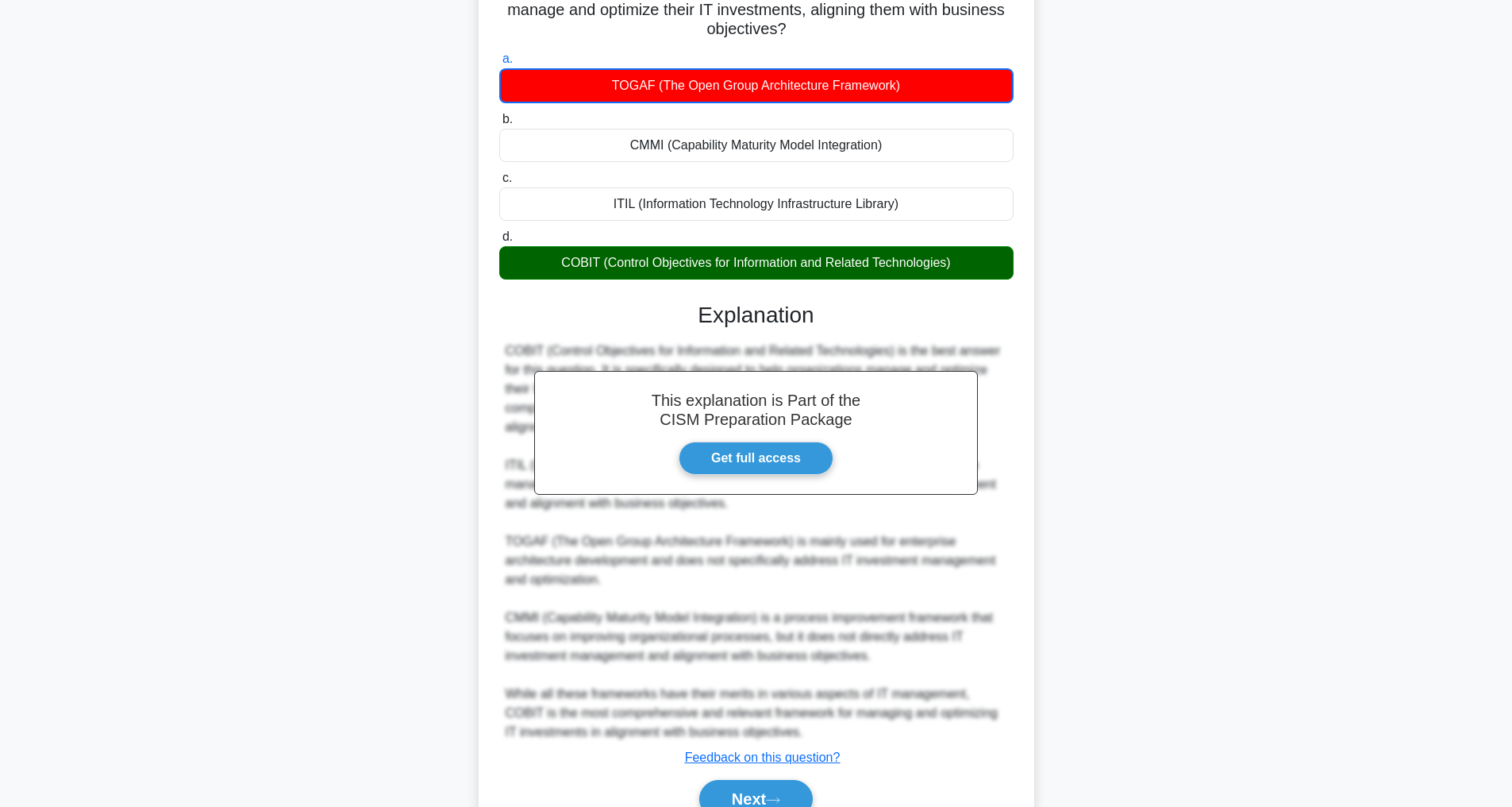
scroll to position [212, 0]
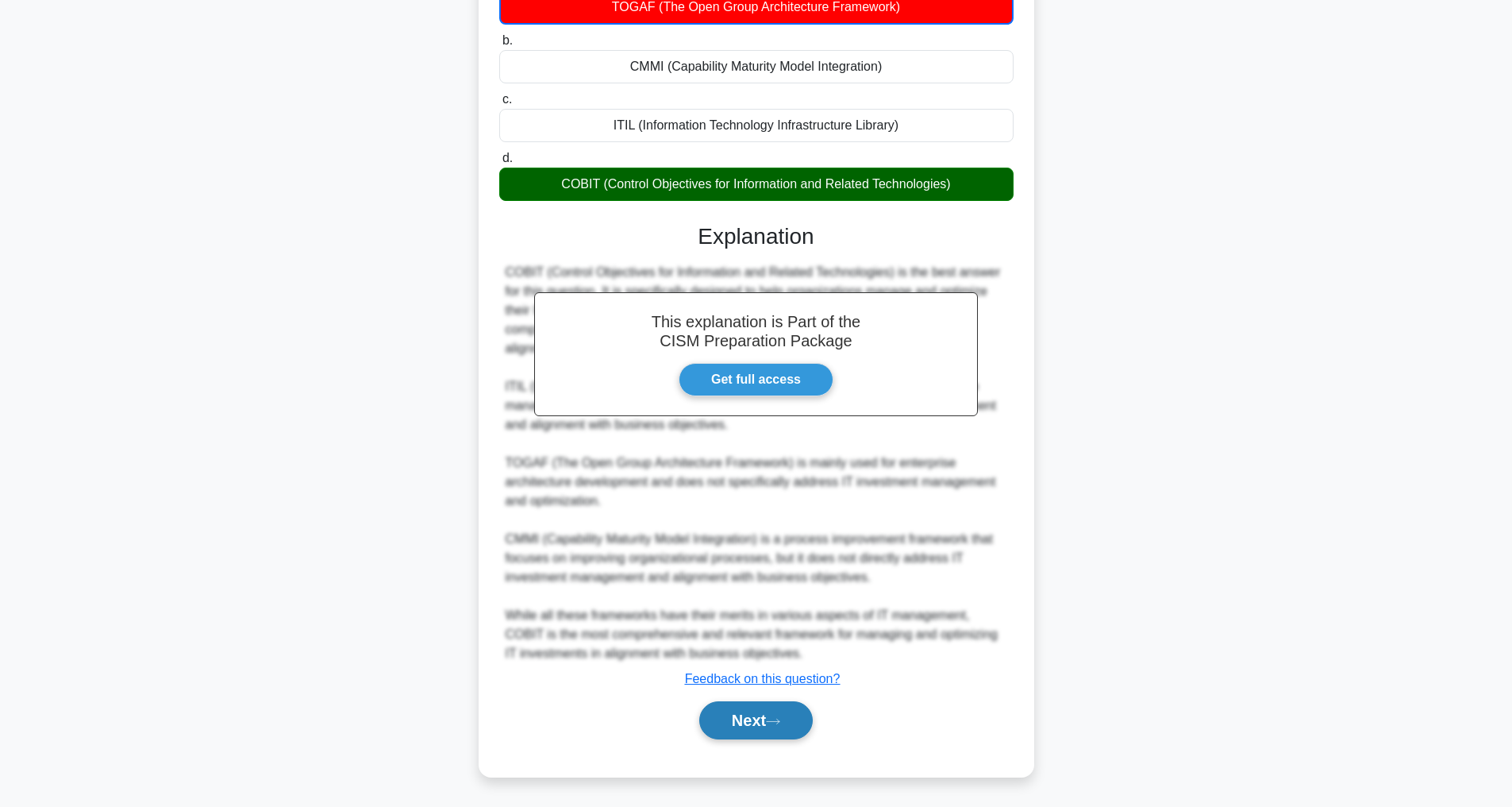
click at [756, 716] on button "Next" at bounding box center [756, 720] width 114 height 38
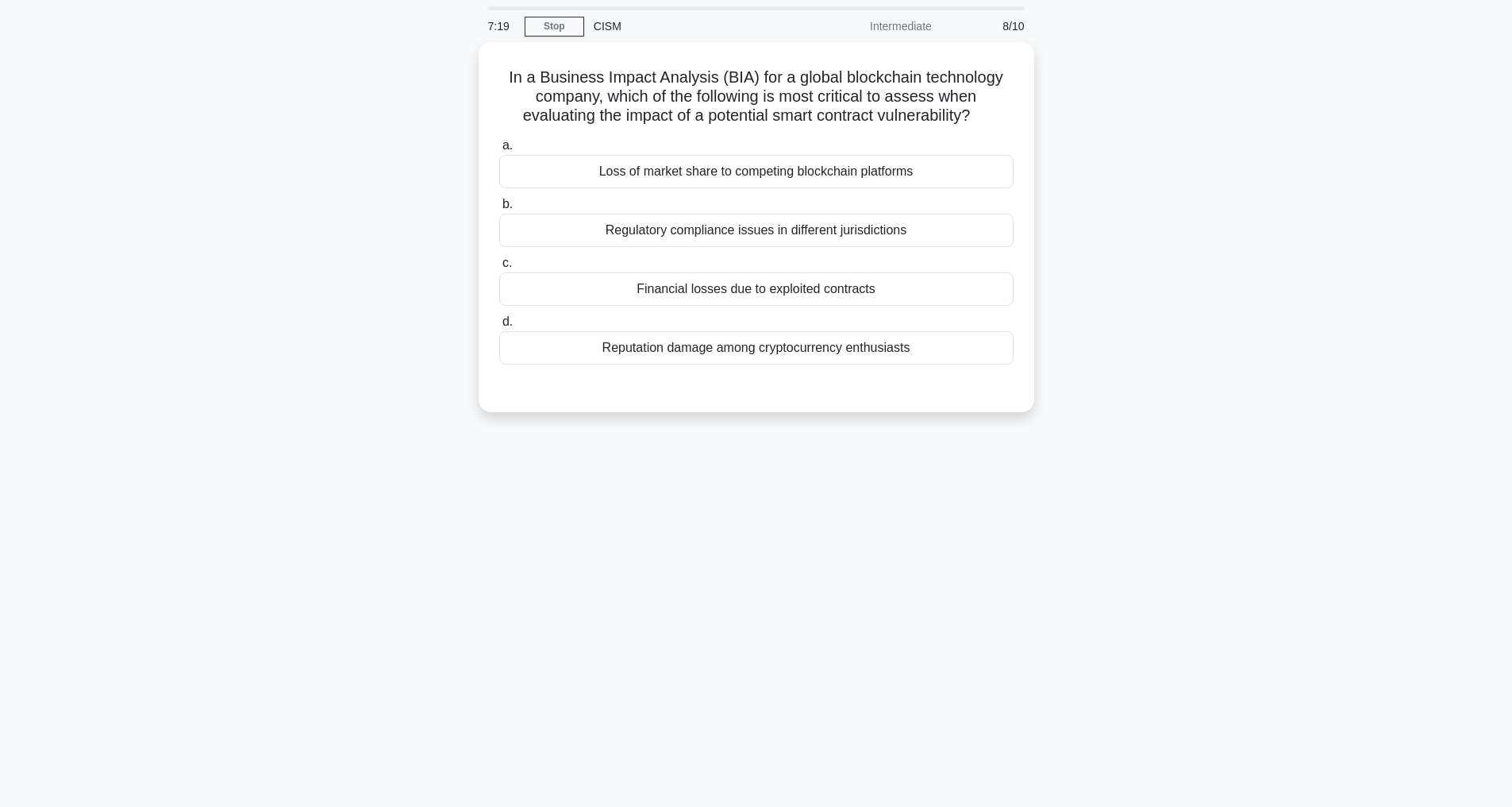
scroll to position [51, 0]
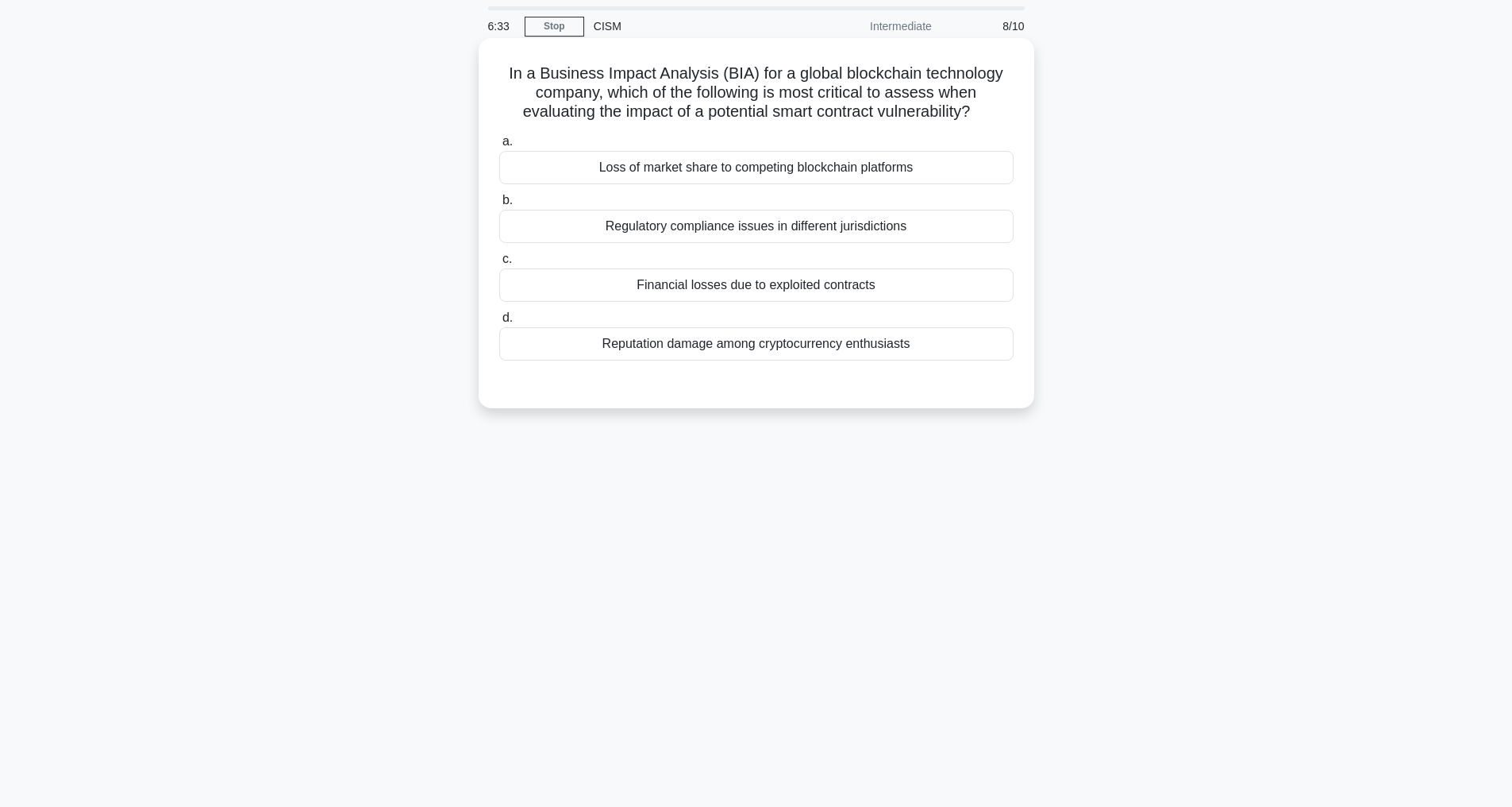
click at [792, 301] on div "Financial losses due to exploited contracts" at bounding box center [756, 285] width 514 height 33
click at [499, 265] on input "c. Financial losses due to exploited contracts" at bounding box center [499, 259] width 0 height 10
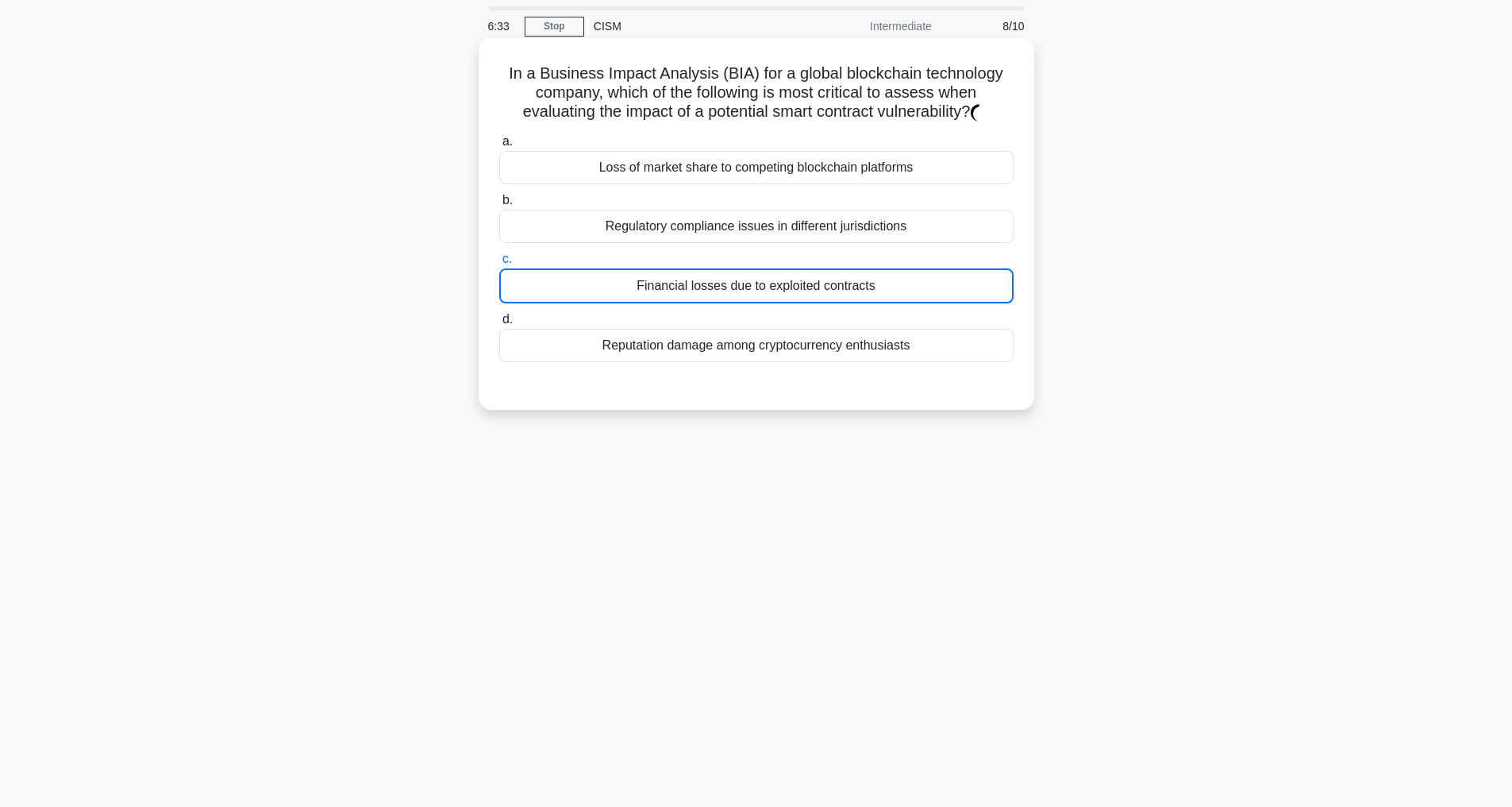
scroll to position [0, 0]
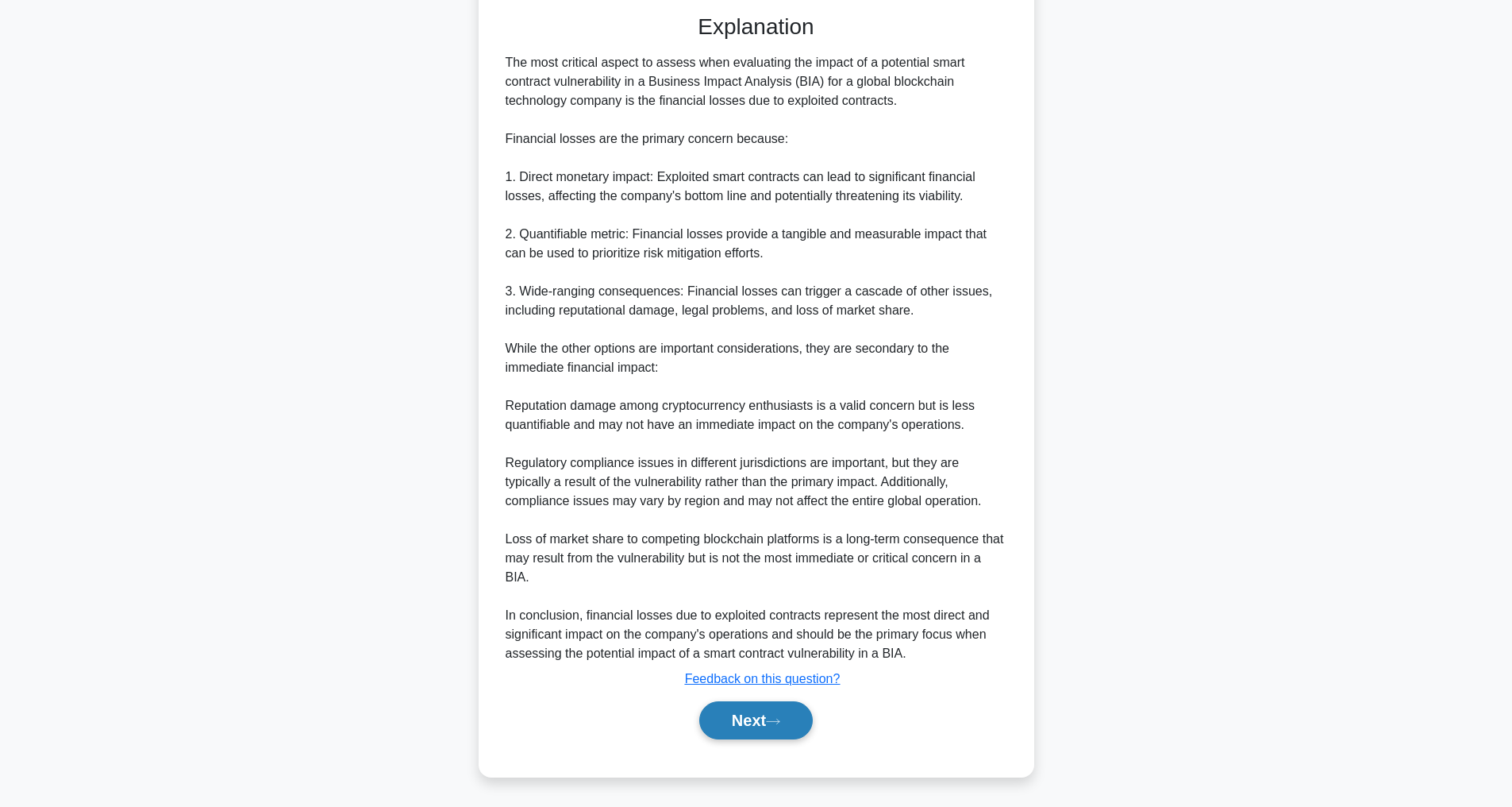
click at [781, 712] on button "Next" at bounding box center [756, 720] width 114 height 38
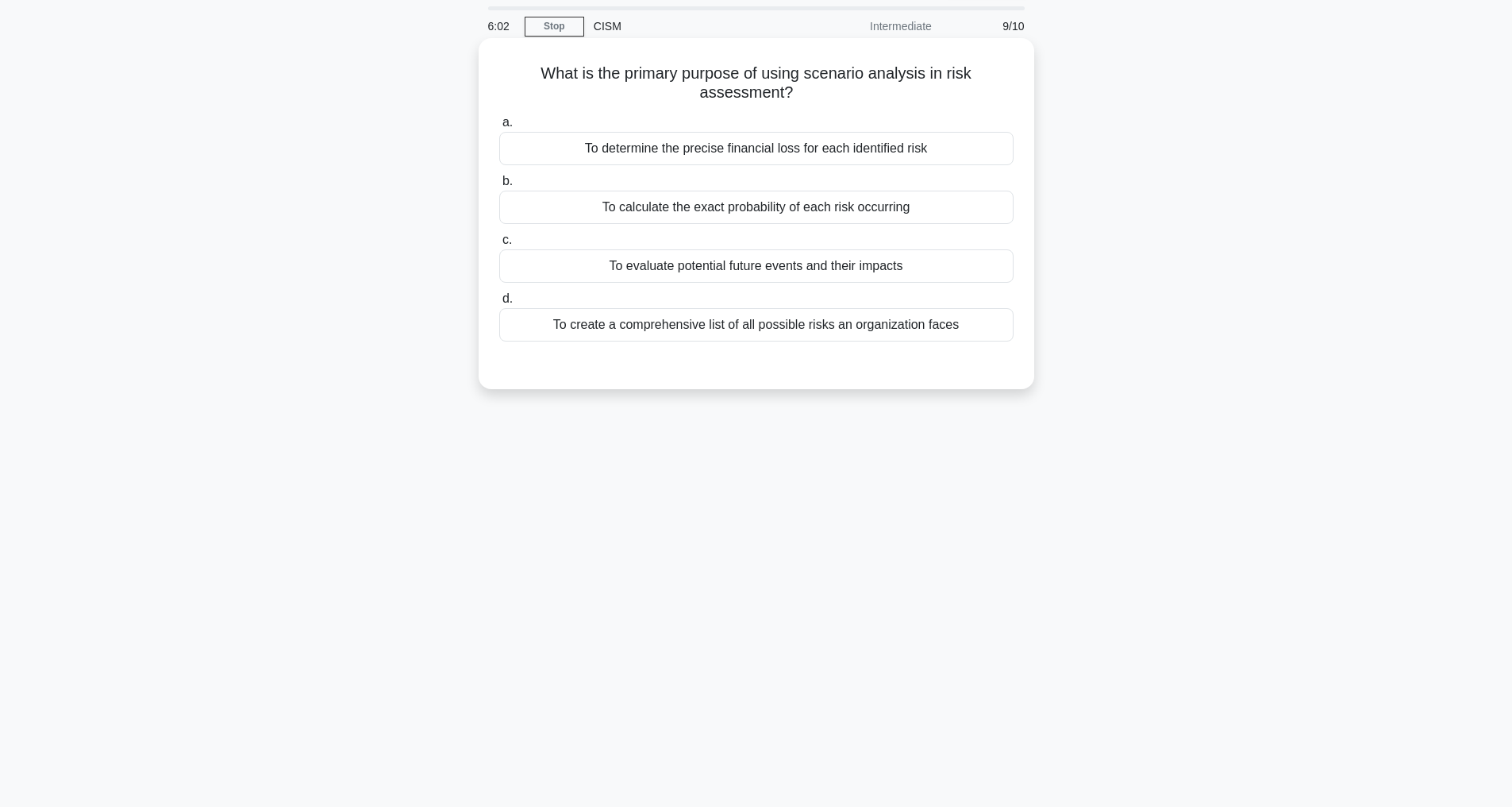
click at [704, 271] on div "To evaluate potential future events and their impacts" at bounding box center [756, 266] width 514 height 33
click at [499, 246] on input "c. To evaluate potential future events and their impacts" at bounding box center [499, 240] width 0 height 10
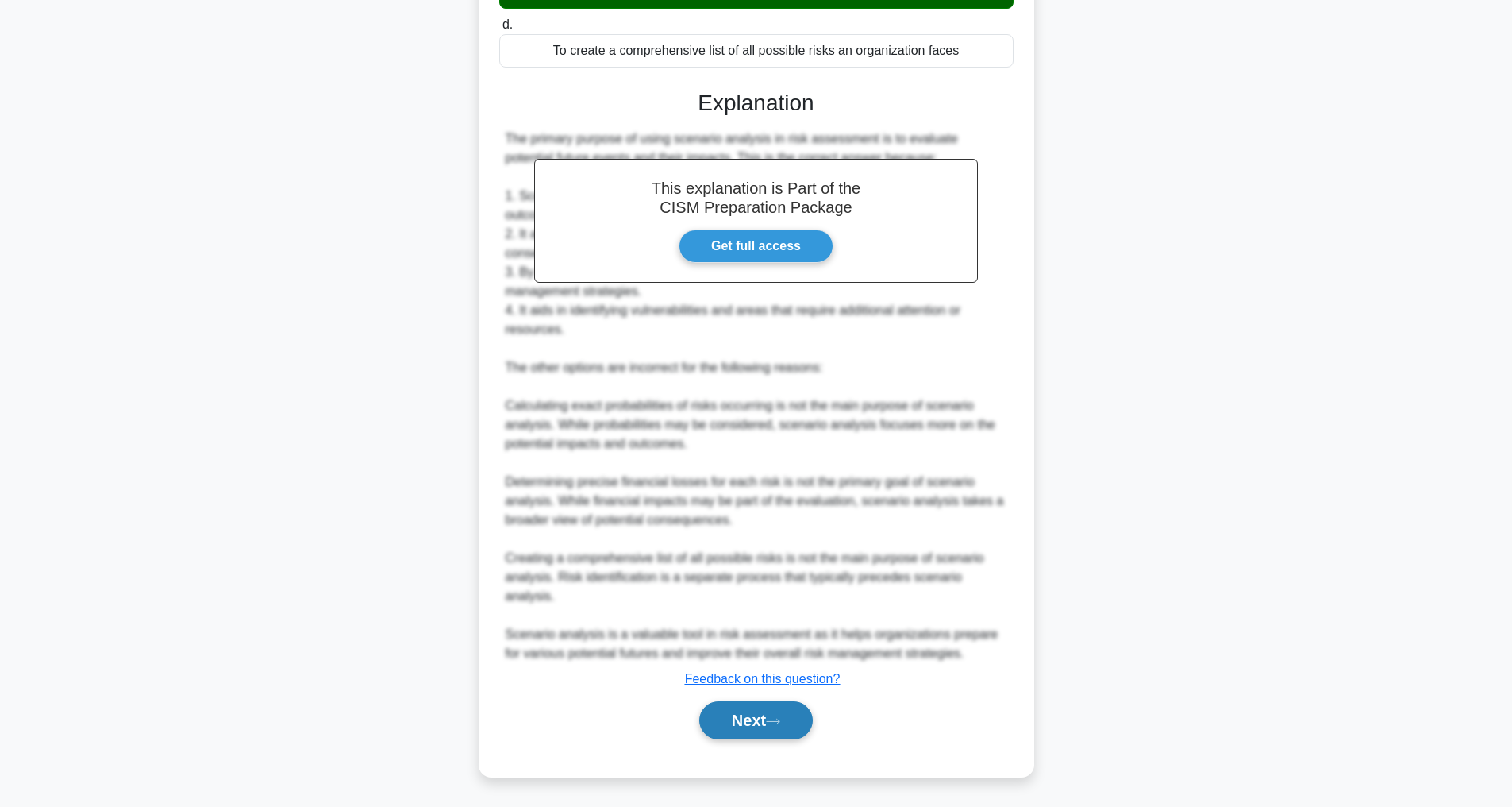
click at [777, 720] on icon at bounding box center [773, 721] width 14 height 9
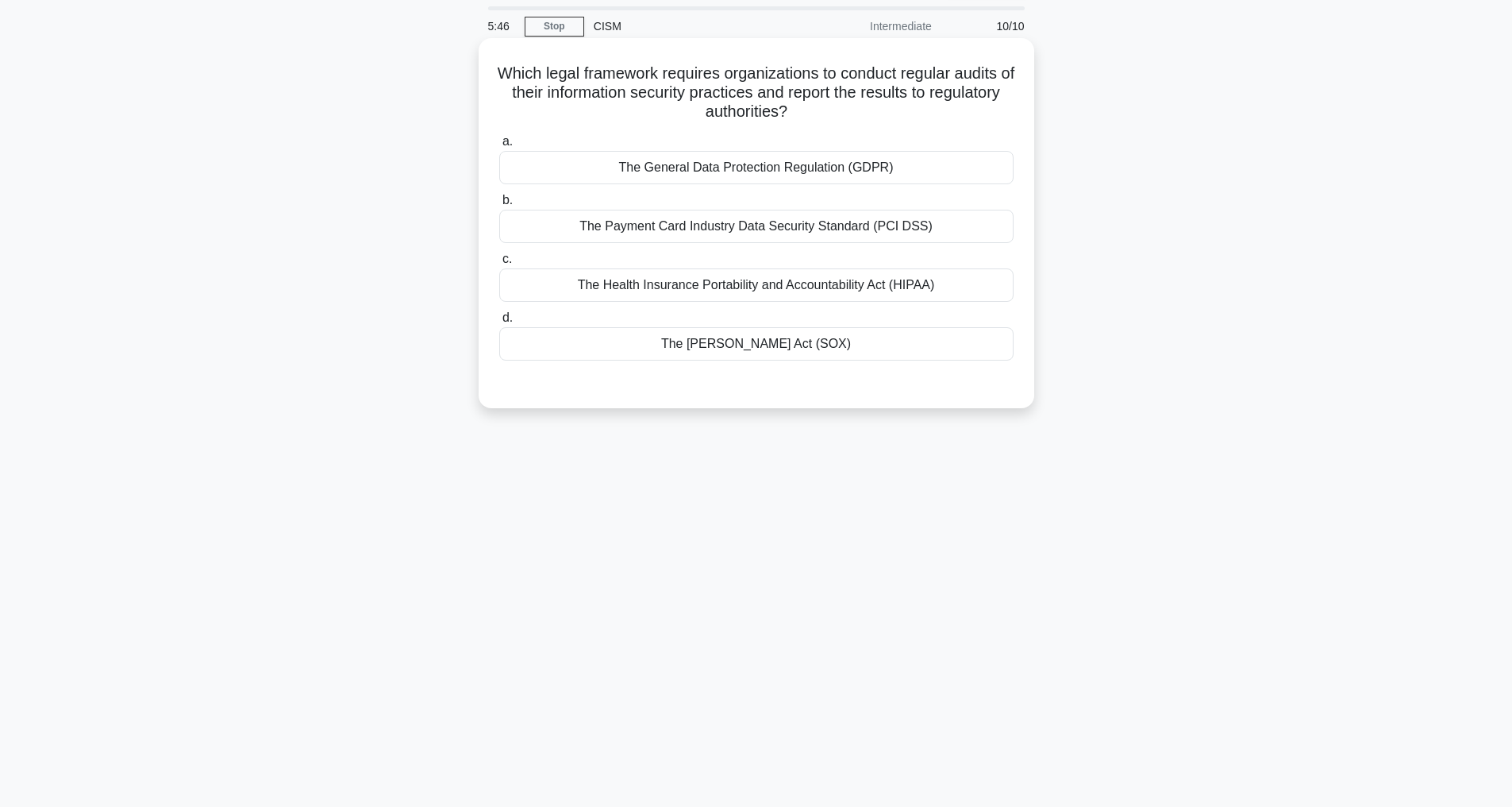
click at [720, 339] on div "The Sarbanes-Oxley Act (SOX)" at bounding box center [756, 343] width 514 height 33
click at [499, 323] on input "d. The Sarbanes-Oxley Act (SOX)" at bounding box center [499, 317] width 0 height 10
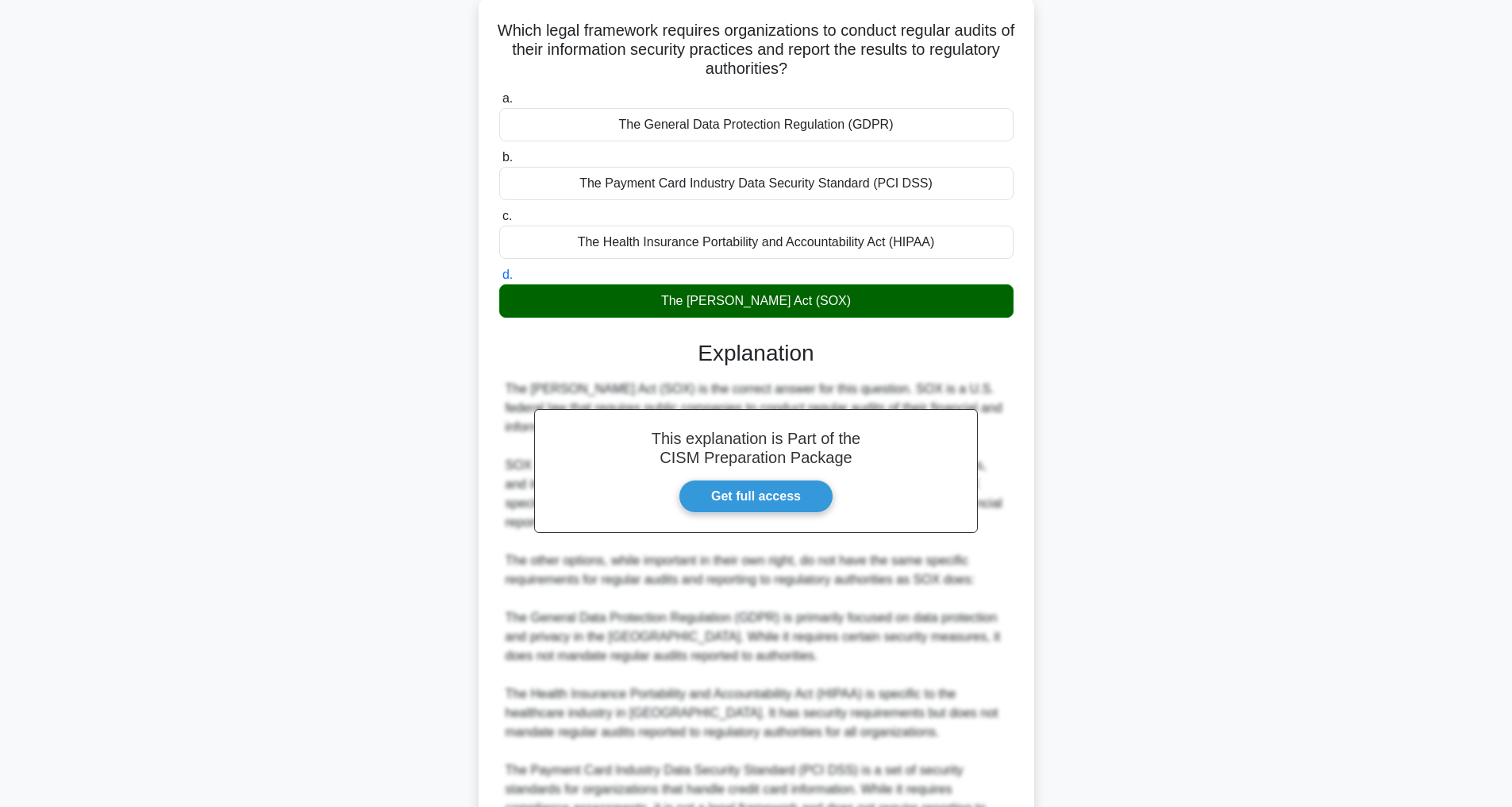
scroll to position [382, 0]
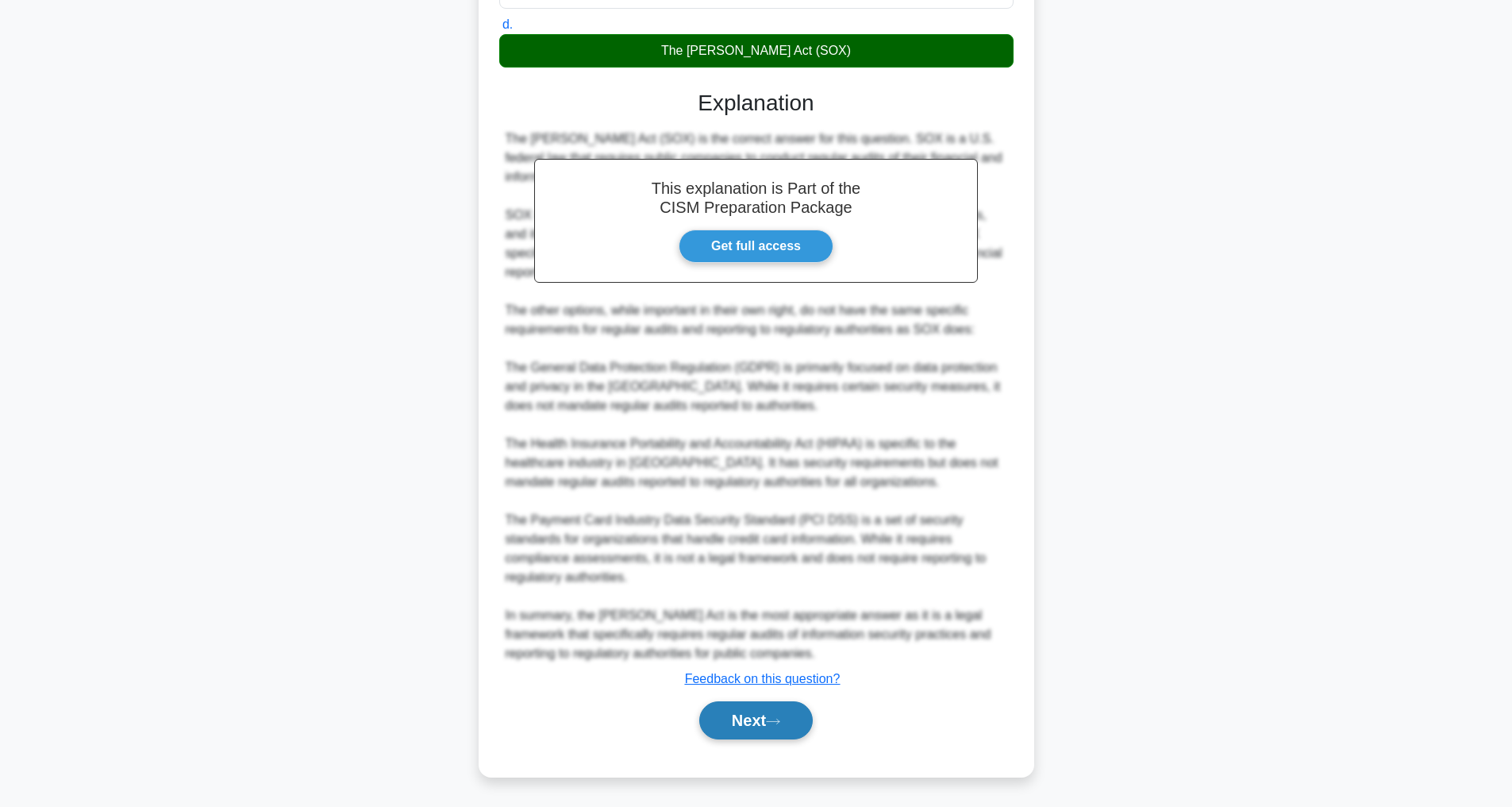
click at [736, 720] on button "Next" at bounding box center [756, 720] width 114 height 38
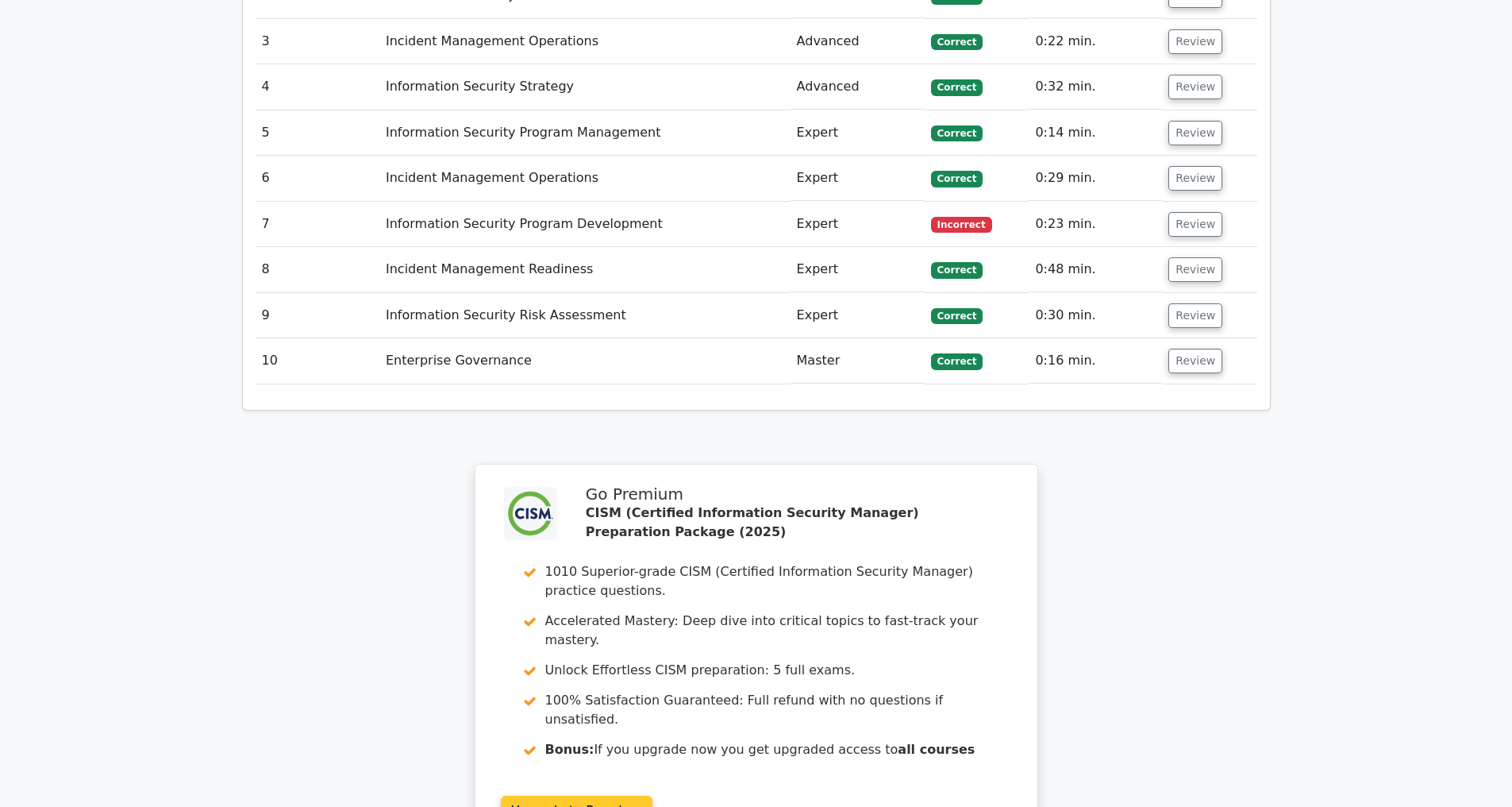
scroll to position [2737, 0]
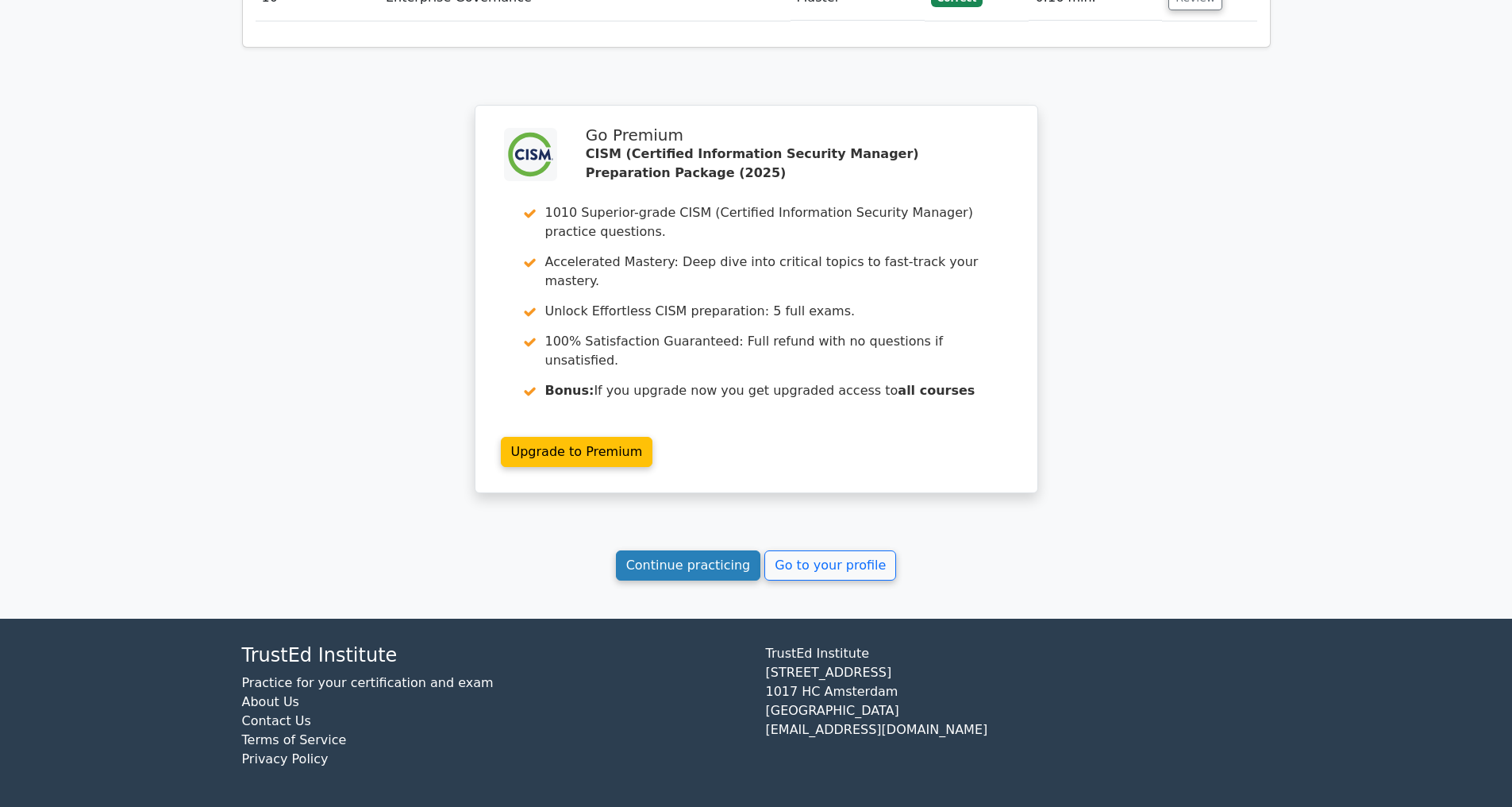
click at [685, 559] on link "Continue practicing" at bounding box center [688, 565] width 145 height 30
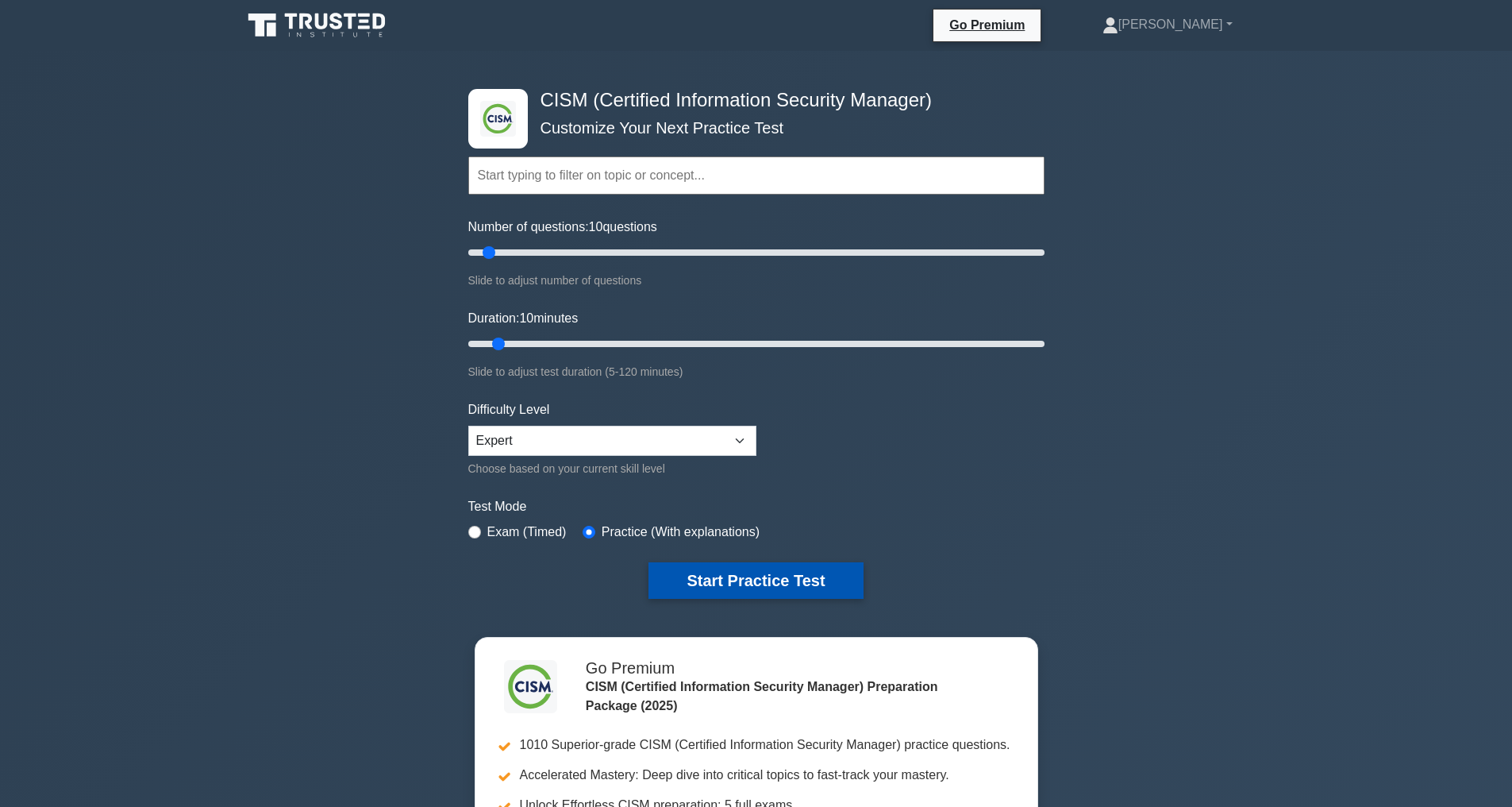
click at [764, 584] on button "Start Practice Test" at bounding box center [756, 580] width 215 height 37
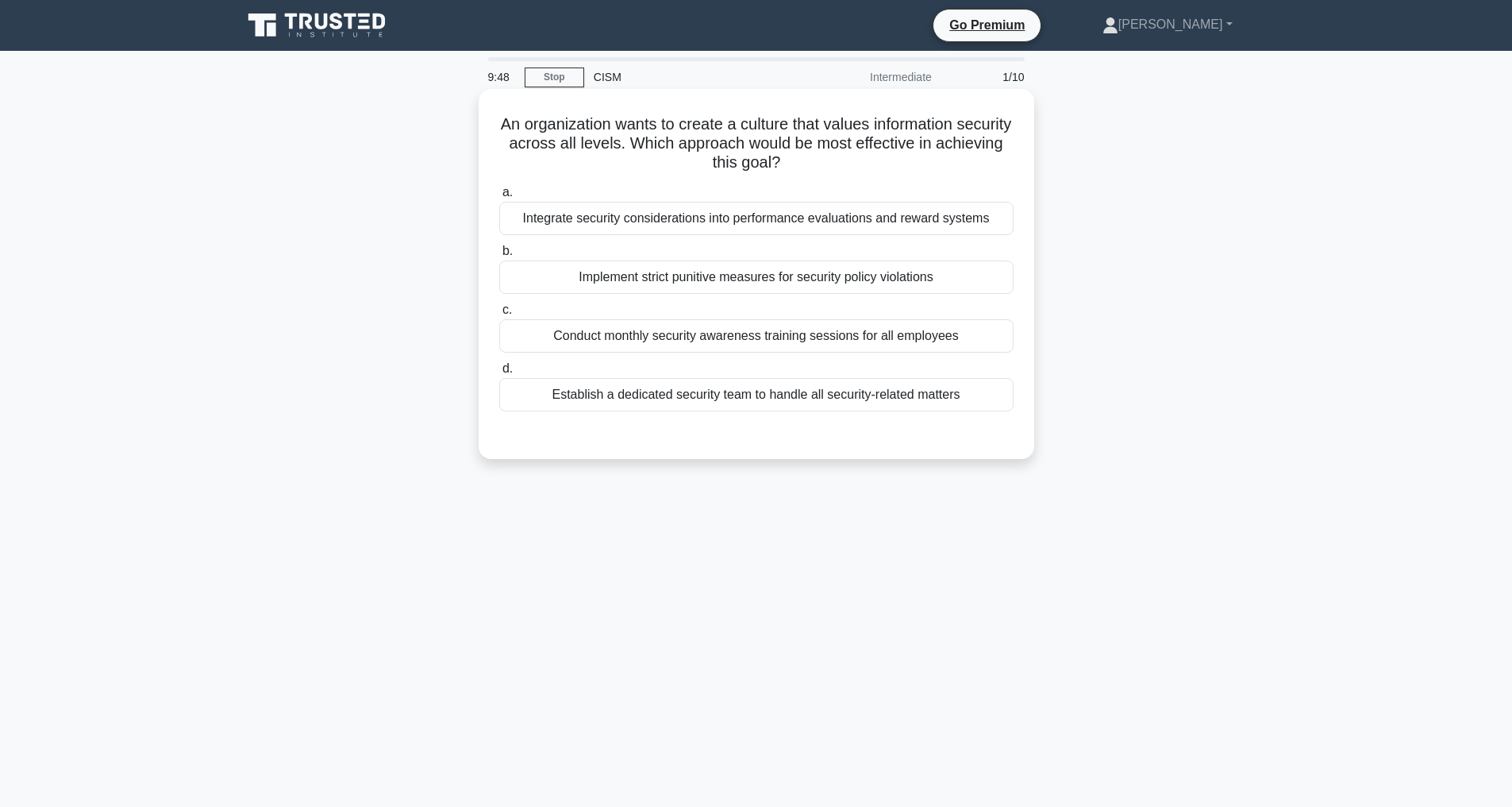
click at [677, 229] on div "Integrate security considerations into performance evaluations and reward syste…" at bounding box center [756, 219] width 514 height 33
click at [499, 198] on input "a. Integrate security considerations into performance evaluations and reward sy…" at bounding box center [499, 192] width 0 height 10
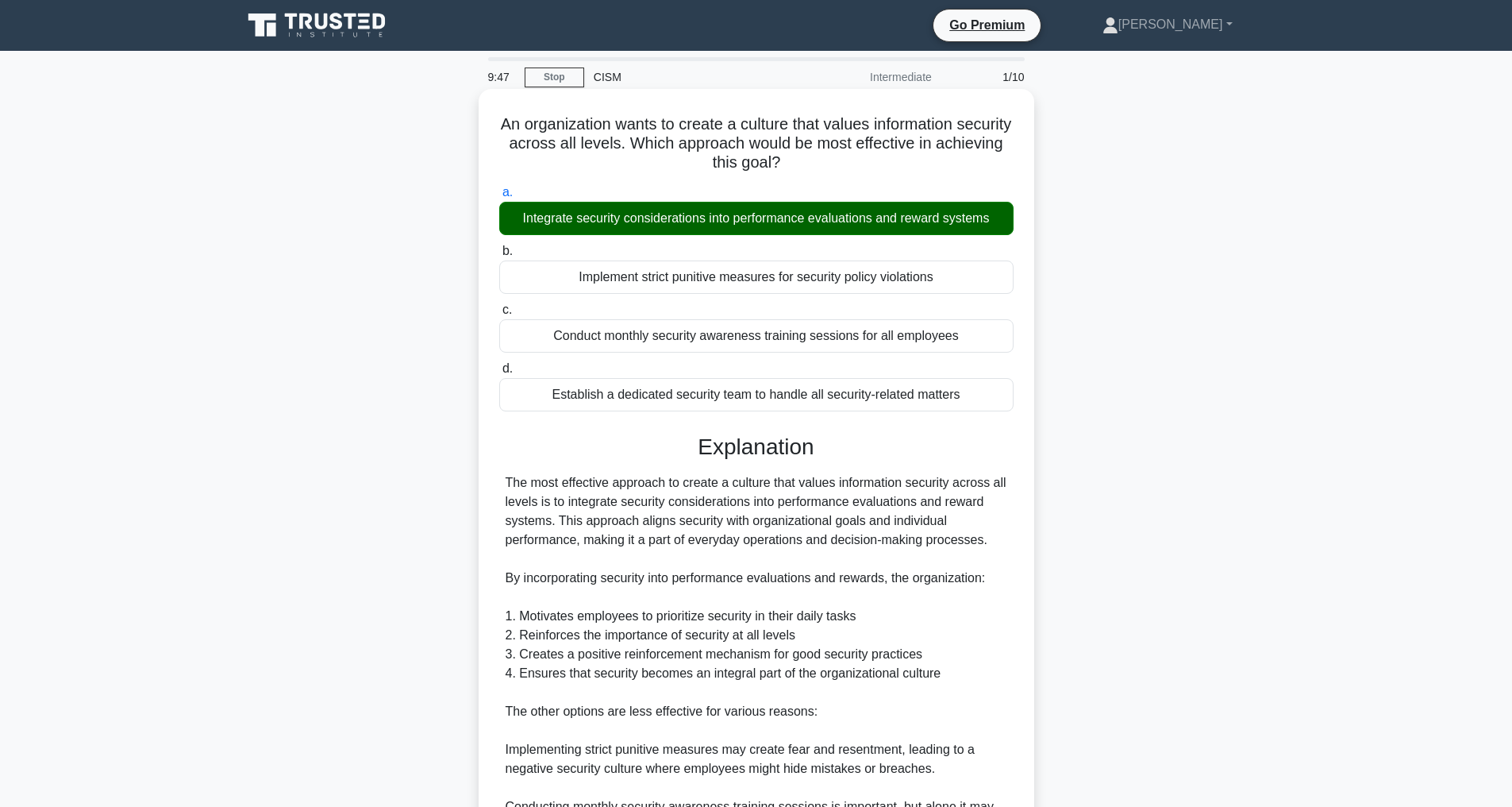
scroll to position [420, 0]
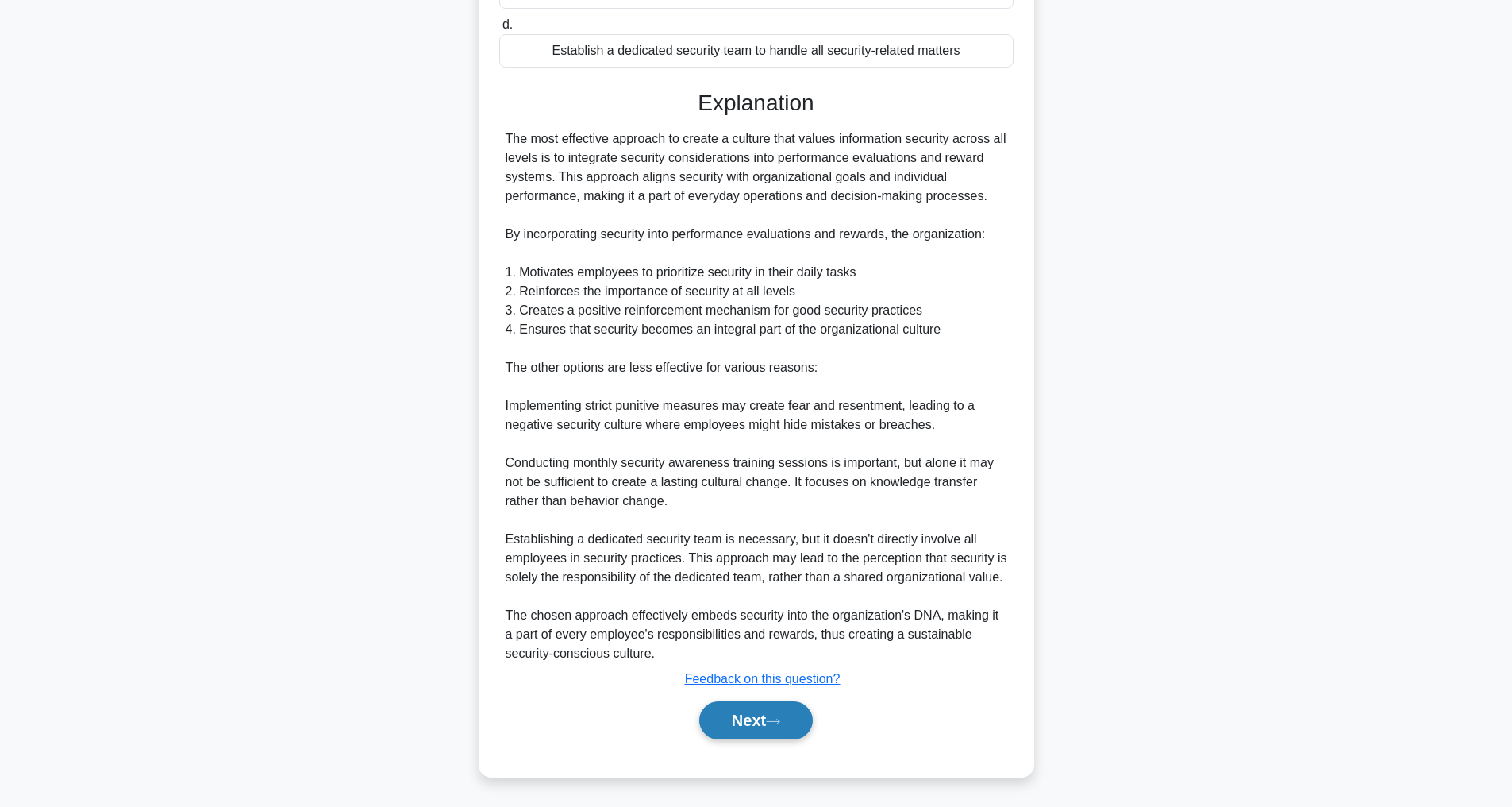
click at [785, 733] on button "Next" at bounding box center [756, 720] width 114 height 38
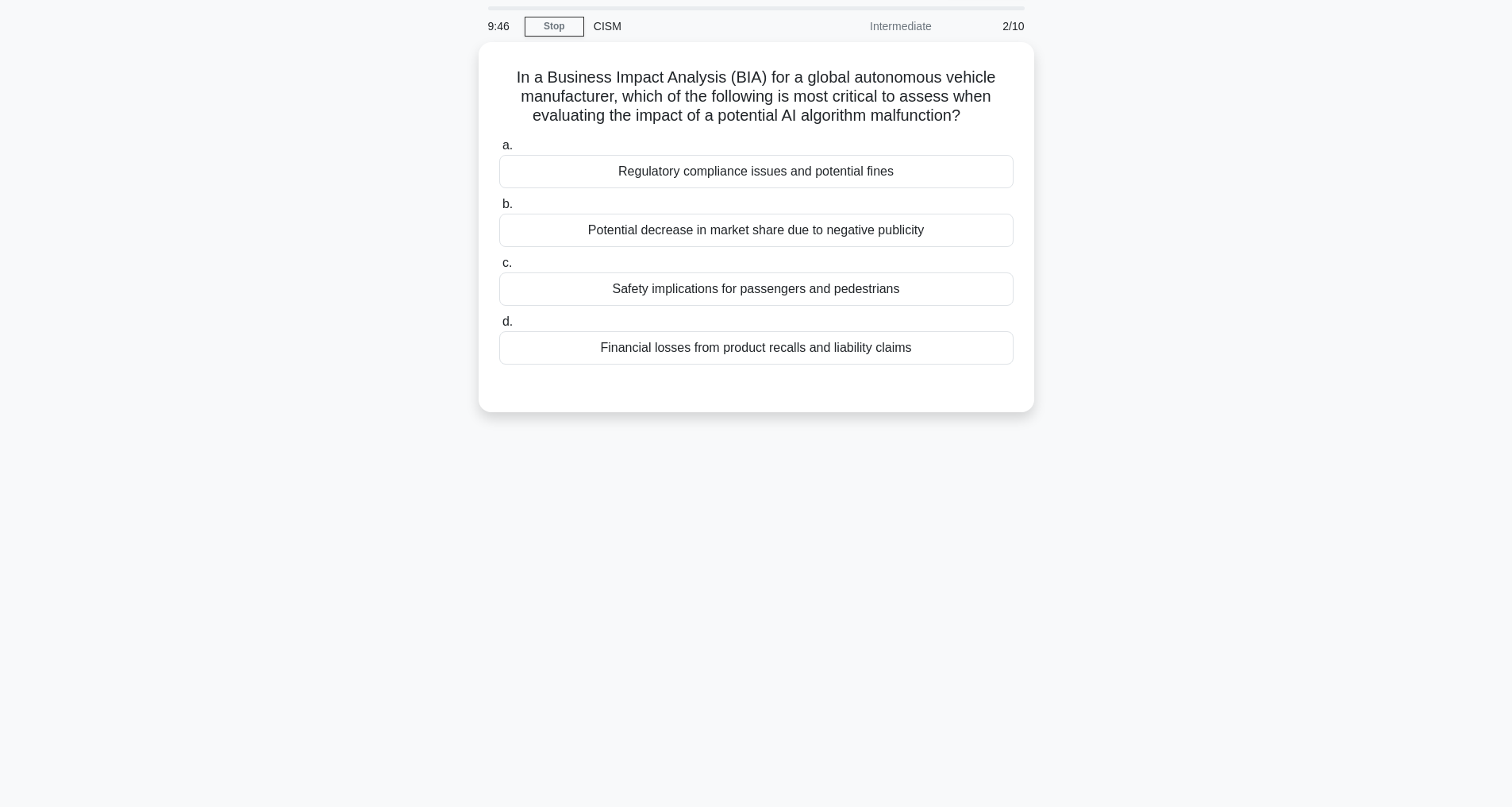
scroll to position [51, 0]
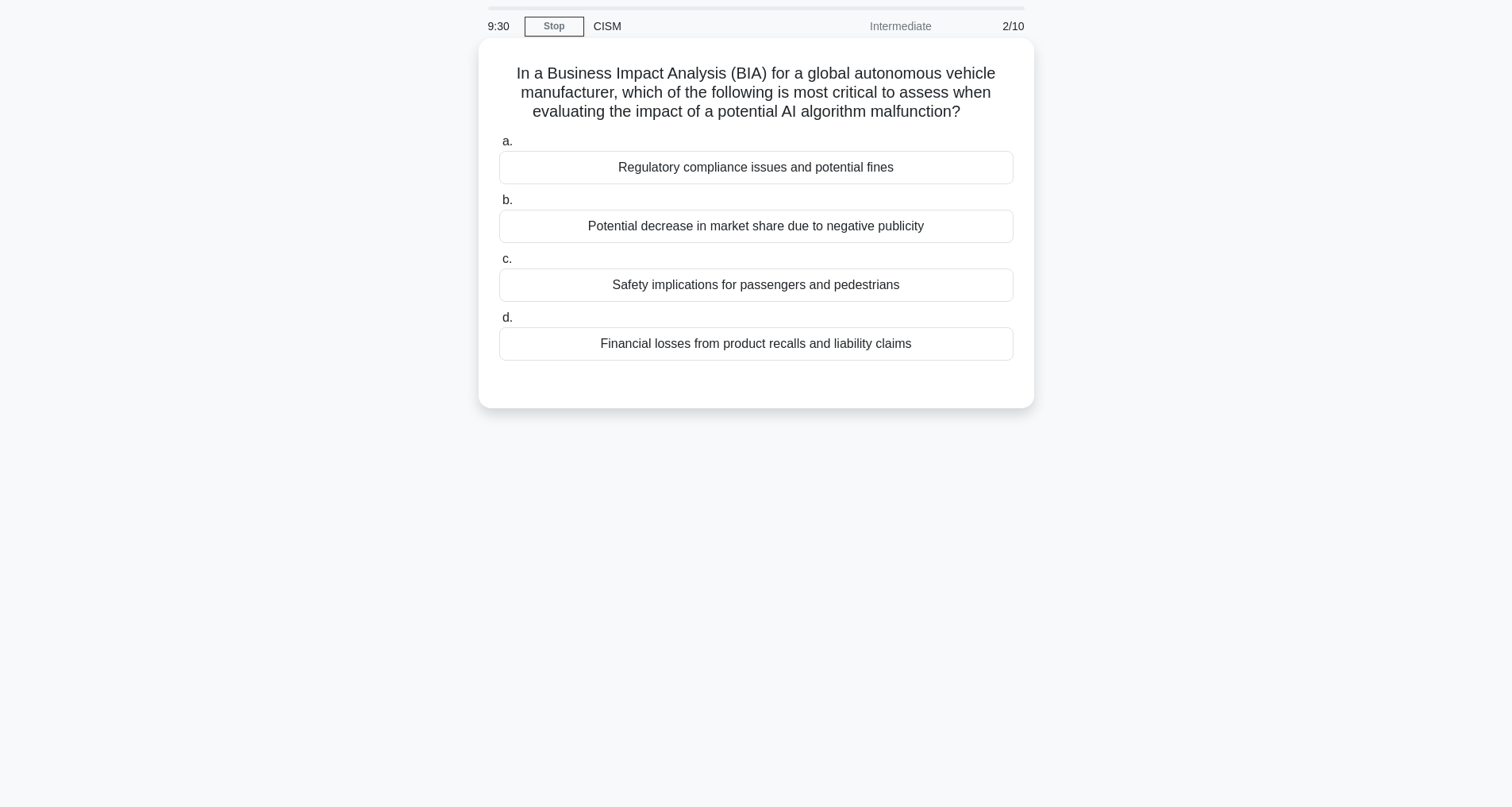
click at [723, 285] on div "Safety implications for passengers and pedestrians" at bounding box center [756, 285] width 514 height 33
click at [499, 265] on input "c. Safety implications for passengers and pedestrians" at bounding box center [499, 259] width 0 height 10
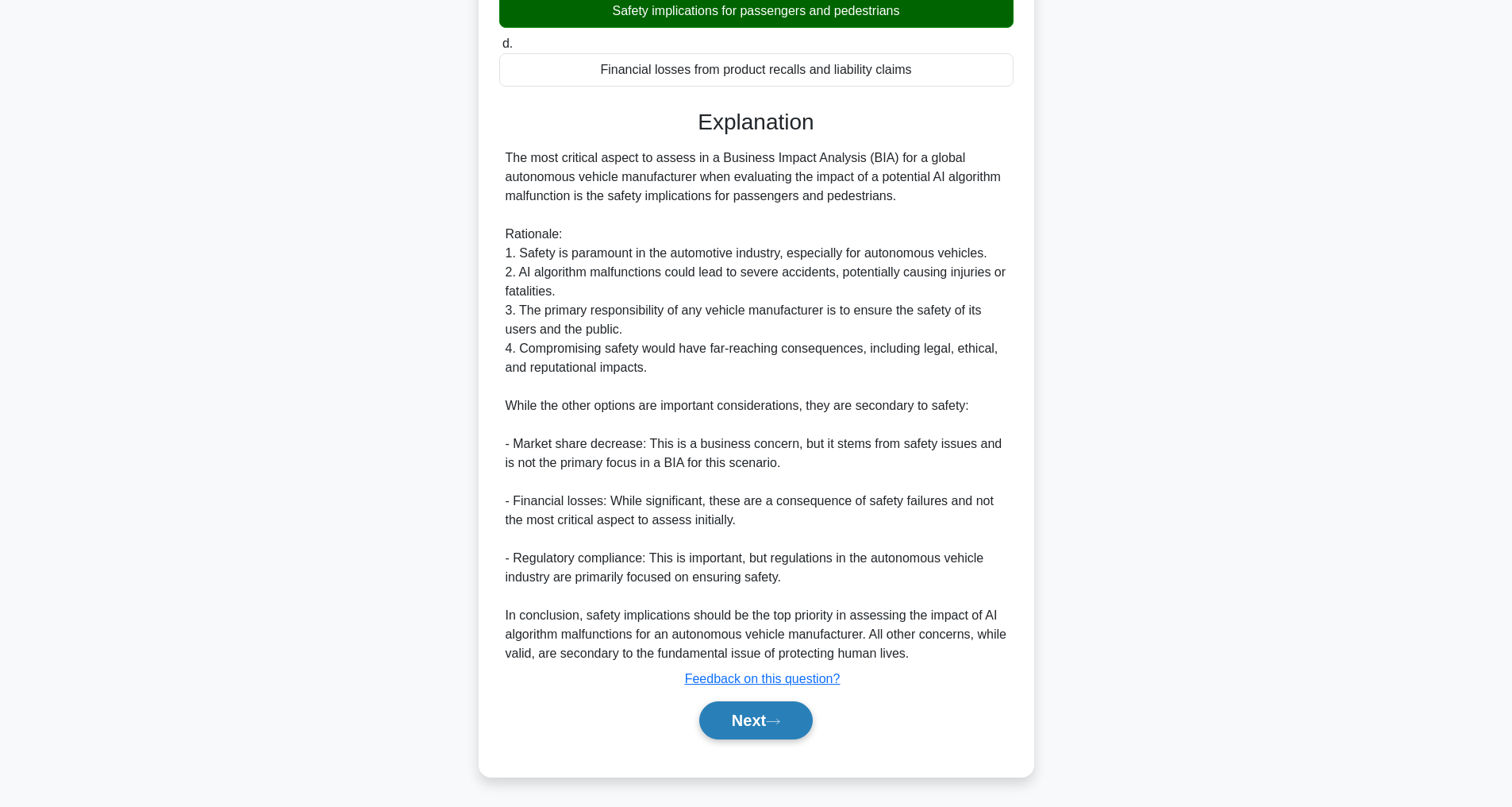
click at [801, 717] on button "Next" at bounding box center [756, 720] width 114 height 38
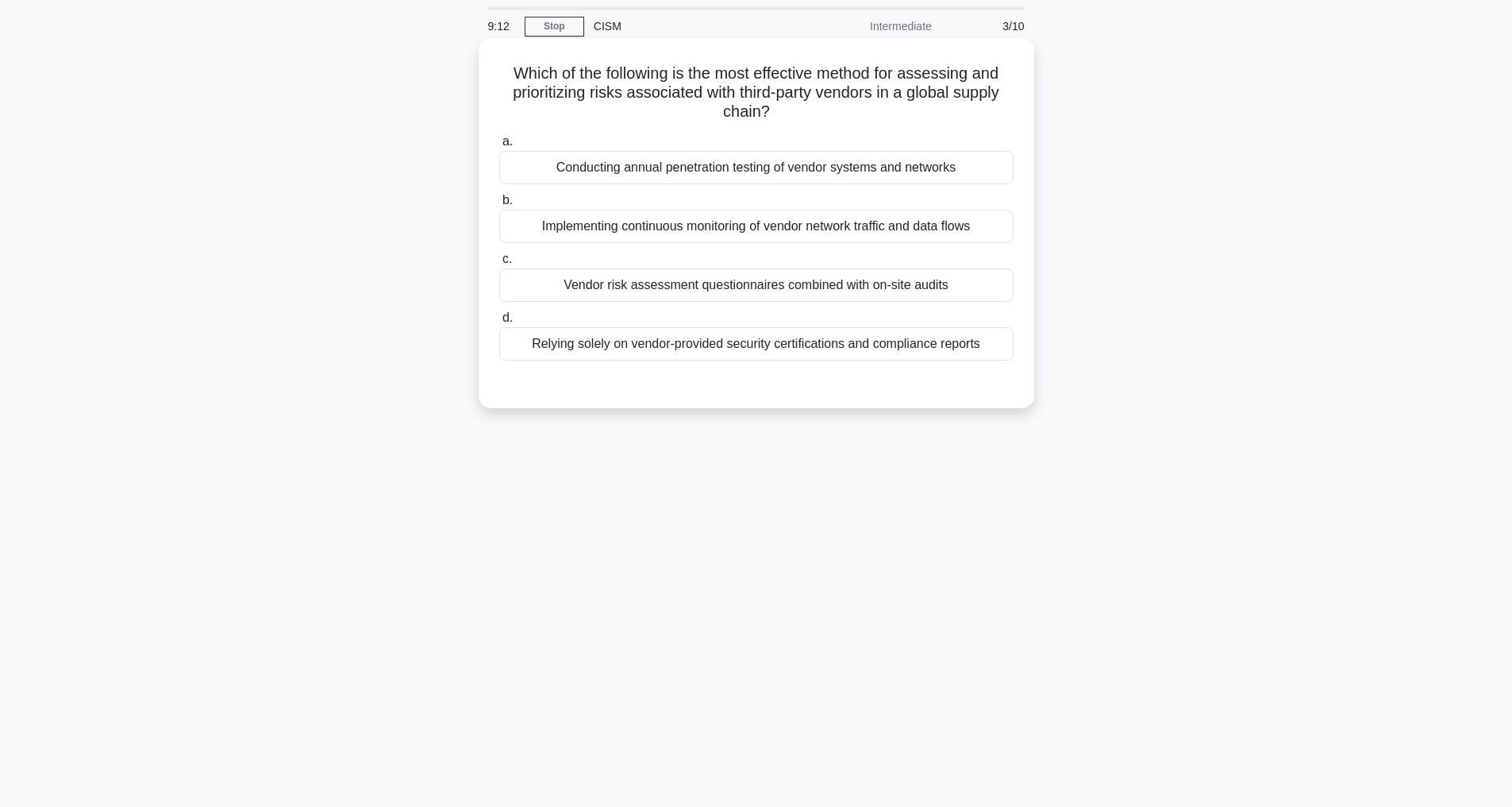
click at [746, 163] on div "Conducting annual penetration testing of vendor systems and networks" at bounding box center [756, 168] width 514 height 33
click at [499, 147] on input "a. Conducting annual penetration testing of vendor systems and networks" at bounding box center [499, 142] width 0 height 10
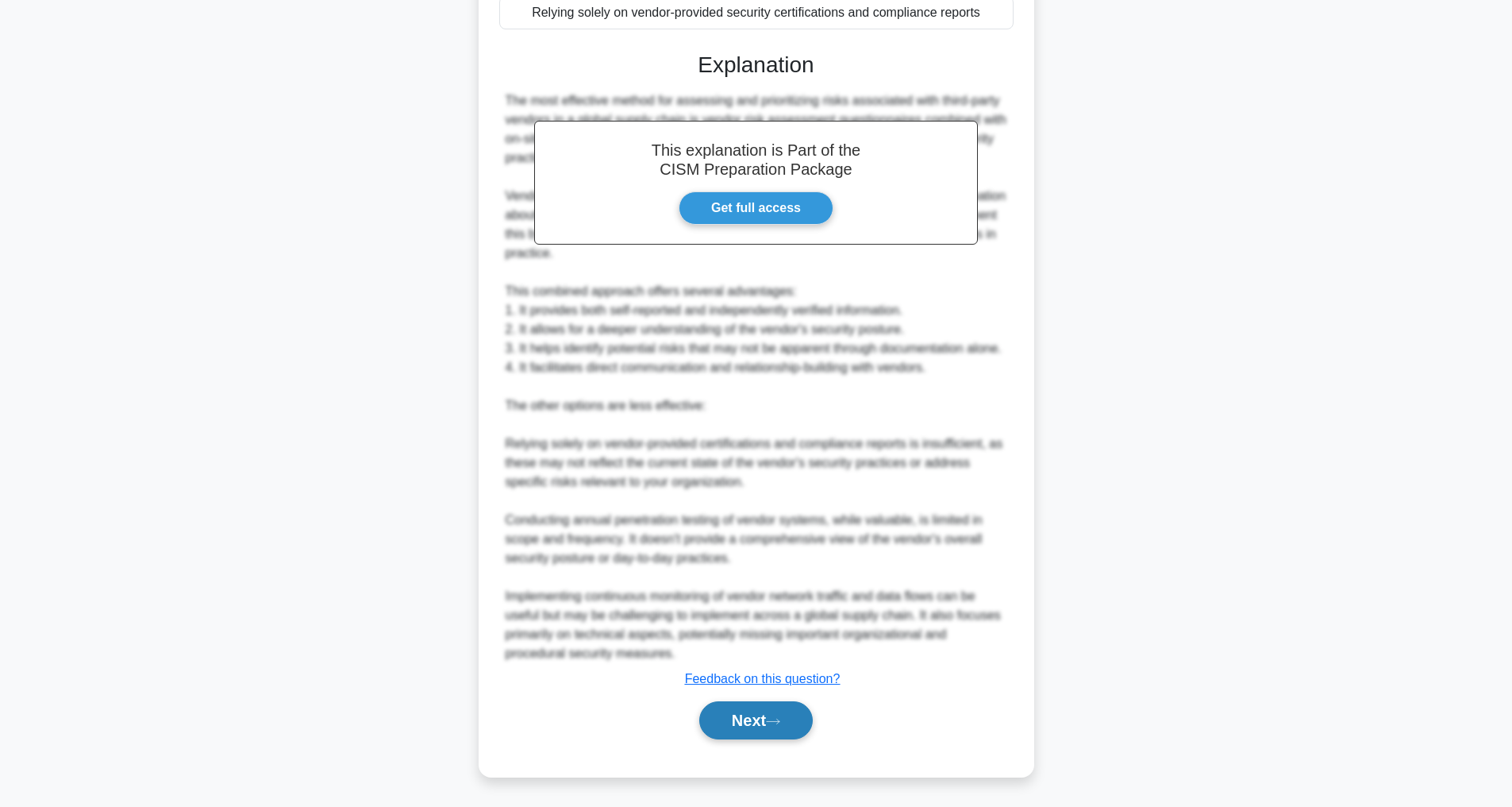
click at [742, 715] on button "Next" at bounding box center [756, 720] width 114 height 38
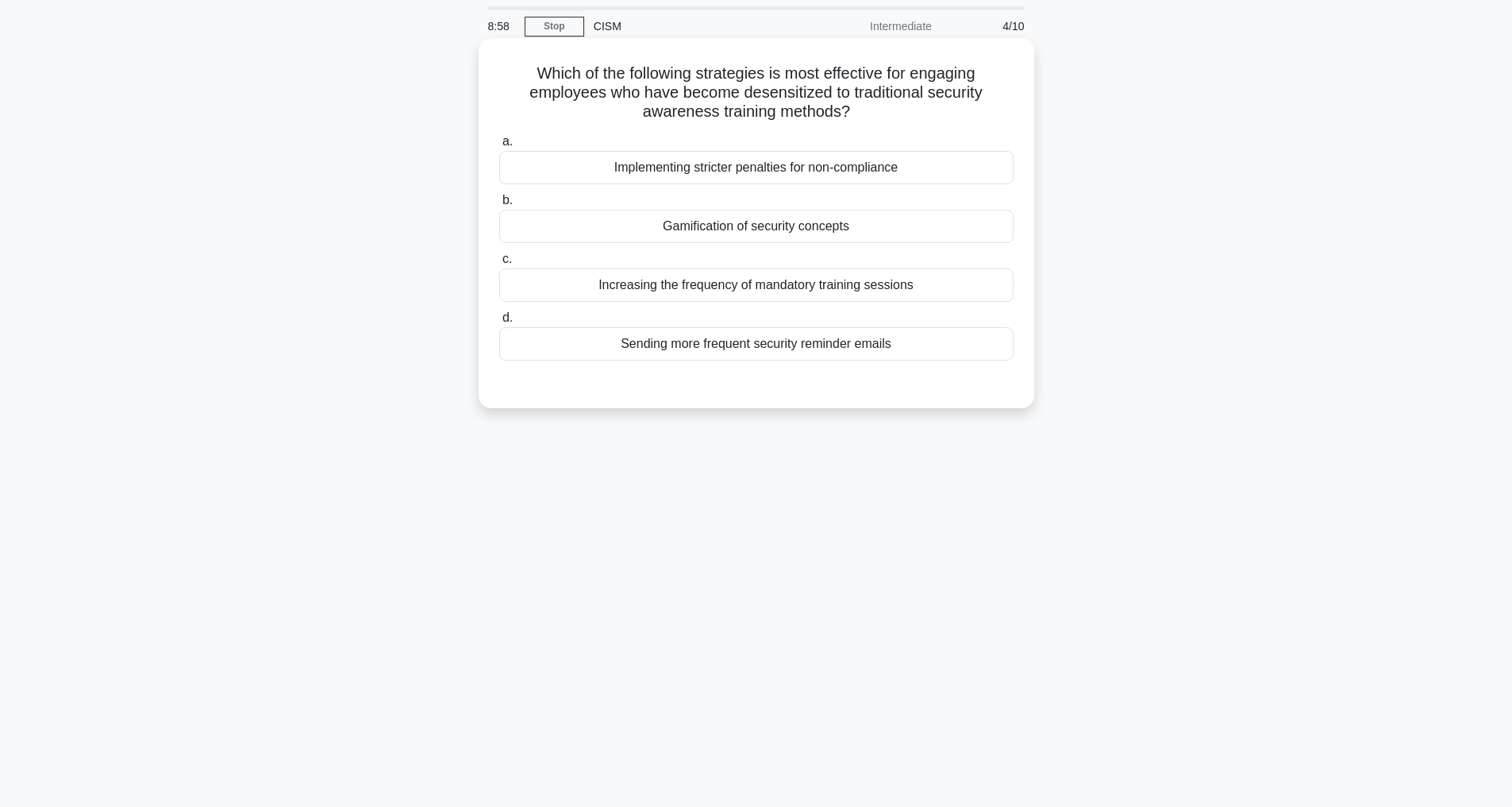
click at [744, 230] on div "Gamification of security concepts" at bounding box center [756, 227] width 514 height 33
click at [499, 206] on input "b. Gamification of security concepts" at bounding box center [499, 200] width 0 height 10
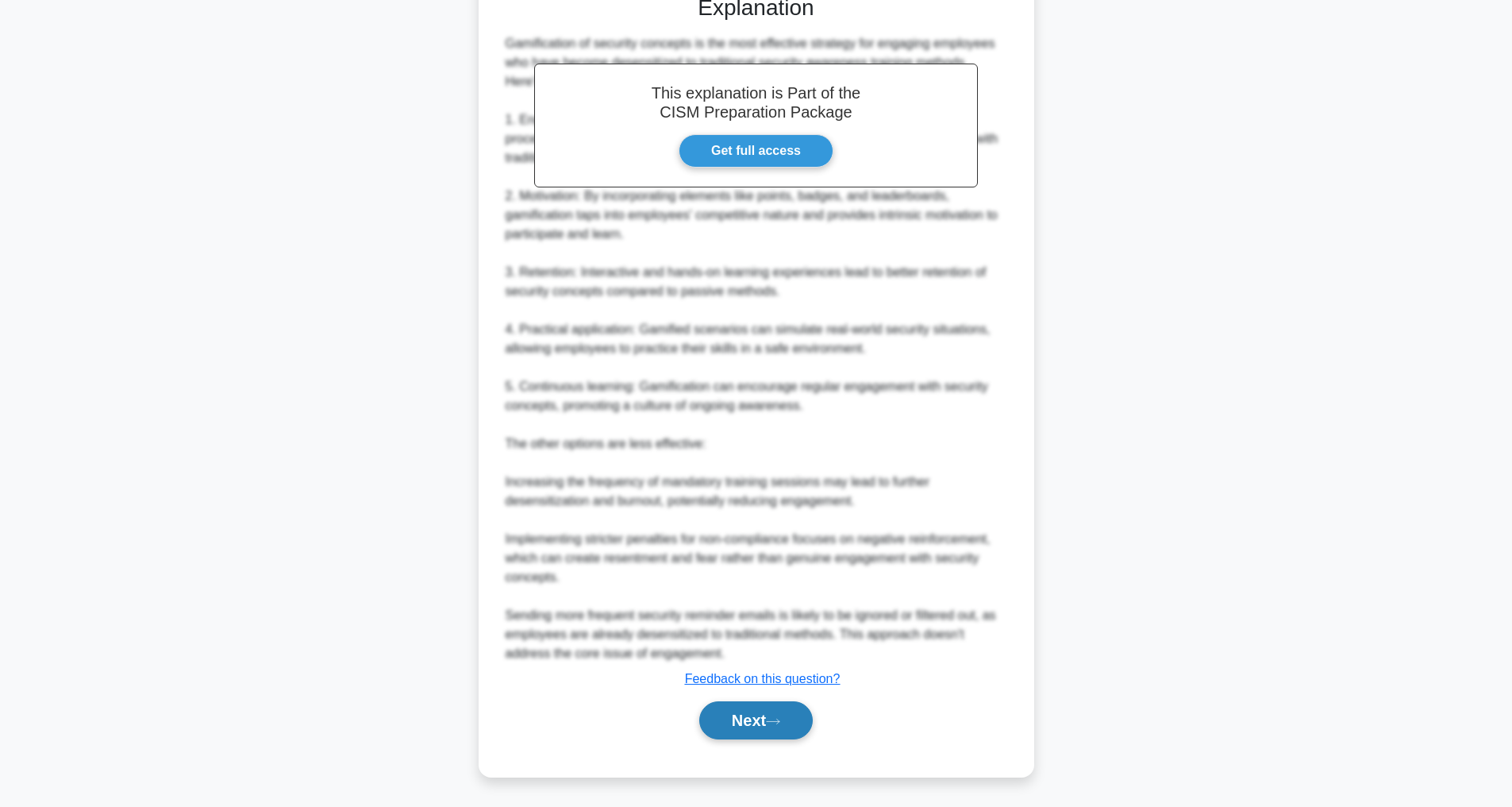
click at [740, 735] on button "Next" at bounding box center [756, 720] width 114 height 38
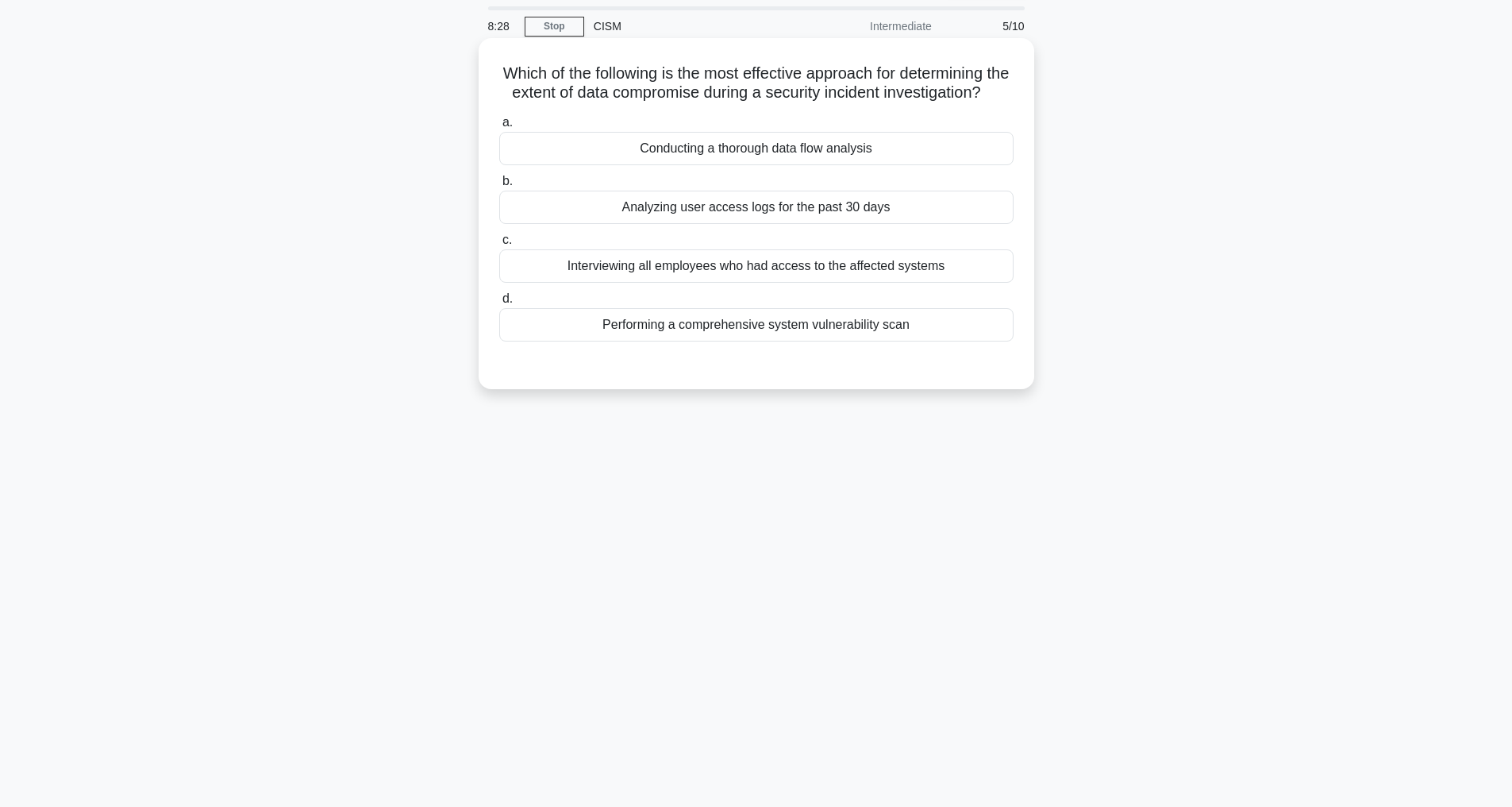
click at [707, 165] on div "Conducting a thorough data flow analysis" at bounding box center [756, 149] width 514 height 33
click at [499, 128] on input "a. Conducting a thorough data flow analysis" at bounding box center [499, 122] width 0 height 10
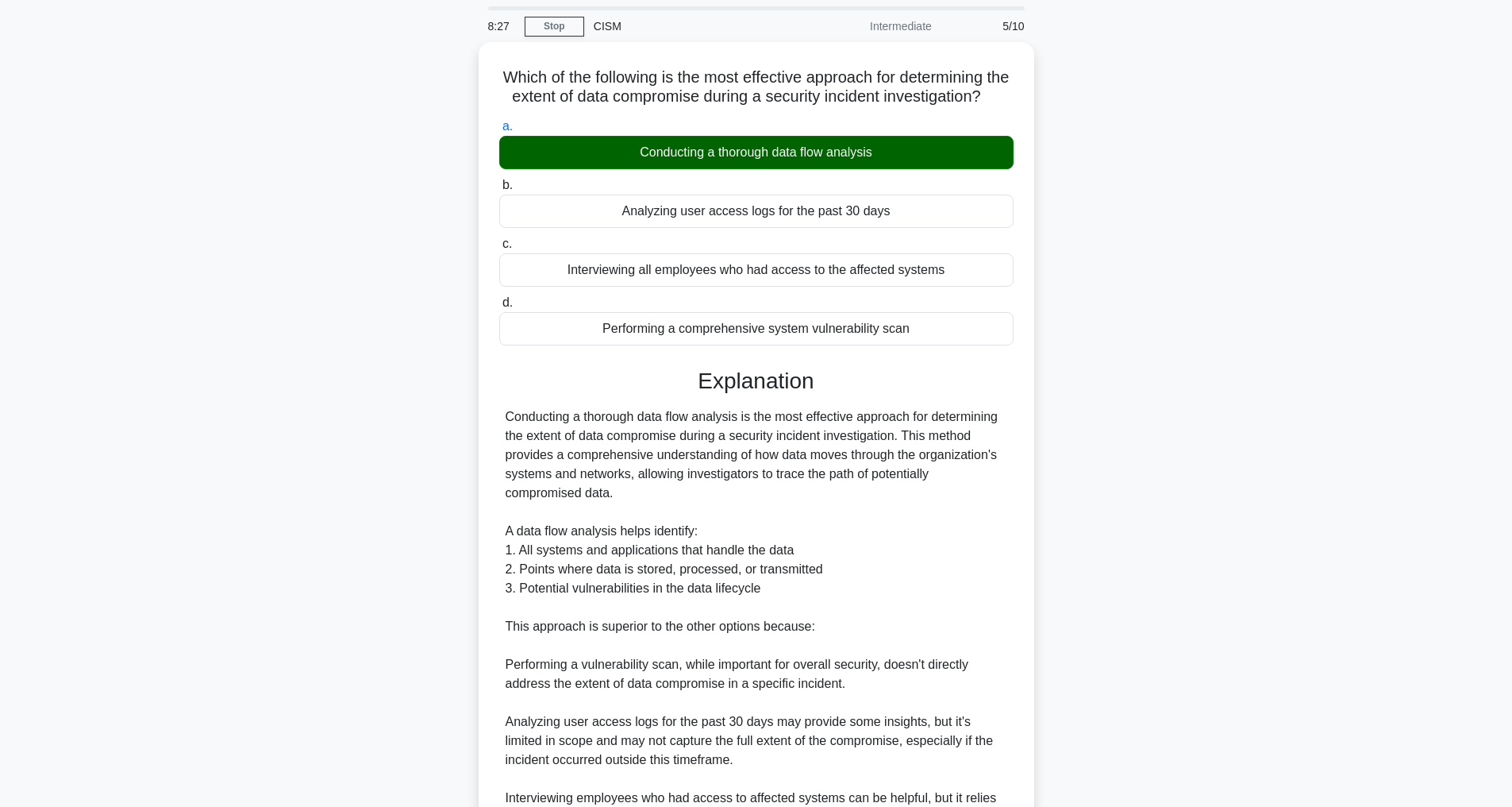
scroll to position [324, 0]
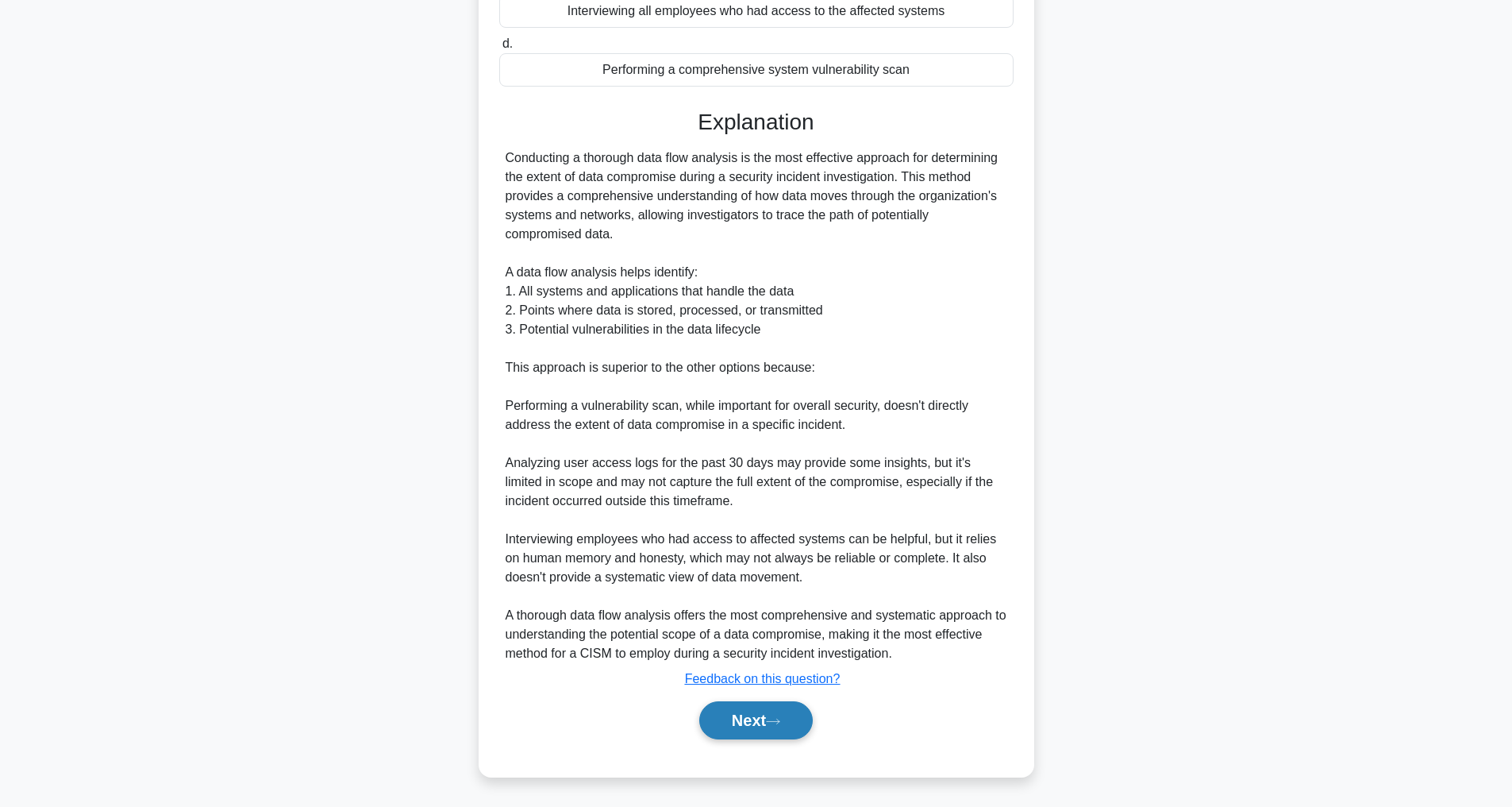
click at [771, 725] on button "Next" at bounding box center [756, 720] width 114 height 38
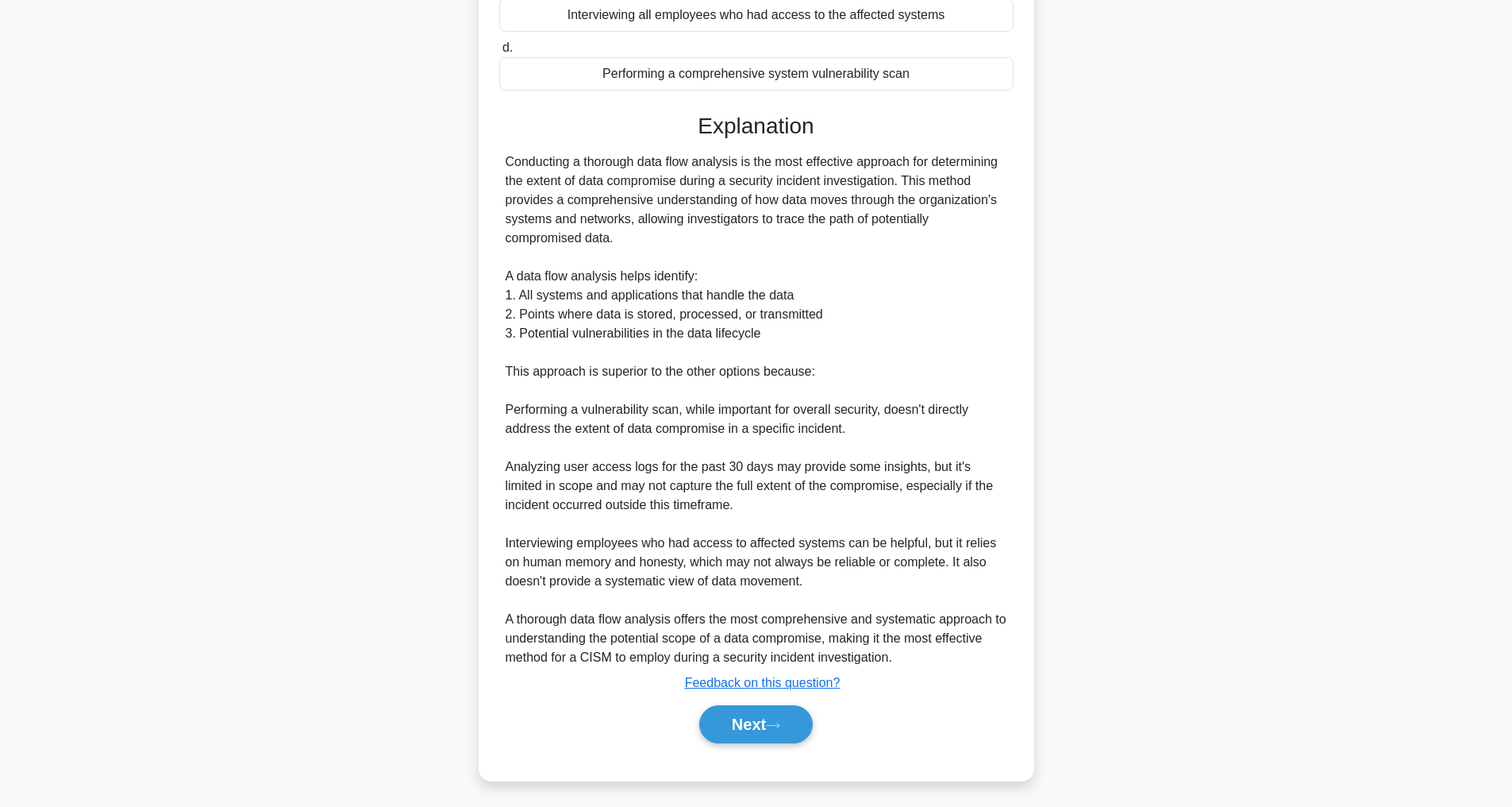
scroll to position [51, 0]
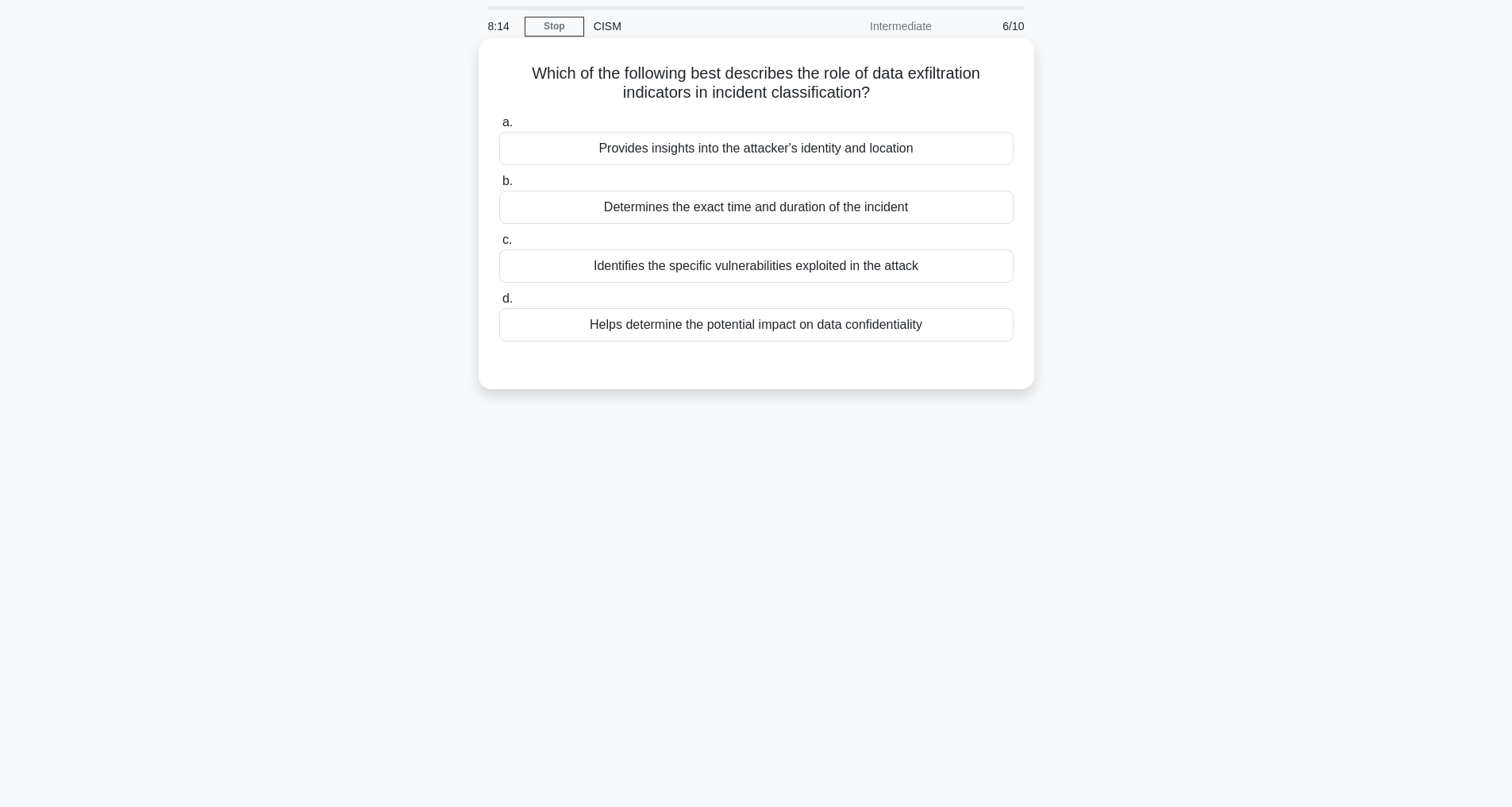
click at [746, 206] on div "Determines the exact time and duration of the incident" at bounding box center [756, 208] width 514 height 33
click at [499, 187] on input "b. Determines the exact time and duration of the incident" at bounding box center [499, 181] width 0 height 10
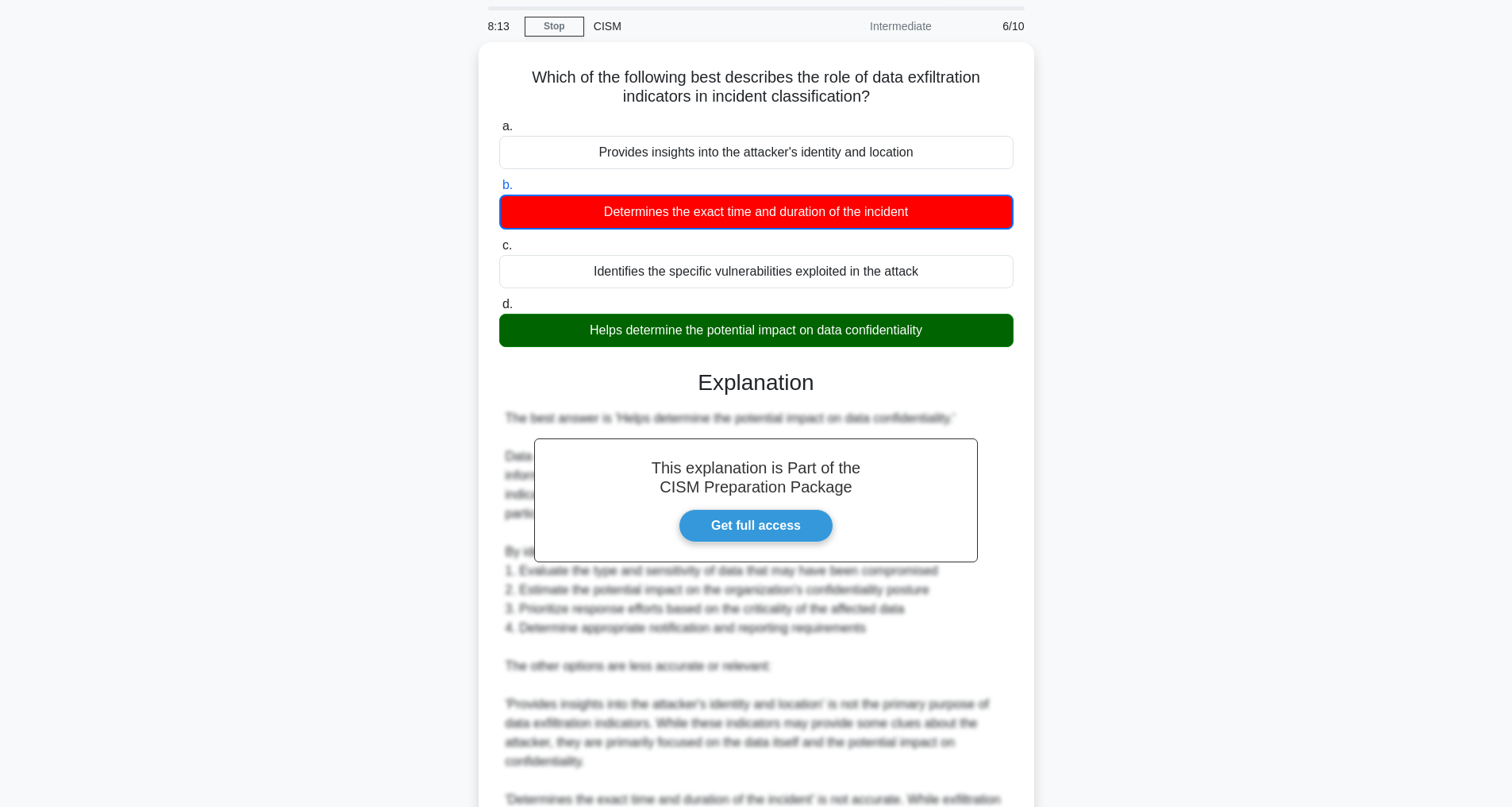
scroll to position [209, 0]
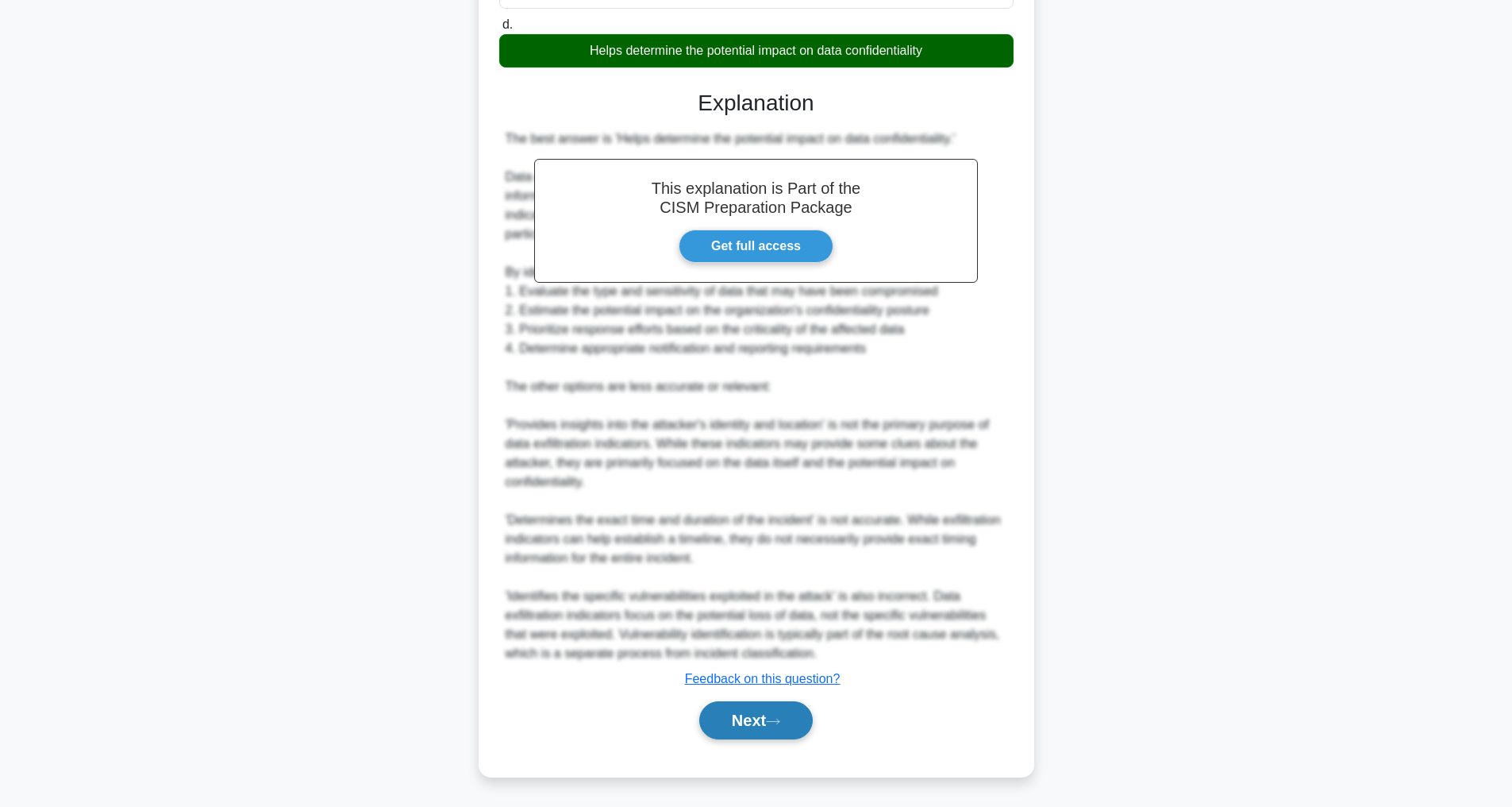
click at [780, 705] on button "Next" at bounding box center [756, 720] width 114 height 38
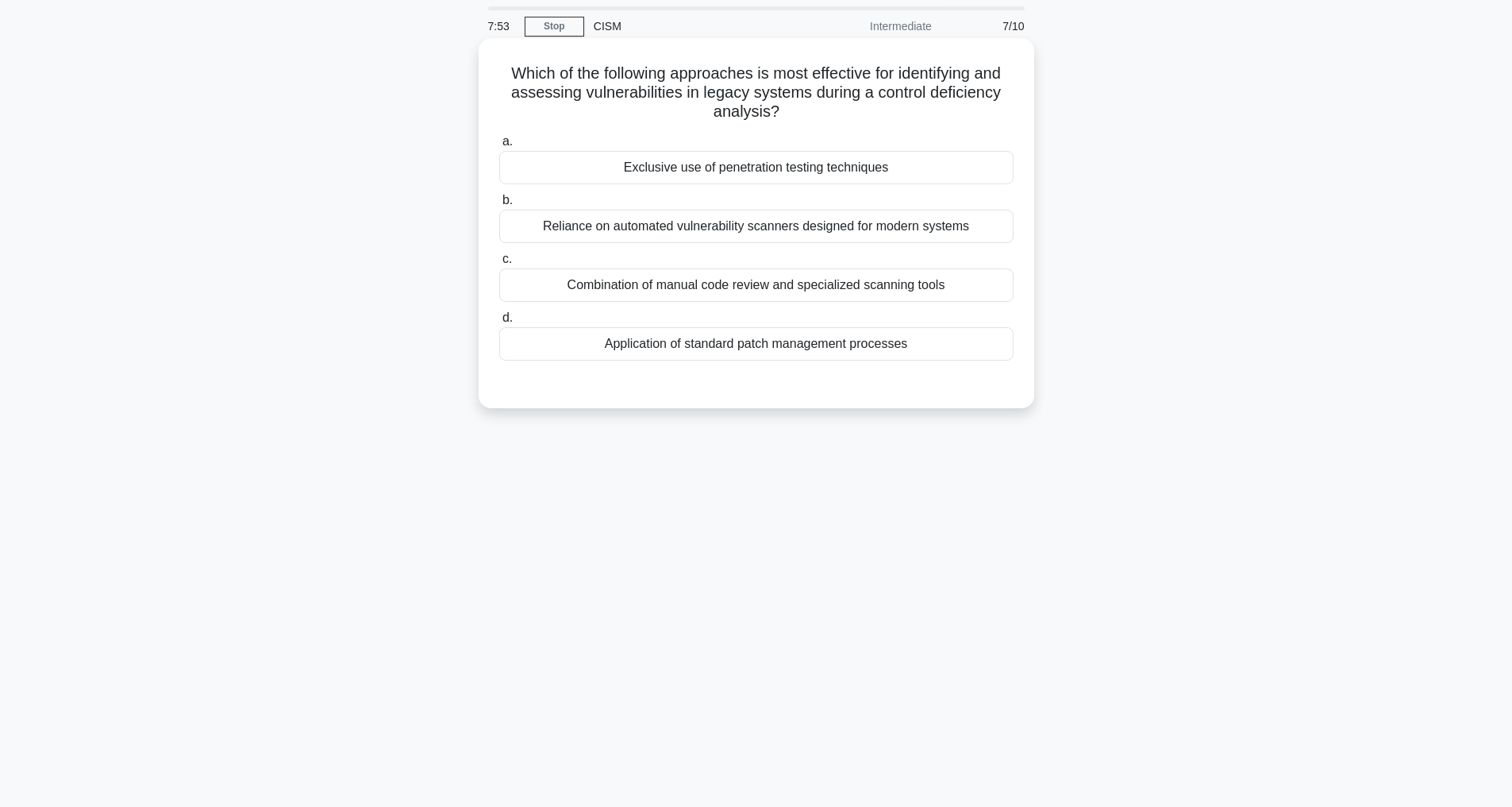
click at [744, 282] on div "Combination of manual code review and specialized scanning tools" at bounding box center [756, 285] width 514 height 33
click at [499, 265] on input "c. Combination of manual code review and specialized scanning tools" at bounding box center [499, 259] width 0 height 10
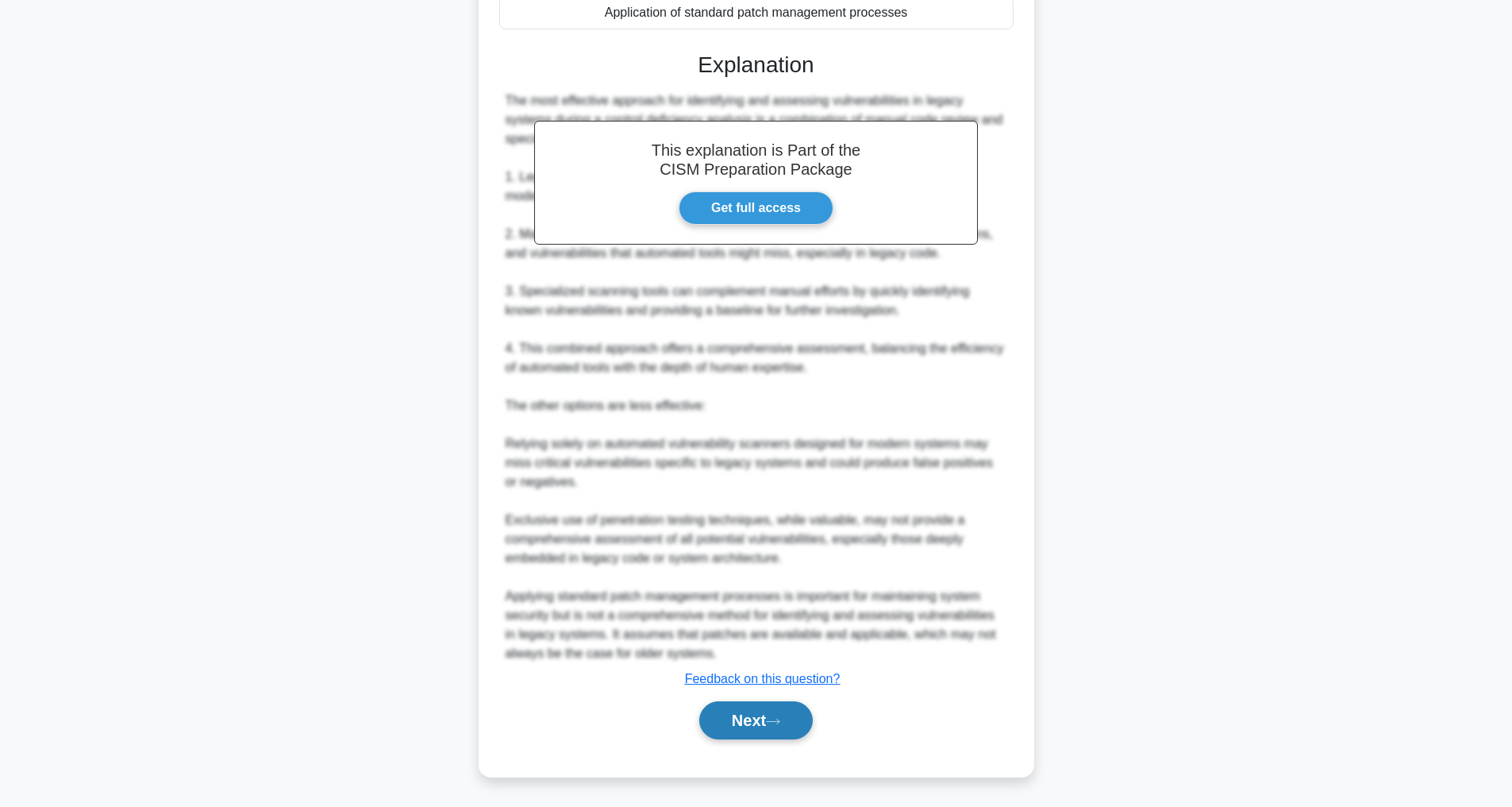
click at [747, 719] on button "Next" at bounding box center [756, 720] width 114 height 38
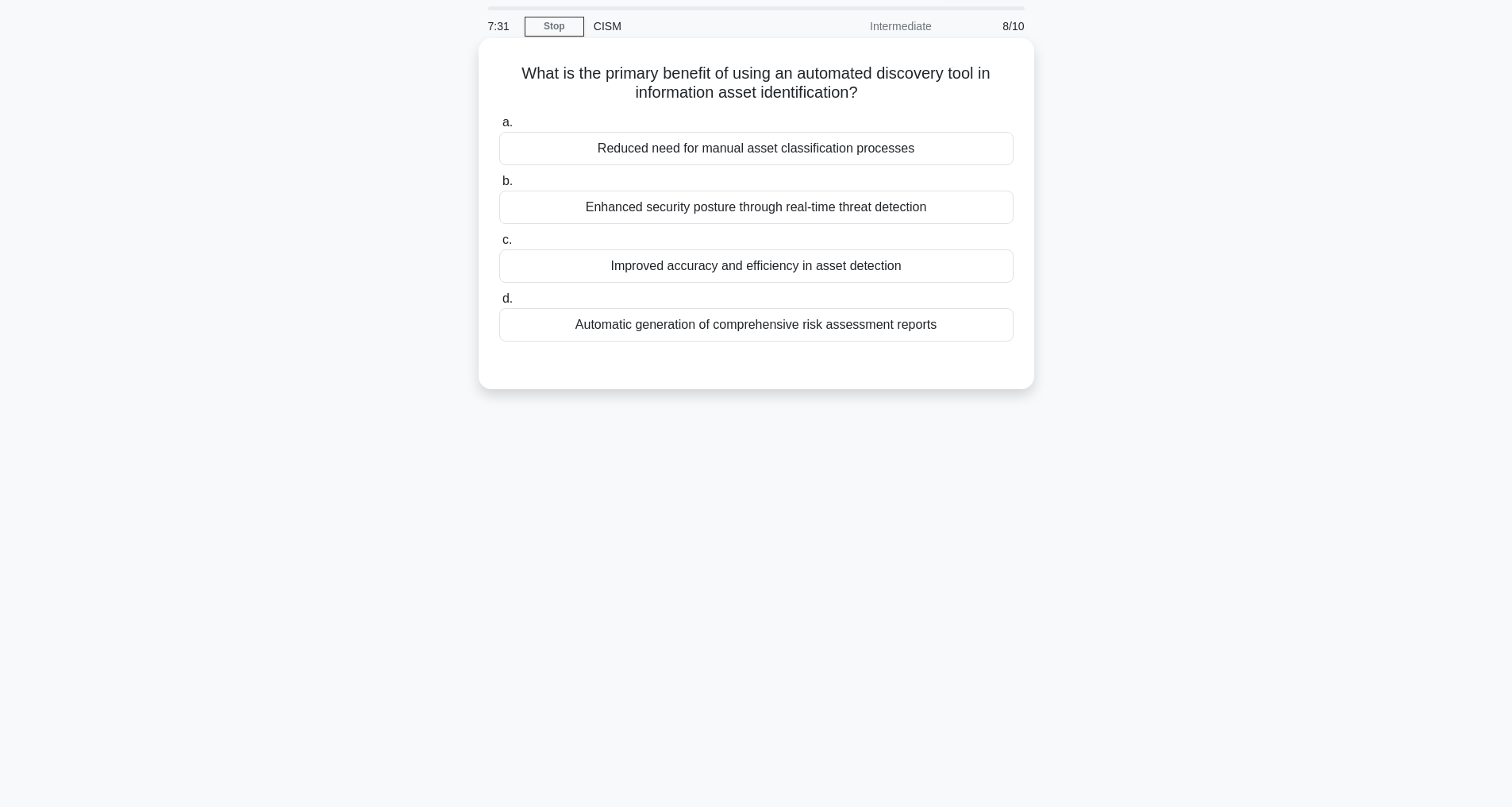
click at [742, 262] on div "Improved accuracy and efficiency in asset detection" at bounding box center [756, 266] width 514 height 33
click at [499, 246] on input "c. Improved accuracy and efficiency in asset detection" at bounding box center [499, 240] width 0 height 10
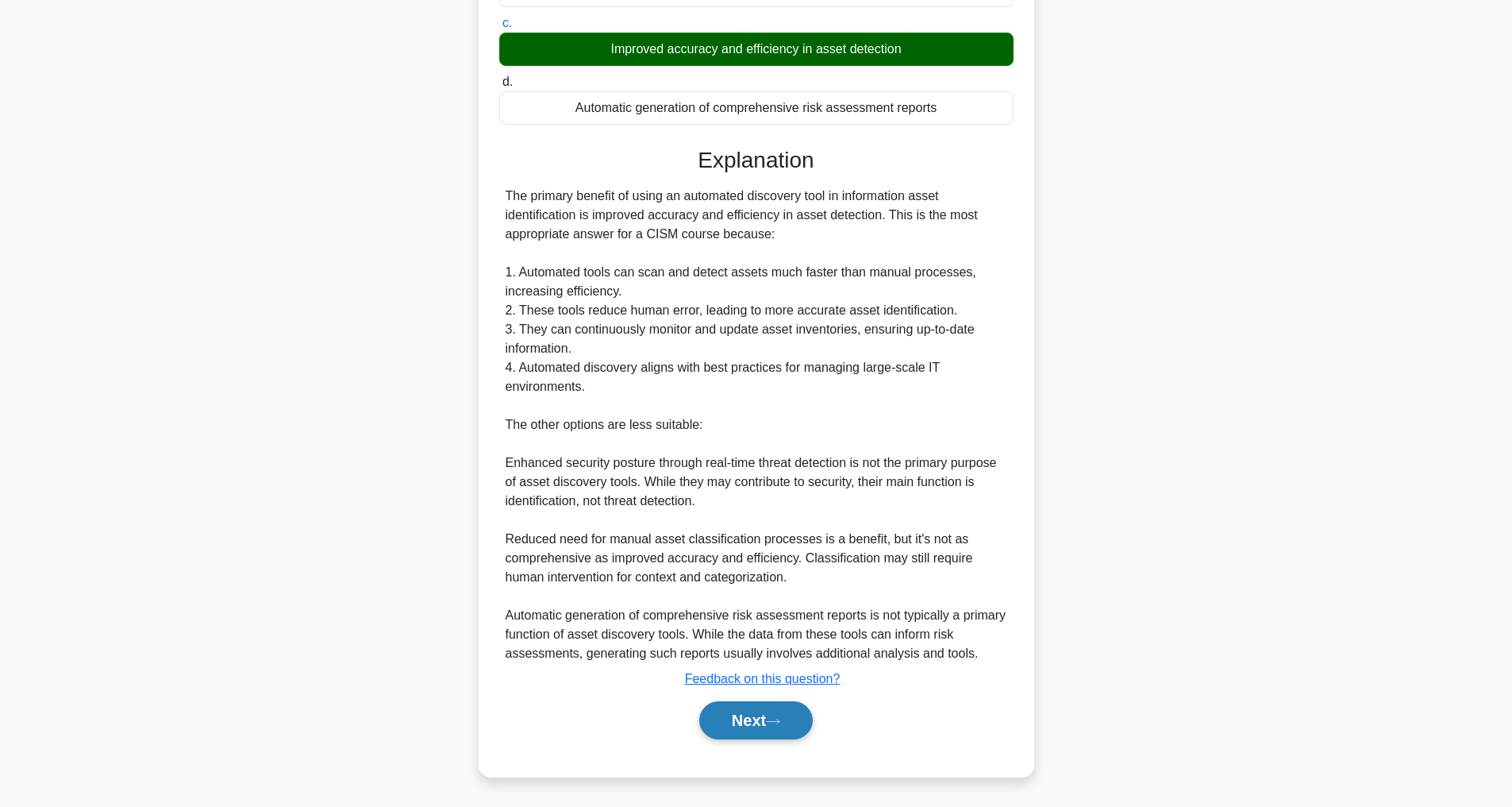
click at [770, 724] on button "Next" at bounding box center [756, 720] width 114 height 38
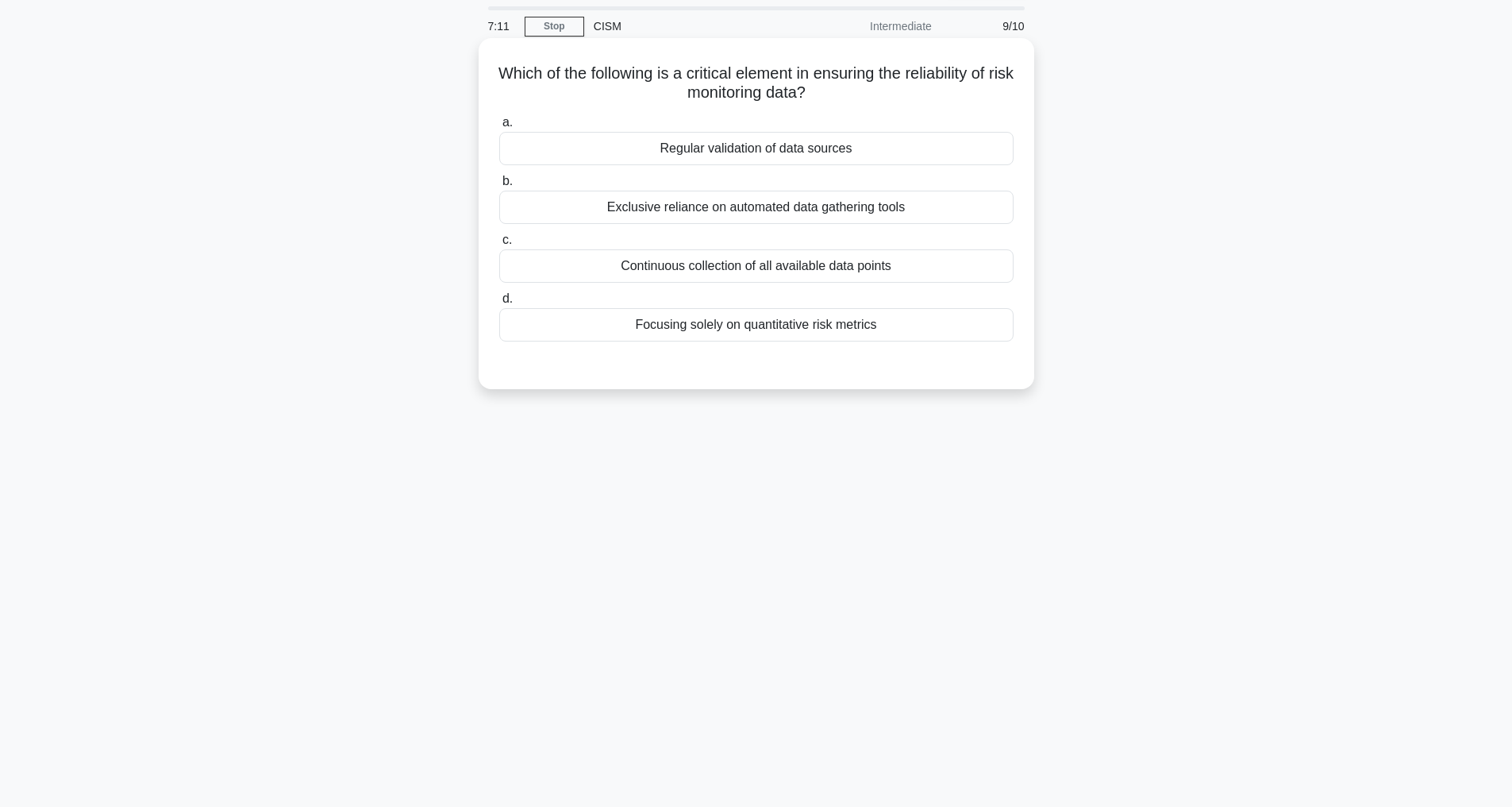
click at [727, 270] on div "Continuous collection of all available data points" at bounding box center [756, 266] width 514 height 33
click at [499, 246] on input "c. Continuous collection of all available data points" at bounding box center [499, 240] width 0 height 10
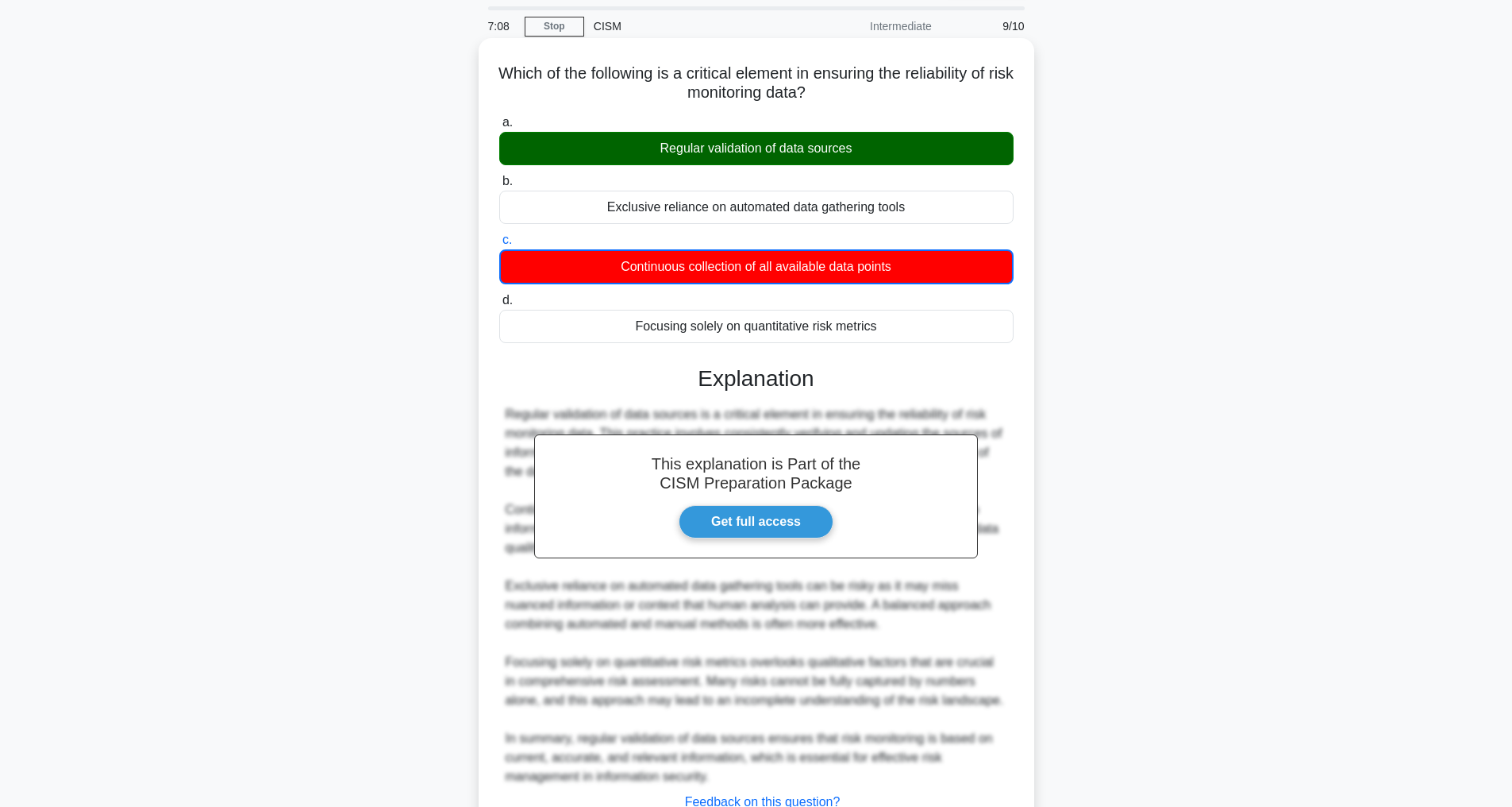
scroll to position [193, 0]
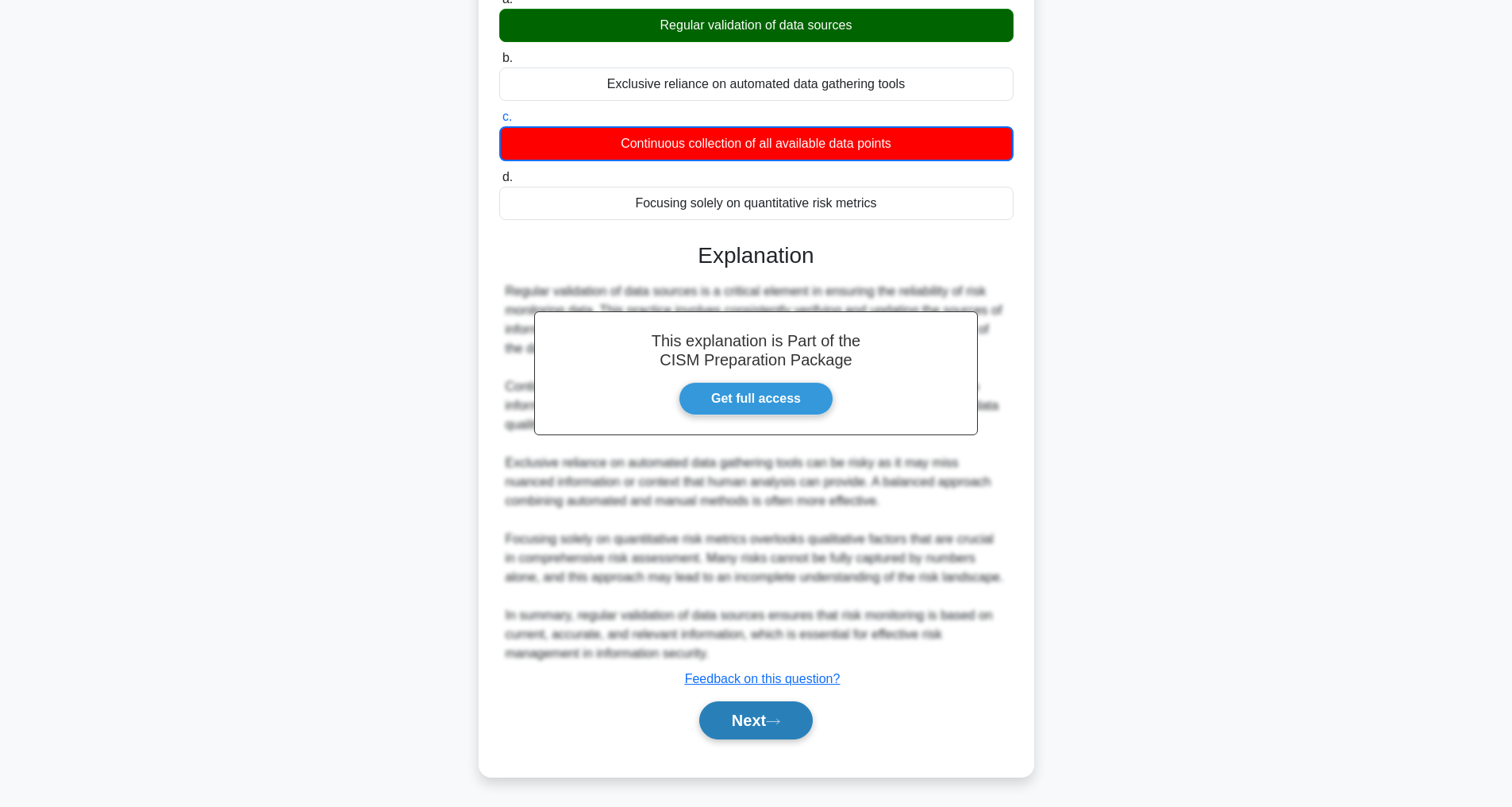
click at [781, 712] on button "Next" at bounding box center [756, 720] width 114 height 38
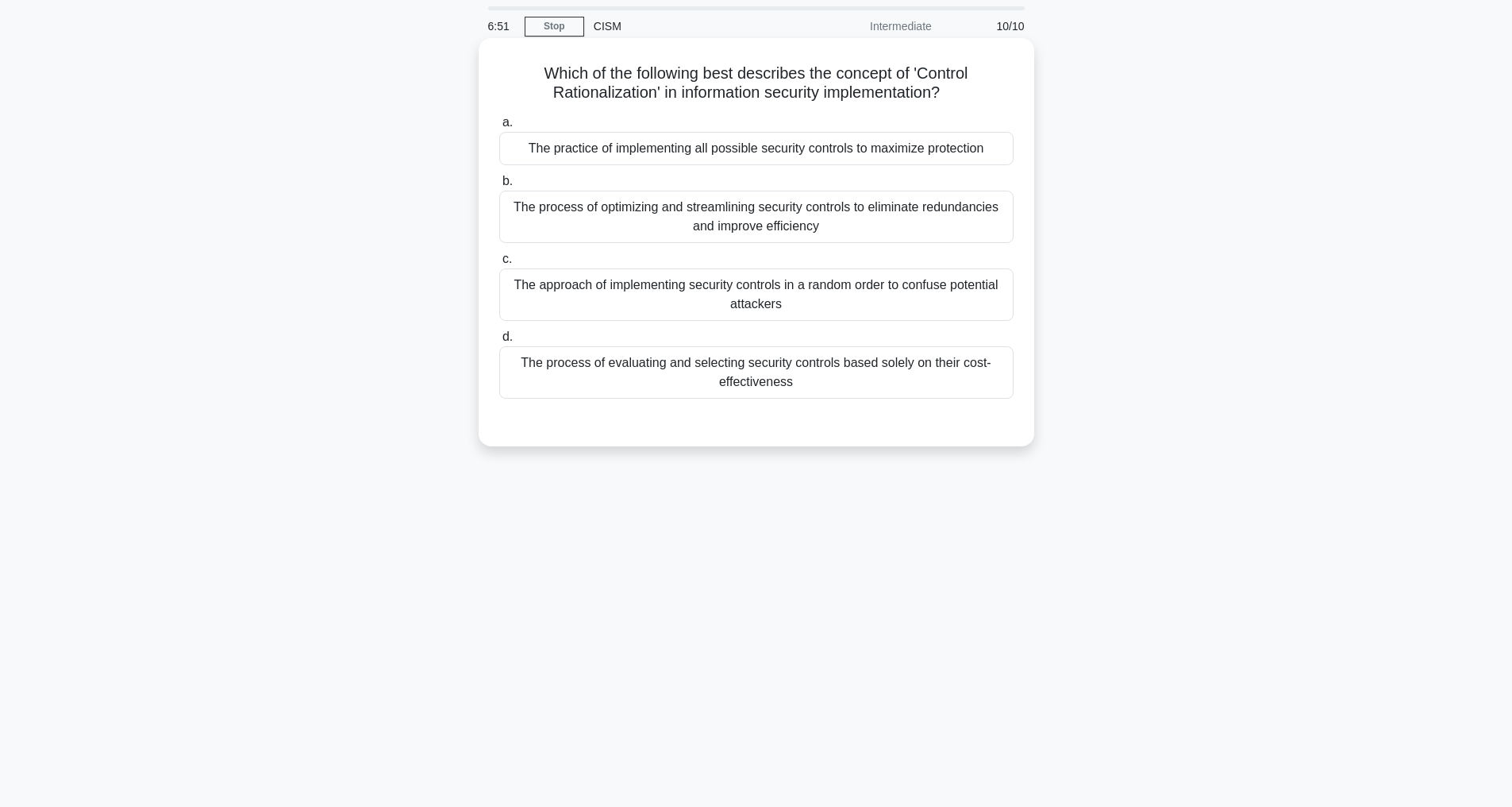
click at [730, 206] on div "The process of optimizing and streamlining security controls to eliminate redun…" at bounding box center [756, 217] width 514 height 52
click at [499, 187] on input "b. The process of optimizing and streamlining security controls to eliminate re…" at bounding box center [499, 181] width 0 height 10
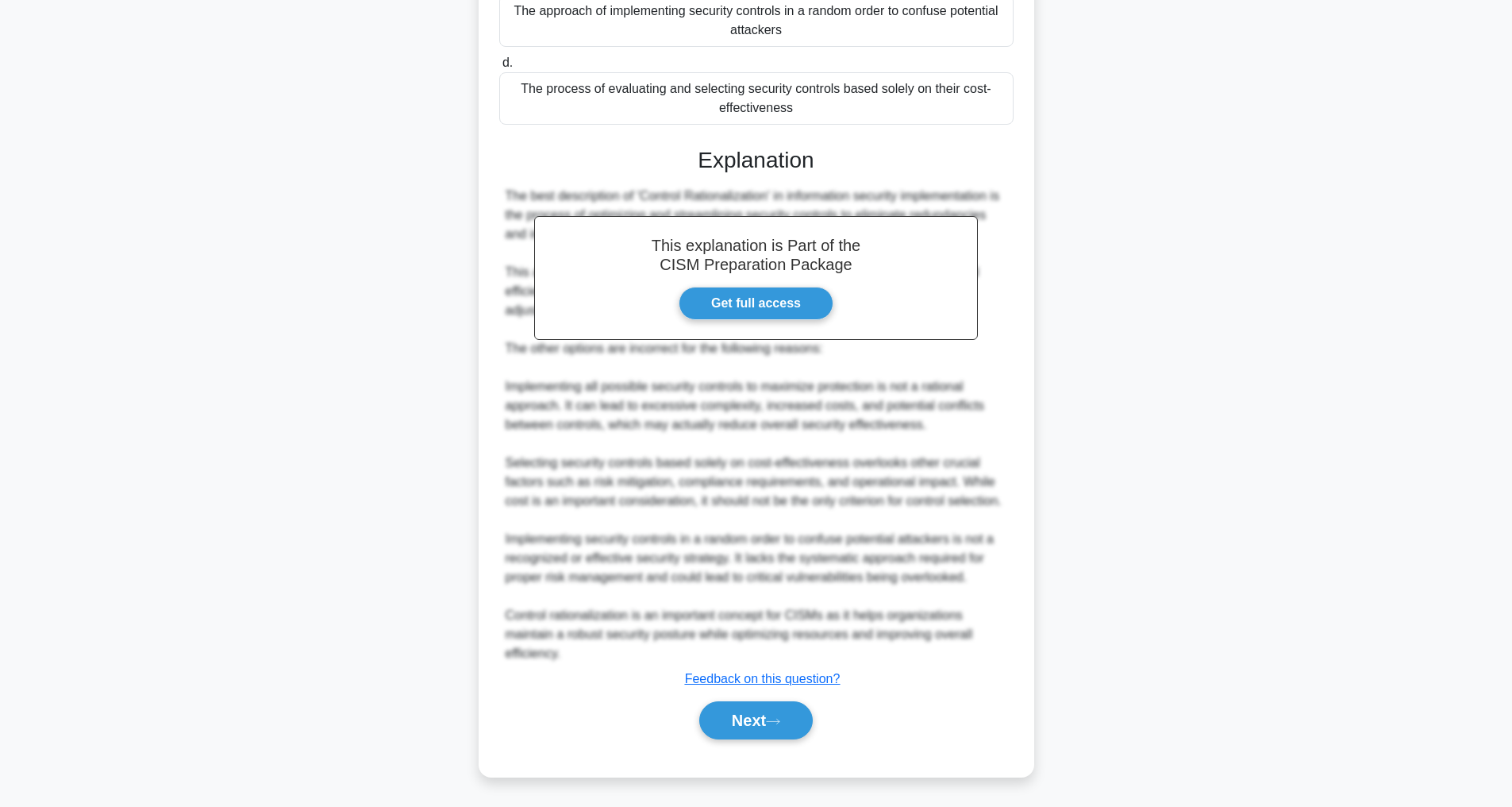
scroll to position [382, 0]
click at [732, 716] on button "Next" at bounding box center [756, 720] width 114 height 38
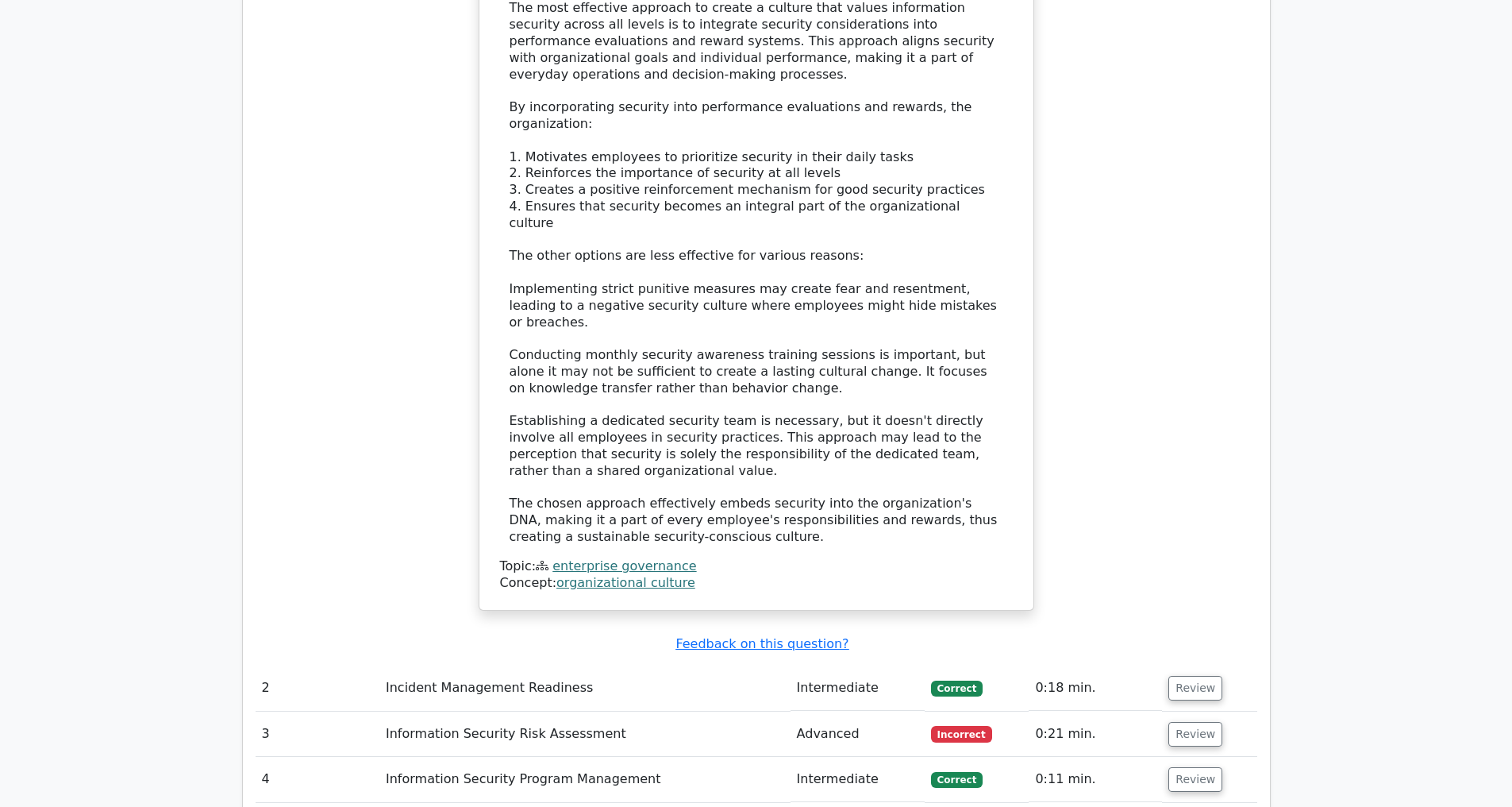
scroll to position [2355, 0]
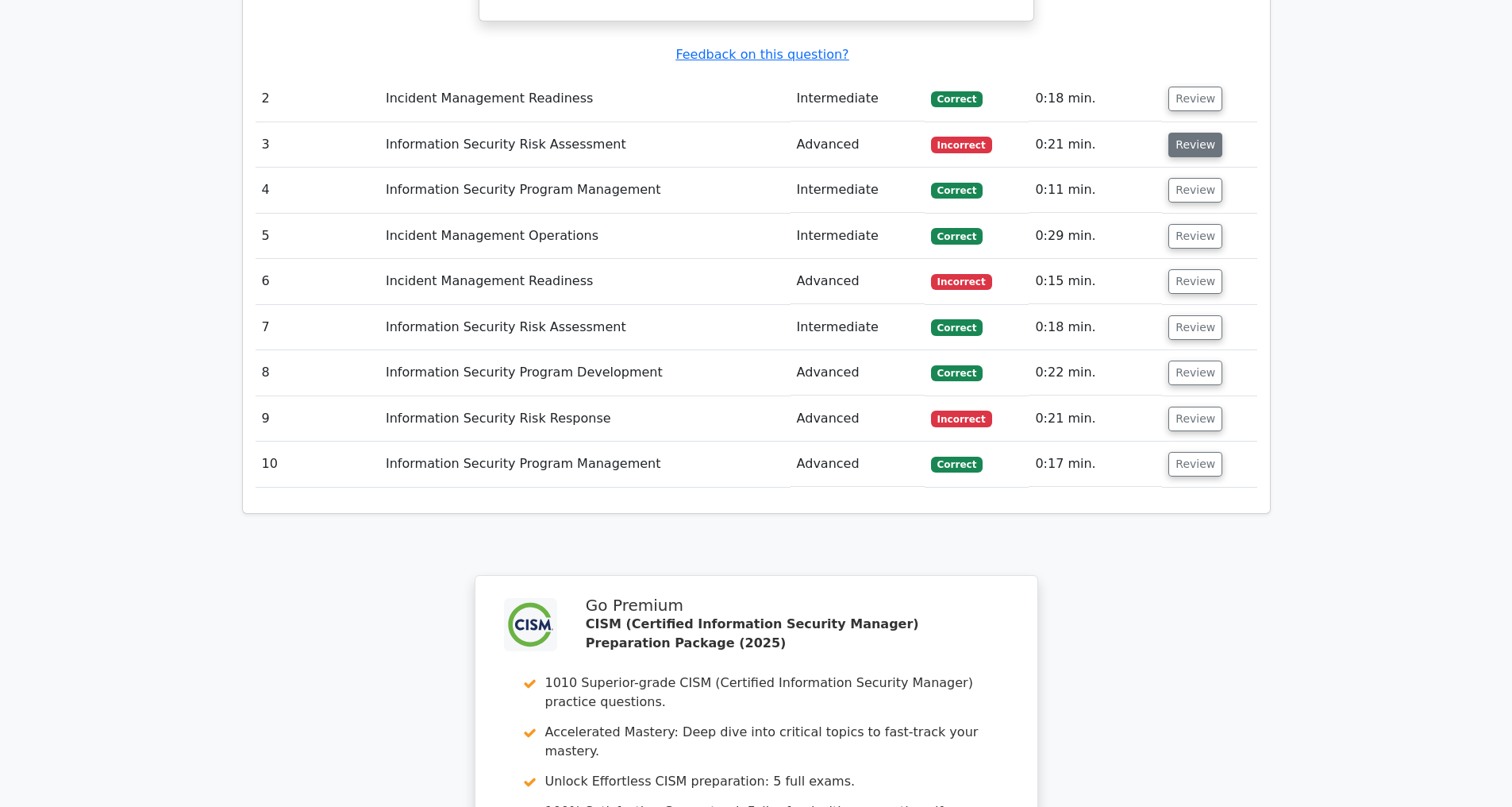
click at [1199, 145] on button "Review" at bounding box center [1196, 145] width 54 height 25
